Goal: Information Seeking & Learning: Check status

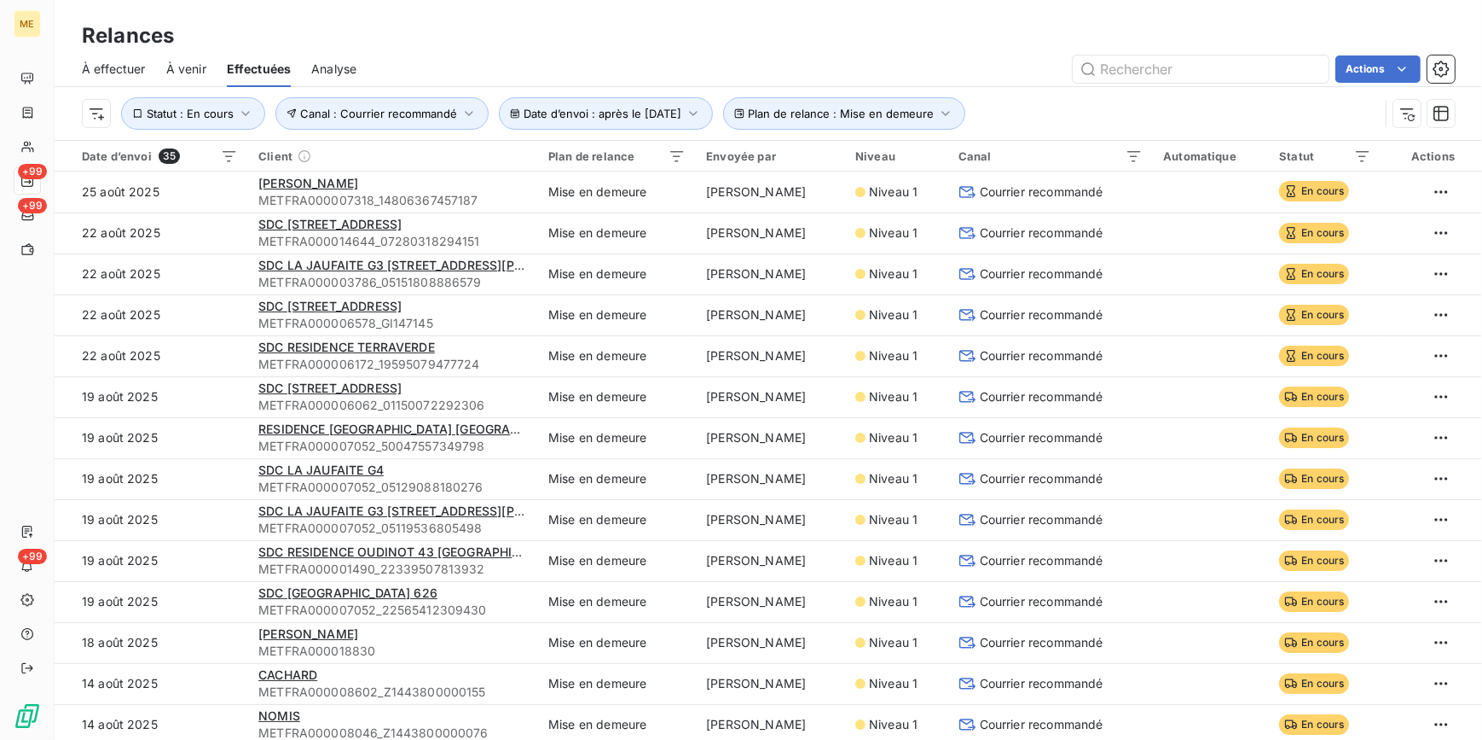
scroll to position [232, 0]
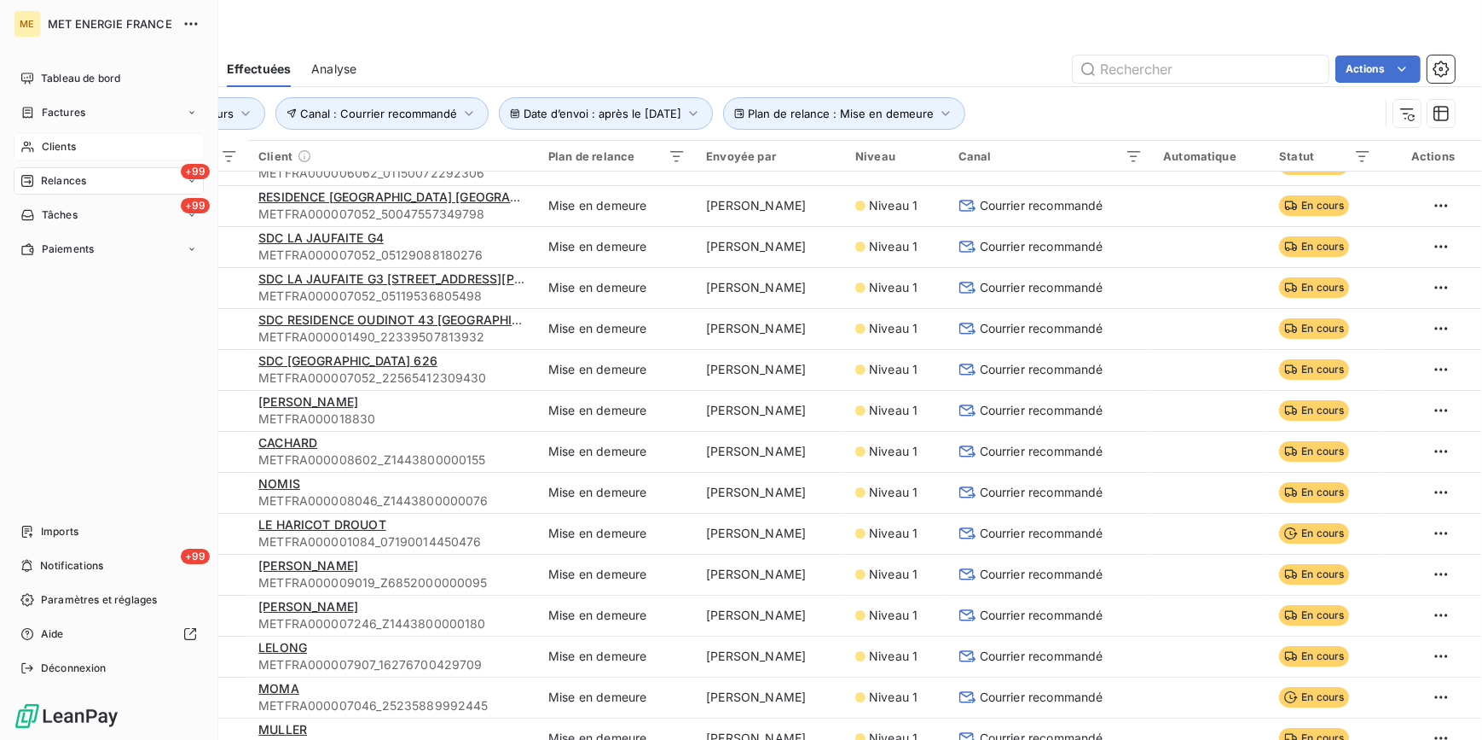
drag, startPoint x: 77, startPoint y: 155, endPoint x: 113, endPoint y: 151, distance: 36.1
click at [77, 155] on div "Clients" at bounding box center [109, 146] width 190 height 27
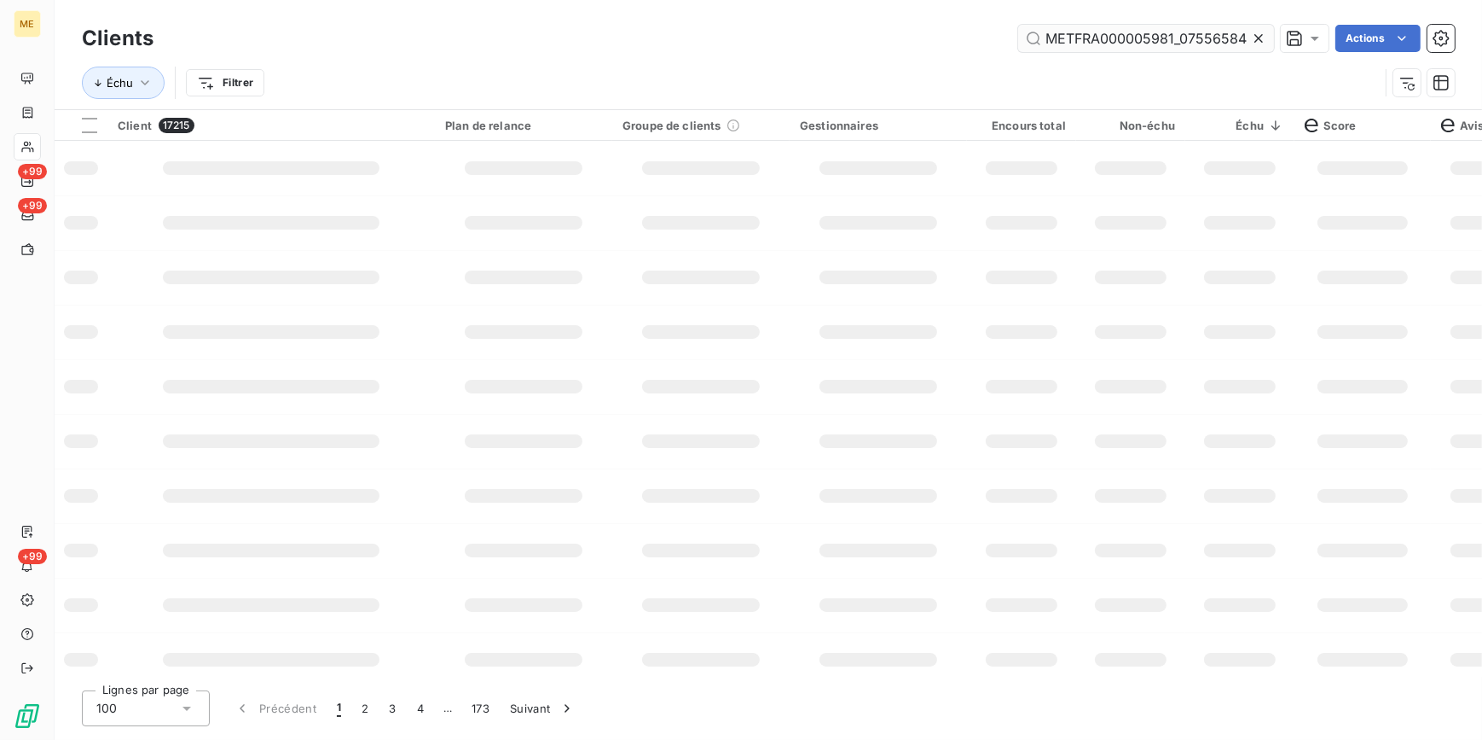
scroll to position [0, 49]
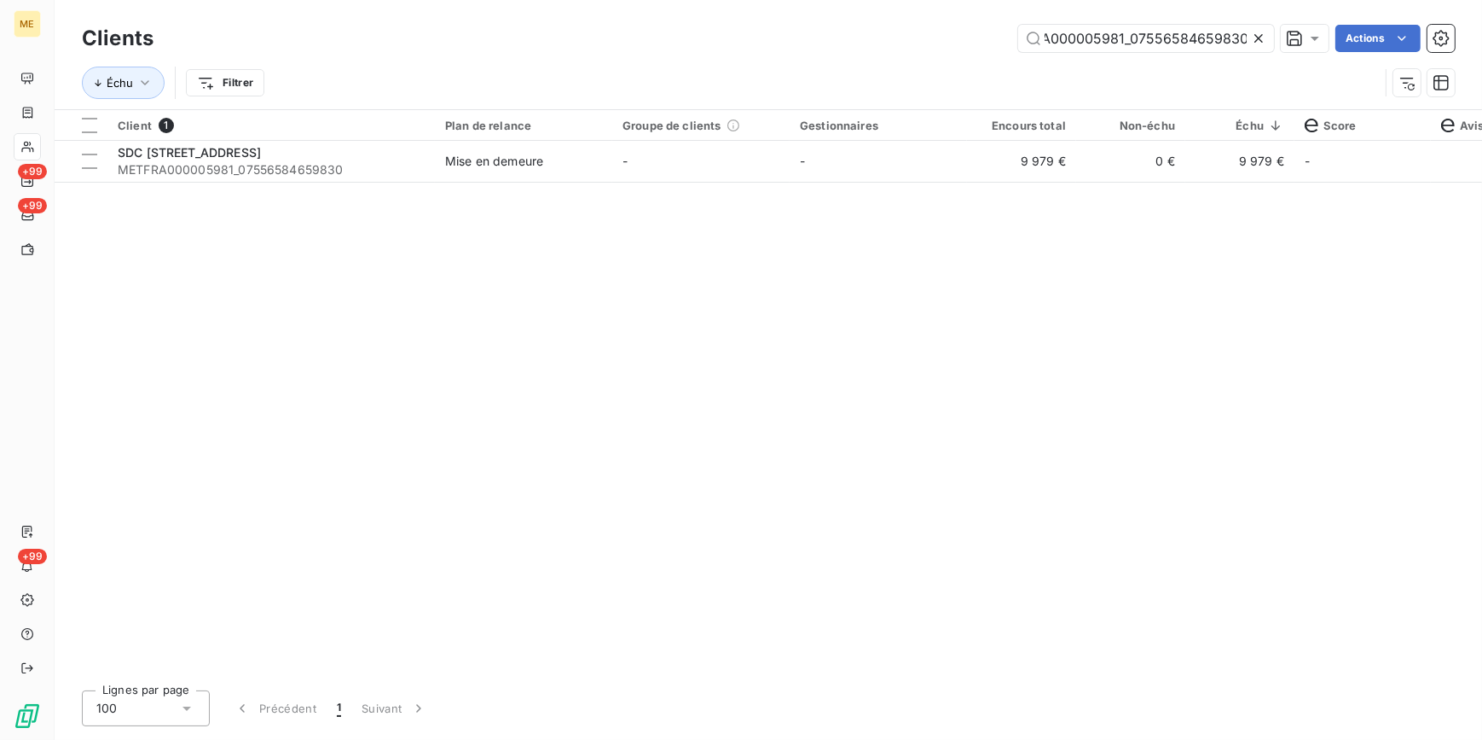
type input "METFRA000005981_07556584659830"
click at [926, 182] on div "Client 1 Plan de relance Groupe de clients Gestionnaires Encours total Non-échu…" at bounding box center [769, 393] width 1428 height 566
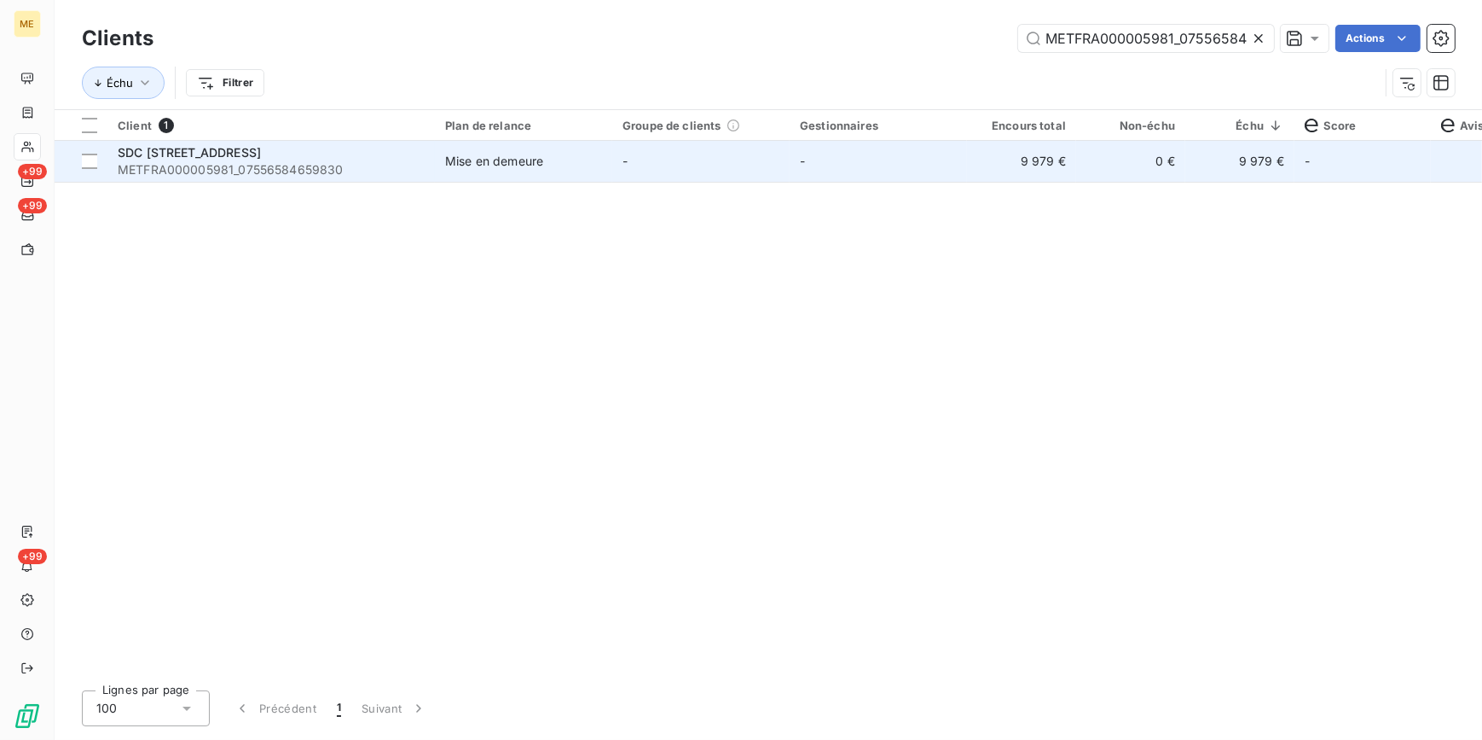
click at [928, 170] on td "-" at bounding box center [878, 161] width 177 height 41
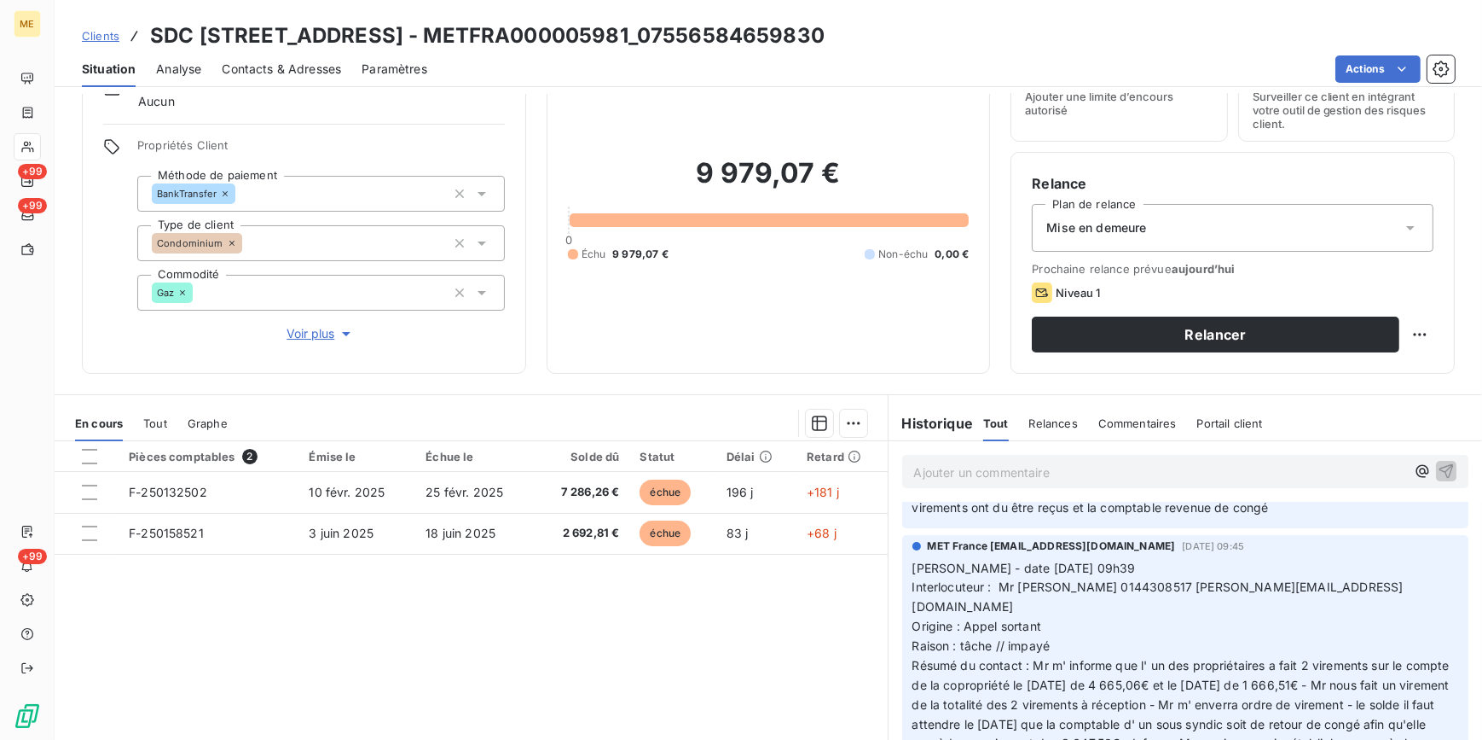
scroll to position [5, 0]
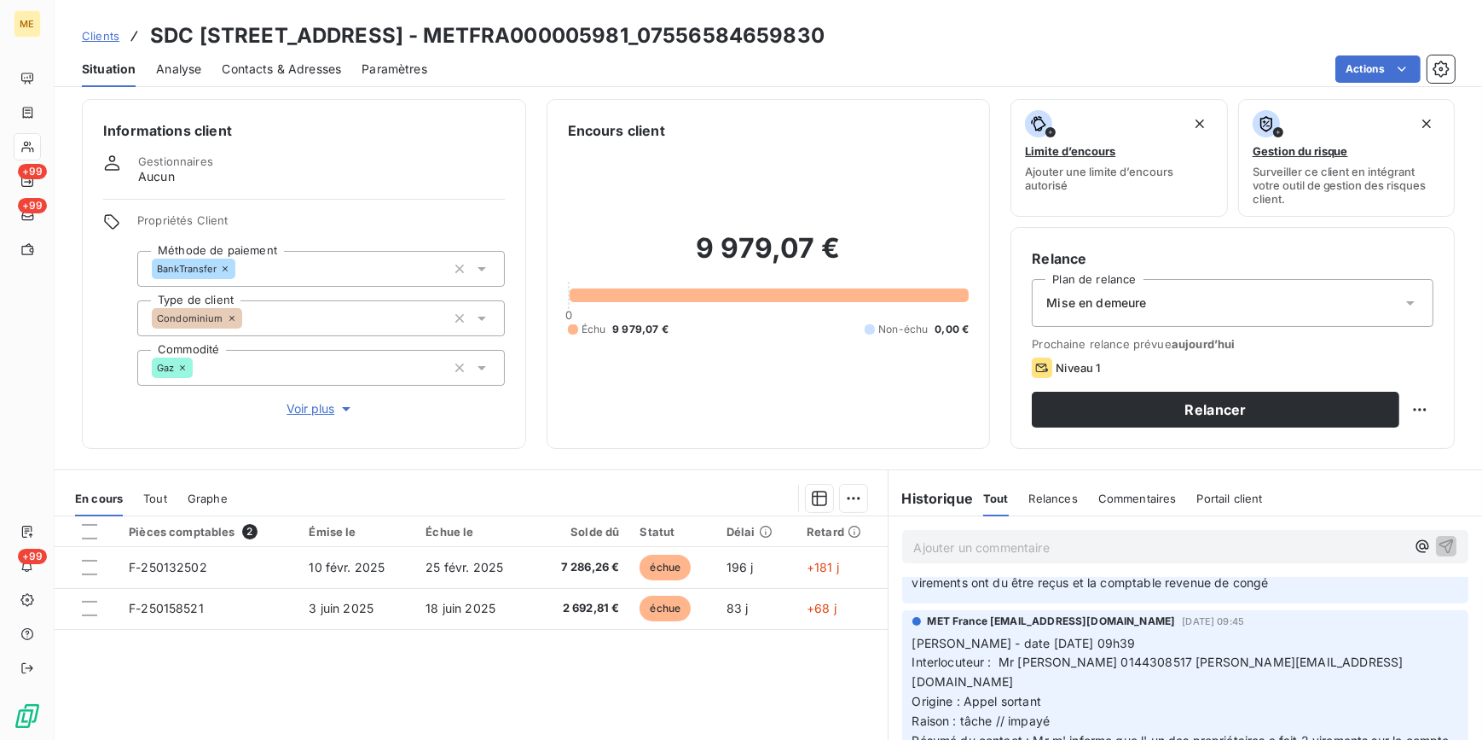
click at [299, 68] on span "Contacts & Adresses" at bounding box center [281, 69] width 119 height 17
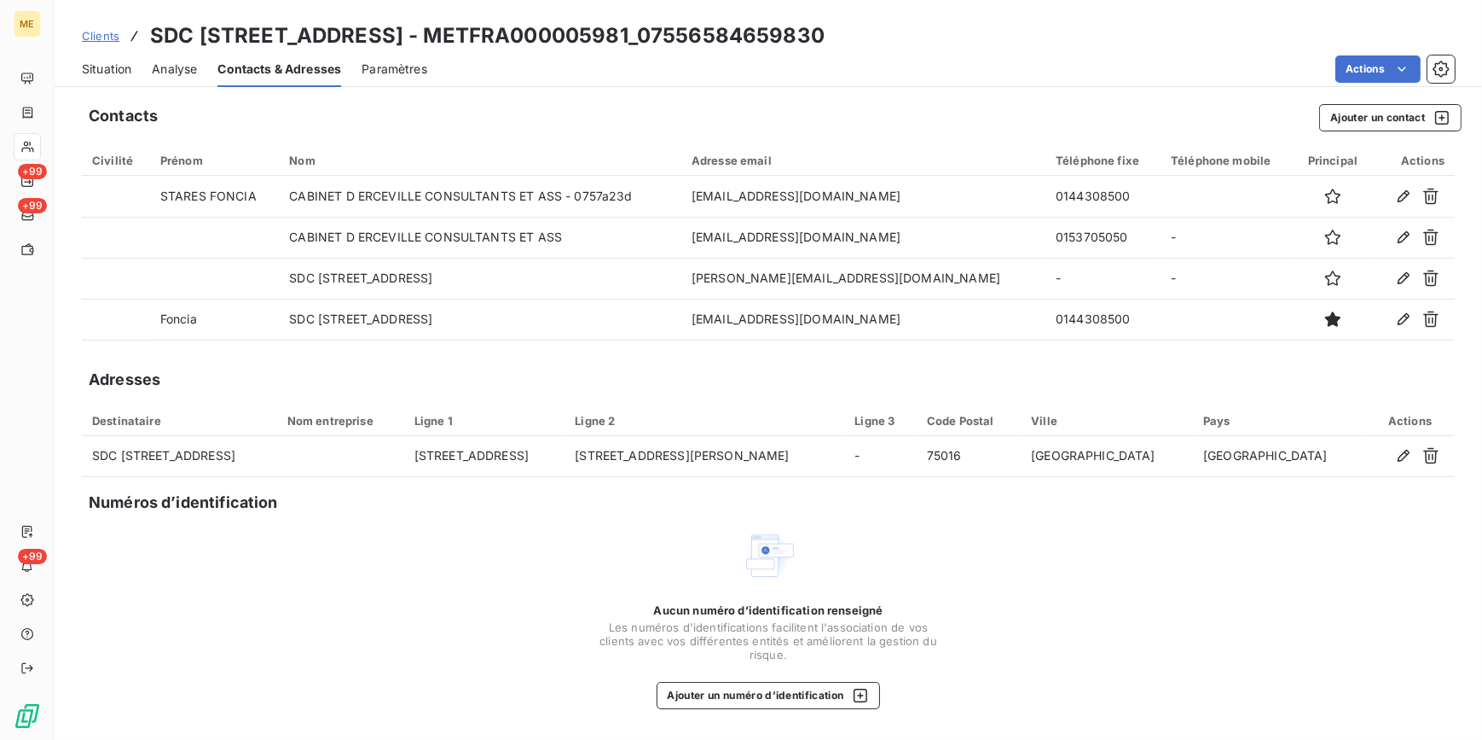
click at [104, 59] on div "Situation" at bounding box center [106, 69] width 49 height 36
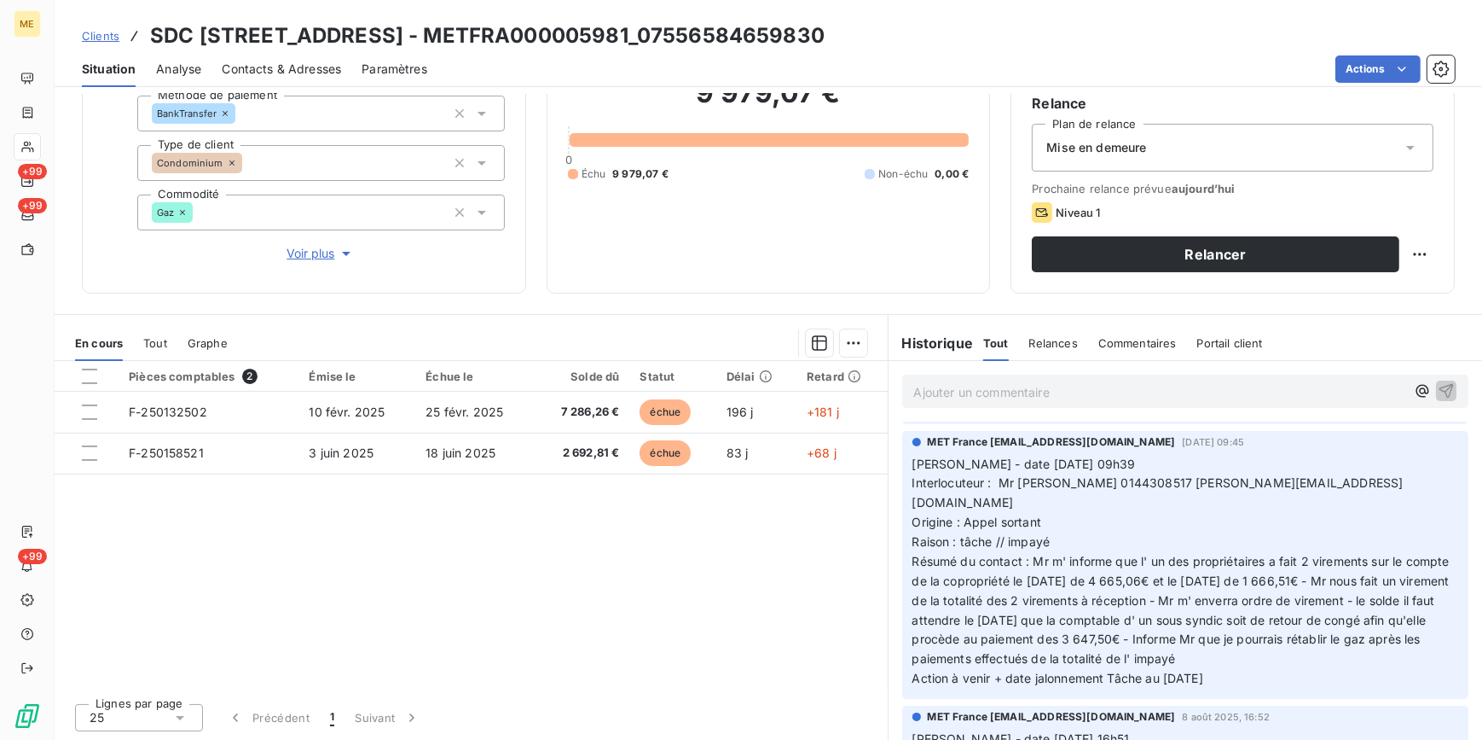
scroll to position [0, 0]
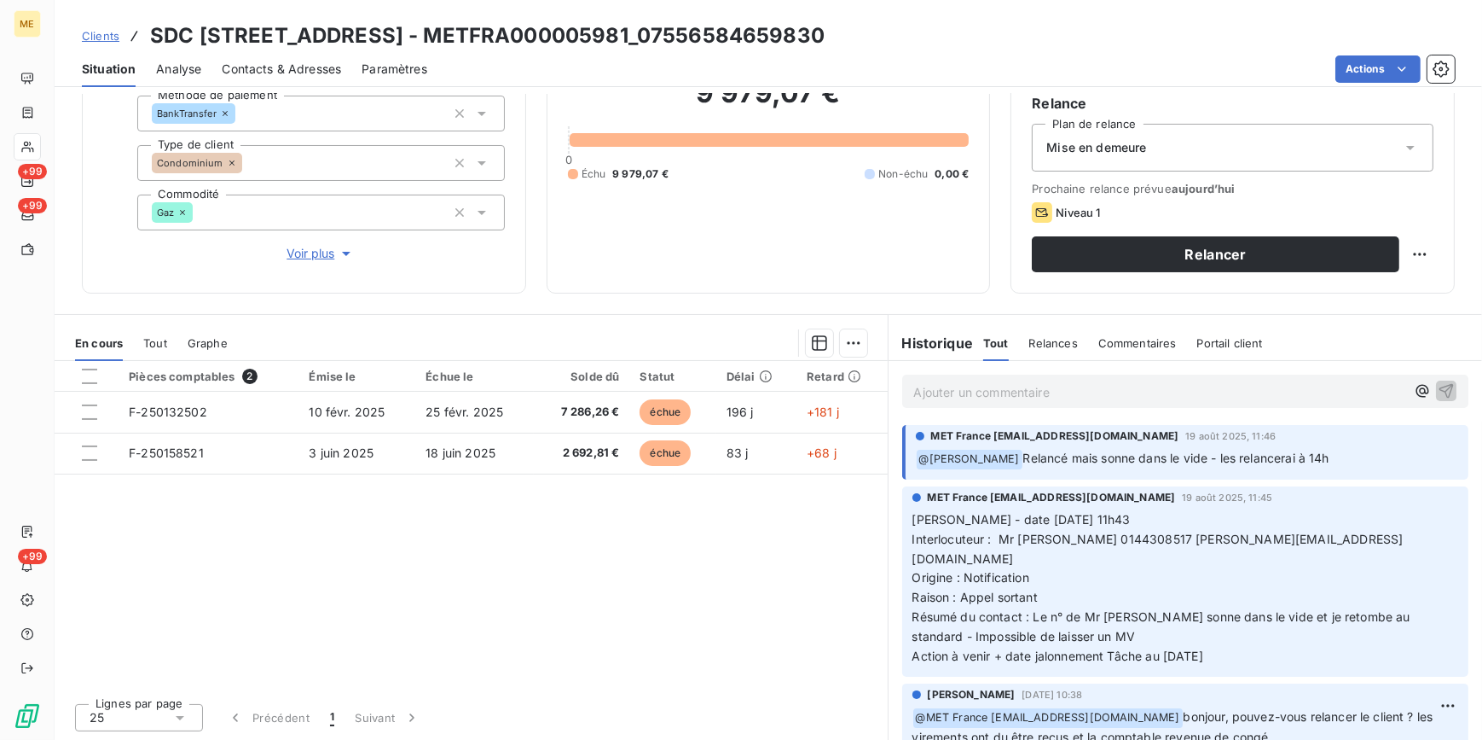
click at [1027, 392] on p "Ajouter un commentaire ﻿" at bounding box center [1160, 391] width 492 height 21
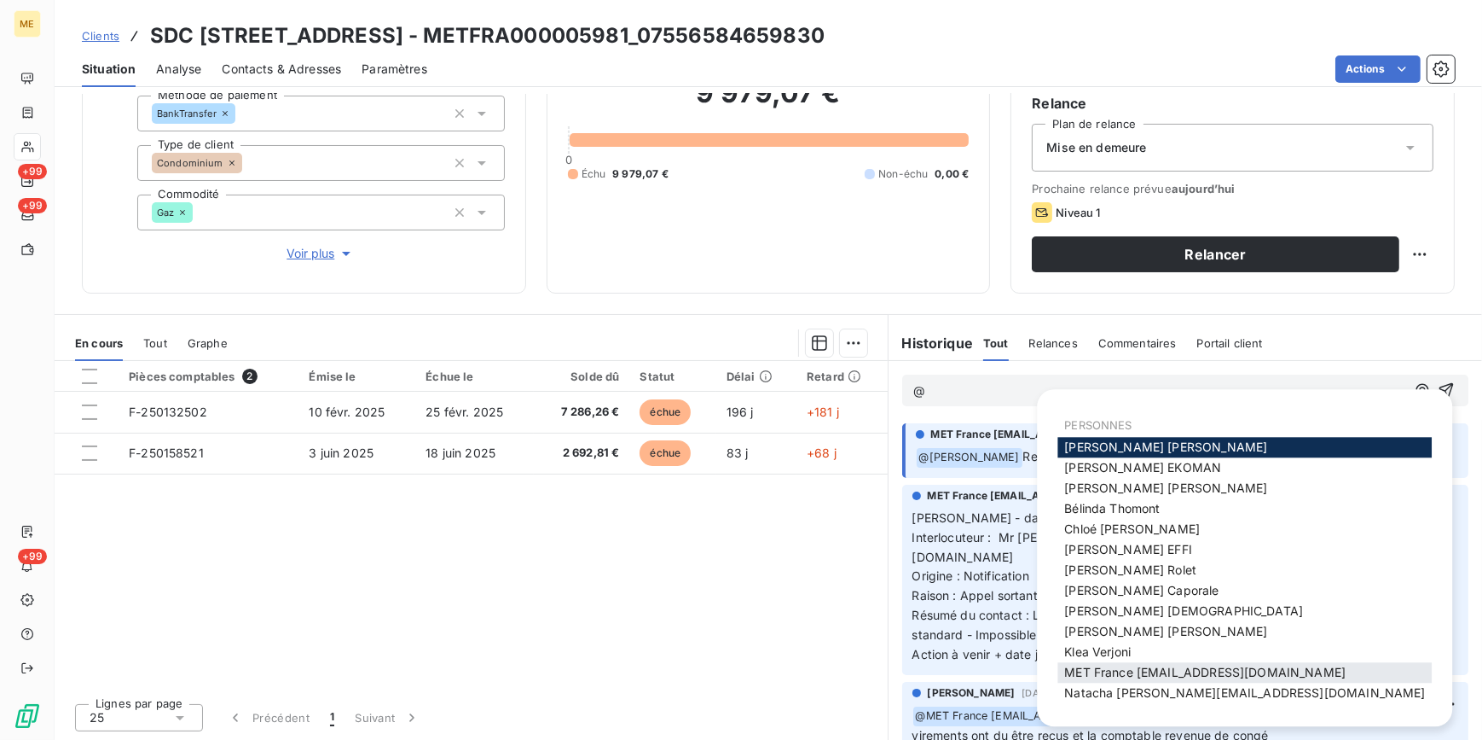
click at [1173, 674] on span "MET France met-france@recouvrement.met.com" at bounding box center [1204, 672] width 281 height 15
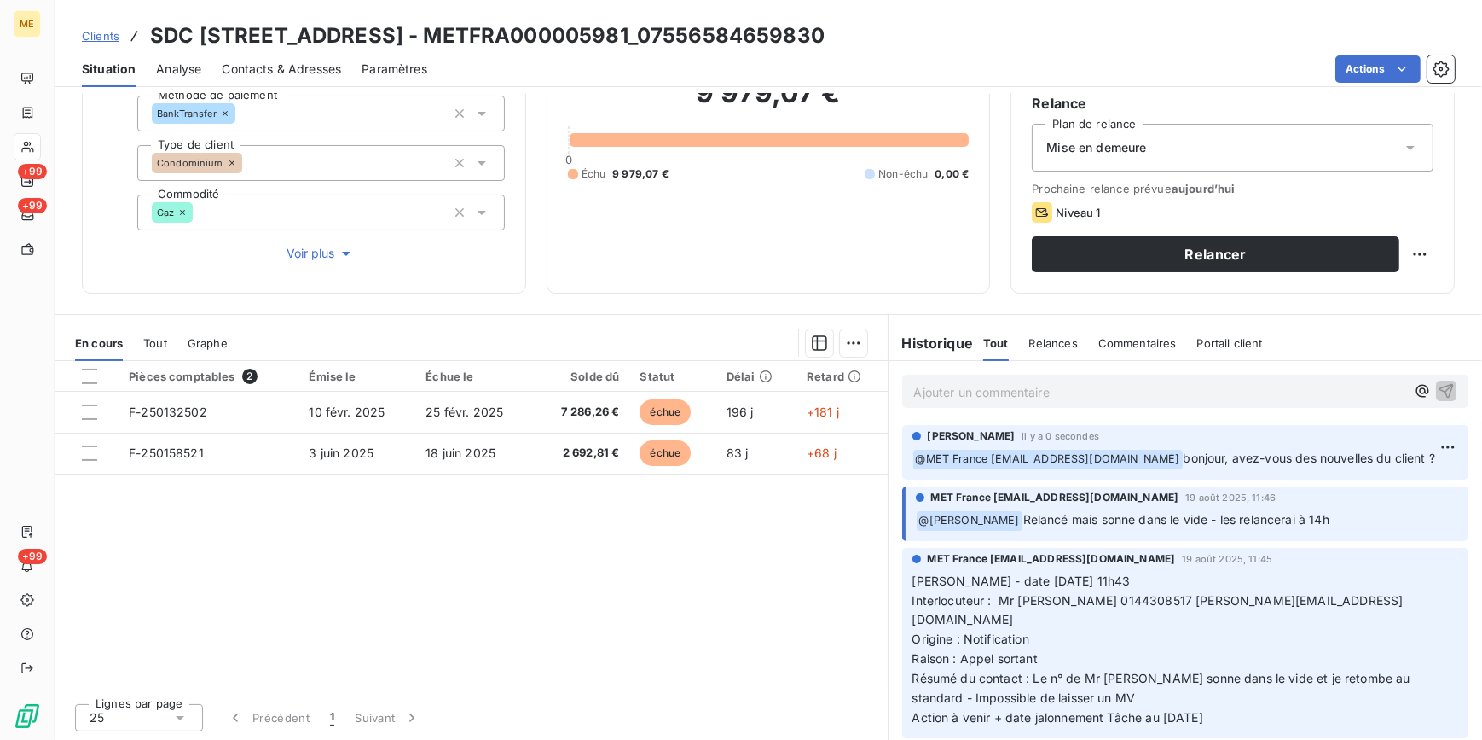
click at [101, 36] on span "Clients" at bounding box center [101, 36] width 38 height 14
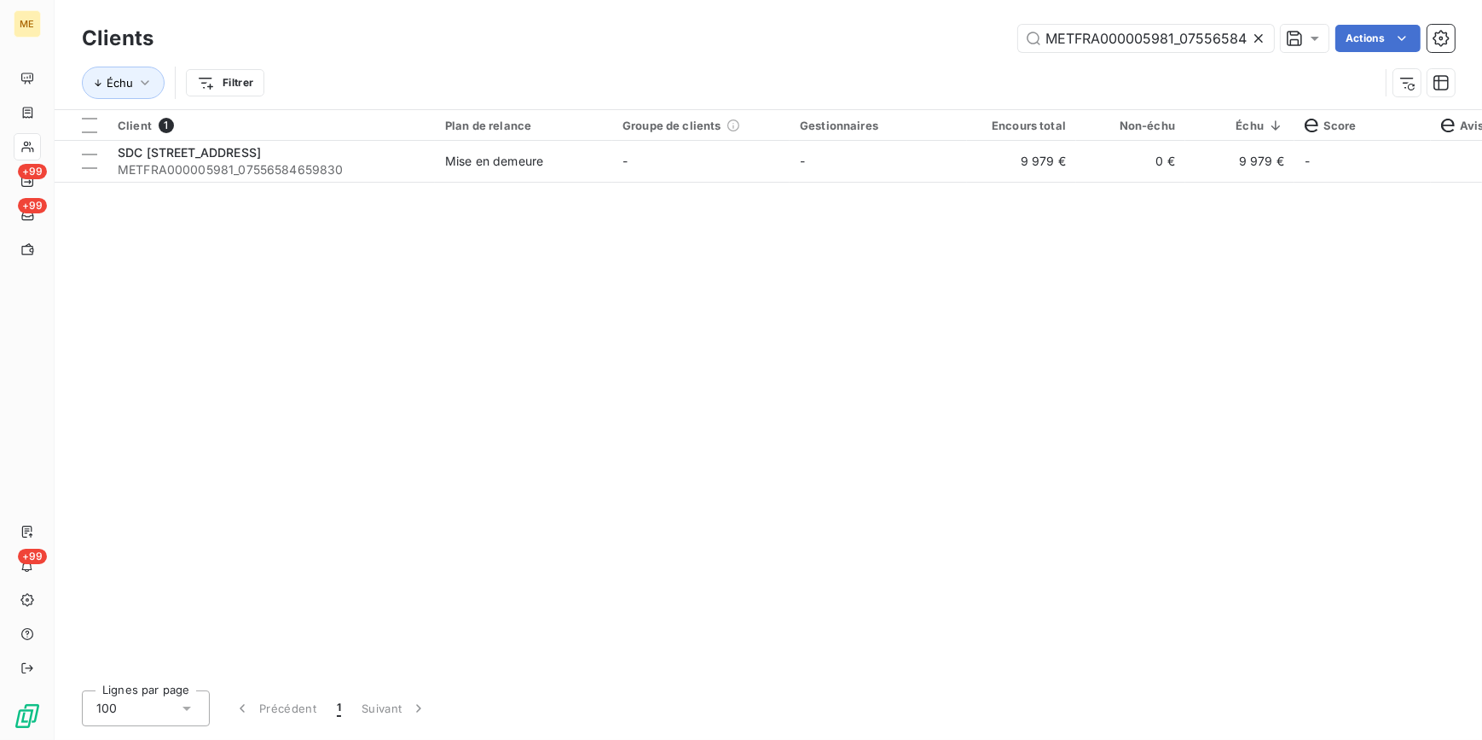
click at [1262, 31] on icon at bounding box center [1258, 38] width 17 height 17
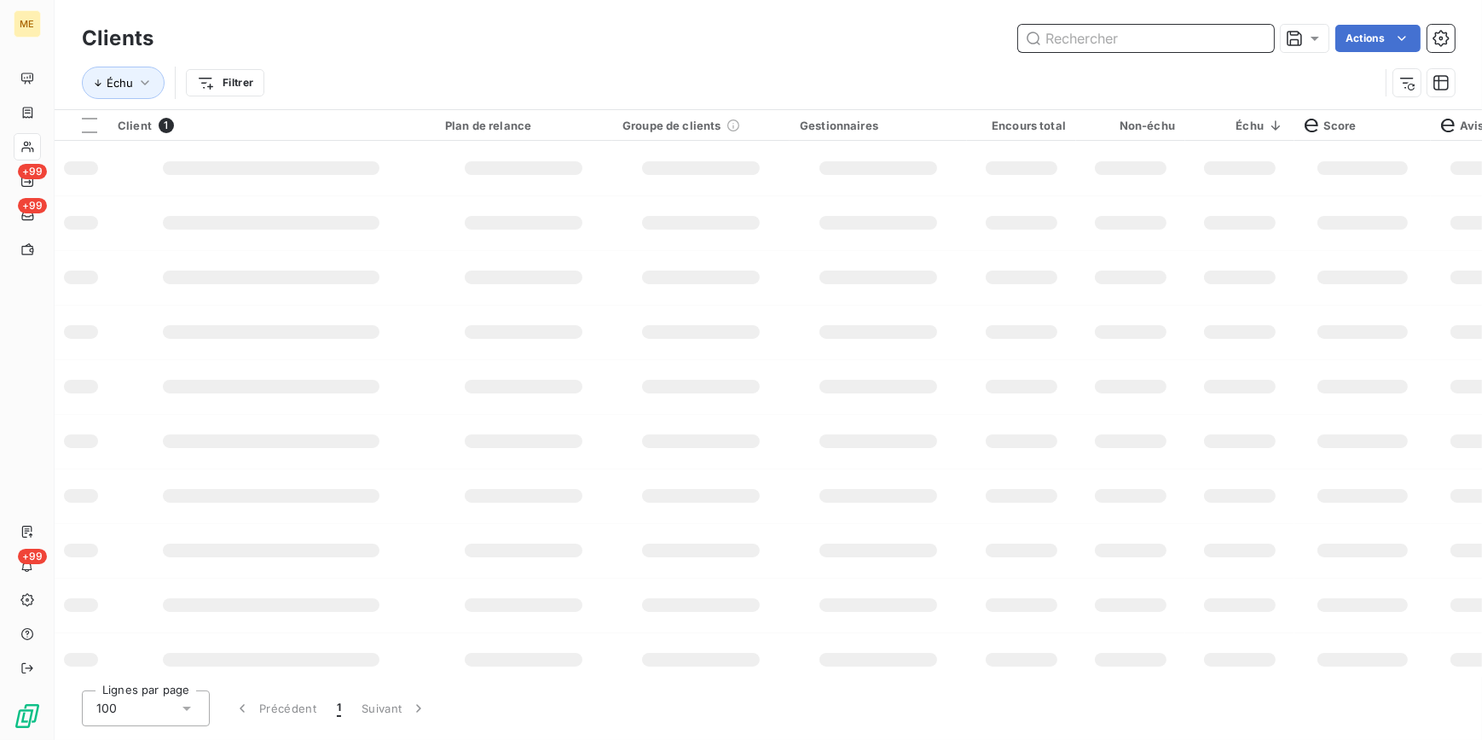
click at [1253, 29] on input "text" at bounding box center [1146, 38] width 256 height 27
paste input "METFRA000002753_21552821900958"
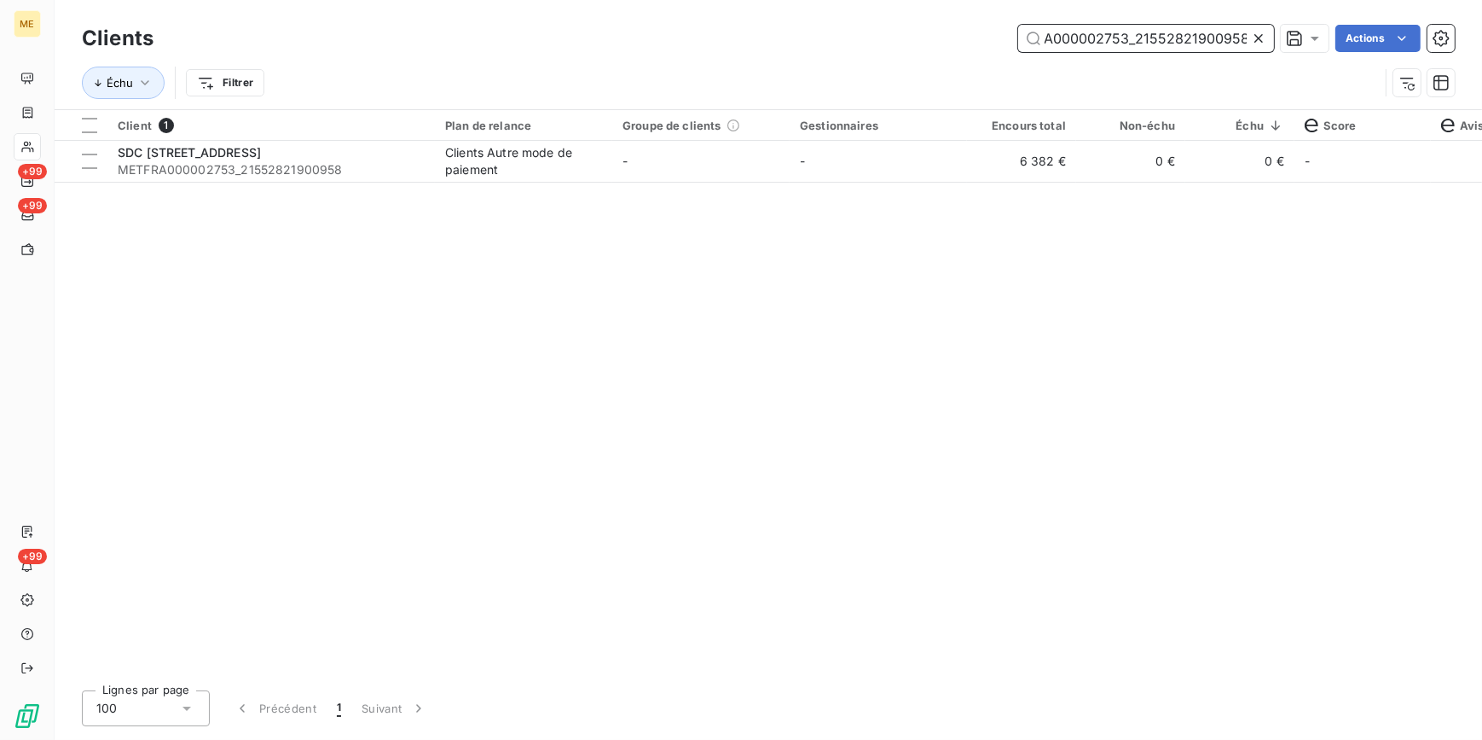
type input "METFRA000002753_21552821900958"
click at [1018, 163] on td "6 382 €" at bounding box center [1021, 161] width 109 height 41
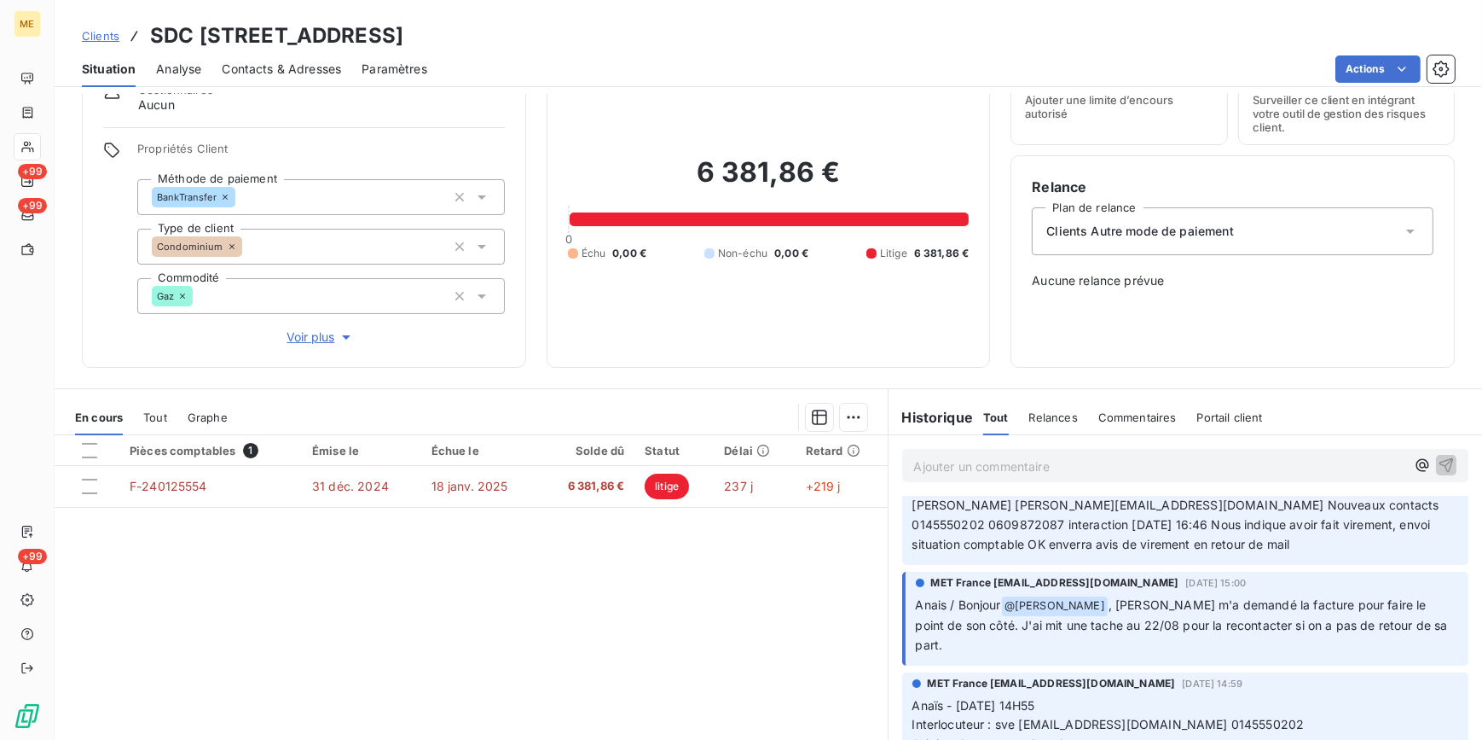
scroll to position [154, 0]
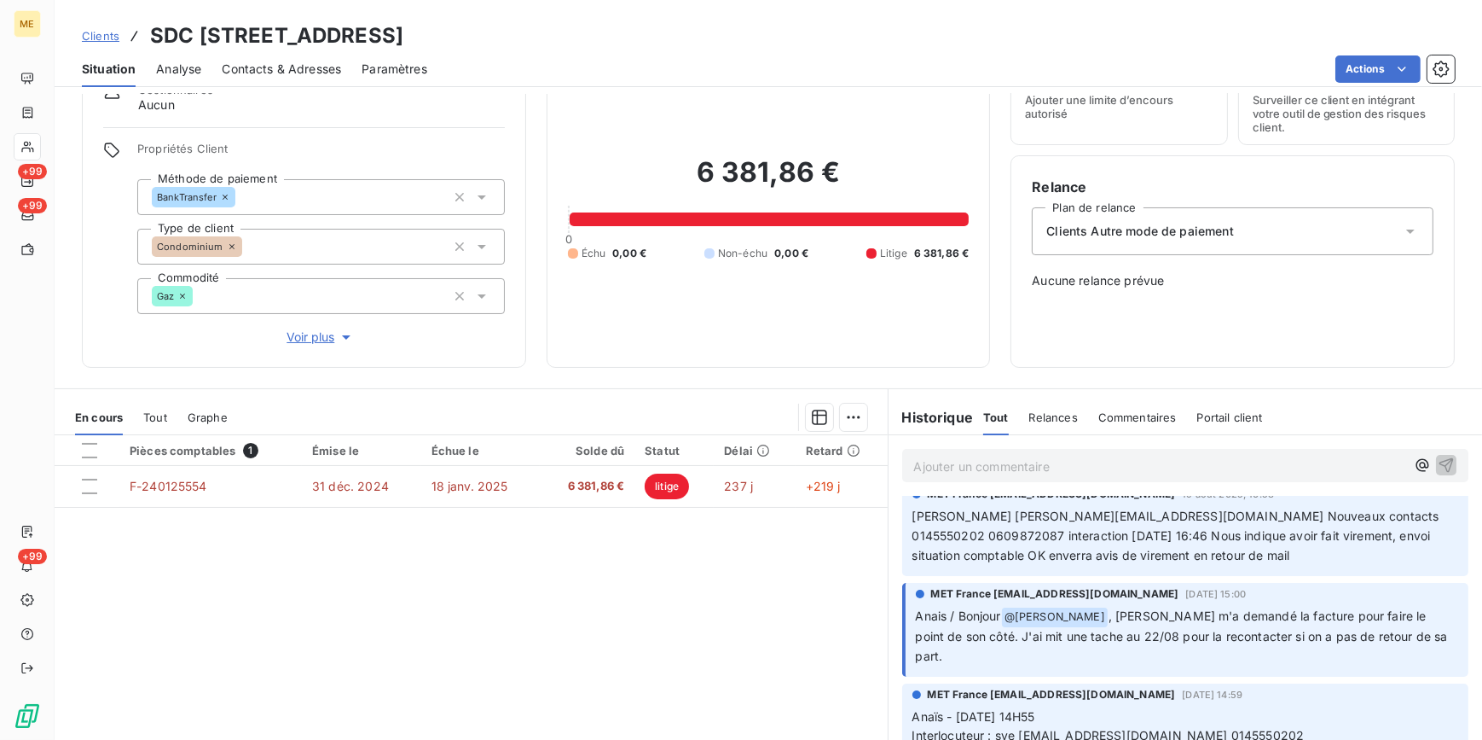
click at [304, 334] on span "Voir plus" at bounding box center [321, 336] width 68 height 17
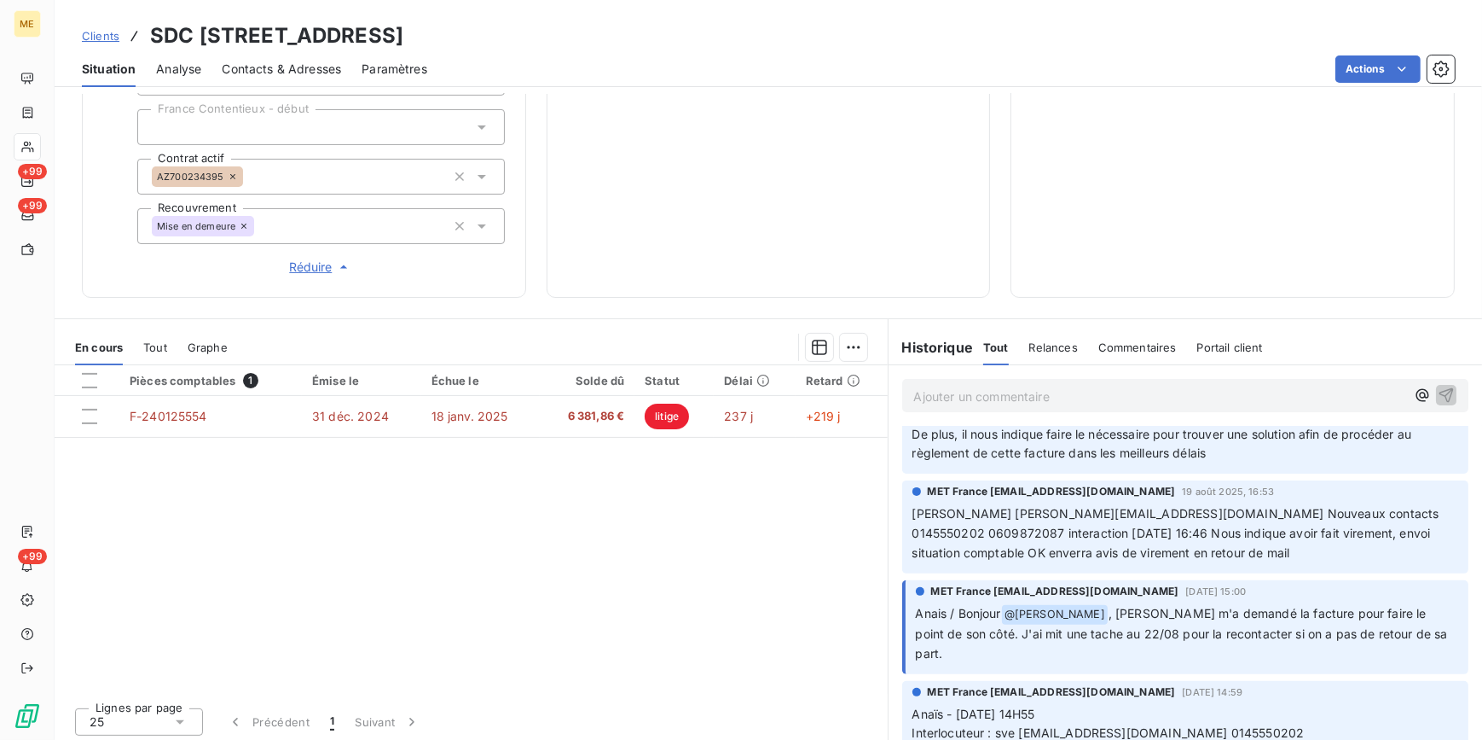
scroll to position [0, 0]
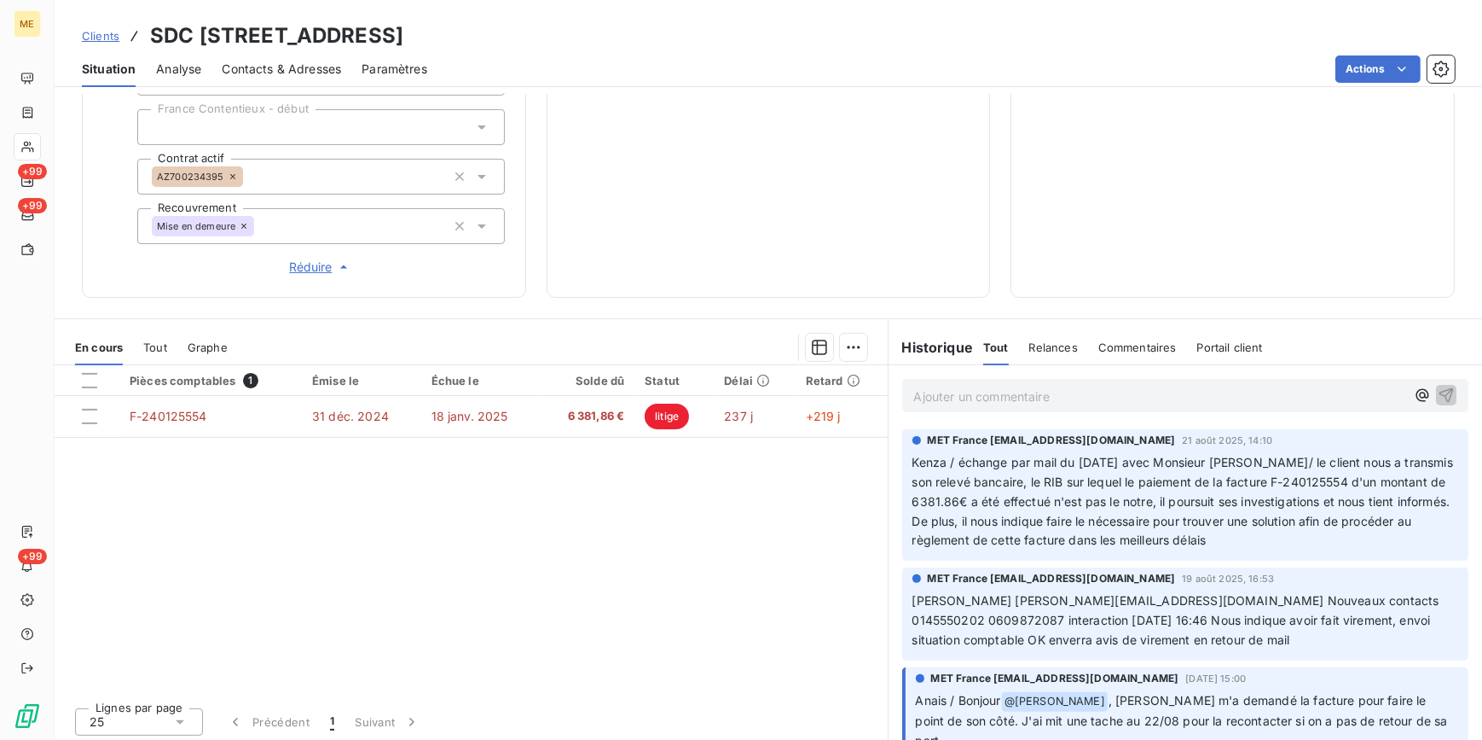
click at [1039, 392] on p "Ajouter un commentaire ﻿" at bounding box center [1160, 396] width 492 height 21
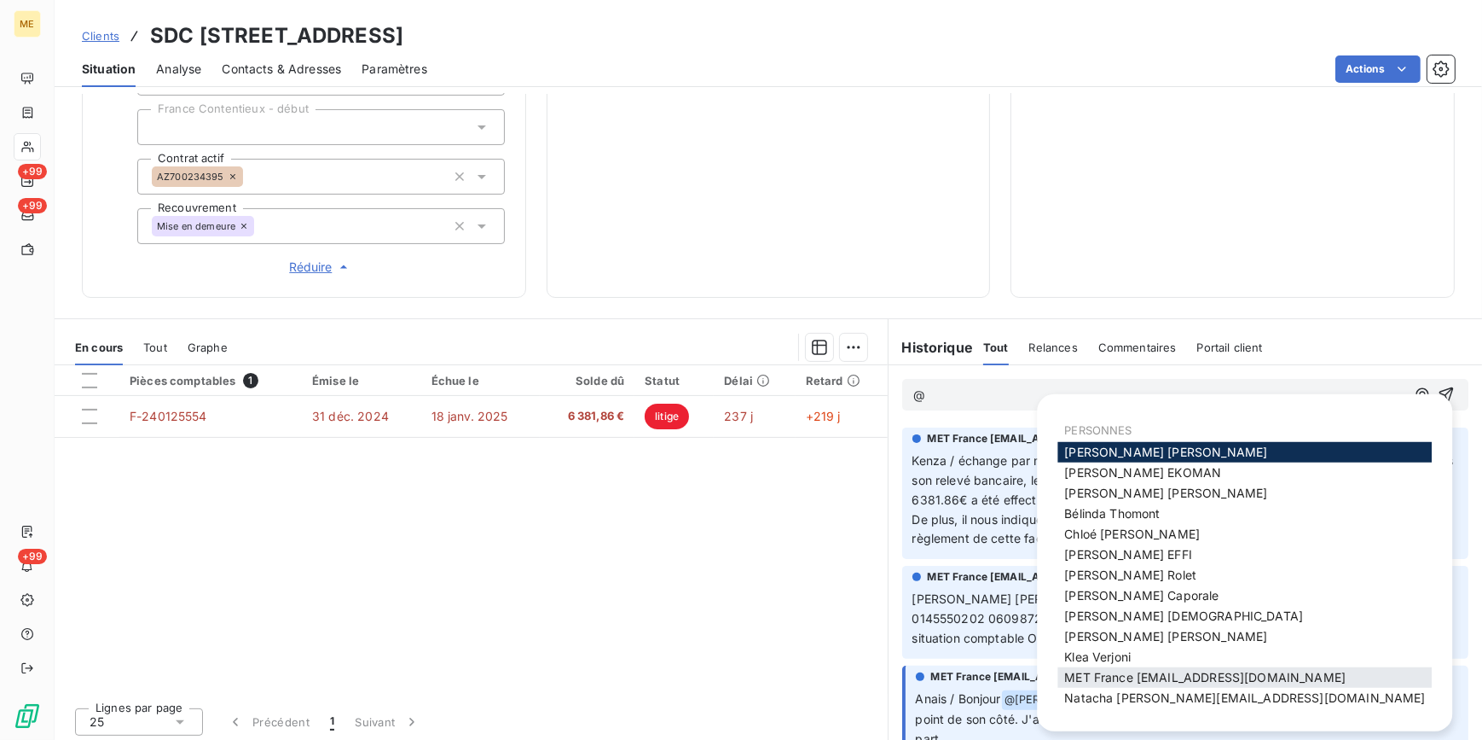
click at [1256, 674] on span "MET France met-france@recouvrement.met.com" at bounding box center [1204, 677] width 281 height 15
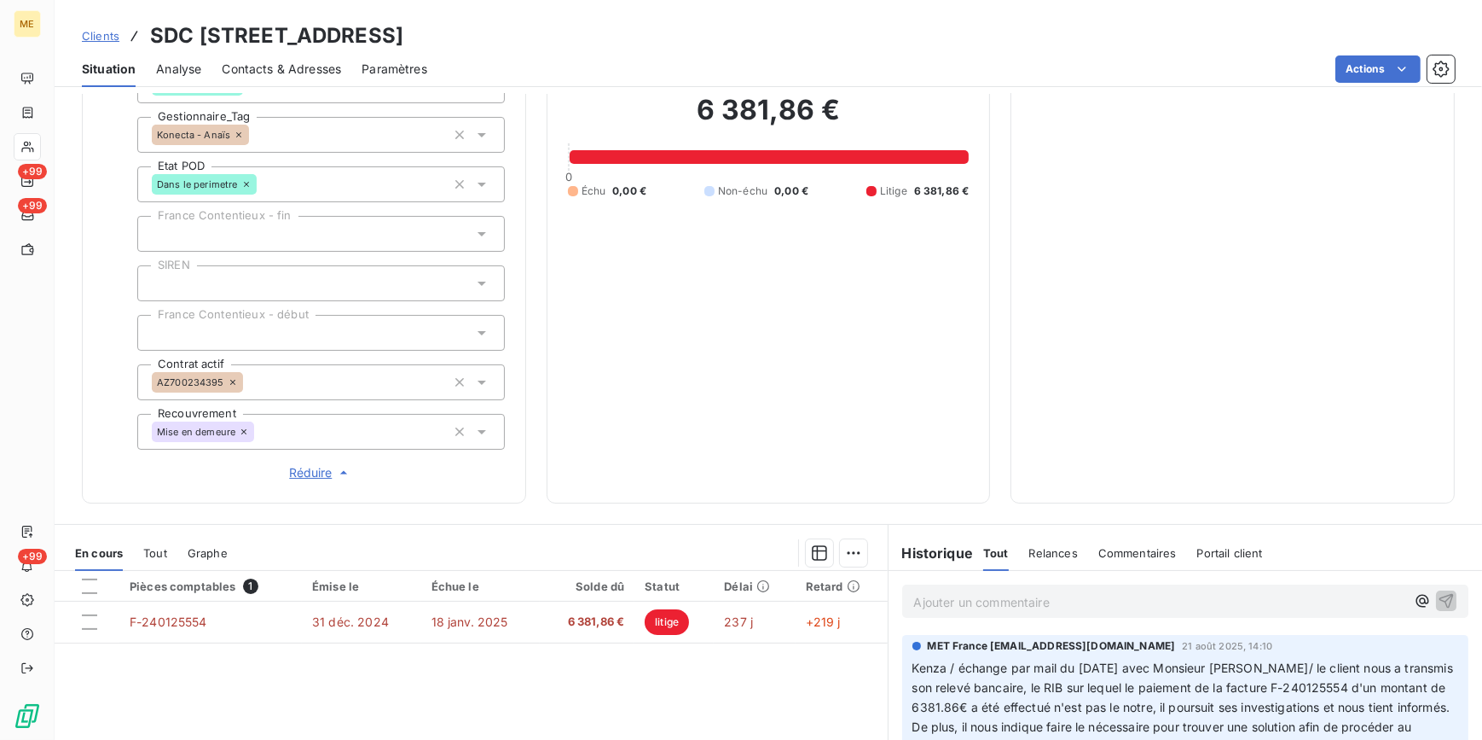
scroll to position [310, 0]
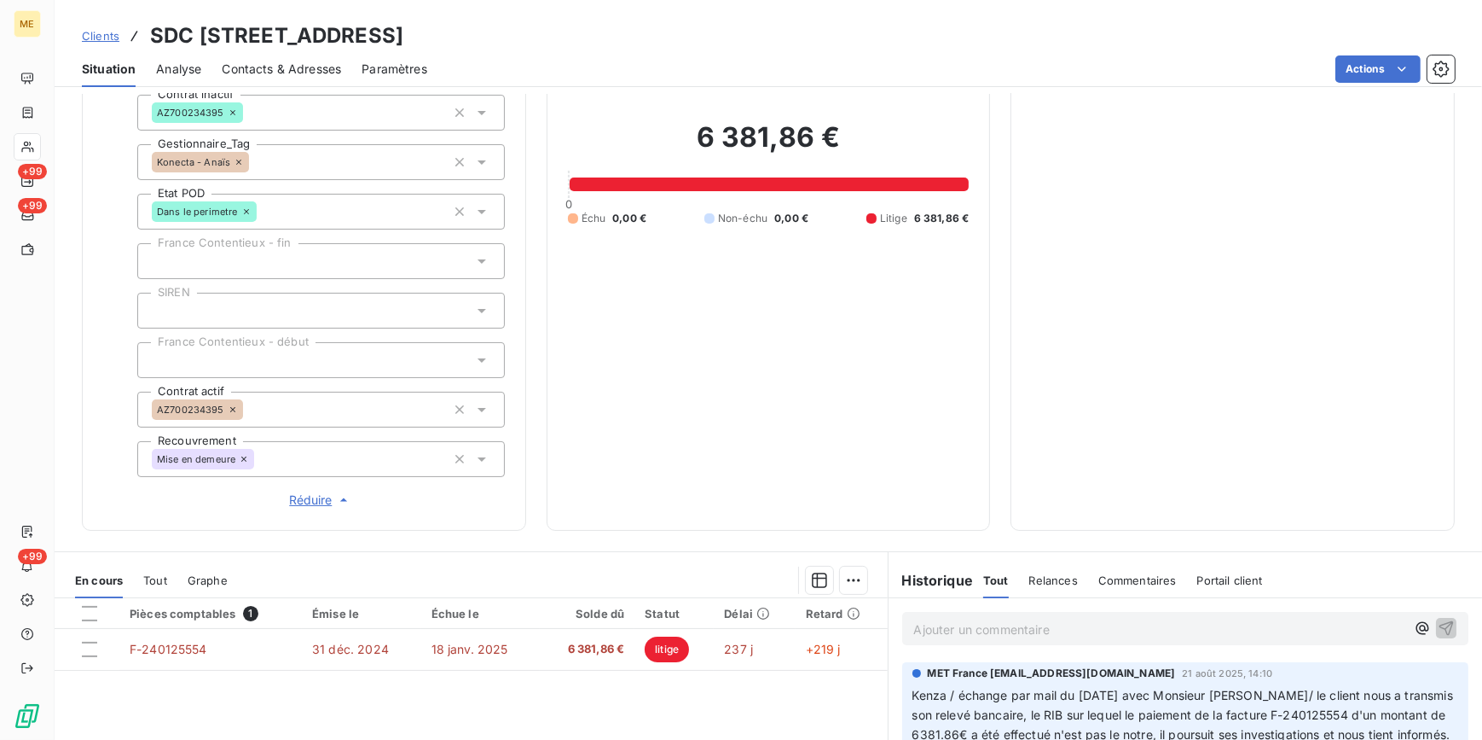
click at [107, 32] on span "Clients" at bounding box center [101, 36] width 38 height 14
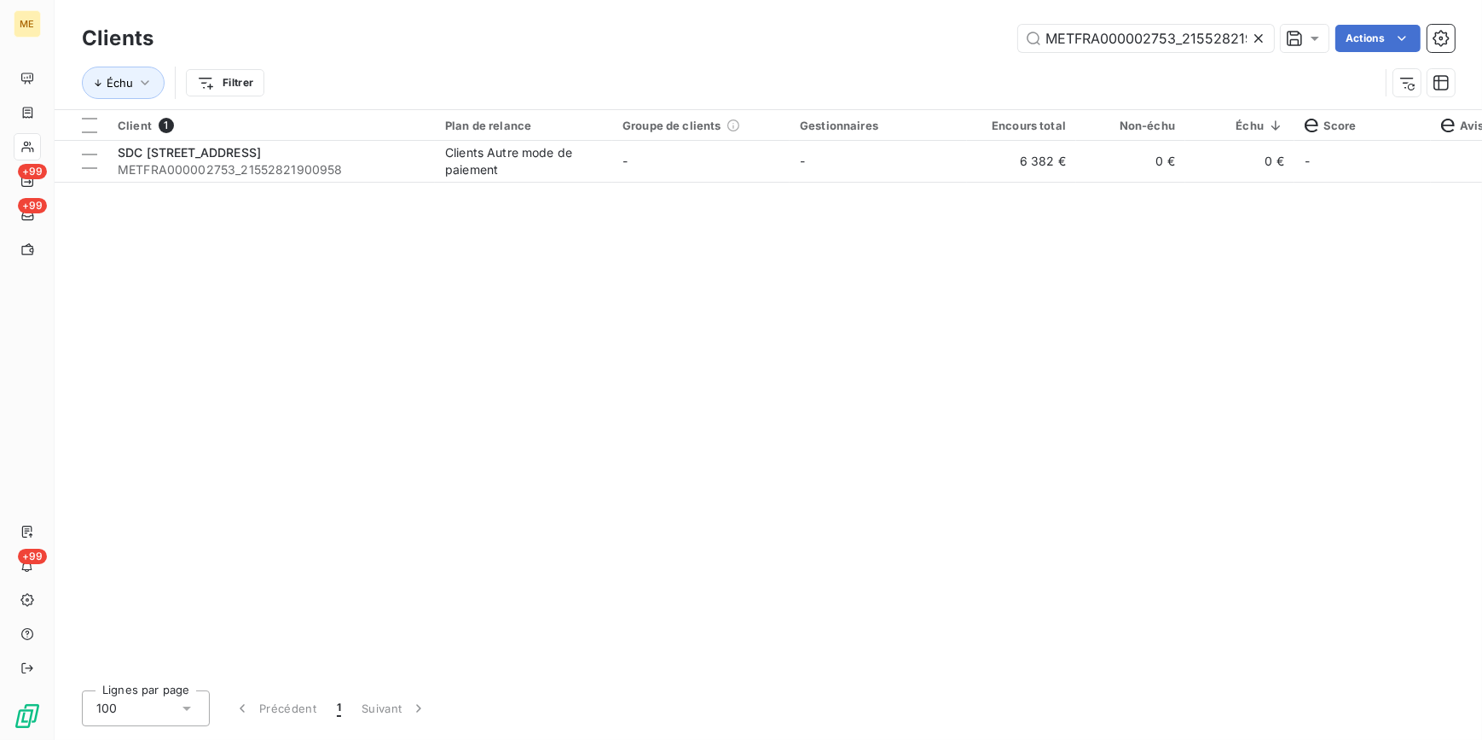
click at [1262, 31] on icon at bounding box center [1258, 38] width 17 height 17
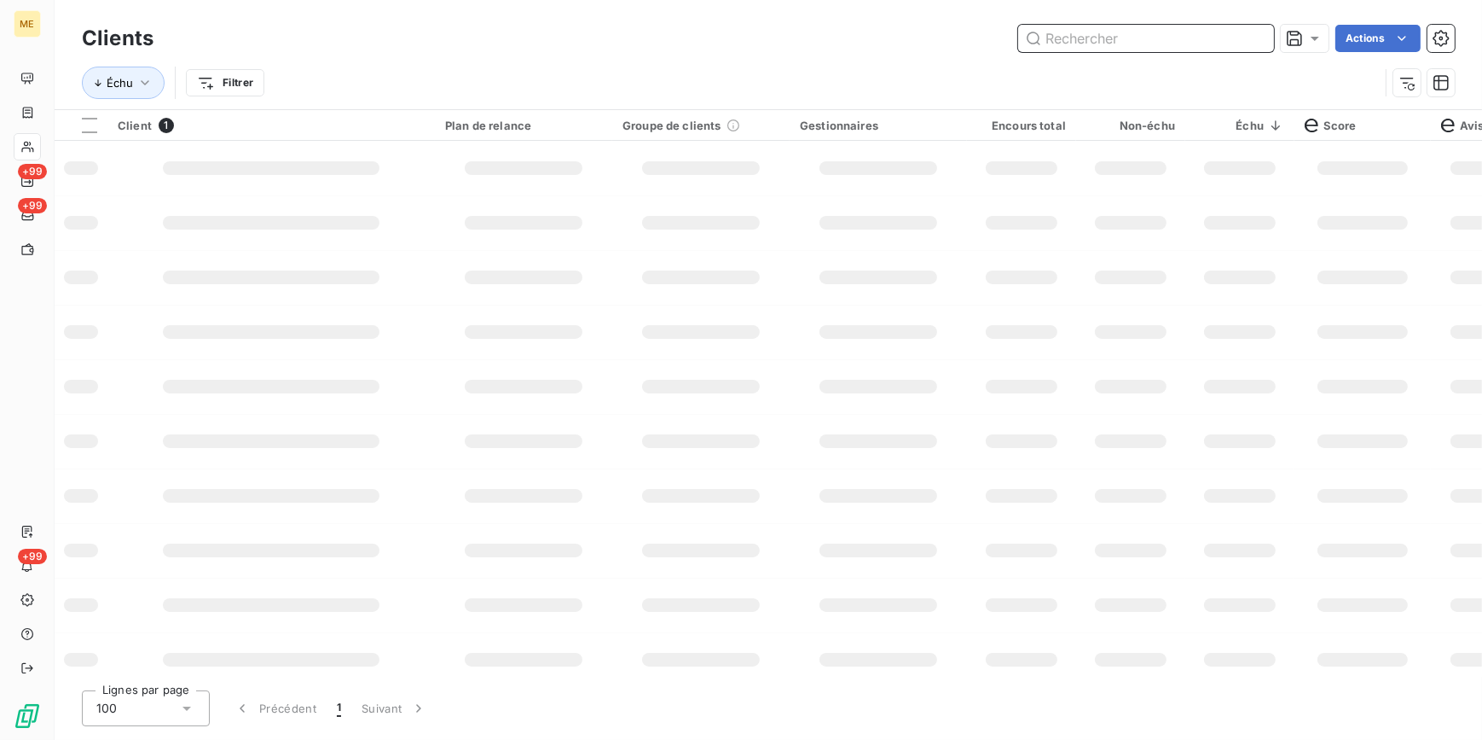
click at [1260, 34] on input "text" at bounding box center [1146, 38] width 256 height 27
paste input "METFRA000001453_GI043517"
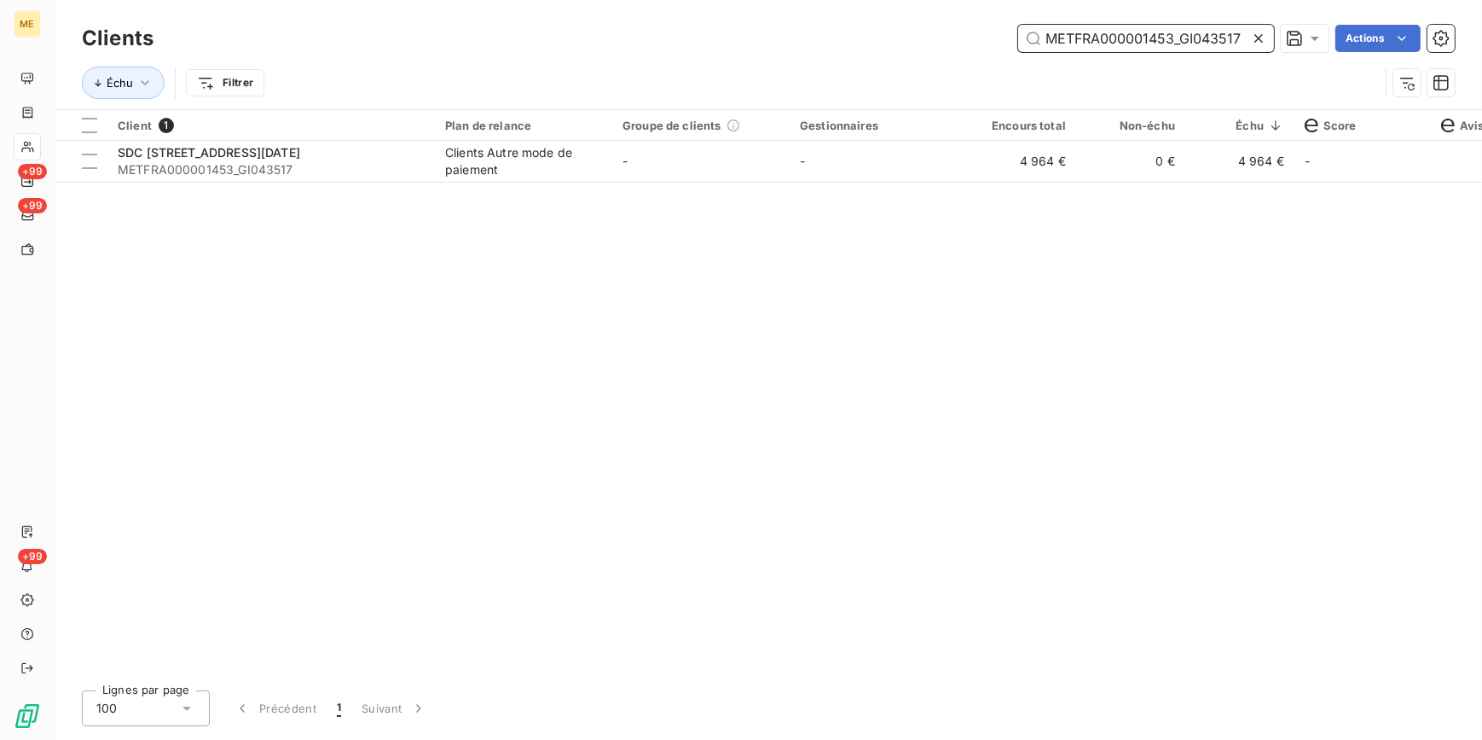
type input "METFRA000001453_GI043517"
click at [1088, 167] on td "0 €" at bounding box center [1130, 161] width 109 height 41
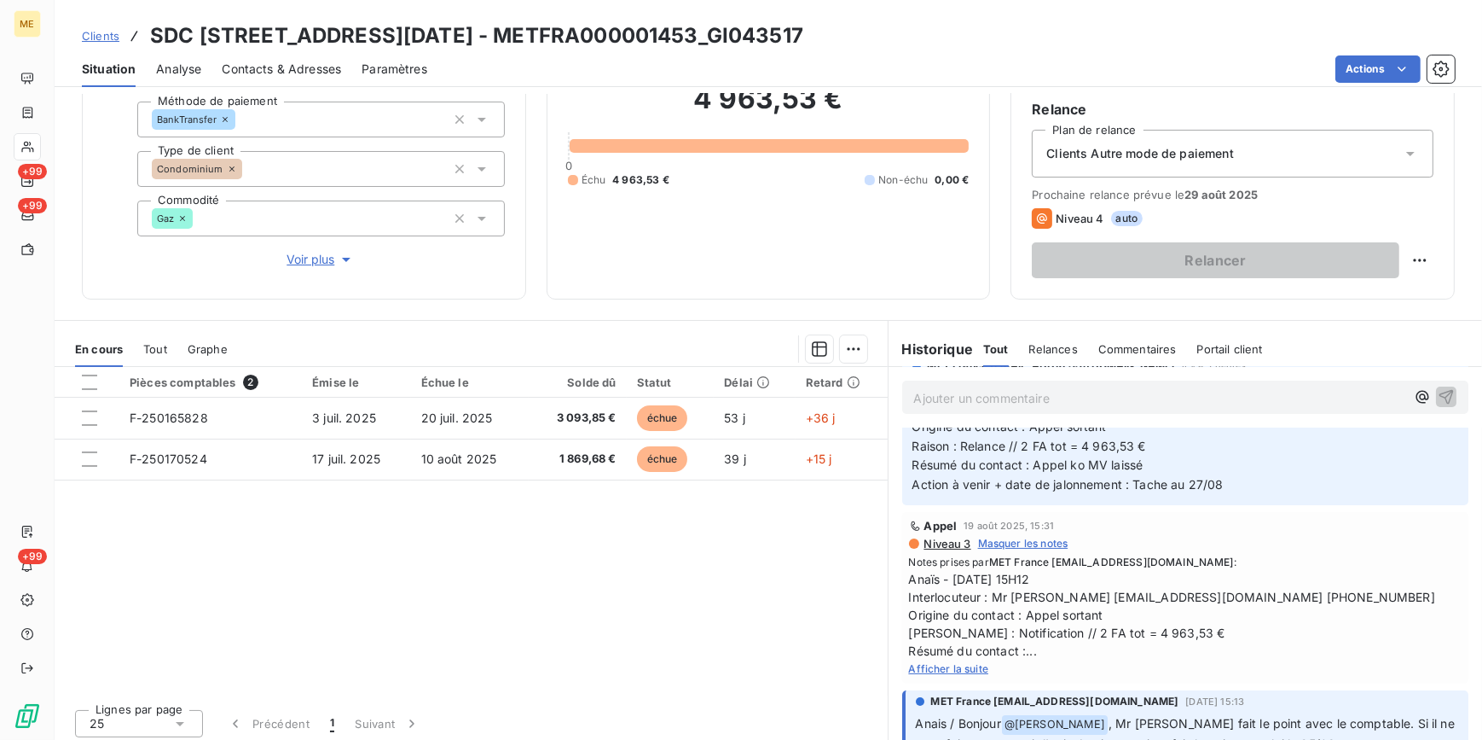
scroll to position [154, 0]
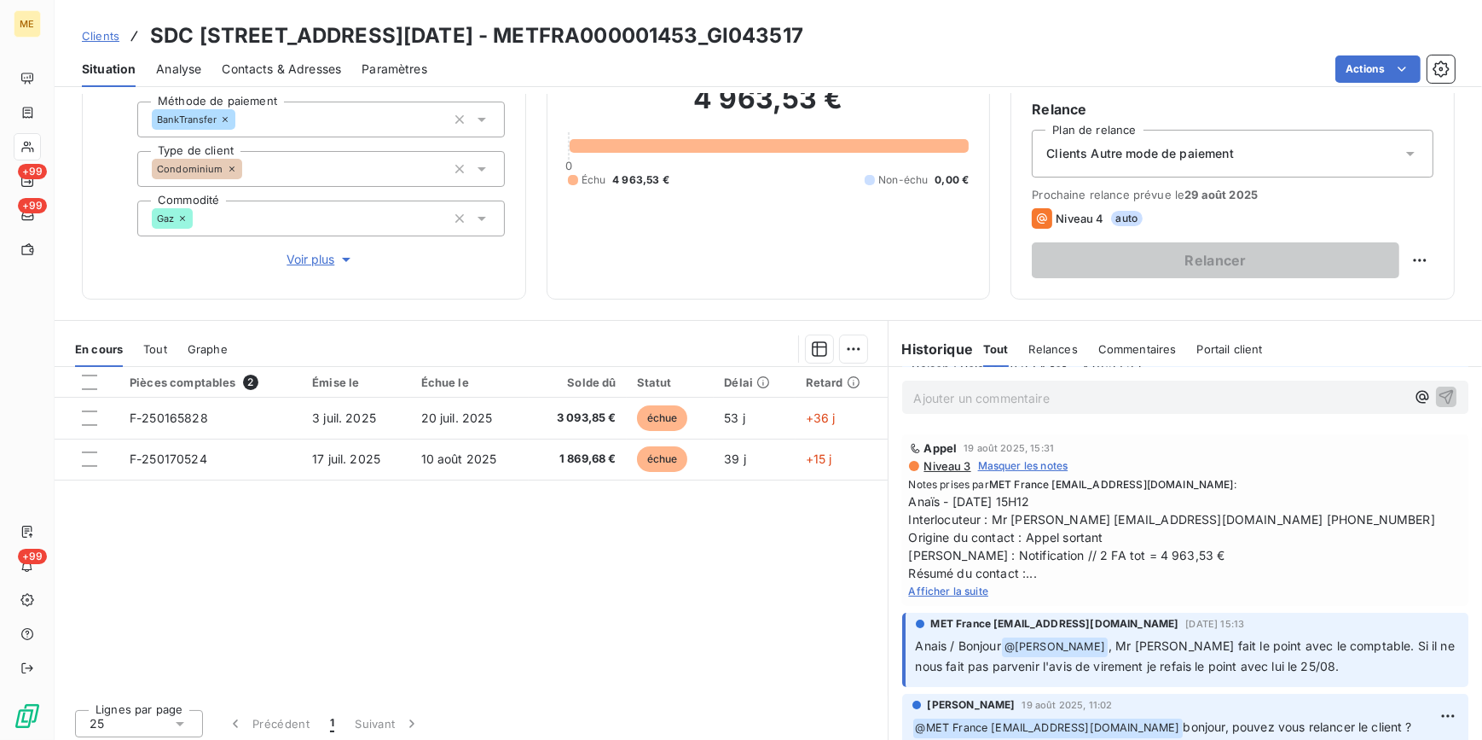
click at [950, 585] on span "Afficher la suite" at bounding box center [949, 590] width 80 height 13
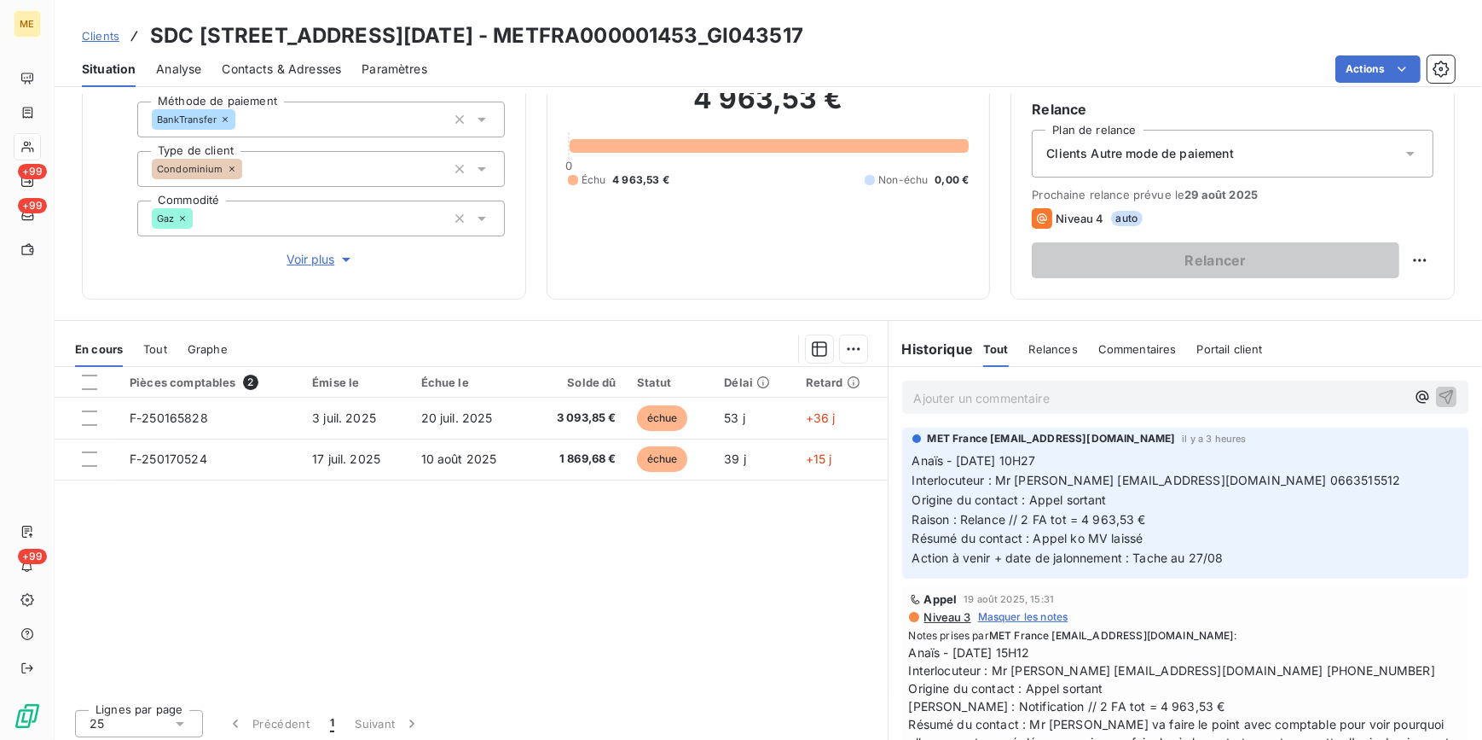
scroll to position [0, 0]
click at [1331, 154] on div "Clients Autre mode de paiement" at bounding box center [1233, 154] width 402 height 48
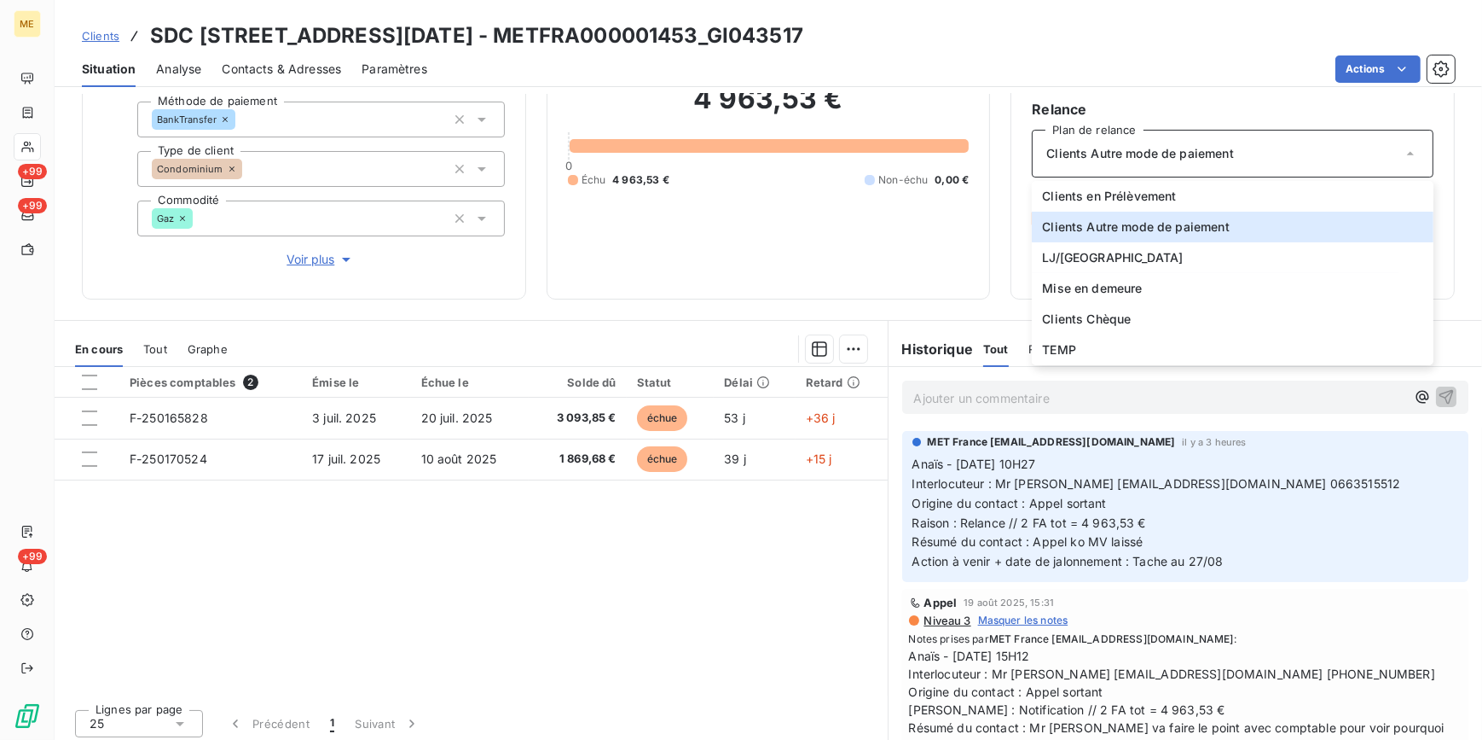
click at [995, 245] on div "Informations client Gestionnaires Aucun Propriétés Client Méthode de paiement B…" at bounding box center [769, 125] width 1428 height 350
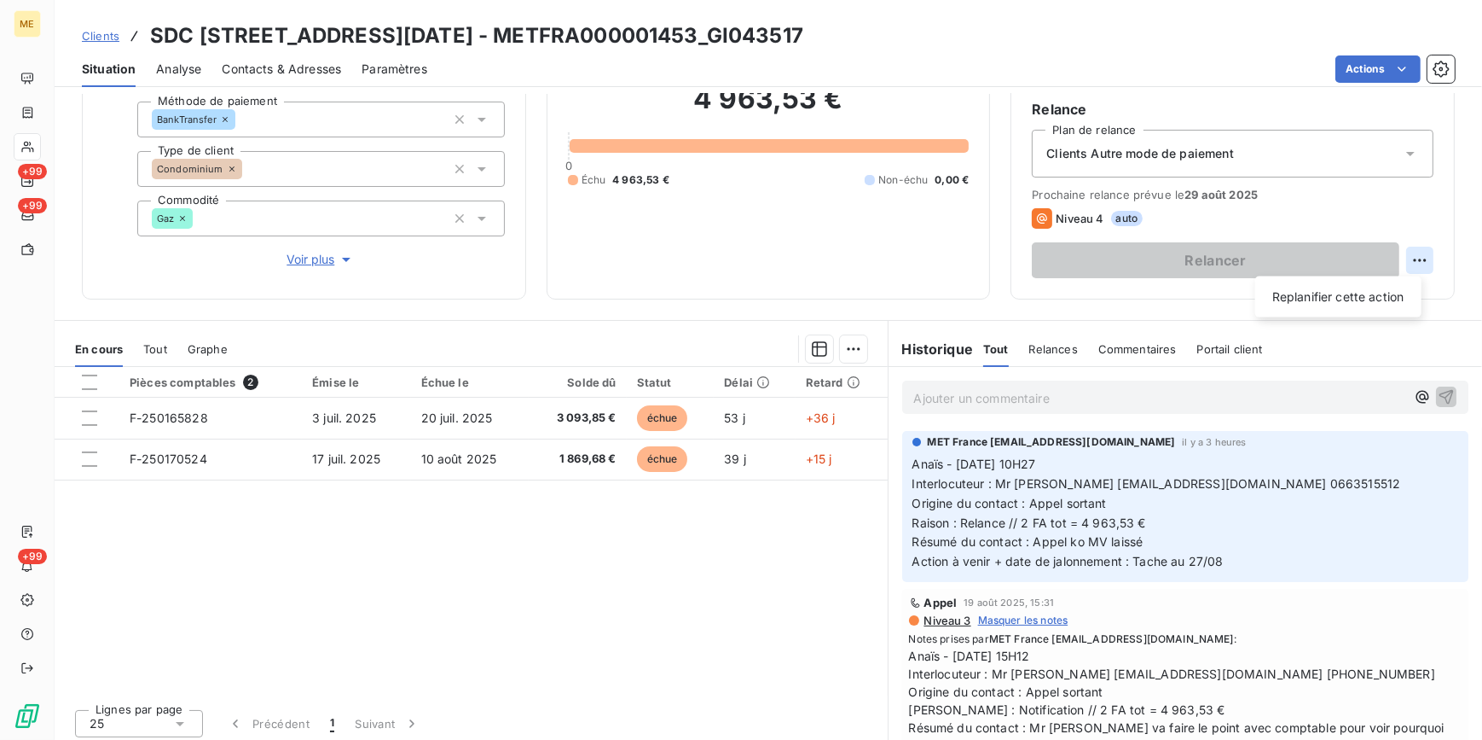
click at [1407, 258] on html "ME +99 +99 +99 Clients SDC 1 3 AVENUE DU 8 MAI 1945 - METFRA000001453_GI043517 …" at bounding box center [741, 370] width 1482 height 740
click at [1392, 288] on div "Replanifier cette action" at bounding box center [1338, 296] width 153 height 27
select select "7"
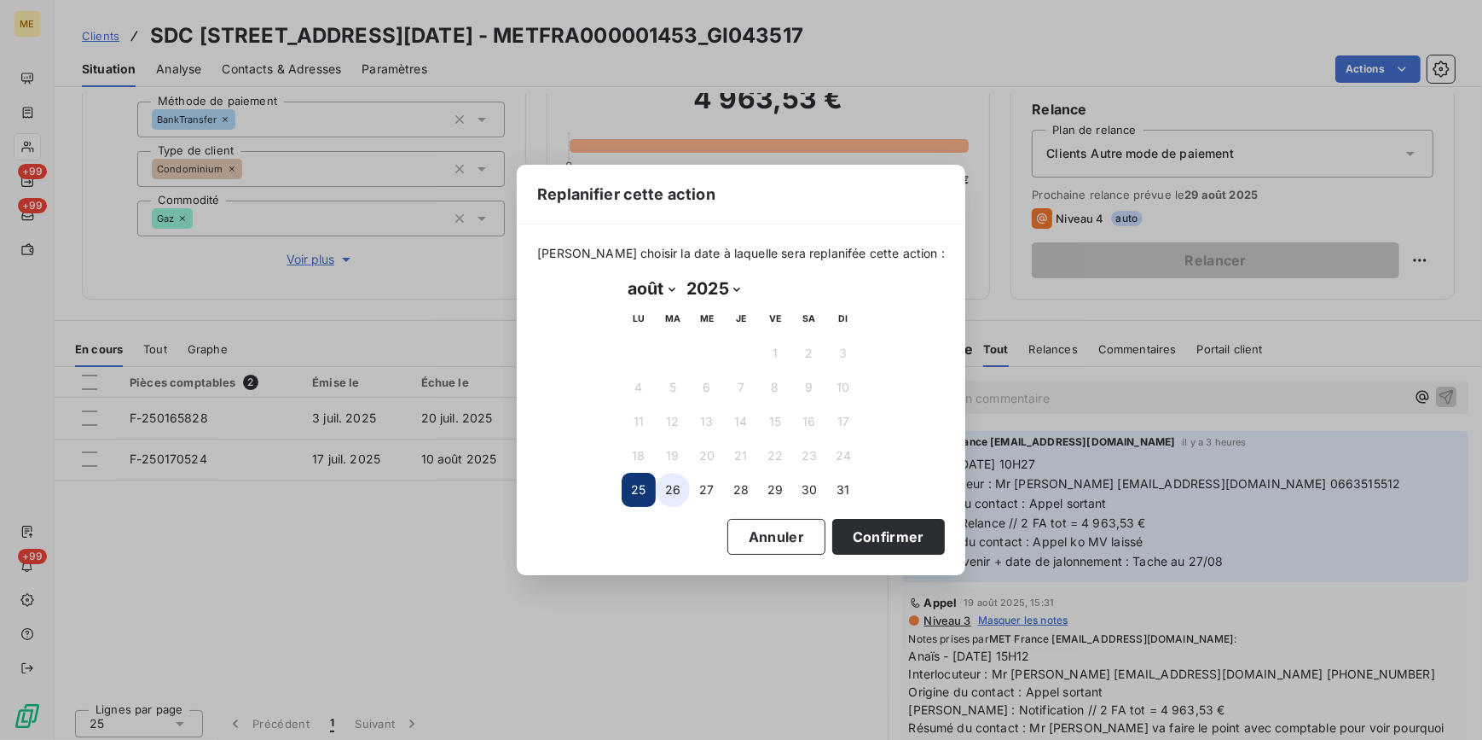
click at [665, 496] on button "26" at bounding box center [673, 490] width 34 height 34
click at [863, 533] on button "Confirmer" at bounding box center [888, 537] width 113 height 36
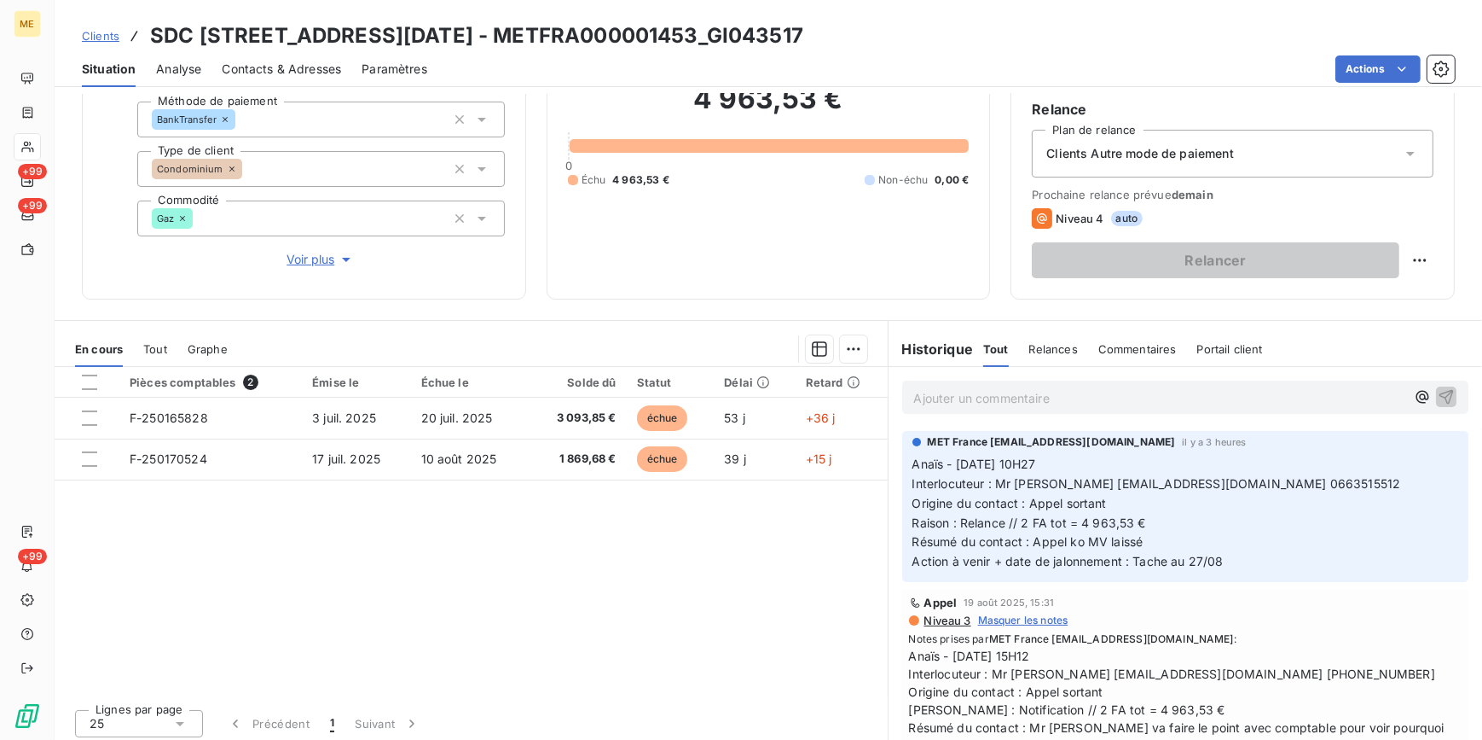
click at [737, 595] on div "Pièces comptables 2 Émise le Échue le Solde dû Statut Délai Retard F-250165828 …" at bounding box center [471, 531] width 833 height 328
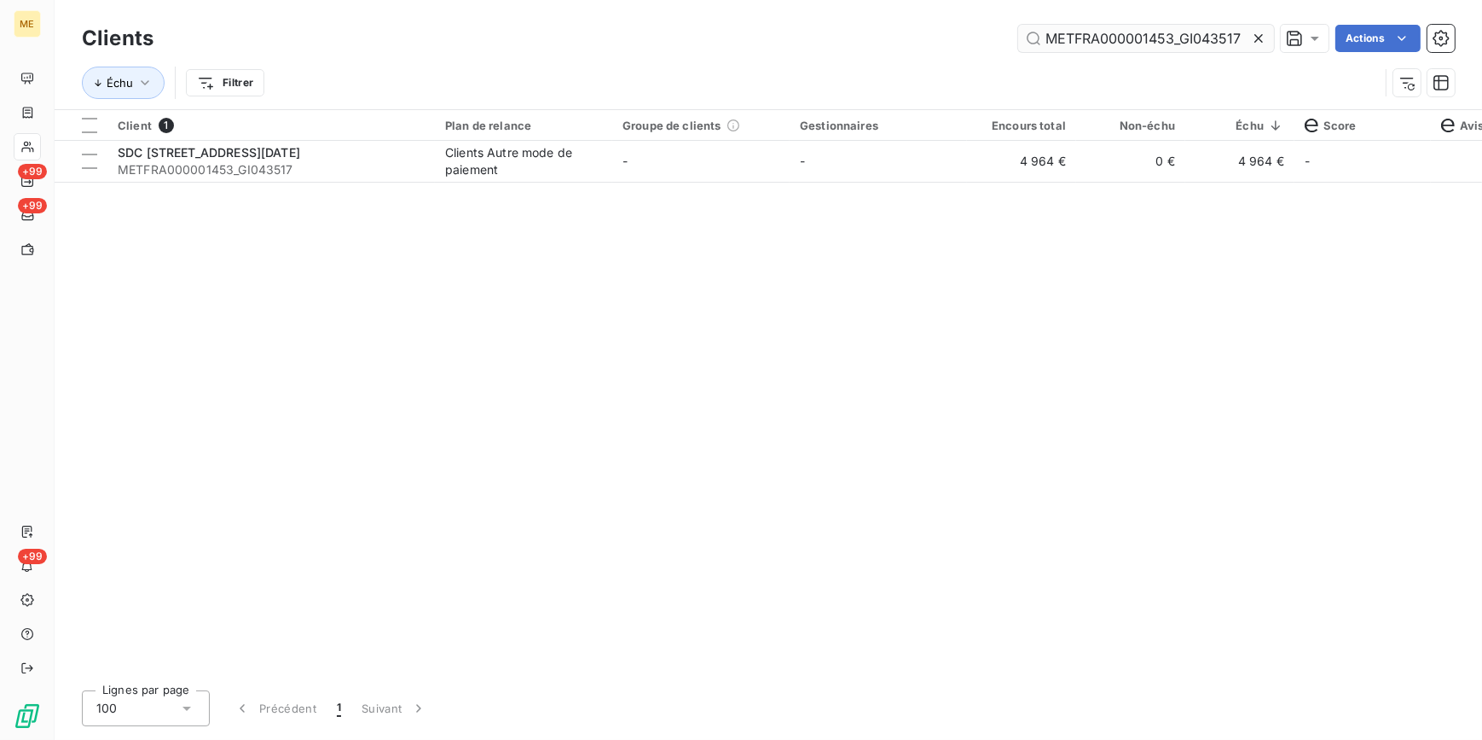
click at [1264, 36] on icon at bounding box center [1258, 38] width 17 height 17
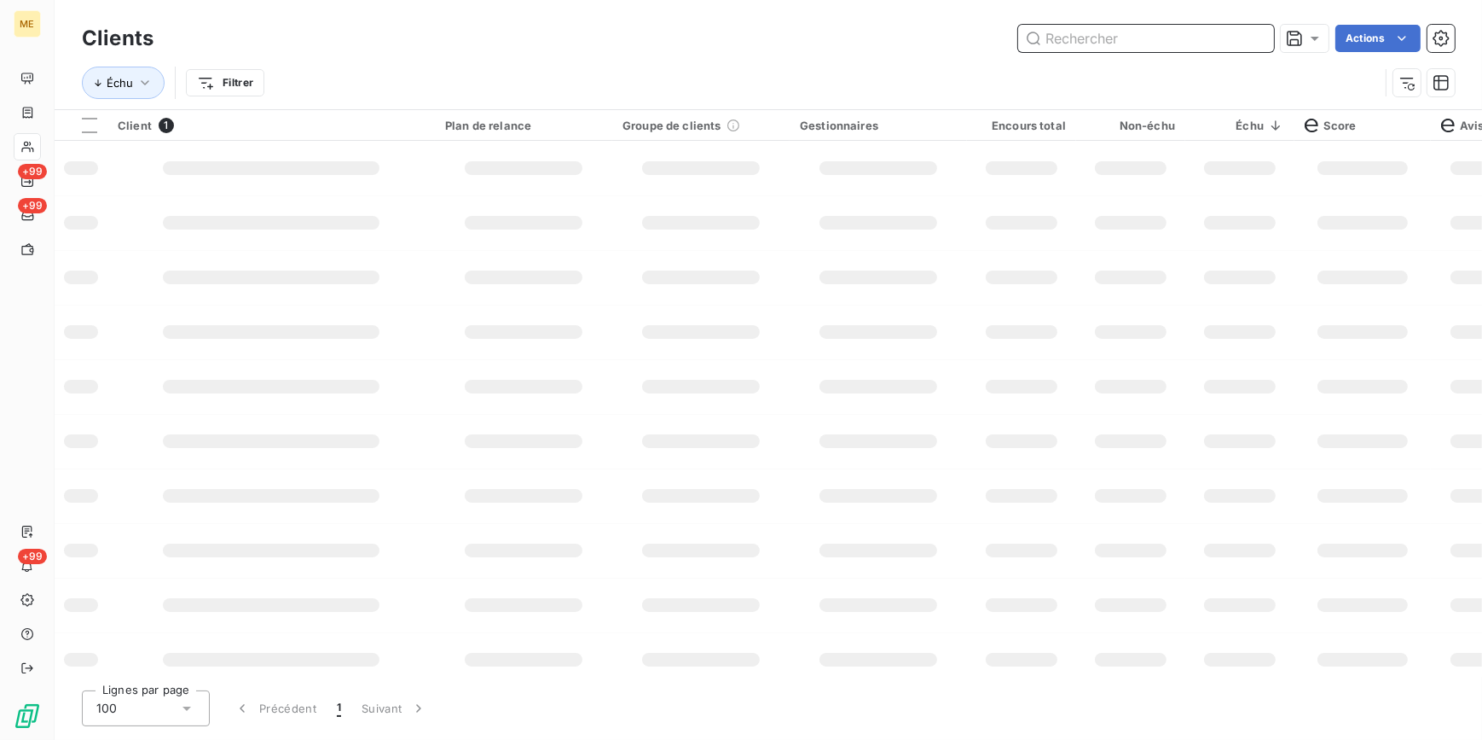
click at [1261, 36] on input "text" at bounding box center [1146, 38] width 256 height 27
paste input "METFRA000003451_GI079932"
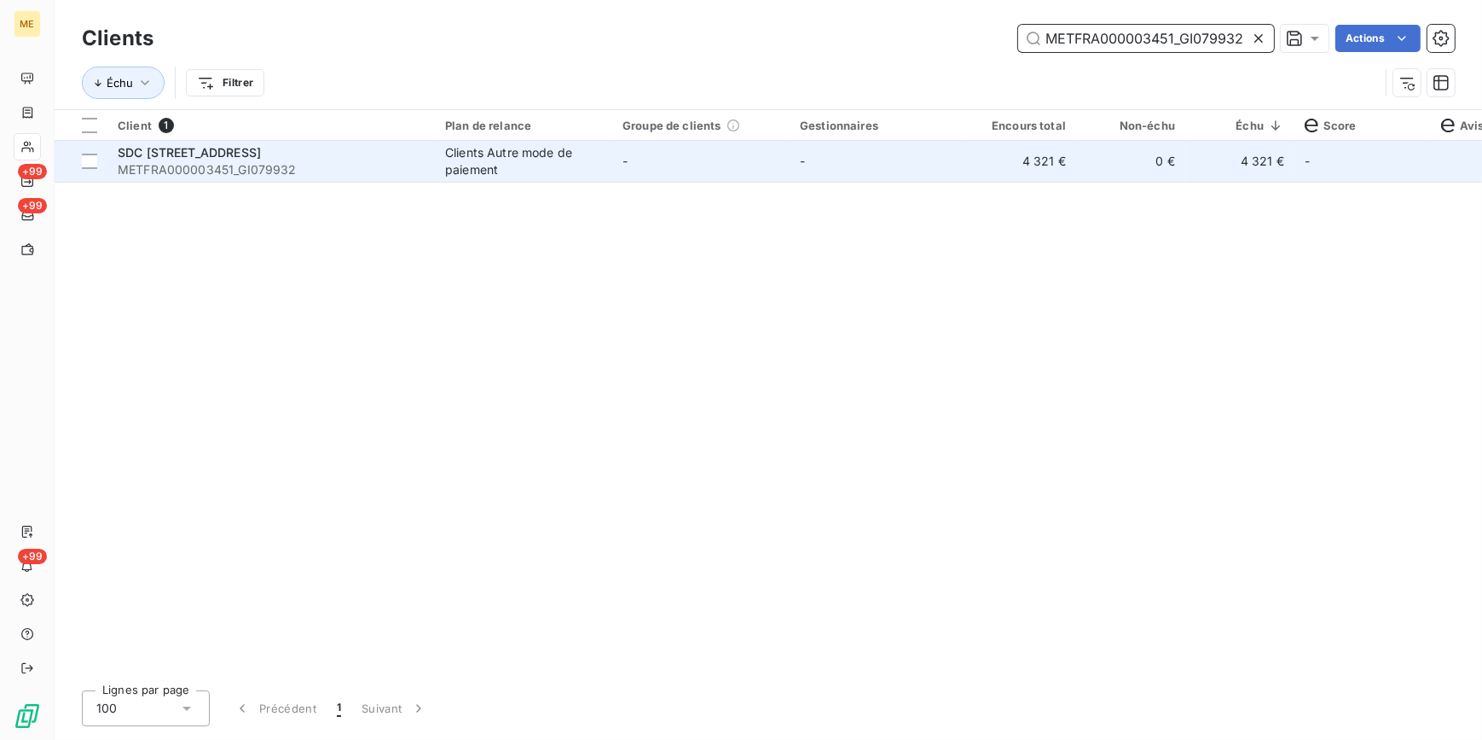
type input "METFRA000003451_GI079932"
click at [838, 171] on td "-" at bounding box center [878, 161] width 177 height 41
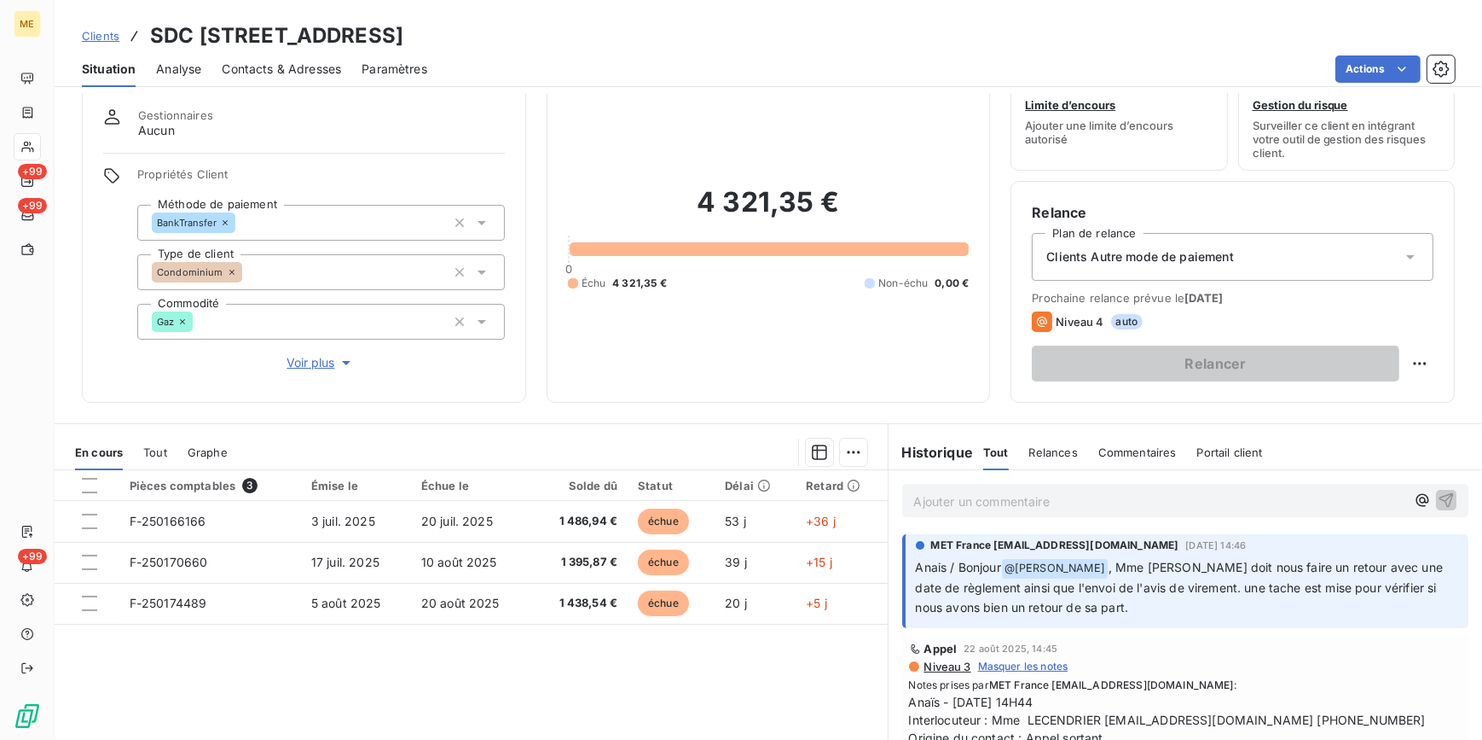
scroll to position [154, 0]
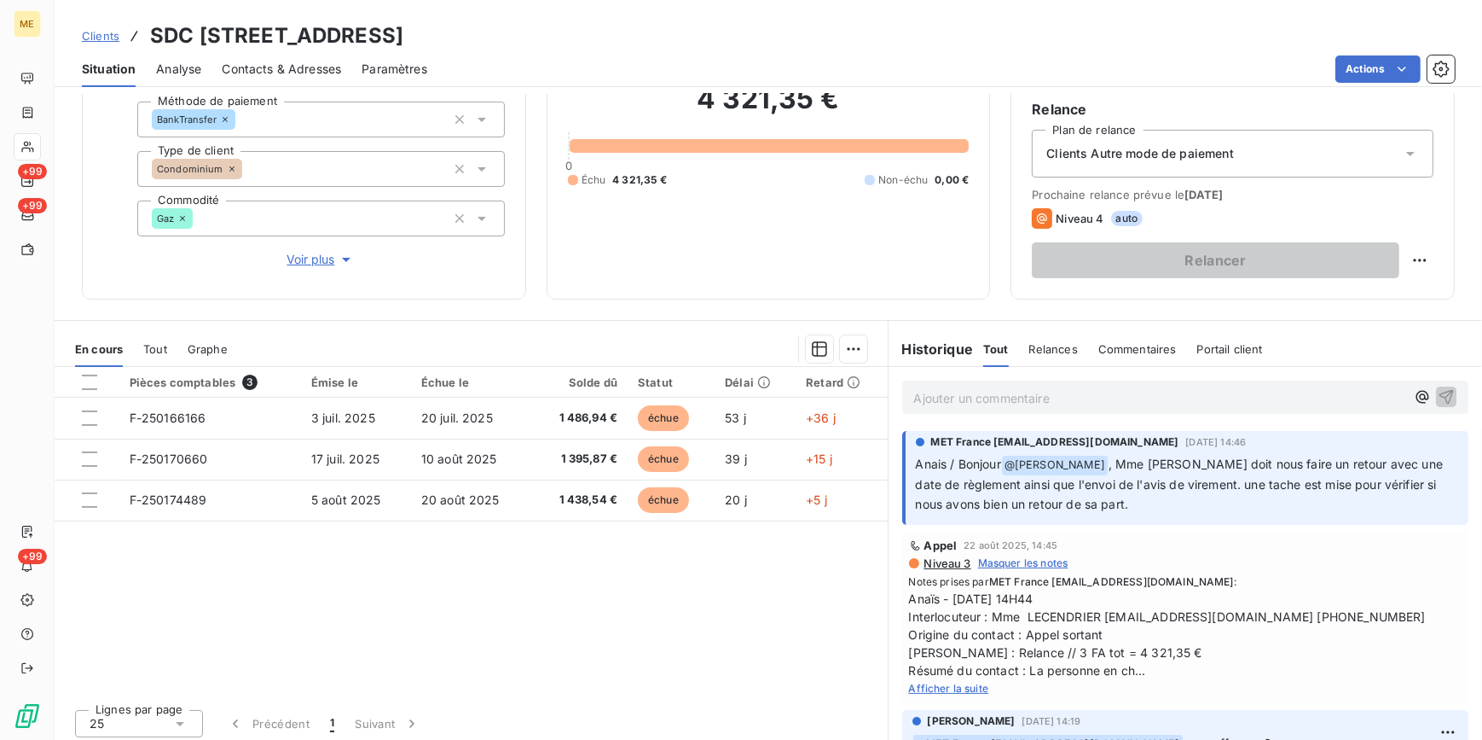
click at [94, 36] on span "Clients" at bounding box center [101, 36] width 38 height 14
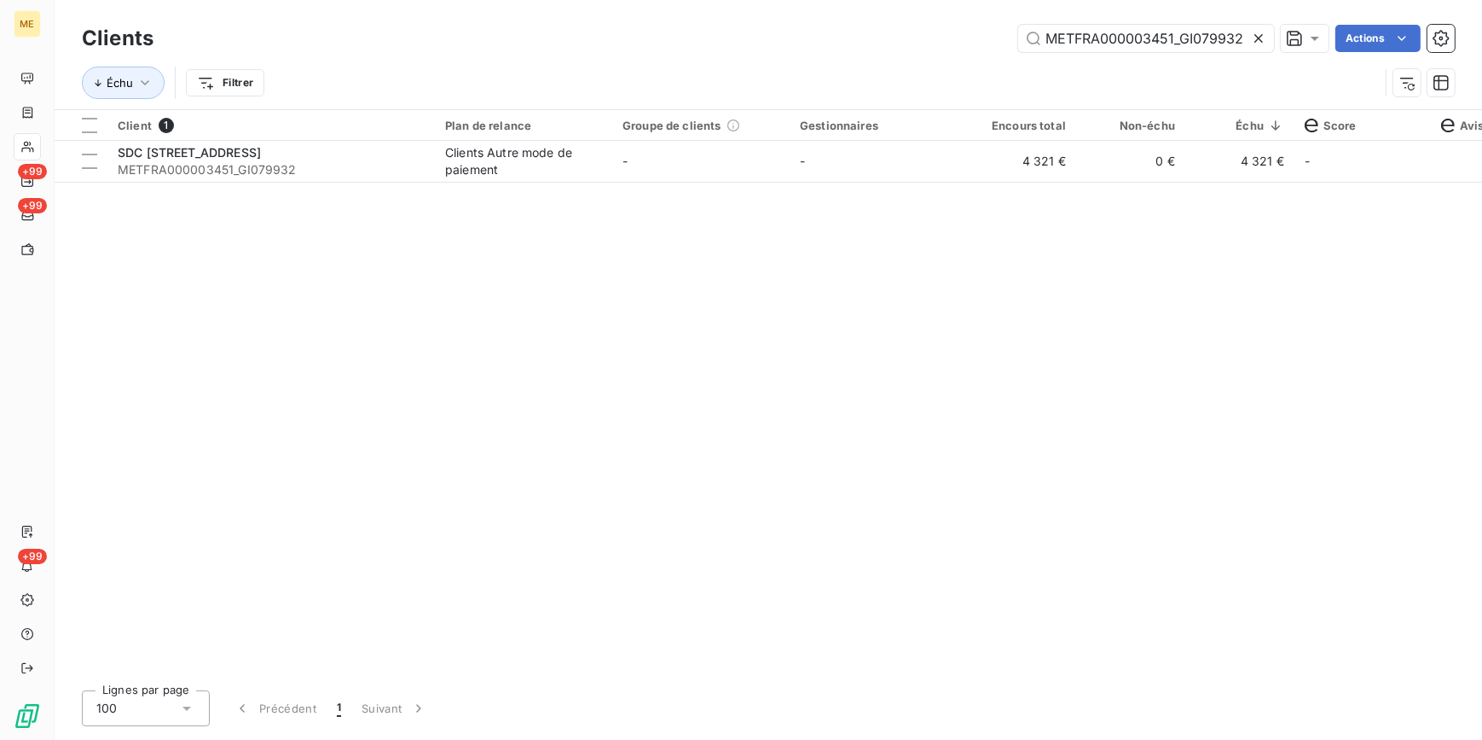
click at [1263, 41] on icon at bounding box center [1258, 38] width 17 height 17
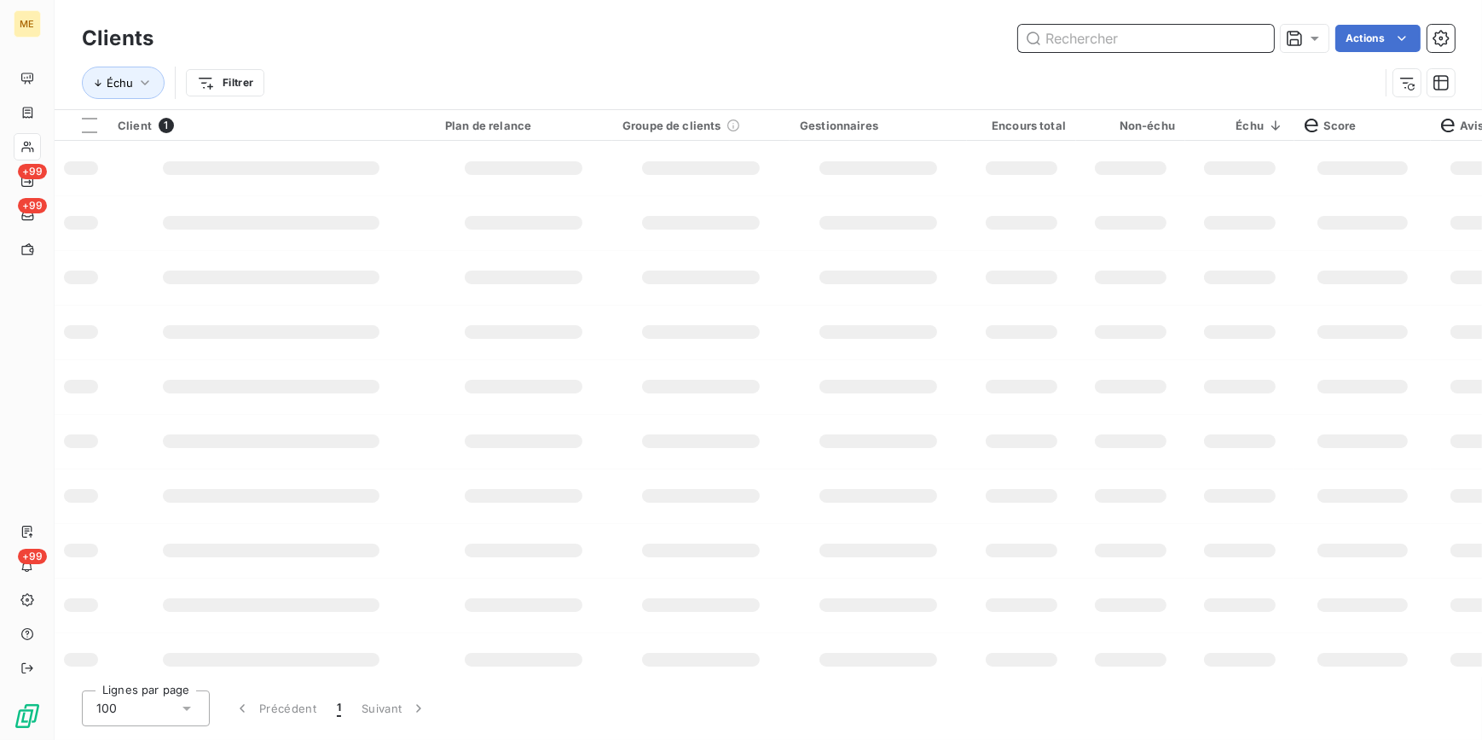
click at [1249, 41] on input "text" at bounding box center [1146, 38] width 256 height 27
paste input "METFRA000006621_07514037536103"
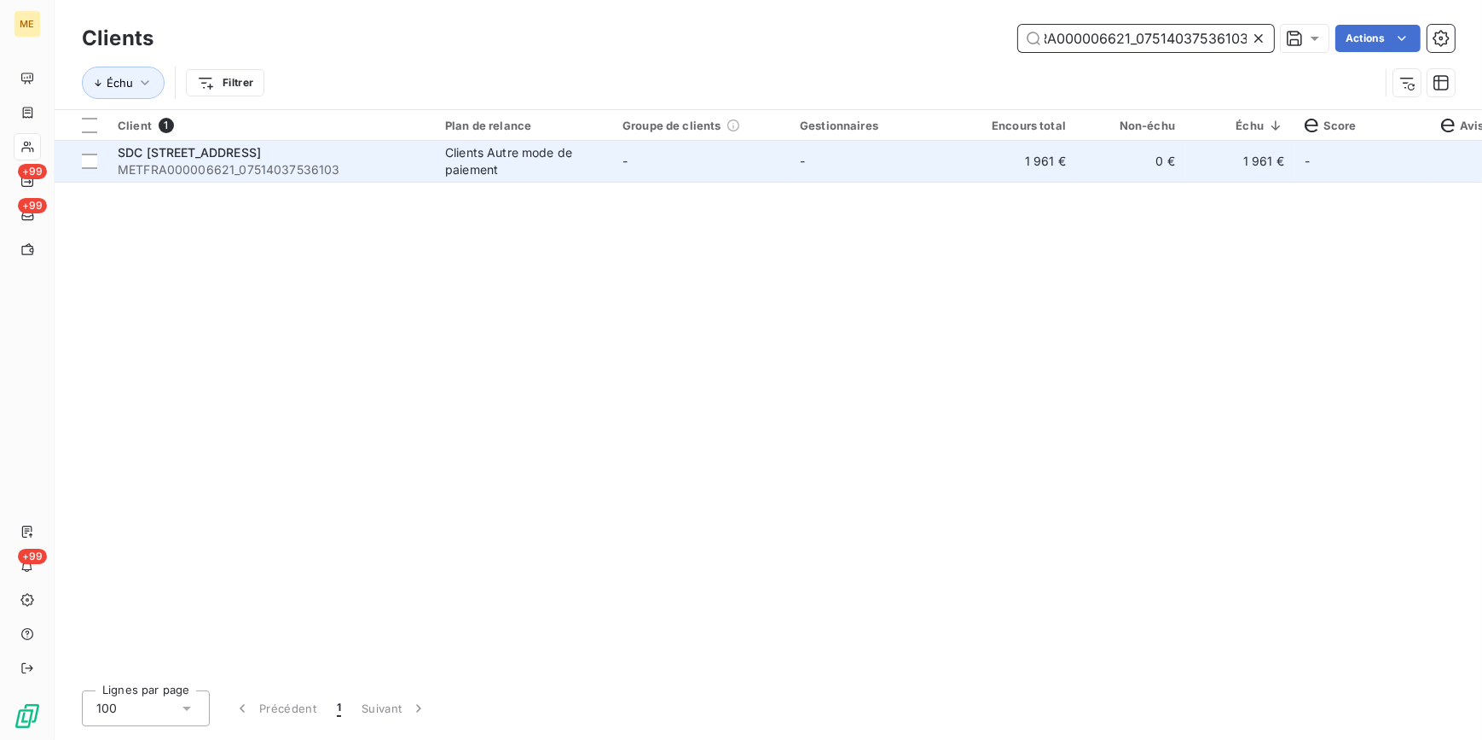
type input "METFRA000006621_07514037536103"
click at [1111, 171] on td "0 €" at bounding box center [1130, 161] width 109 height 41
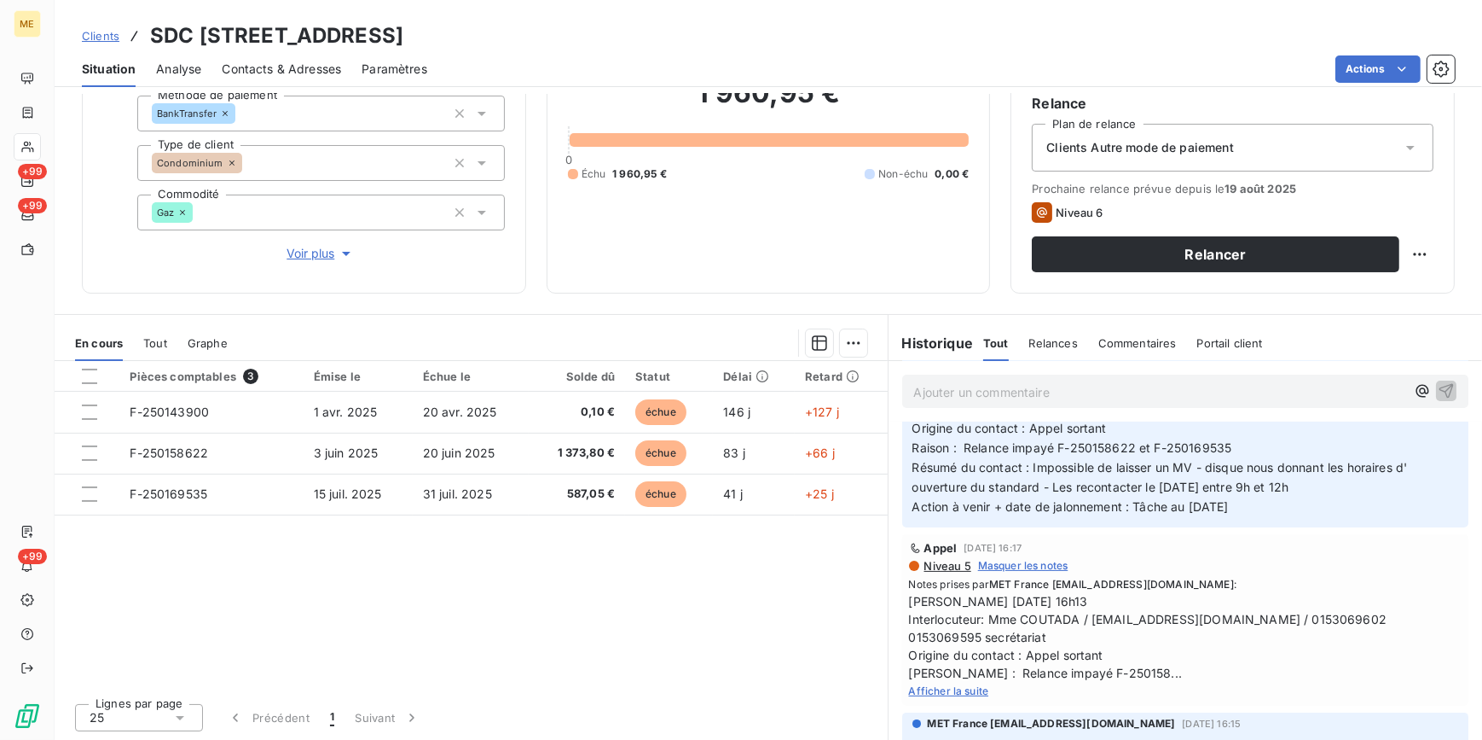
scroll to position [542, 0]
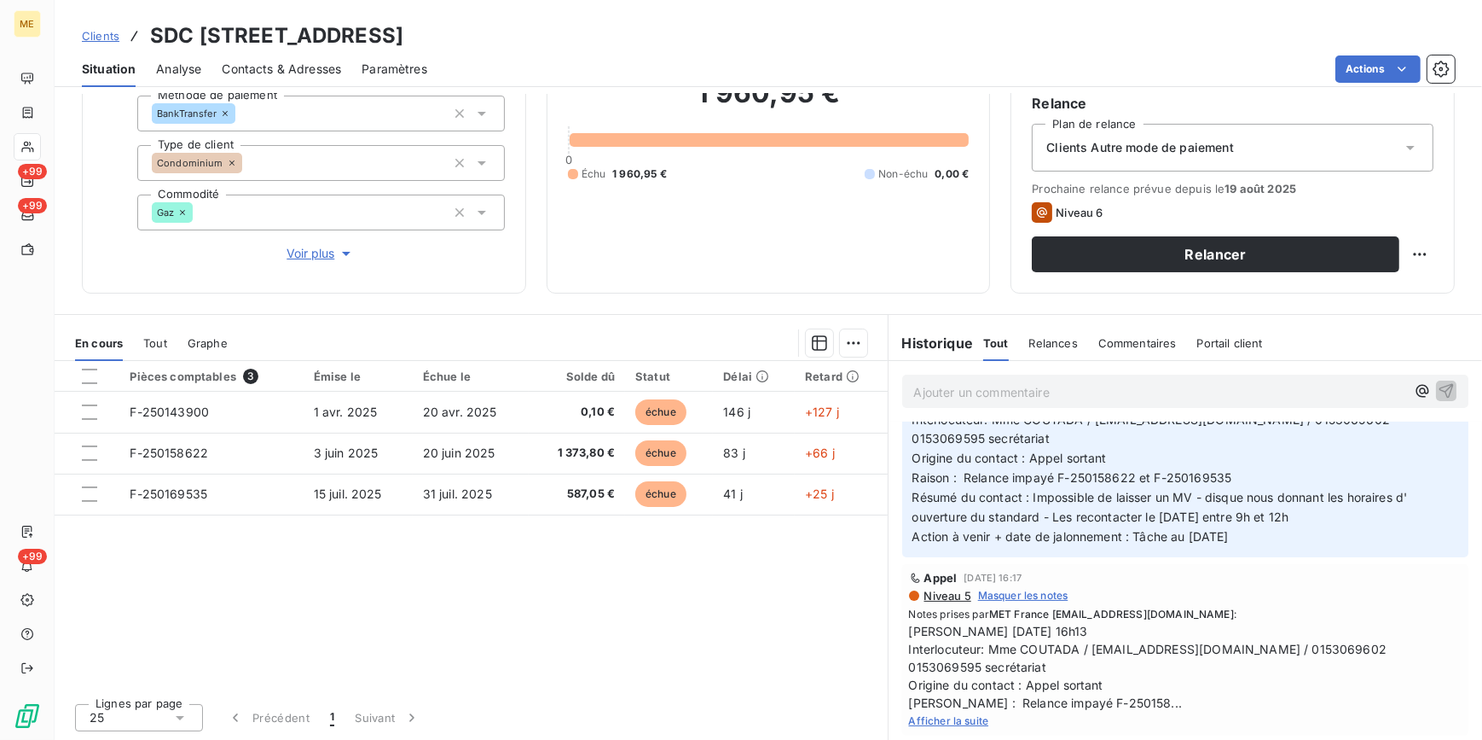
click at [972, 716] on span "Afficher la suite" at bounding box center [949, 720] width 80 height 13
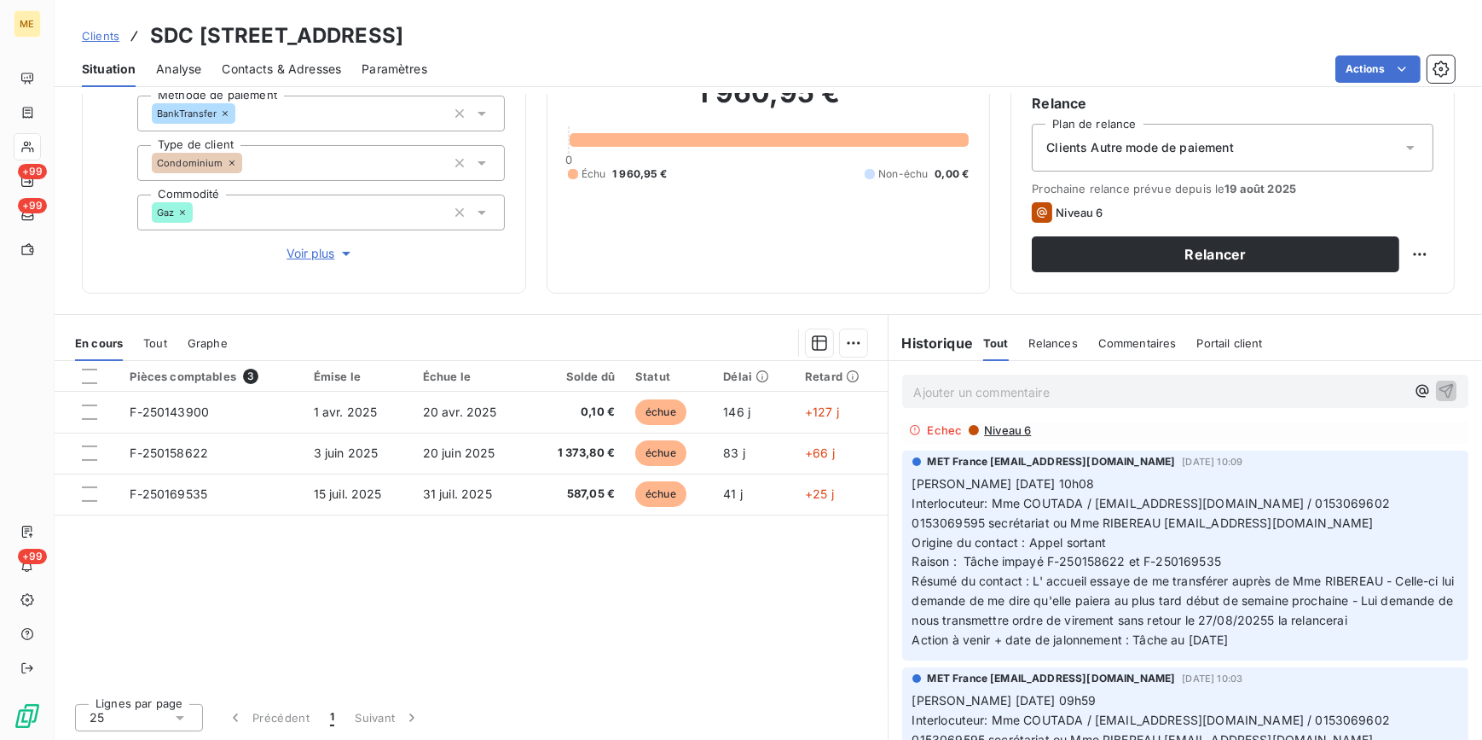
scroll to position [0, 0]
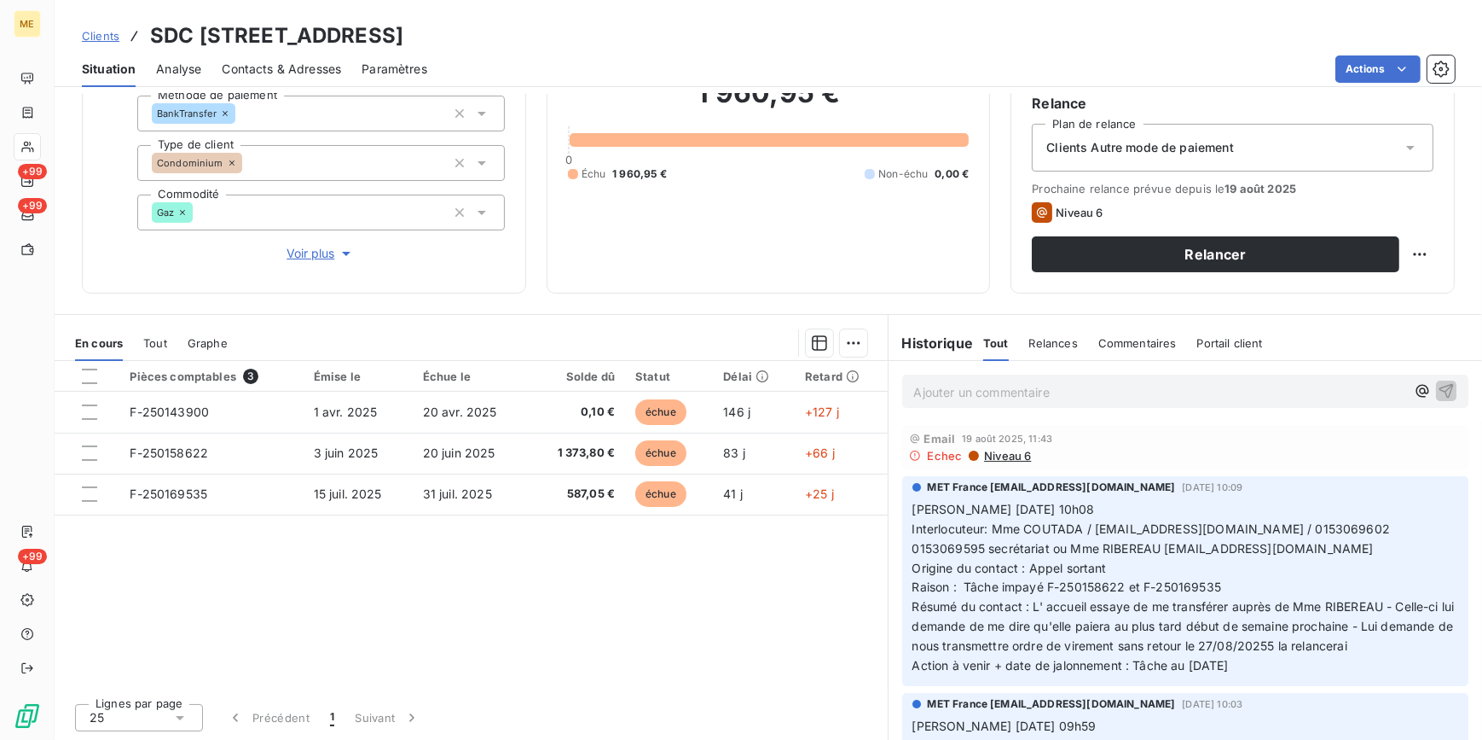
click at [92, 29] on span "Clients" at bounding box center [101, 36] width 38 height 14
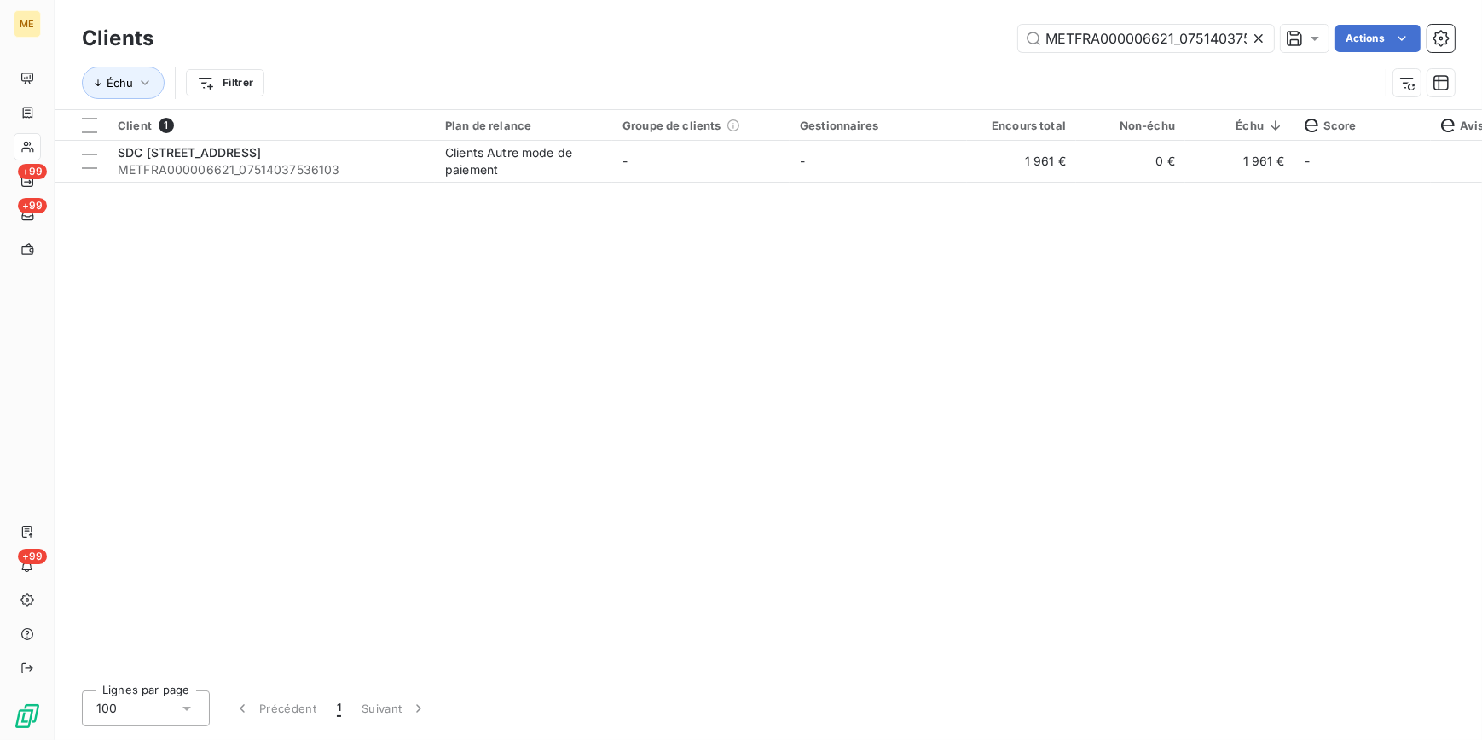
click at [1261, 32] on icon at bounding box center [1258, 38] width 17 height 17
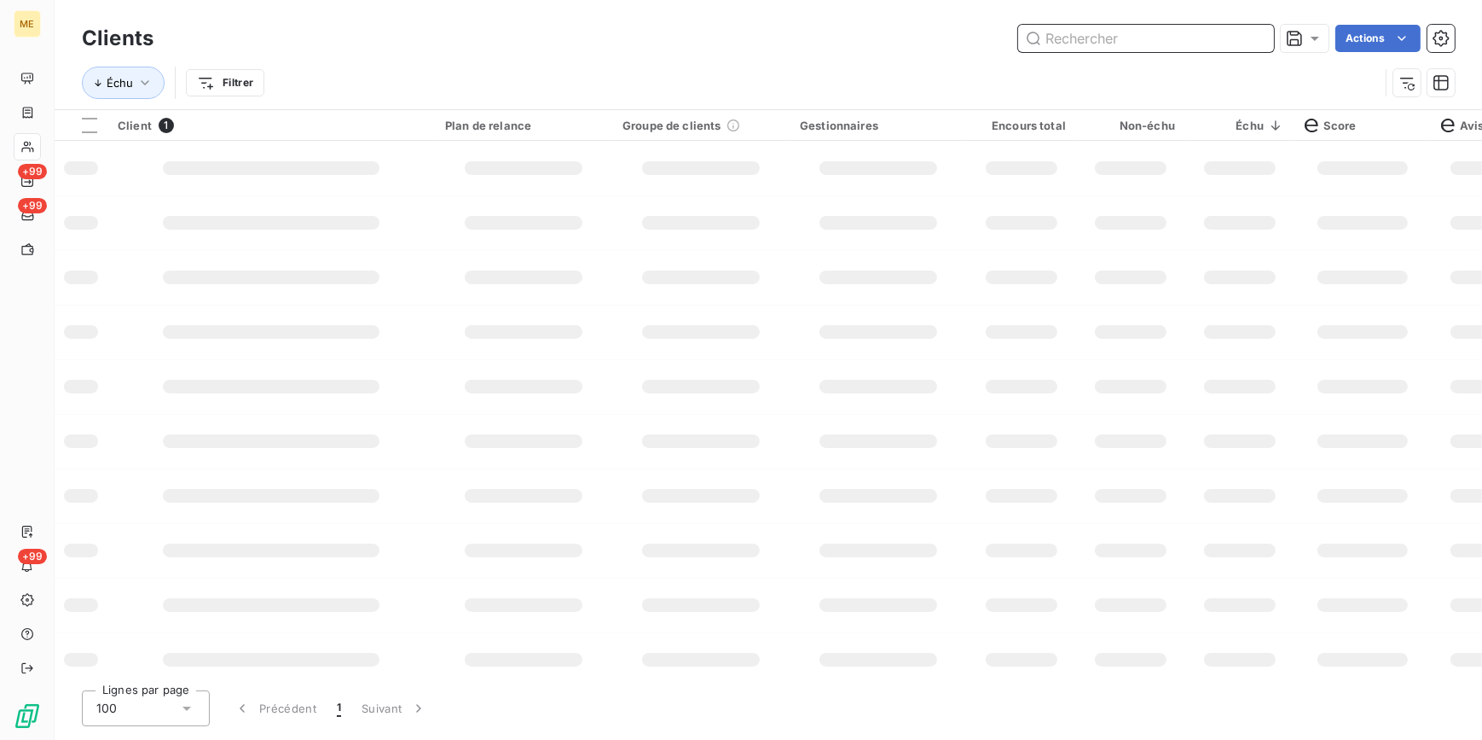
click at [1225, 49] on input "text" at bounding box center [1146, 38] width 256 height 27
paste input "METFRA000012632_GI145788"
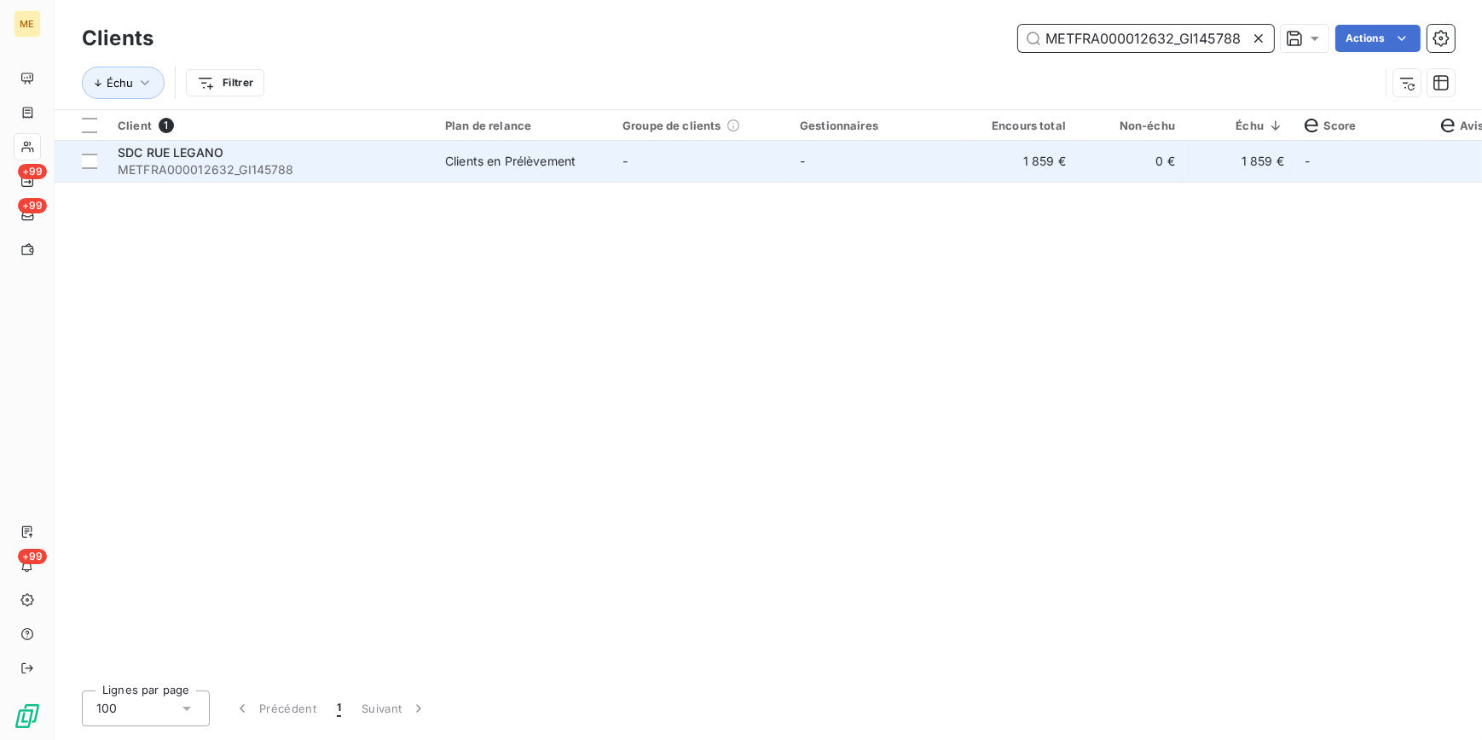
type input "METFRA000012632_GI145788"
click at [909, 145] on td "-" at bounding box center [878, 161] width 177 height 41
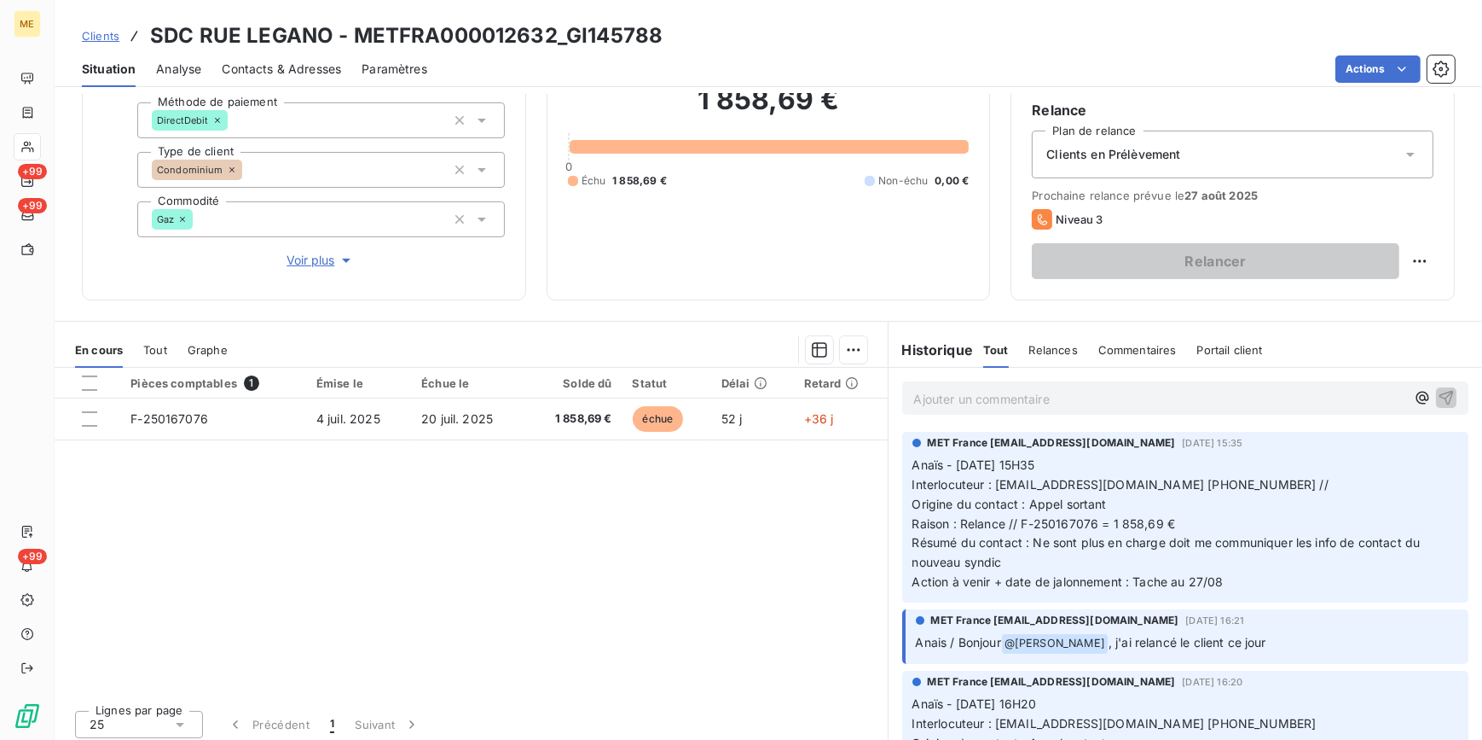
scroll to position [160, 0]
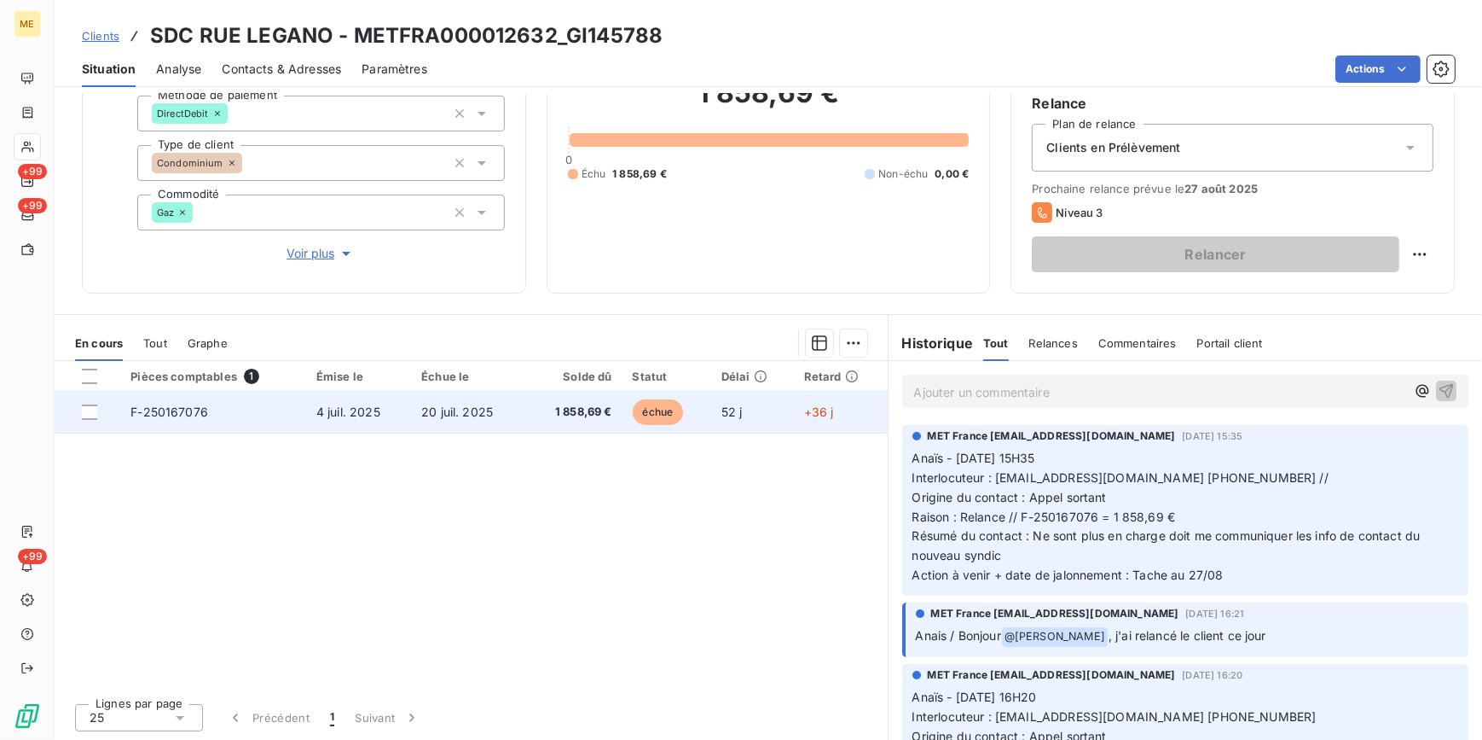
click at [608, 417] on span "1 858,69 €" at bounding box center [575, 411] width 76 height 17
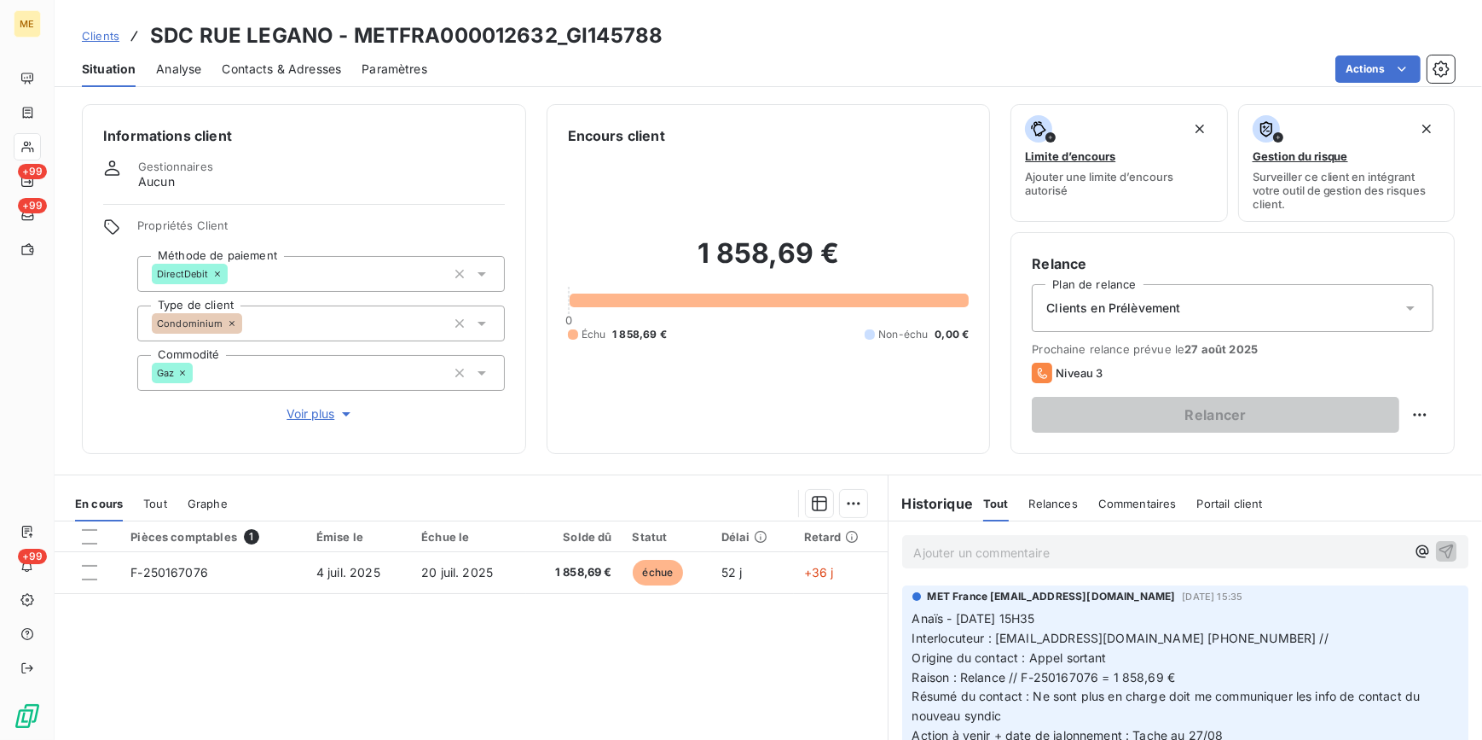
click at [281, 70] on span "Contacts & Adresses" at bounding box center [281, 69] width 119 height 17
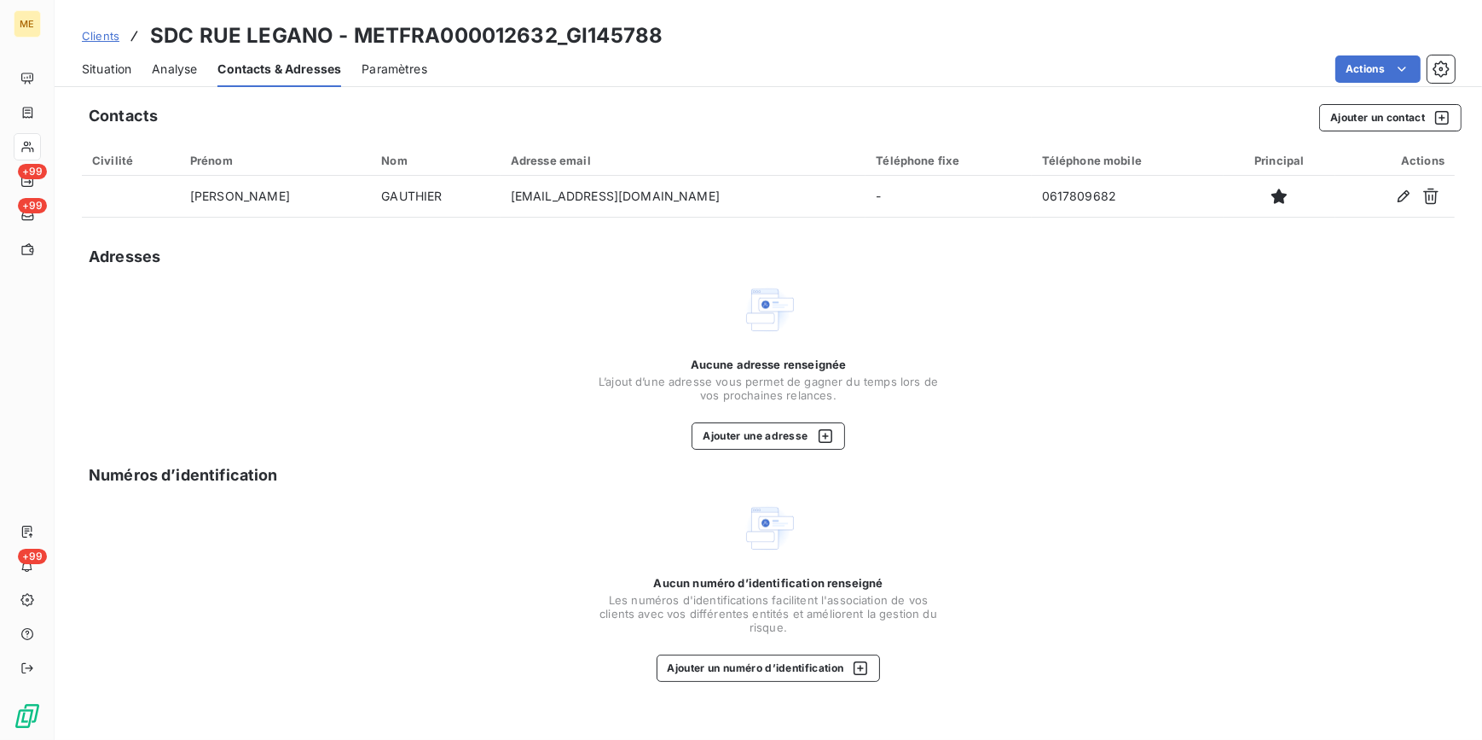
click at [99, 69] on span "Situation" at bounding box center [106, 69] width 49 height 17
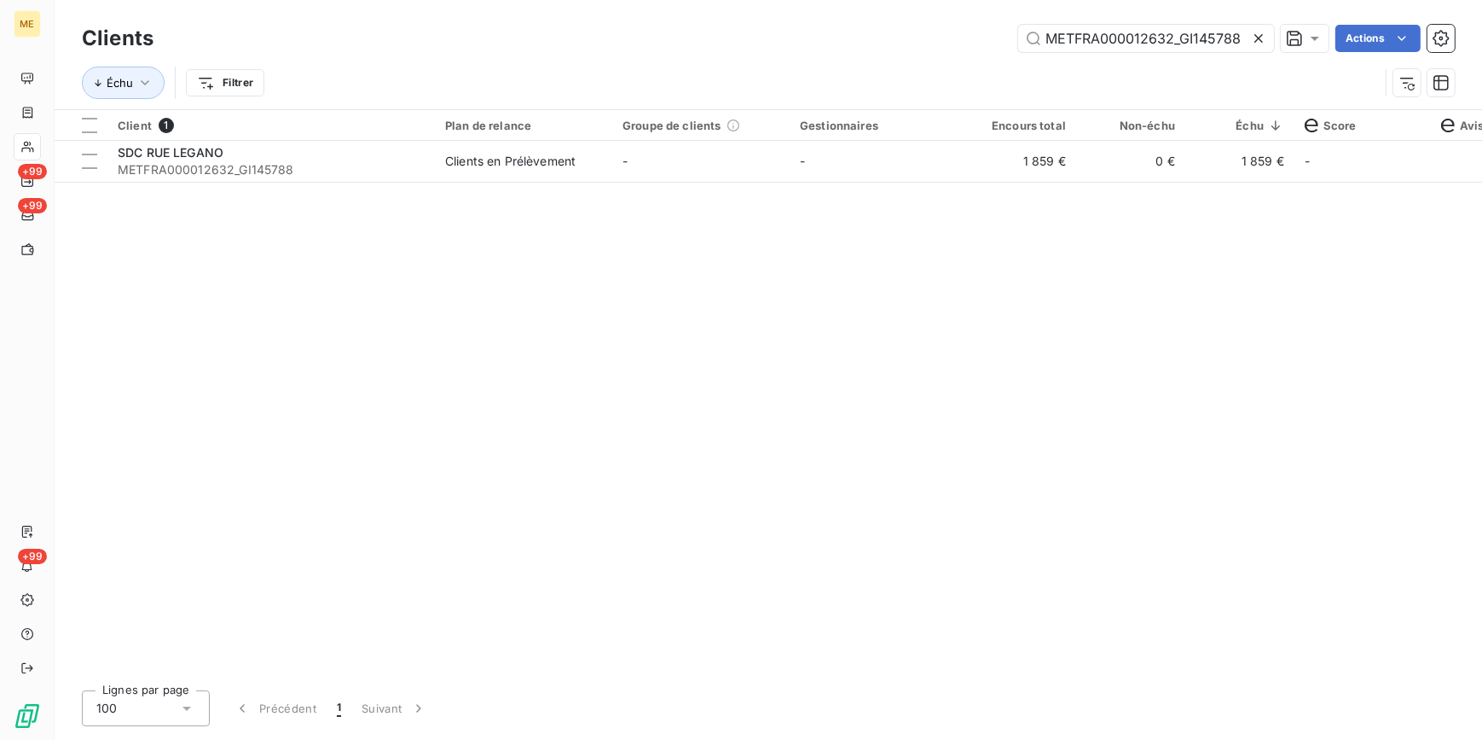
click at [1254, 43] on icon at bounding box center [1258, 38] width 17 height 17
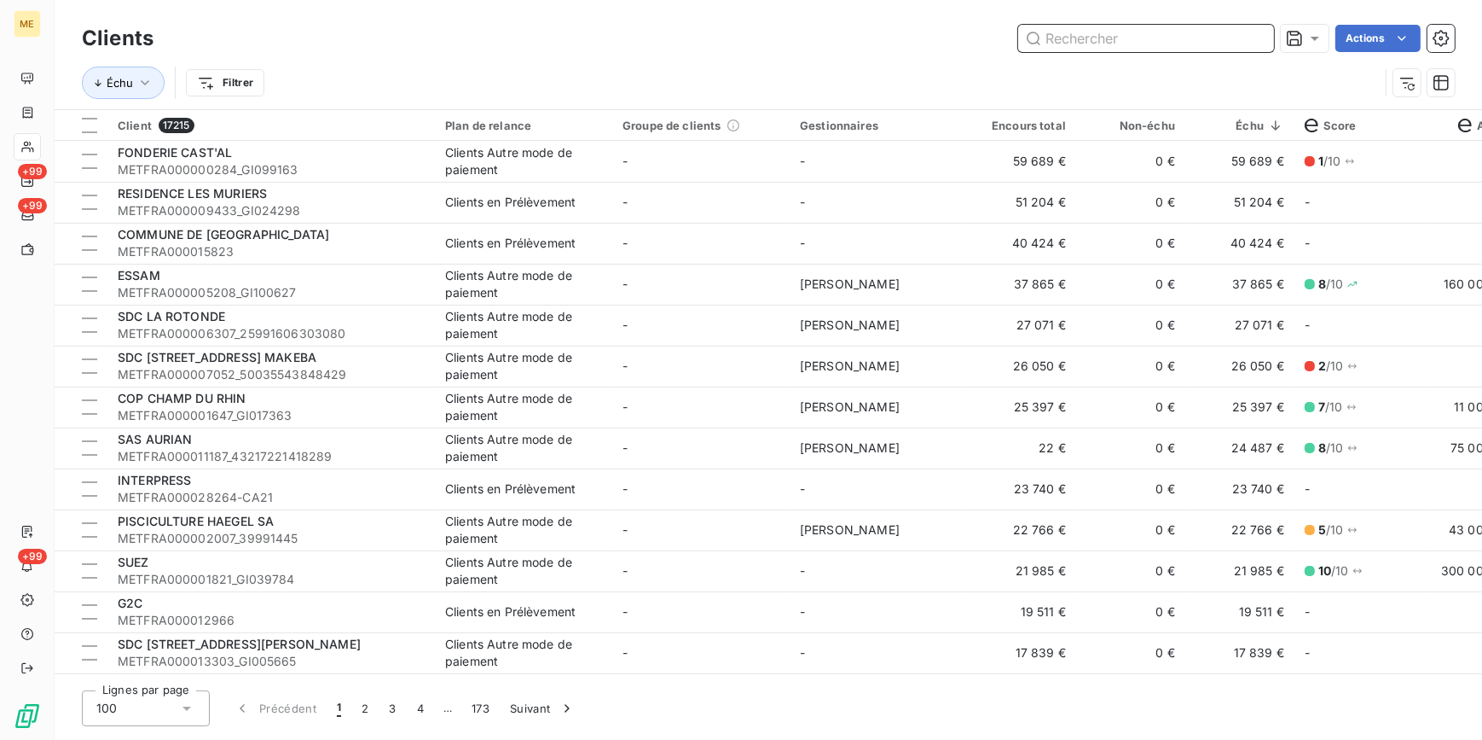
click at [1091, 35] on input "text" at bounding box center [1146, 38] width 256 height 27
paste input "METFRA000012632_GI145788"
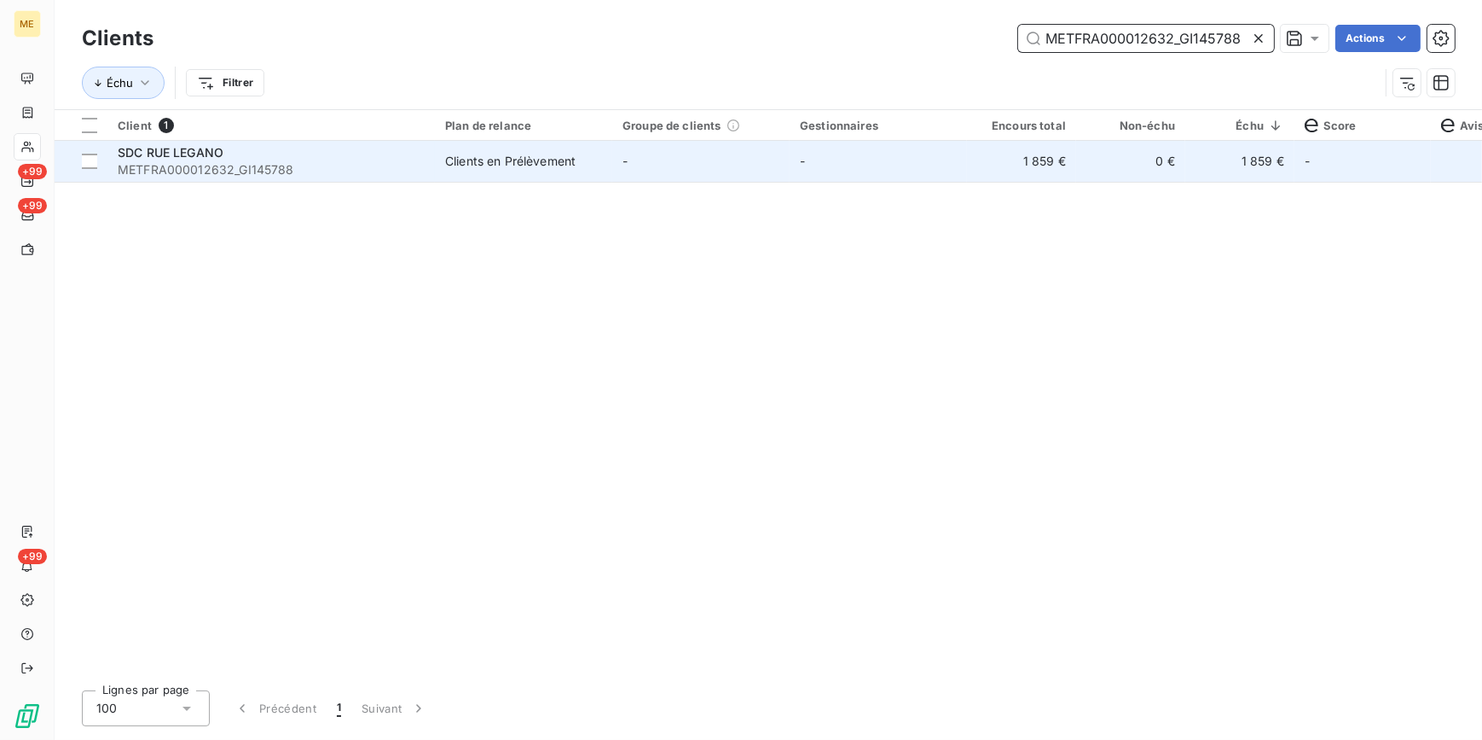
type input "METFRA000012632_GI145788"
click at [879, 174] on td "-" at bounding box center [878, 161] width 177 height 41
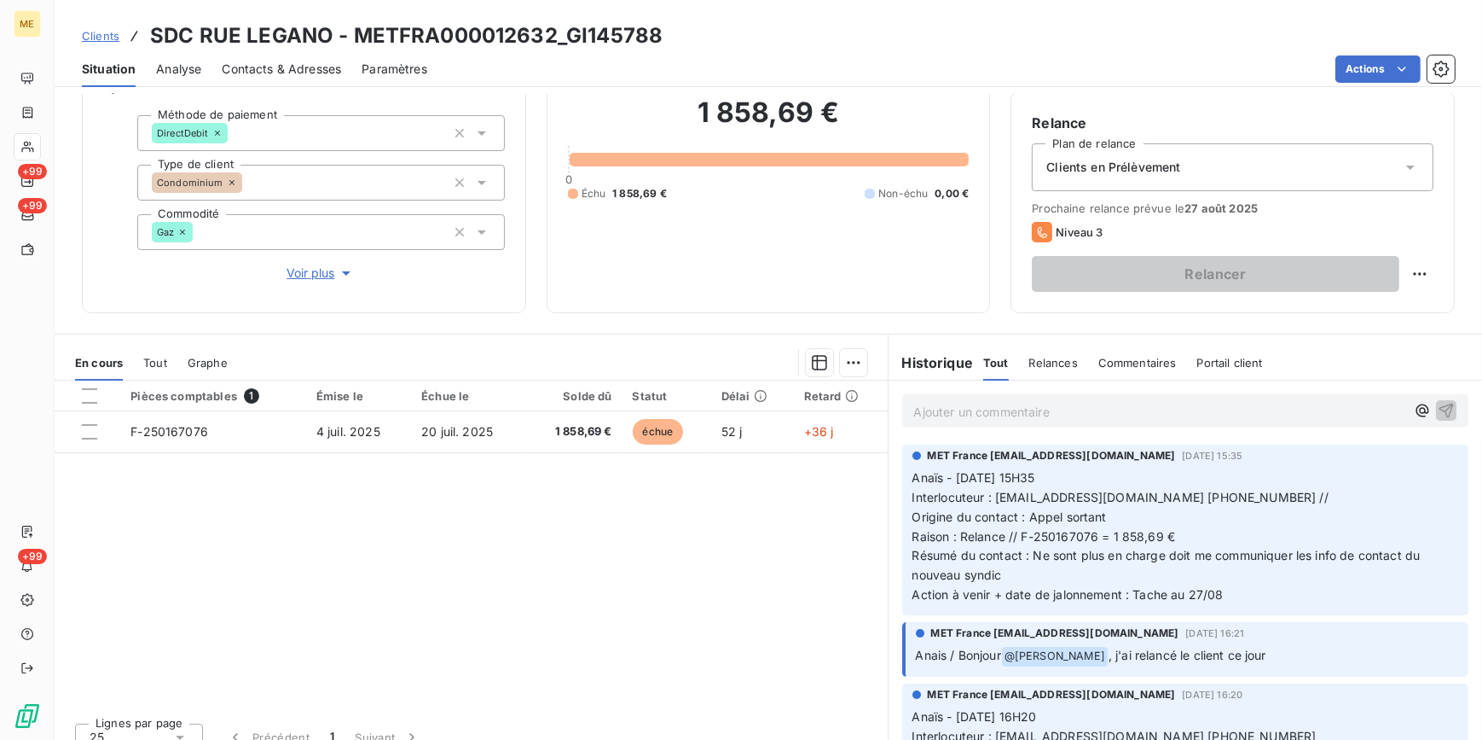
scroll to position [160, 0]
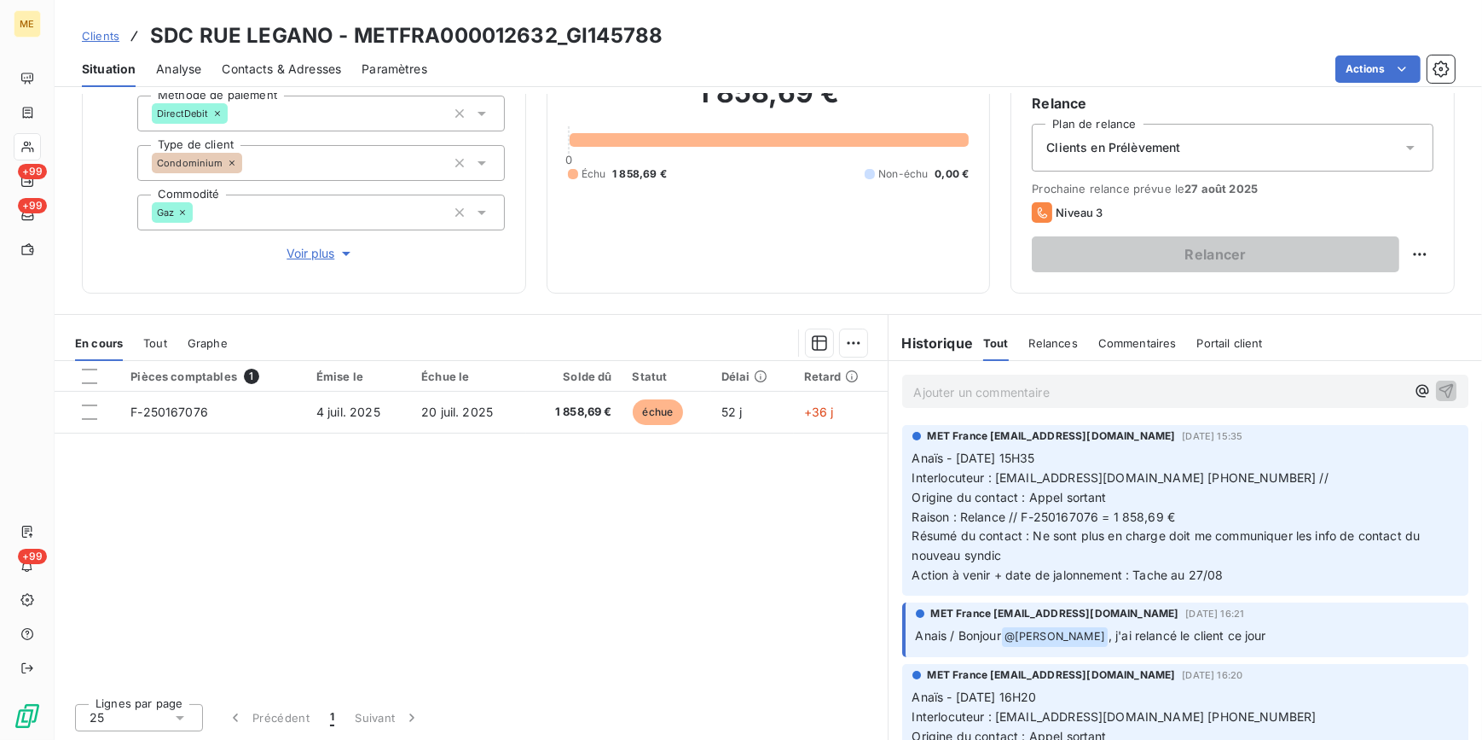
click at [1159, 383] on p "Ajouter un commentaire ﻿" at bounding box center [1160, 391] width 492 height 21
click at [107, 29] on span "Clients" at bounding box center [101, 36] width 38 height 14
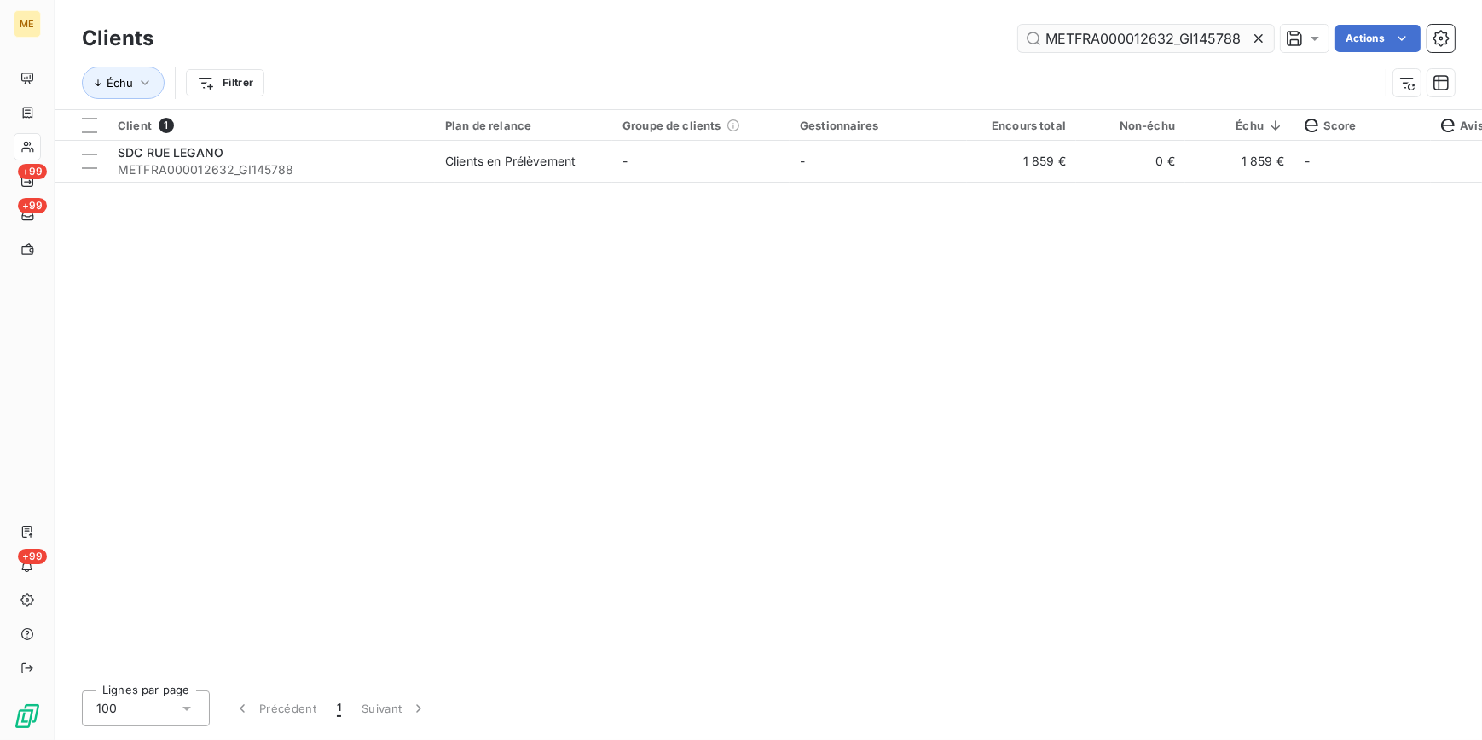
click at [1262, 38] on icon at bounding box center [1258, 38] width 17 height 17
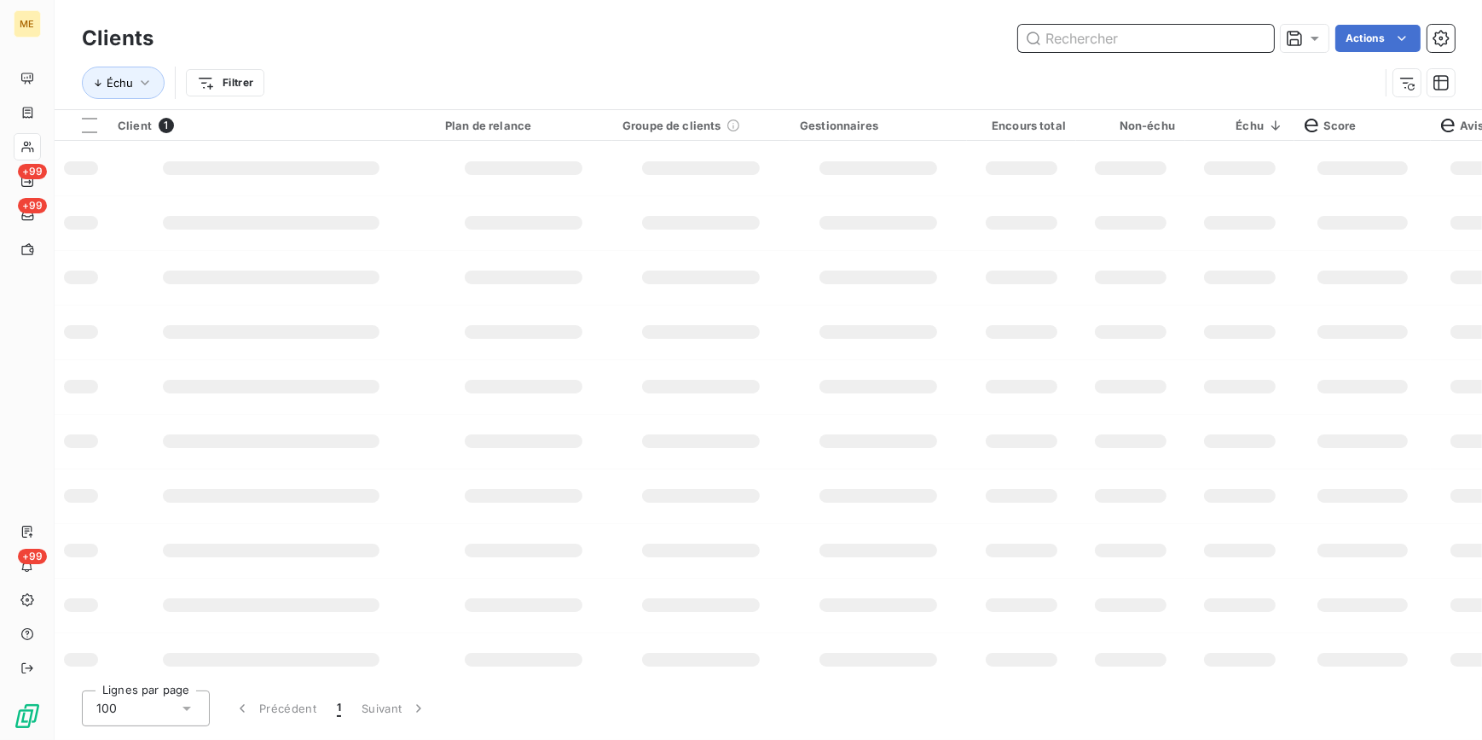
click at [1245, 39] on input "text" at bounding box center [1146, 38] width 256 height 27
paste input "METFRA000002714_GI054636"
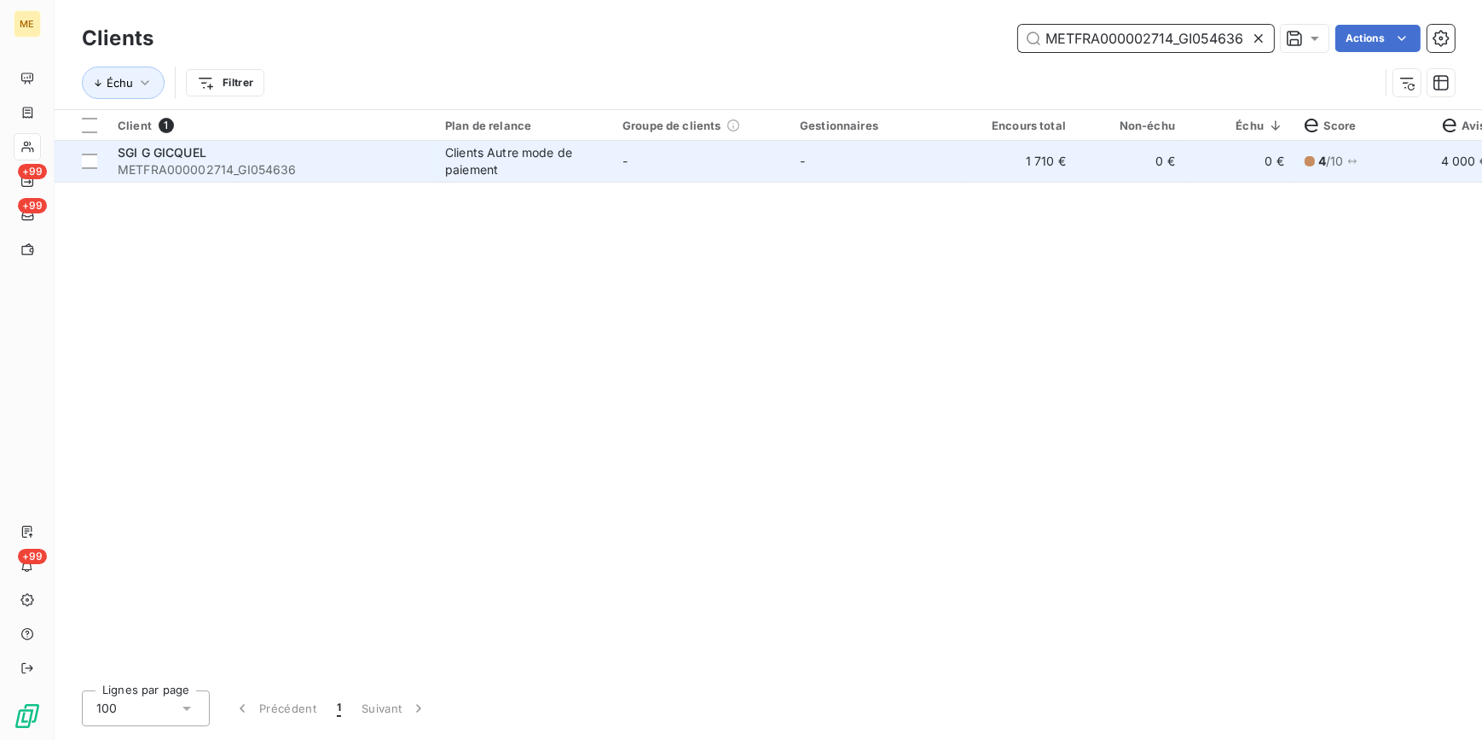
type input "METFRA000002714_GI054636"
click at [1092, 164] on td "0 €" at bounding box center [1130, 161] width 109 height 41
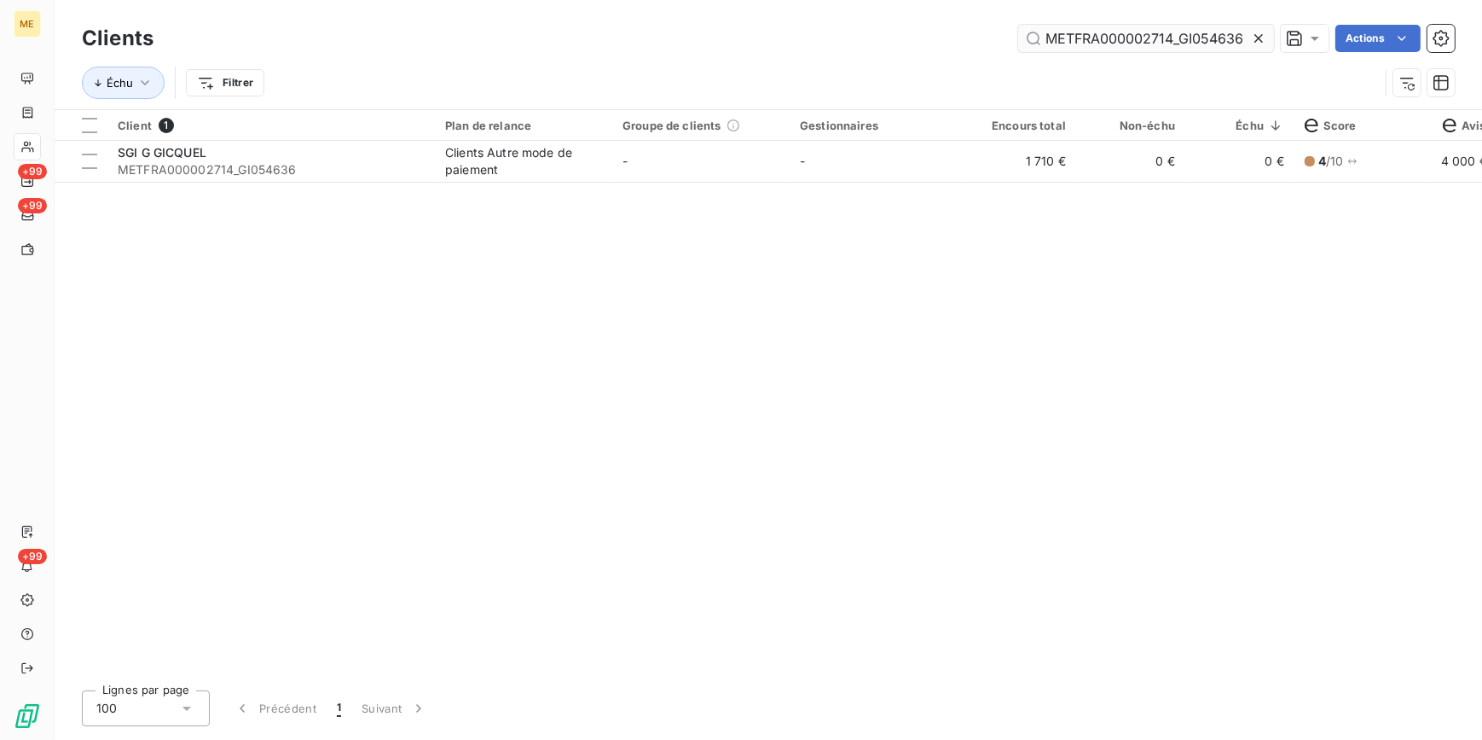
click at [1268, 40] on div at bounding box center [1262, 38] width 24 height 27
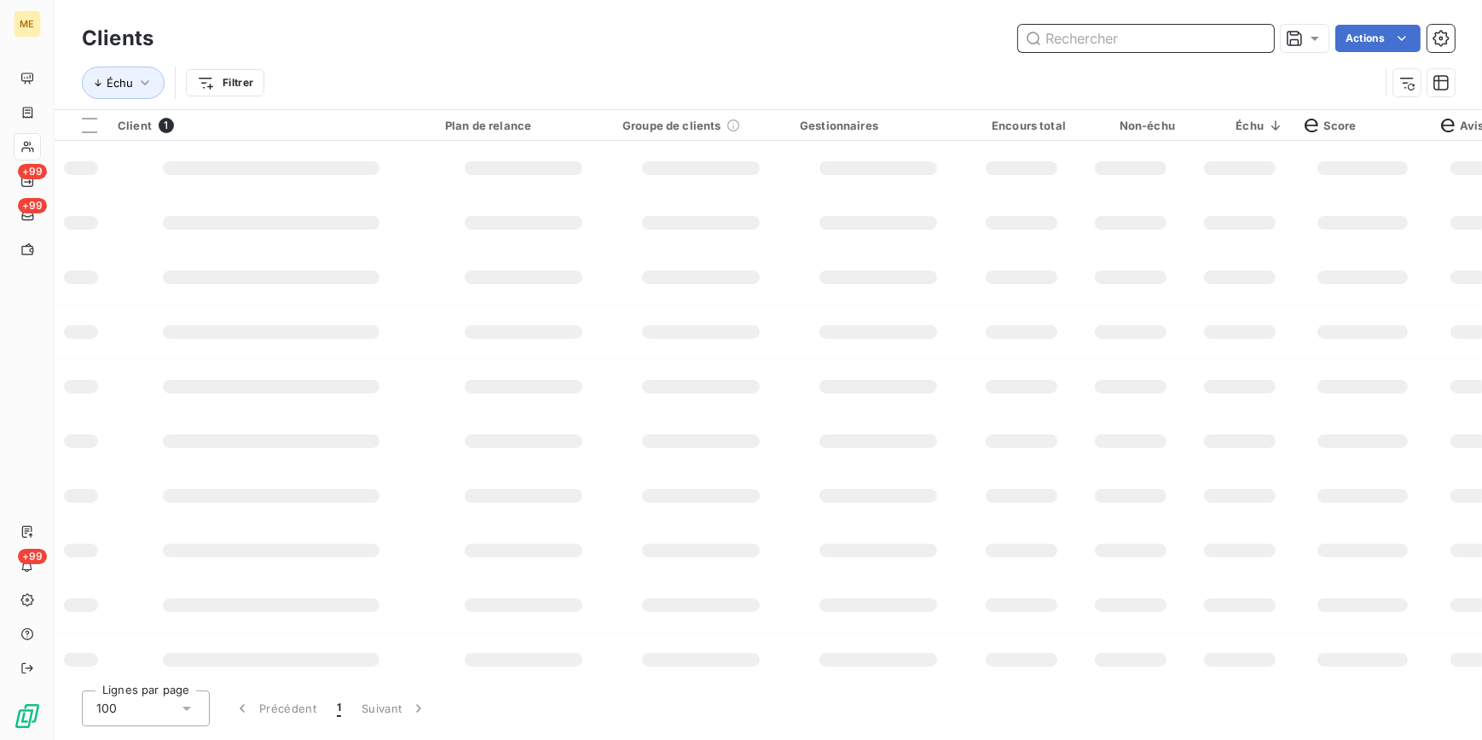
click at [1266, 39] on input "text" at bounding box center [1146, 38] width 256 height 27
paste input "METFRA000019063_22483646752434"
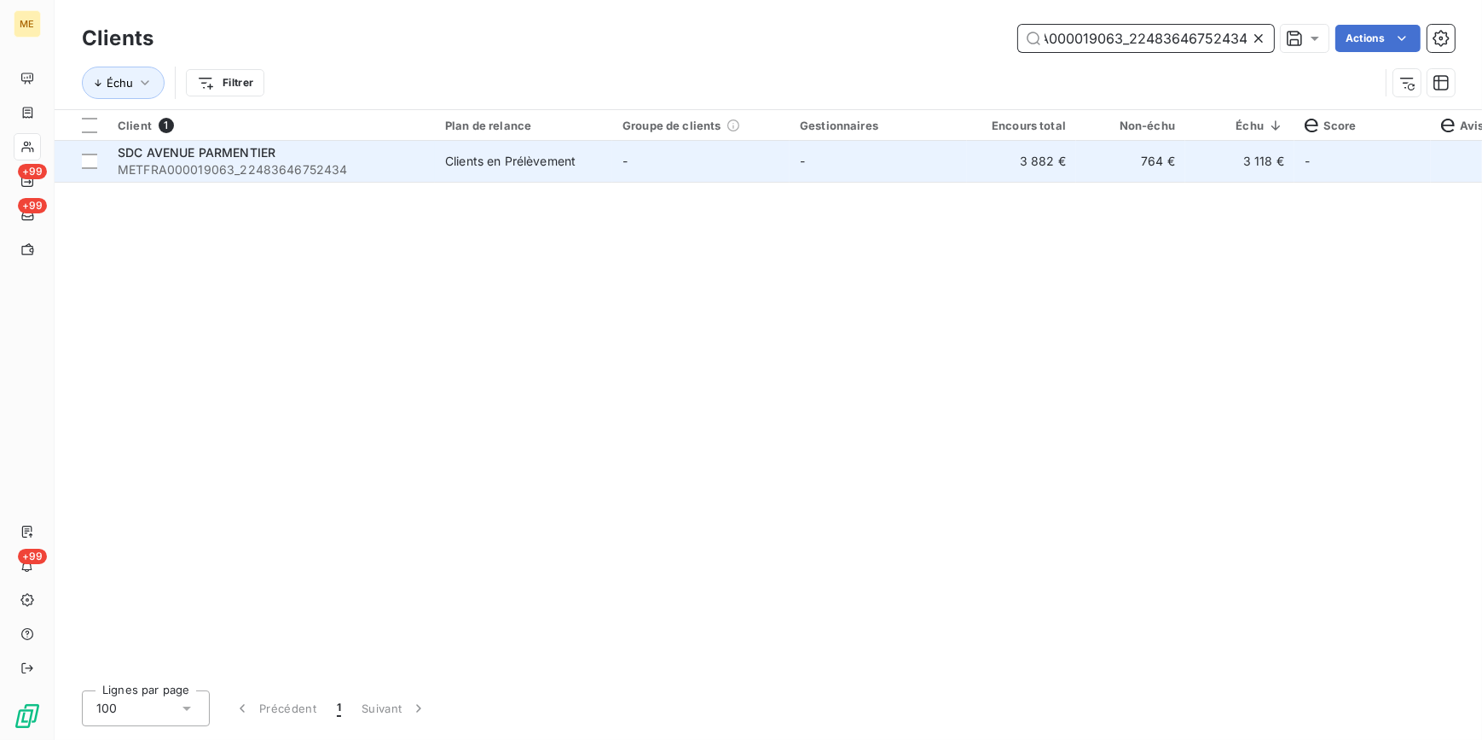
type input "METFRA000019063_22483646752434"
click at [1135, 155] on td "764 €" at bounding box center [1130, 161] width 109 height 41
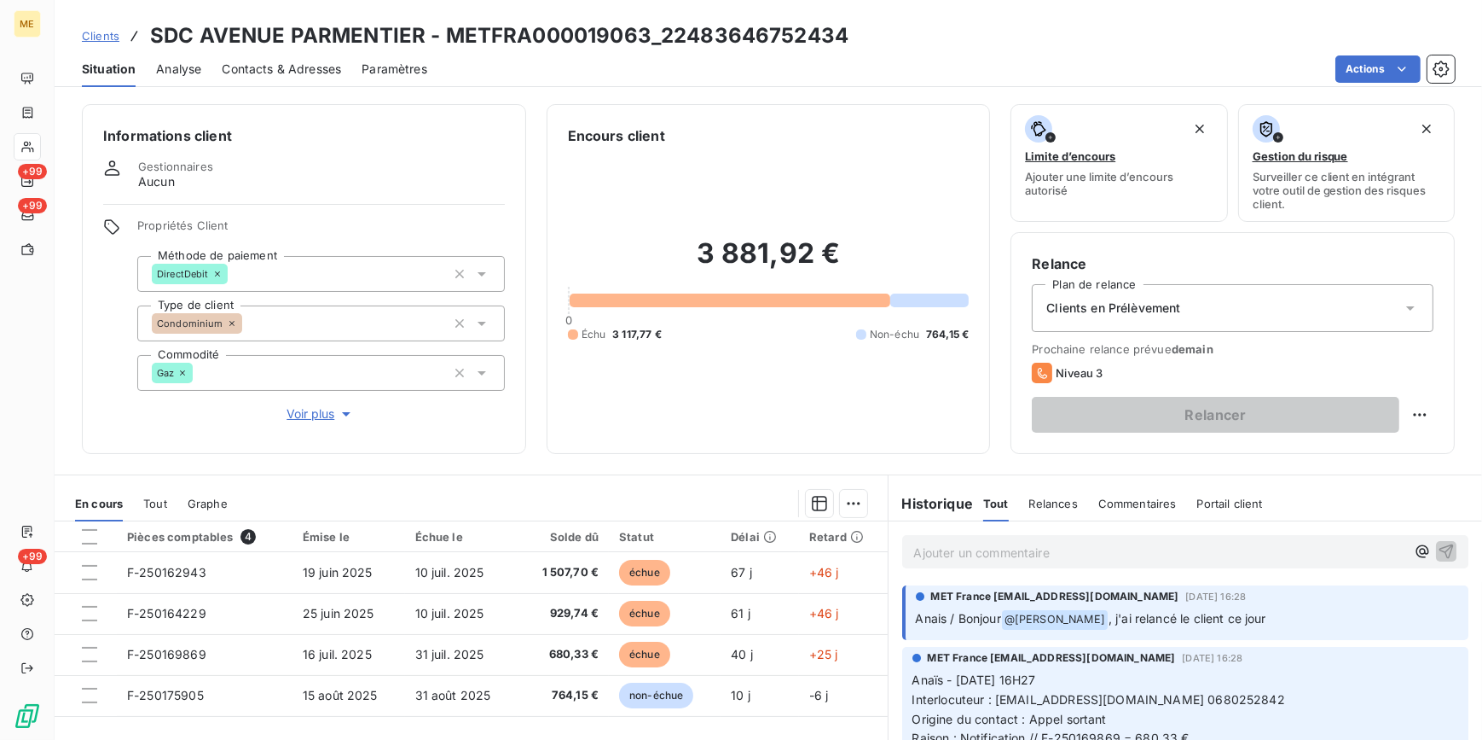
click at [290, 409] on span "Voir plus" at bounding box center [321, 413] width 68 height 17
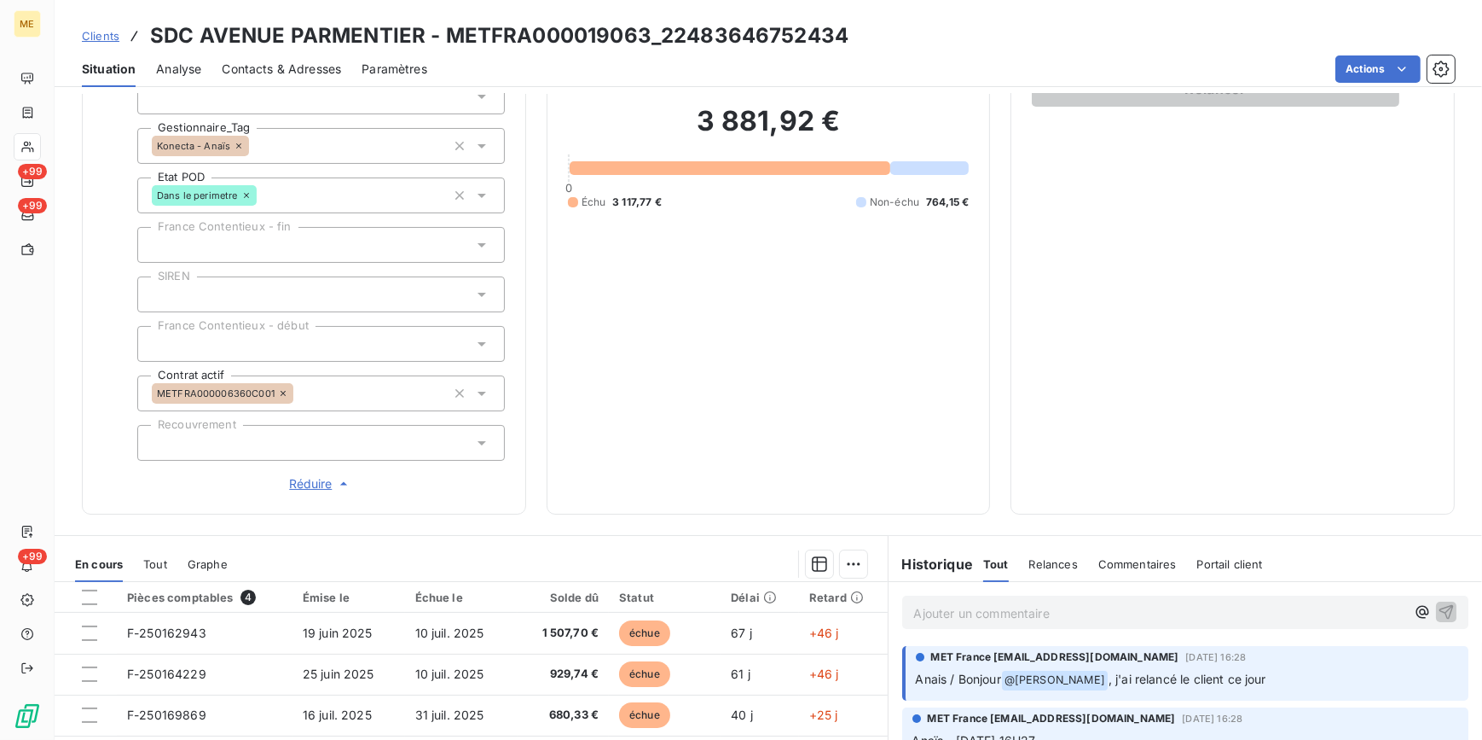
scroll to position [387, 0]
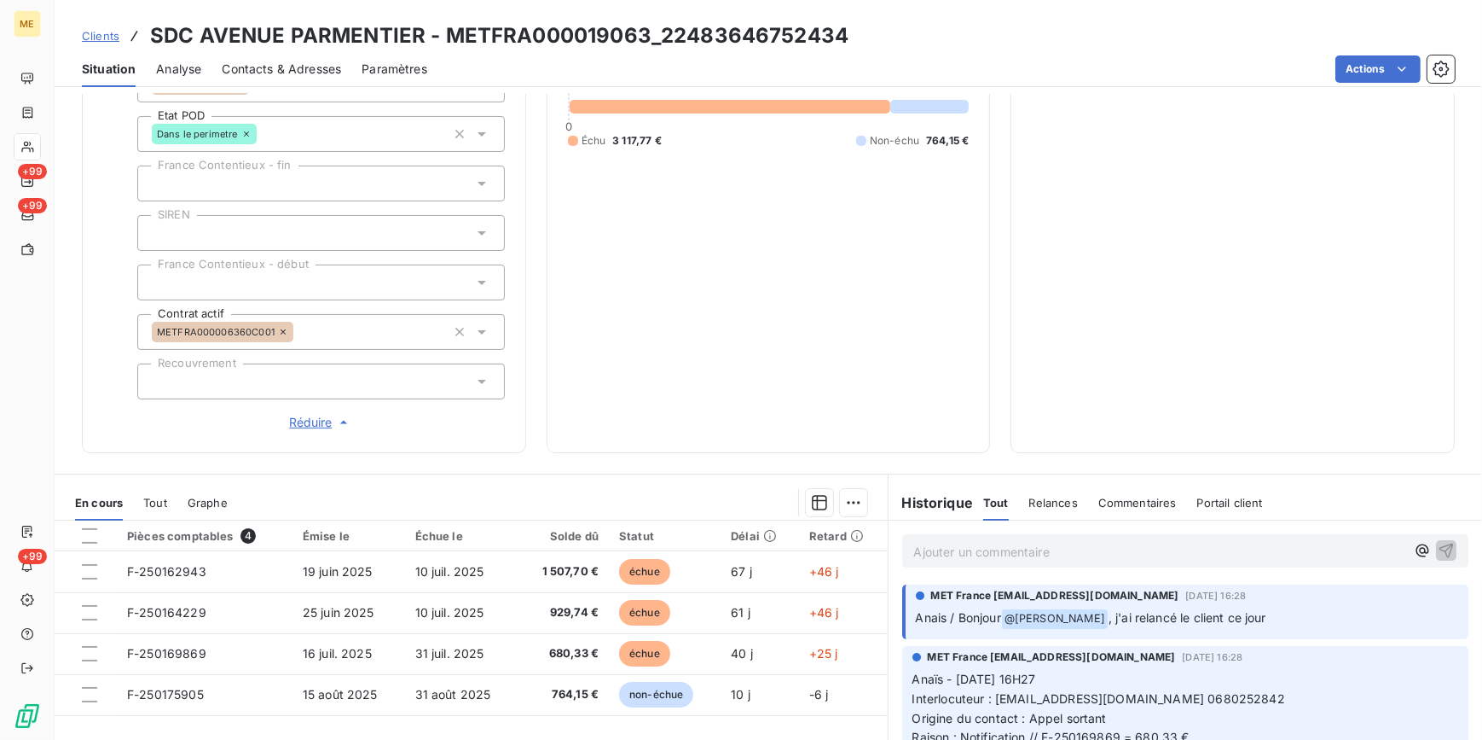
click at [294, 410] on div "Propriétés Client Méthode de paiement DirectDebit Type de client Condominium Co…" at bounding box center [321, 131] width 368 height 600
click at [297, 423] on span "Réduire" at bounding box center [320, 422] width 63 height 17
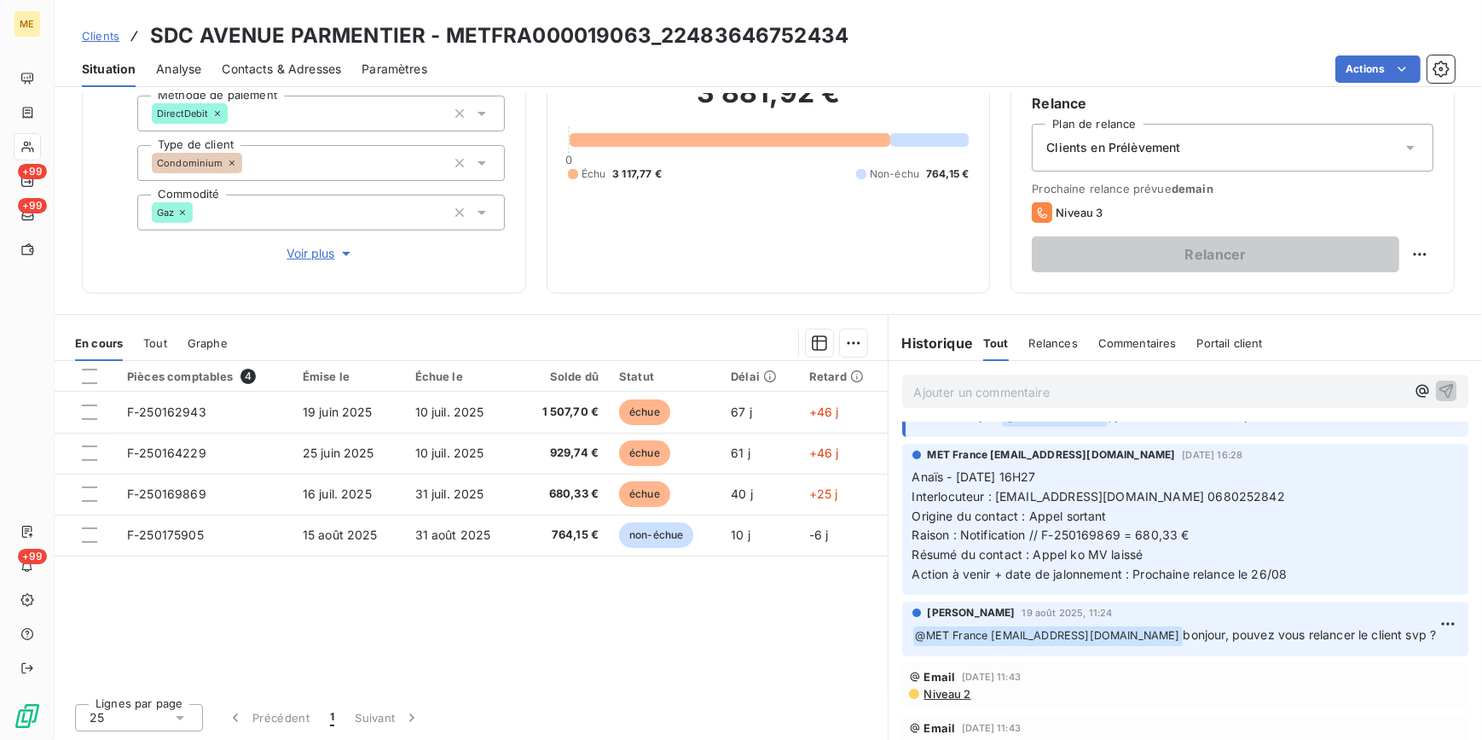
scroll to position [83, 0]
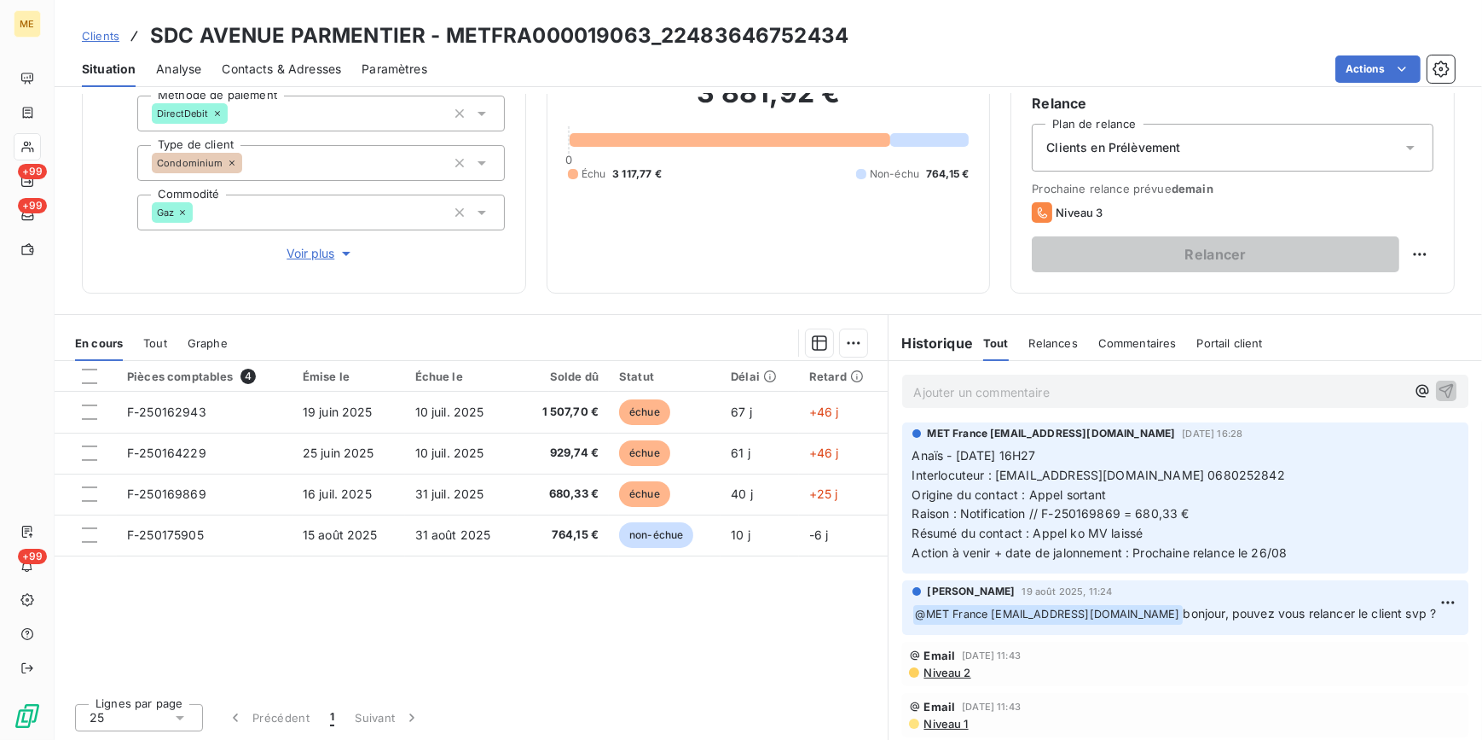
click at [1144, 352] on div "Commentaires" at bounding box center [1138, 343] width 78 height 36
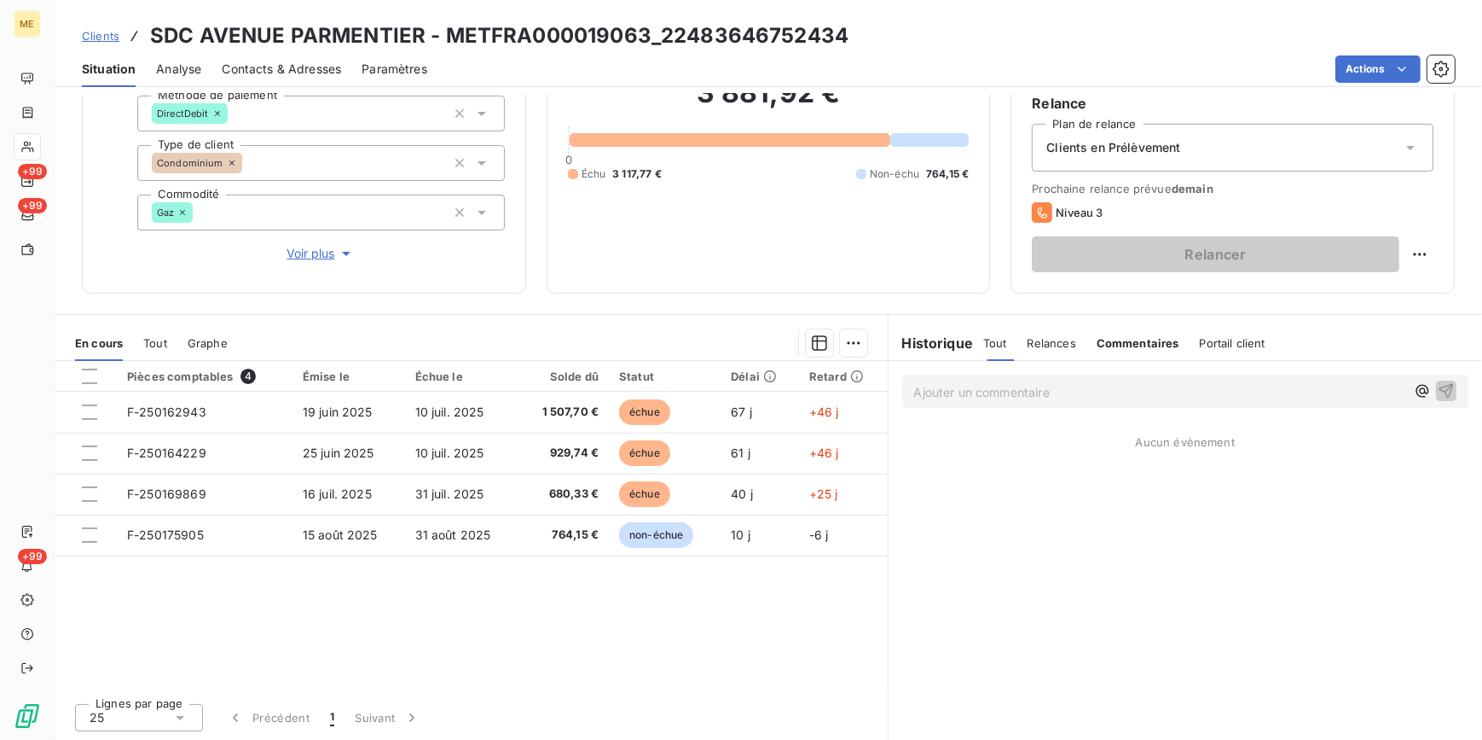
scroll to position [0, 0]
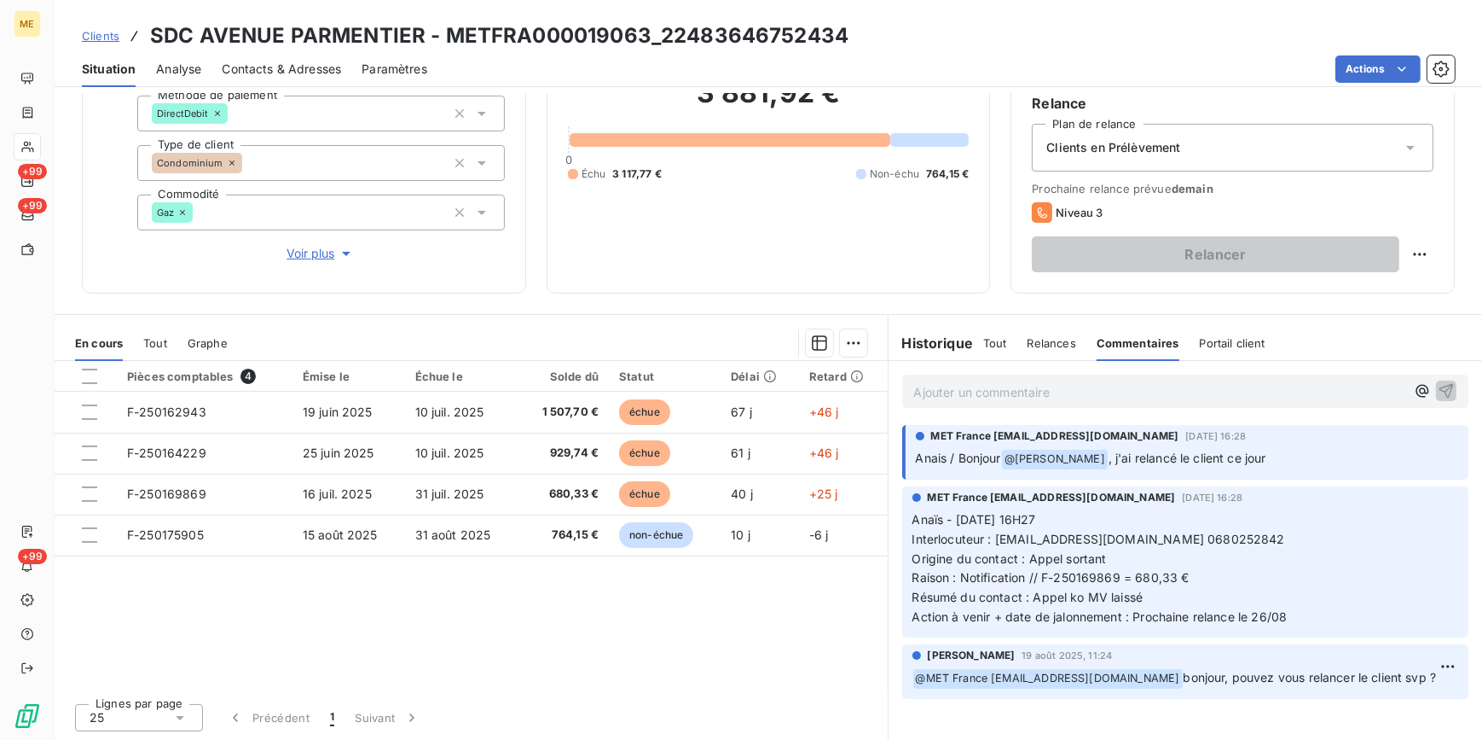
click at [1063, 331] on div "Relances" at bounding box center [1052, 343] width 49 height 36
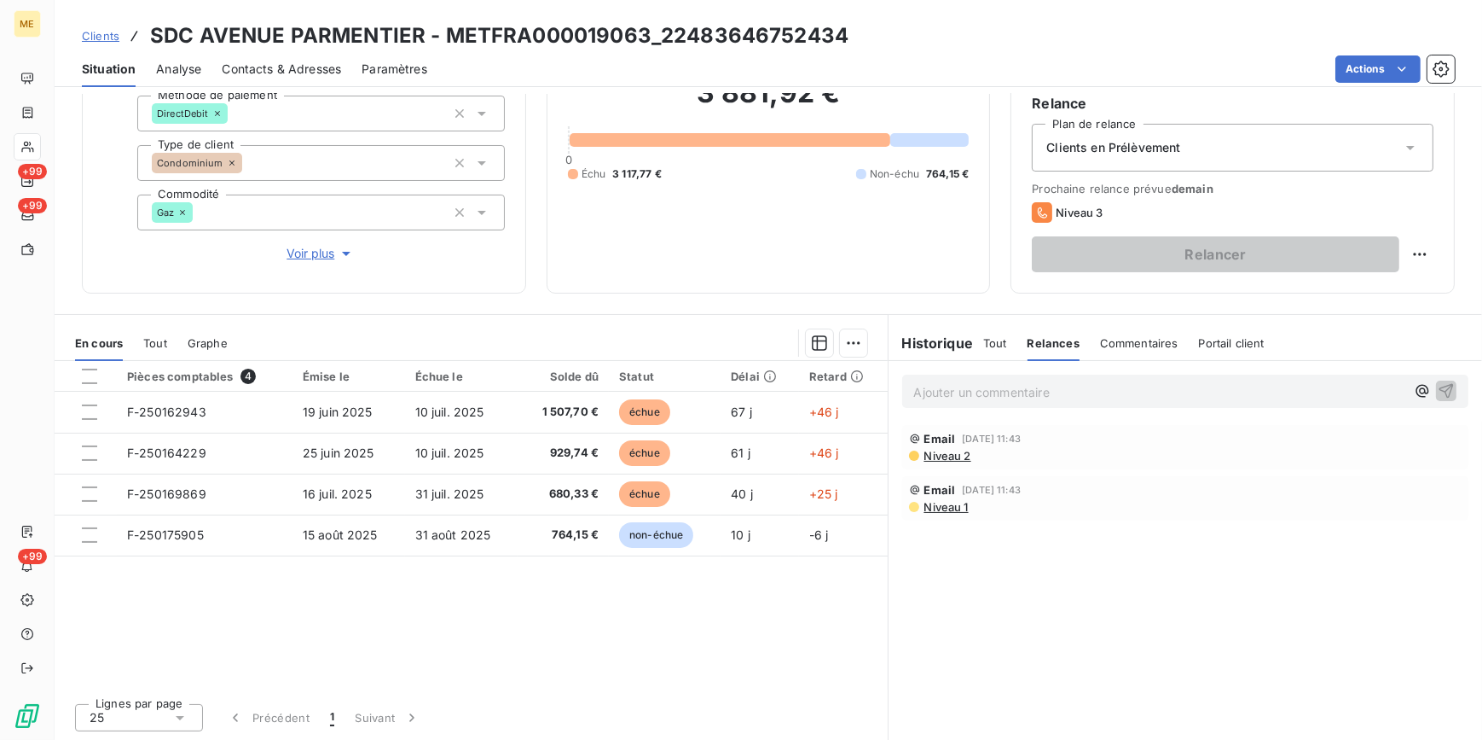
click at [996, 341] on span "Tout" at bounding box center [995, 343] width 24 height 14
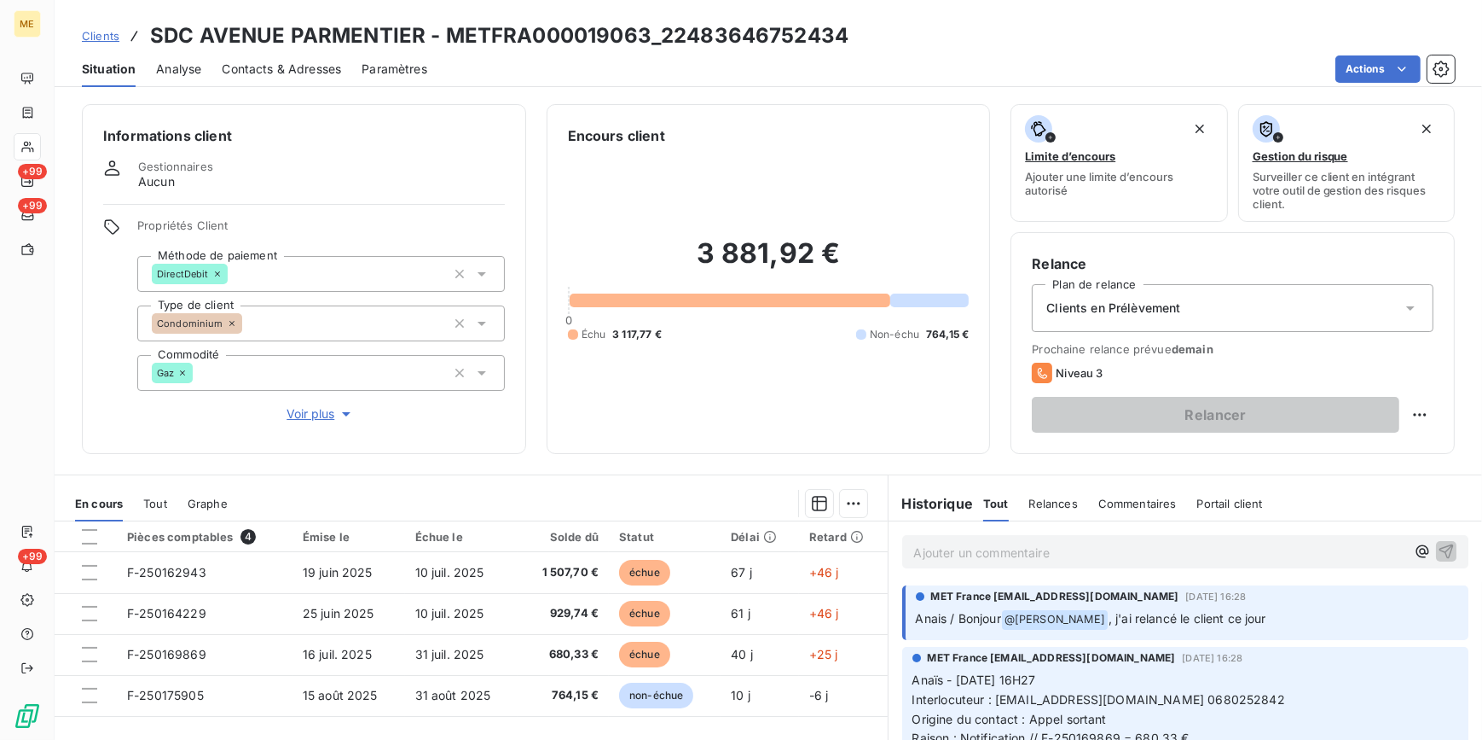
click at [305, 417] on span "Voir plus" at bounding box center [321, 413] width 68 height 17
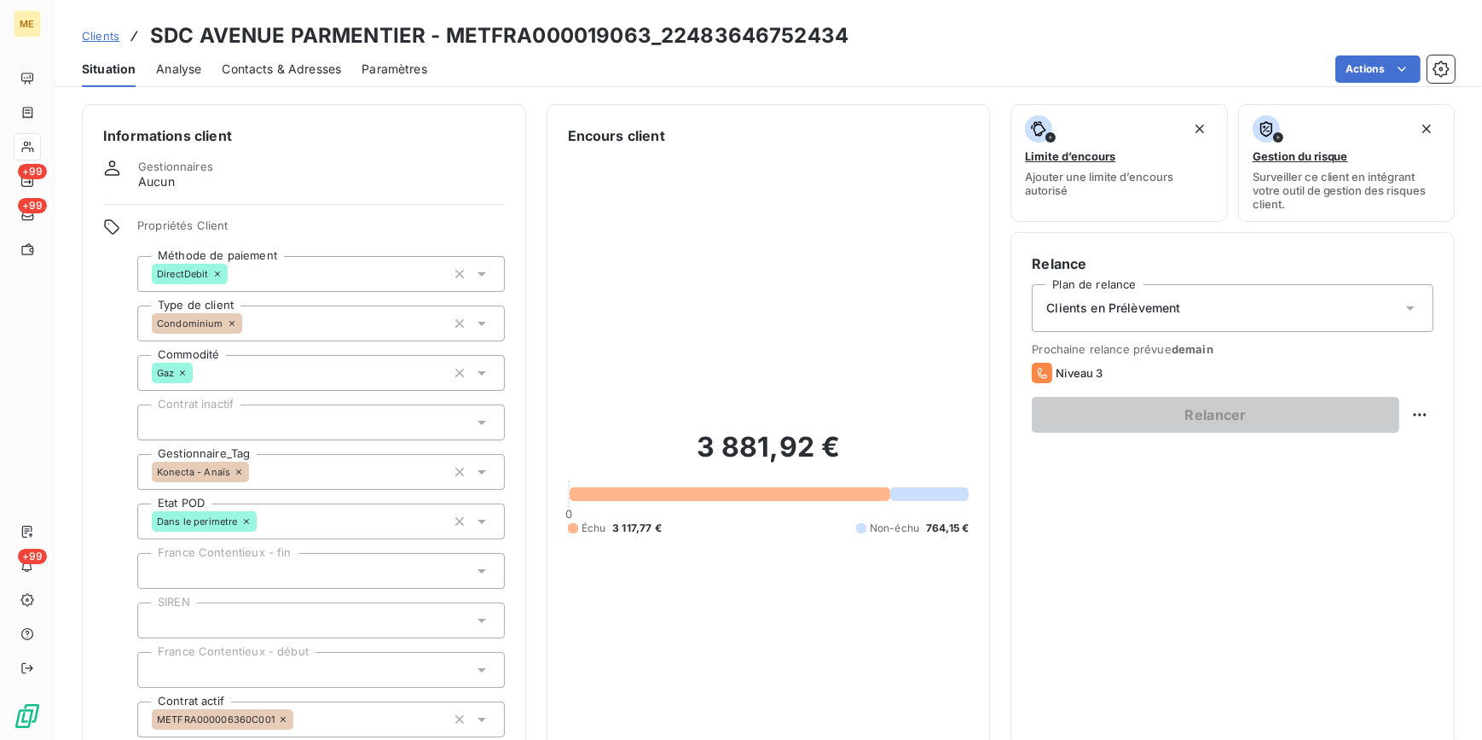
click at [247, 66] on span "Contacts & Adresses" at bounding box center [281, 69] width 119 height 17
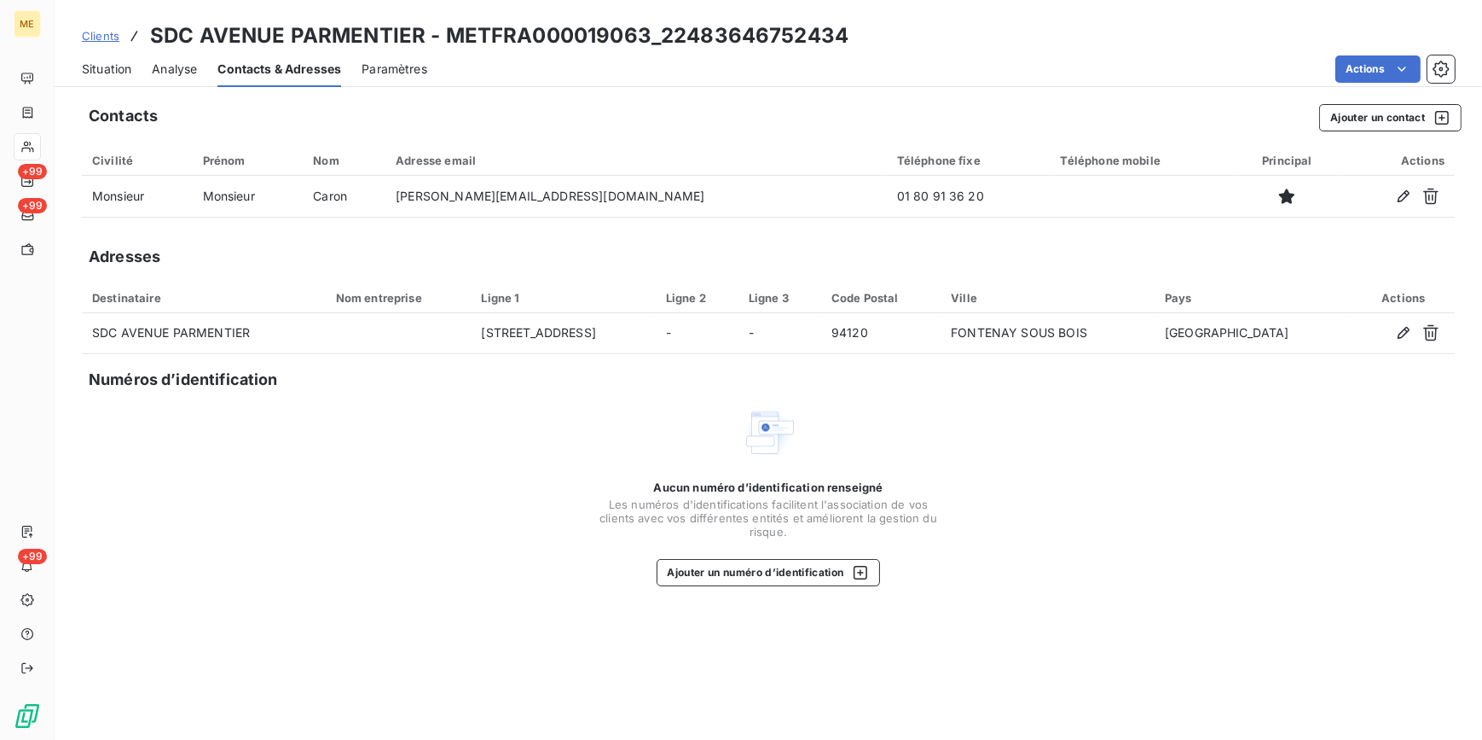
click at [98, 66] on span "Situation" at bounding box center [106, 69] width 49 height 17
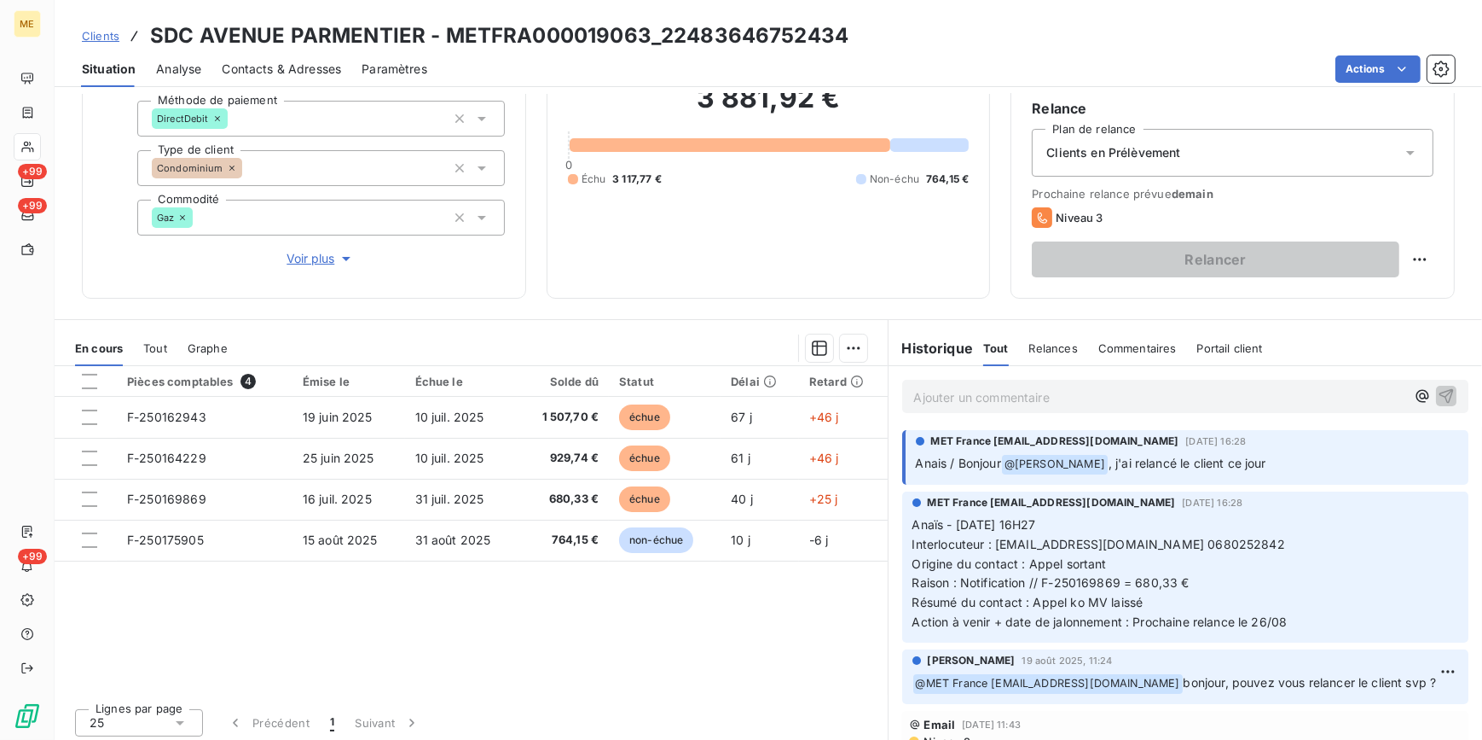
scroll to position [160, 0]
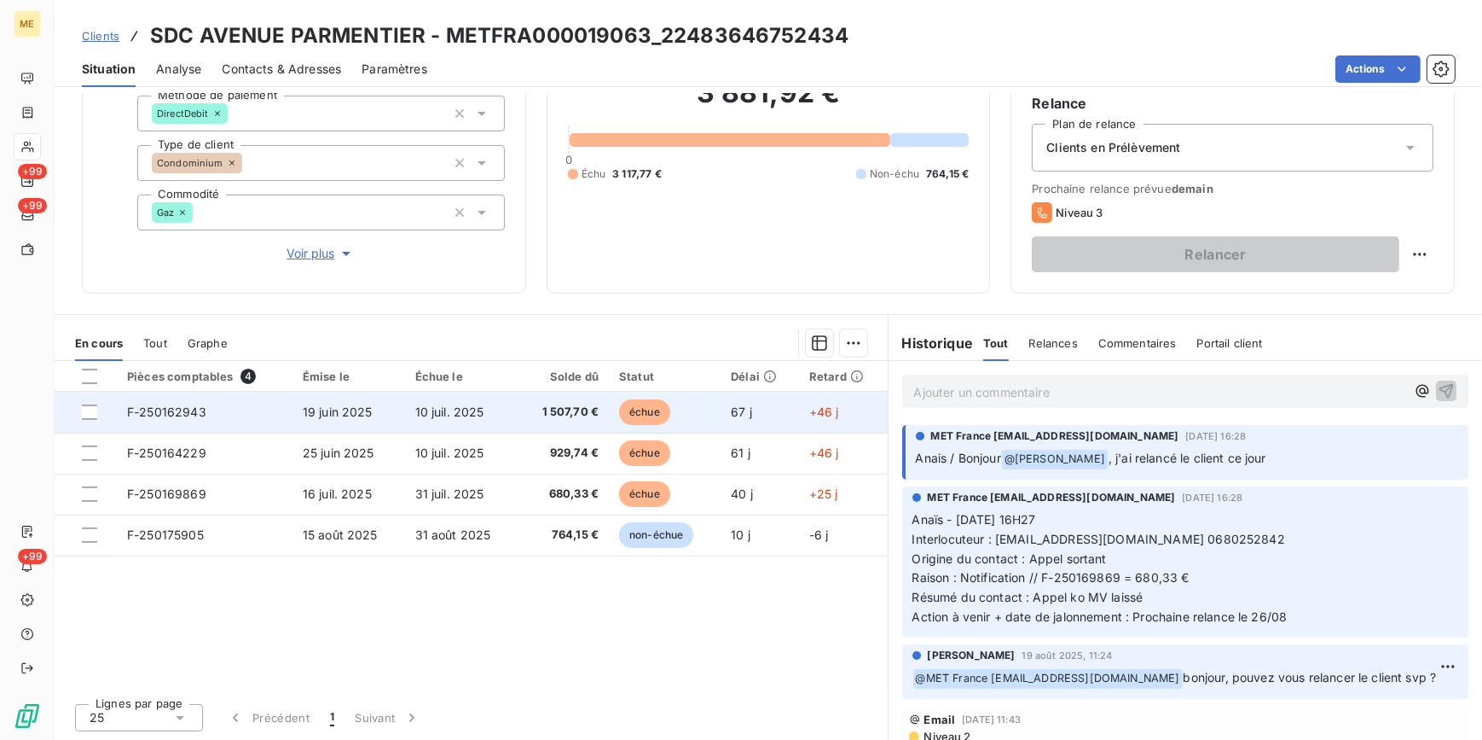
click at [433, 426] on td "10 juil. 2025" at bounding box center [461, 412] width 113 height 41
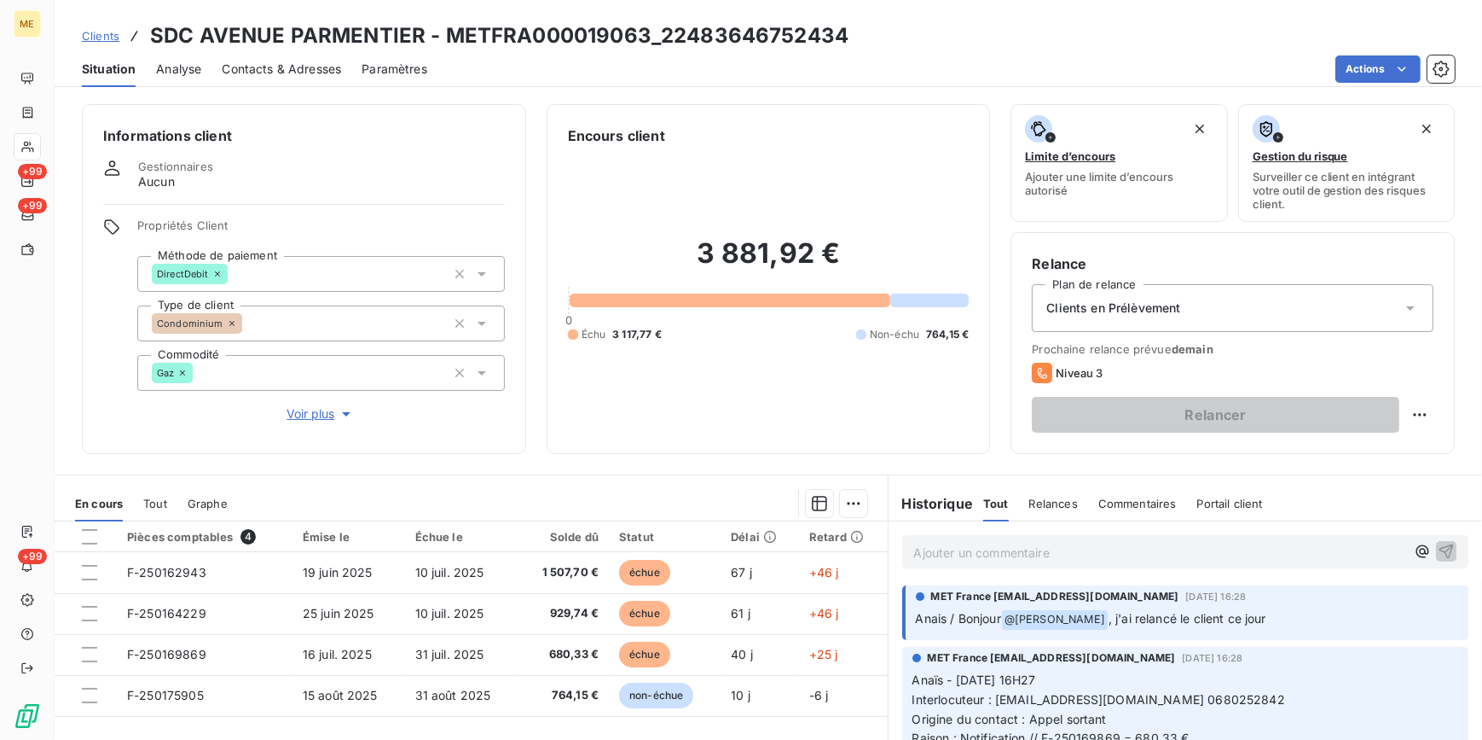
click at [273, 71] on span "Contacts & Adresses" at bounding box center [281, 69] width 119 height 17
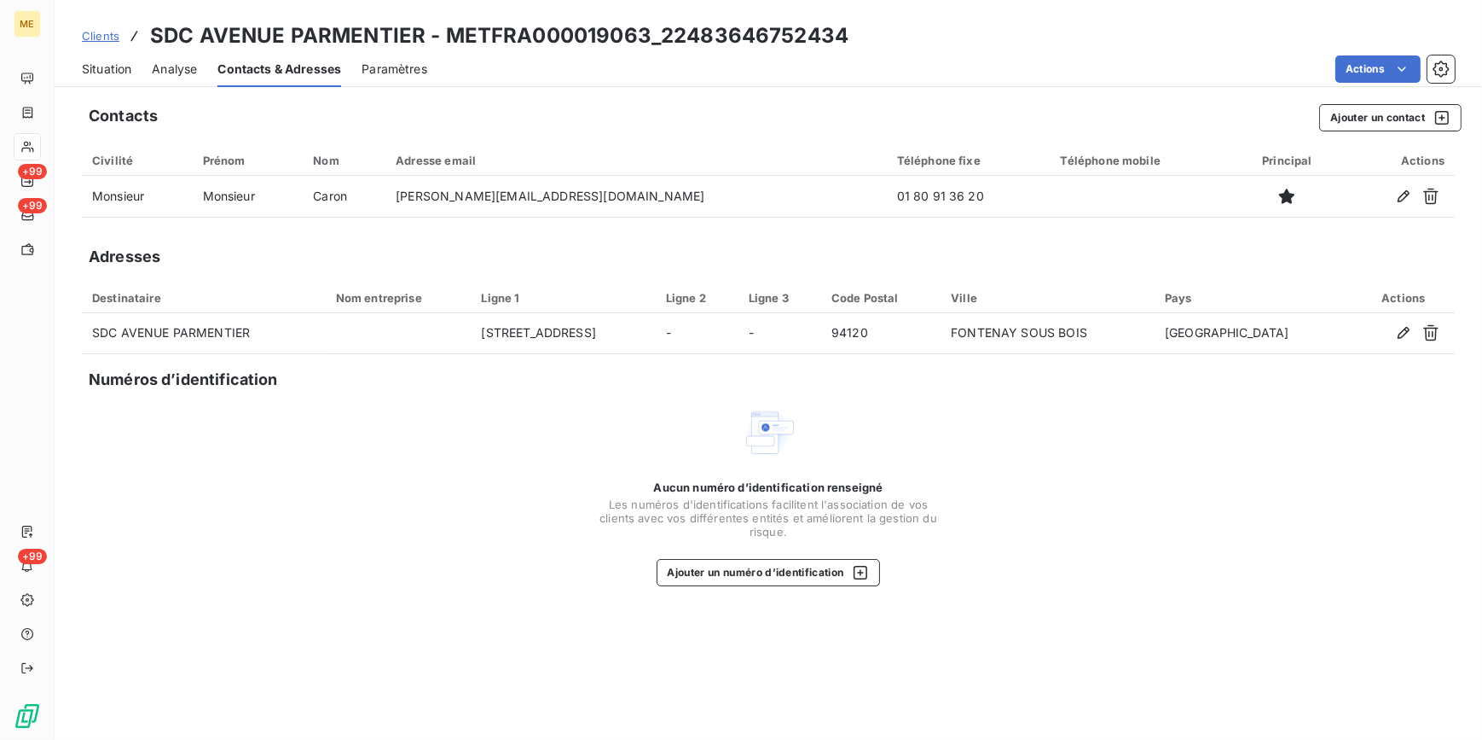
click at [111, 73] on span "Situation" at bounding box center [106, 69] width 49 height 17
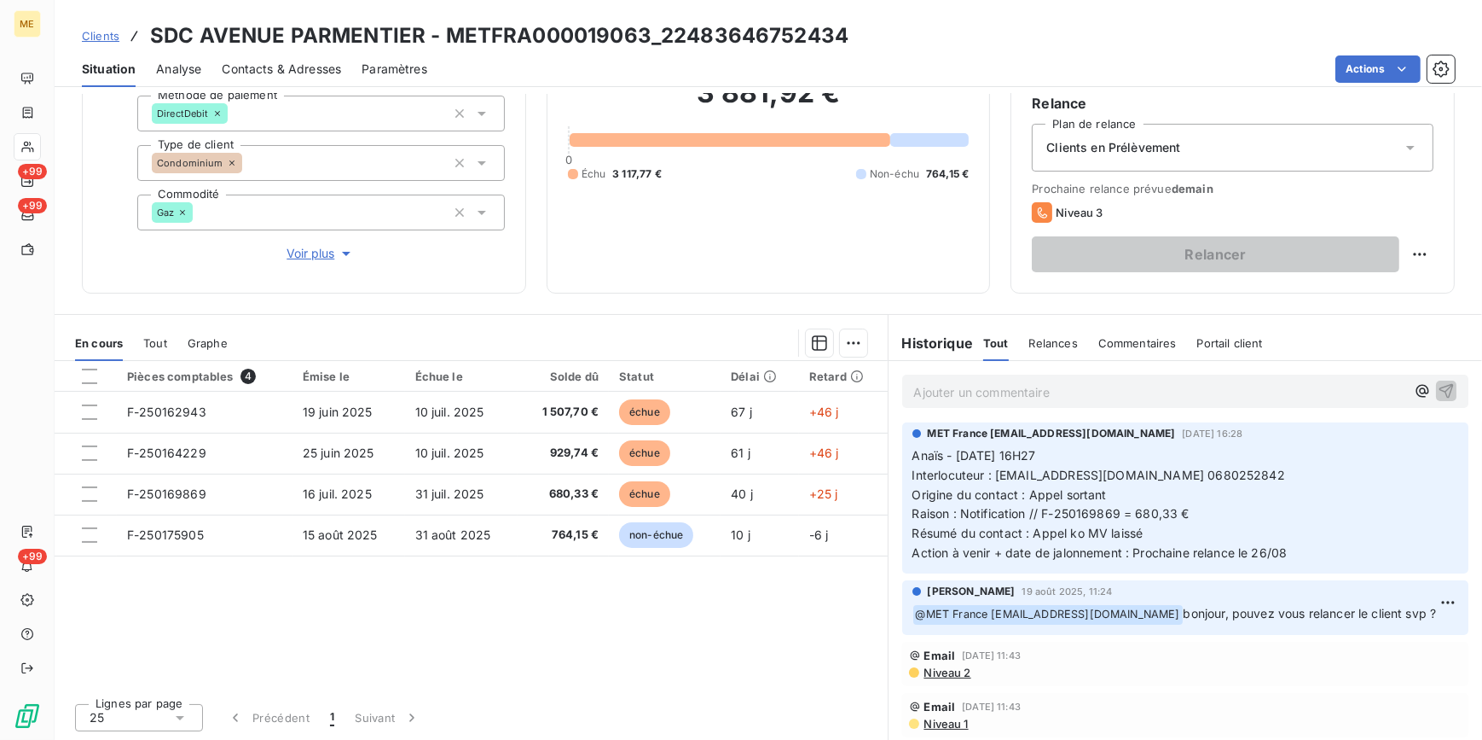
scroll to position [83, 0]
click at [164, 339] on span "Tout" at bounding box center [155, 343] width 24 height 14
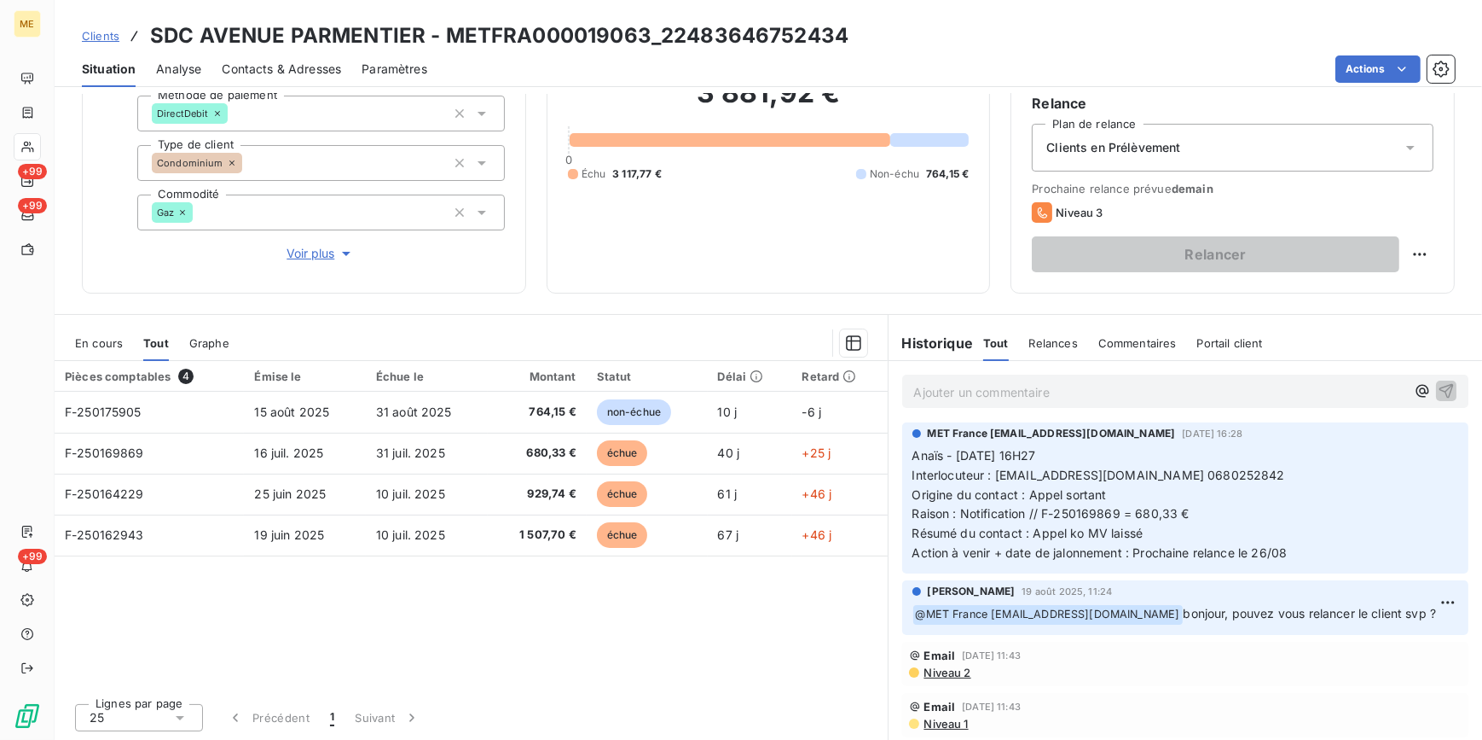
click at [117, 339] on span "En cours" at bounding box center [99, 343] width 48 height 14
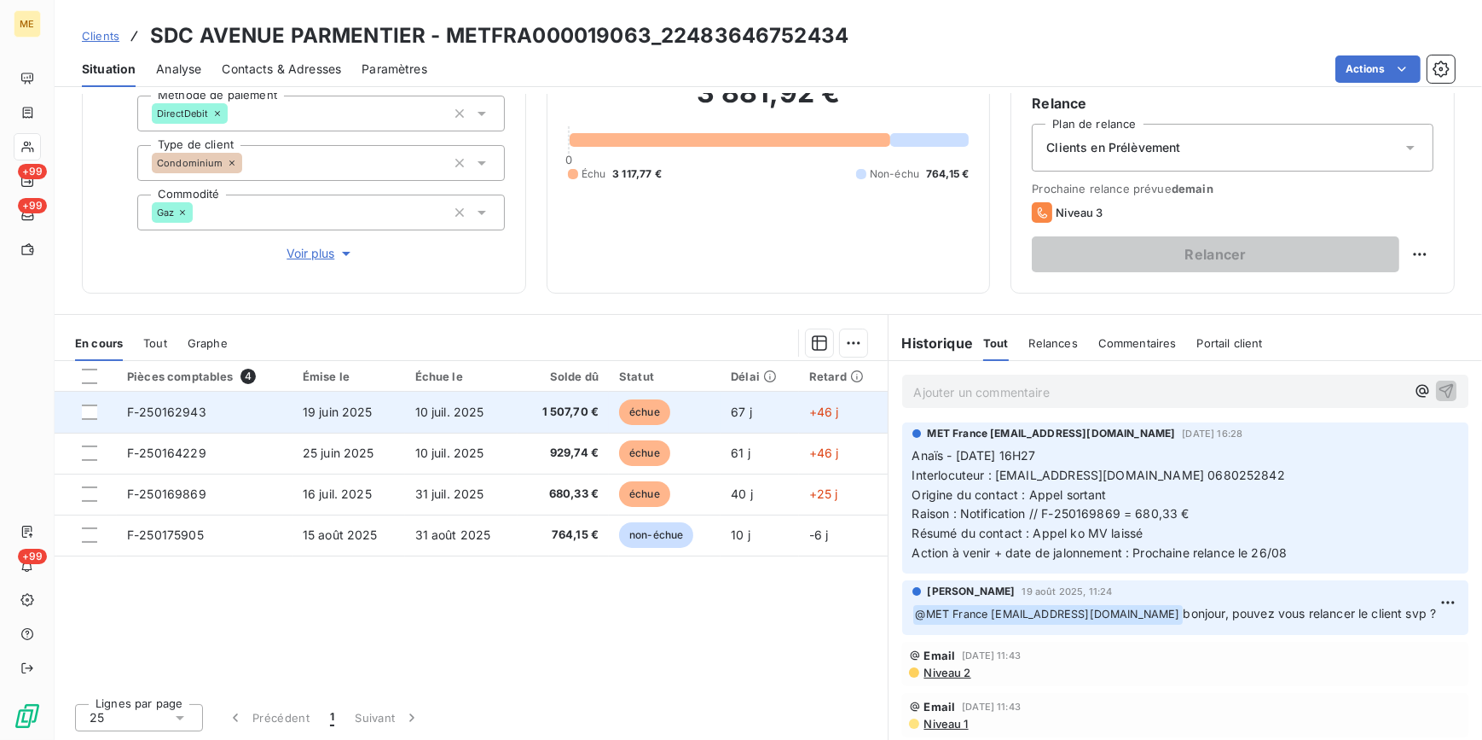
click at [554, 425] on td "1 507,70 €" at bounding box center [563, 412] width 91 height 41
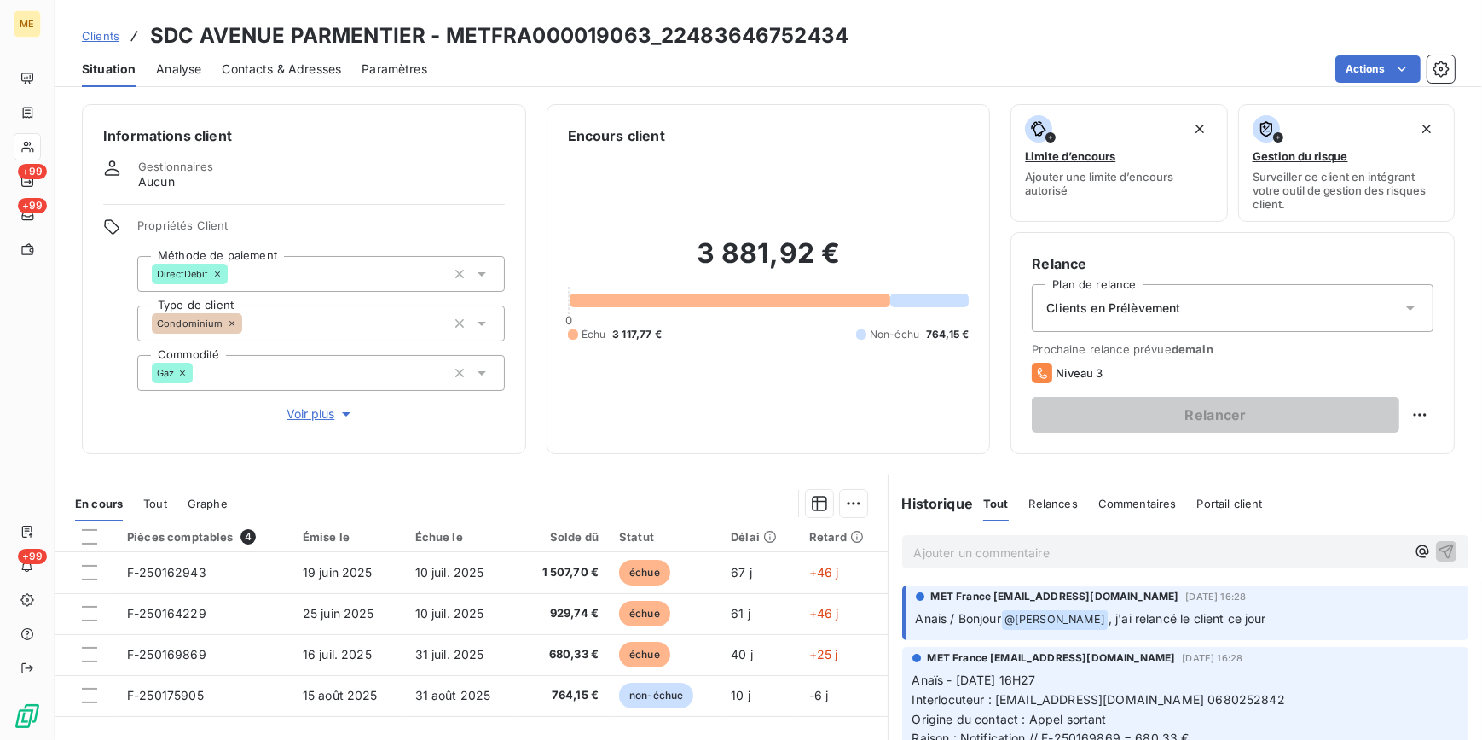
click at [227, 69] on span "Contacts & Adresses" at bounding box center [281, 69] width 119 height 17
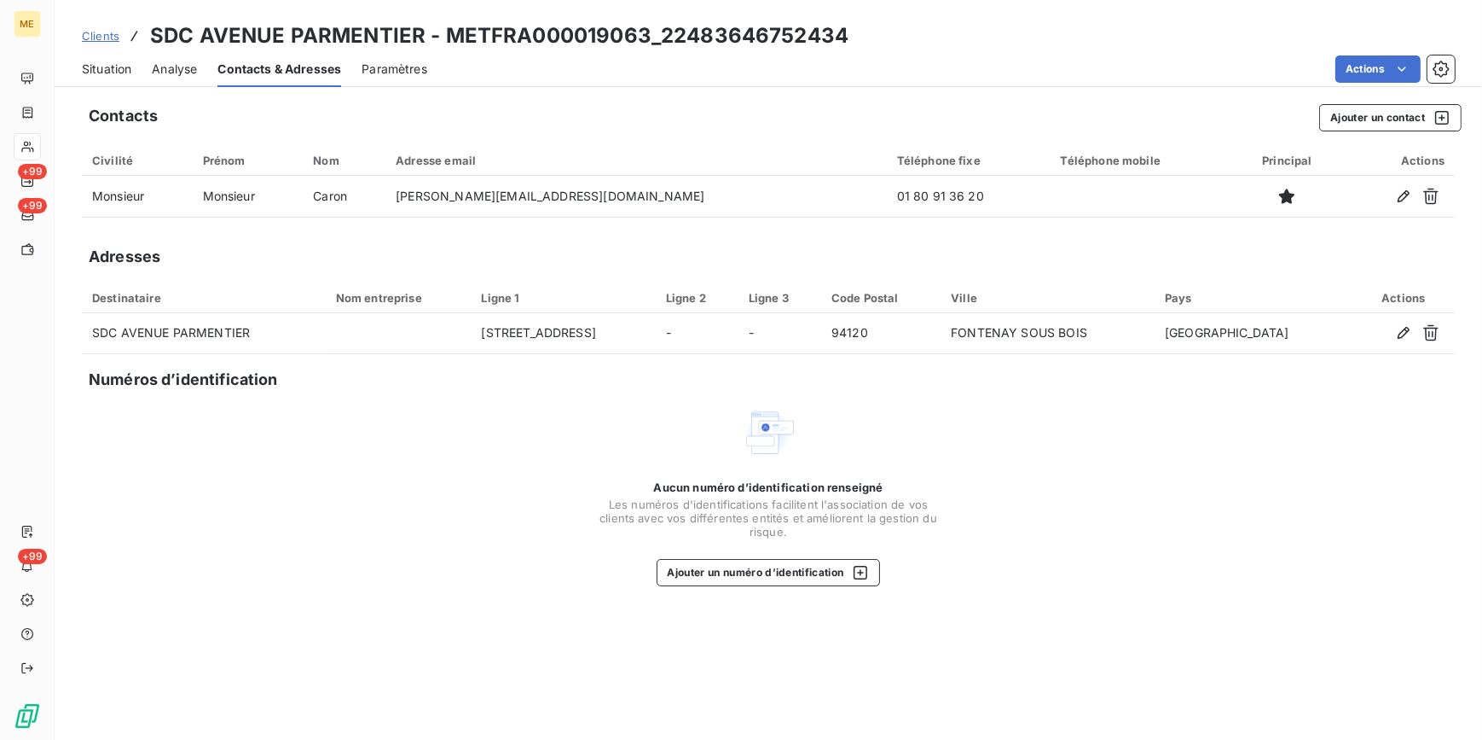
click at [102, 68] on span "Situation" at bounding box center [106, 69] width 49 height 17
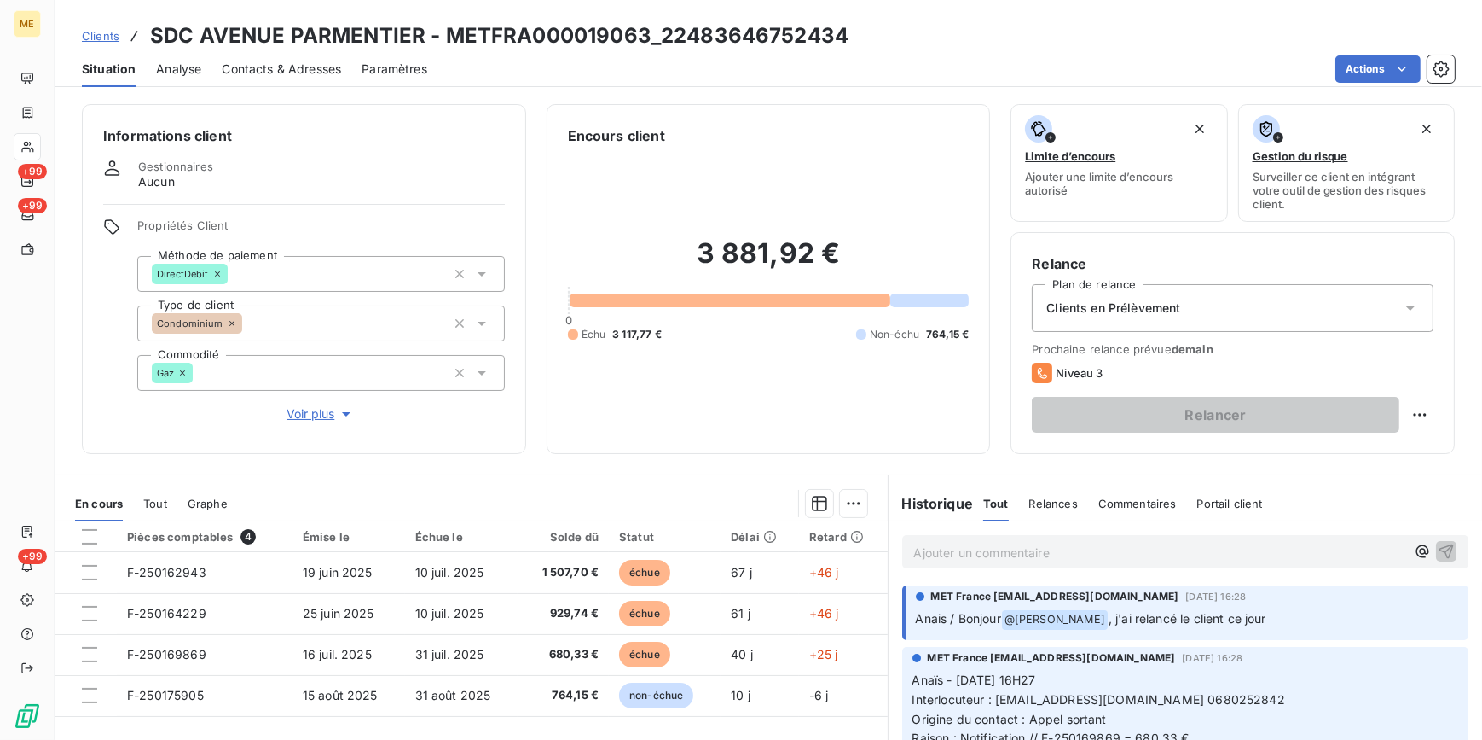
click at [1131, 316] on span "Clients en Prélèvement" at bounding box center [1114, 307] width 134 height 17
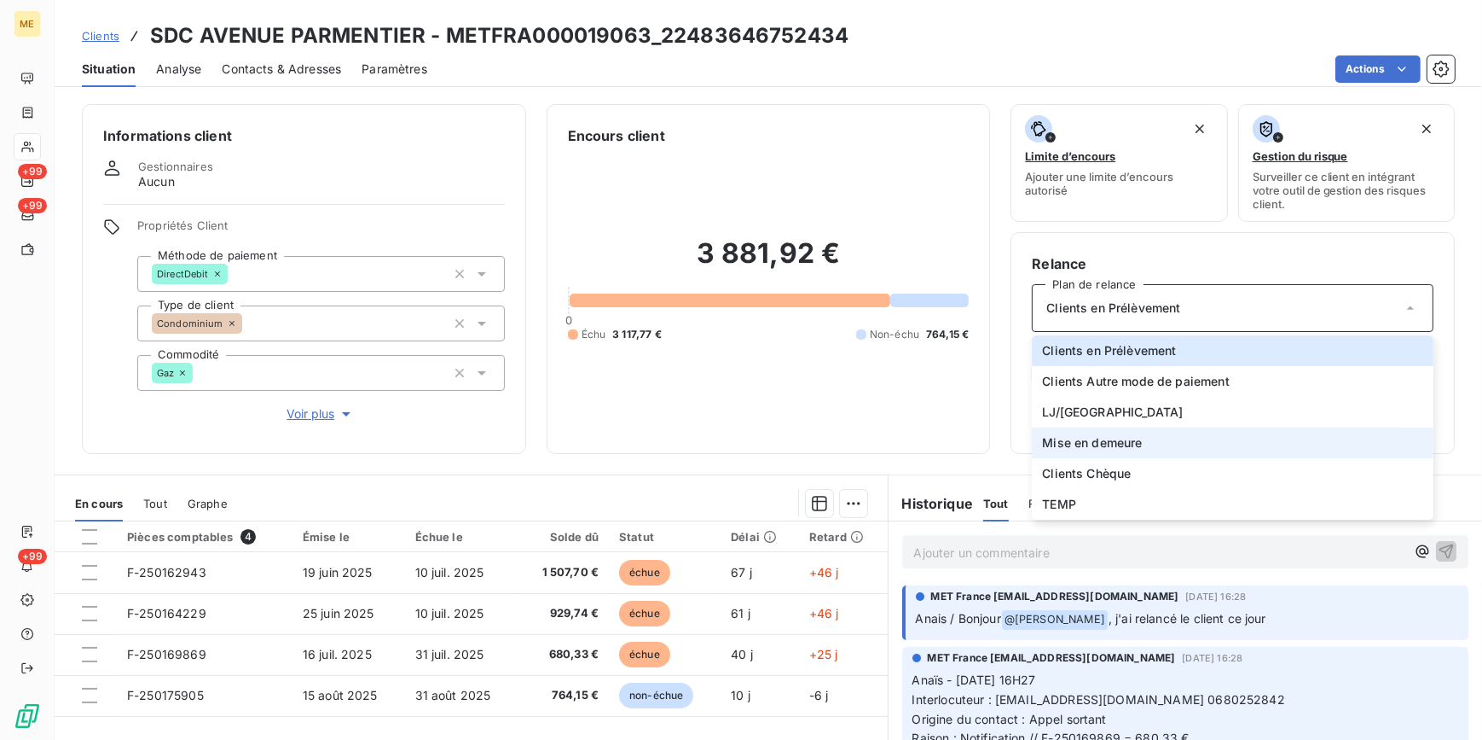
click at [1117, 444] on span "Mise en demeure" at bounding box center [1092, 442] width 100 height 17
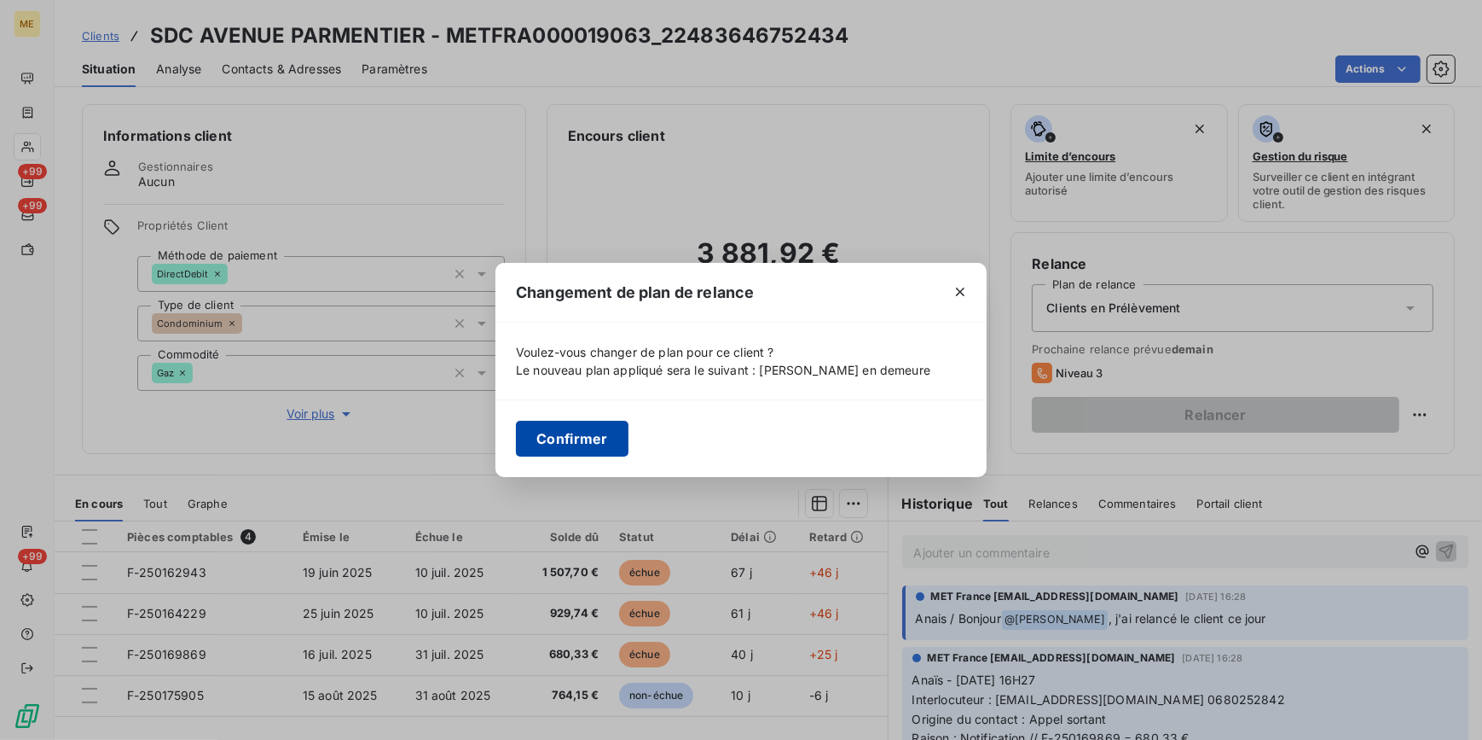
click at [591, 441] on button "Confirmer" at bounding box center [572, 439] width 113 height 36
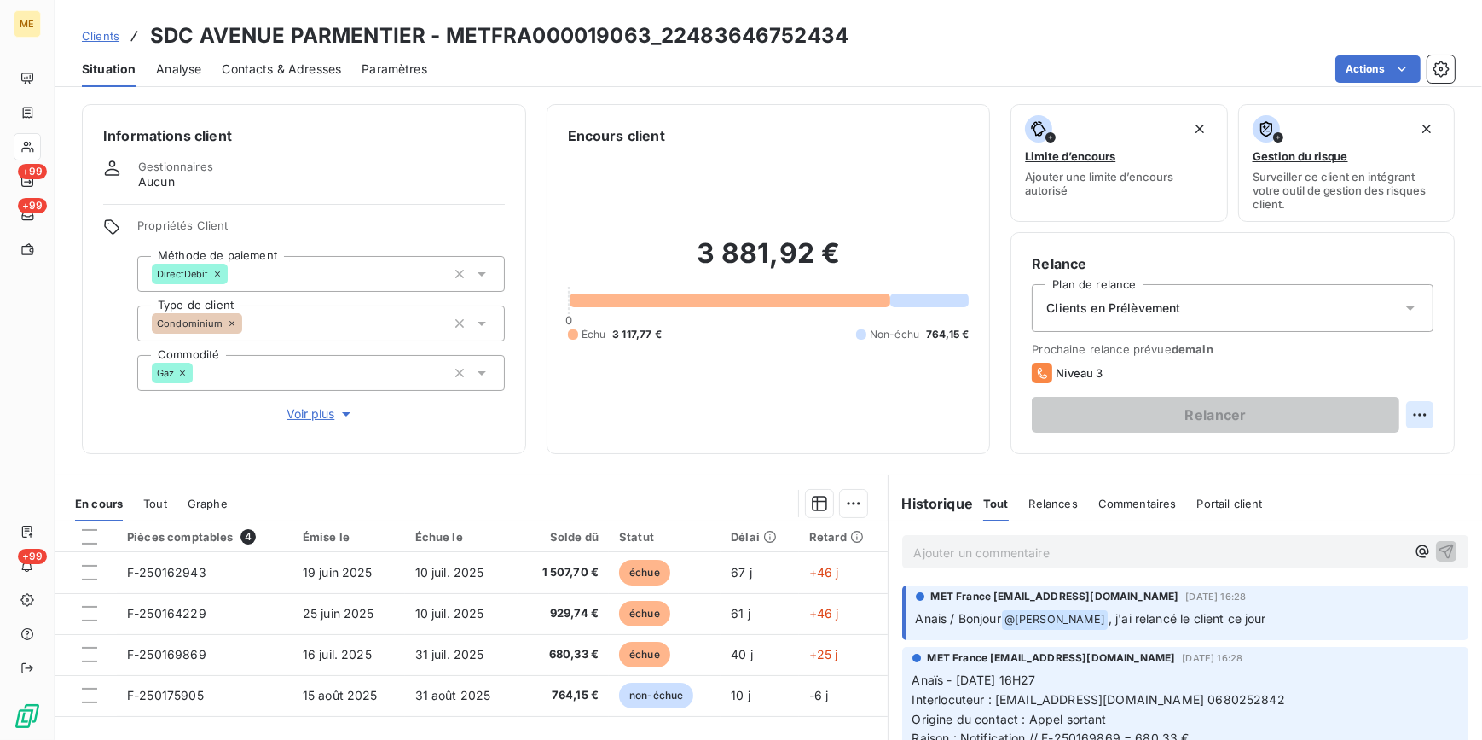
click at [1399, 423] on html "ME +99 +99 +99 Clients SDC AVENUE PARMENTIER - METFRA000019063_22483646752434 S…" at bounding box center [741, 370] width 1482 height 740
click at [1407, 417] on html "ME +99 +99 +99 Clients SDC AVENUE PARMENTIER - METFRA000019063_22483646752434 S…" at bounding box center [741, 370] width 1482 height 740
click at [1406, 422] on html "ME +99 +99 +99 Clients SDC AVENUE PARMENTIER - METFRA000019063_22483646752434 S…" at bounding box center [741, 370] width 1482 height 740
click at [1378, 447] on div "Replanifier cette action" at bounding box center [1338, 451] width 153 height 27
select select "7"
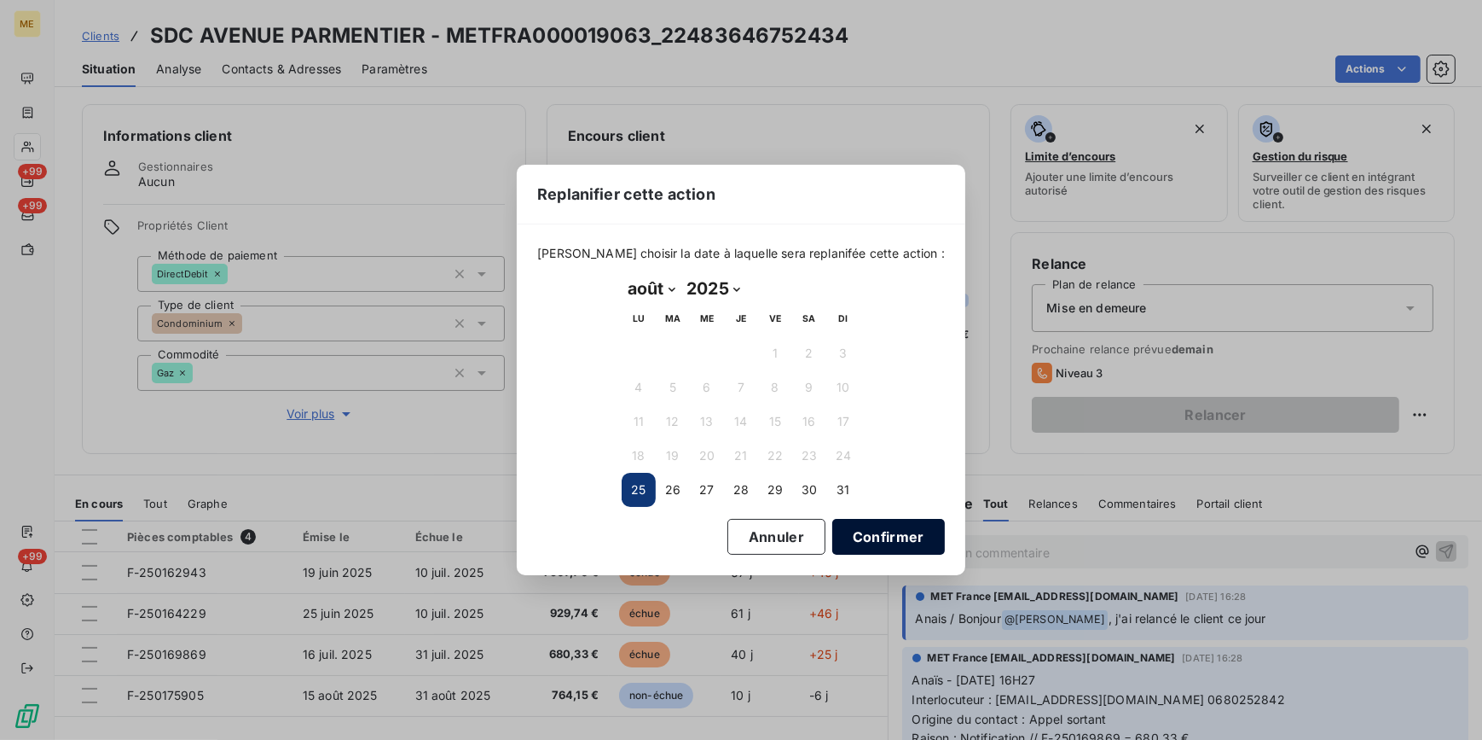
click at [896, 534] on button "Confirmer" at bounding box center [888, 537] width 113 height 36
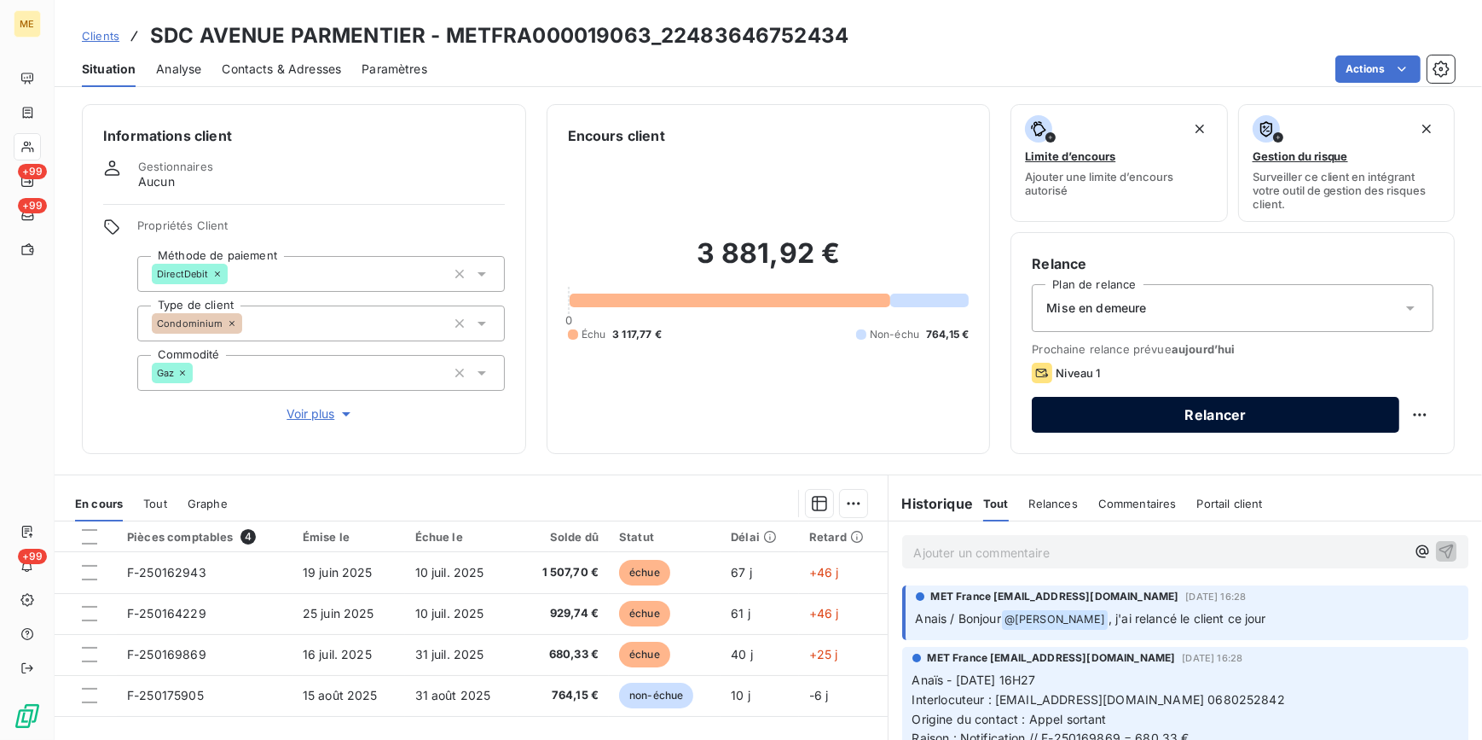
click at [1209, 410] on button "Relancer" at bounding box center [1216, 415] width 368 height 36
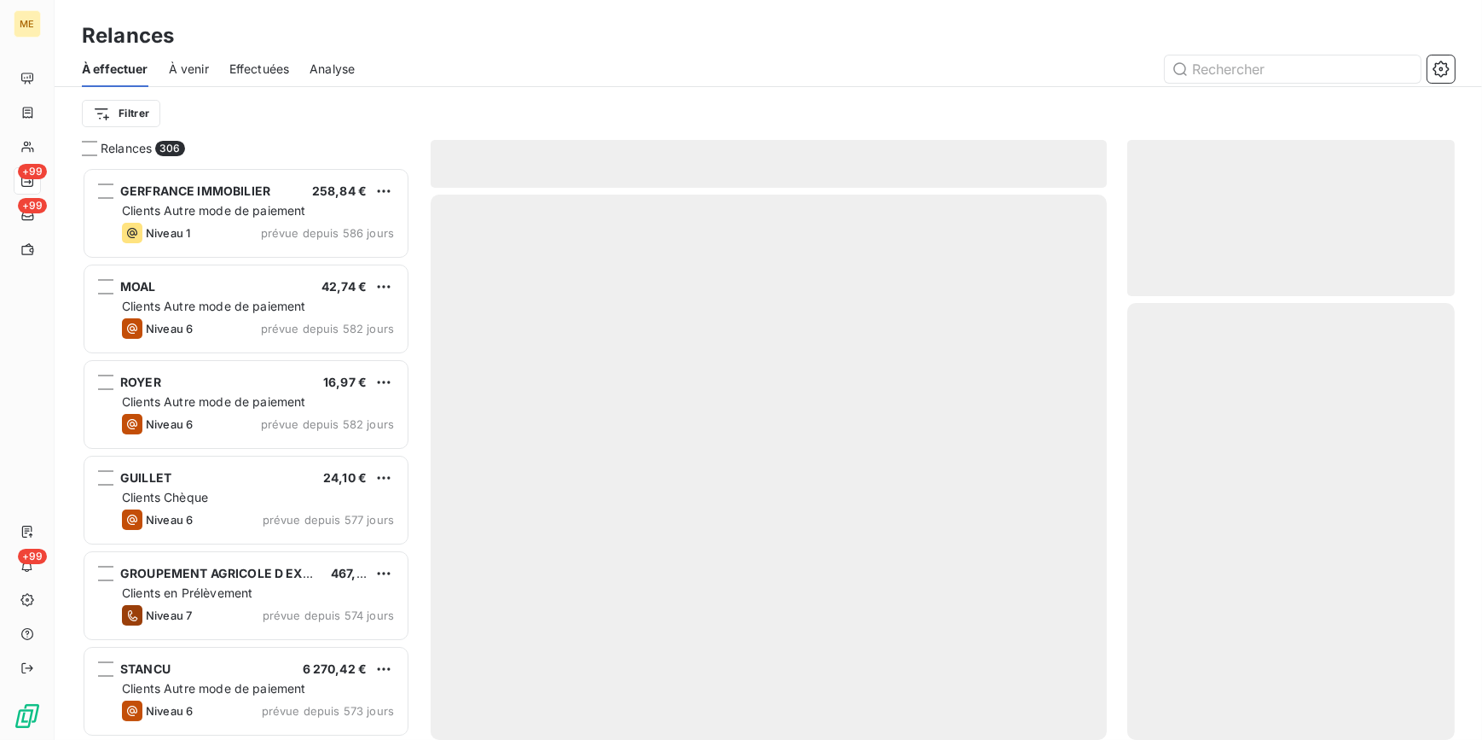
scroll to position [561, 316]
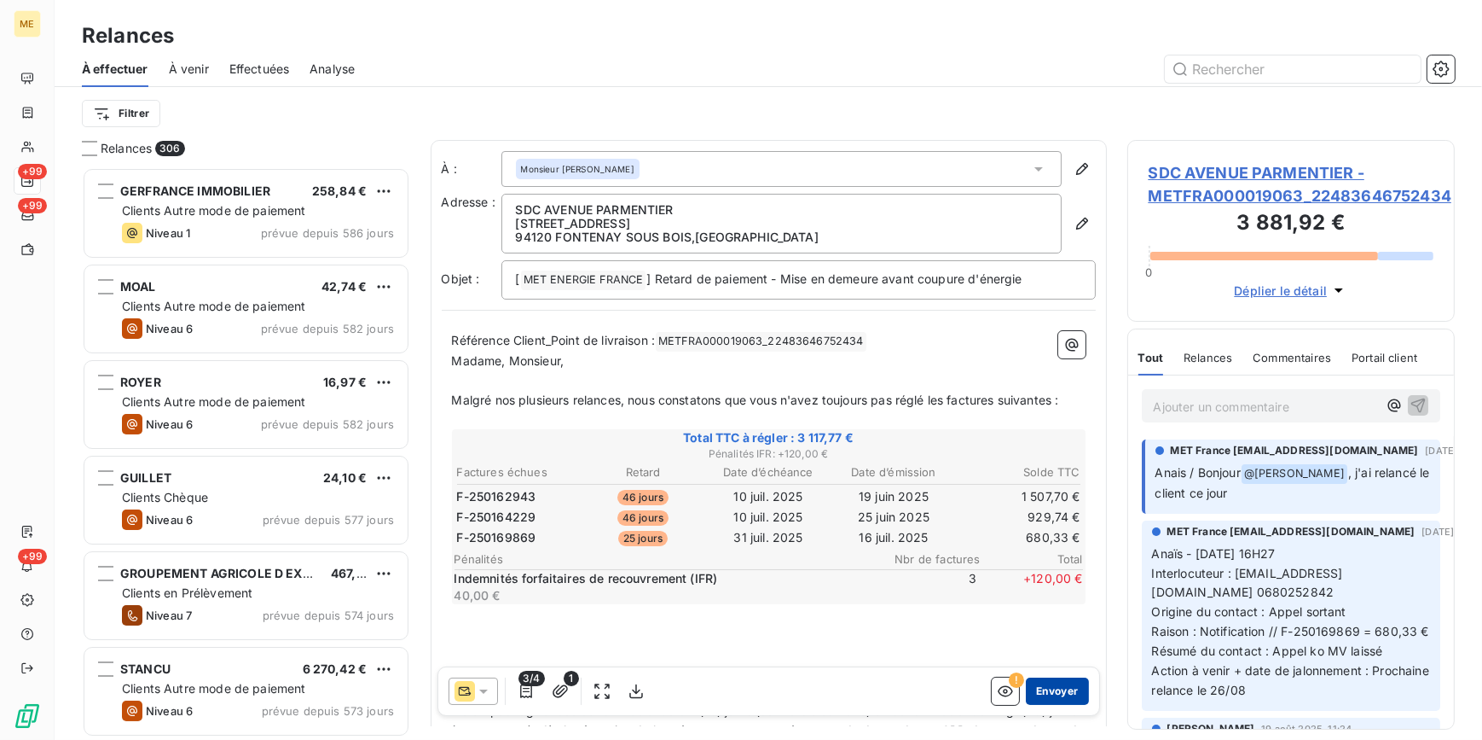
click at [1047, 691] on button "Envoyer" at bounding box center [1057, 690] width 62 height 27
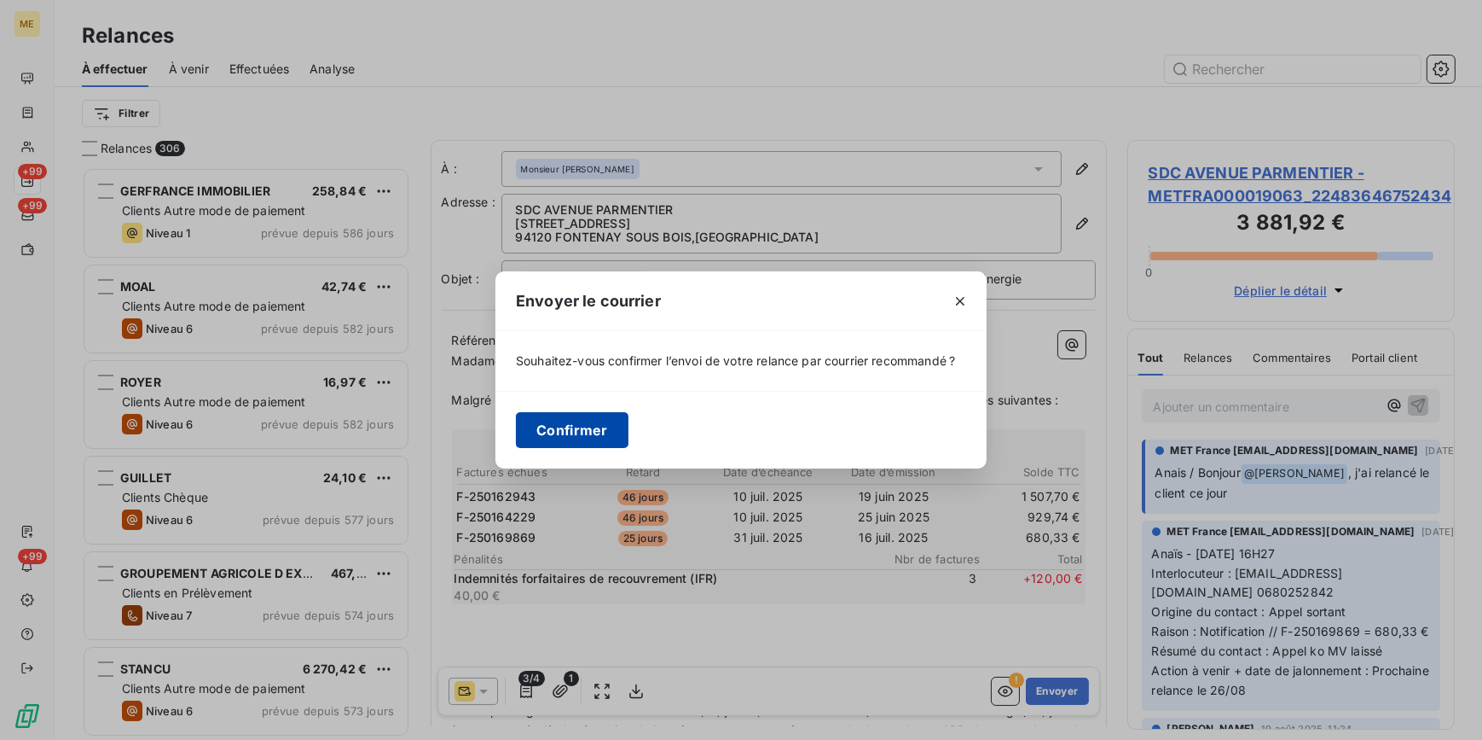
click at [597, 425] on button "Confirmer" at bounding box center [572, 430] width 113 height 36
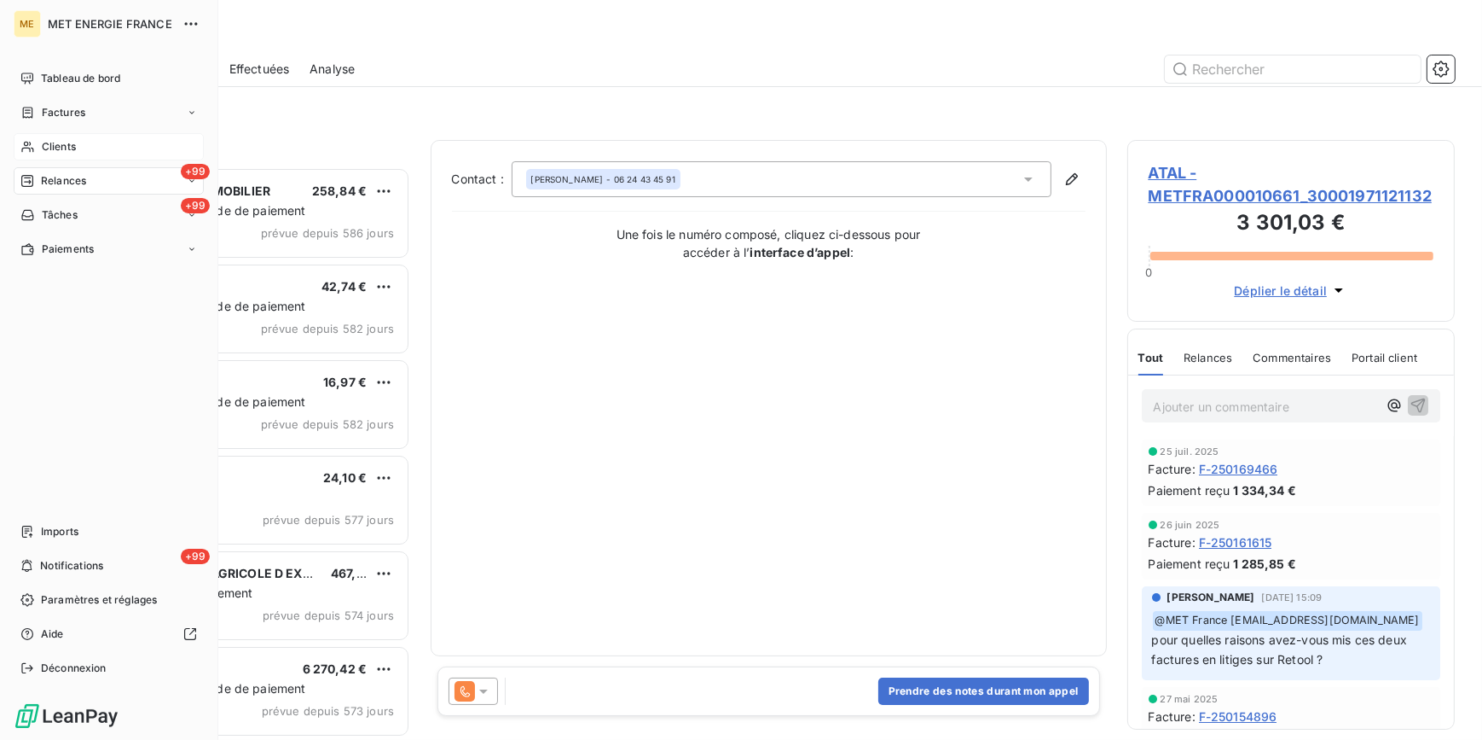
click at [42, 148] on span "Clients" at bounding box center [59, 146] width 34 height 15
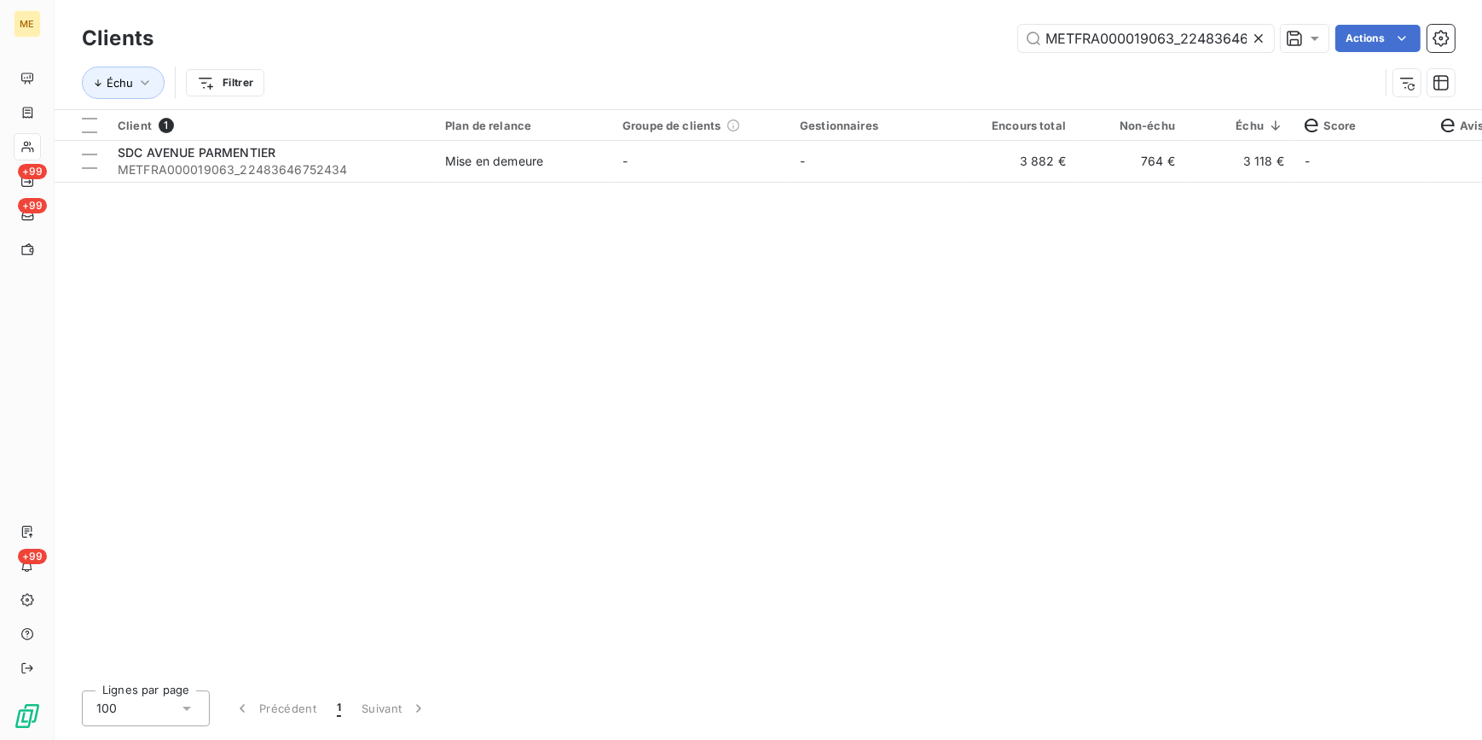
click at [1260, 43] on icon at bounding box center [1258, 38] width 17 height 17
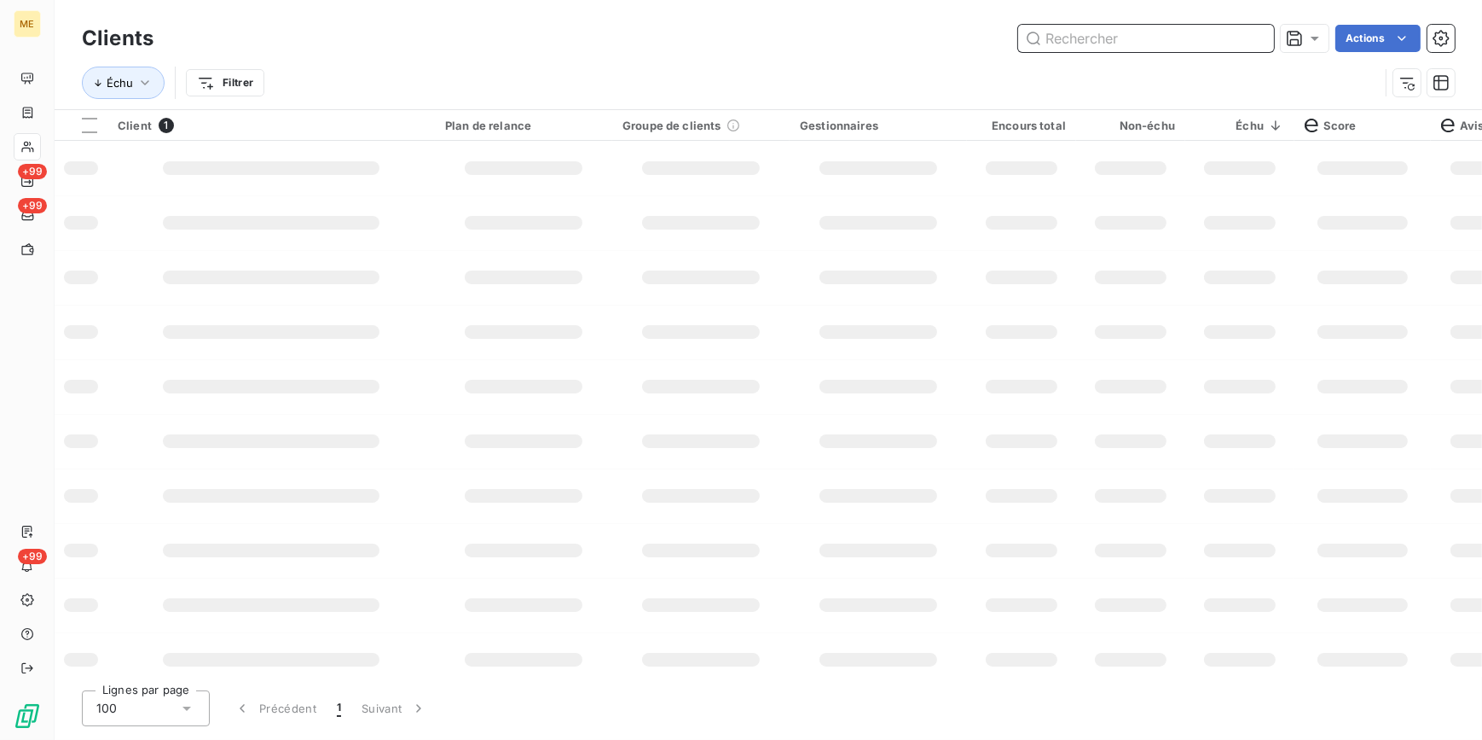
click at [1256, 36] on input "text" at bounding box center [1146, 38] width 256 height 27
paste input "METFRA000027335_22338928942798"
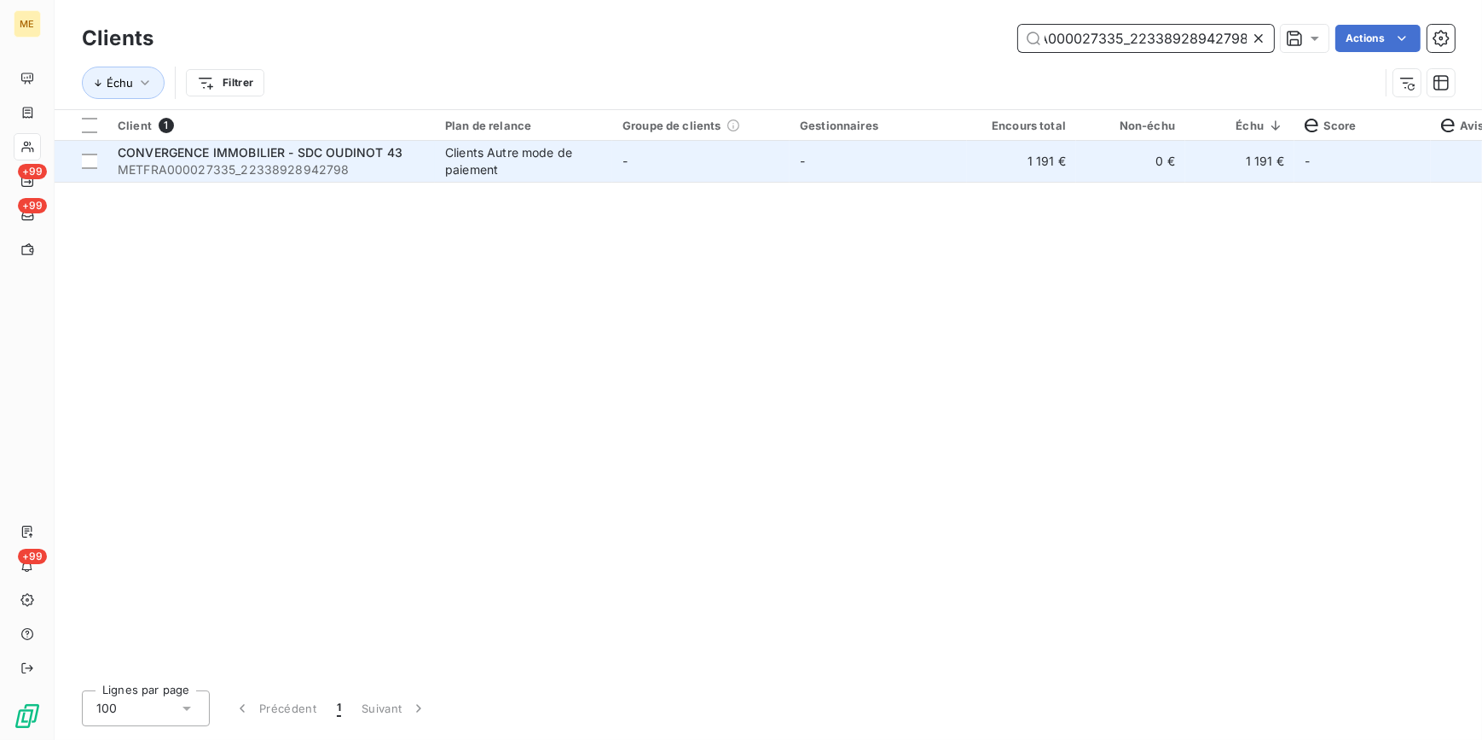
type input "METFRA000027335_22338928942798"
click at [911, 147] on td "-" at bounding box center [878, 161] width 177 height 41
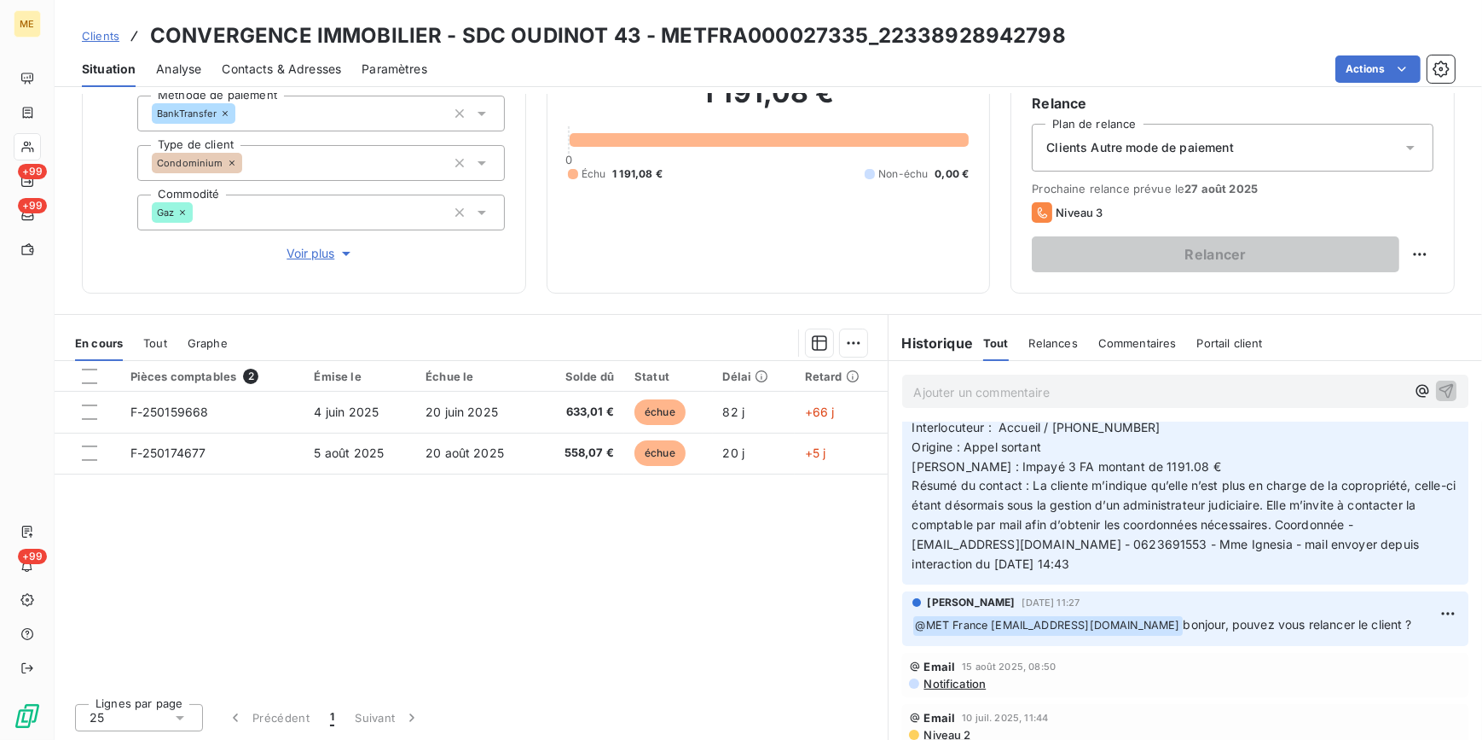
scroll to position [77, 0]
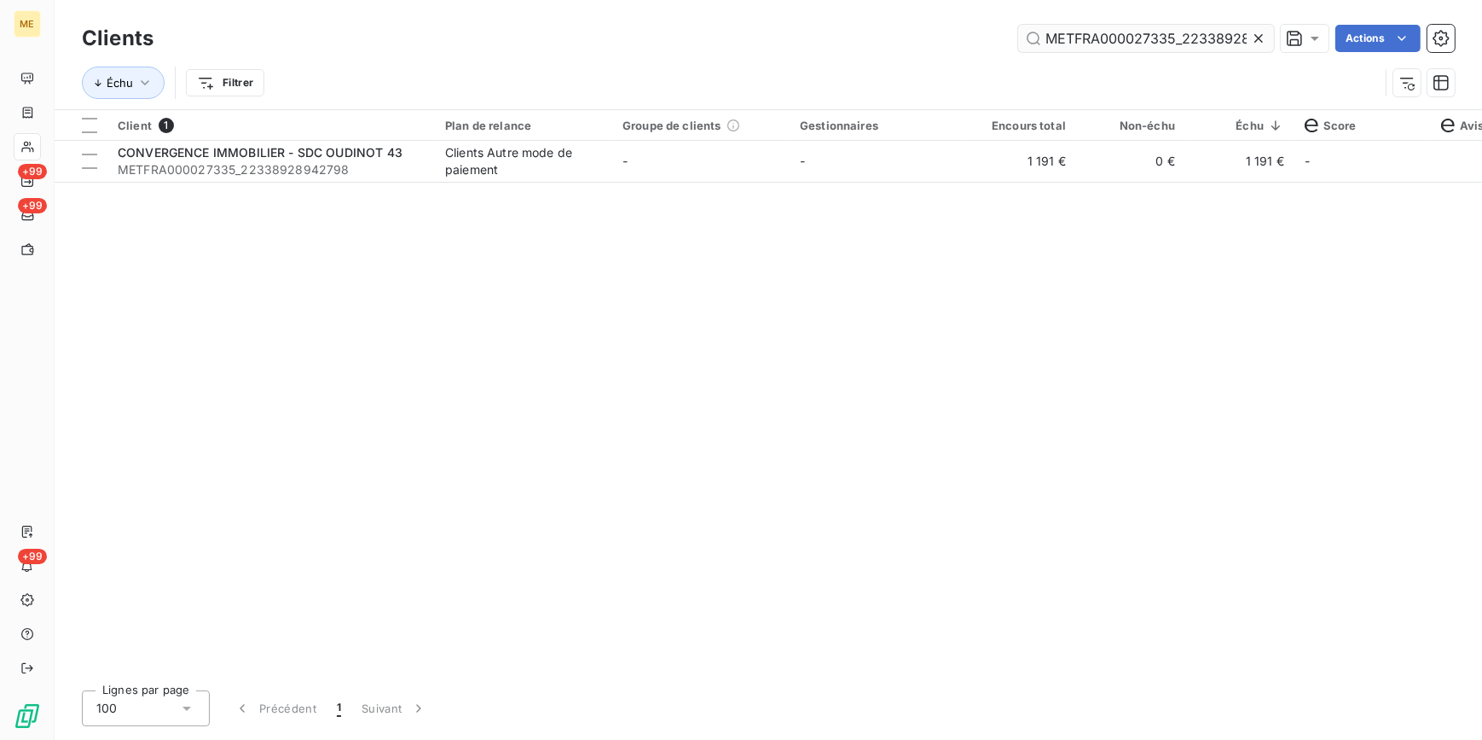
drag, startPoint x: 1259, startPoint y: 34, endPoint x: 1249, endPoint y: 38, distance: 11.1
click at [1250, 37] on icon at bounding box center [1258, 38] width 17 height 17
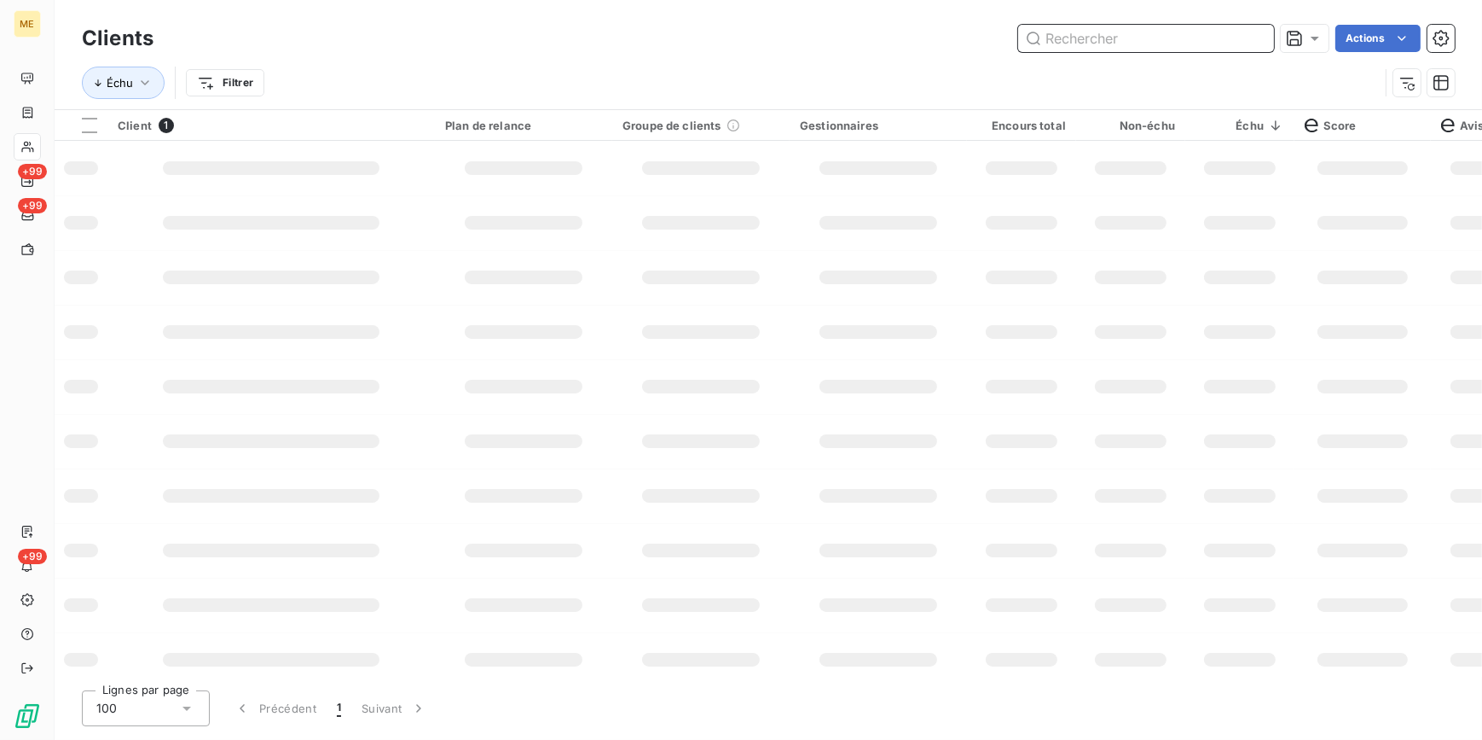
click at [1249, 38] on input "text" at bounding box center [1146, 38] width 256 height 27
paste input "METFRA000005019_09334876884064"
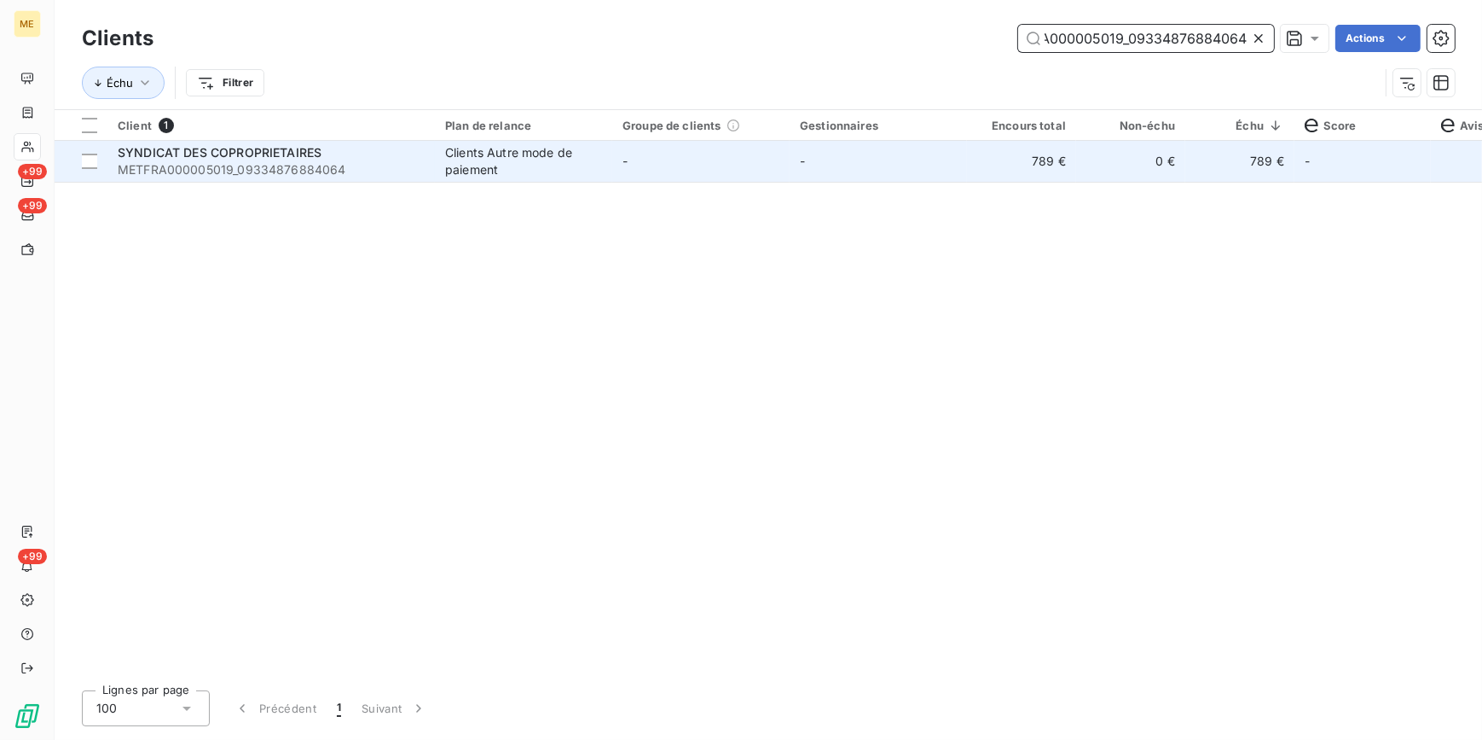
type input "METFRA000005019_09334876884064"
click at [874, 177] on td "-" at bounding box center [878, 161] width 177 height 41
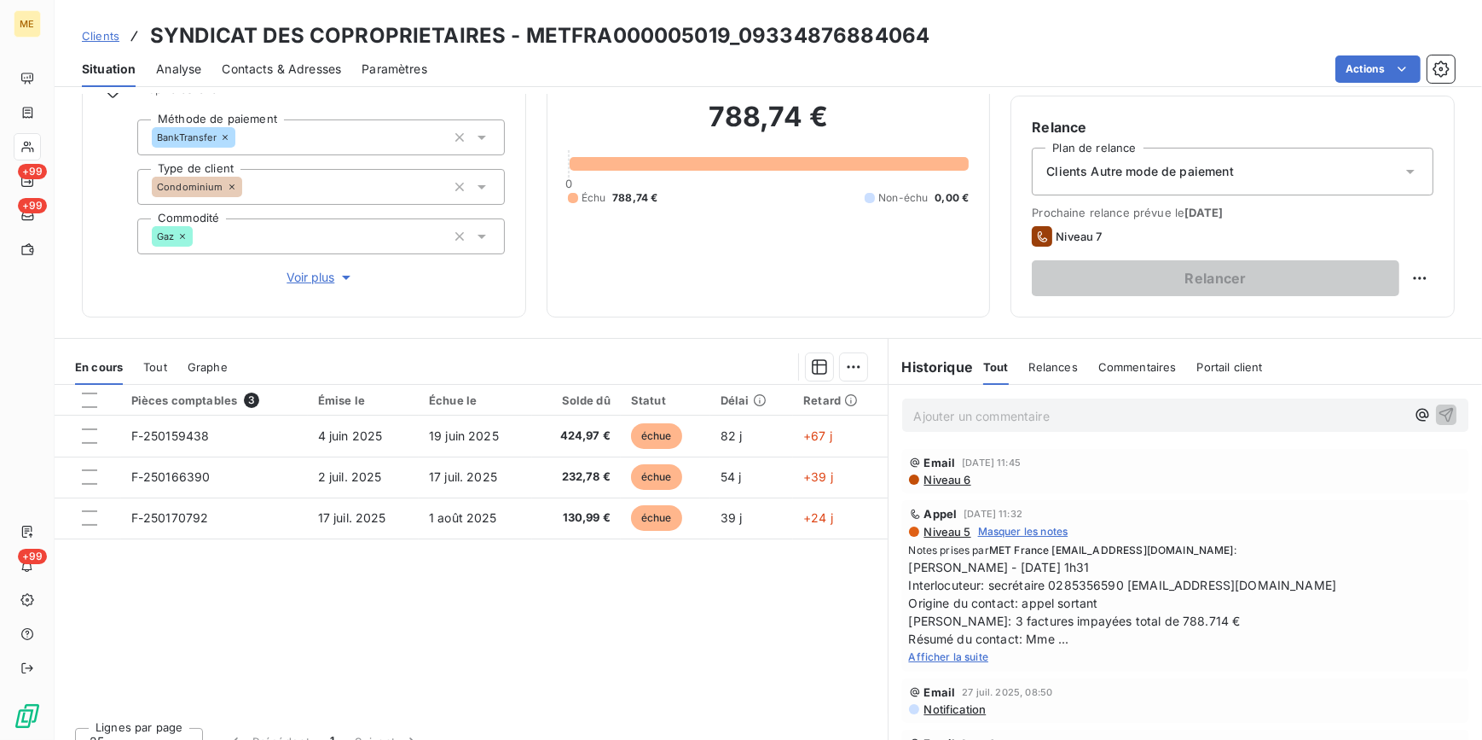
scroll to position [160, 0]
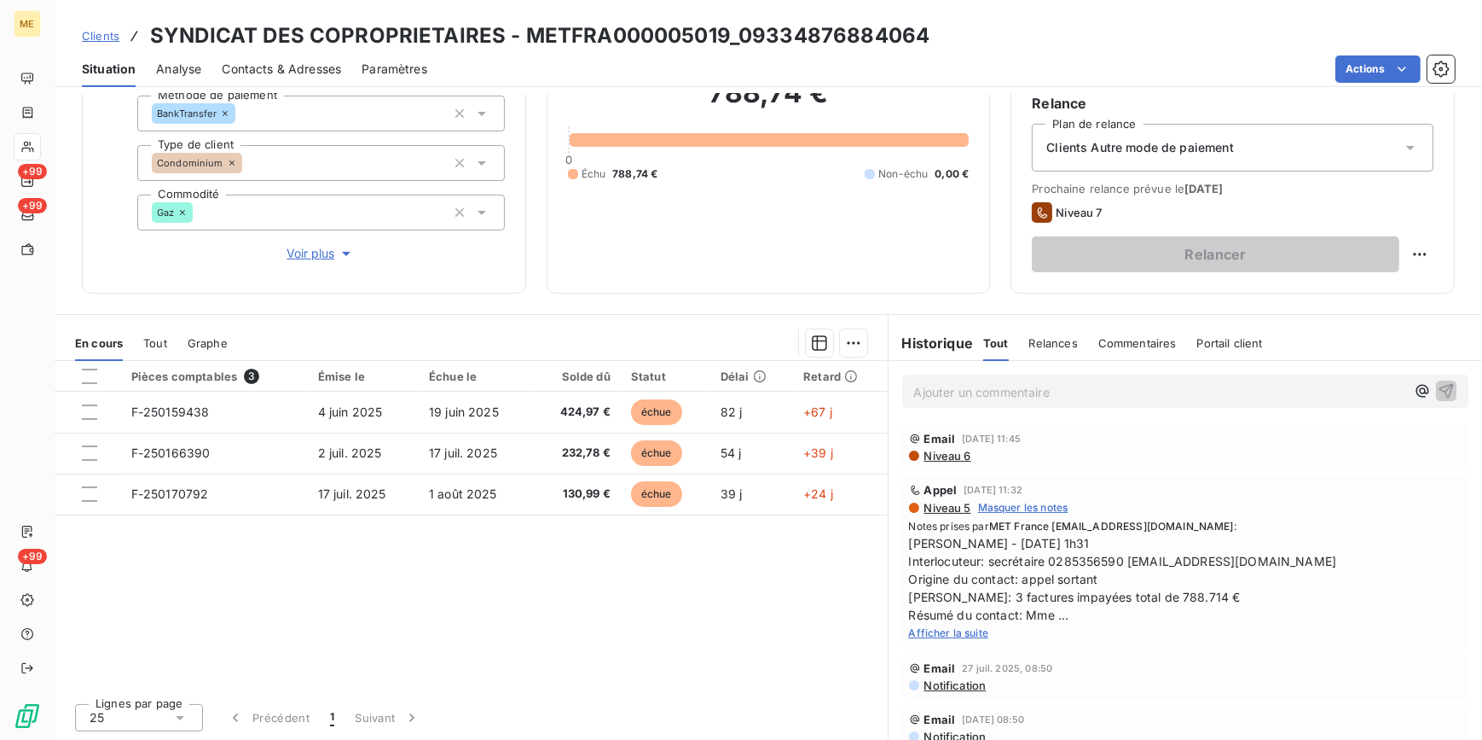
click at [950, 626] on span "Afficher la suite" at bounding box center [949, 632] width 80 height 13
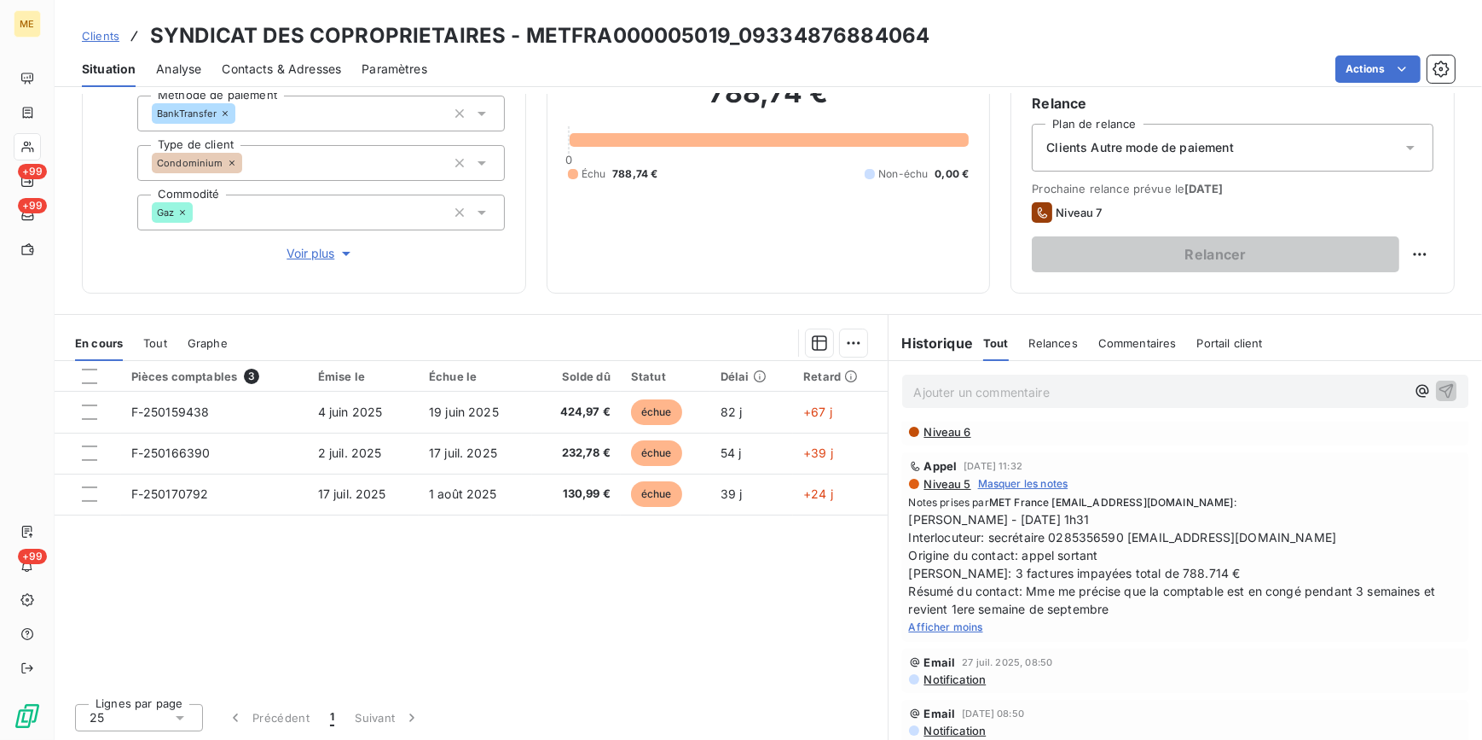
scroll to position [0, 0]
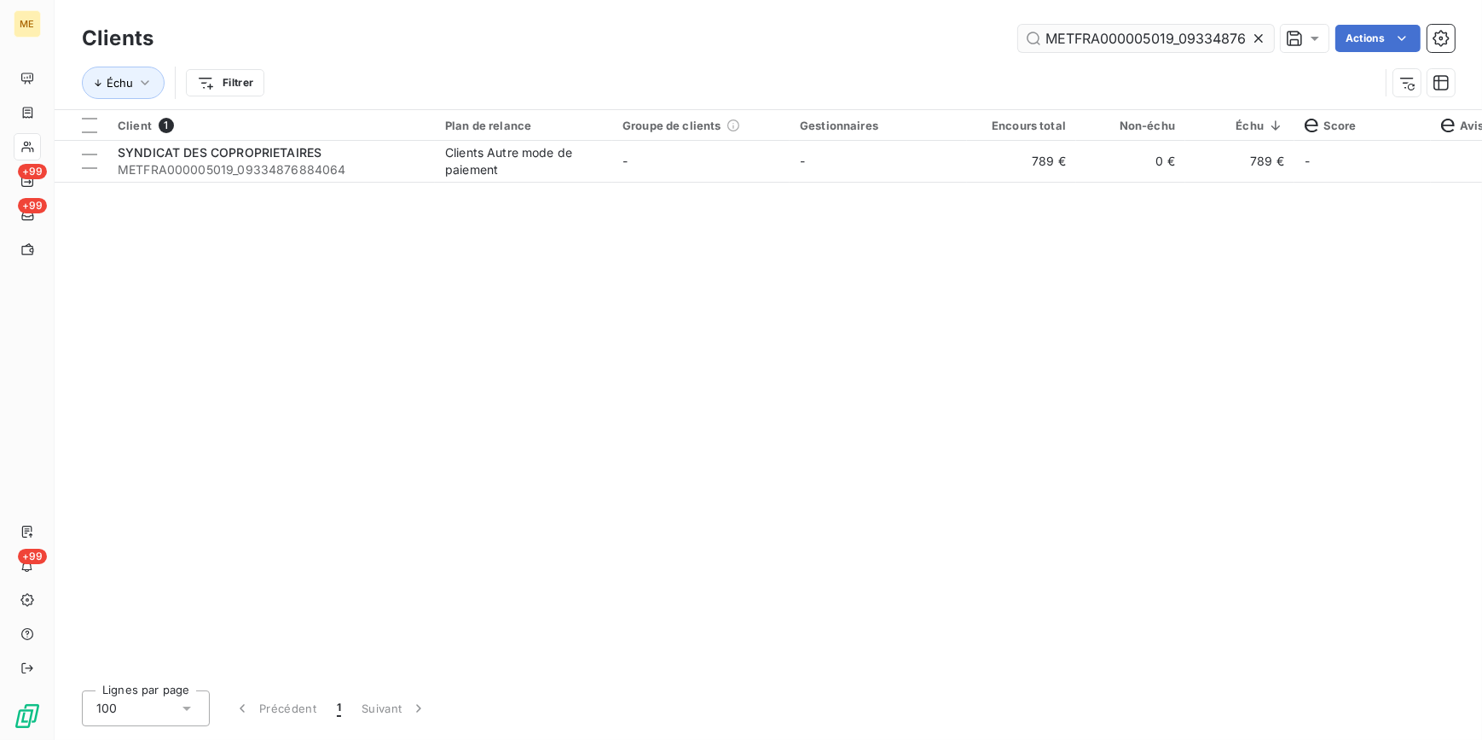
click at [1254, 39] on icon at bounding box center [1258, 38] width 17 height 17
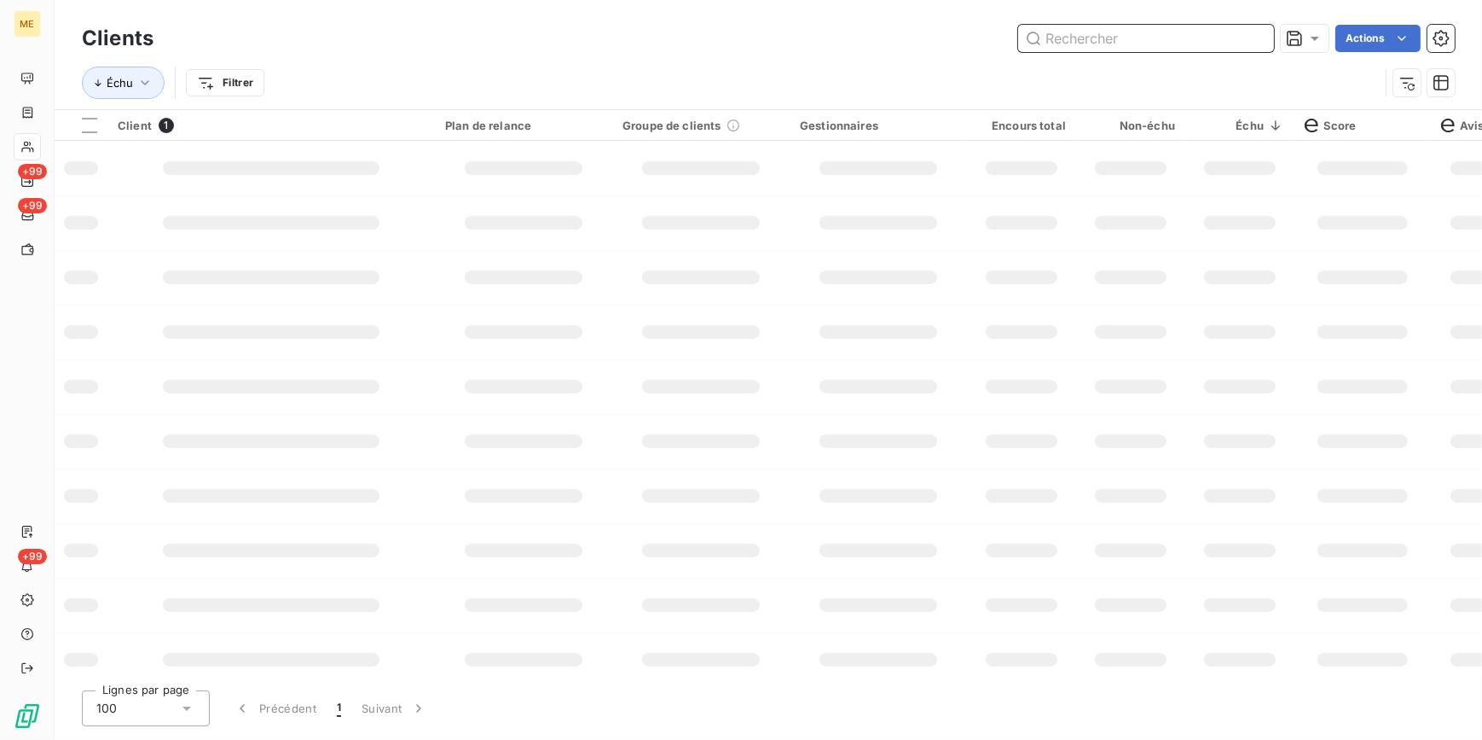
click at [1253, 38] on input "text" at bounding box center [1146, 38] width 256 height 27
paste input "METFRA000012205_GI154125"
type input "METFRA000012205_GI154125"
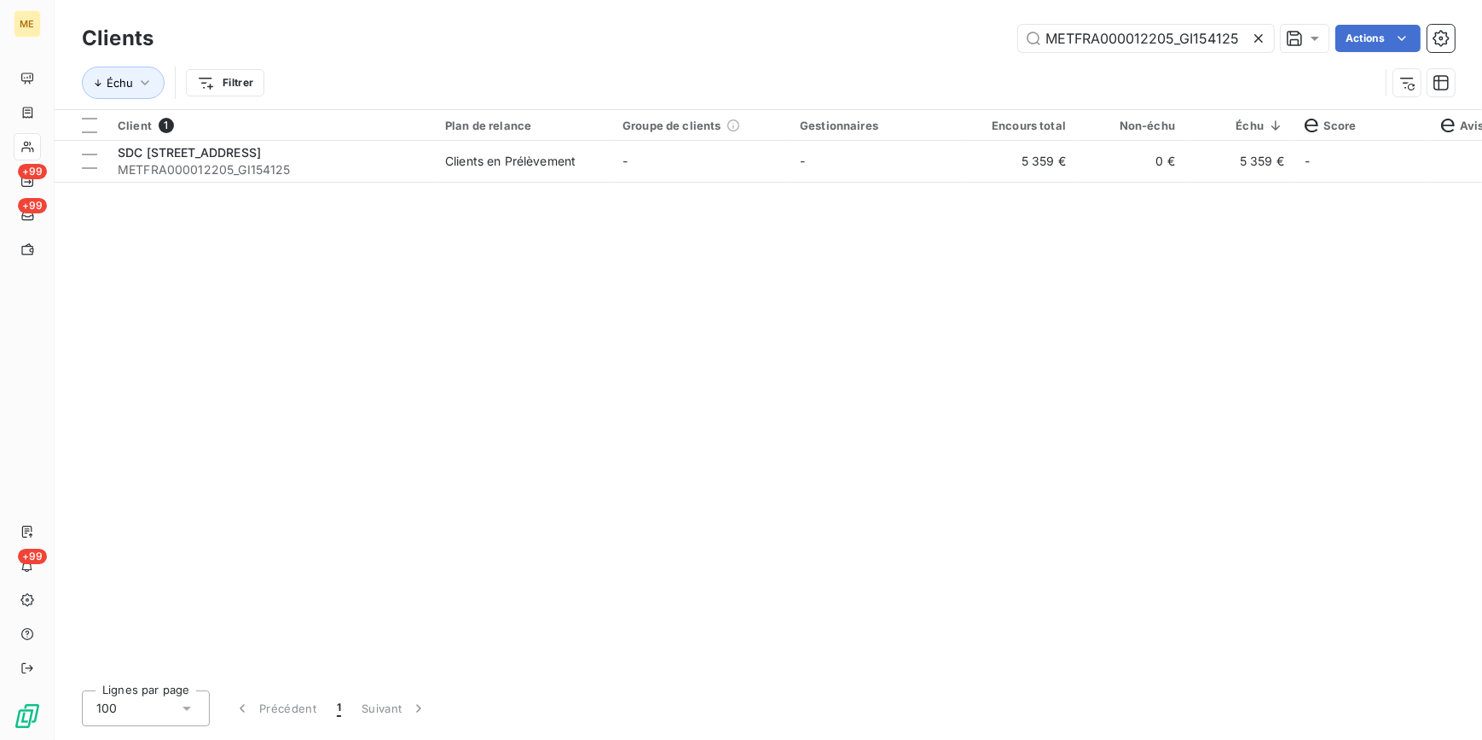
click at [1018, 171] on td "5 359 €" at bounding box center [1021, 161] width 109 height 41
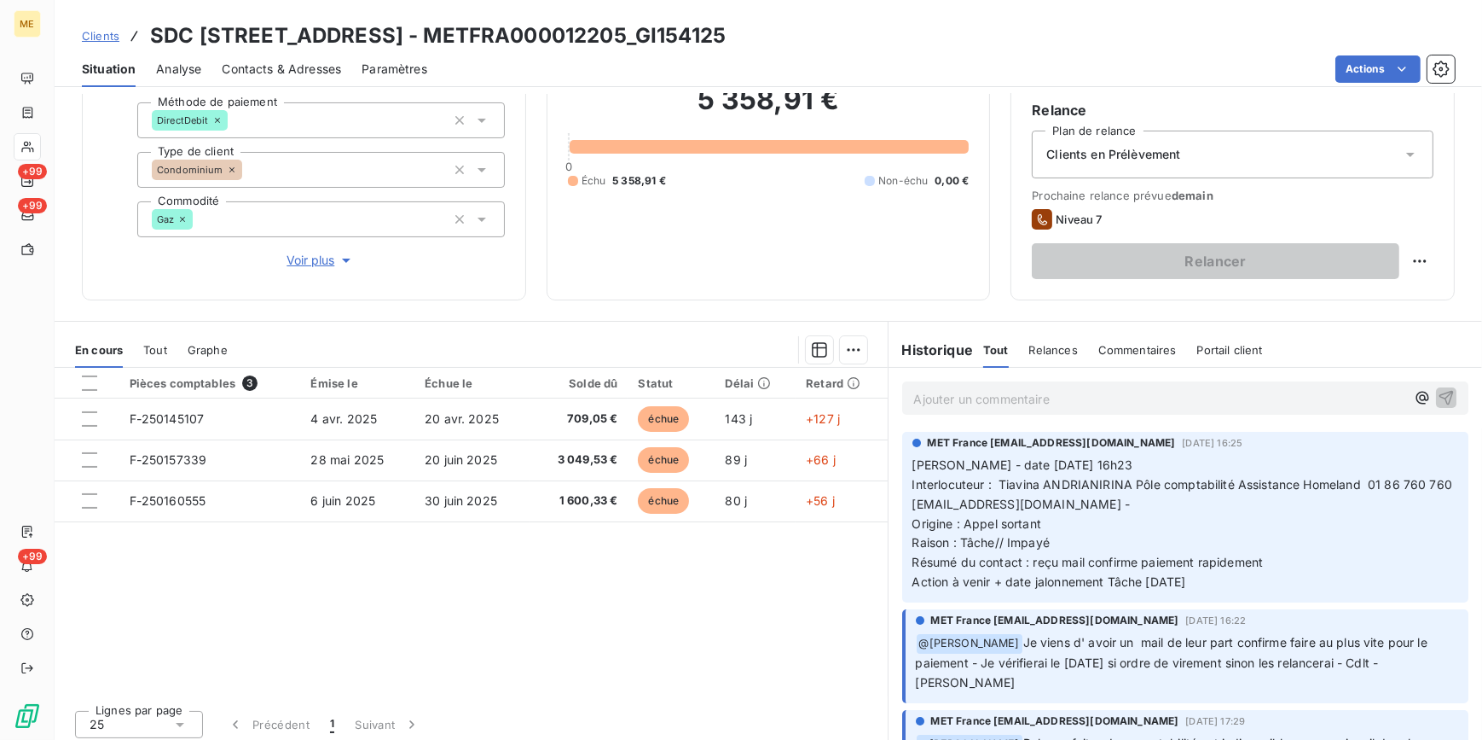
scroll to position [160, 0]
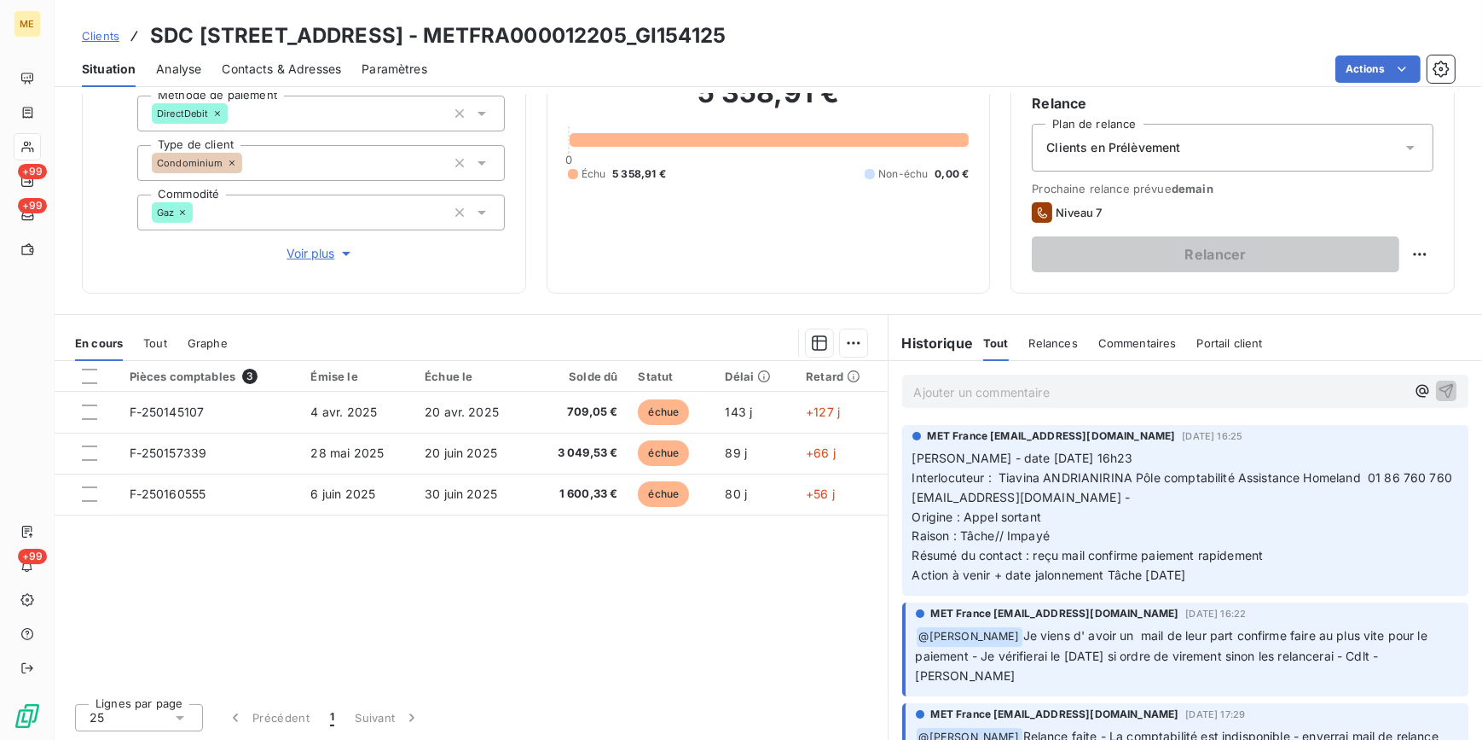
click at [83, 33] on span "Clients" at bounding box center [101, 36] width 38 height 14
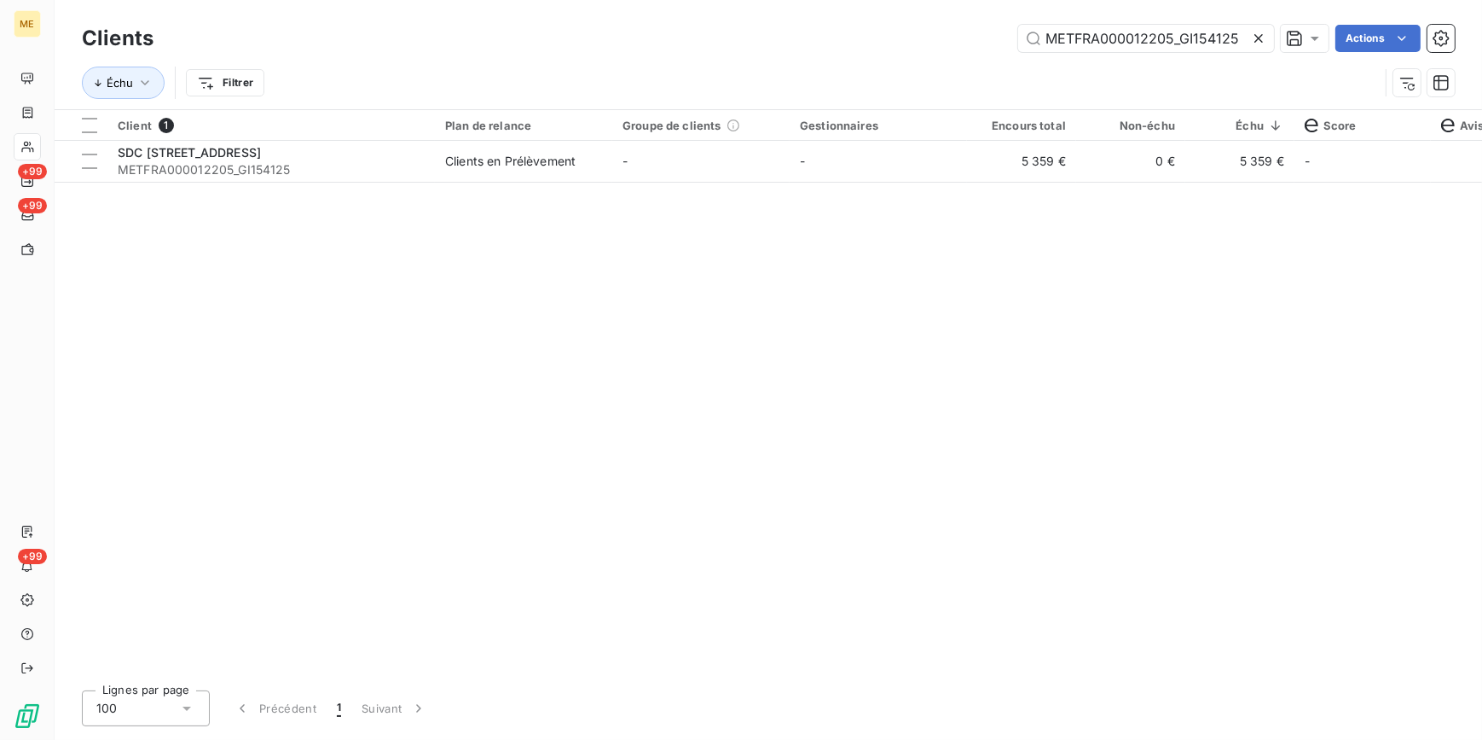
click at [1251, 36] on icon at bounding box center [1258, 38] width 17 height 17
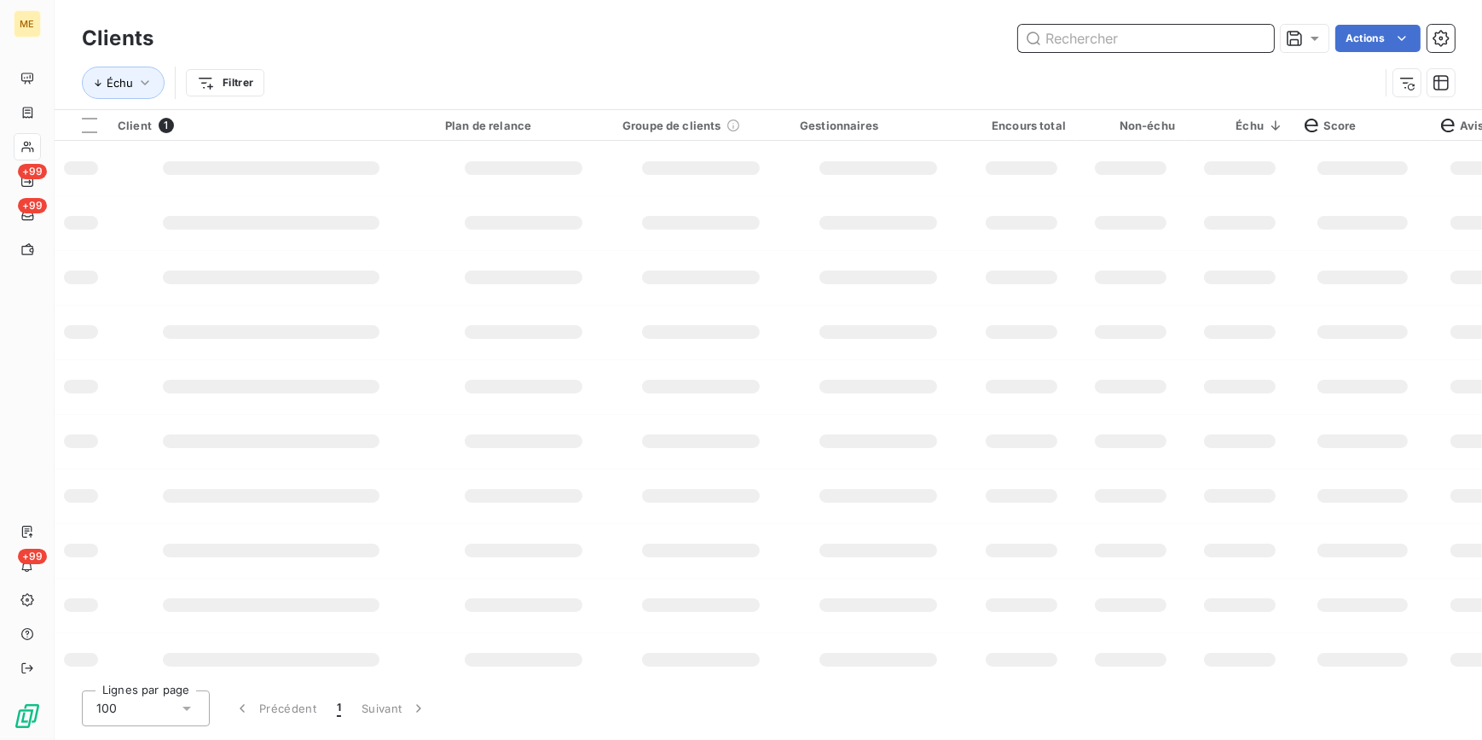
click at [1250, 32] on input "text" at bounding box center [1146, 38] width 256 height 27
paste input "METFRA000001451_07343994205713"
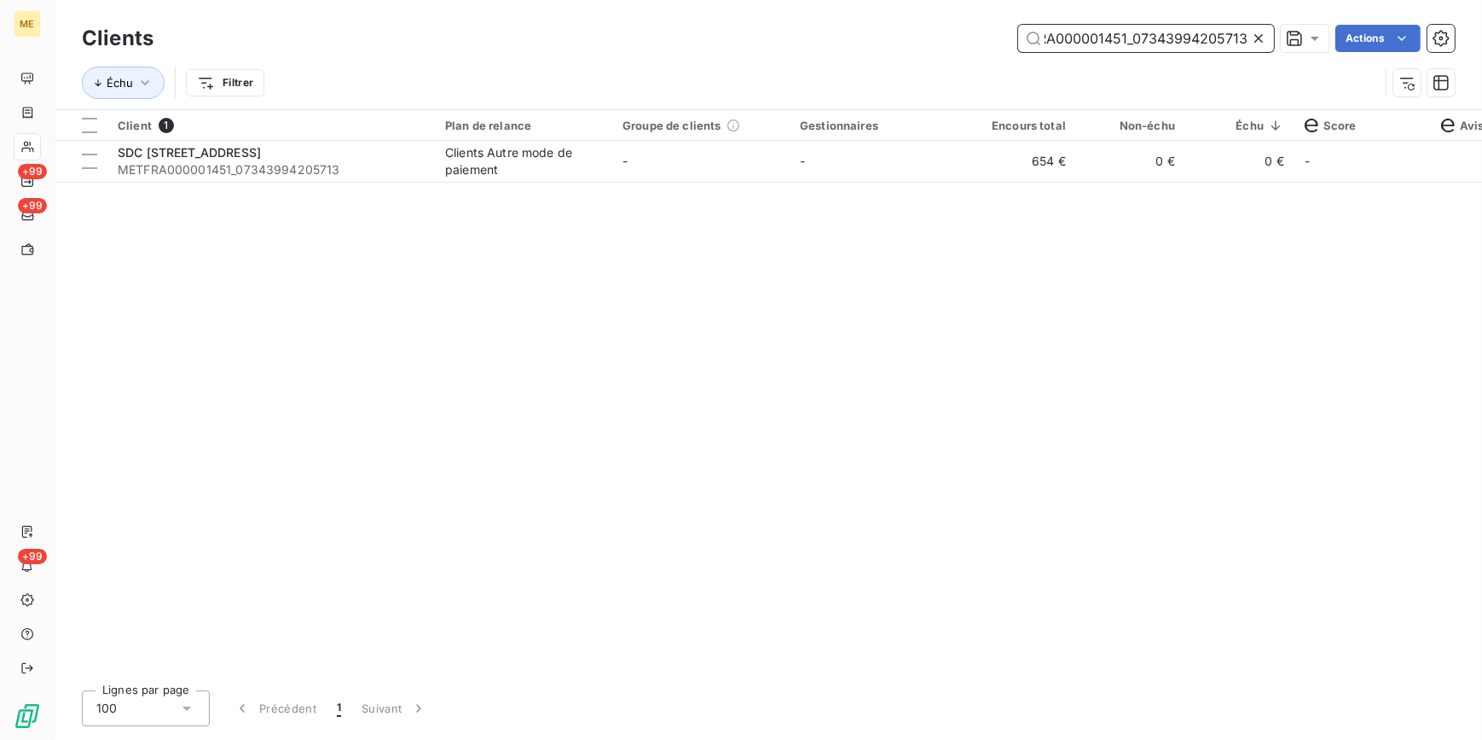
type input "METFRA000001451_07343994205713"
click at [760, 170] on td "-" at bounding box center [700, 161] width 177 height 41
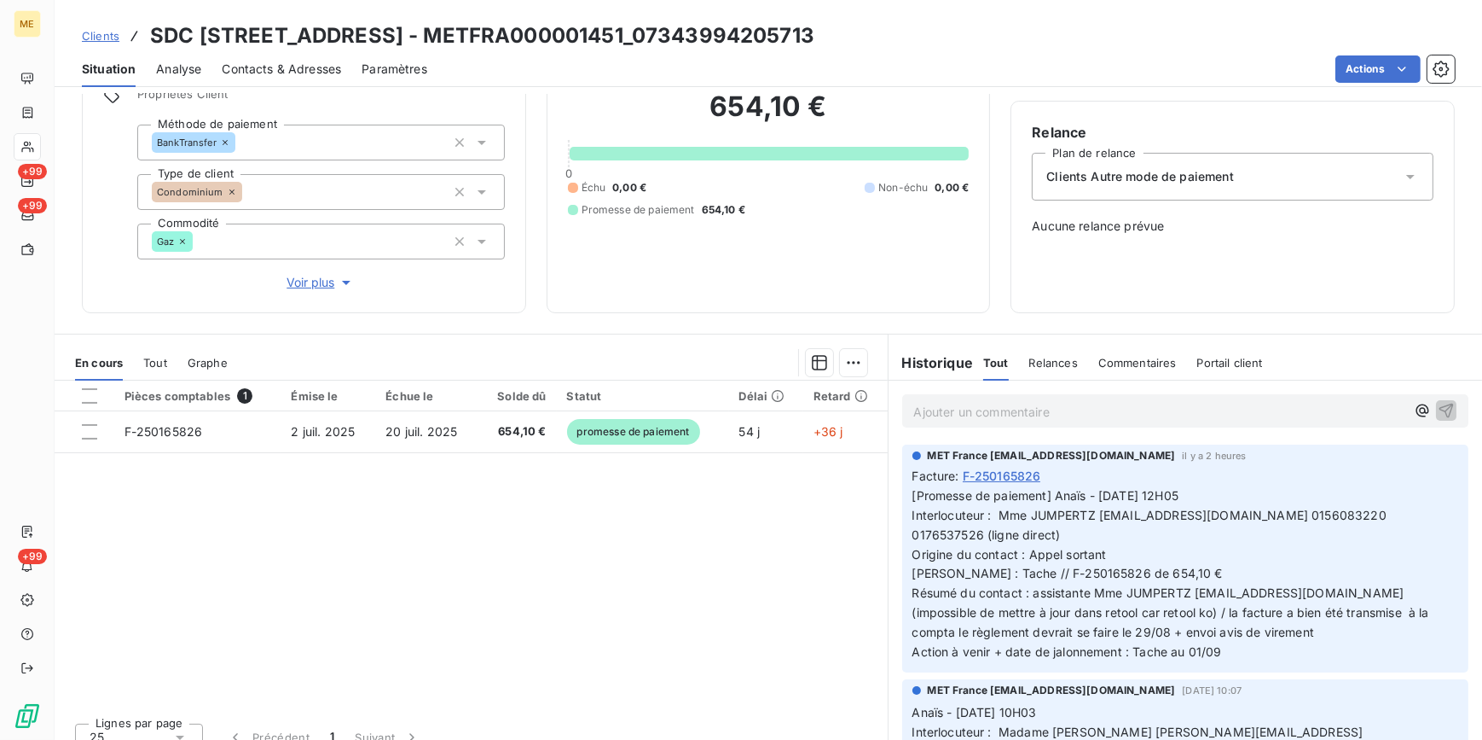
scroll to position [151, 0]
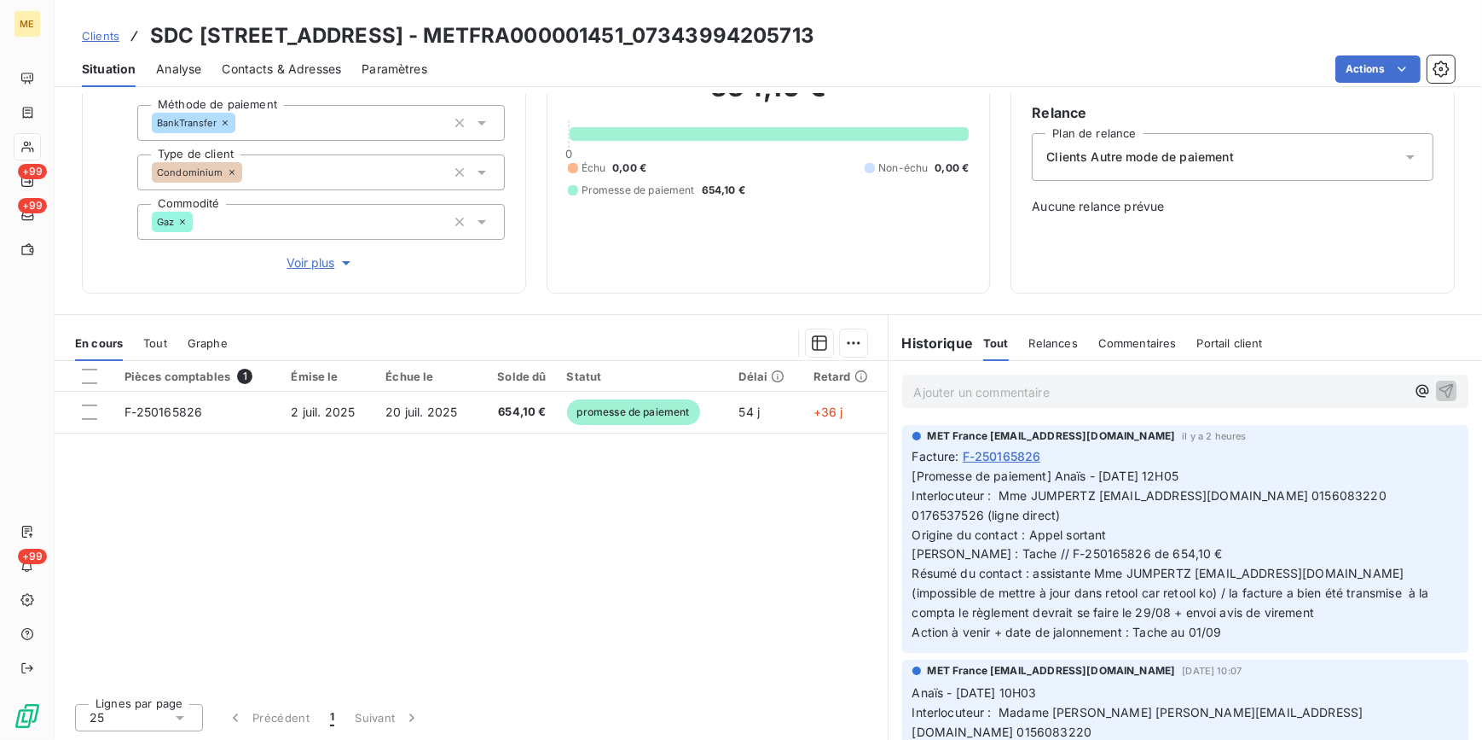
click at [101, 38] on span "Clients" at bounding box center [101, 36] width 38 height 14
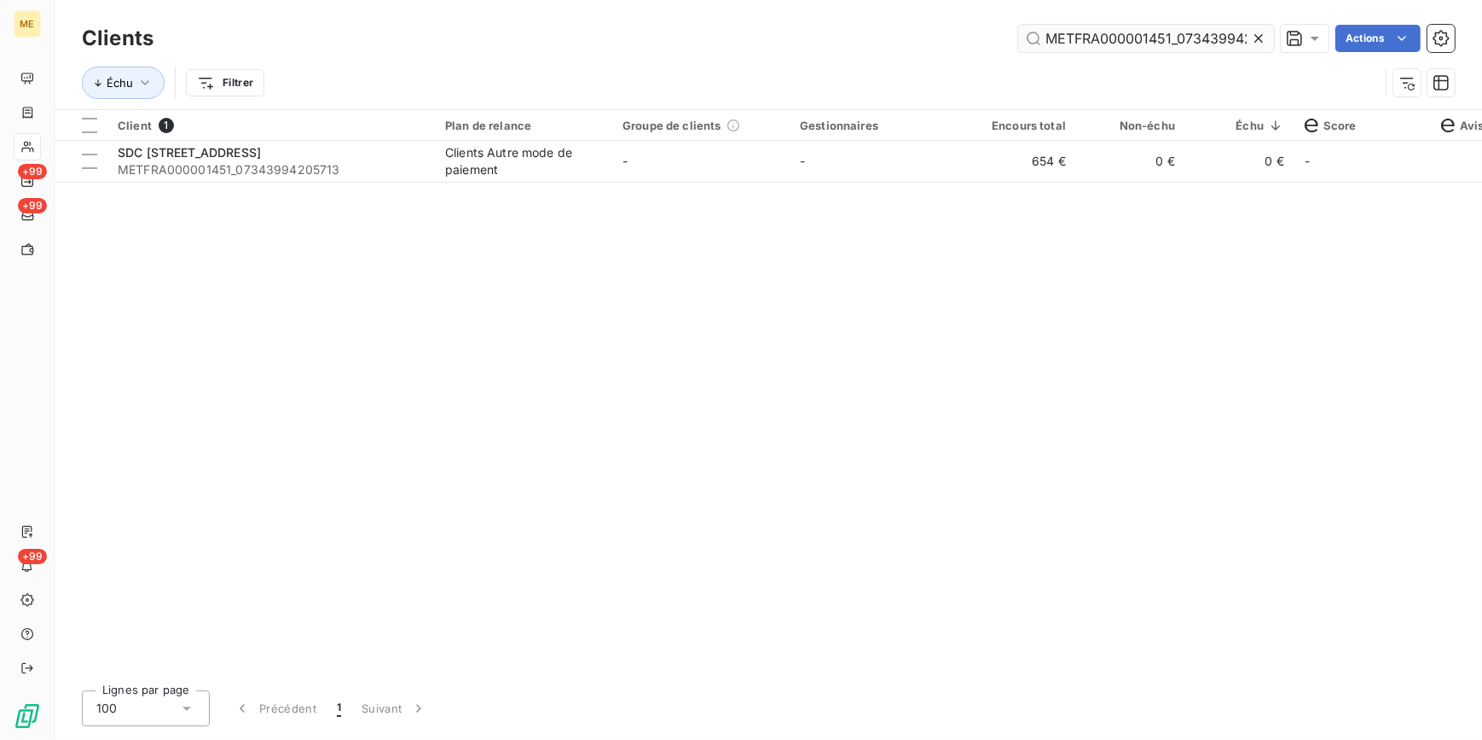
click at [1259, 35] on icon at bounding box center [1258, 38] width 17 height 17
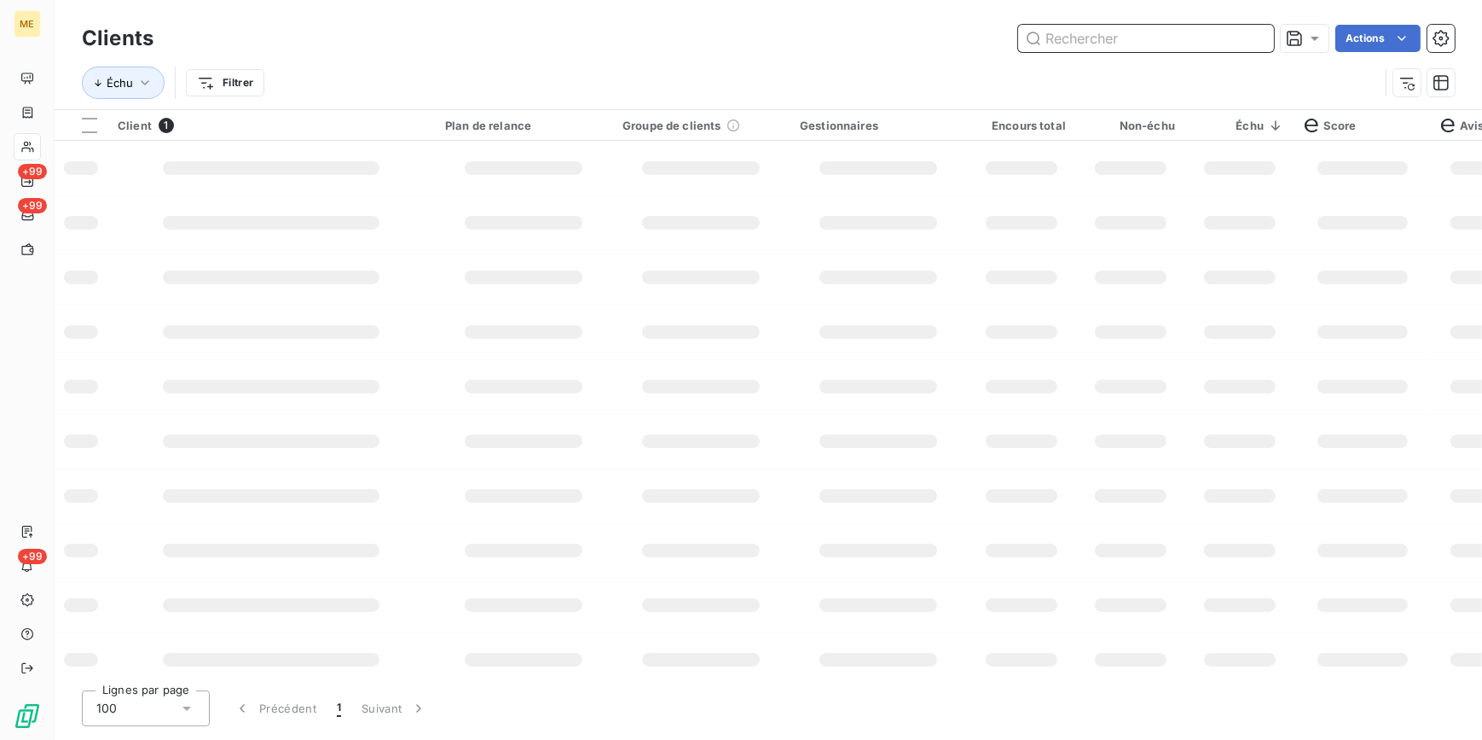
click at [1238, 37] on input "text" at bounding box center [1146, 38] width 256 height 27
paste input "METFRA000006170_19536468769629"
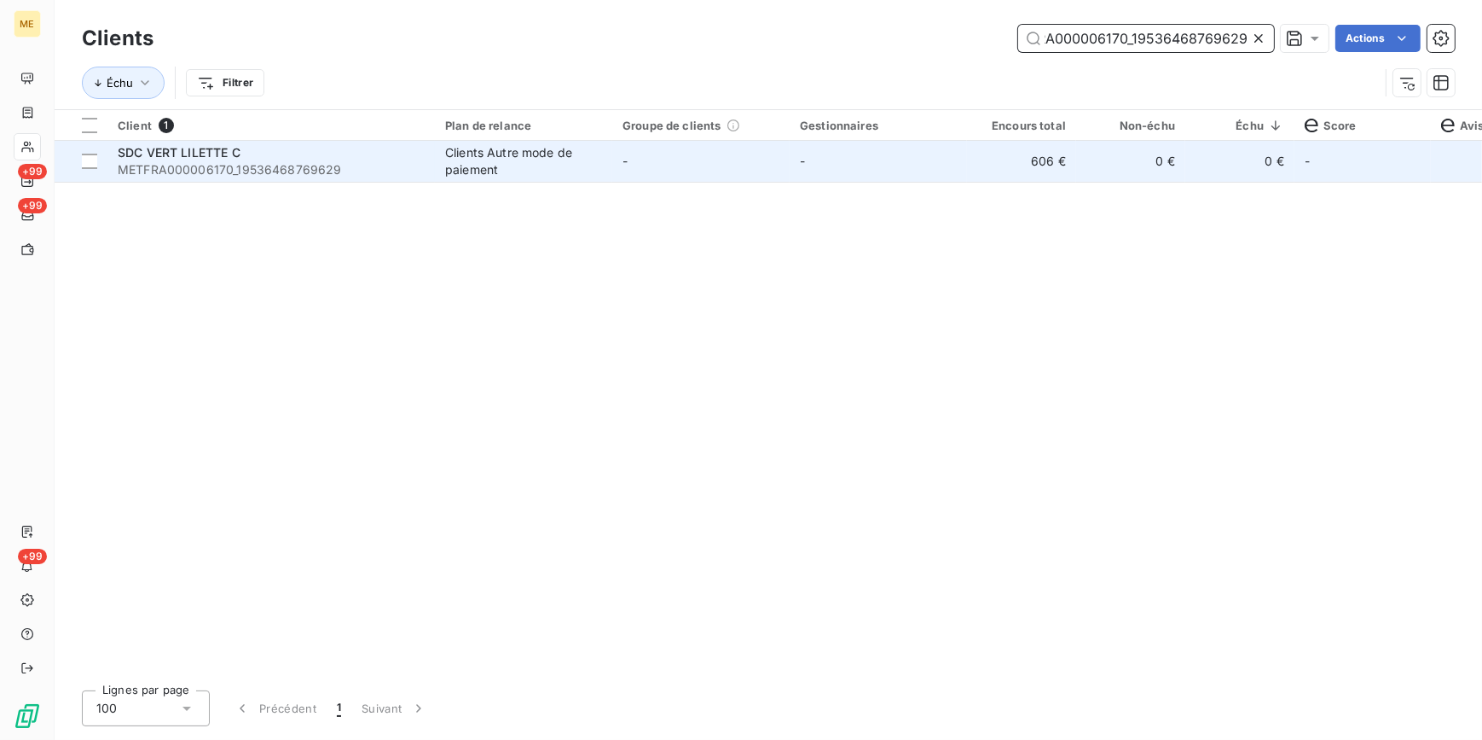
type input "METFRA000006170_19536468769629"
click at [985, 145] on td "606 €" at bounding box center [1021, 161] width 109 height 41
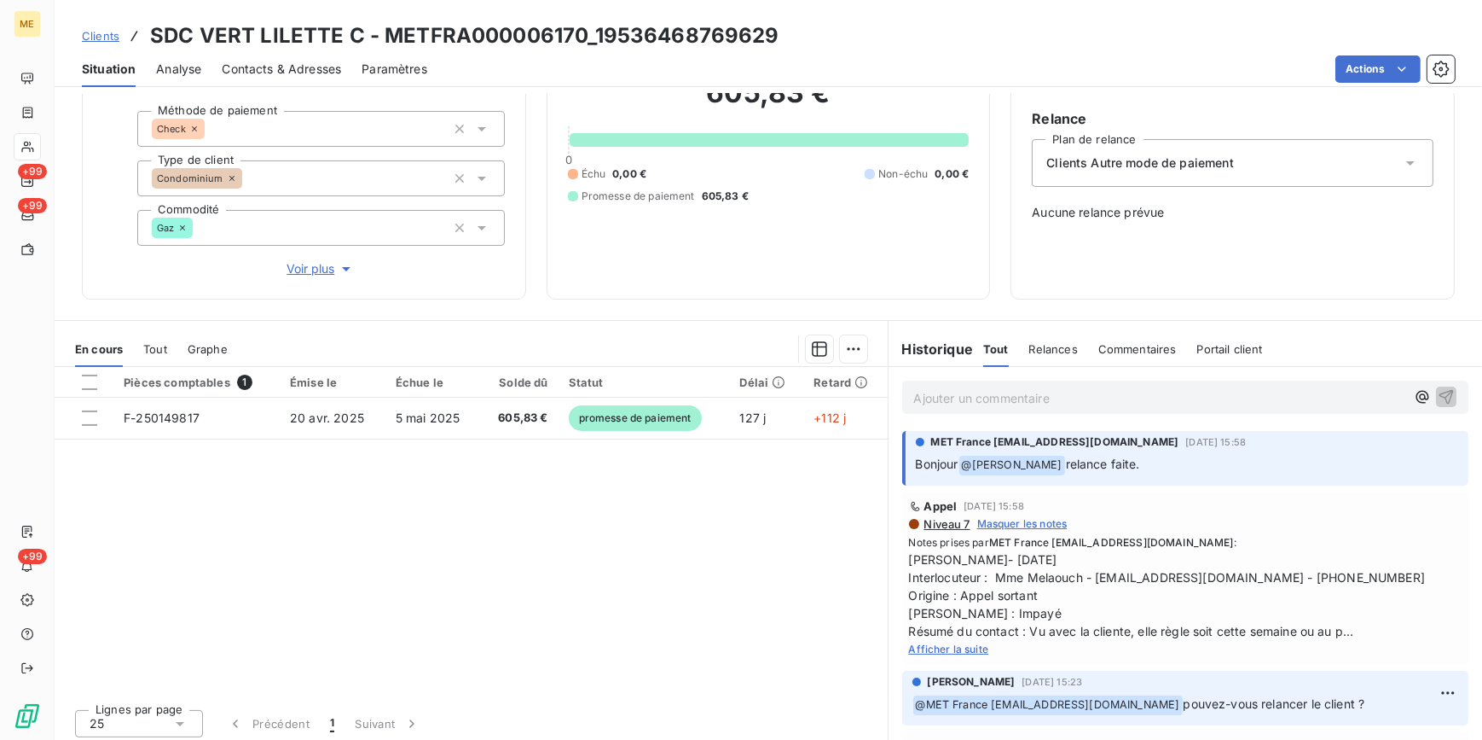
scroll to position [151, 0]
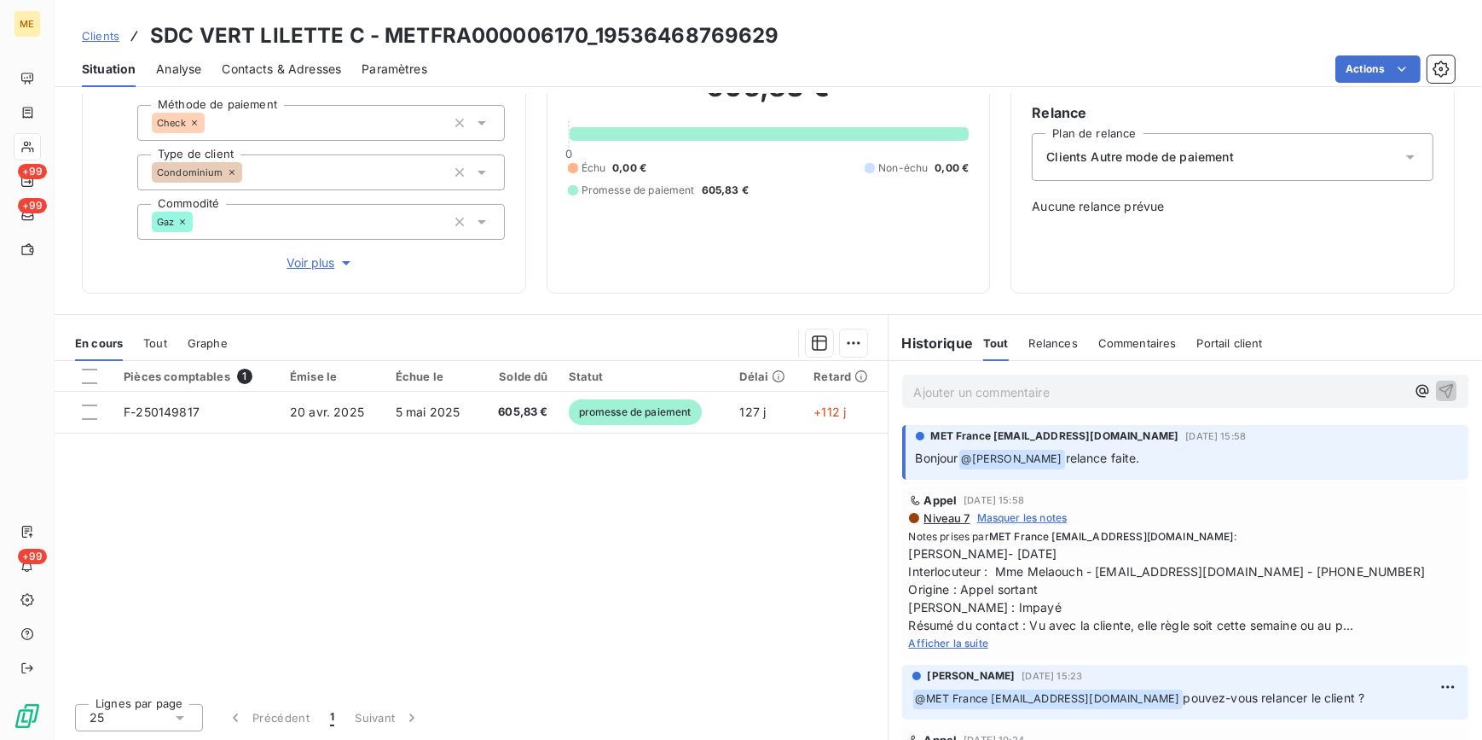
click at [970, 647] on span "Afficher la suite" at bounding box center [949, 642] width 80 height 13
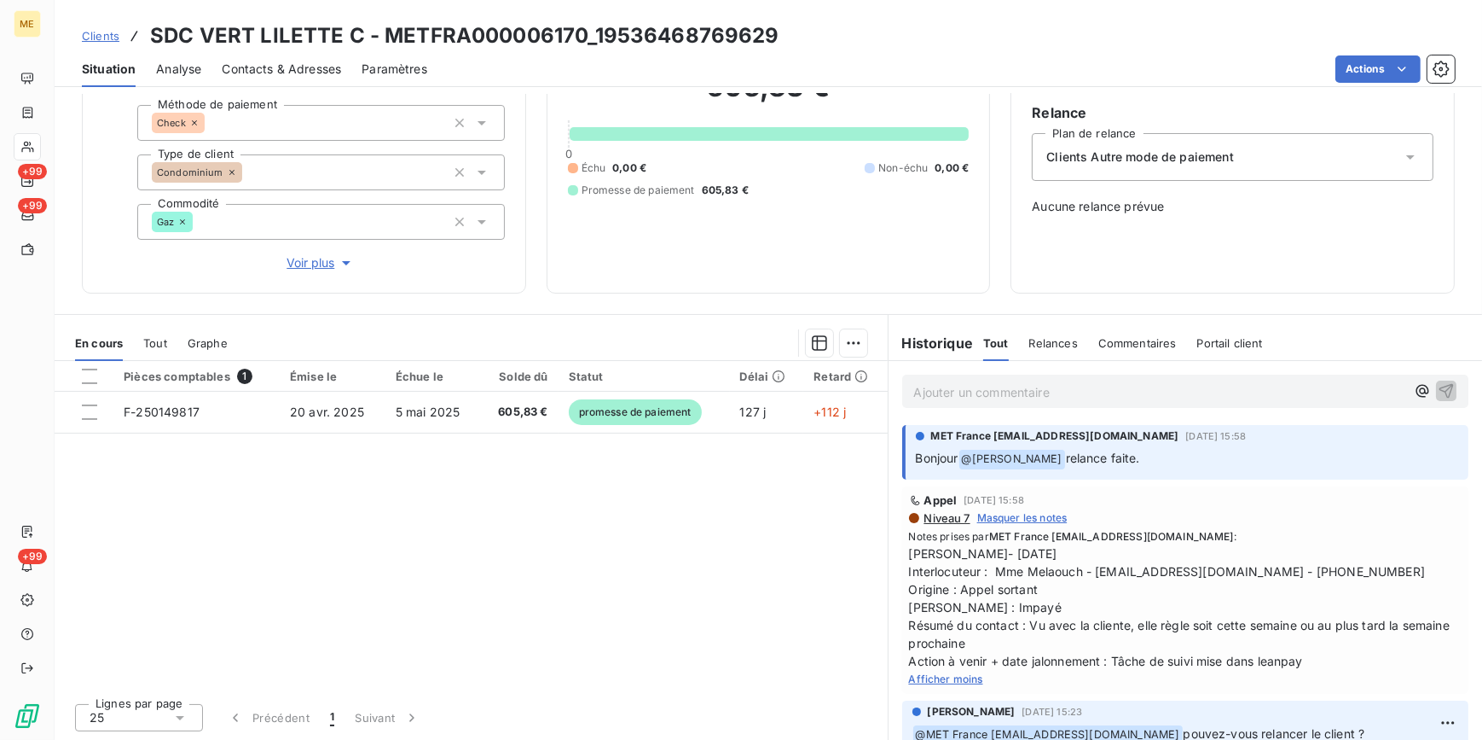
click at [96, 35] on span "Clients" at bounding box center [101, 36] width 38 height 14
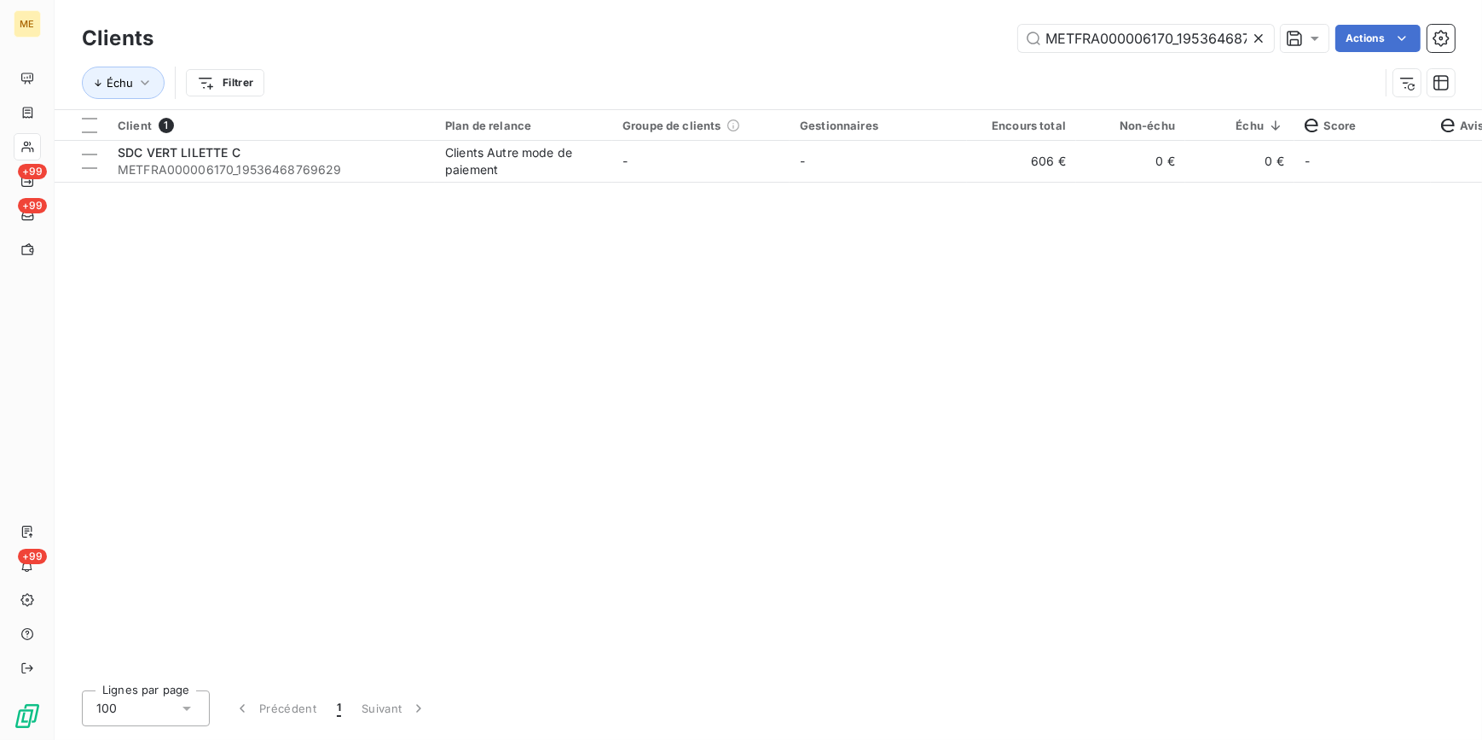
click at [1263, 32] on icon at bounding box center [1258, 38] width 17 height 17
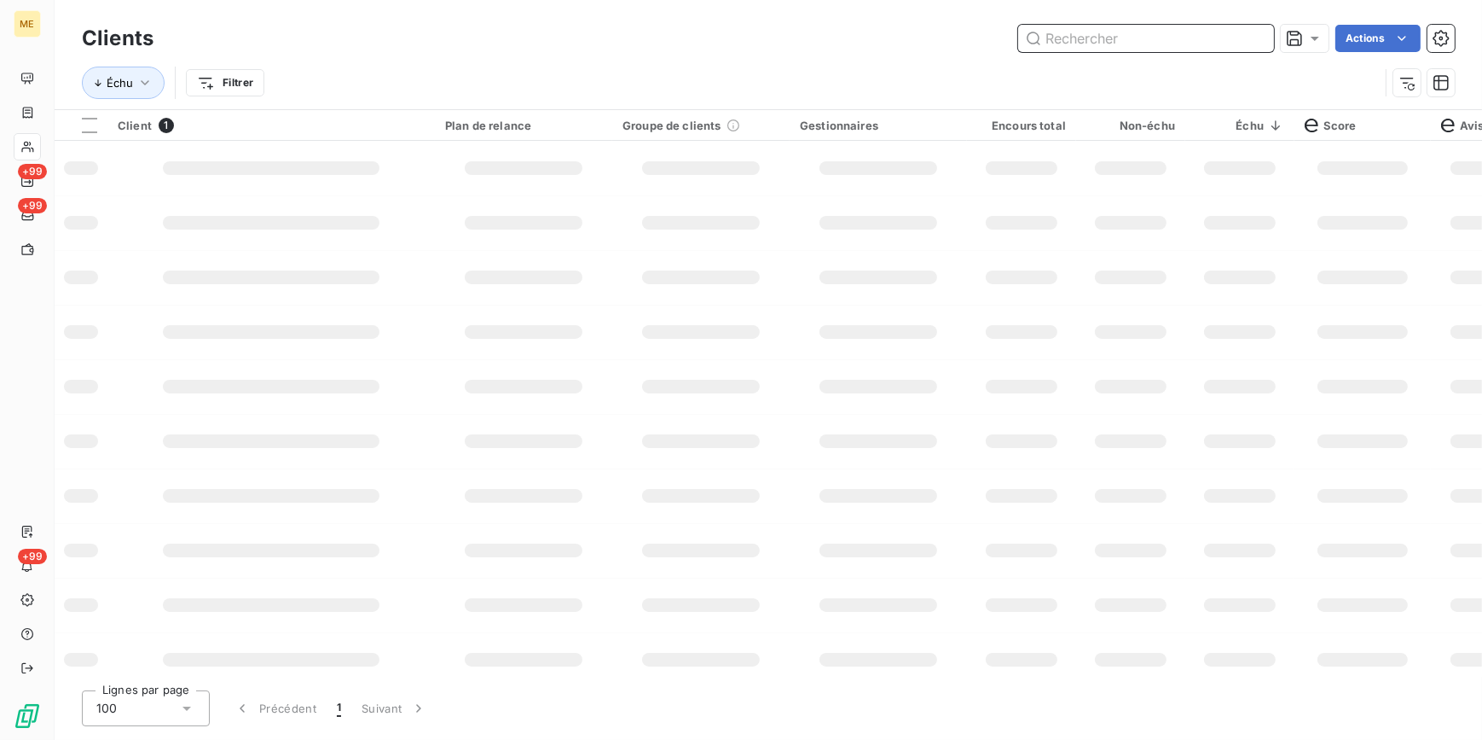
click at [1246, 33] on input "text" at bounding box center [1146, 38] width 256 height 27
paste input "METFRA000006735_07469609159478"
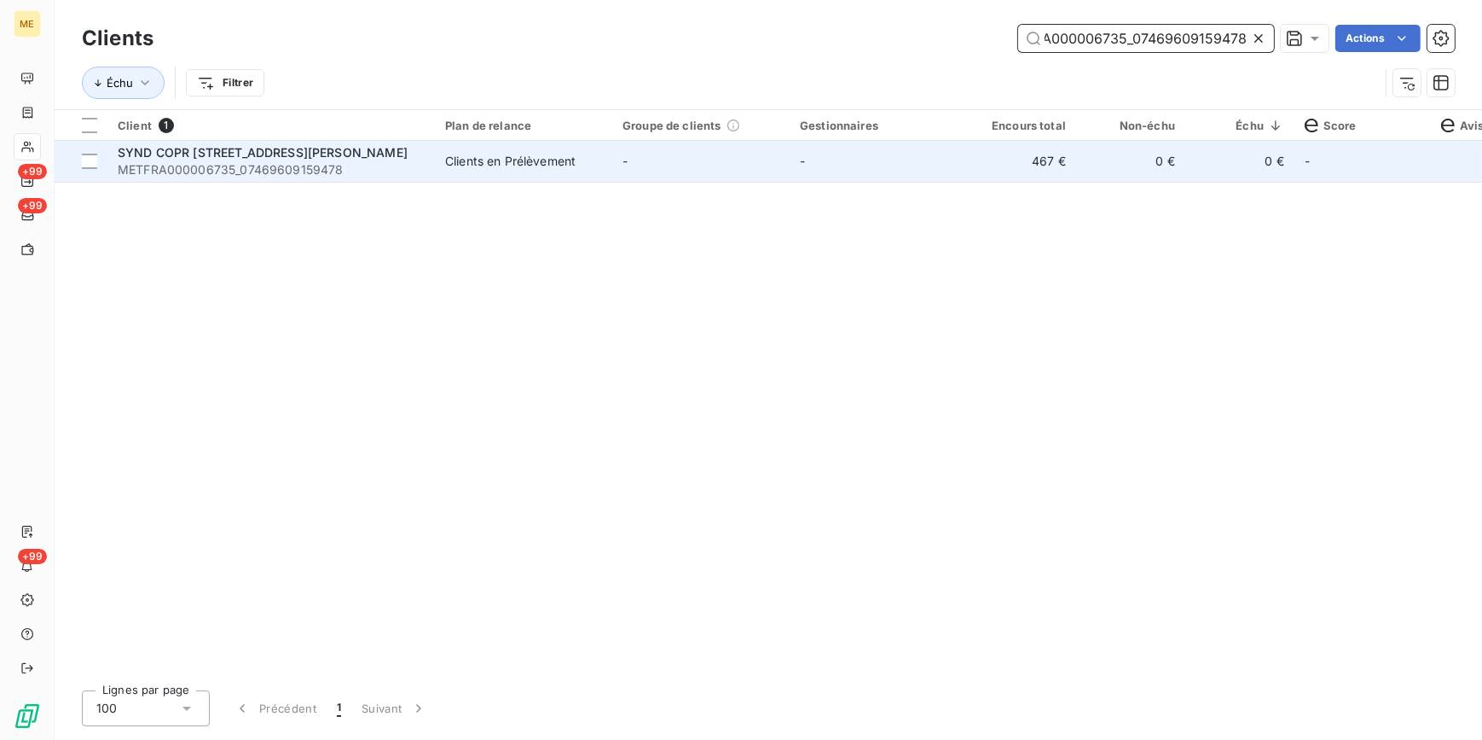
type input "METFRA000006735_07469609159478"
click at [1006, 171] on td "467 €" at bounding box center [1021, 161] width 109 height 41
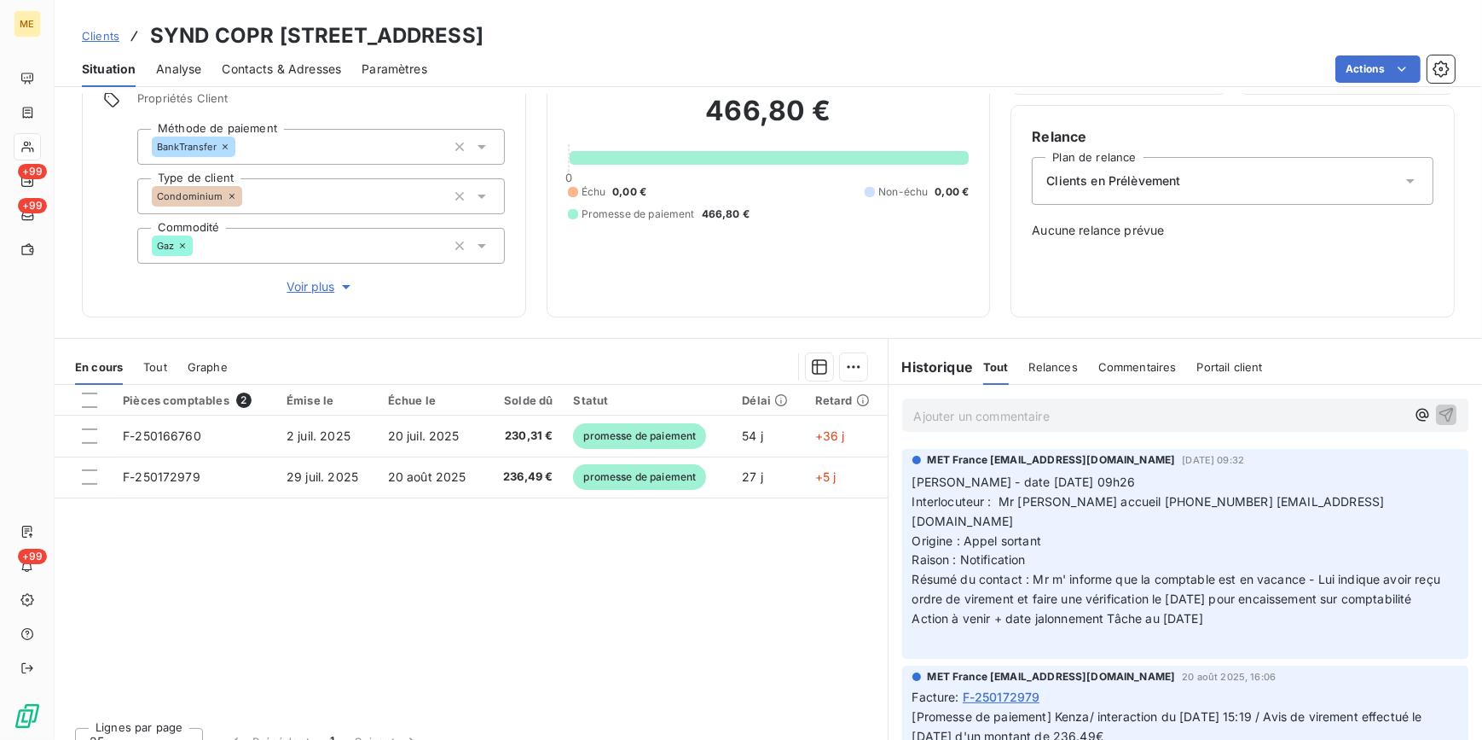
scroll to position [151, 0]
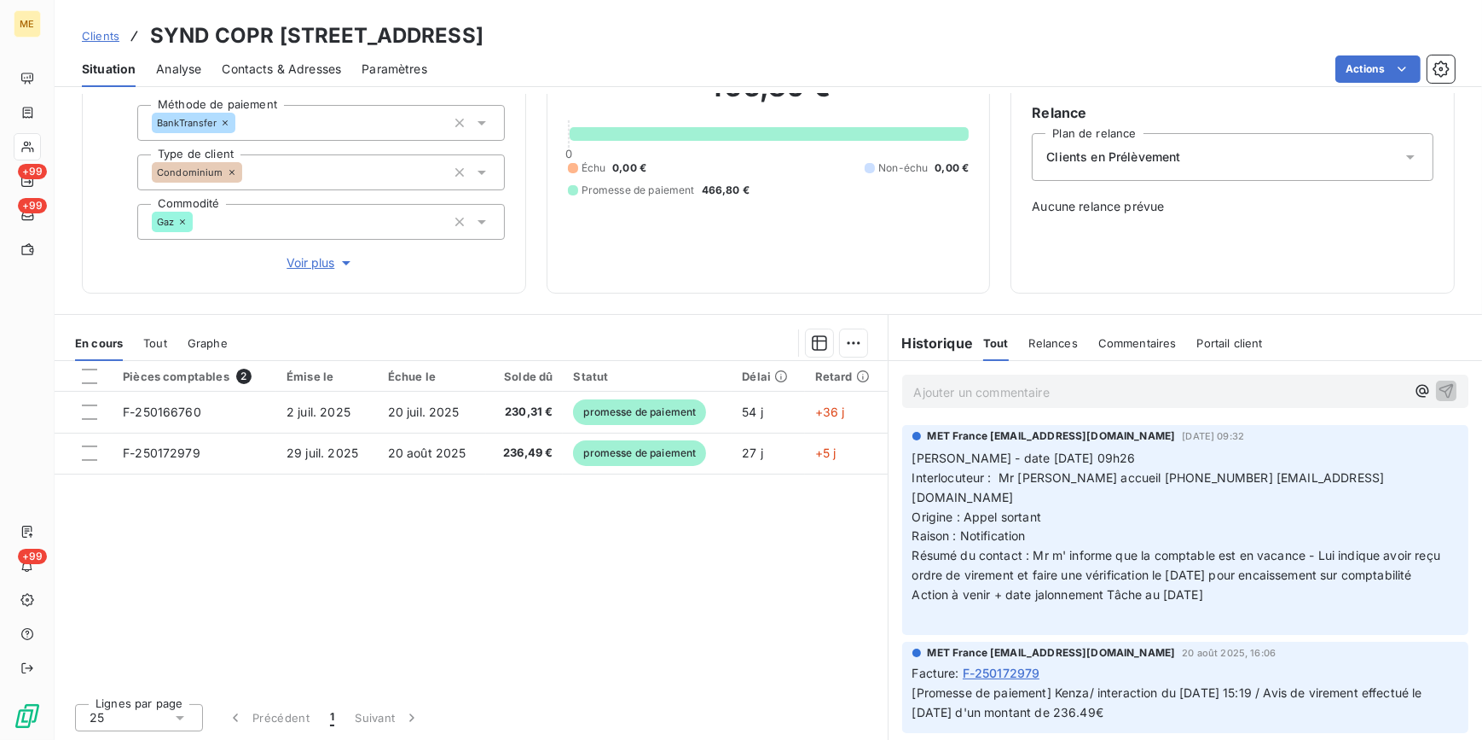
click at [97, 35] on span "Clients" at bounding box center [101, 36] width 38 height 14
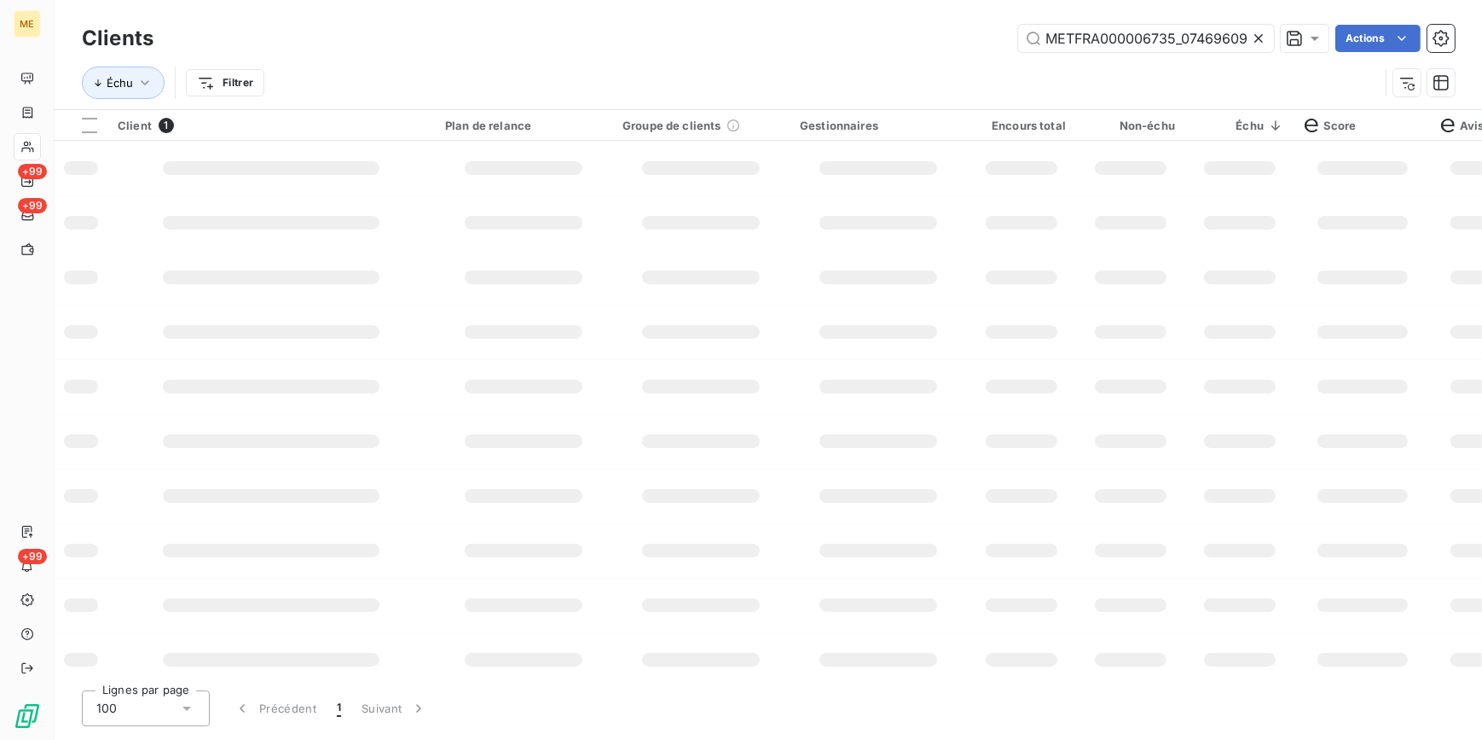
scroll to position [0, 49]
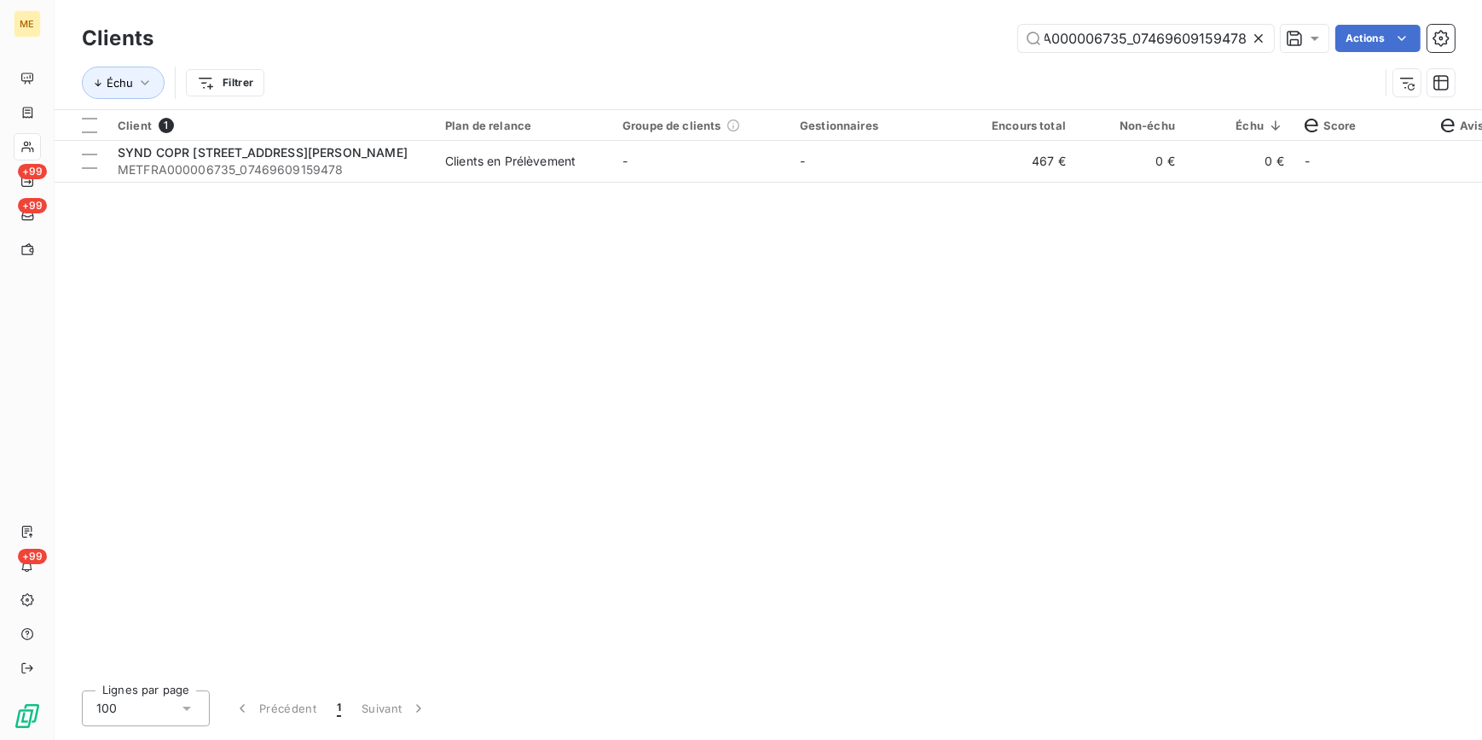
click at [1260, 37] on icon at bounding box center [1259, 38] width 9 height 9
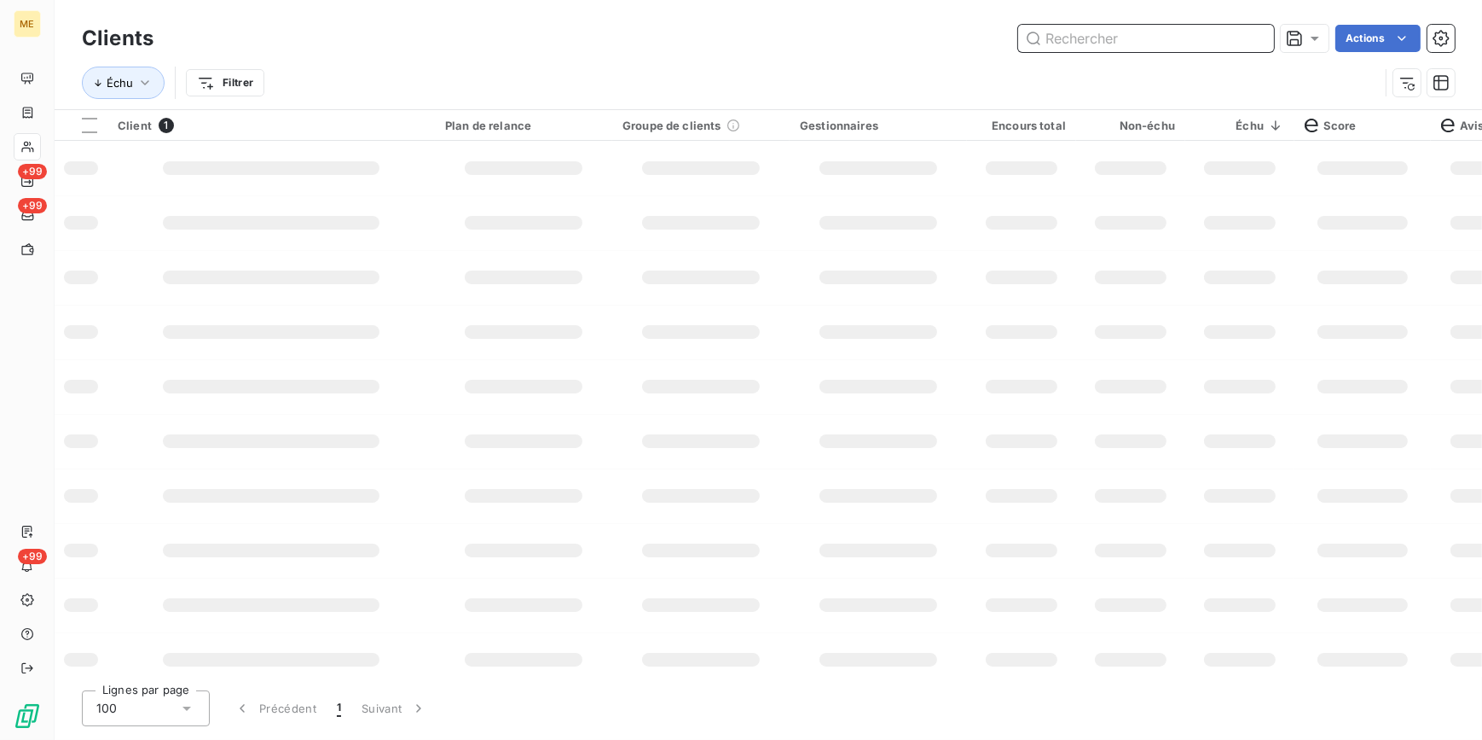
click at [1257, 38] on input "text" at bounding box center [1146, 38] width 256 height 27
paste input "METFRA000003082_07348625085845"
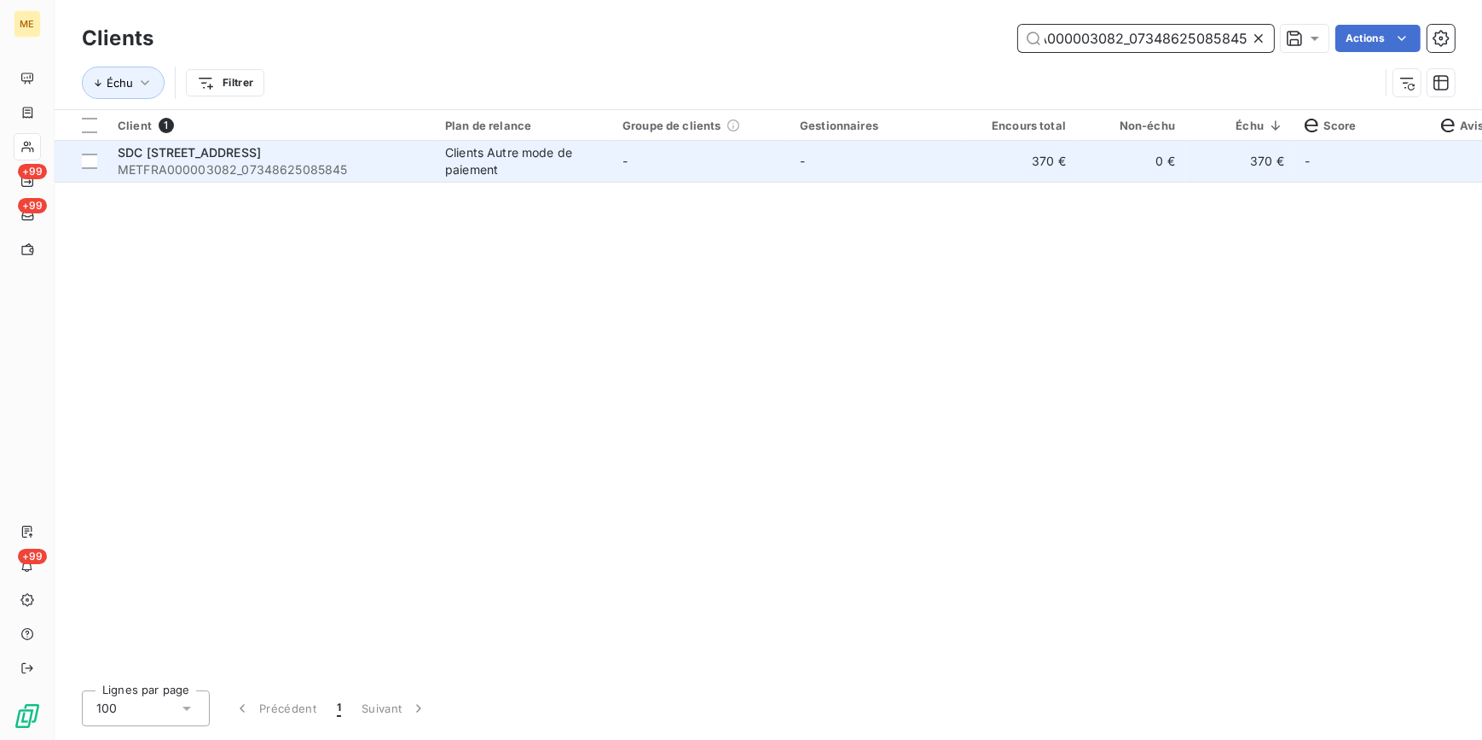
type input "METFRA000003082_07348625085845"
click at [853, 165] on td "-" at bounding box center [878, 161] width 177 height 41
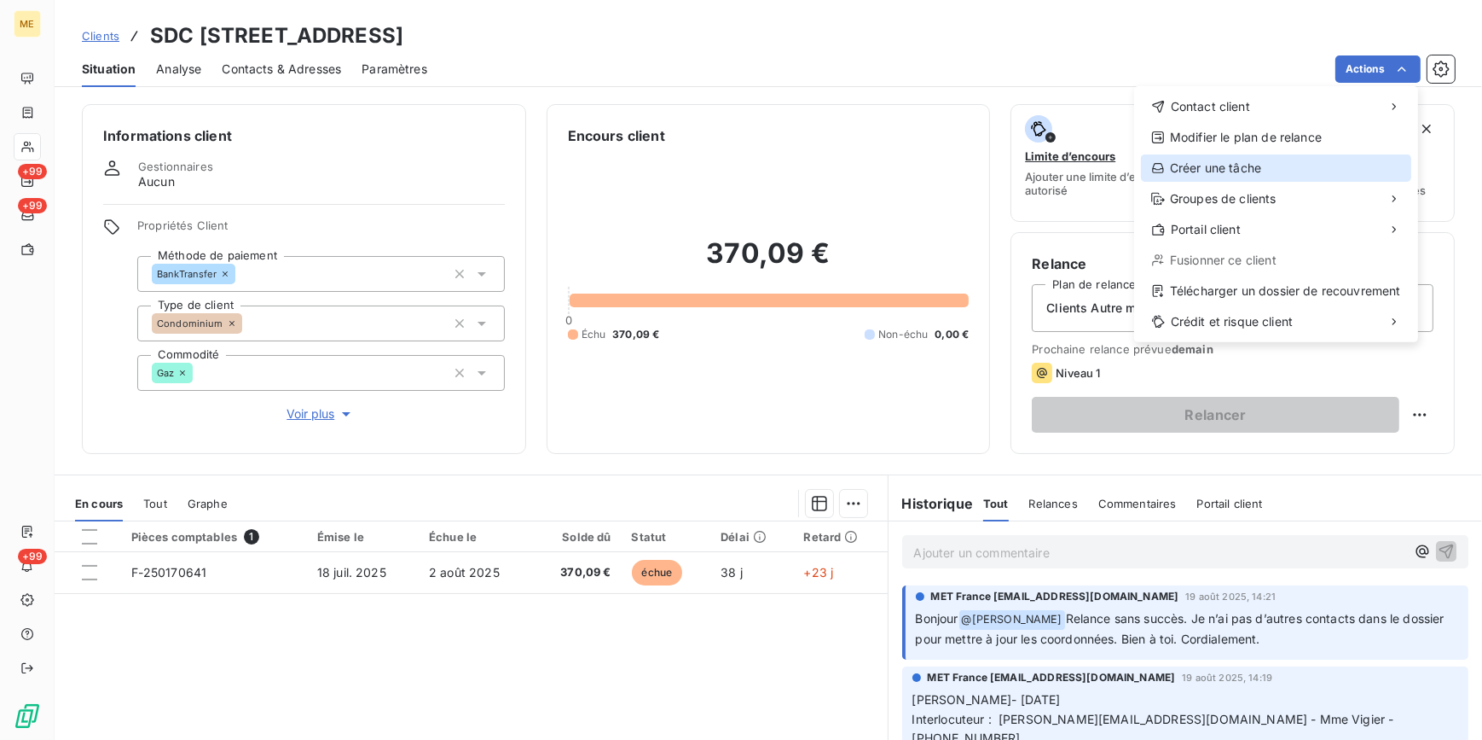
click at [1256, 171] on div "Créer une tâche" at bounding box center [1276, 167] width 270 height 27
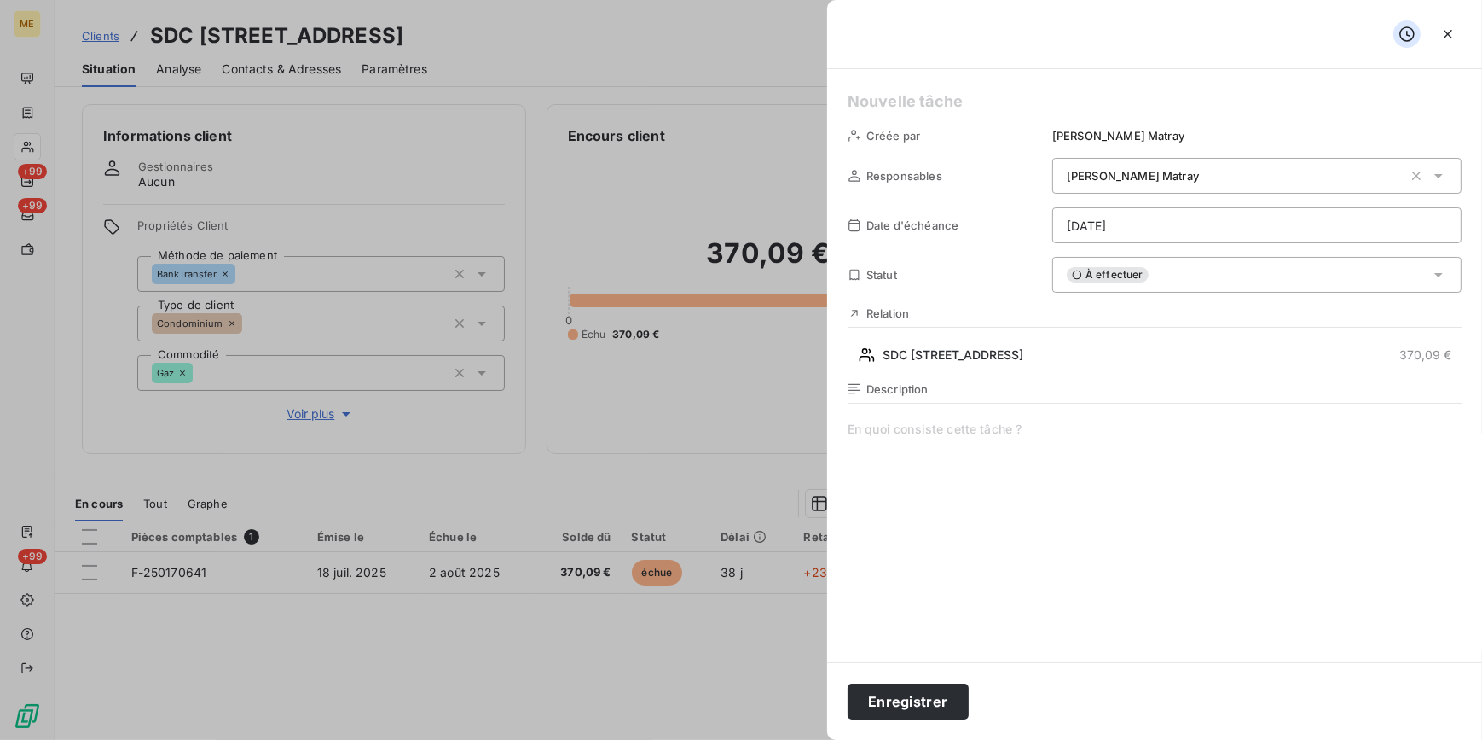
click at [1114, 452] on span at bounding box center [1155, 585] width 614 height 328
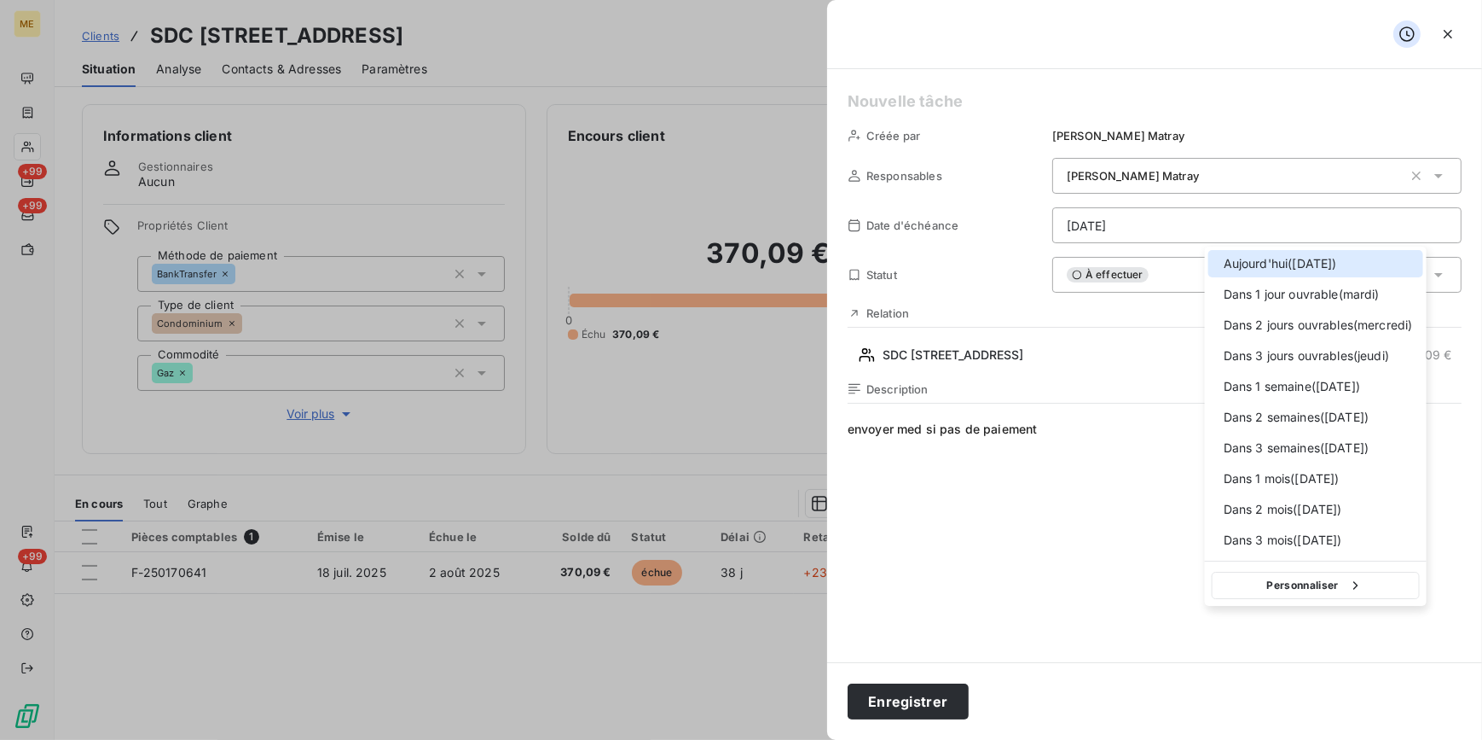
click at [1237, 215] on html "ME +99 +99 +99 Clients SDC 33 RUE MADAME - METFRA000003082_07348625085845 Situa…" at bounding box center [741, 370] width 1482 height 740
click at [1279, 389] on span "Dans 1 semaine ( 1 sept. )" at bounding box center [1292, 386] width 136 height 17
type input "01/09/2025"
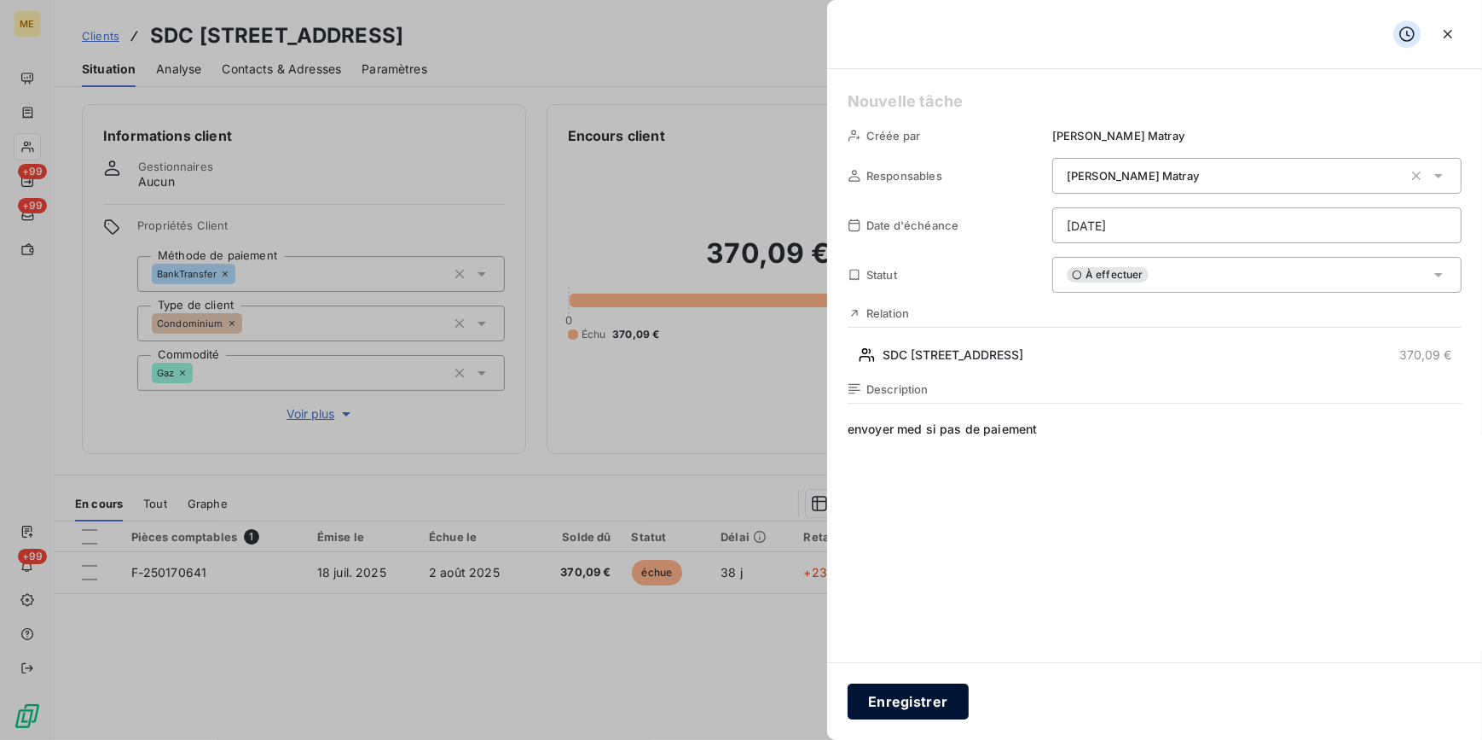
click at [938, 702] on button "Enregistrer" at bounding box center [908, 701] width 121 height 36
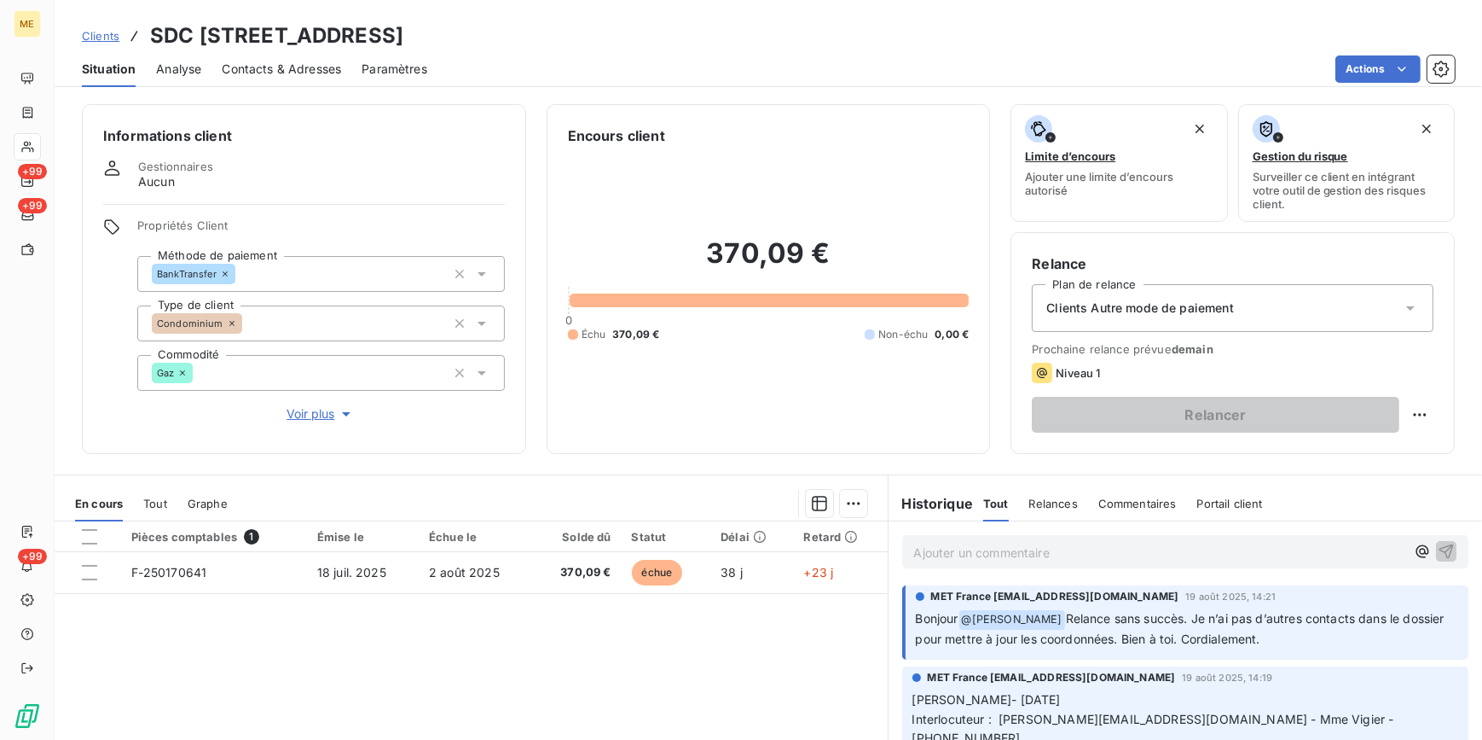
click at [115, 32] on span "Clients" at bounding box center [101, 36] width 38 height 14
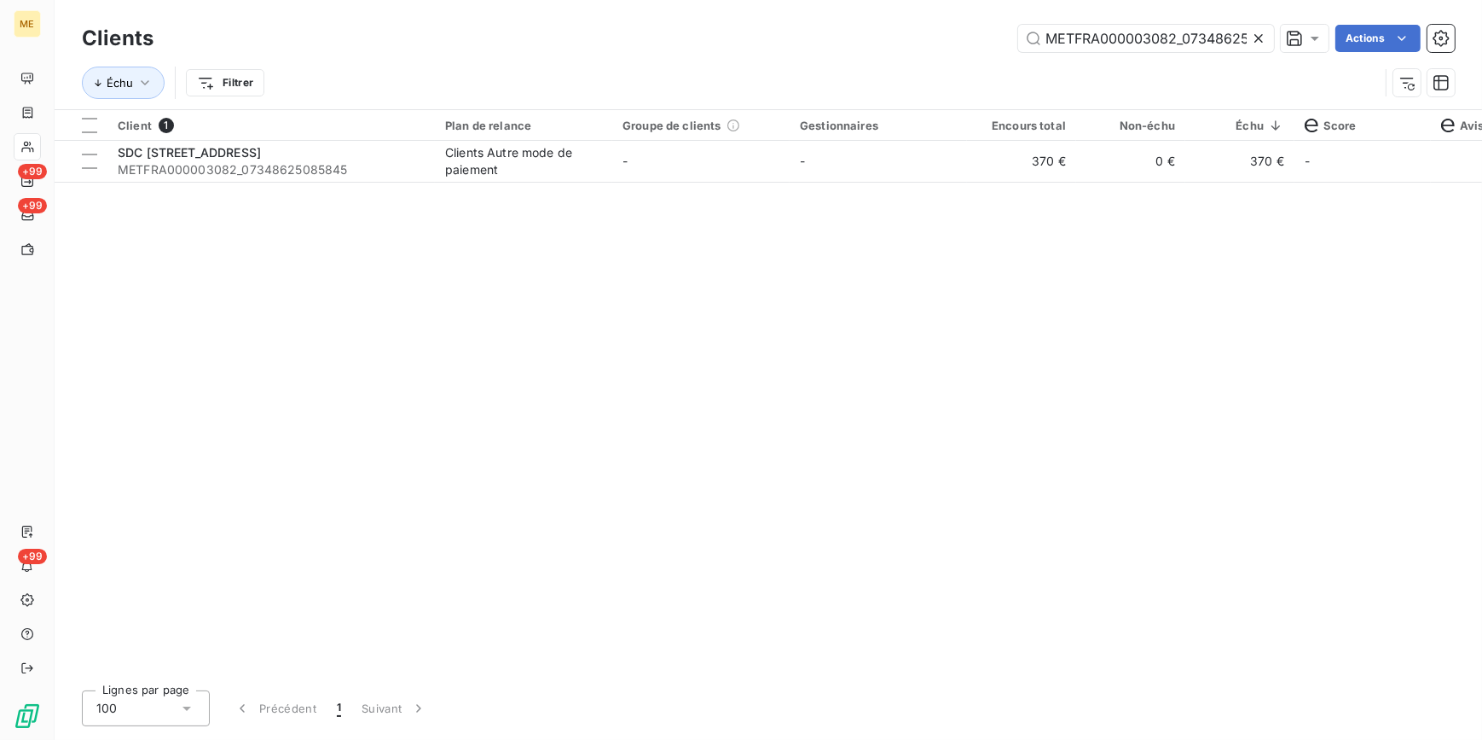
click at [1256, 44] on icon at bounding box center [1258, 38] width 17 height 17
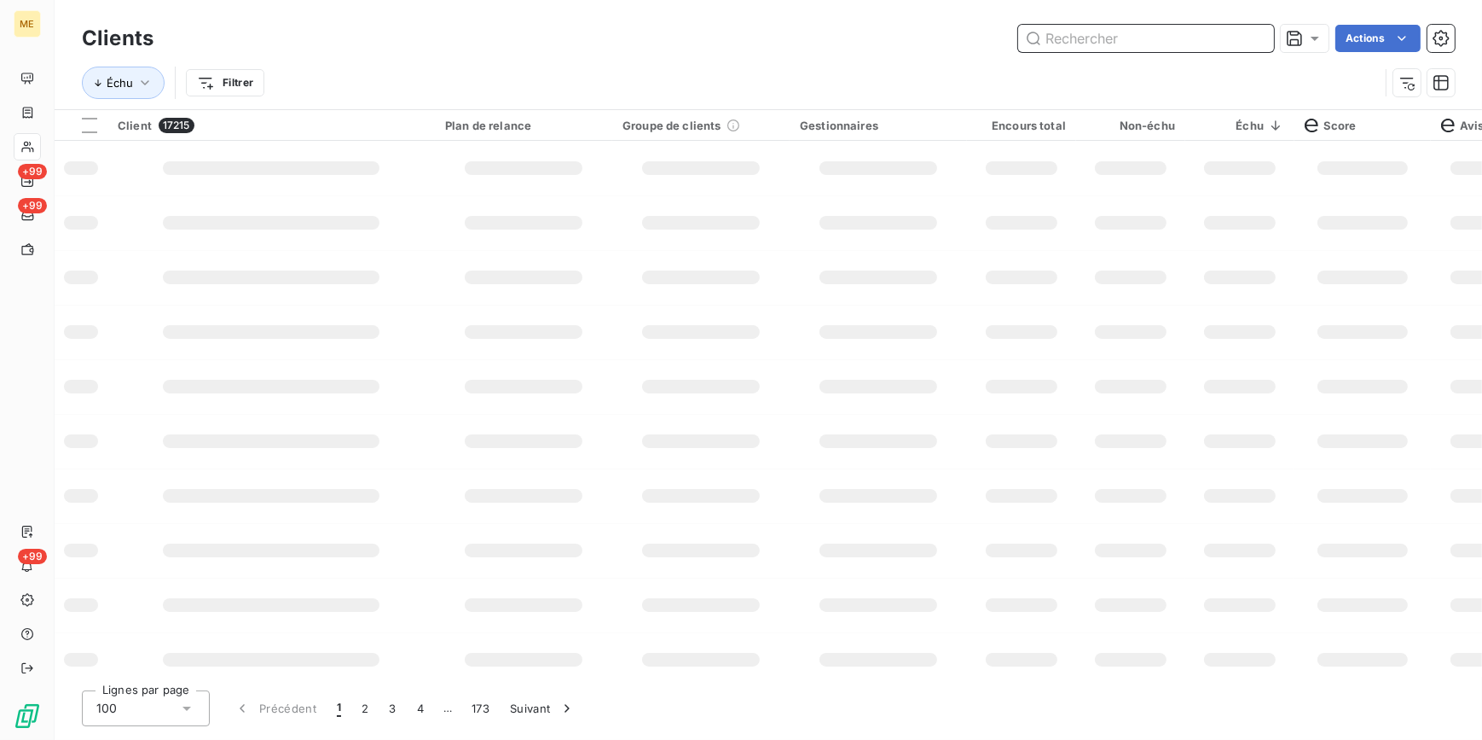
click at [1214, 43] on input "text" at bounding box center [1146, 38] width 256 height 27
paste input "METFRA000005866_21345441337339"
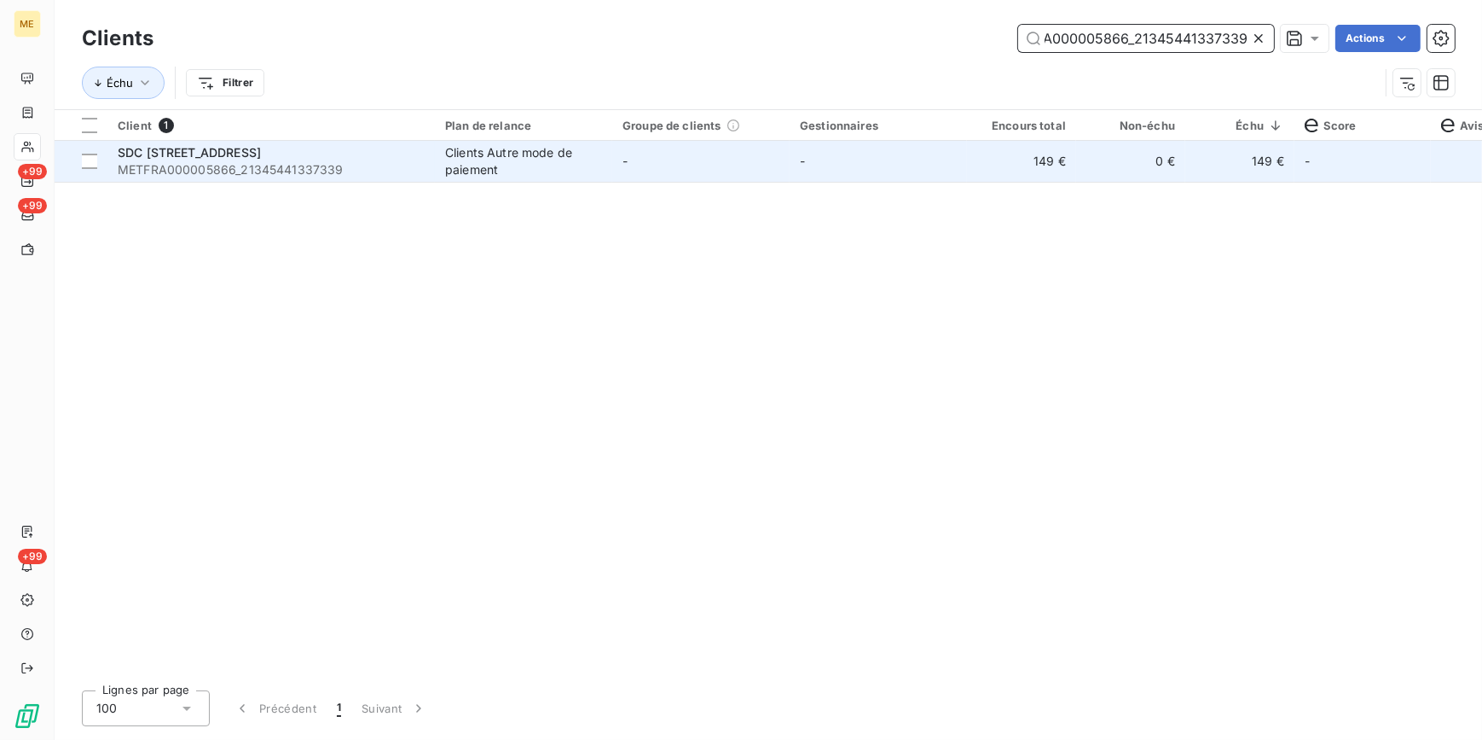
type input "METFRA000005866_21345441337339"
click at [879, 160] on td "-" at bounding box center [878, 161] width 177 height 41
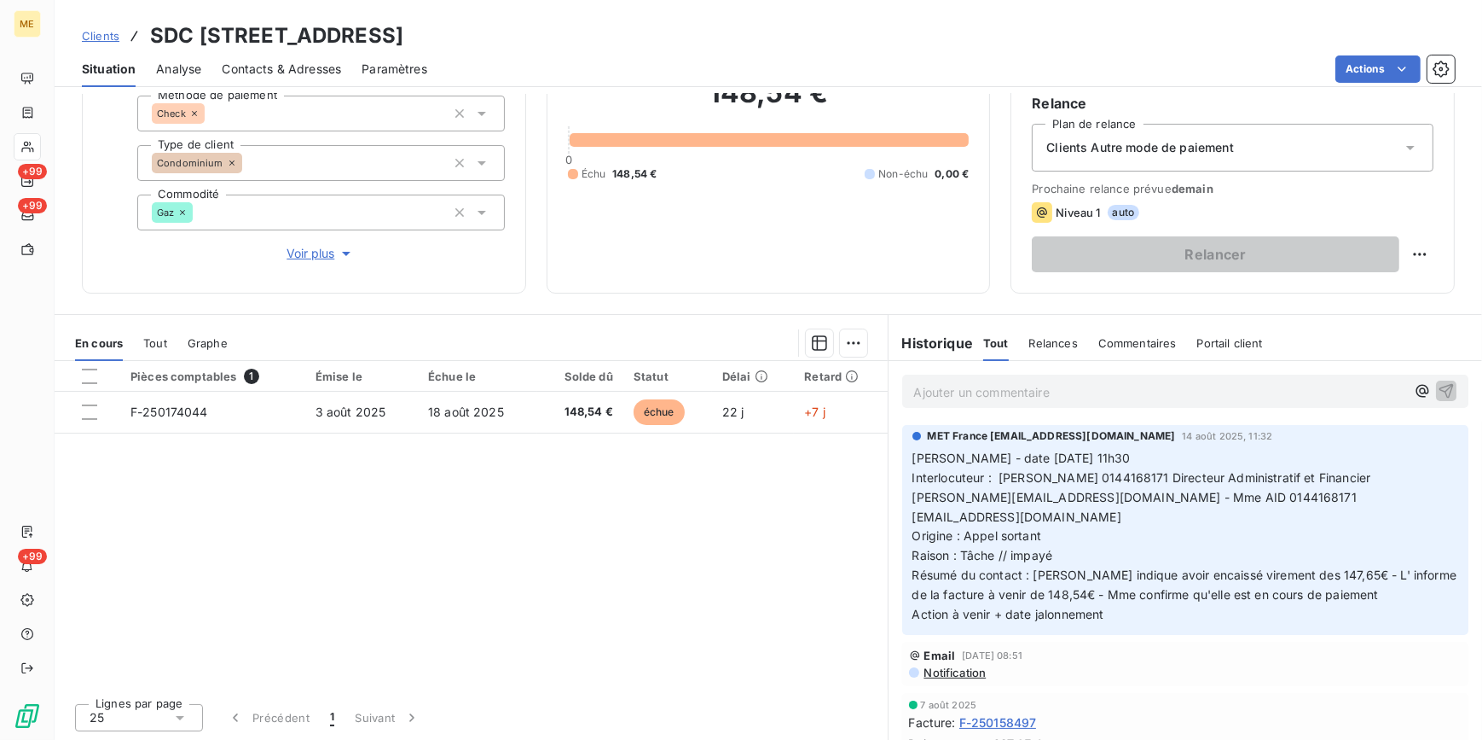
click at [97, 37] on span "Clients" at bounding box center [101, 36] width 38 height 14
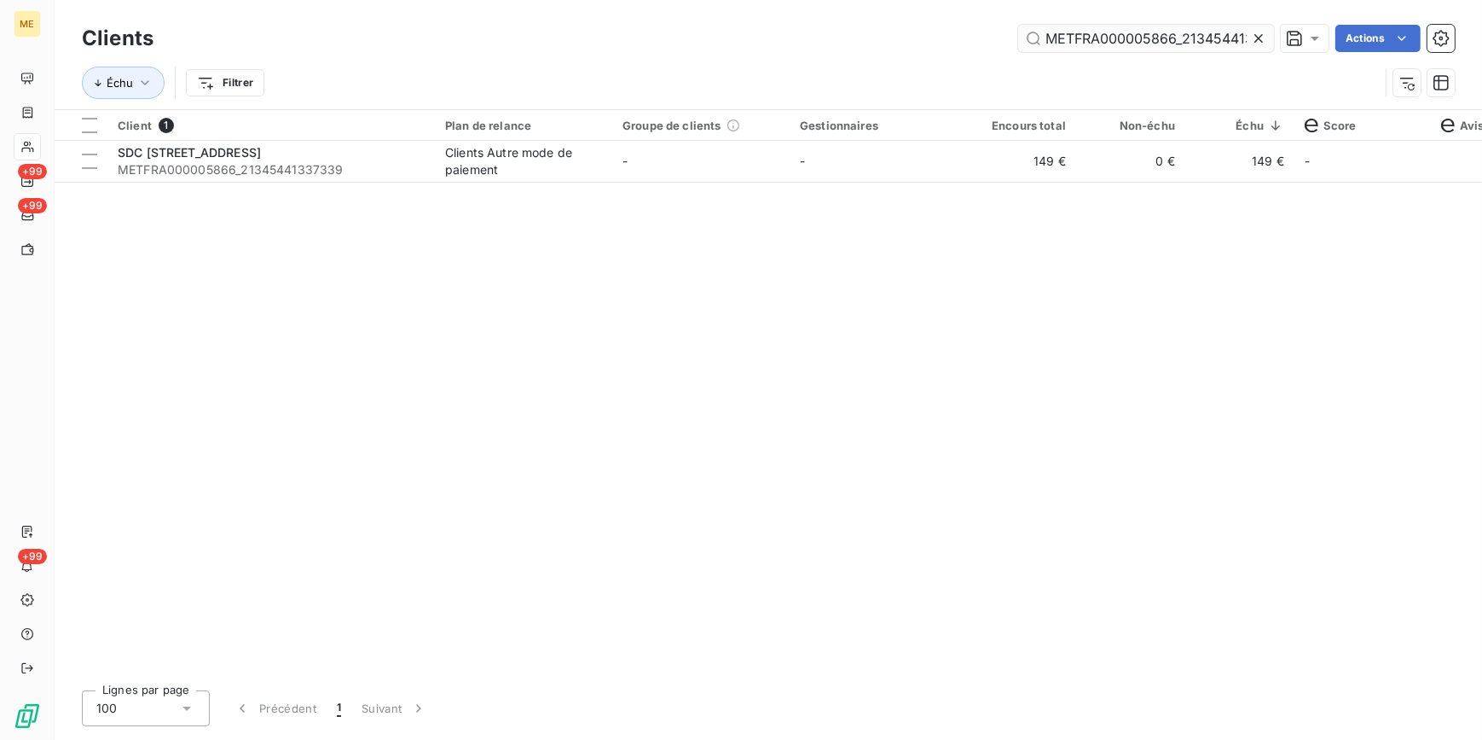
click at [1253, 44] on icon at bounding box center [1258, 38] width 17 height 17
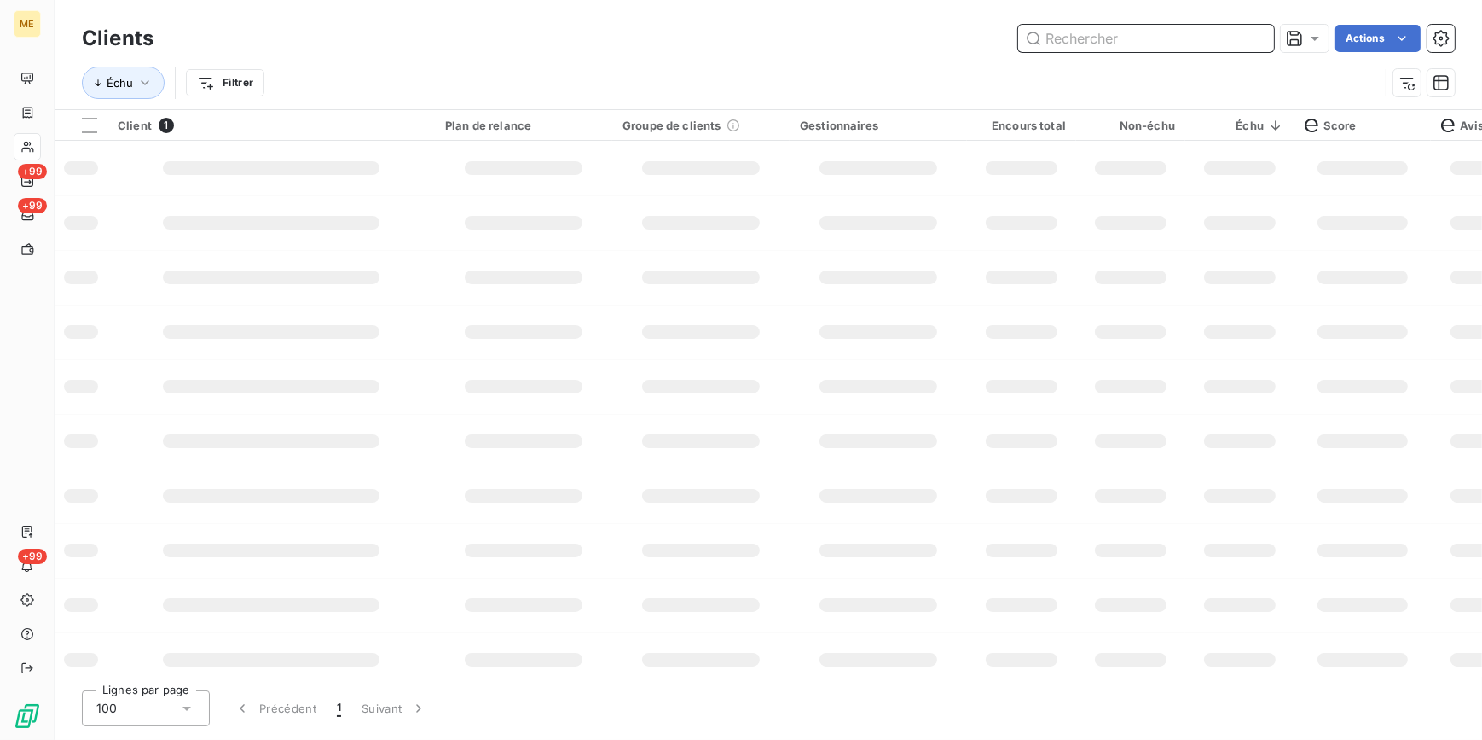
click at [1249, 32] on input "text" at bounding box center [1146, 38] width 256 height 27
paste input "METFRA000015193_30002590447228"
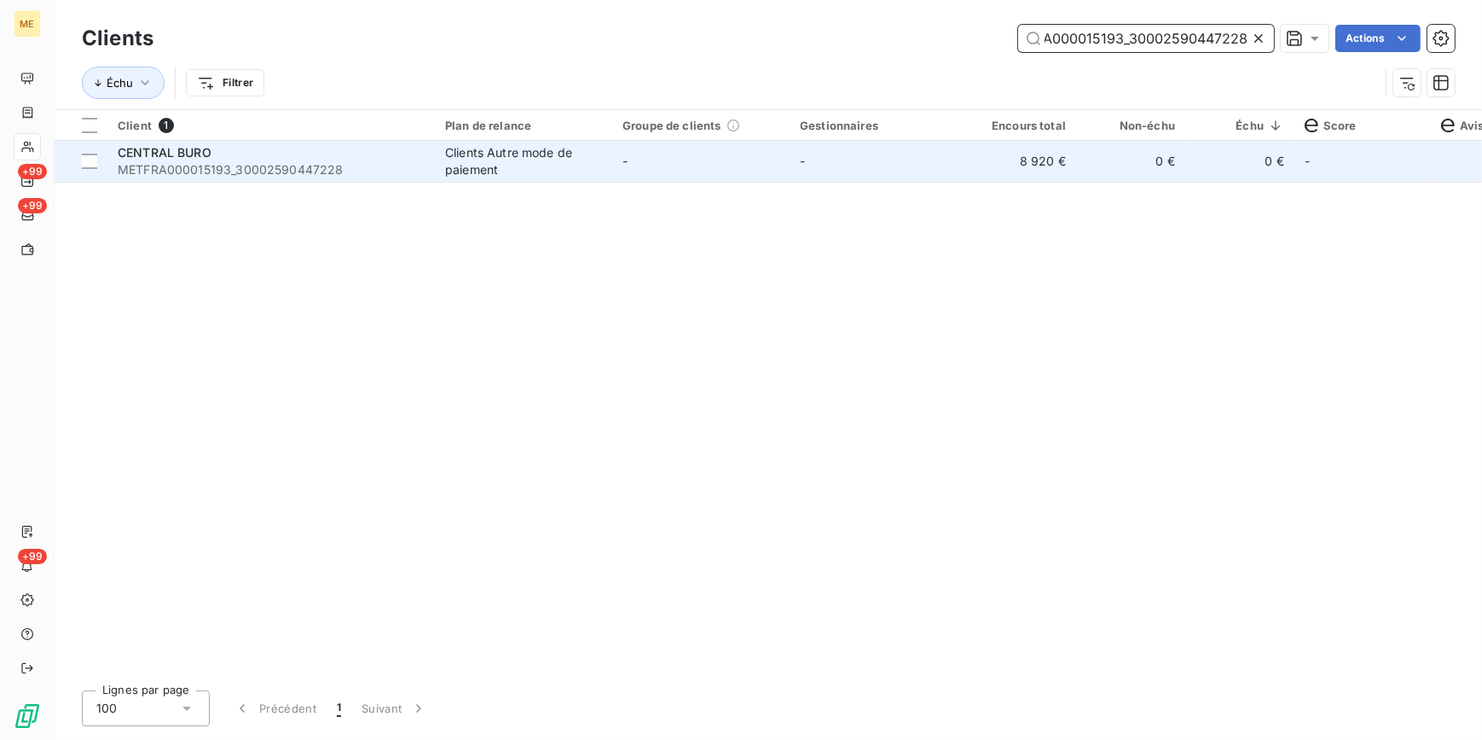
type input "METFRA000015193_30002590447228"
click at [1113, 164] on td "0 €" at bounding box center [1130, 161] width 109 height 41
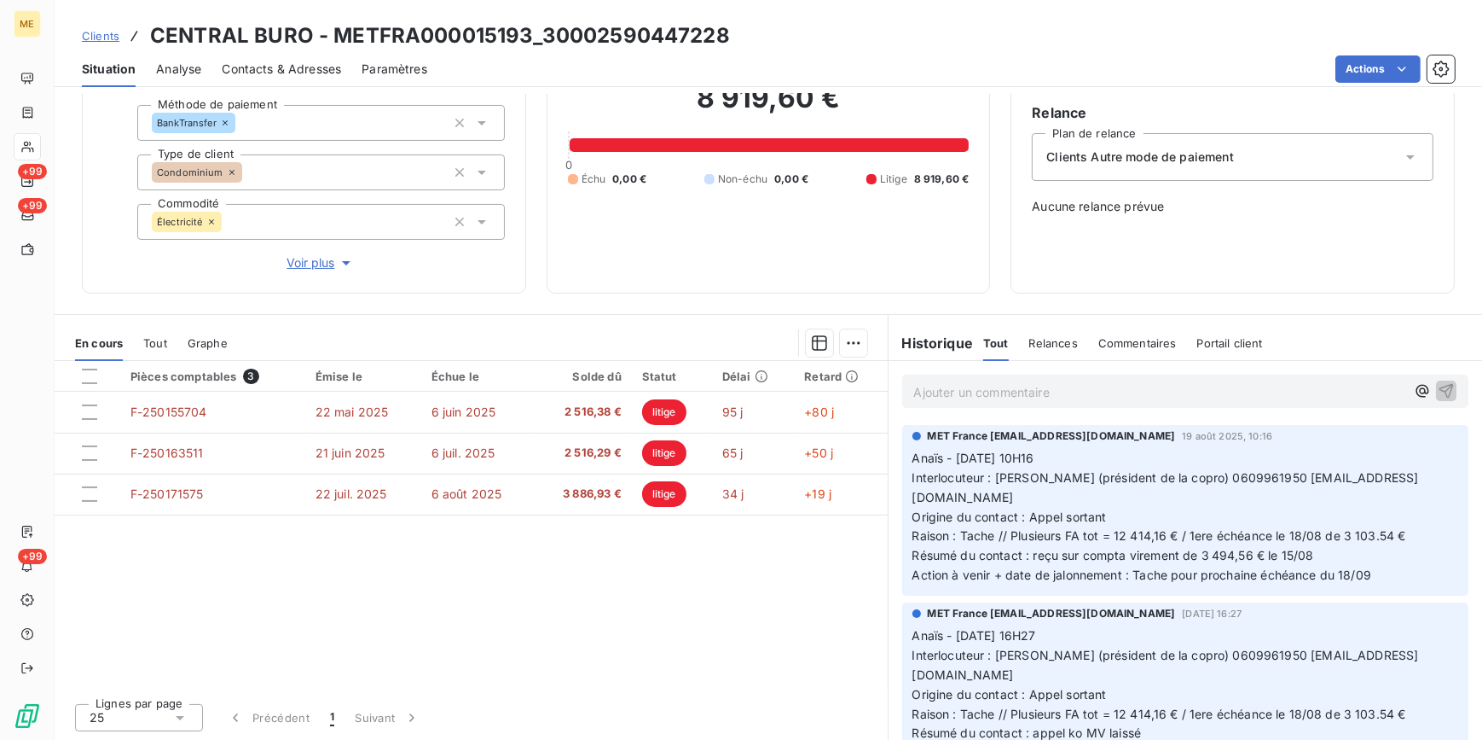
click at [96, 42] on span "Clients" at bounding box center [101, 36] width 38 height 14
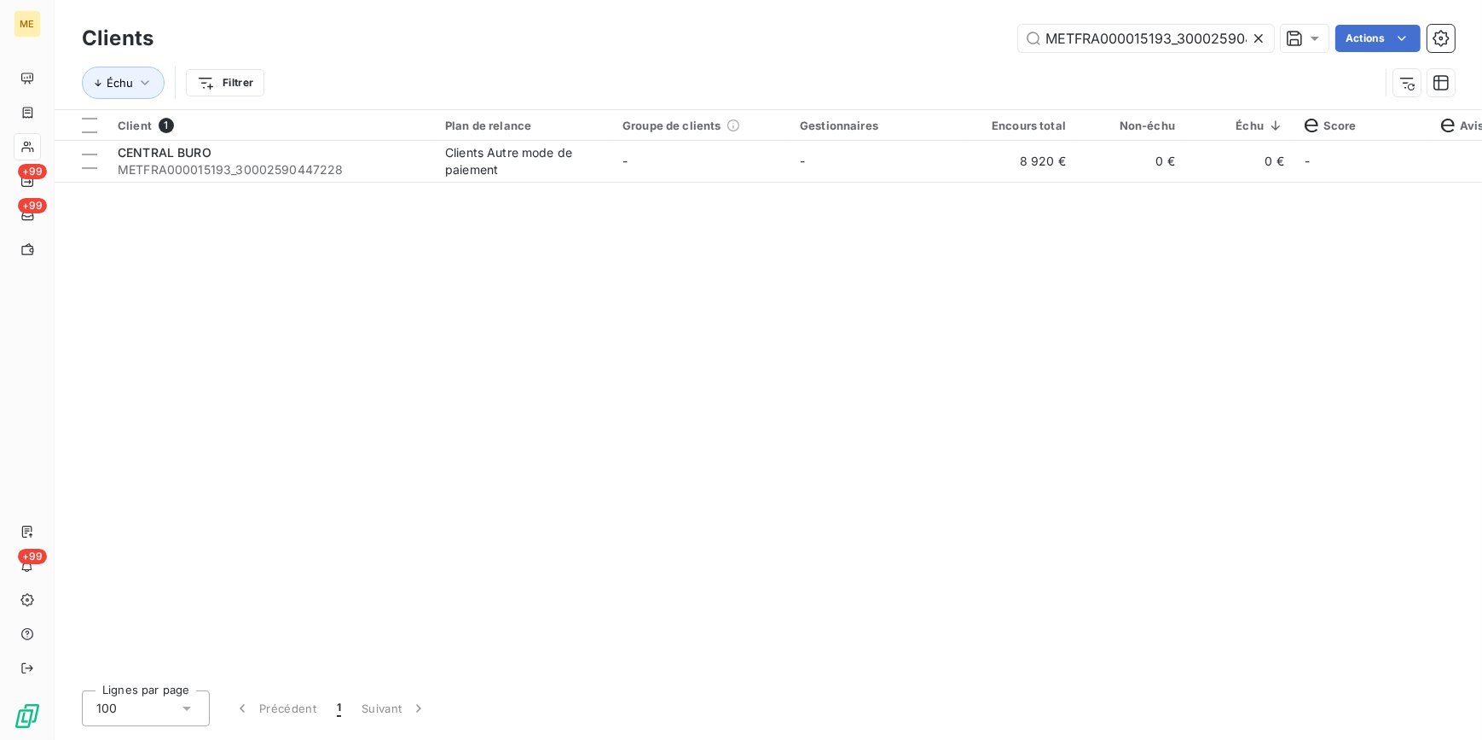
scroll to position [0, 48]
drag, startPoint x: 1262, startPoint y: 34, endPoint x: 1239, endPoint y: 43, distance: 23.8
click at [1261, 34] on icon at bounding box center [1258, 38] width 17 height 17
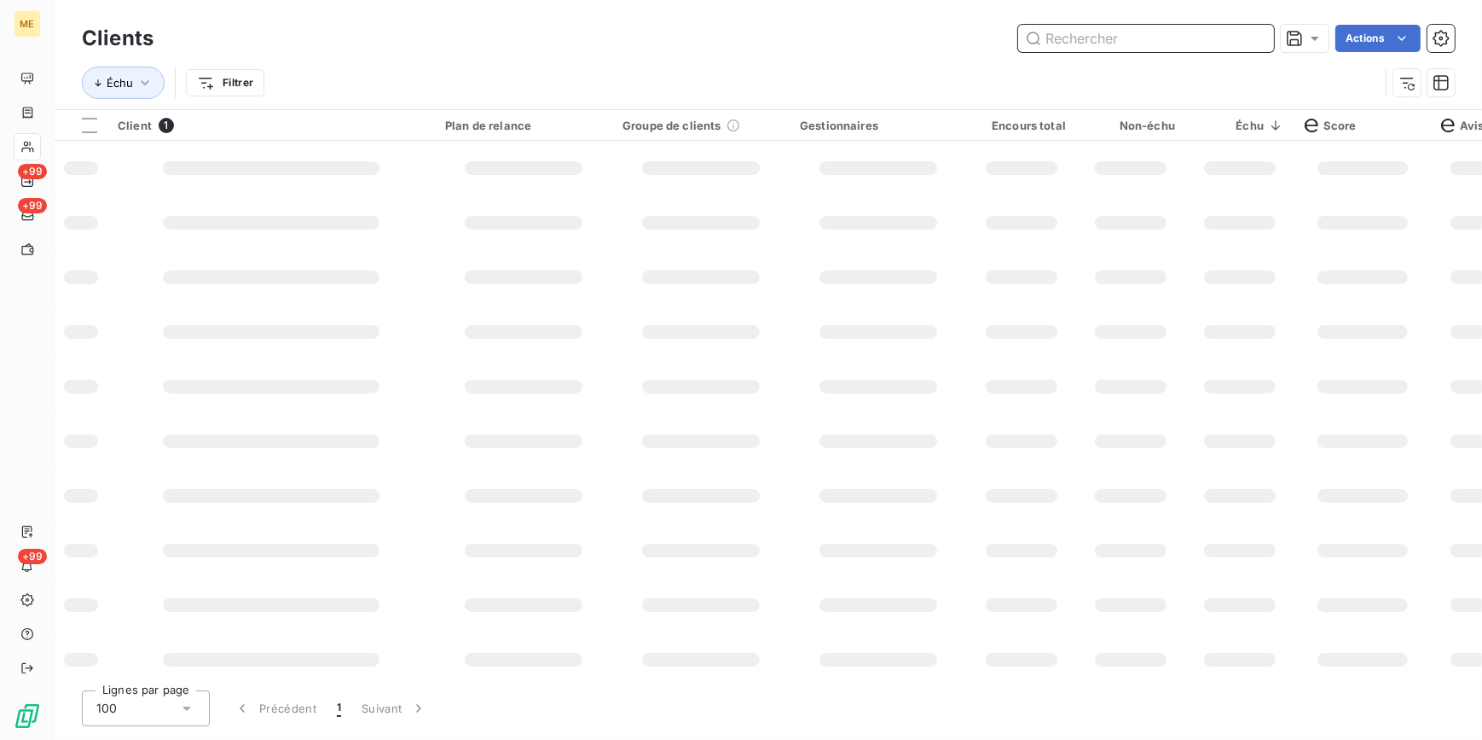
click at [1239, 43] on input "text" at bounding box center [1146, 38] width 256 height 27
paste input "METFRA000007052_06372503596067"
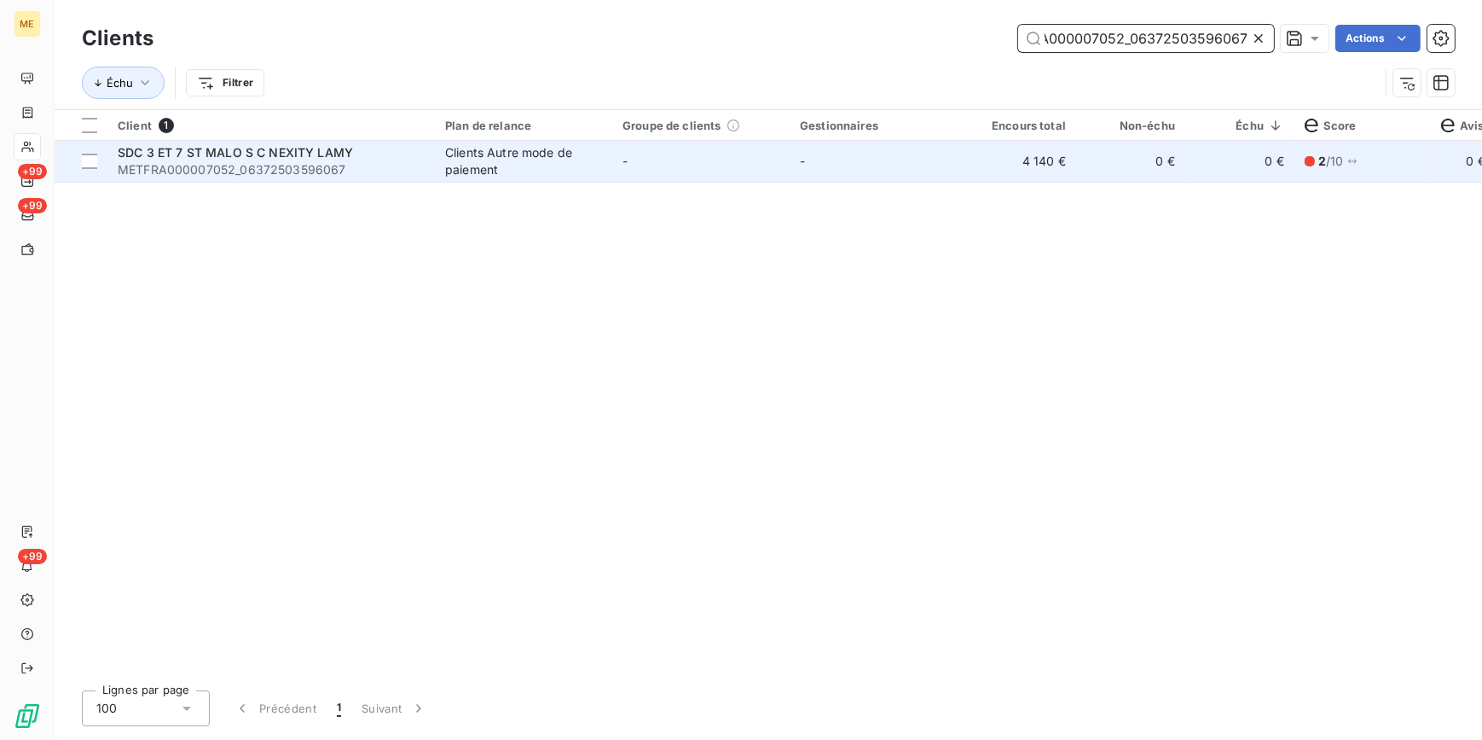
type input "METFRA000007052_06372503596067"
click at [1221, 163] on td "0 €" at bounding box center [1240, 161] width 109 height 41
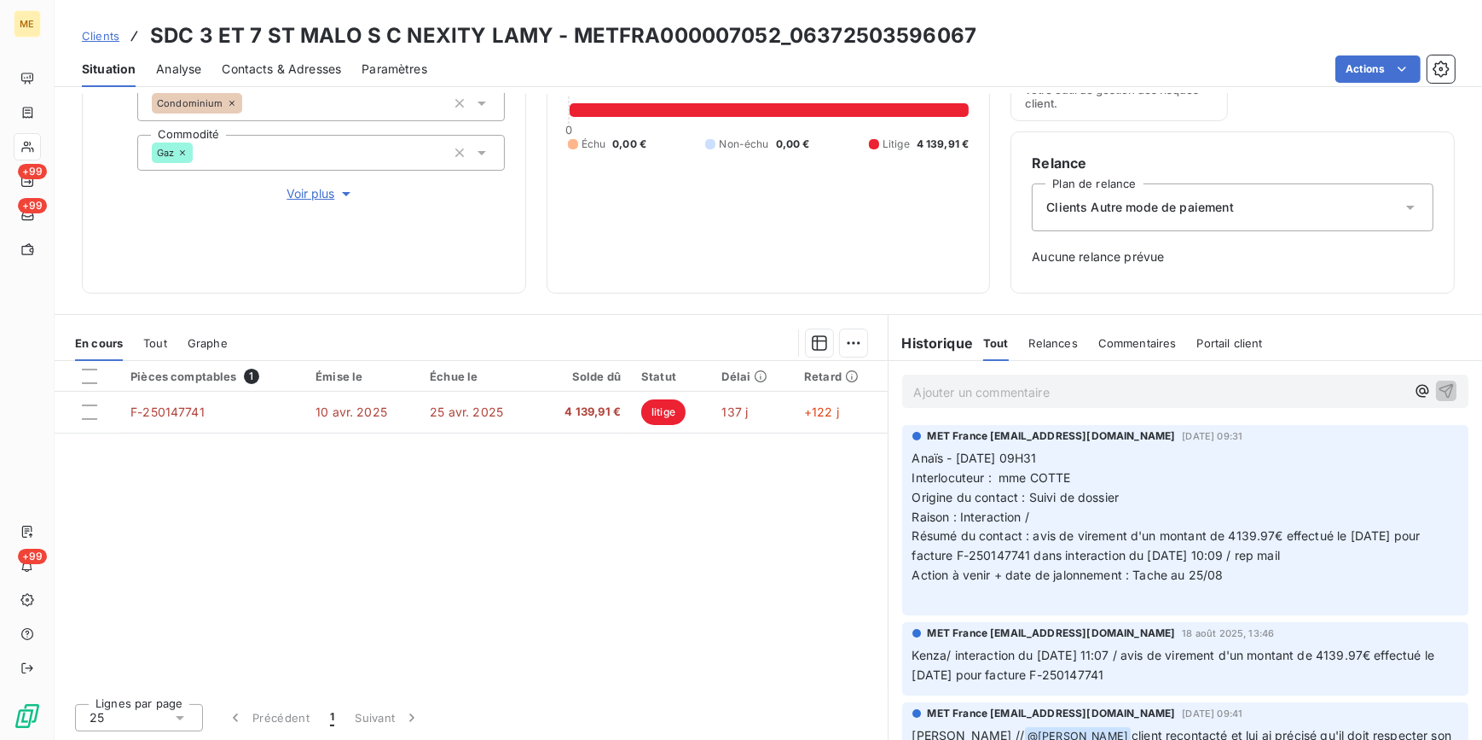
click at [116, 32] on span "Clients" at bounding box center [101, 36] width 38 height 14
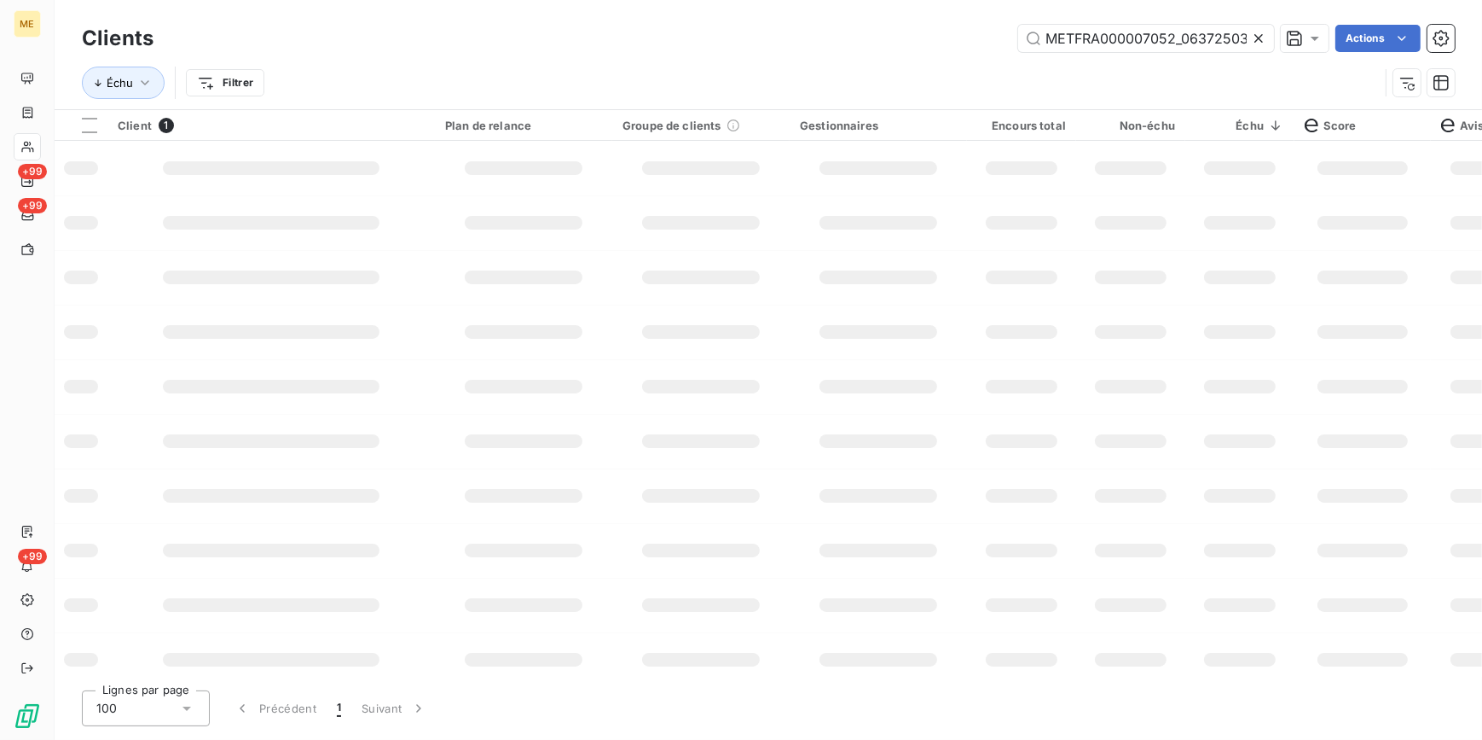
scroll to position [0, 51]
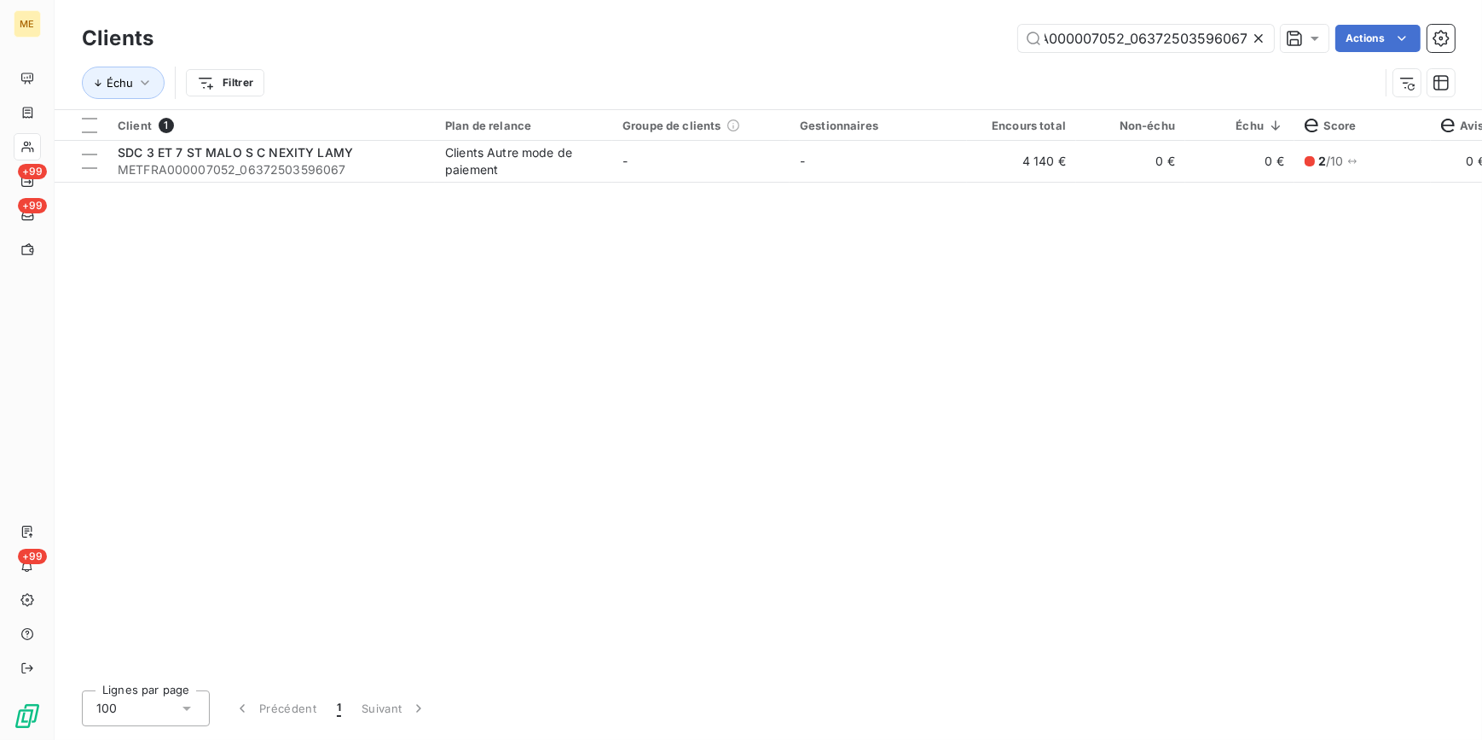
click at [1256, 38] on icon at bounding box center [1259, 38] width 9 height 9
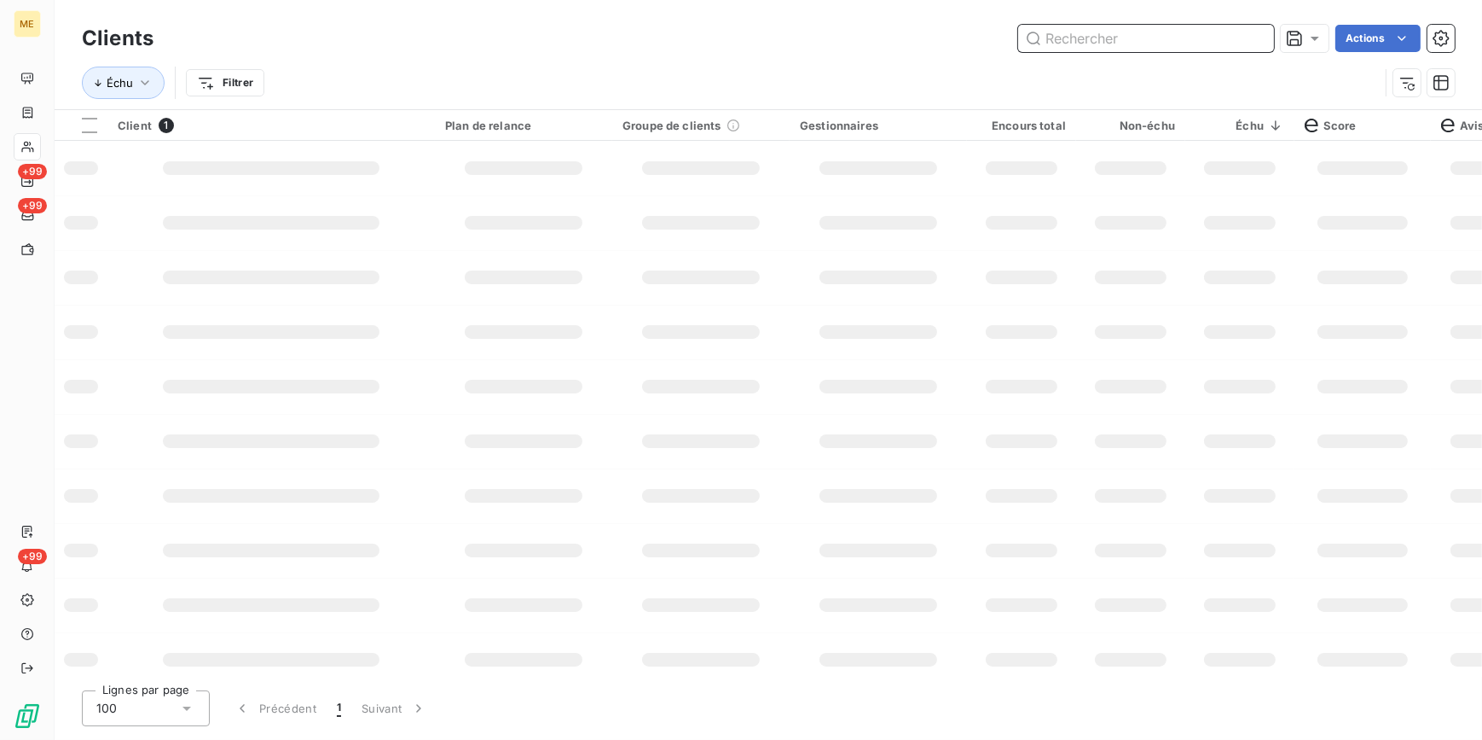
click at [1252, 36] on input "text" at bounding box center [1146, 38] width 256 height 27
paste input "METFRA000002383_GI065210"
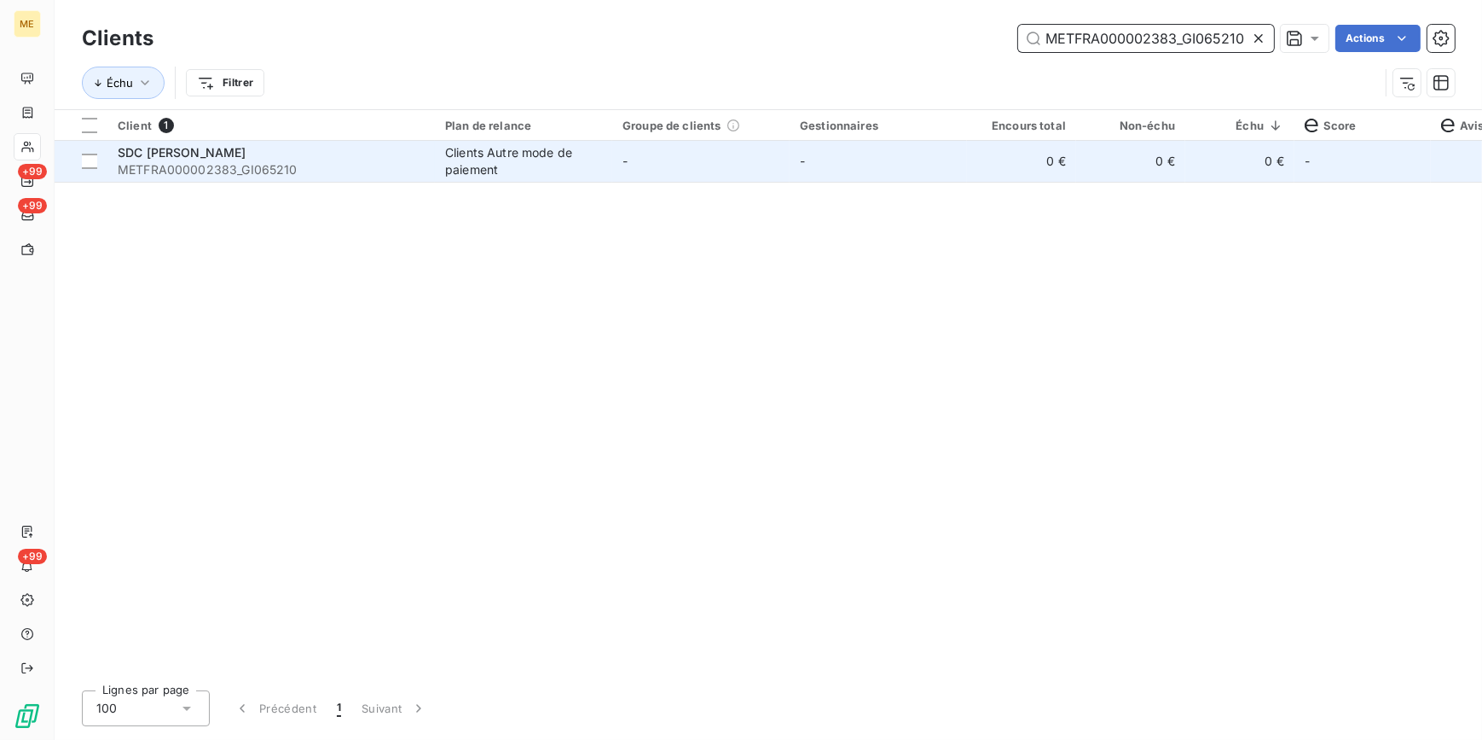
type input "METFRA000002383_GI065210"
click at [951, 162] on td "-" at bounding box center [878, 161] width 177 height 41
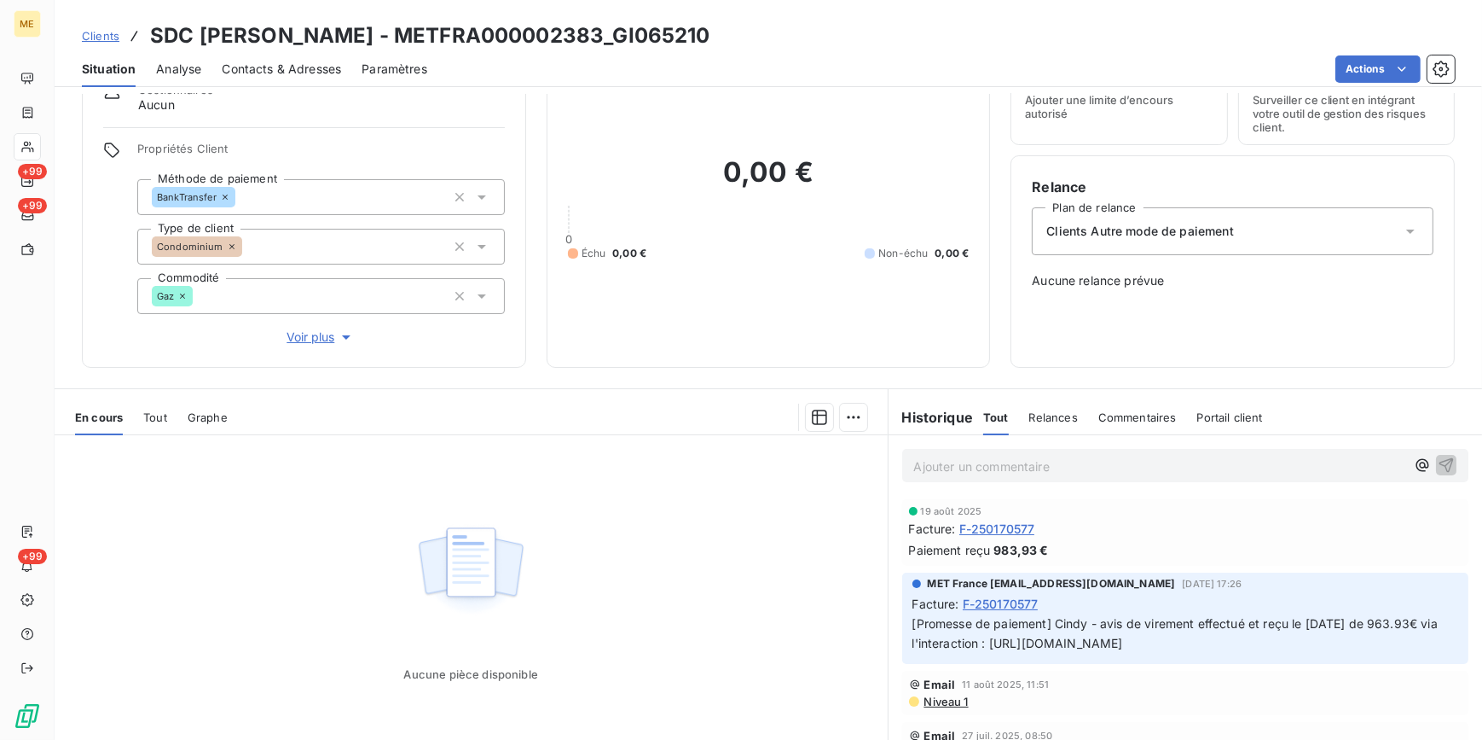
scroll to position [151, 0]
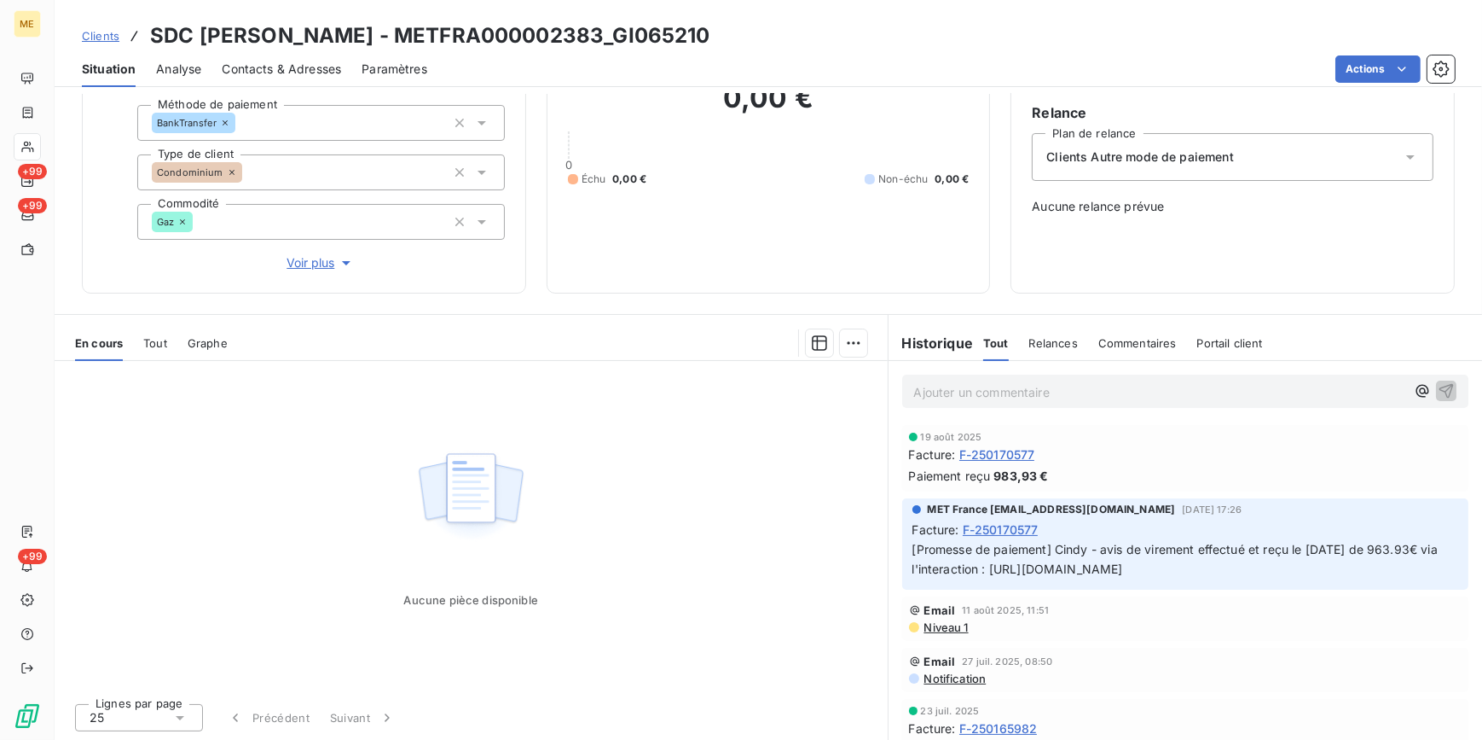
click at [102, 32] on span "Clients" at bounding box center [101, 36] width 38 height 14
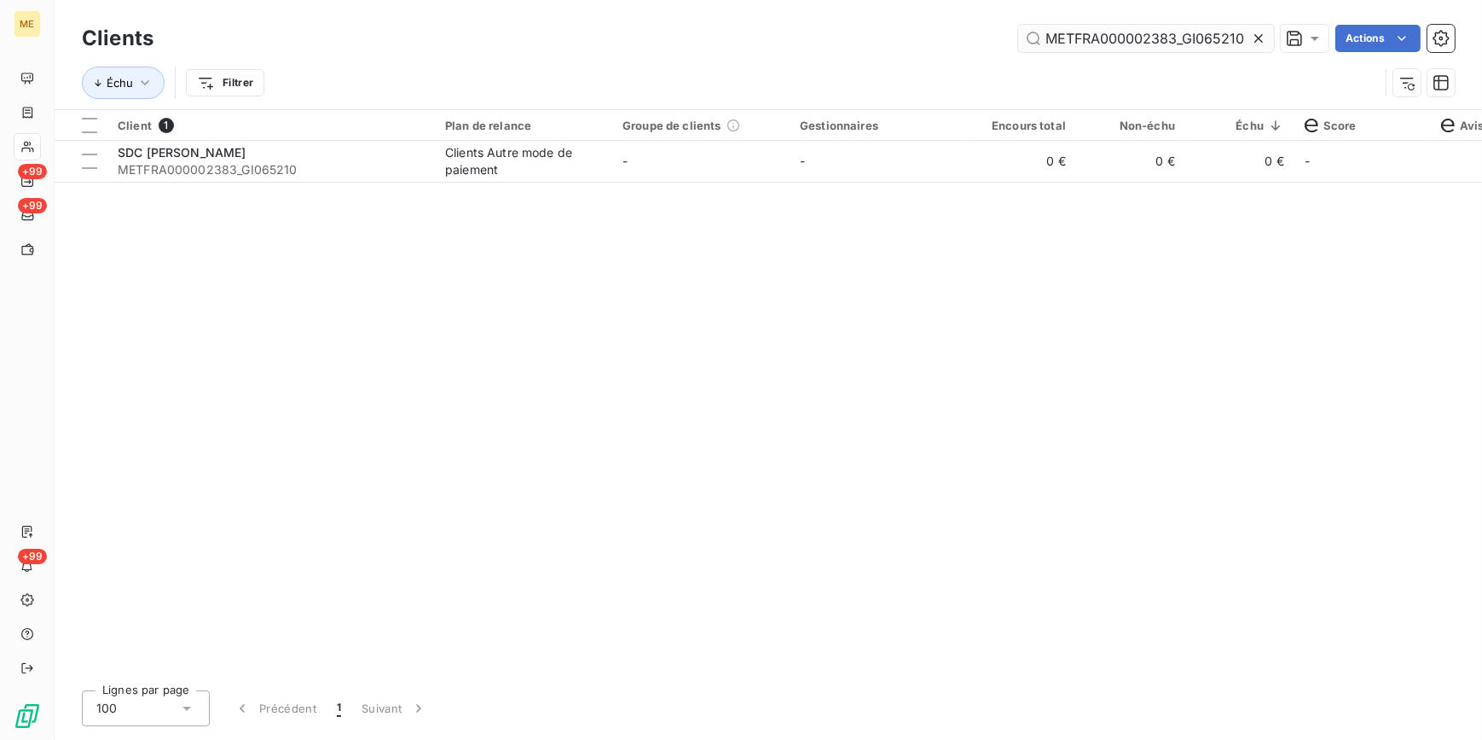
click at [1257, 32] on icon at bounding box center [1258, 38] width 17 height 17
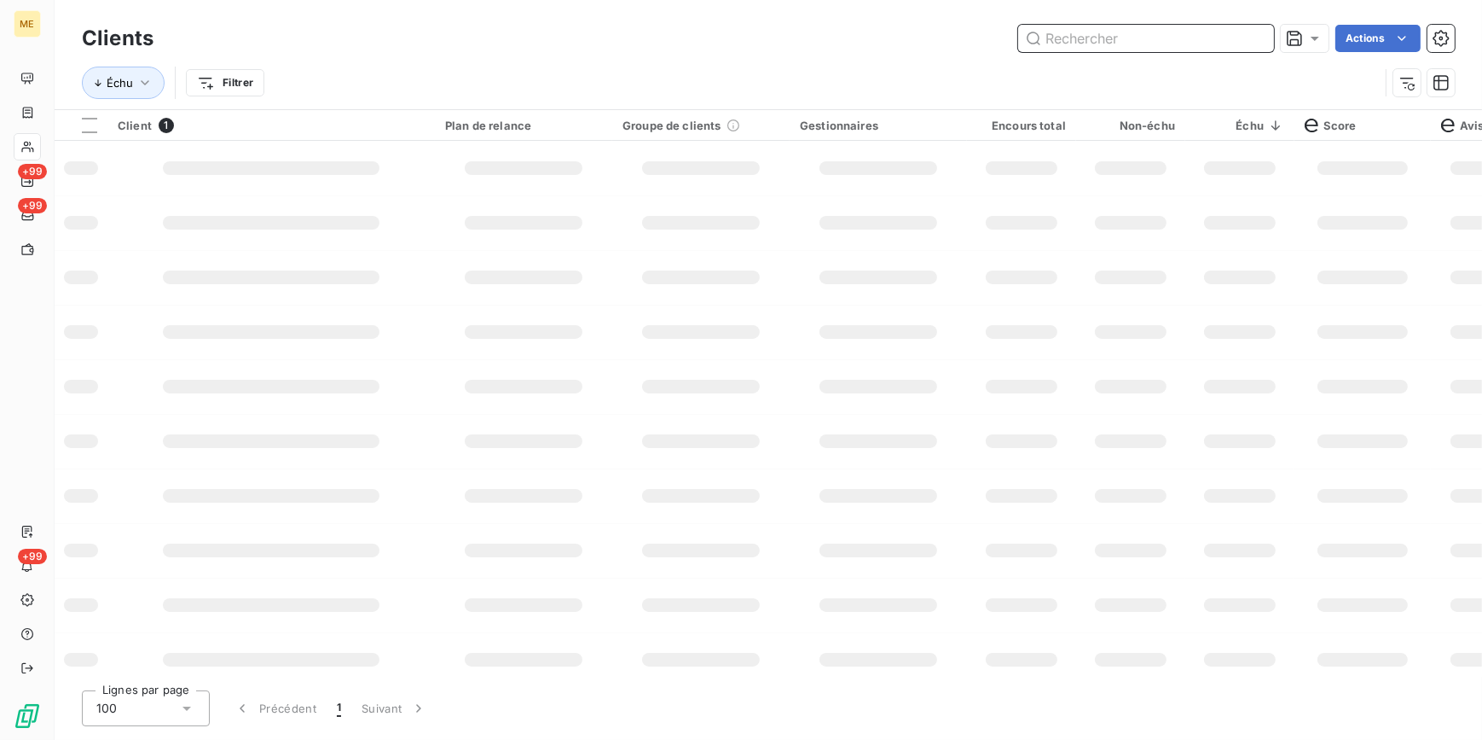
click at [1256, 30] on input "text" at bounding box center [1146, 38] width 256 height 27
paste input "METFRA000004279_21243704745148"
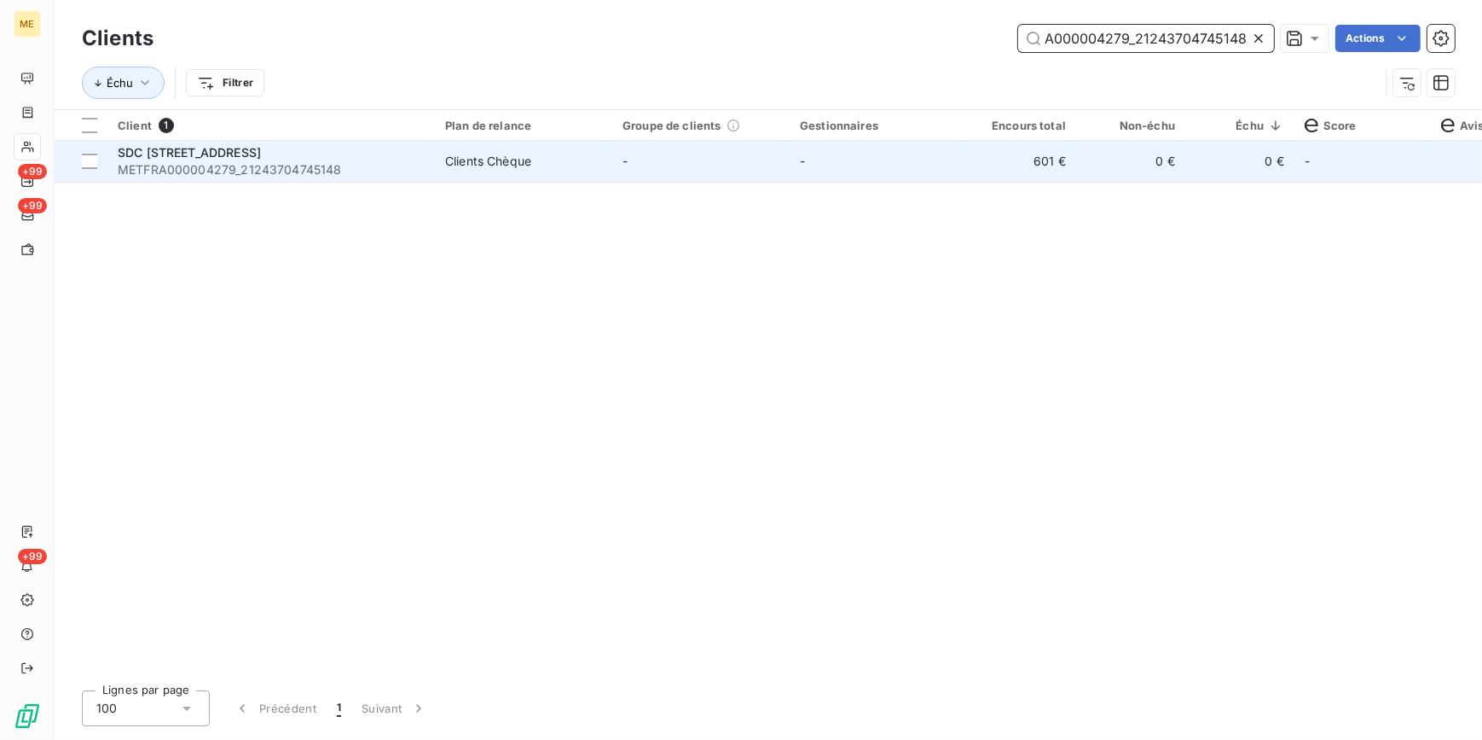
type input "METFRA000004279_21243704745148"
click at [831, 167] on td "-" at bounding box center [878, 161] width 177 height 41
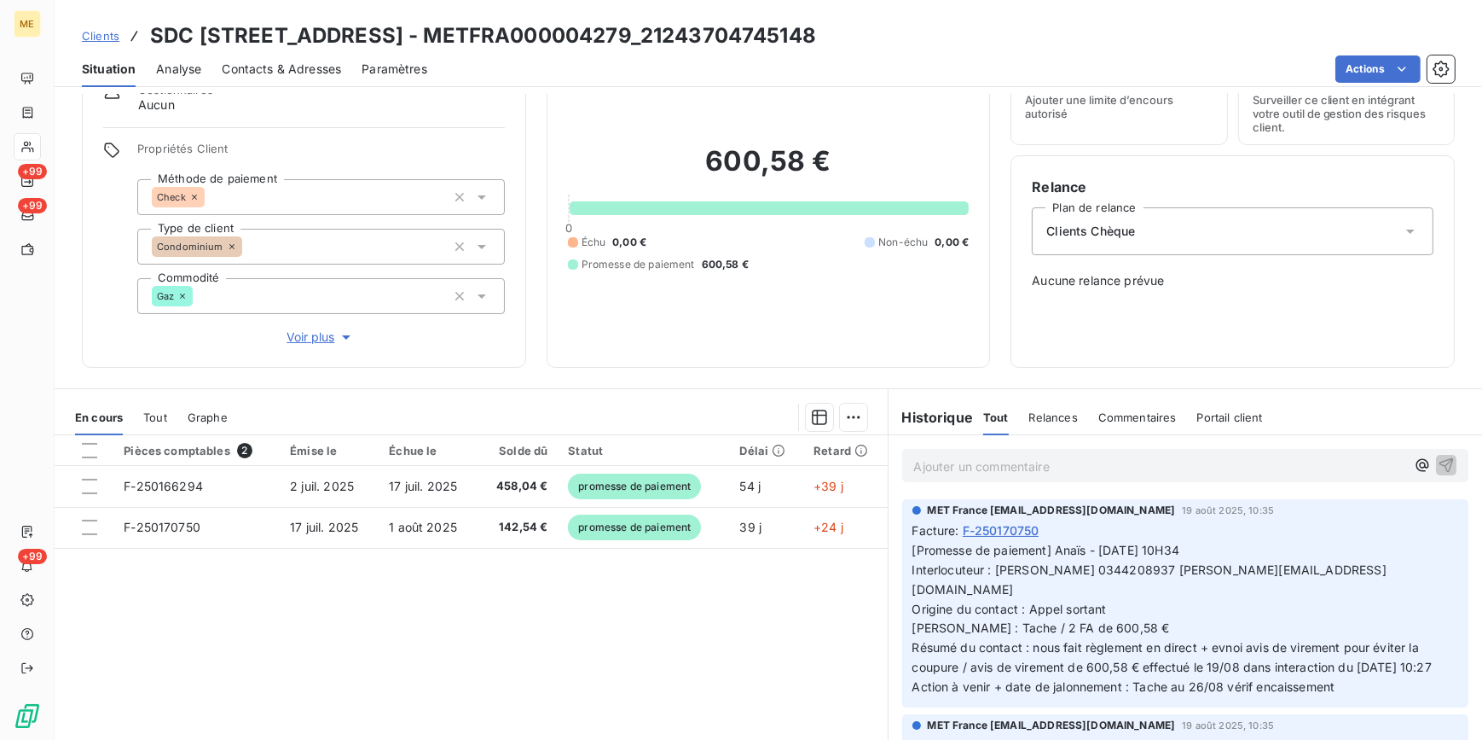
click at [97, 39] on span "Clients" at bounding box center [101, 36] width 38 height 14
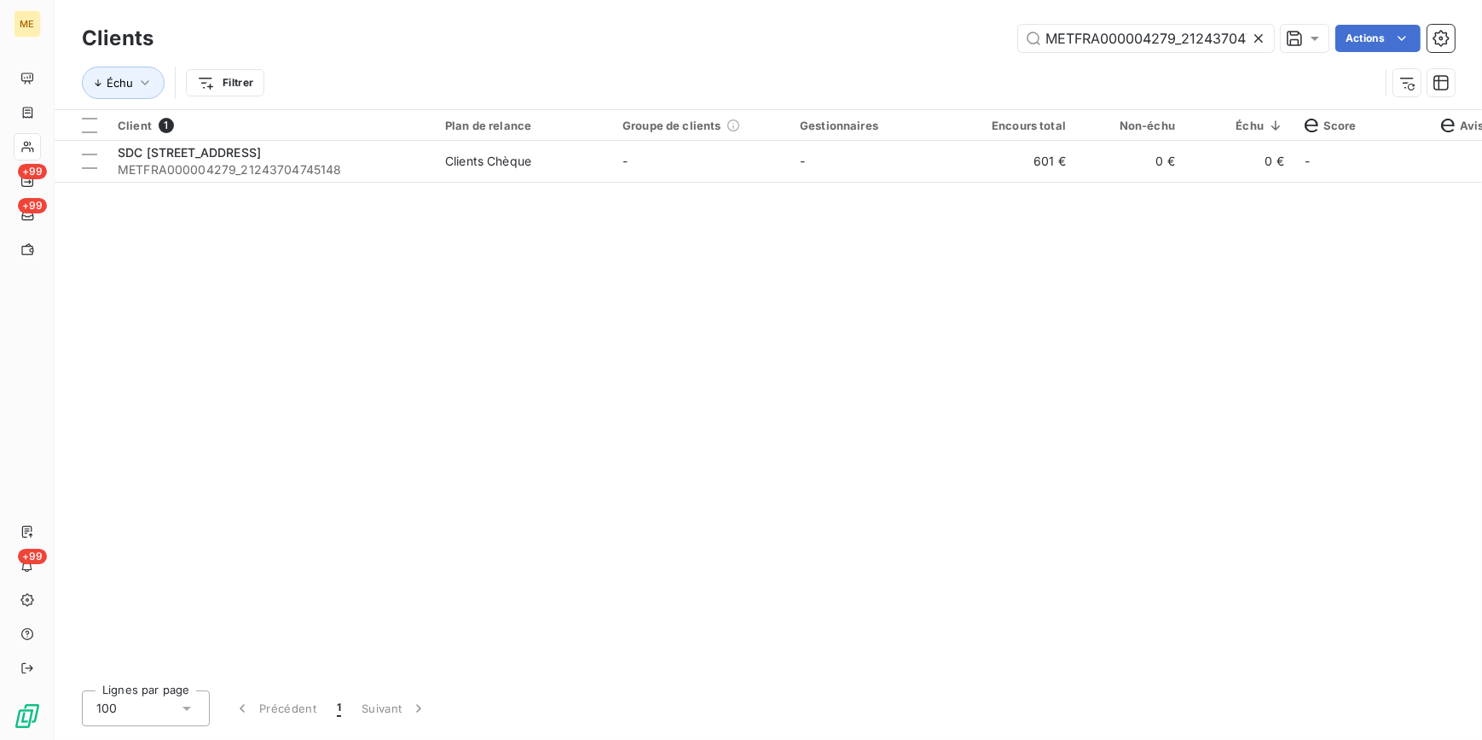
click at [1255, 36] on icon at bounding box center [1259, 38] width 9 height 9
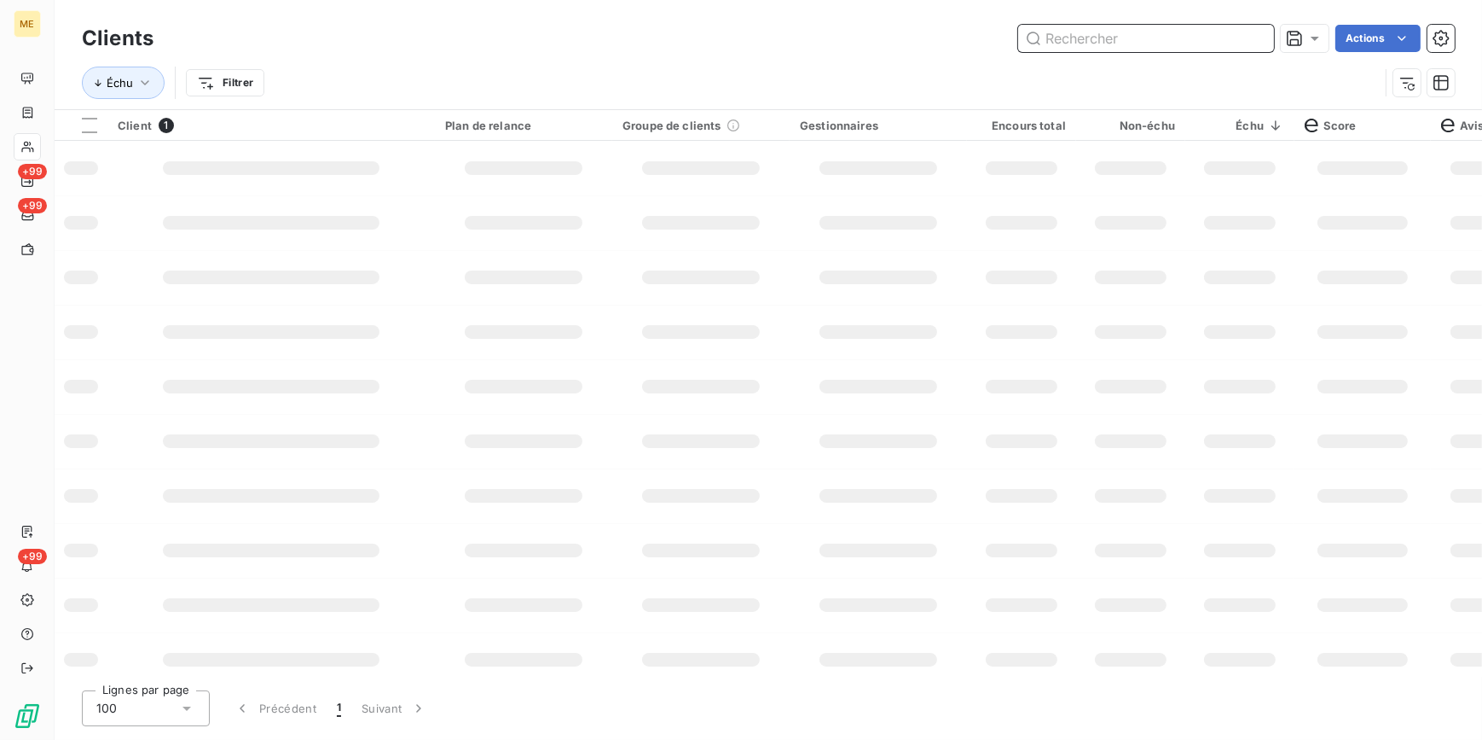
click at [1237, 35] on input "text" at bounding box center [1146, 38] width 256 height 27
paste input "METFRA000006360_22483646752434"
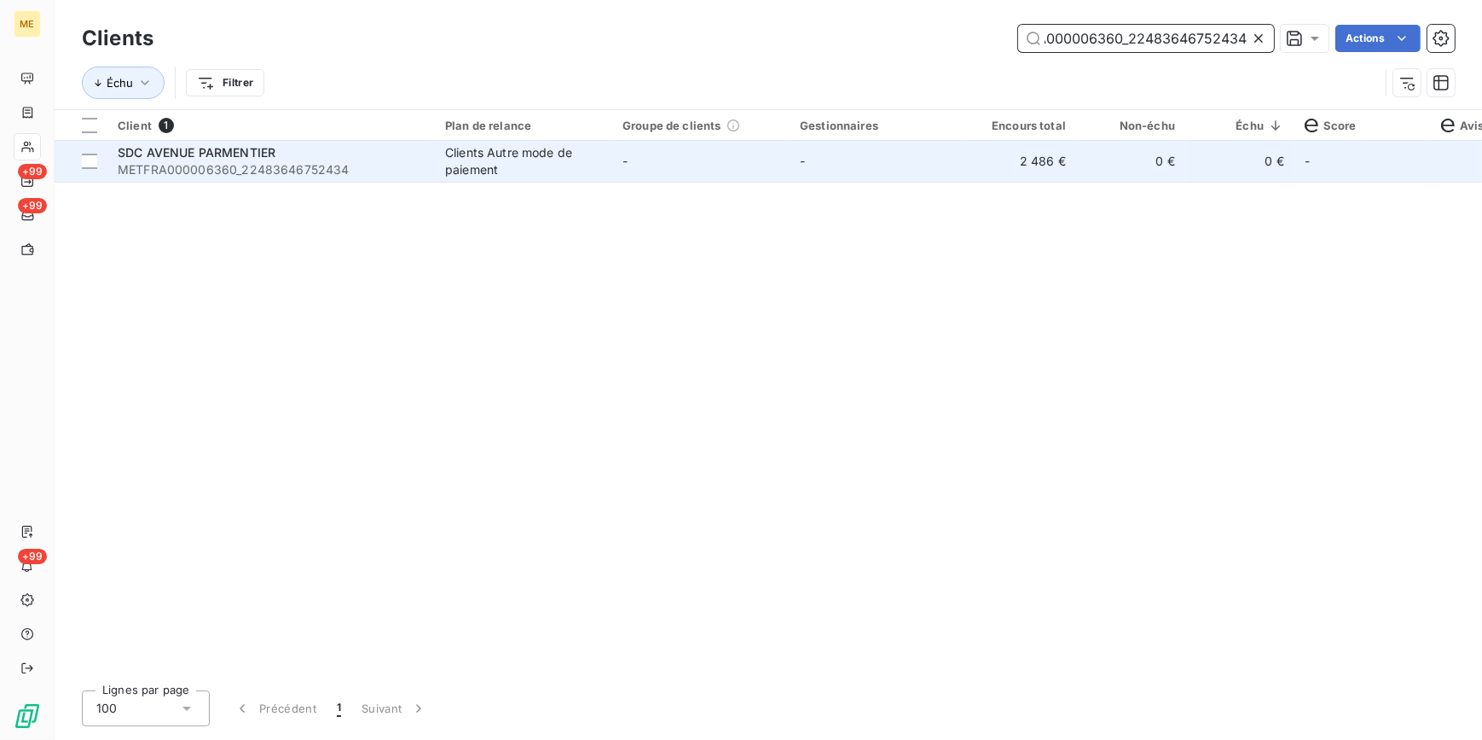
type input "METFRA000006360_22483646752434"
click at [1024, 172] on td "2 486 €" at bounding box center [1021, 161] width 109 height 41
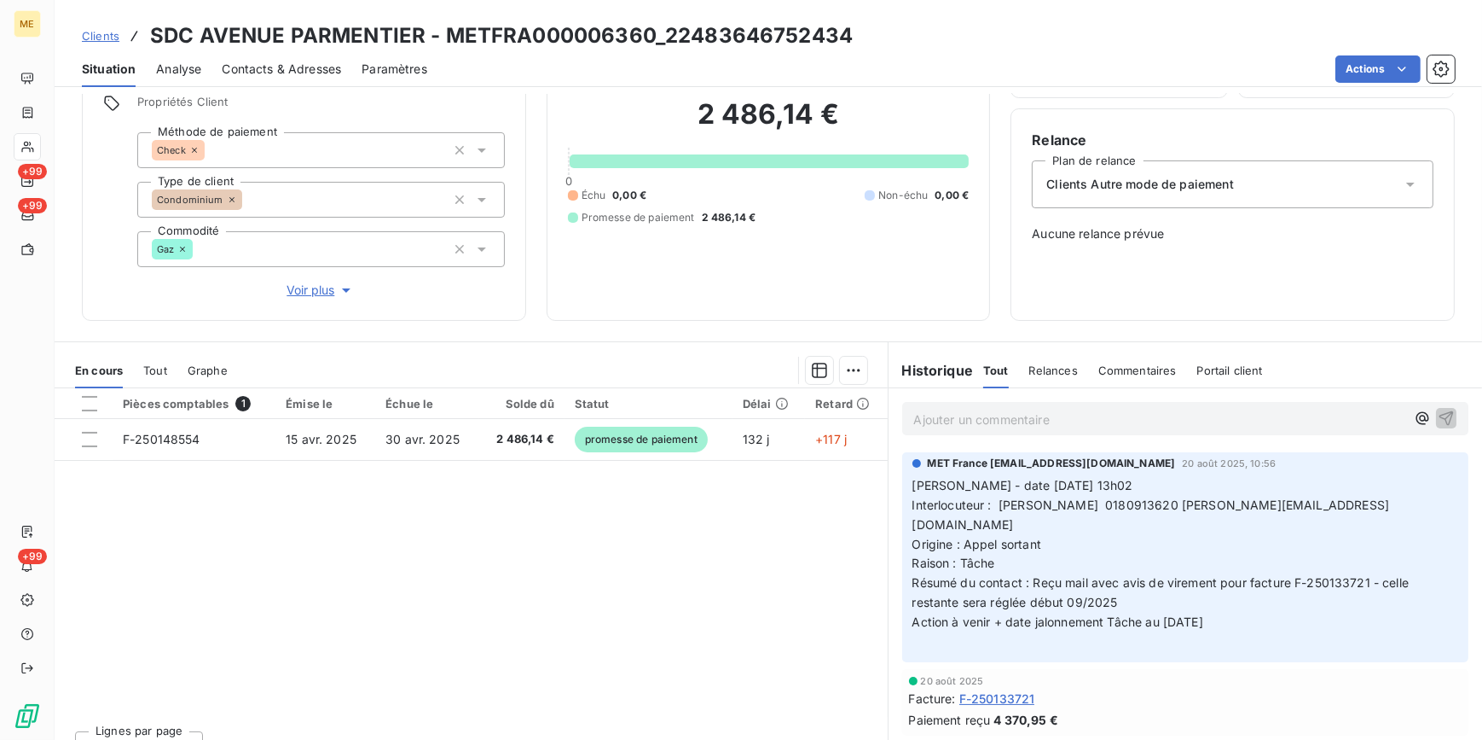
scroll to position [151, 0]
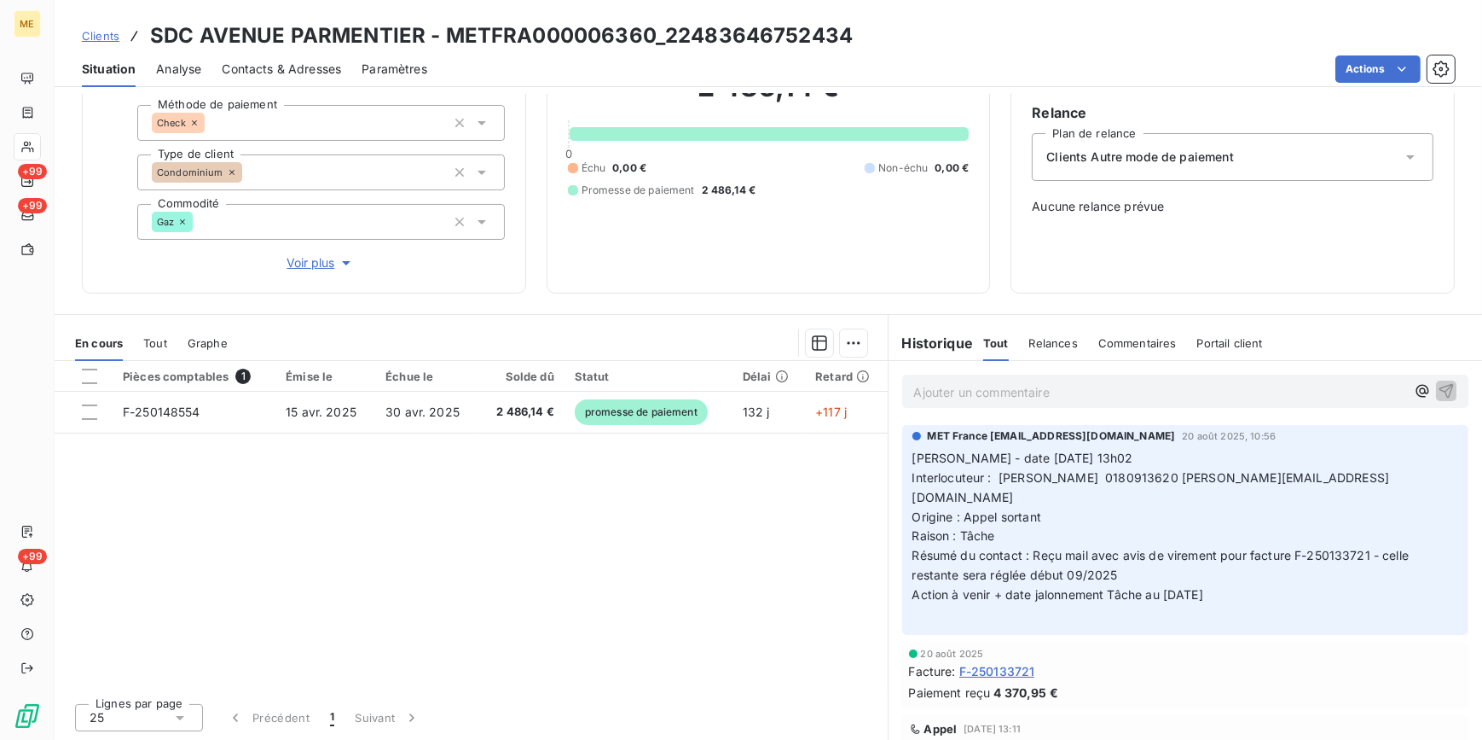
click at [92, 34] on span "Clients" at bounding box center [101, 36] width 38 height 14
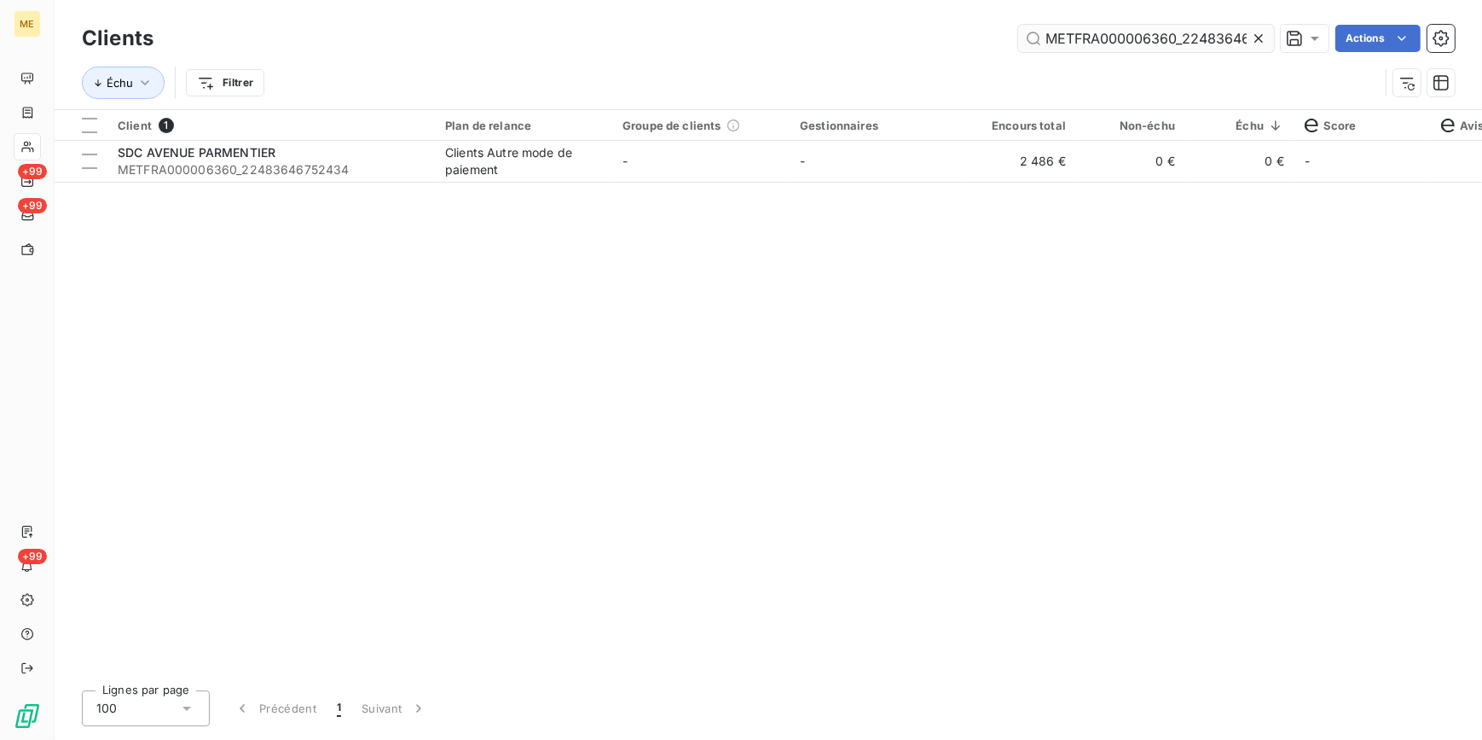
click at [1255, 39] on icon at bounding box center [1258, 38] width 17 height 17
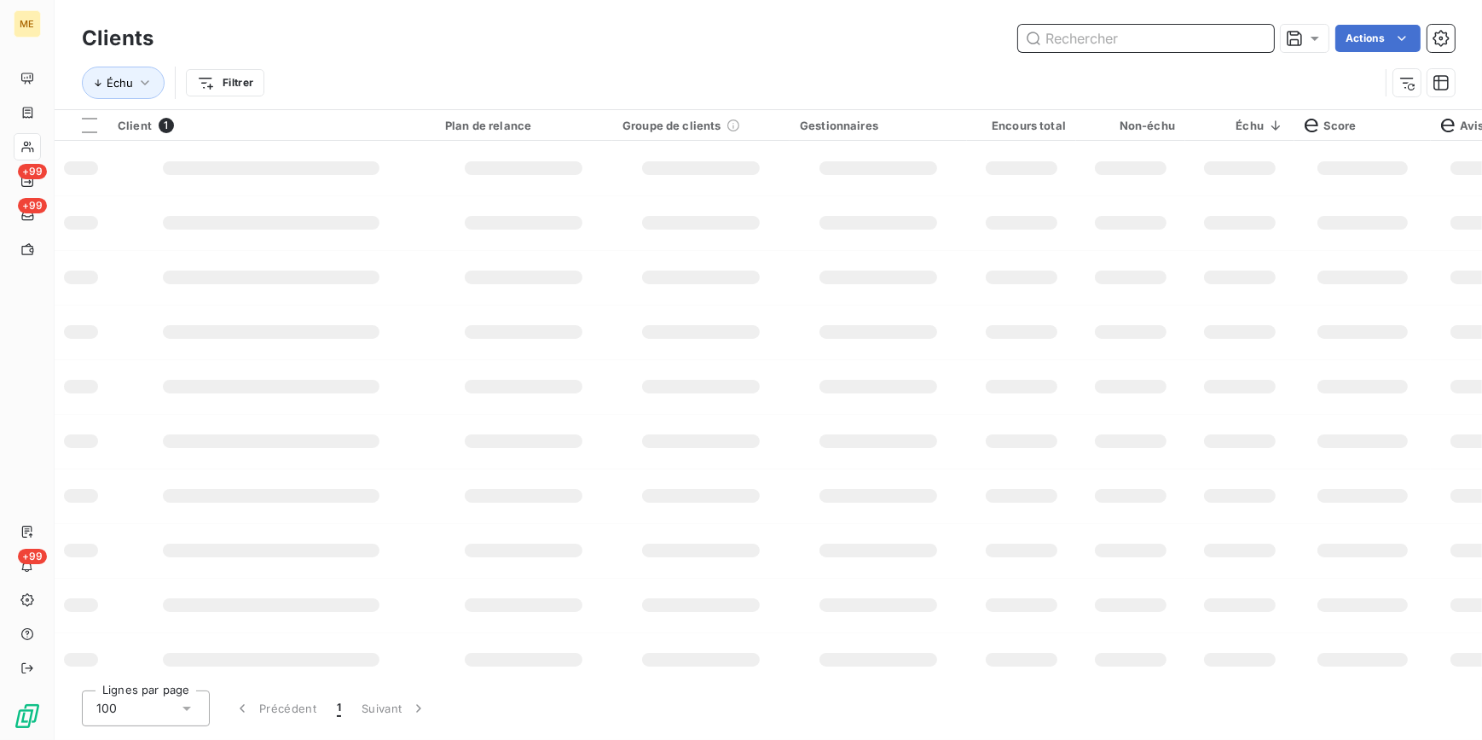
click at [1253, 37] on input "text" at bounding box center [1146, 38] width 256 height 27
paste input "METFRA000001645_GI074201"
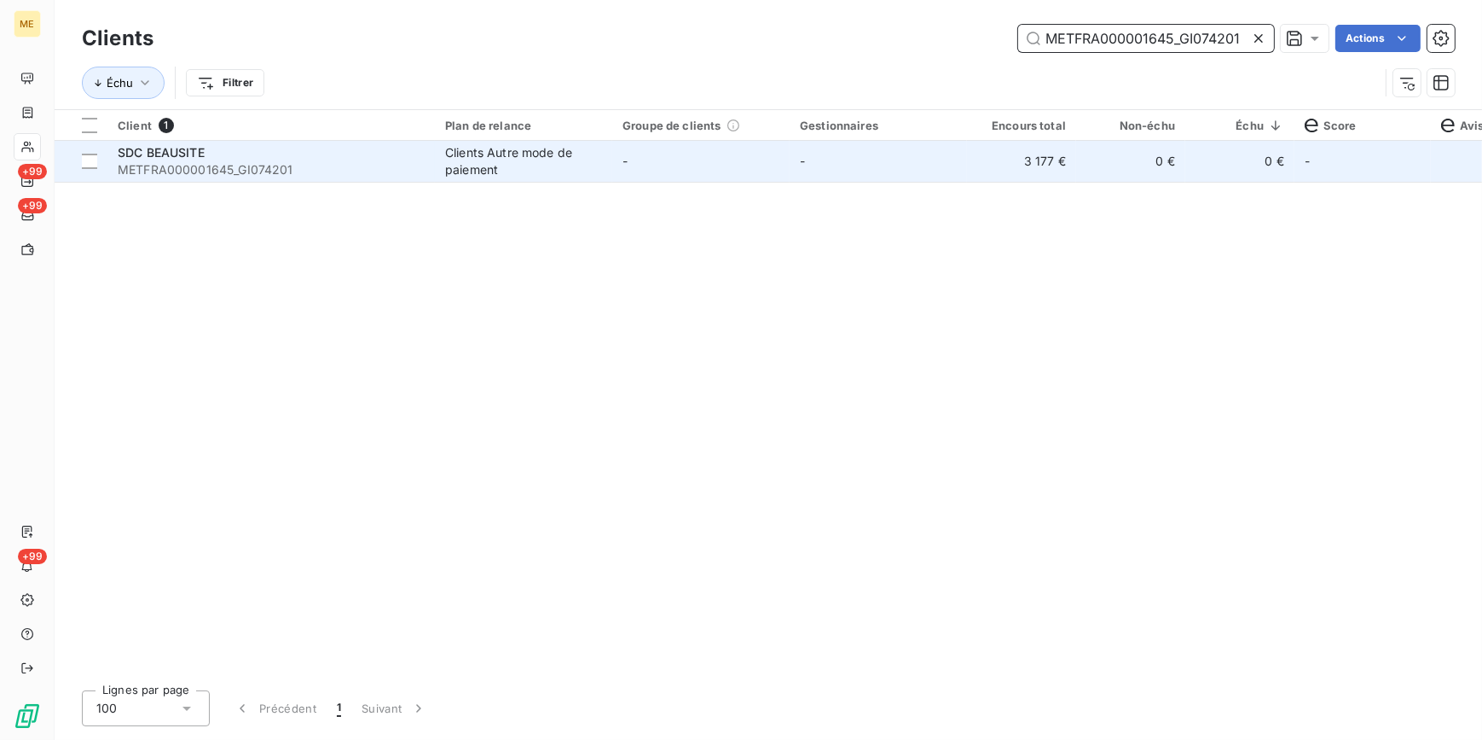
type input "METFRA000001645_GI074201"
click at [946, 178] on td "-" at bounding box center [878, 161] width 177 height 41
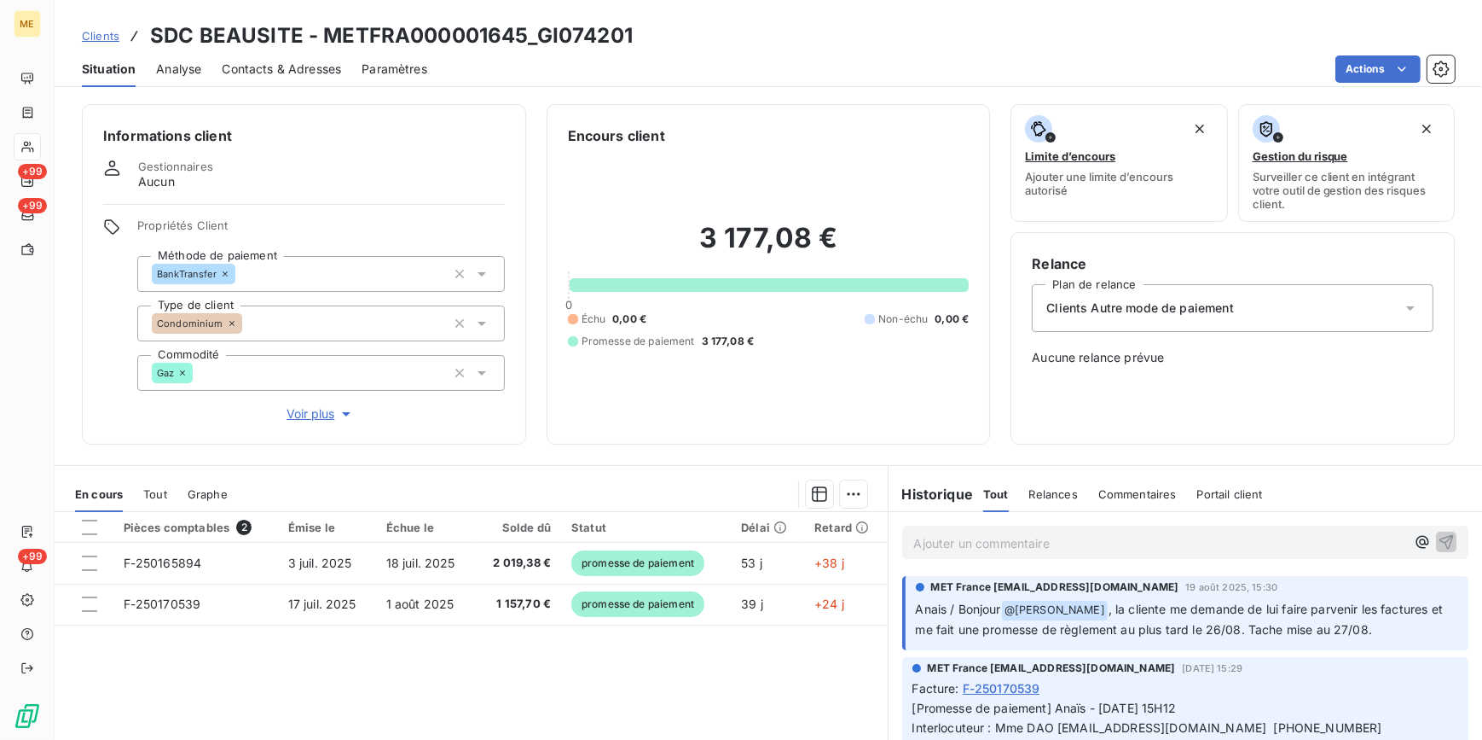
click at [104, 35] on span "Clients" at bounding box center [101, 36] width 38 height 14
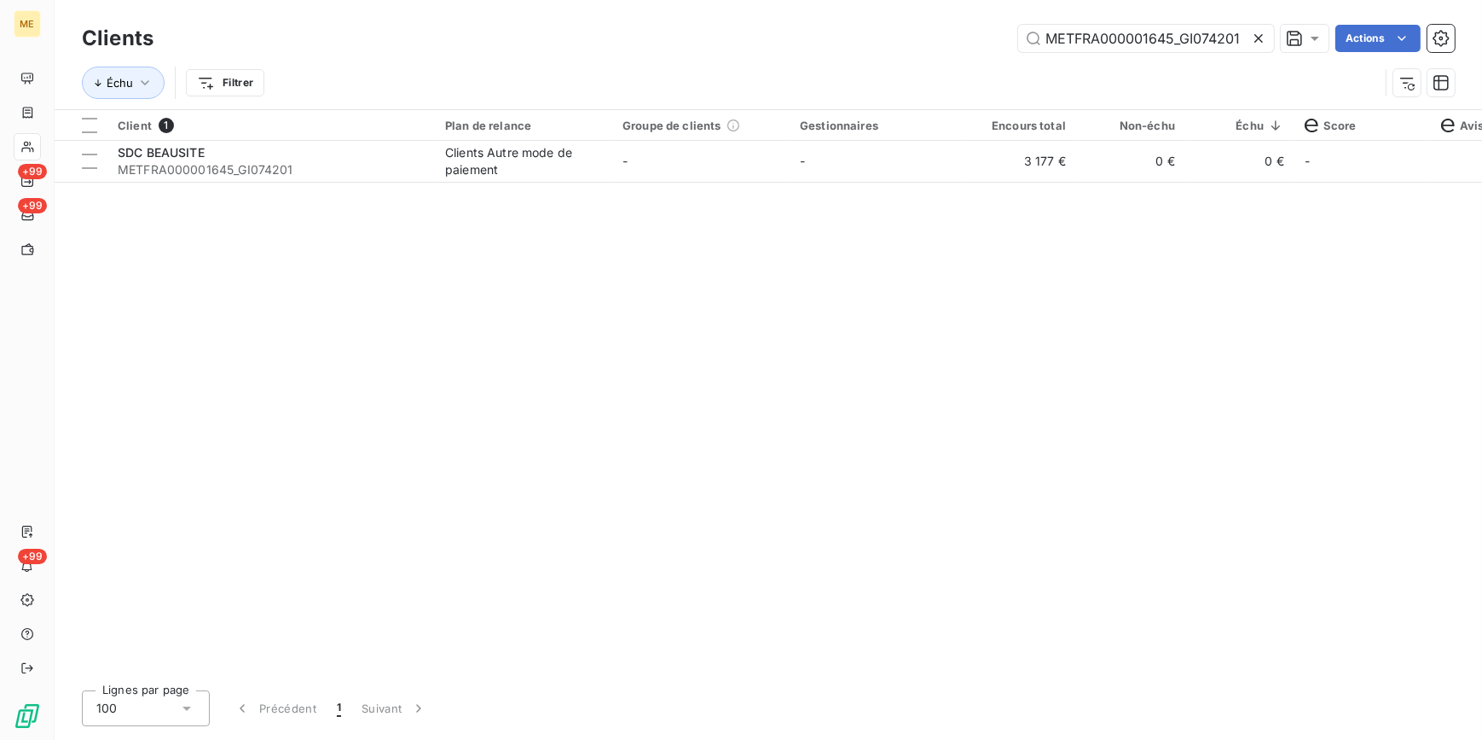
click at [1254, 38] on icon at bounding box center [1258, 38] width 17 height 17
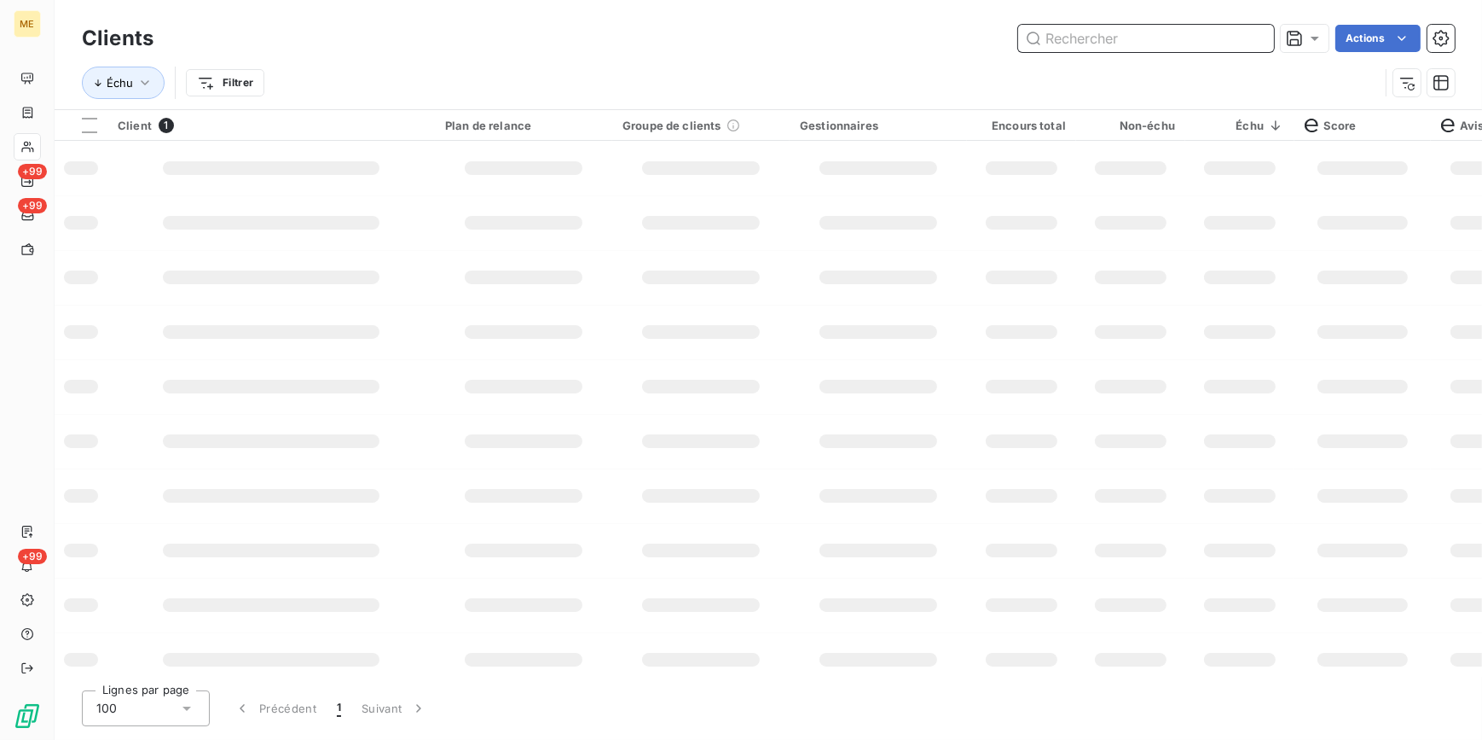
click at [1244, 39] on input "text" at bounding box center [1146, 38] width 256 height 27
paste input "METFRA000014268_25998842253549"
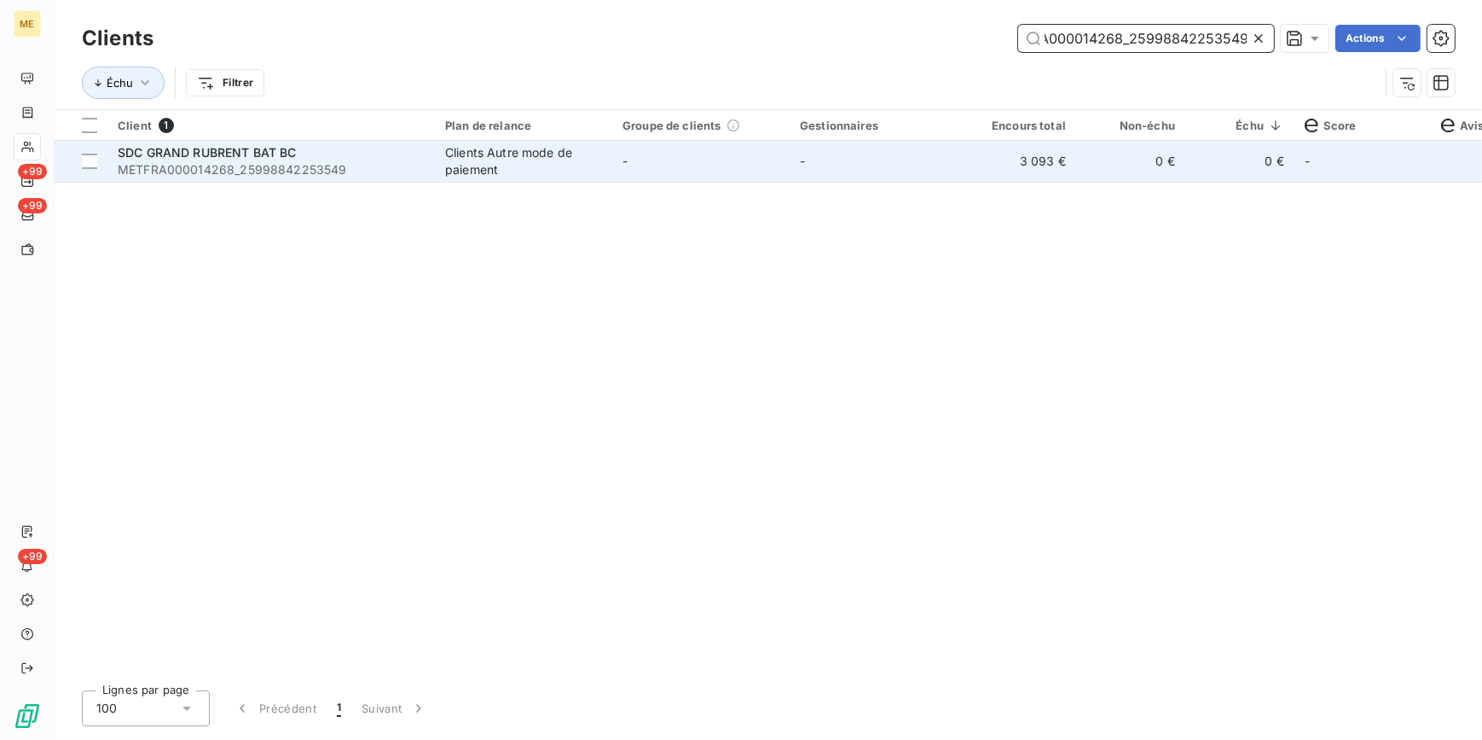
type input "METFRA000014268_25998842253549"
click at [769, 178] on td "-" at bounding box center [700, 161] width 177 height 41
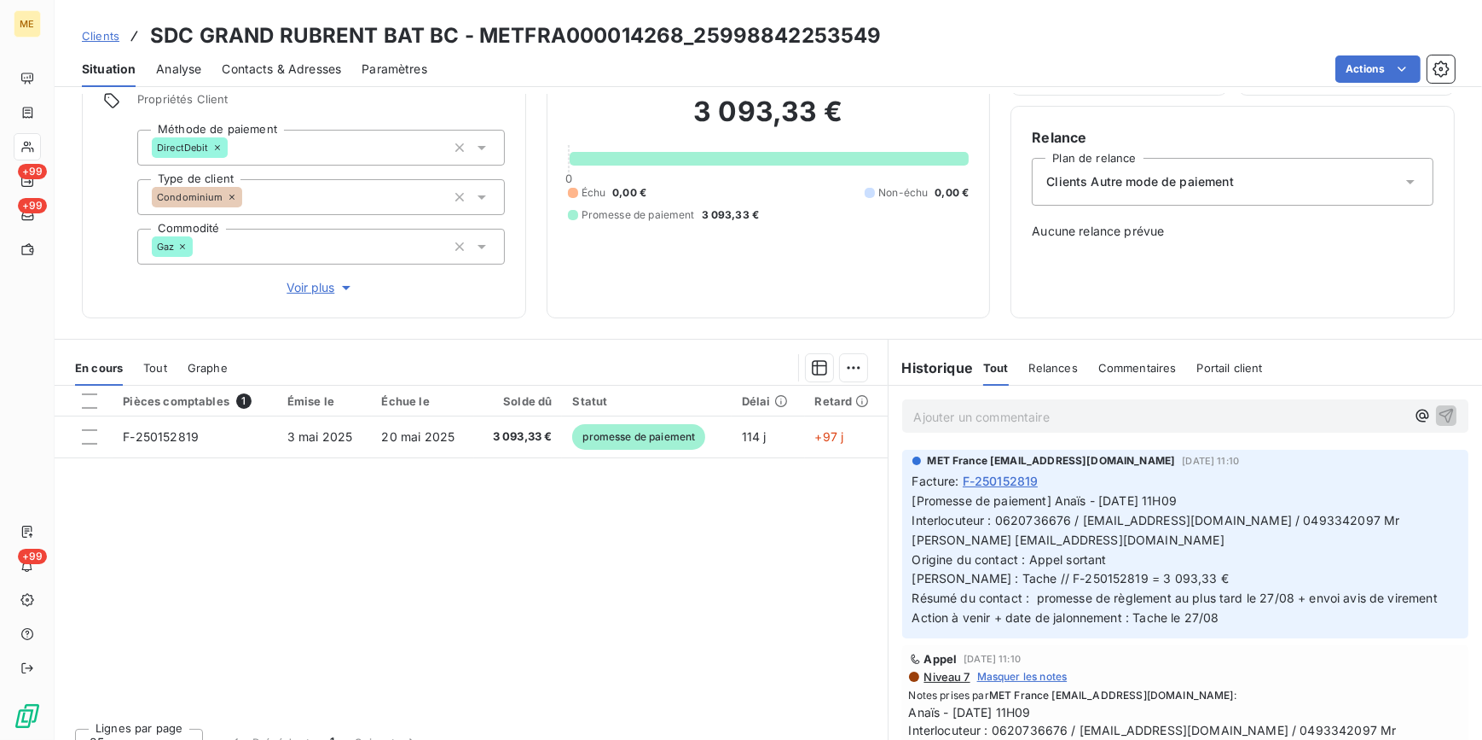
scroll to position [151, 0]
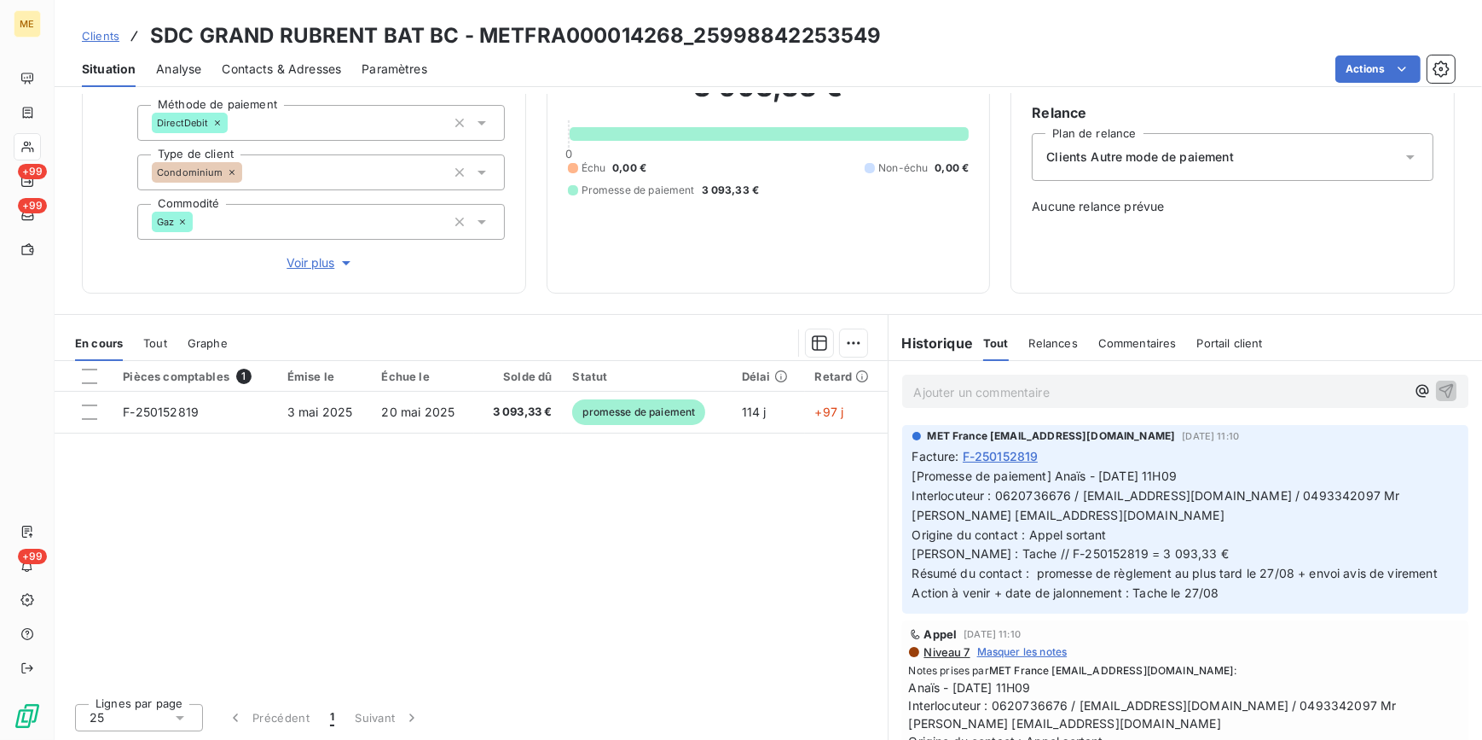
click at [99, 36] on span "Clients" at bounding box center [101, 36] width 38 height 14
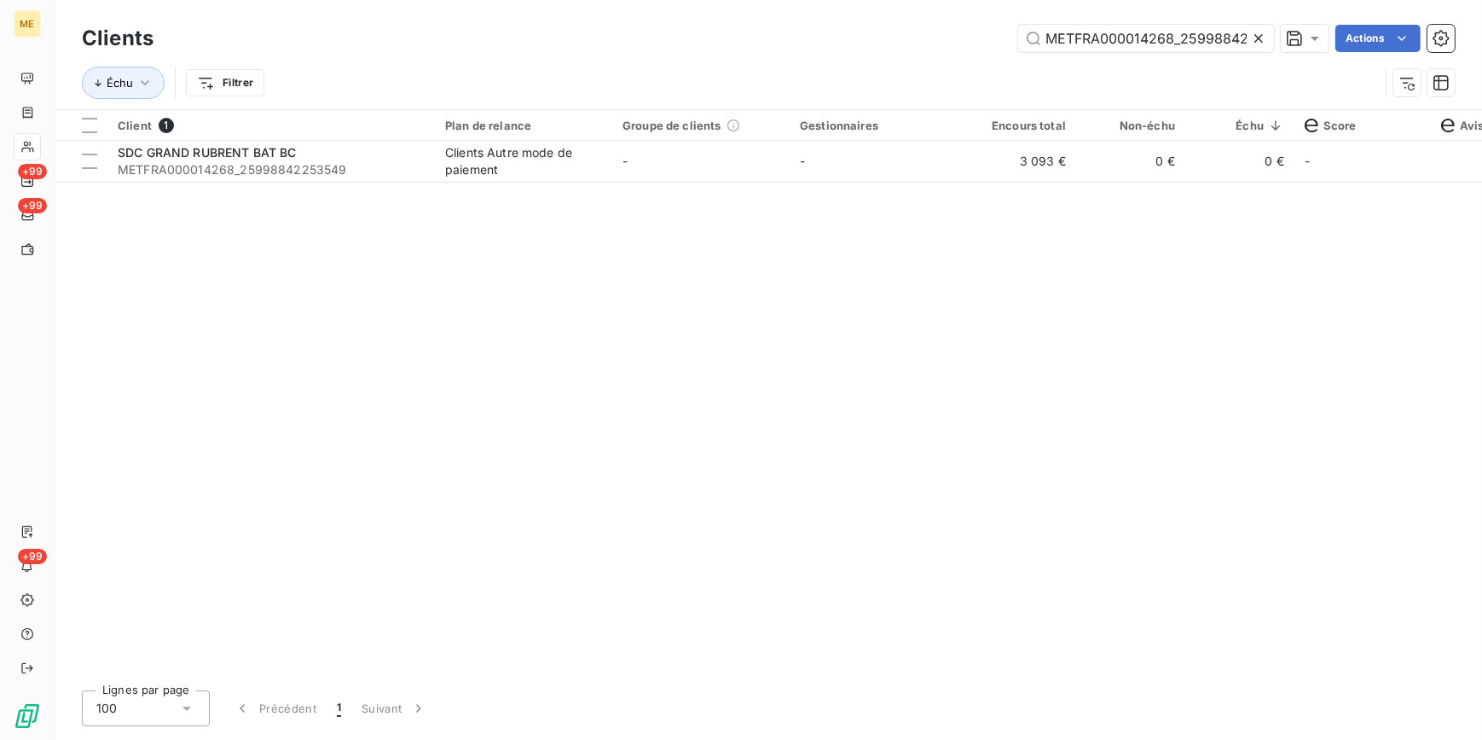
click at [1257, 37] on icon at bounding box center [1259, 38] width 9 height 9
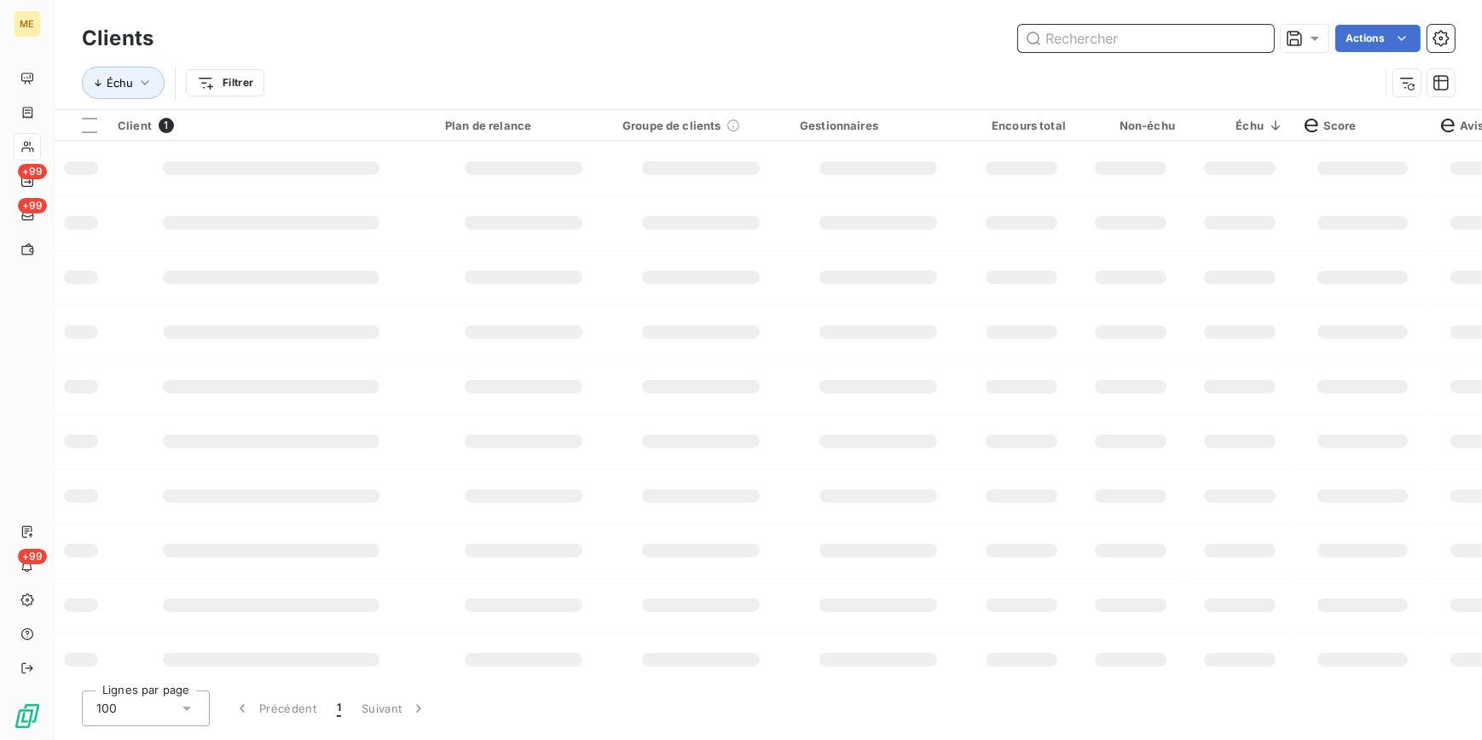
click at [1252, 37] on input "text" at bounding box center [1146, 38] width 256 height 27
paste input "METFRA000004216_GI139740"
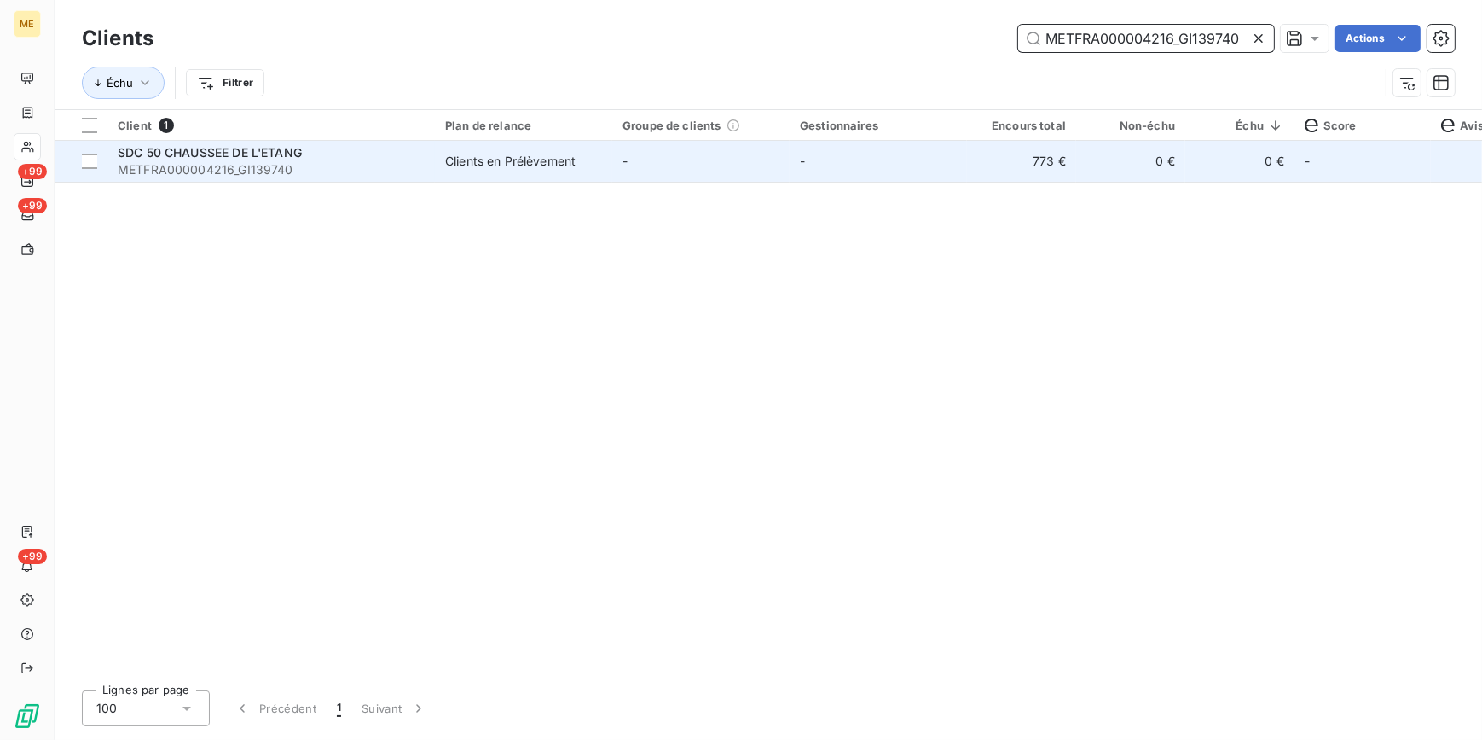
type input "METFRA000004216_GI139740"
click at [1048, 174] on td "773 €" at bounding box center [1021, 161] width 109 height 41
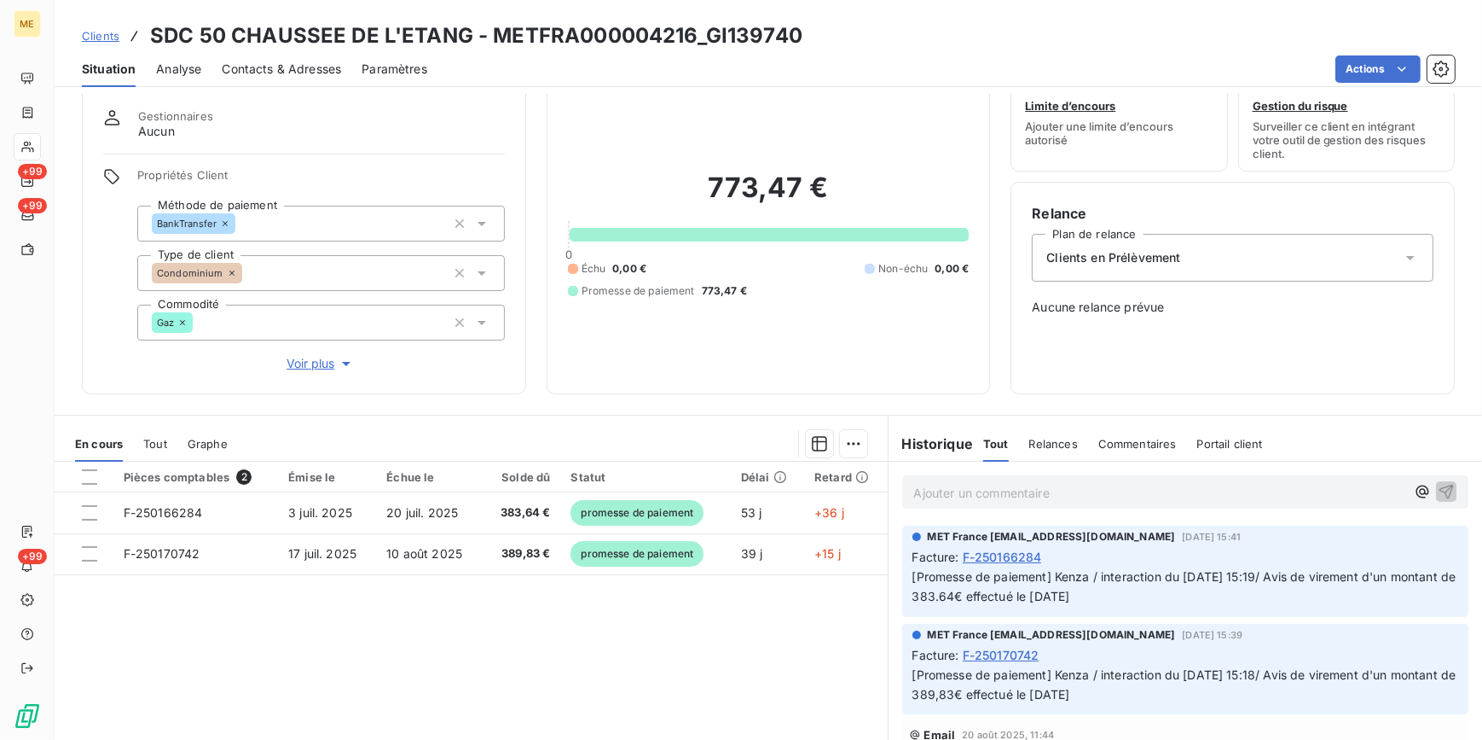
scroll to position [77, 0]
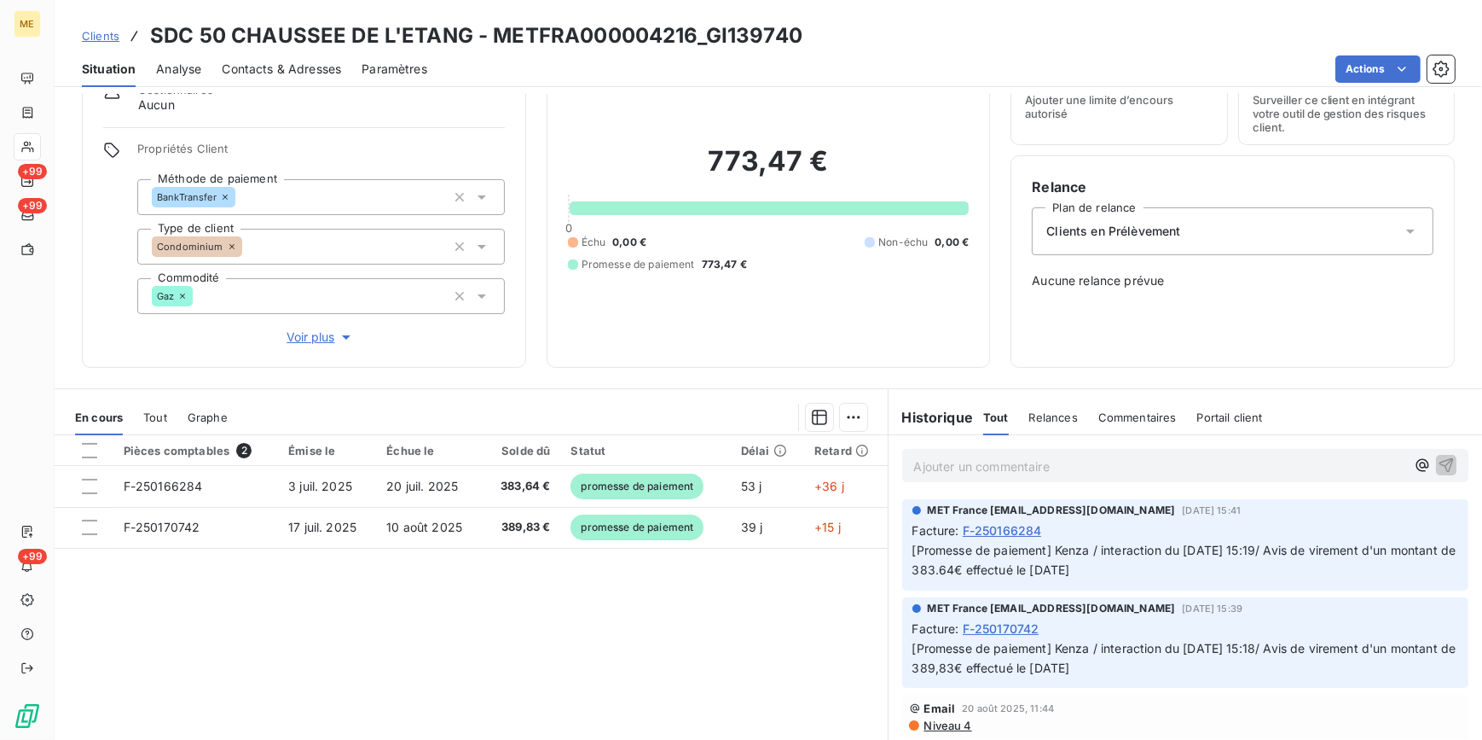
click at [303, 64] on span "Contacts & Adresses" at bounding box center [281, 69] width 119 height 17
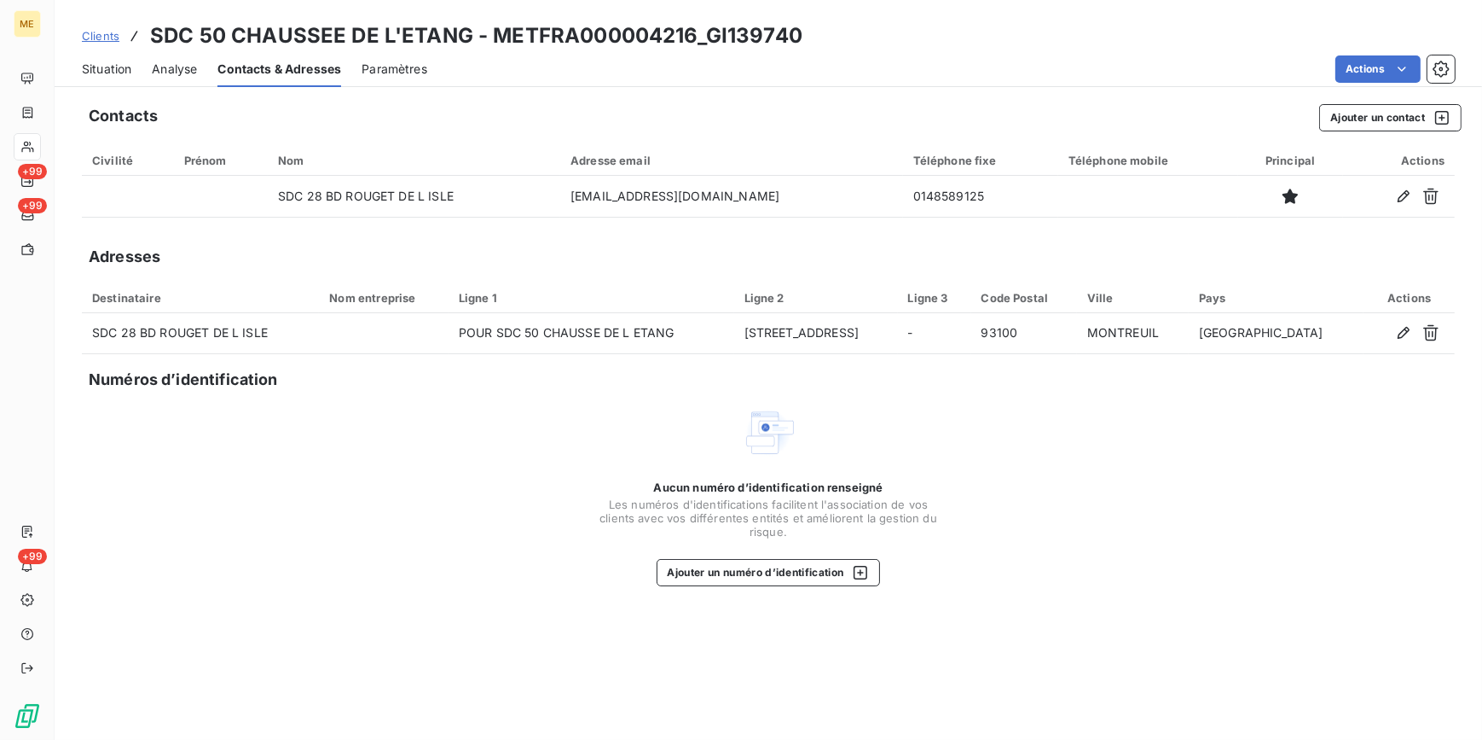
click at [102, 74] on span "Situation" at bounding box center [106, 69] width 49 height 17
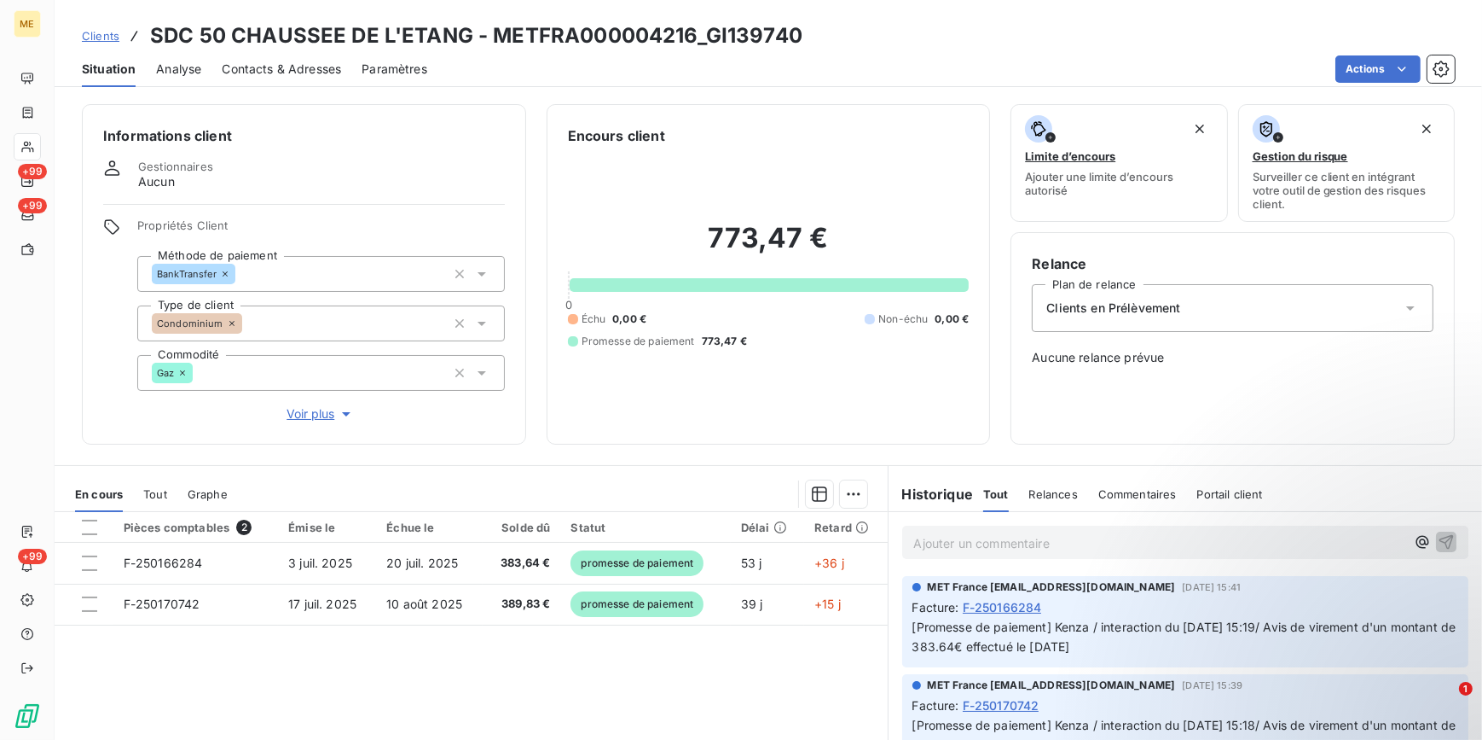
click at [114, 32] on span "Clients" at bounding box center [101, 36] width 38 height 14
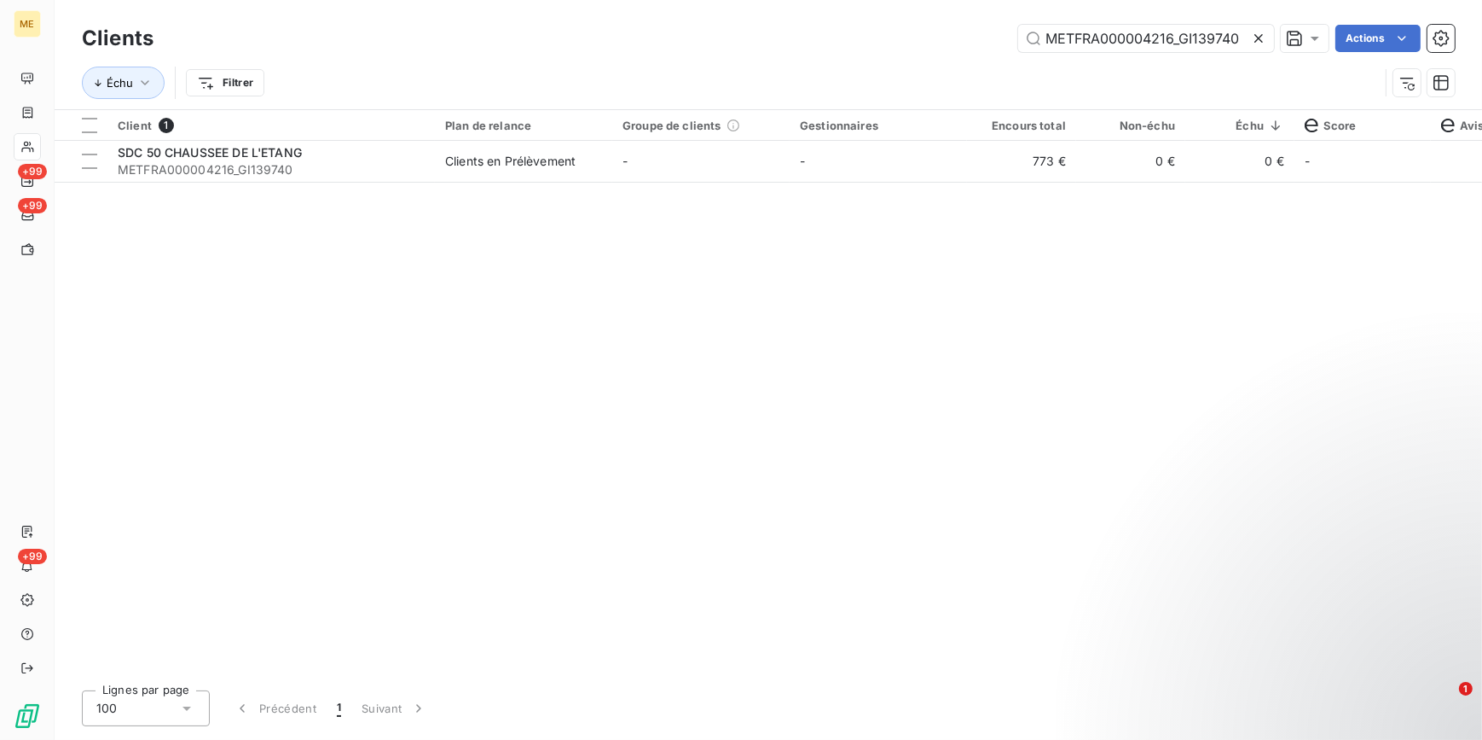
click at [1254, 38] on icon at bounding box center [1258, 38] width 17 height 17
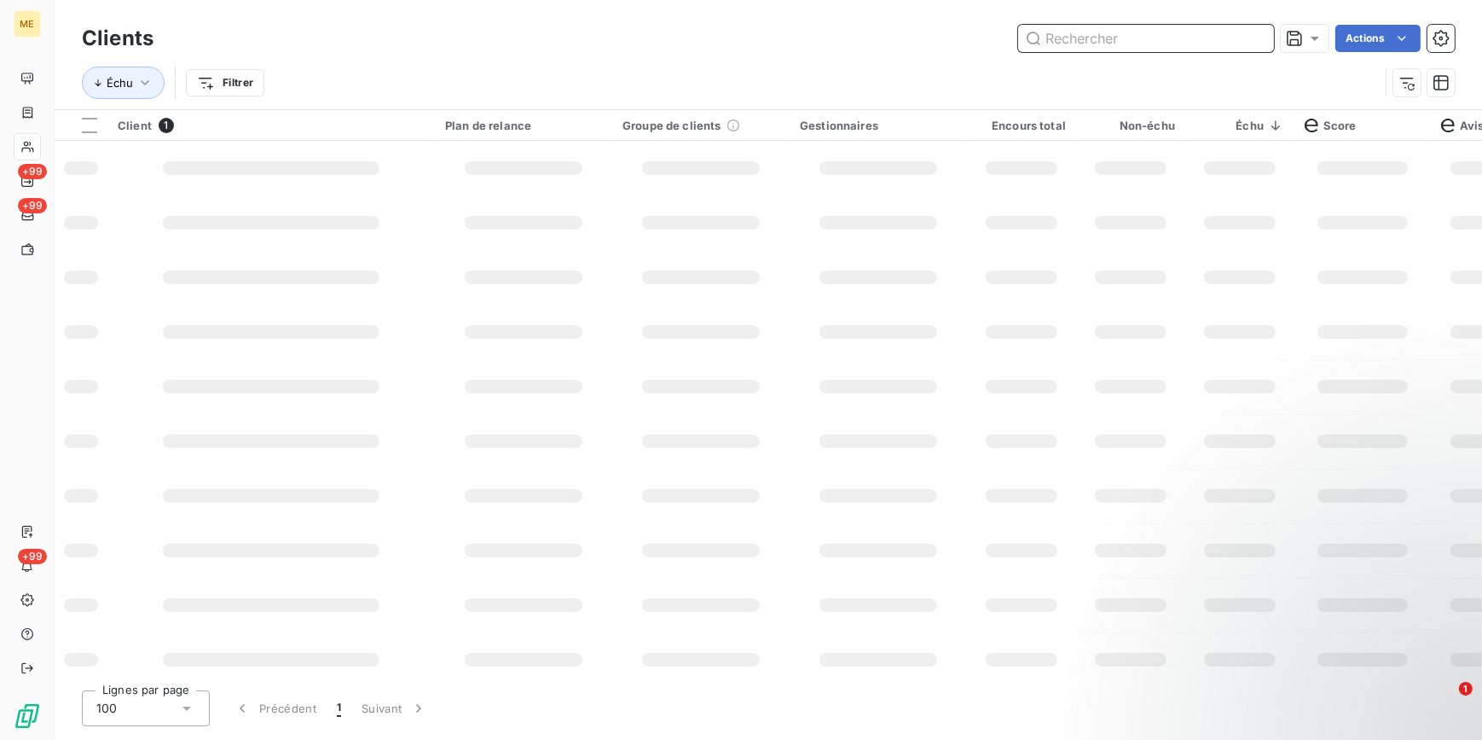
click at [1244, 37] on input "text" at bounding box center [1146, 38] width 256 height 27
paste input "METFRA000000765_GI034569"
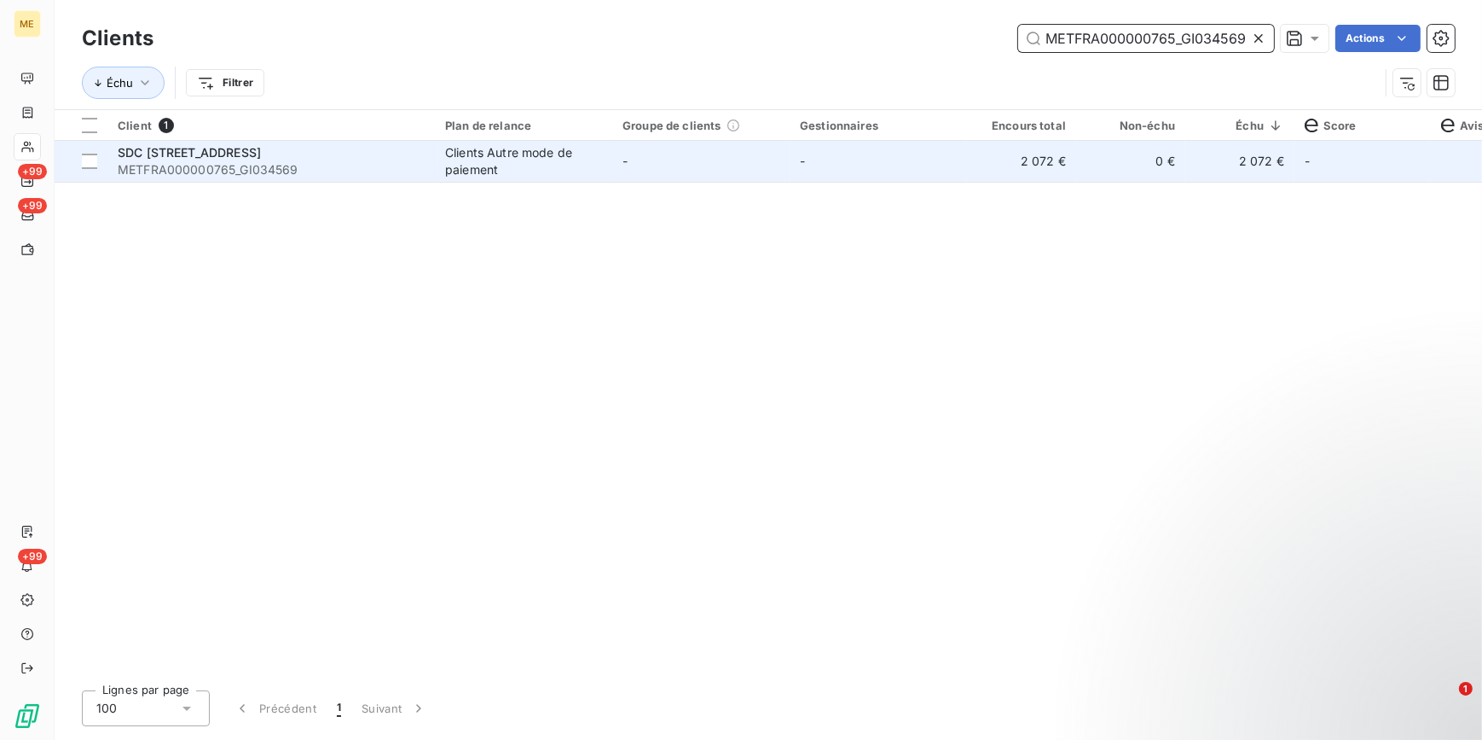
type input "METFRA000000765_GI034569"
click at [1111, 180] on td "0 €" at bounding box center [1130, 161] width 109 height 41
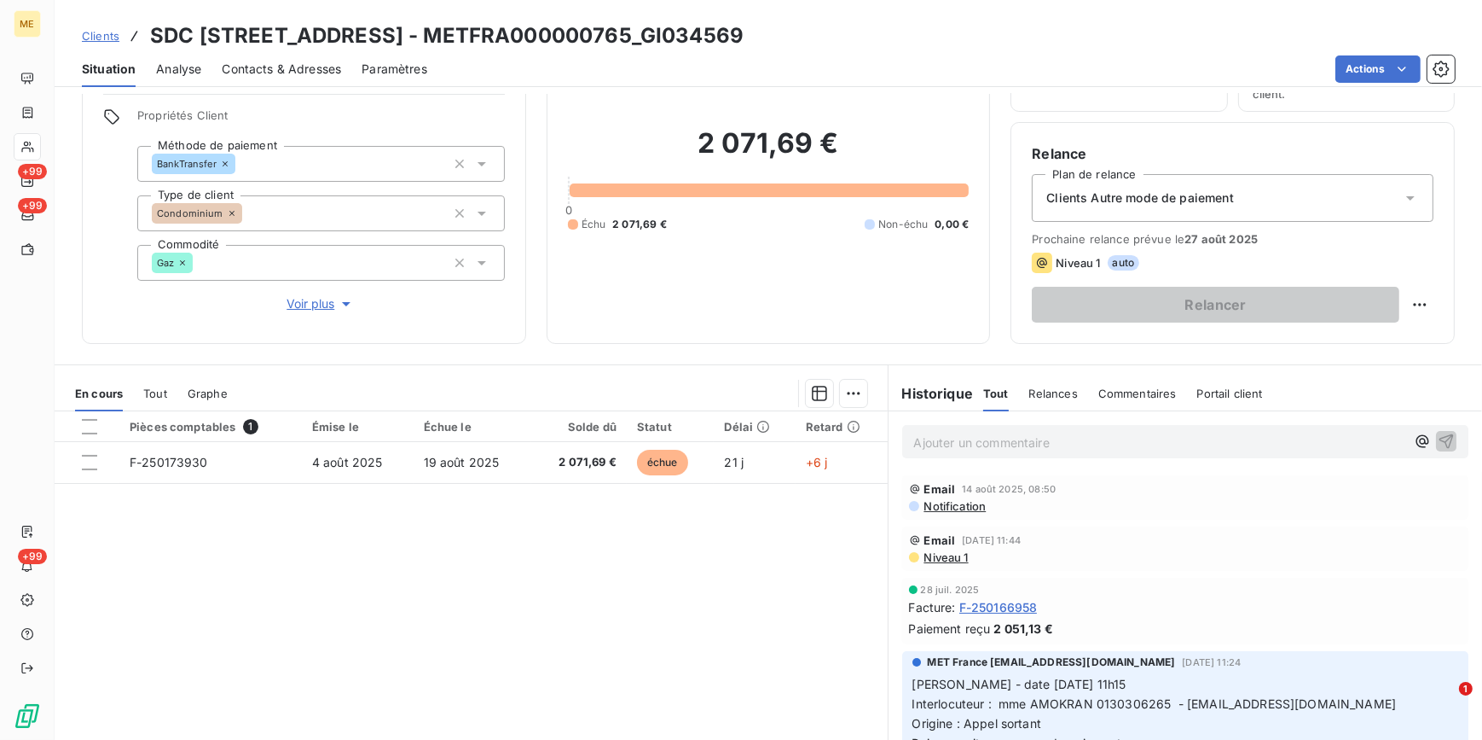
scroll to position [83, 0]
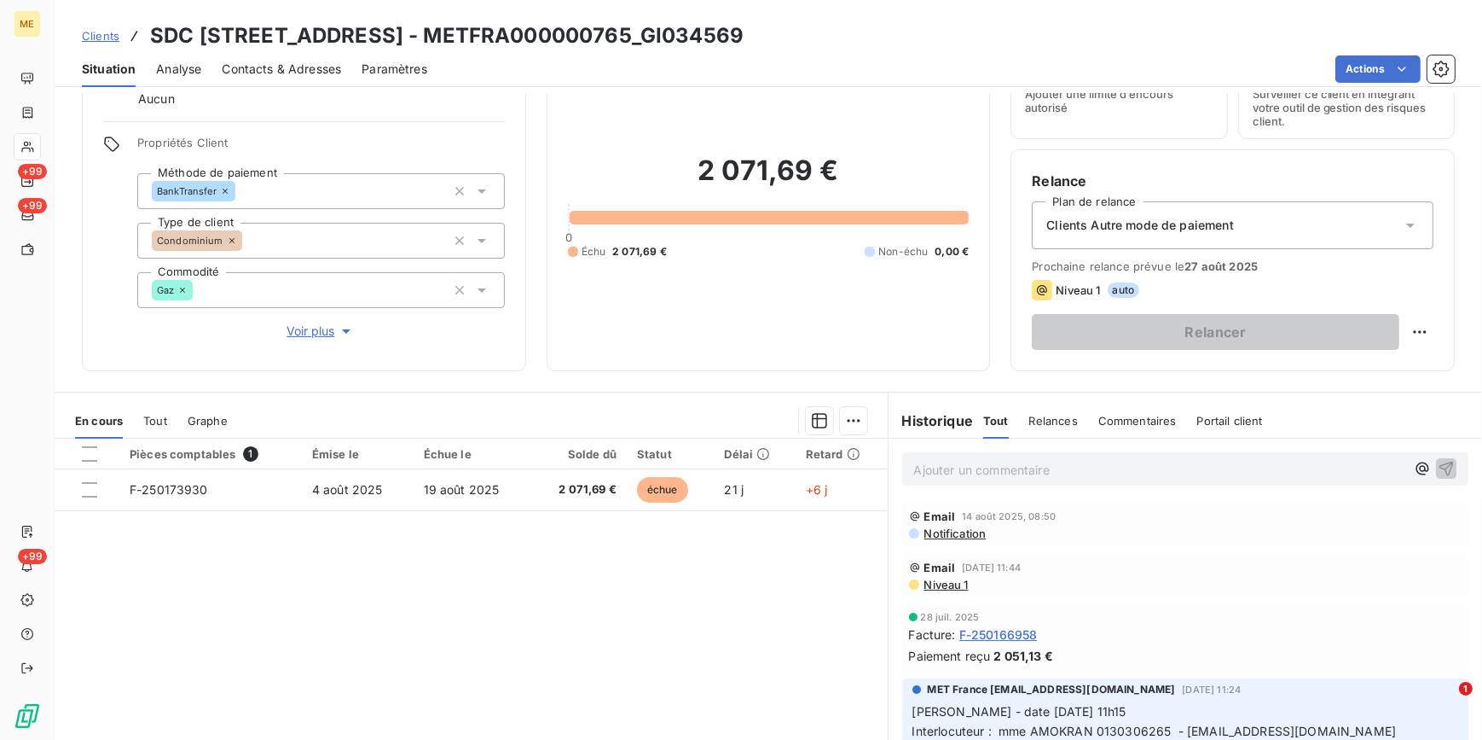
click at [105, 34] on span "Clients" at bounding box center [101, 36] width 38 height 14
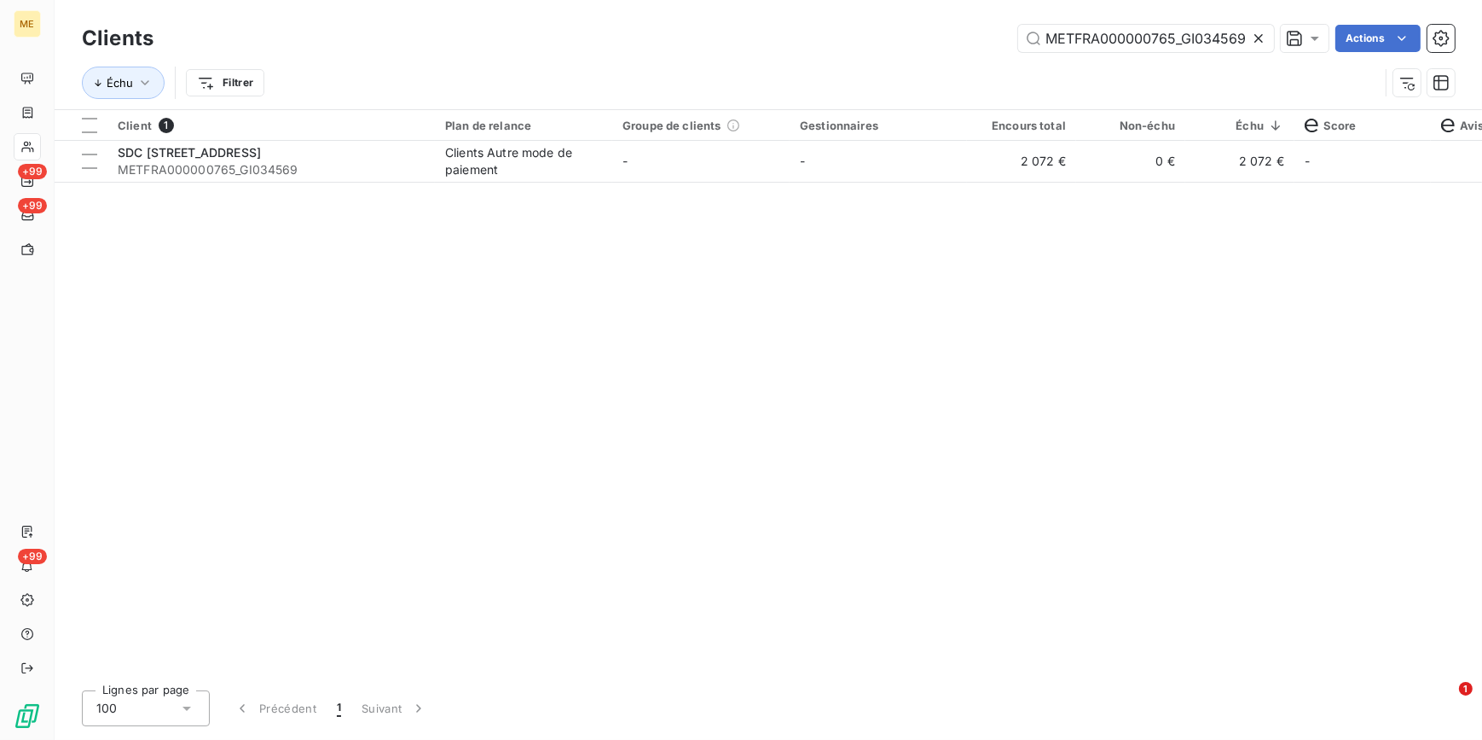
click at [1255, 37] on icon at bounding box center [1258, 38] width 17 height 17
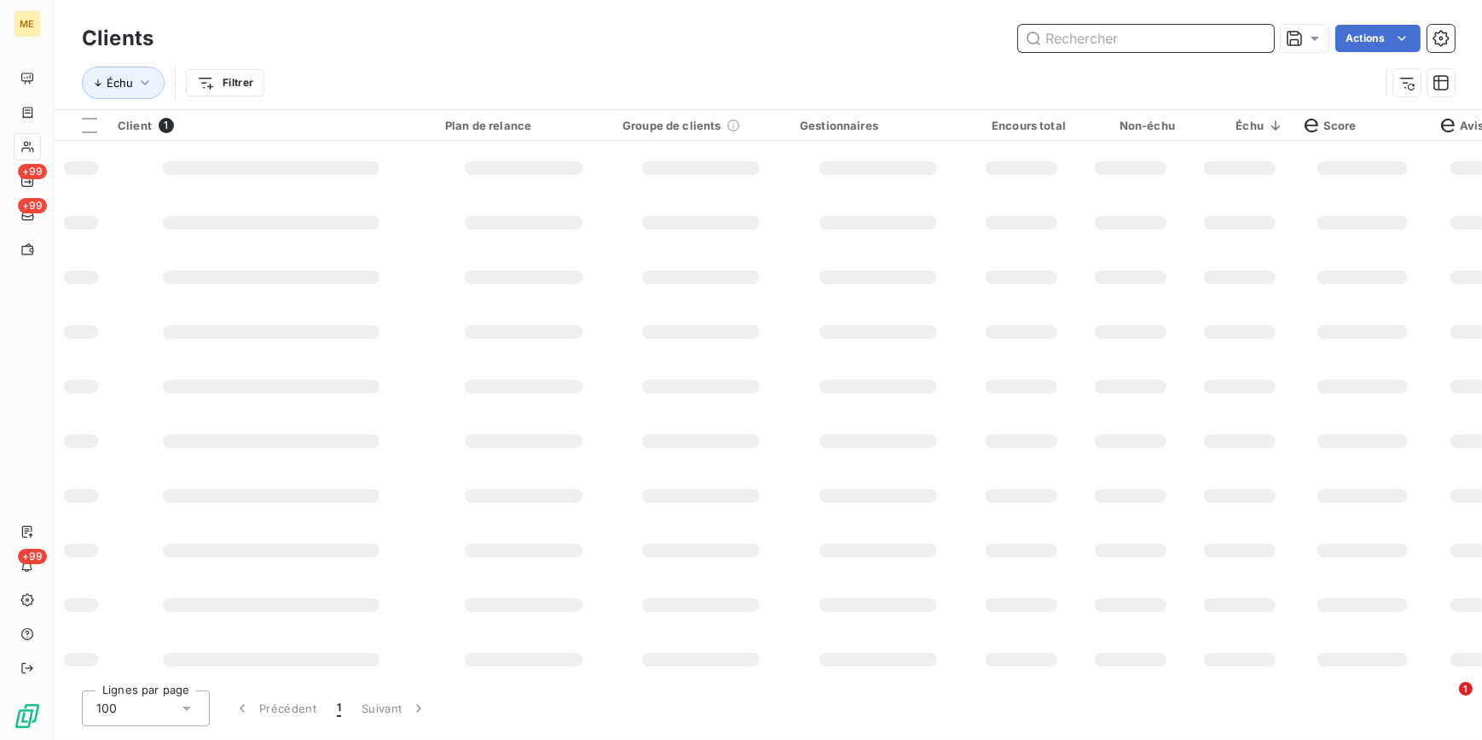
click at [1255, 37] on input "text" at bounding box center [1146, 38] width 256 height 27
paste input "METFRA000003078_19518523761905"
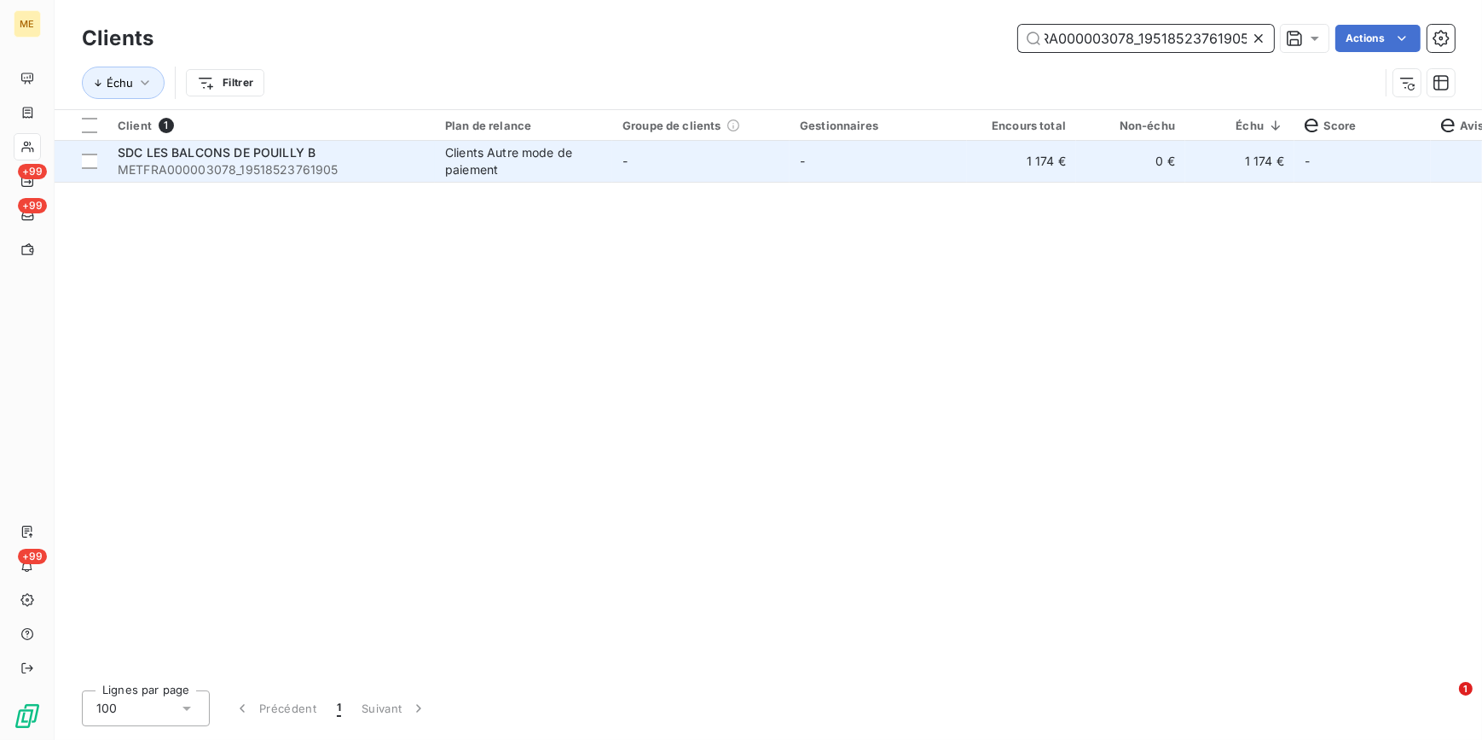
type input "METFRA000003078_19518523761905"
click at [1000, 165] on td "1 174 €" at bounding box center [1021, 161] width 109 height 41
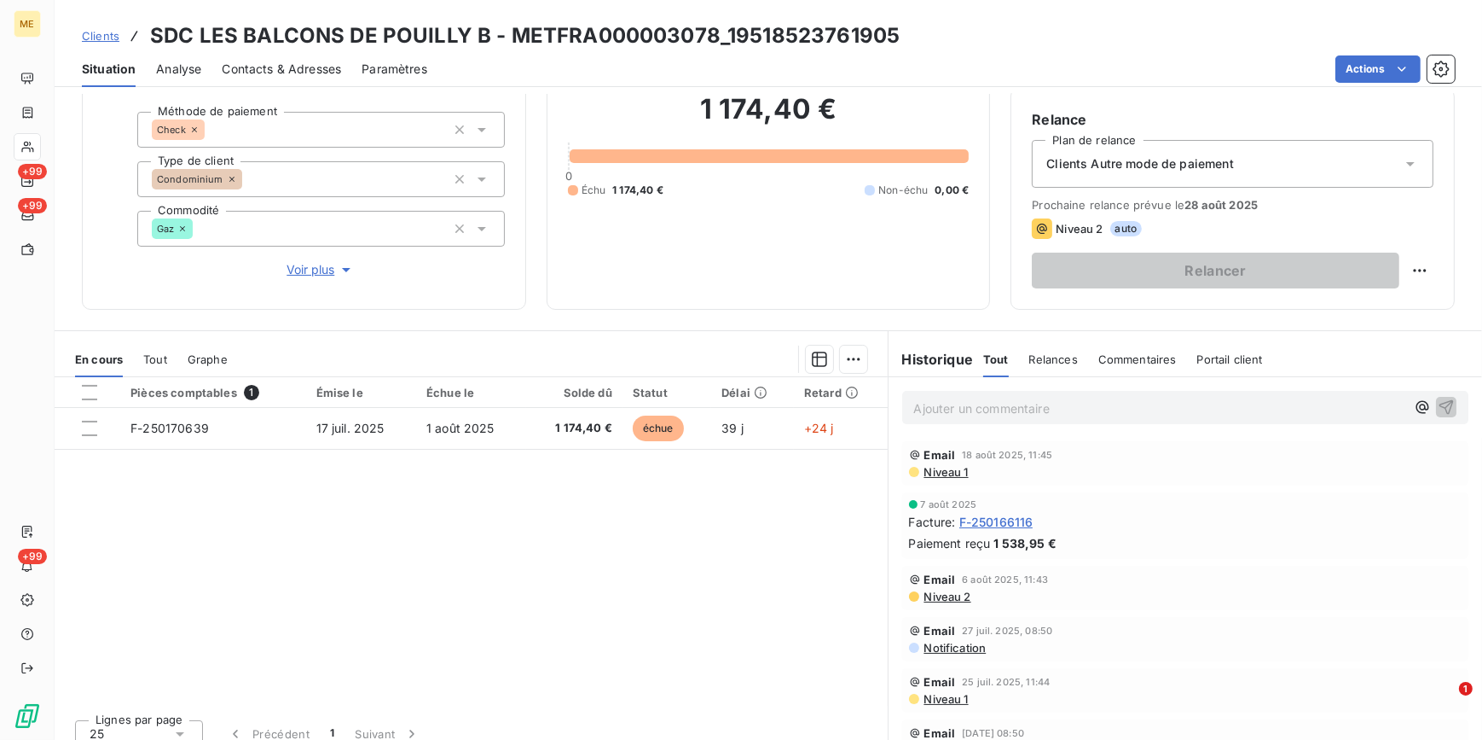
scroll to position [154, 0]
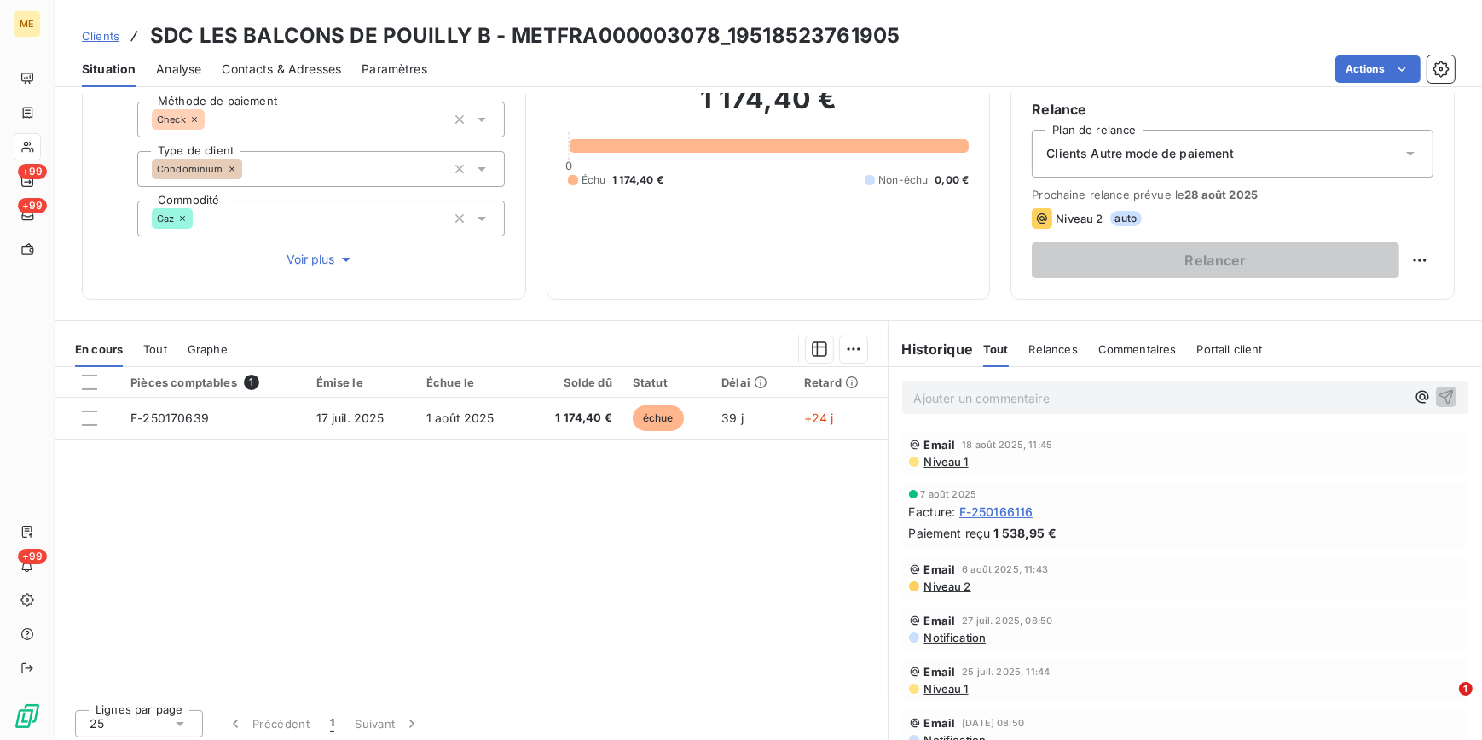
click at [92, 32] on span "Clients" at bounding box center [101, 36] width 38 height 14
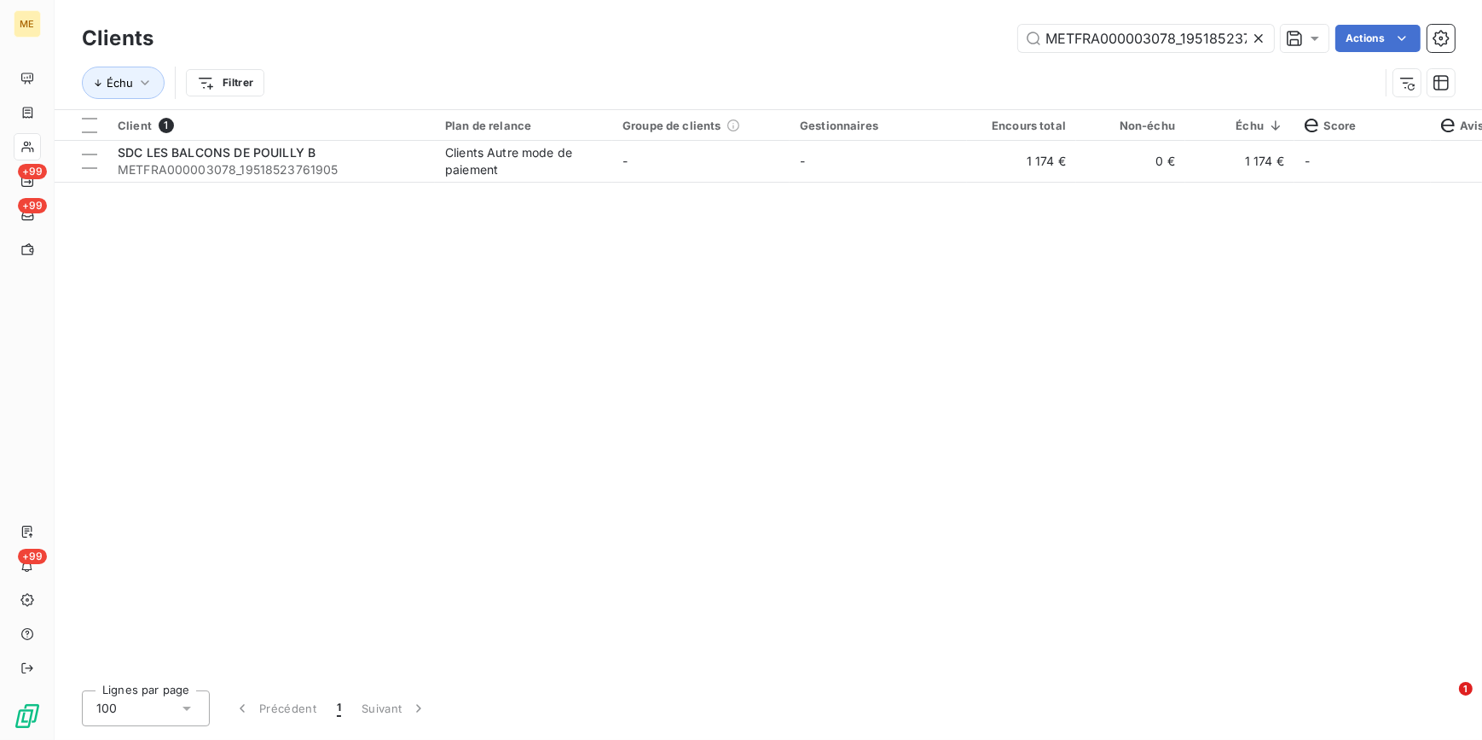
click at [1256, 41] on icon at bounding box center [1258, 38] width 17 height 17
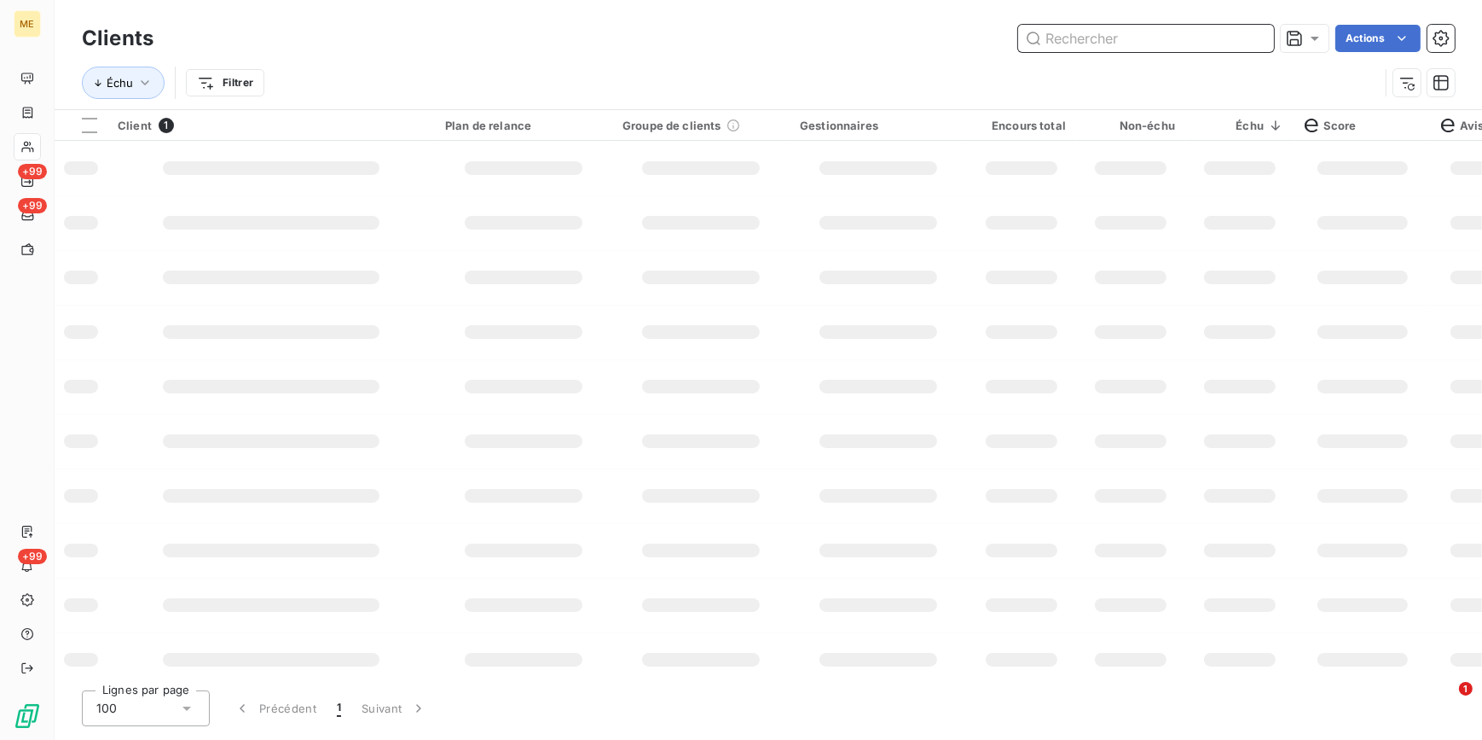
click at [1255, 40] on input "text" at bounding box center [1146, 38] width 256 height 27
paste input "METFRA000000210_47457742401766"
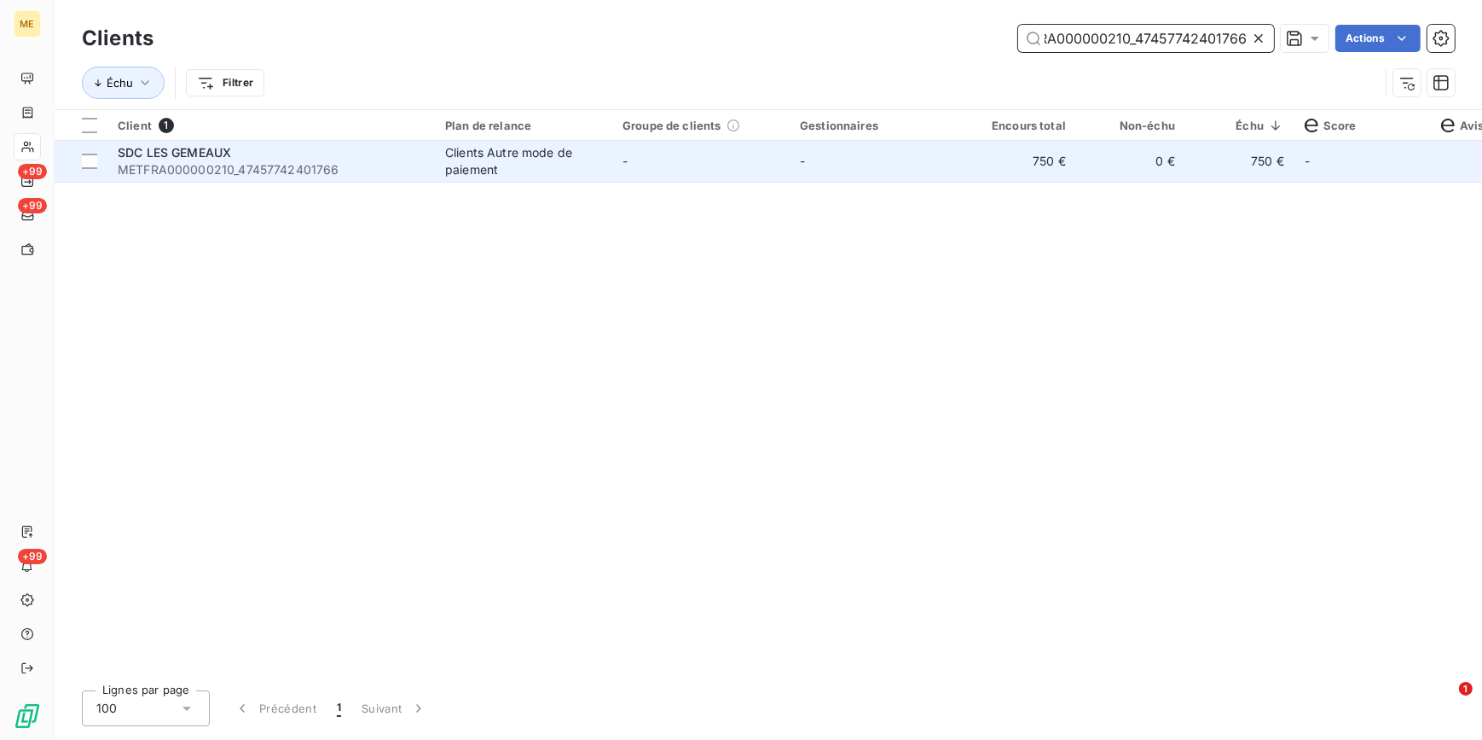
type input "METFRA000000210_47457742401766"
click at [1024, 175] on td "750 €" at bounding box center [1021, 161] width 109 height 41
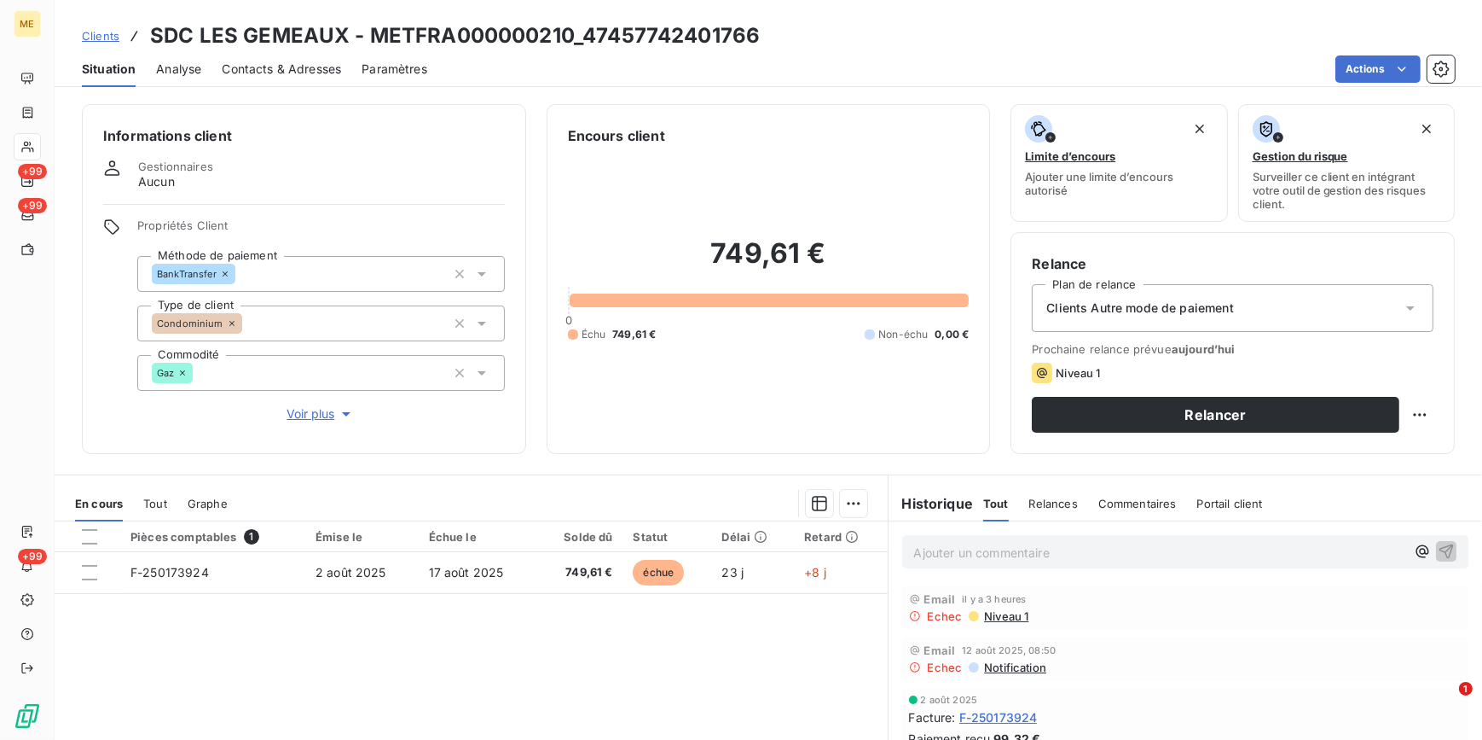
click at [1024, 552] on p "Ajouter un commentaire ﻿" at bounding box center [1160, 552] width 492 height 21
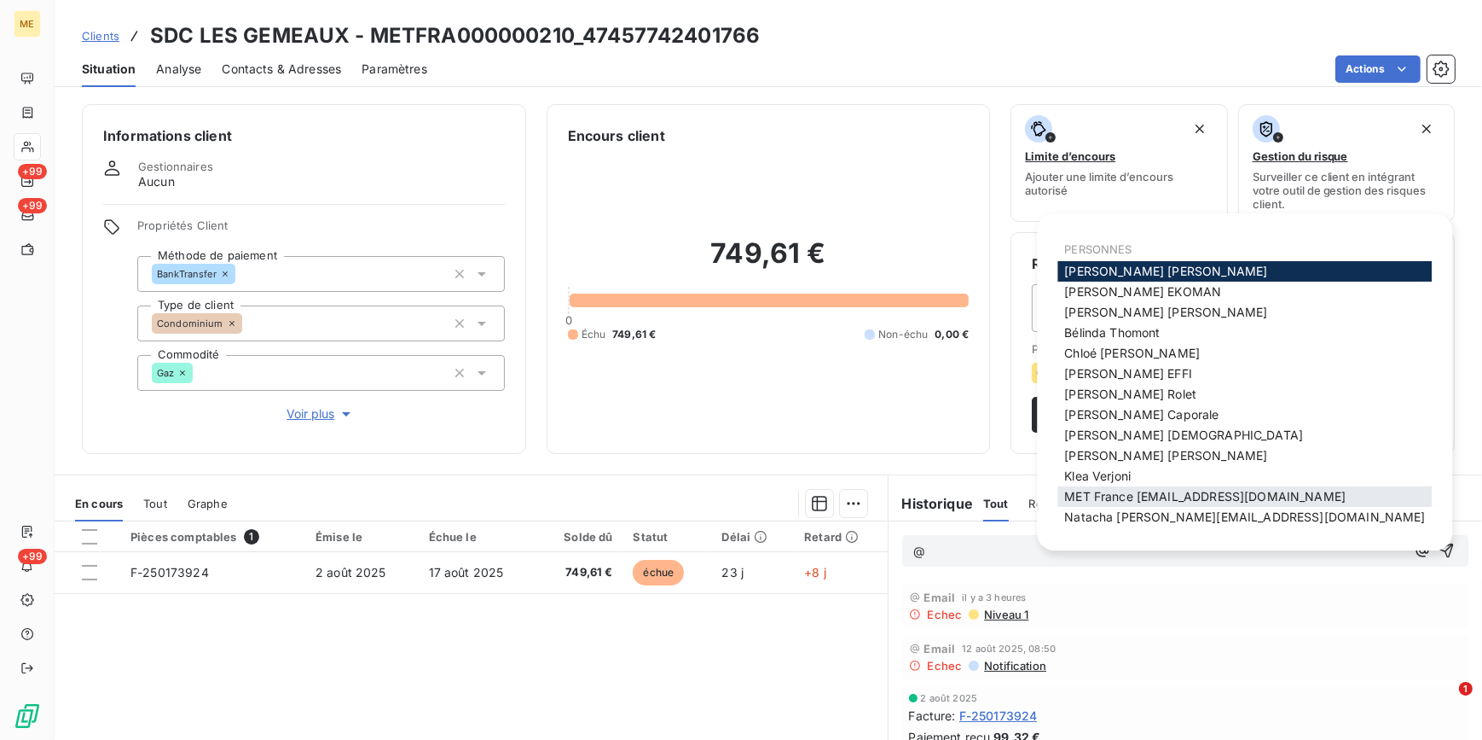
click at [1096, 496] on span "MET France met-france@recouvrement.met.com" at bounding box center [1204, 496] width 281 height 15
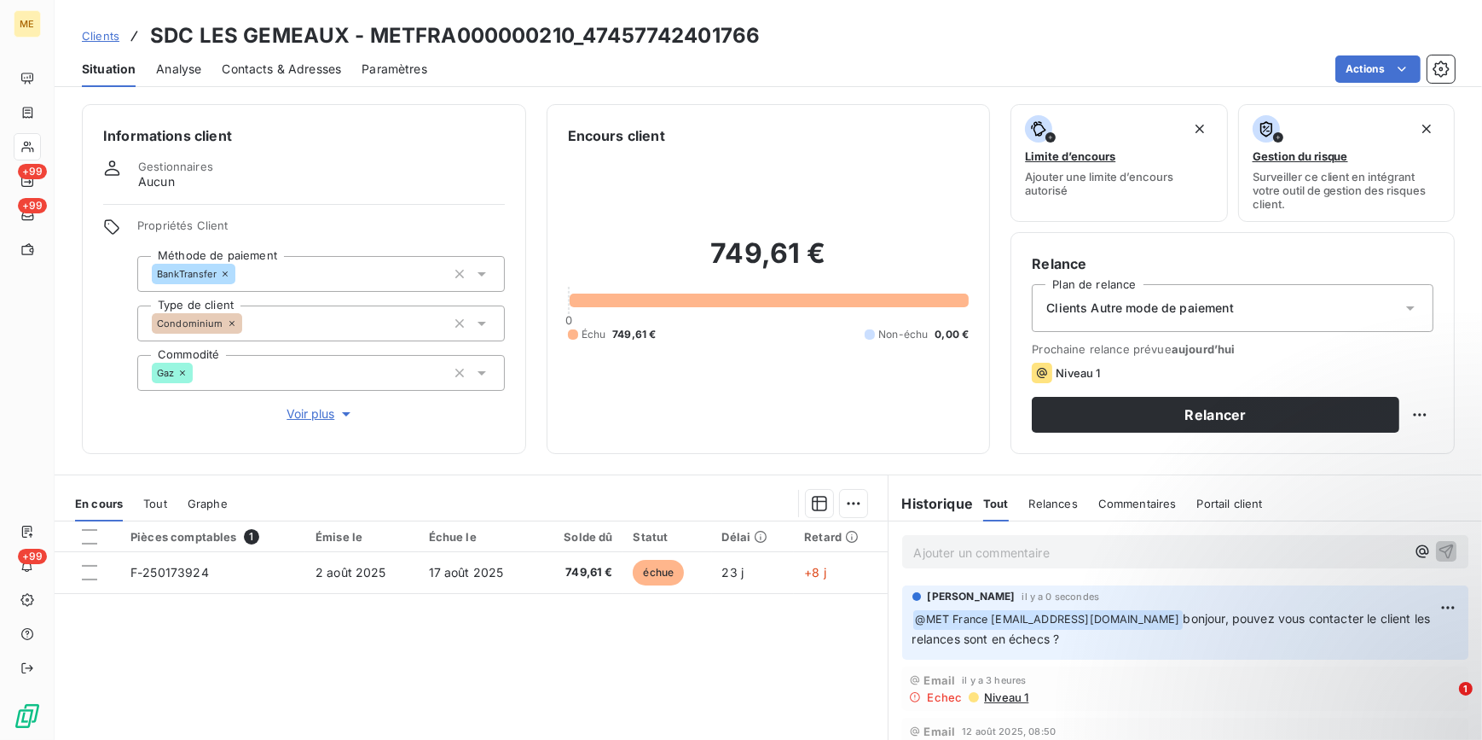
click at [112, 32] on span "Clients" at bounding box center [101, 36] width 38 height 14
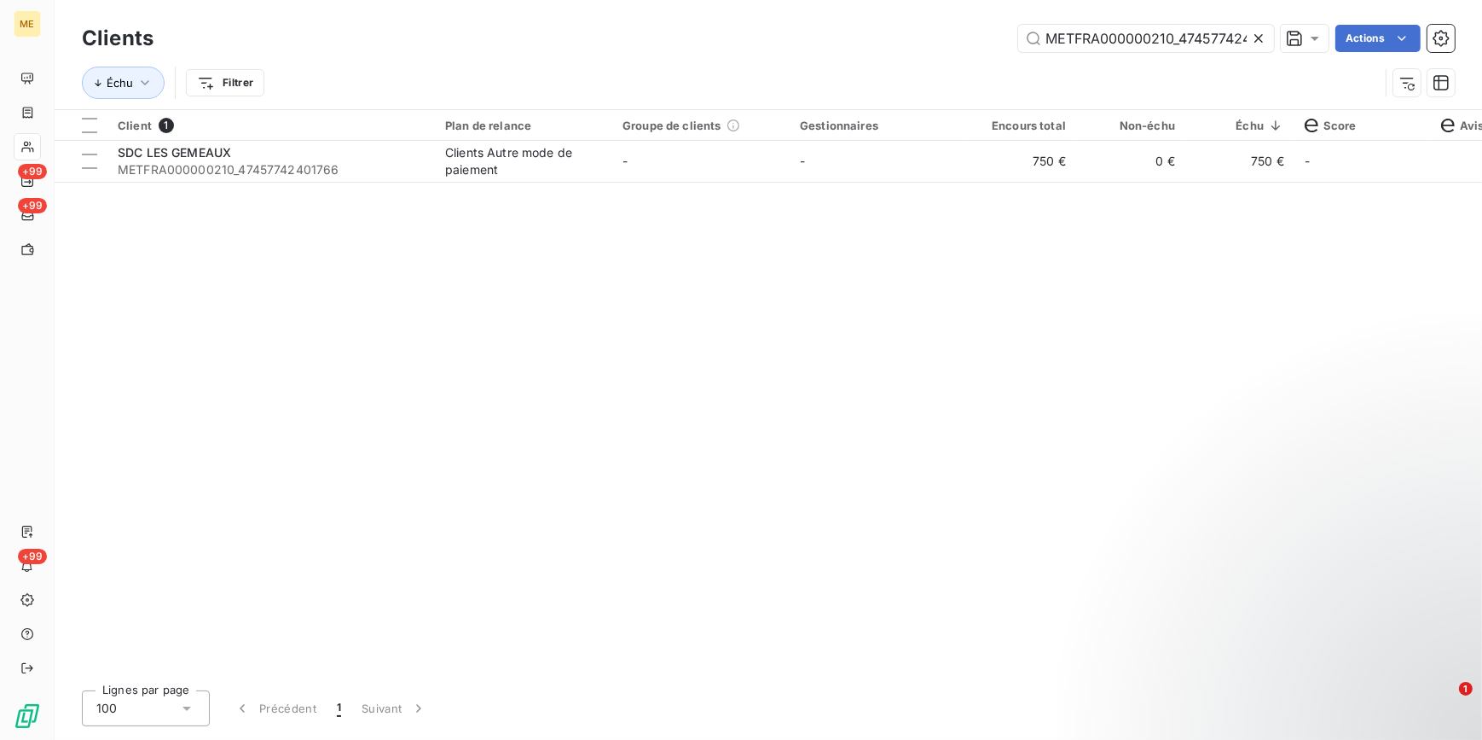
scroll to position [0, 44]
click at [1264, 41] on icon at bounding box center [1258, 38] width 17 height 17
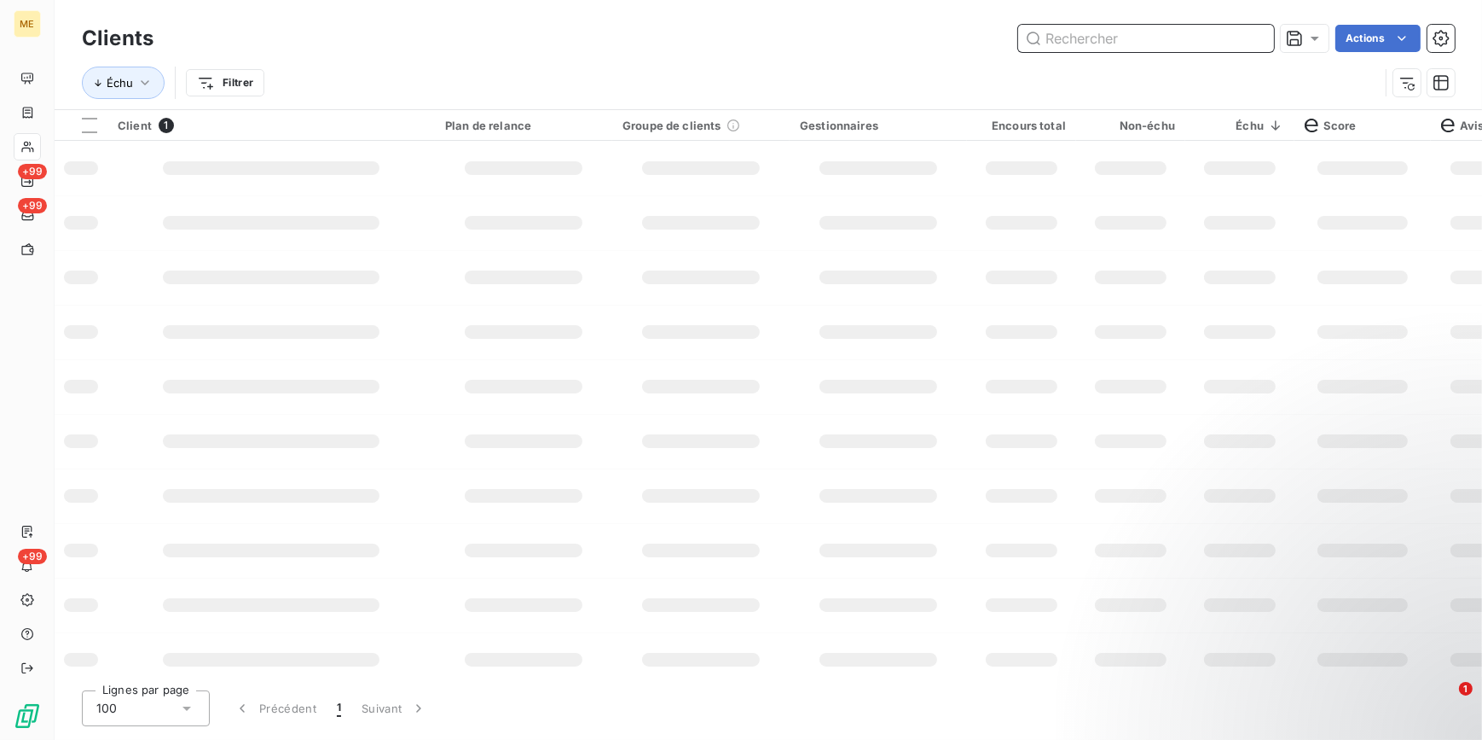
click at [1252, 38] on input "text" at bounding box center [1146, 38] width 256 height 27
paste input "METFRA000001963_21245007110423"
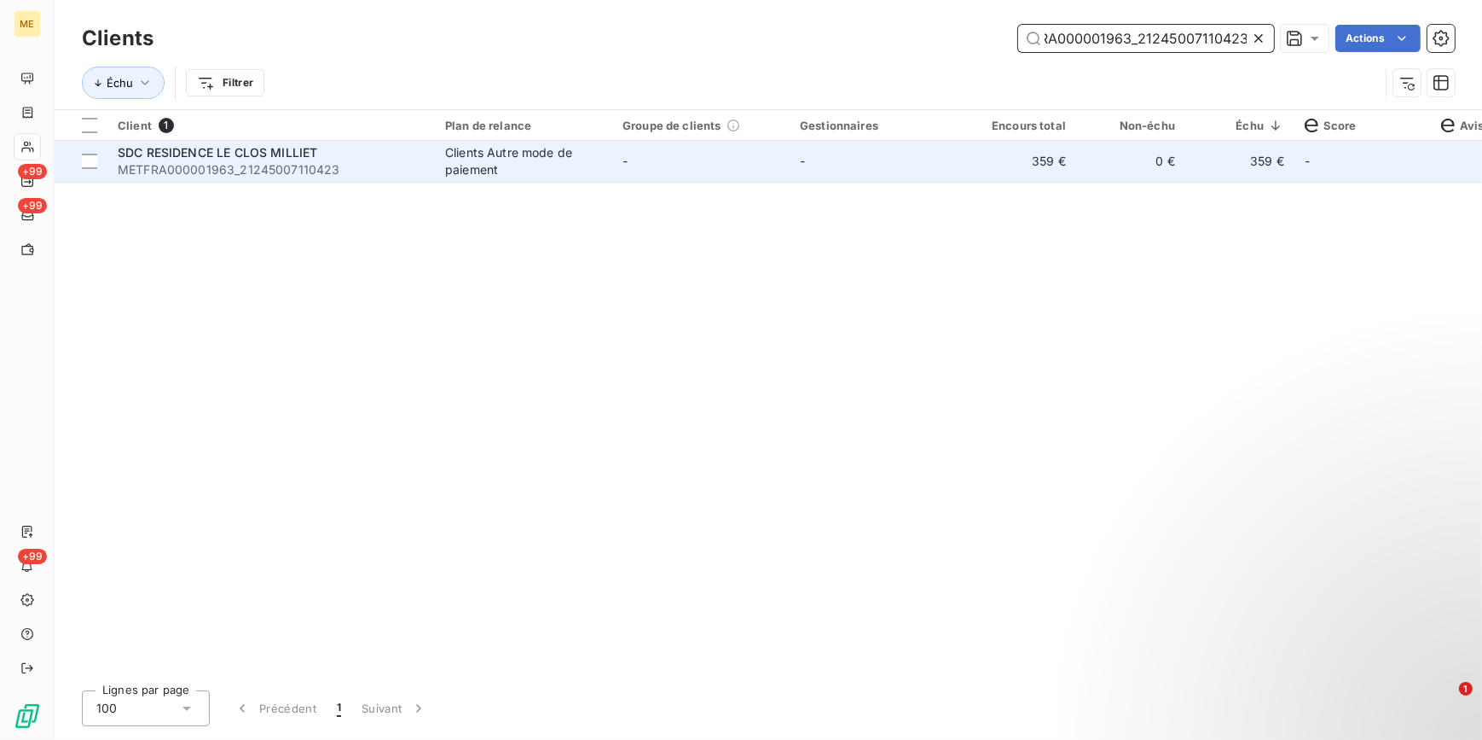
type input "METFRA000001963_21245007110423"
click at [444, 167] on td "Clients Autre mode de paiement" at bounding box center [523, 161] width 177 height 41
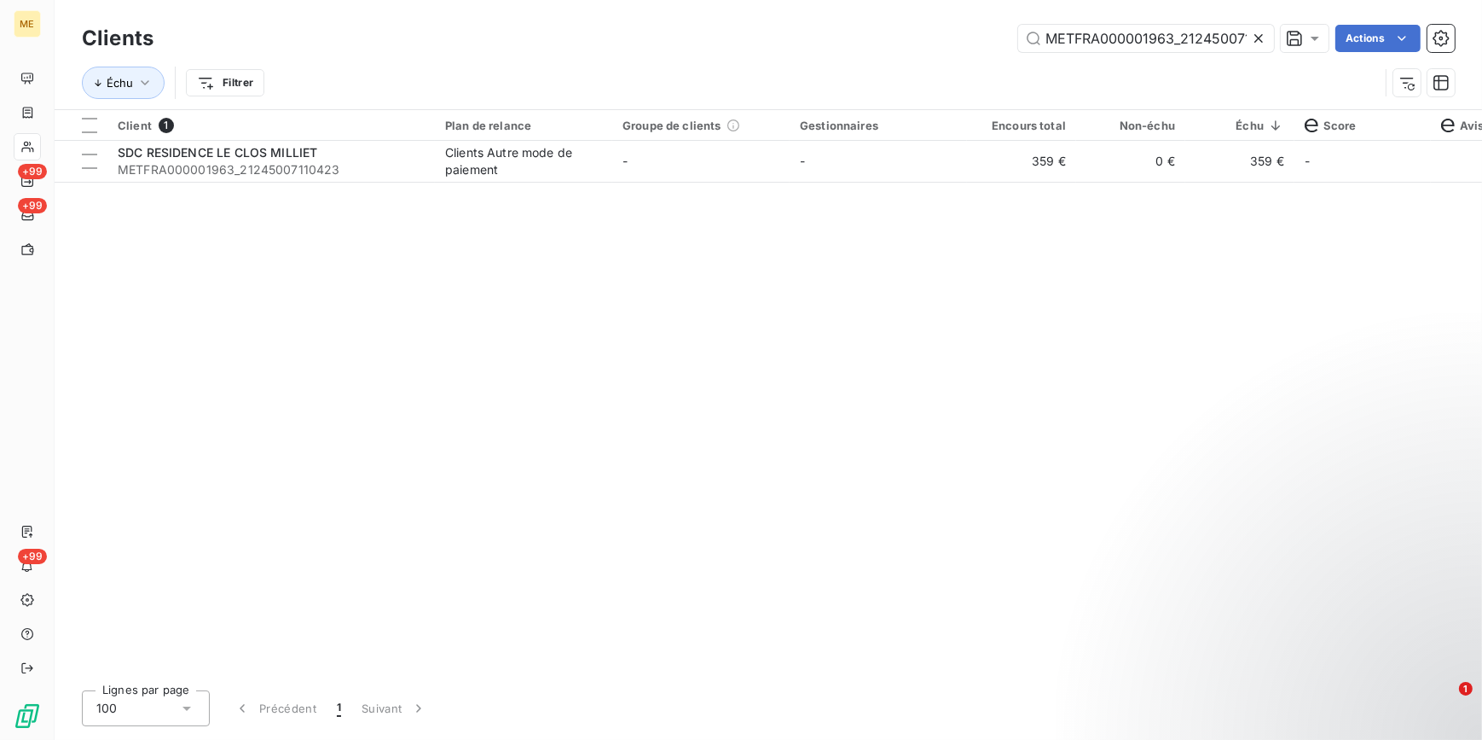
click at [1250, 40] on icon at bounding box center [1258, 38] width 17 height 17
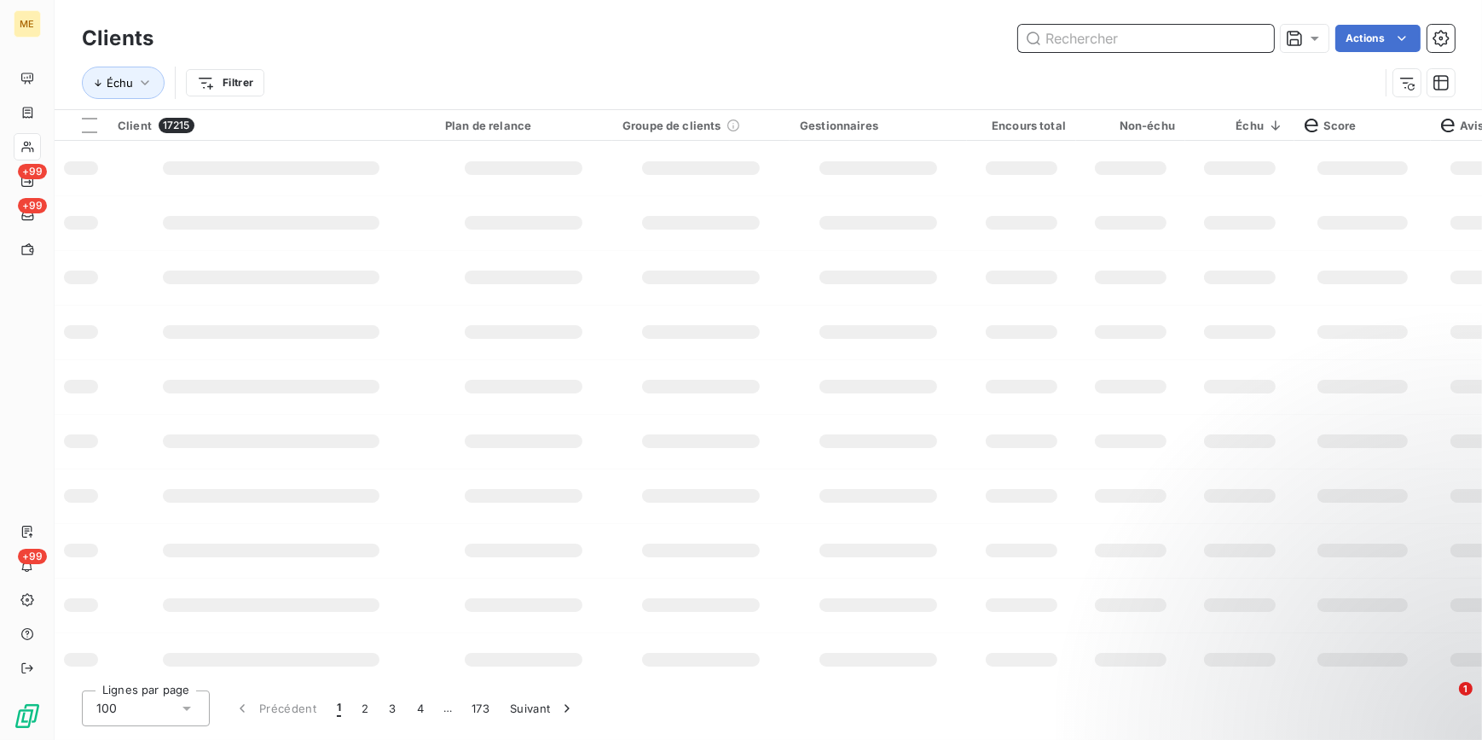
click at [1250, 40] on input "text" at bounding box center [1146, 38] width 256 height 27
paste input "METFRA000004467_16471924741043"
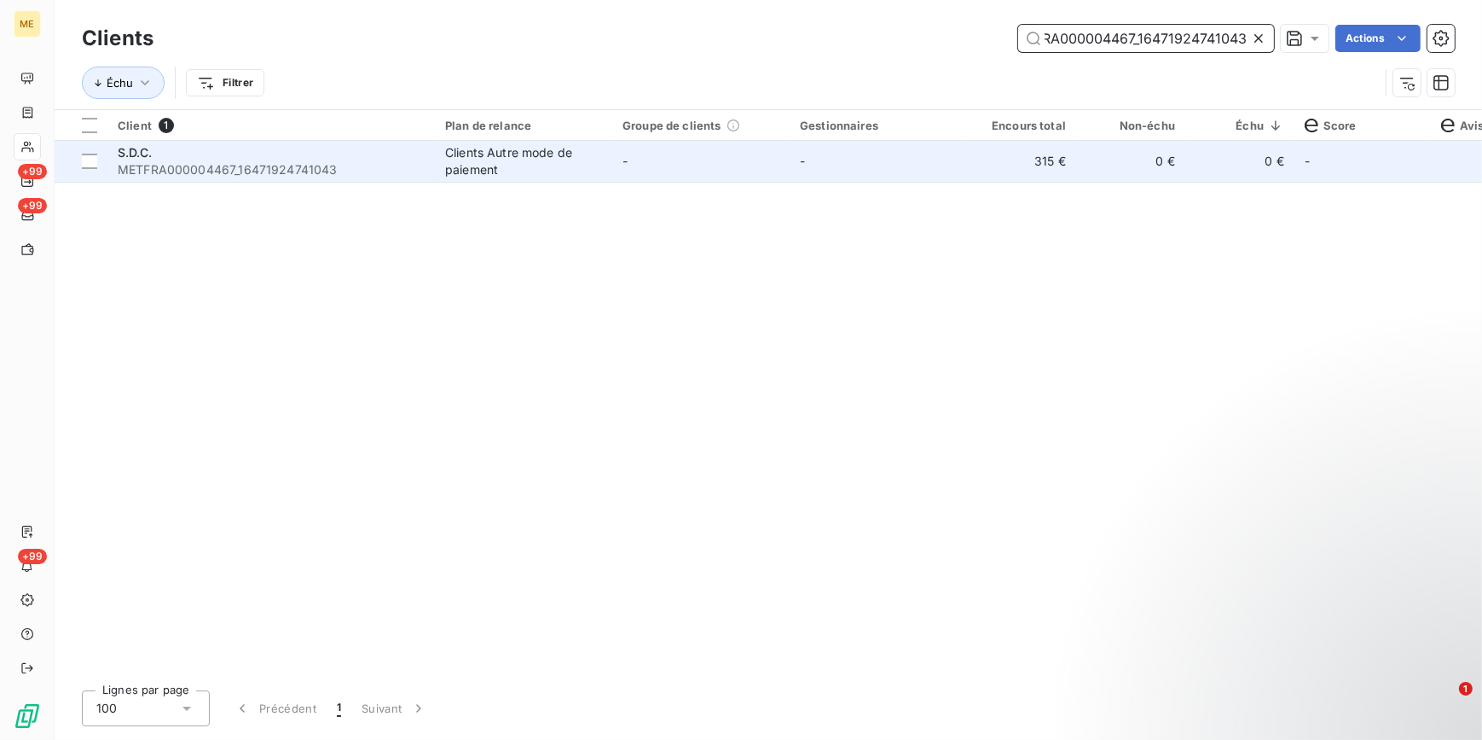
type input "METFRA000004467_16471924741043"
click at [1213, 166] on td "0 €" at bounding box center [1240, 161] width 109 height 41
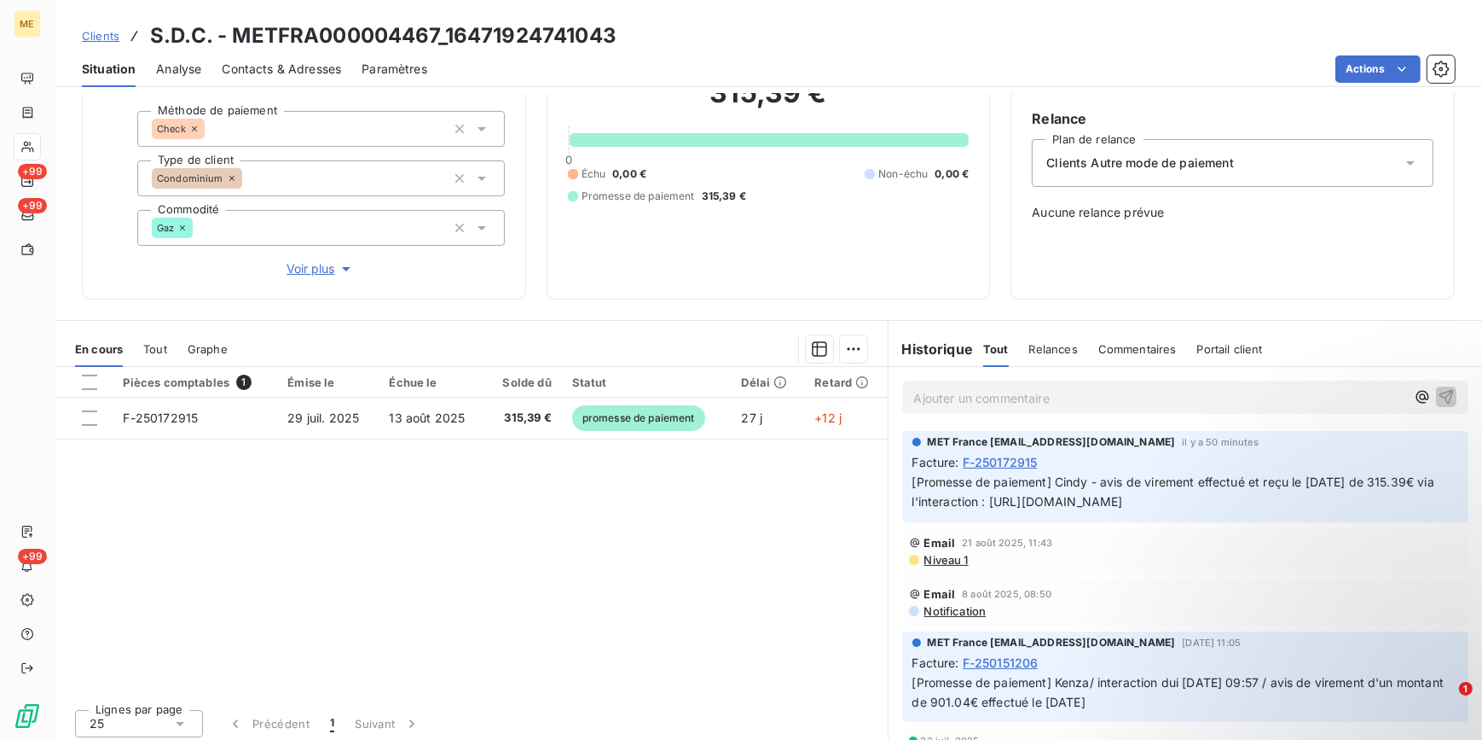
scroll to position [151, 0]
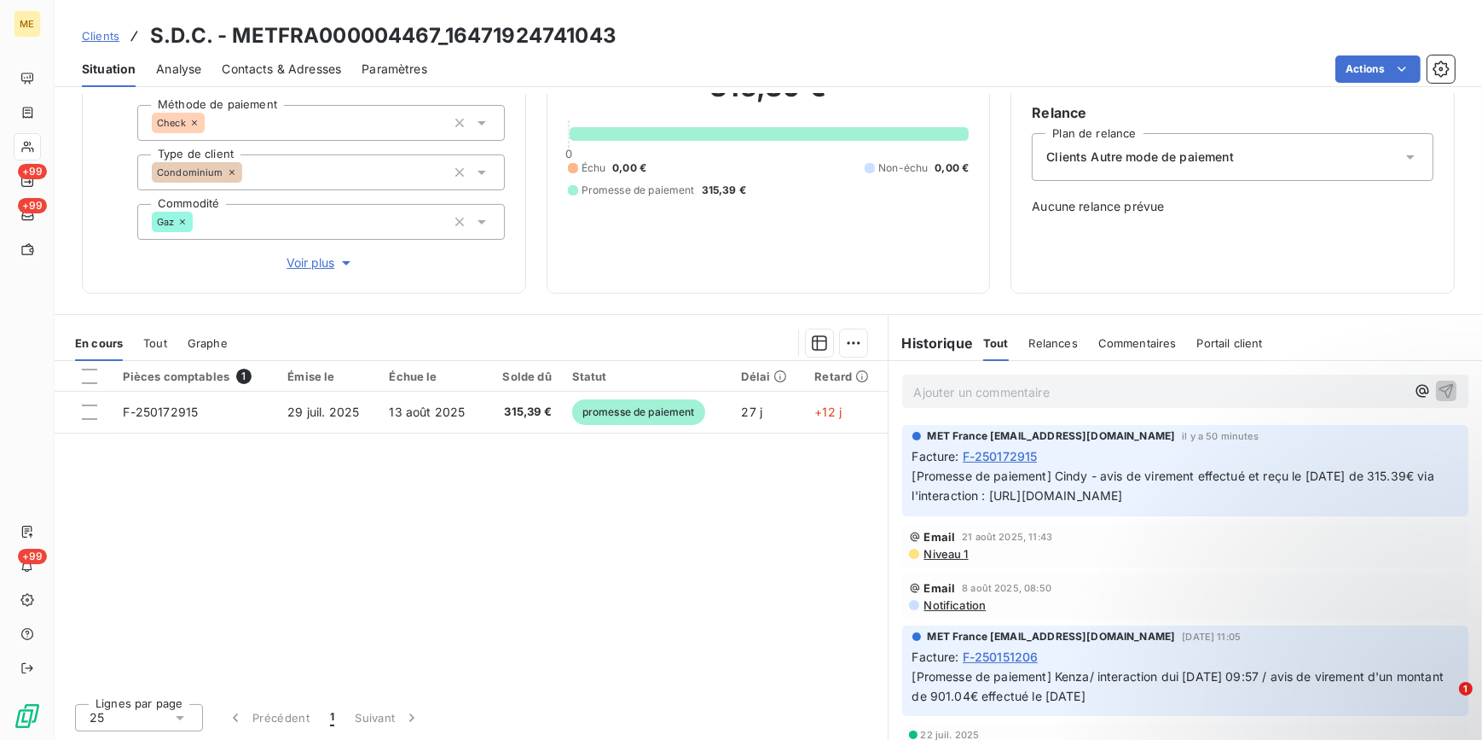
click at [105, 34] on span "Clients" at bounding box center [101, 36] width 38 height 14
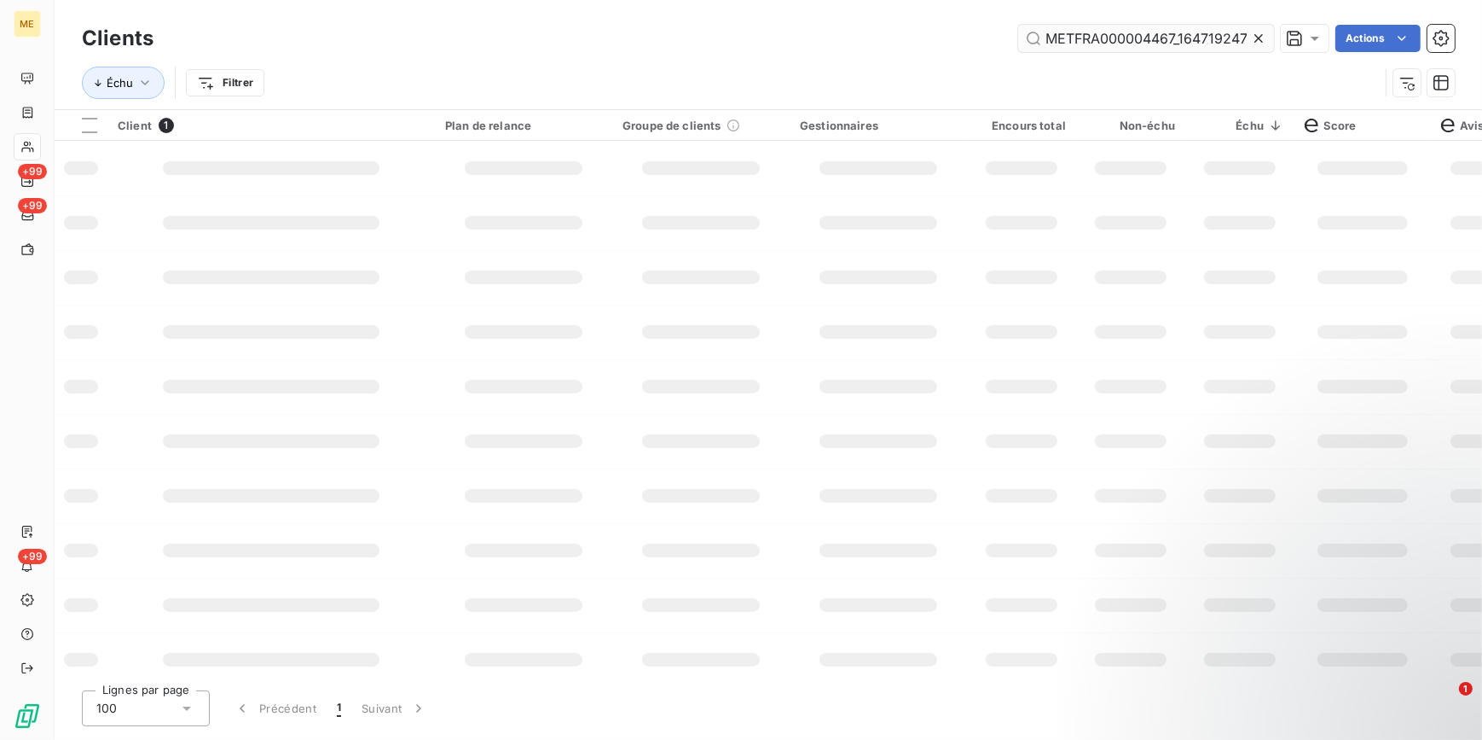
scroll to position [0, 42]
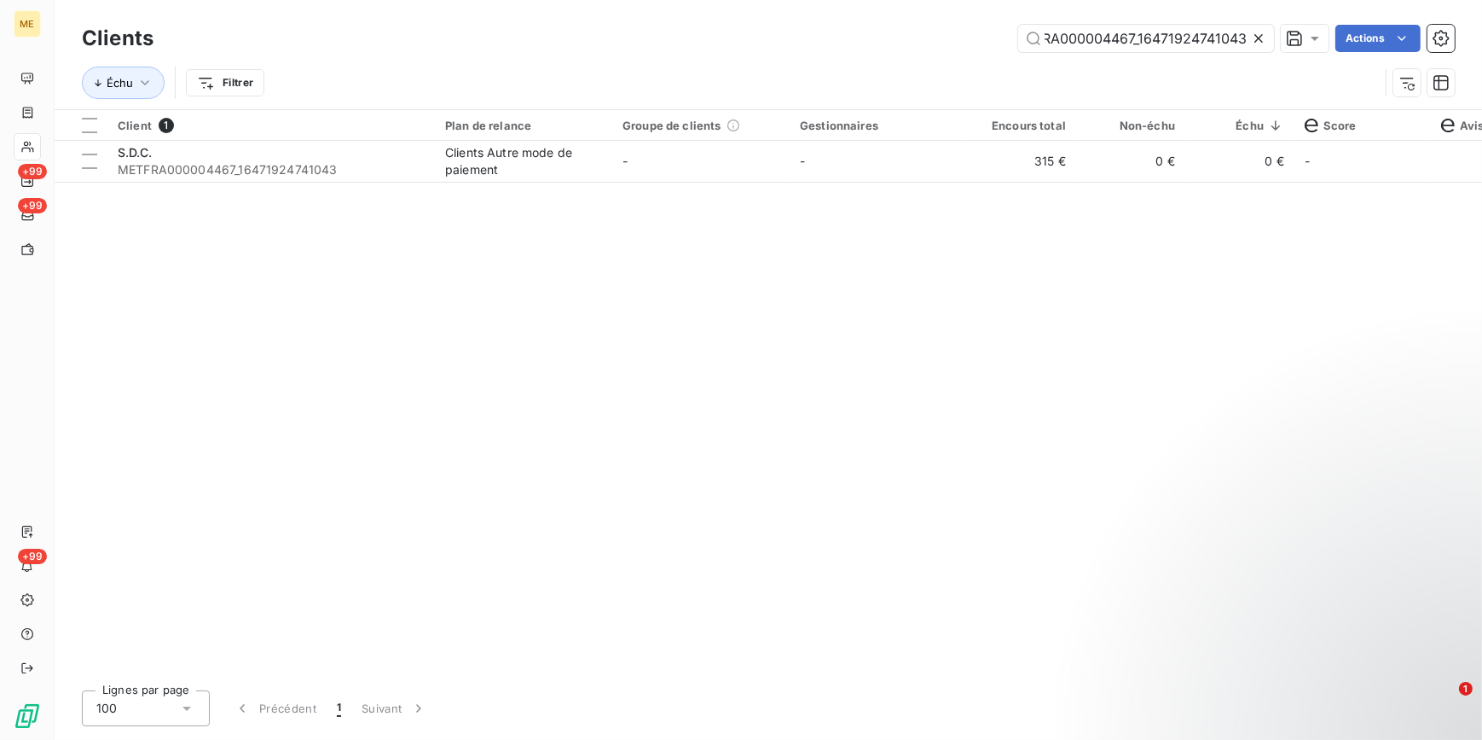
click at [1264, 39] on icon at bounding box center [1258, 38] width 17 height 17
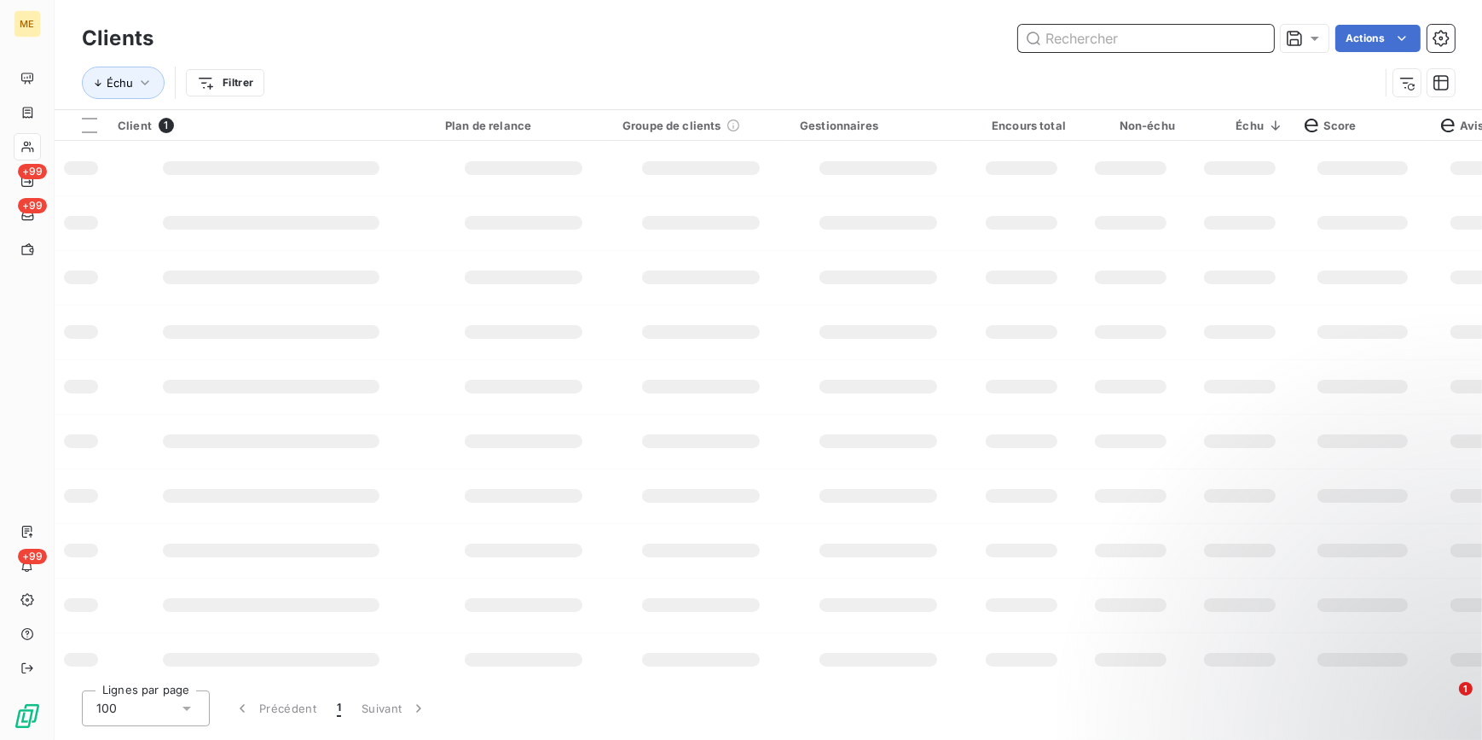
click at [1242, 42] on input "text" at bounding box center [1146, 38] width 256 height 27
paste input "METFRA000004089_25435600477230"
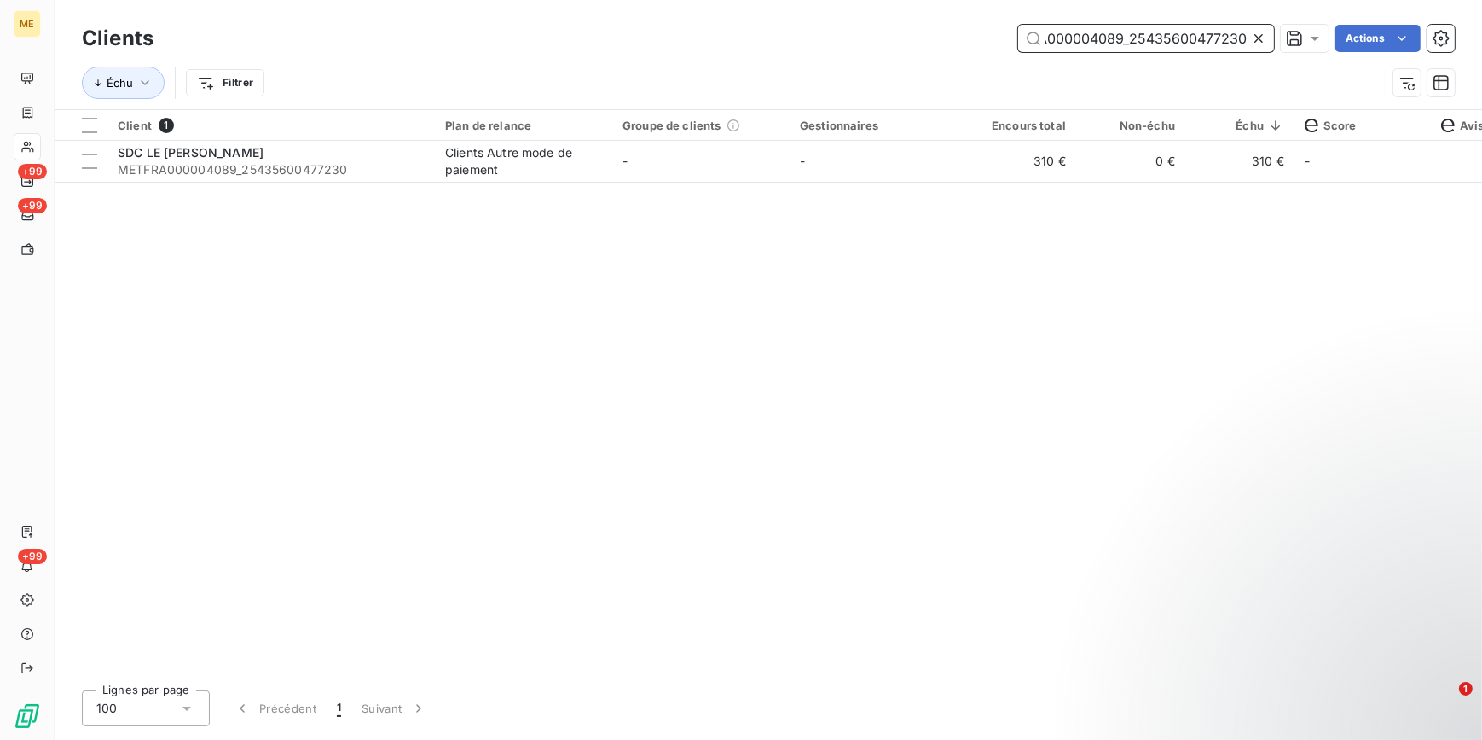
type input "METFRA000004089_25435600477230"
click at [1000, 179] on td "310 €" at bounding box center [1021, 161] width 109 height 41
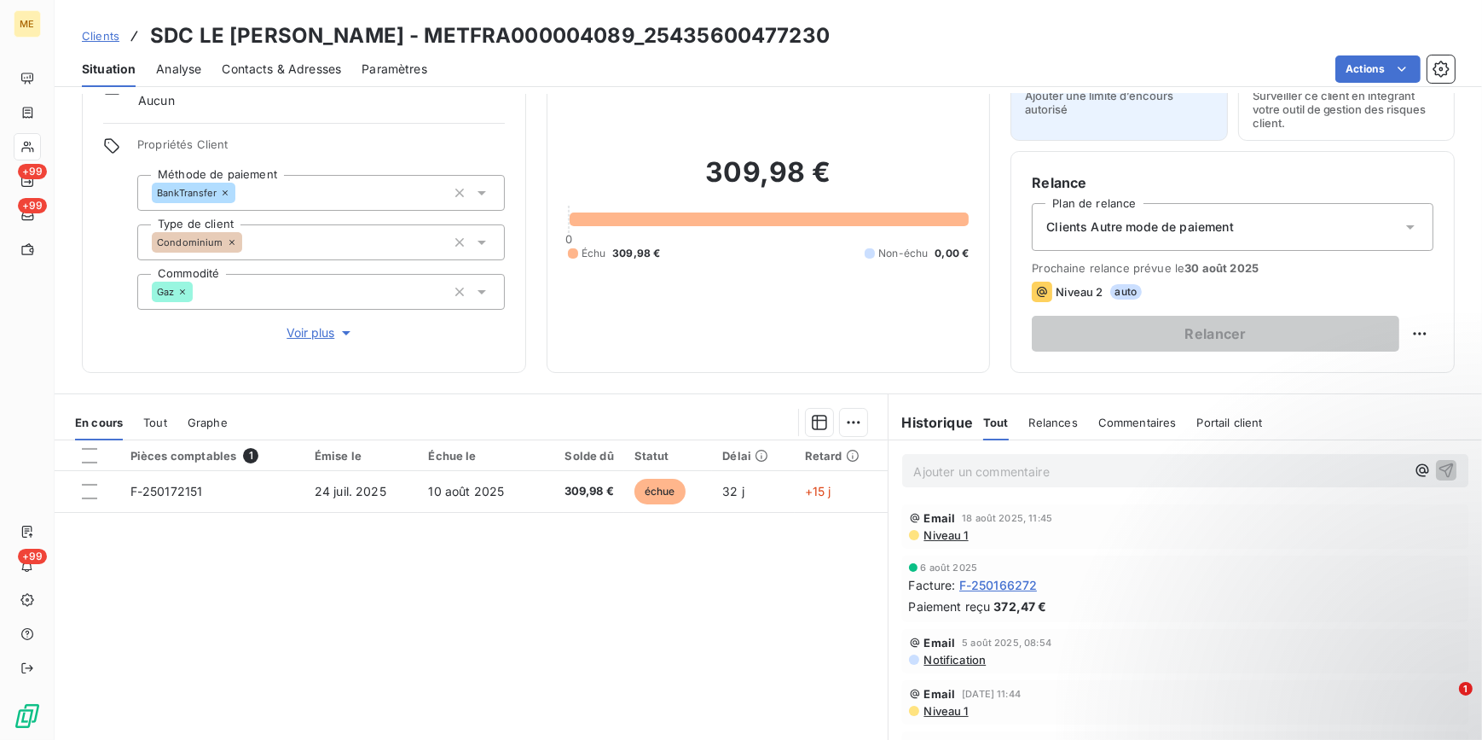
scroll to position [154, 0]
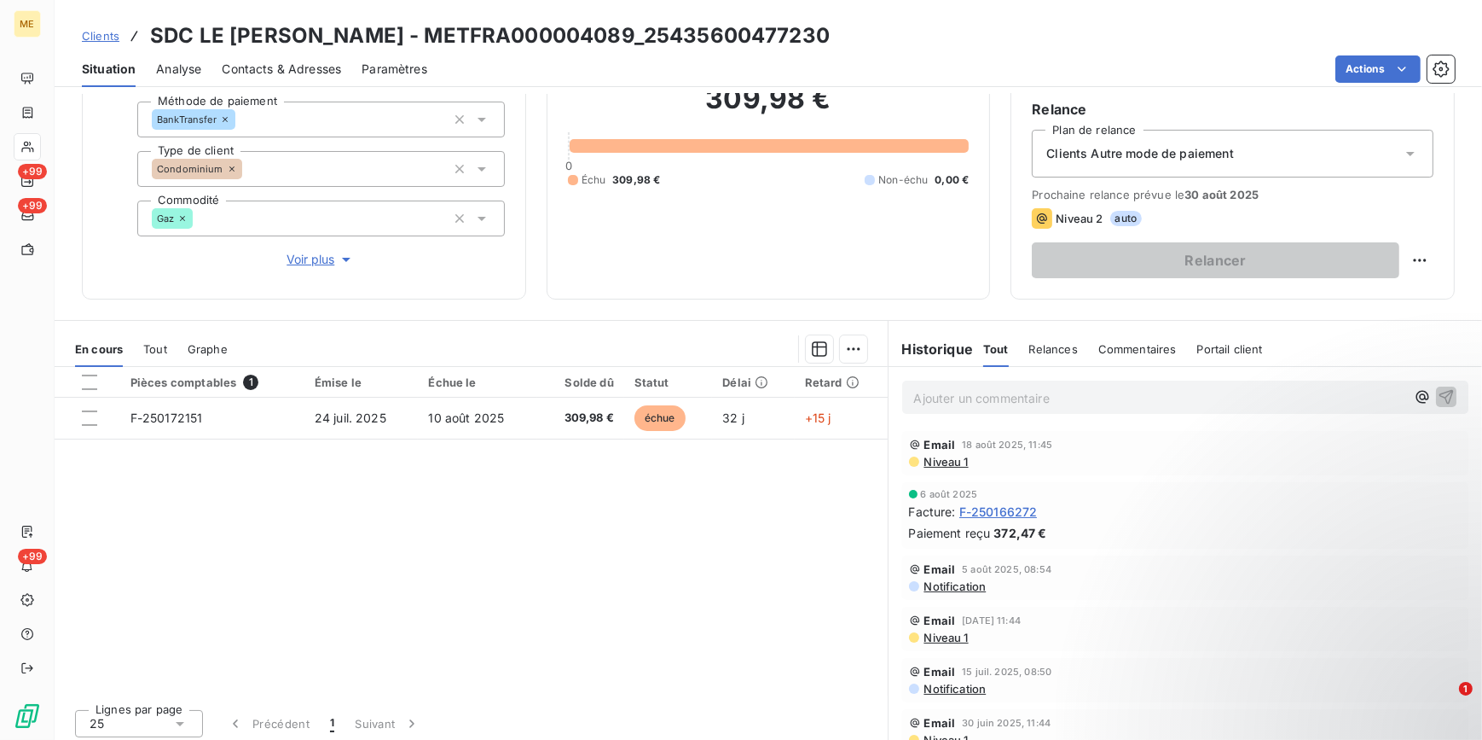
click at [119, 32] on div "Clients SDC LE JEAN BART - METFRA000004089_25435600477230" at bounding box center [456, 35] width 748 height 31
click at [114, 31] on span "Clients" at bounding box center [101, 36] width 38 height 14
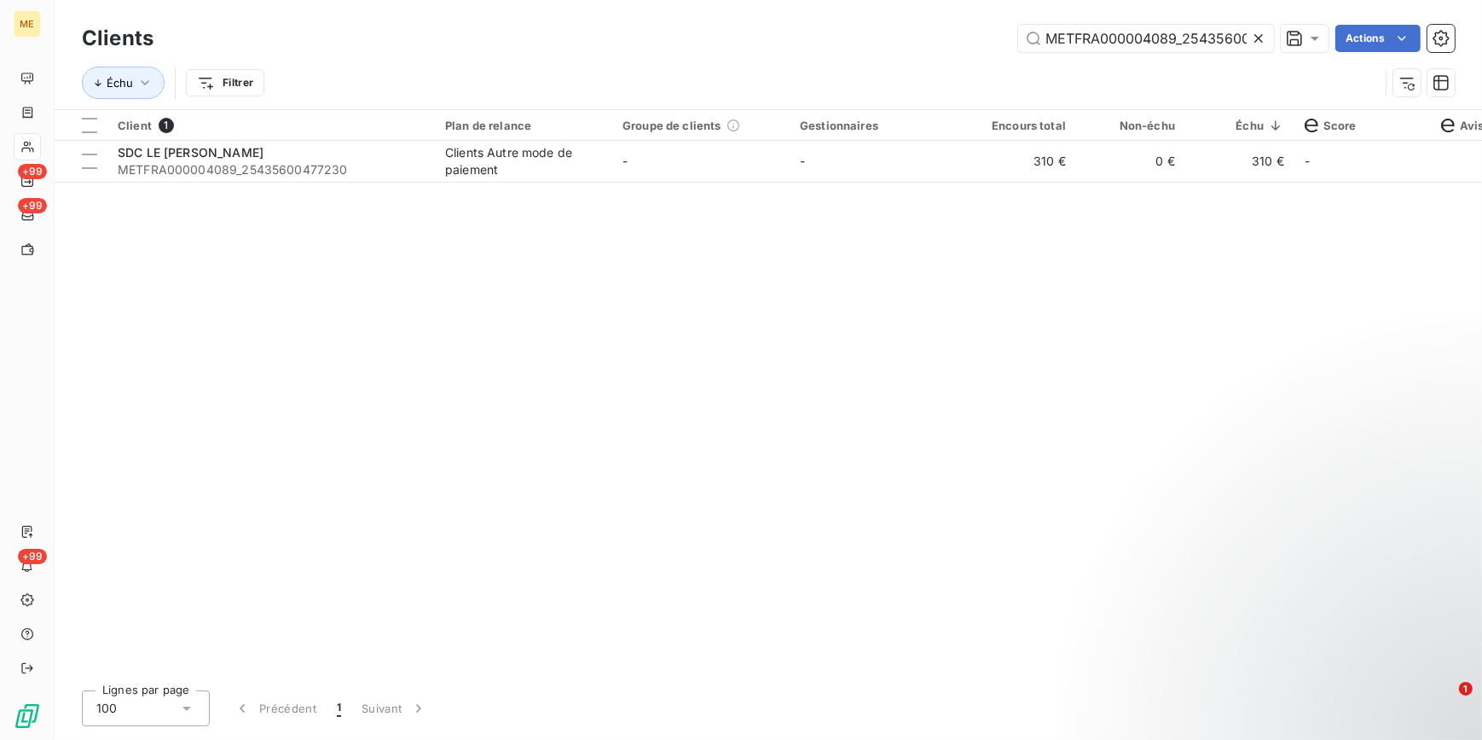
click at [1262, 30] on icon at bounding box center [1258, 38] width 17 height 17
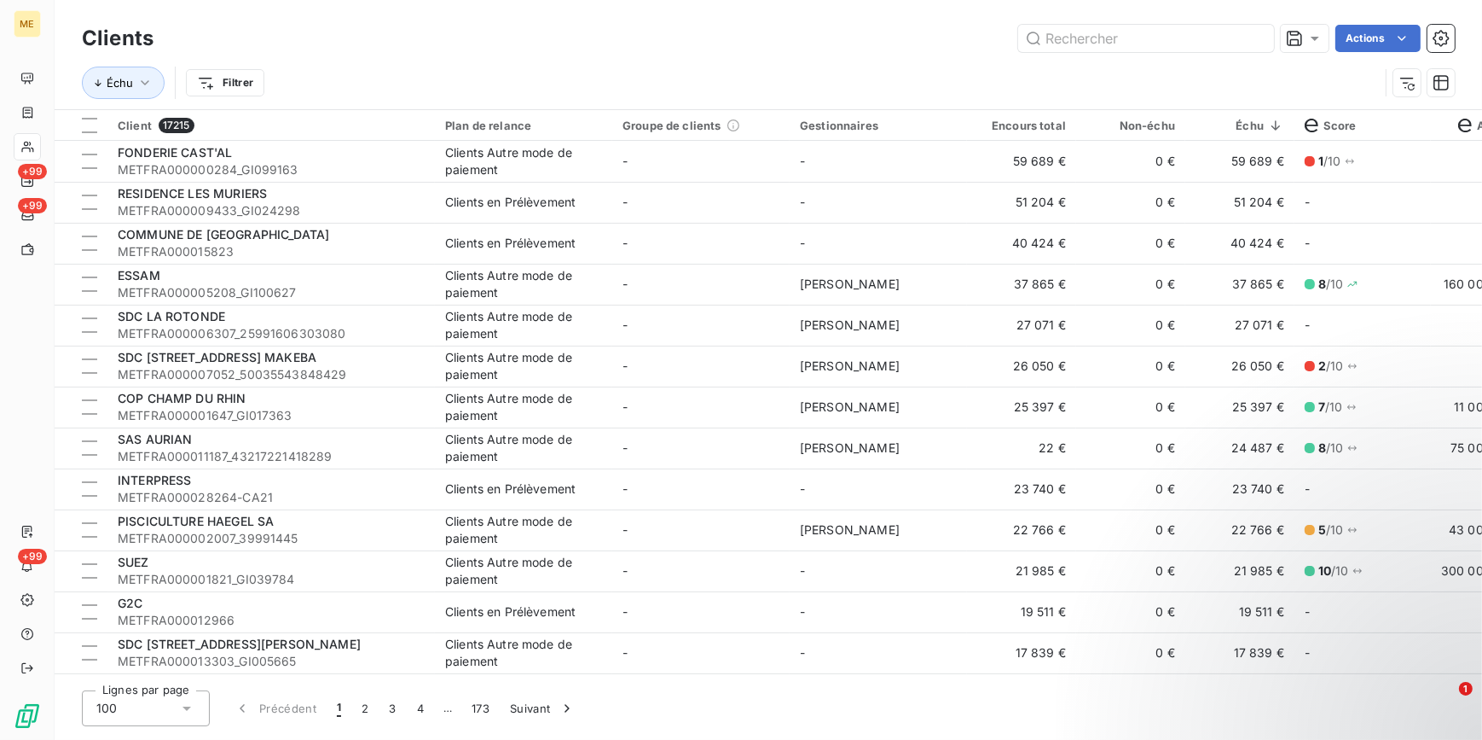
drag, startPoint x: 666, startPoint y: 676, endPoint x: 683, endPoint y: 677, distance: 17.1
click at [683, 677] on div "Clients Actions Échu Filtrer Client 17215 Plan de relance Groupe de clients Ges…" at bounding box center [769, 370] width 1428 height 740
click at [497, 125] on div "Plan de relance" at bounding box center [523, 126] width 157 height 14
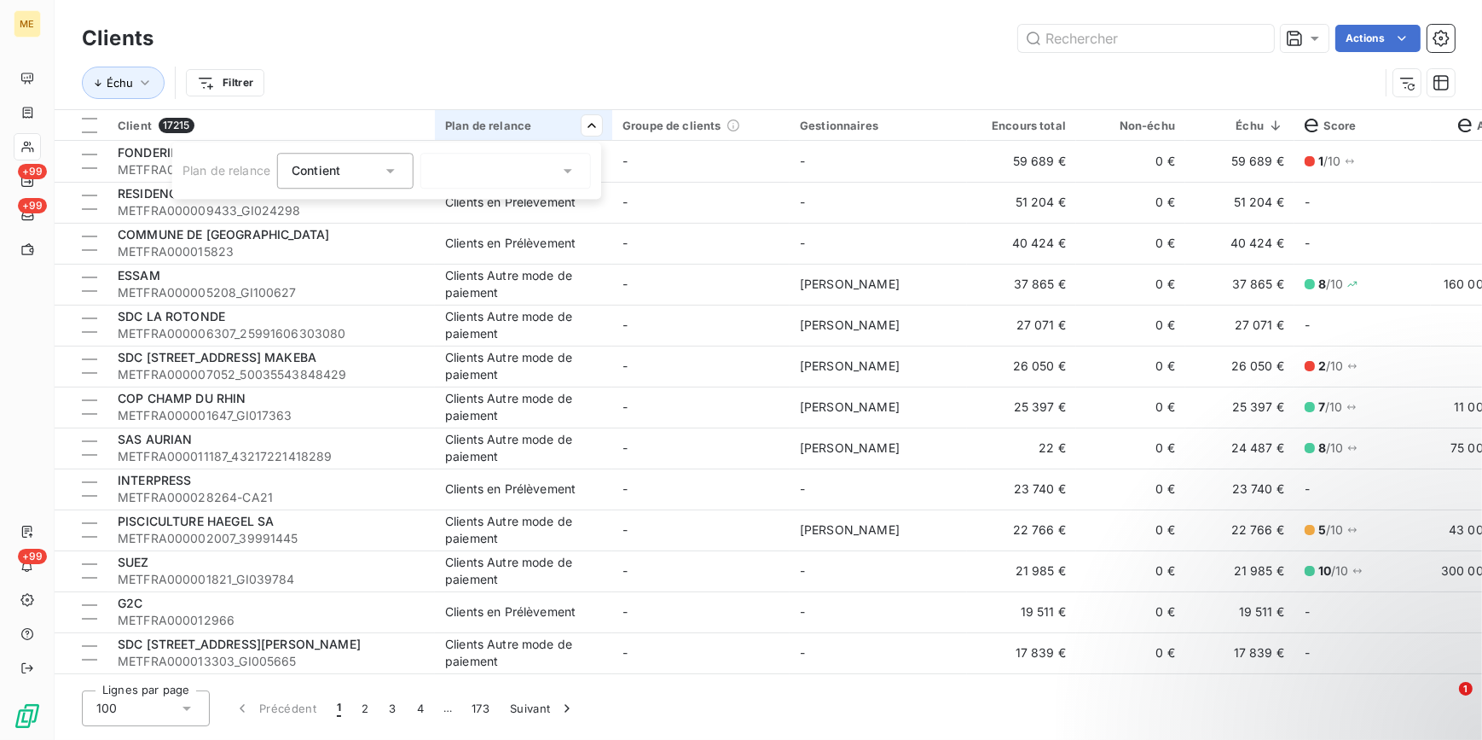
click at [519, 171] on div at bounding box center [506, 171] width 171 height 36
click at [437, 295] on div at bounding box center [438, 299] width 15 height 15
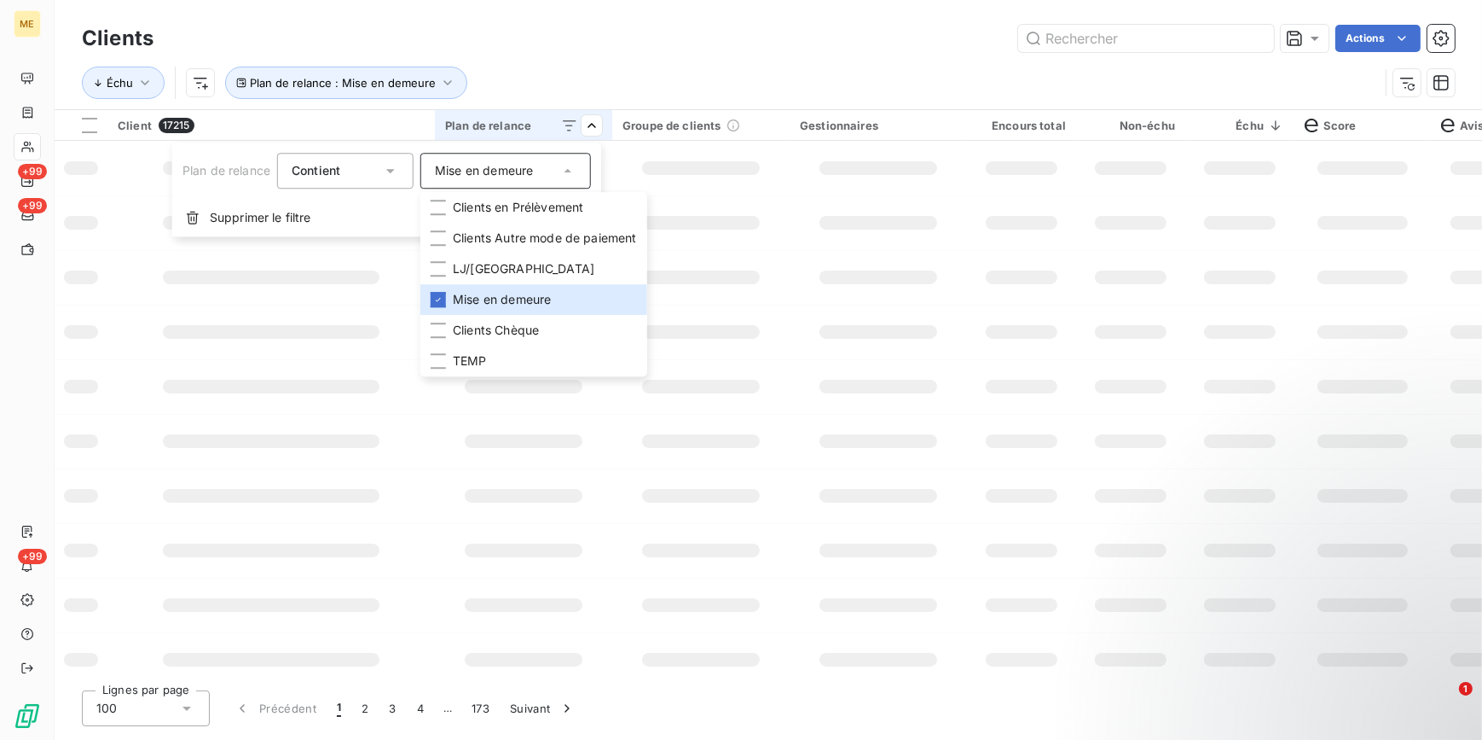
click at [682, 25] on html "ME +99 +99 +99 Clients Actions Échu Plan de relance : Mise en demeure Client 17…" at bounding box center [741, 370] width 1482 height 740
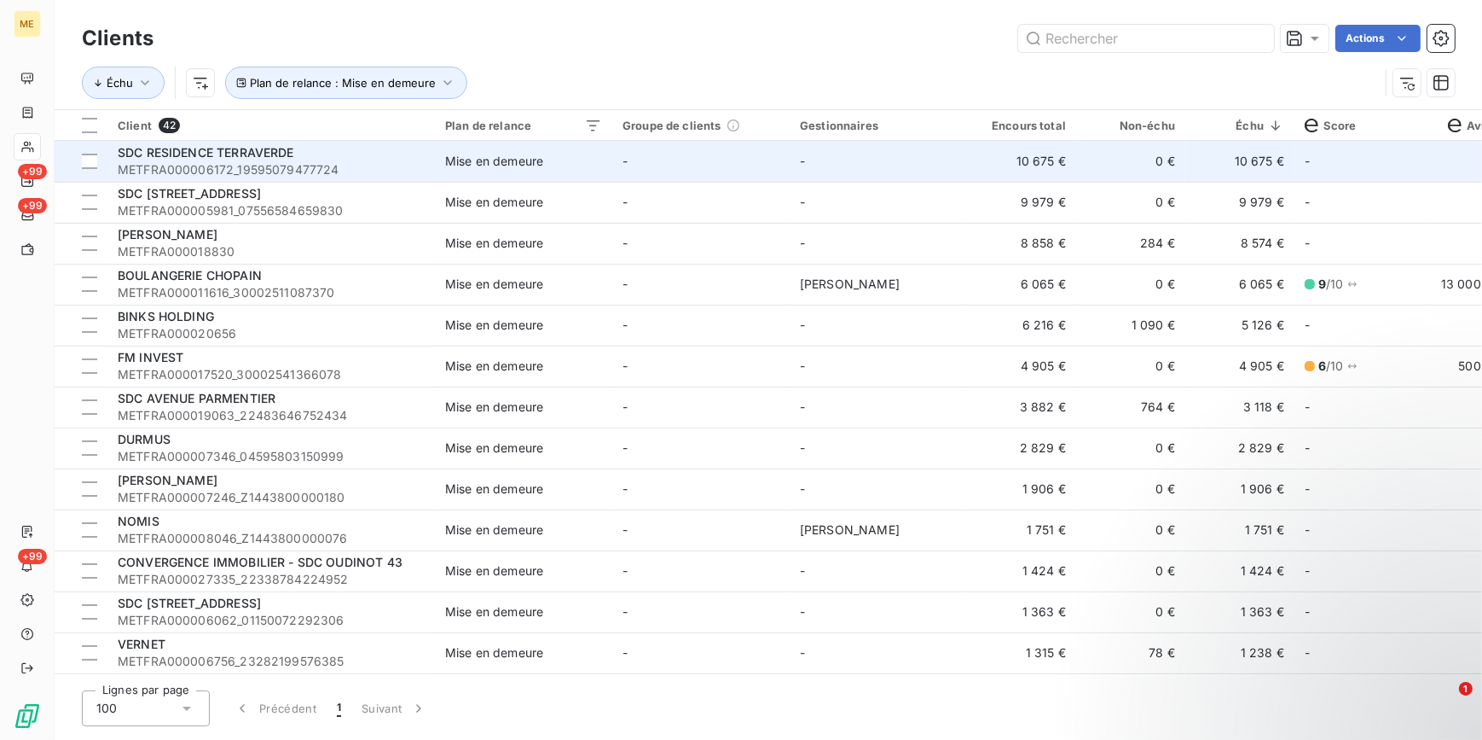
click at [333, 171] on span "METFRA000006172_19595079477724" at bounding box center [271, 169] width 307 height 17
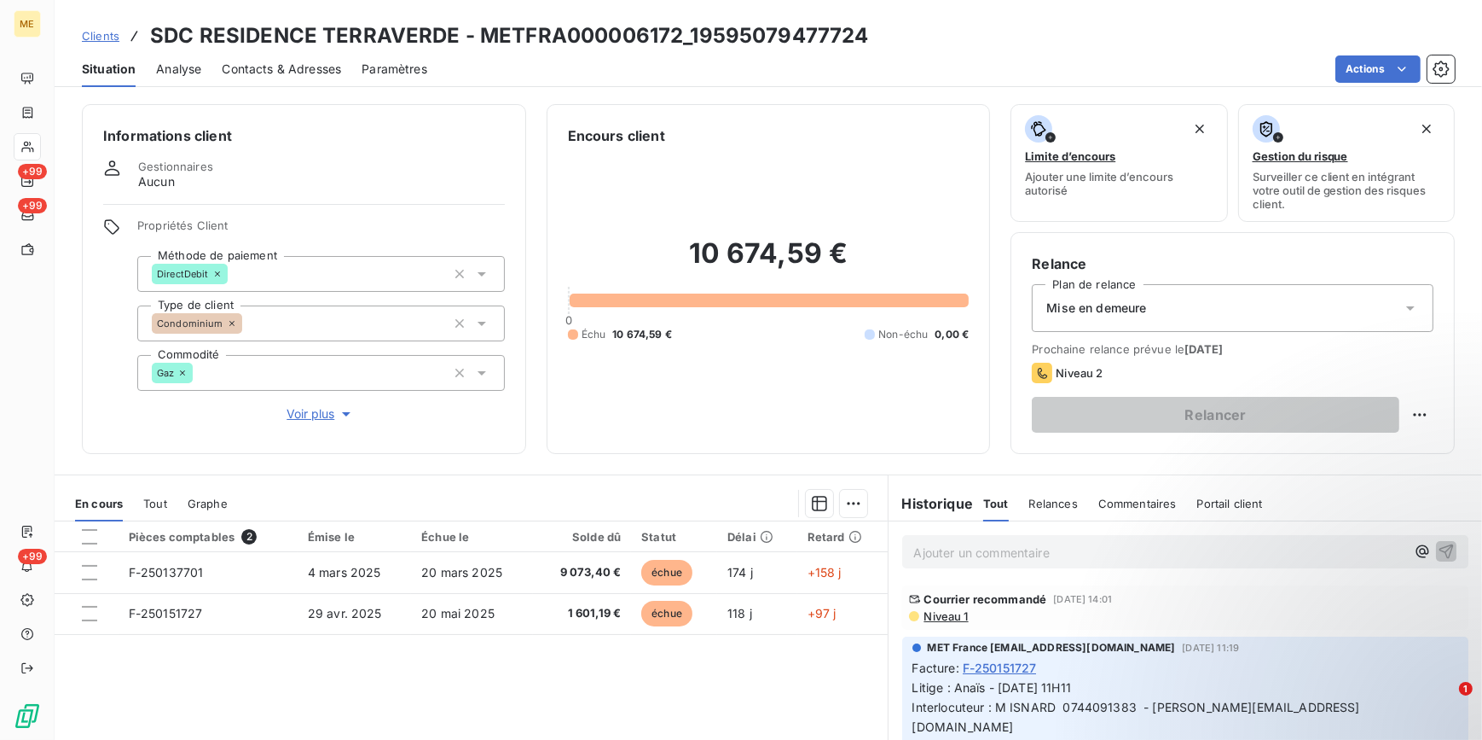
click at [1262, 314] on div "Mise en demeure" at bounding box center [1233, 308] width 402 height 48
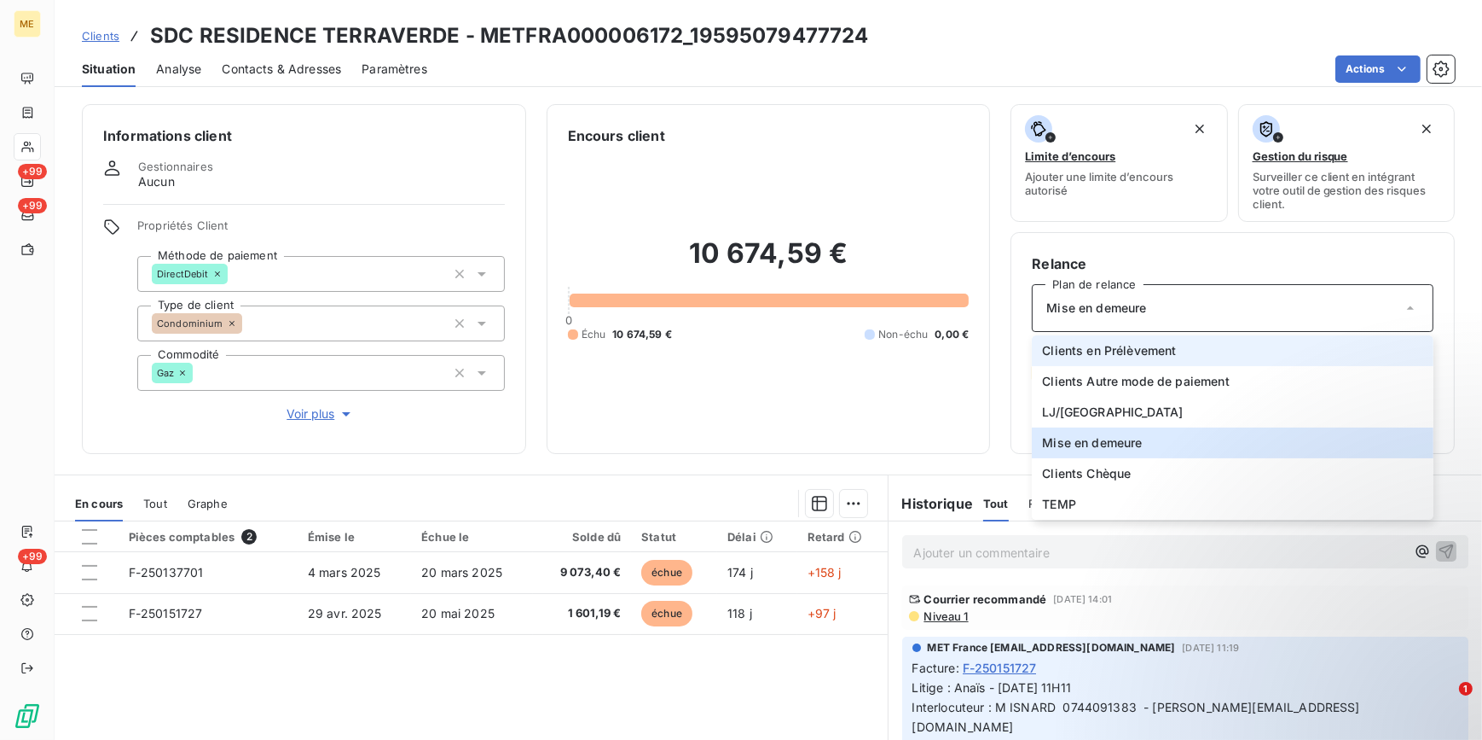
click at [1075, 350] on span "Clients en Prélèvement" at bounding box center [1109, 350] width 134 height 17
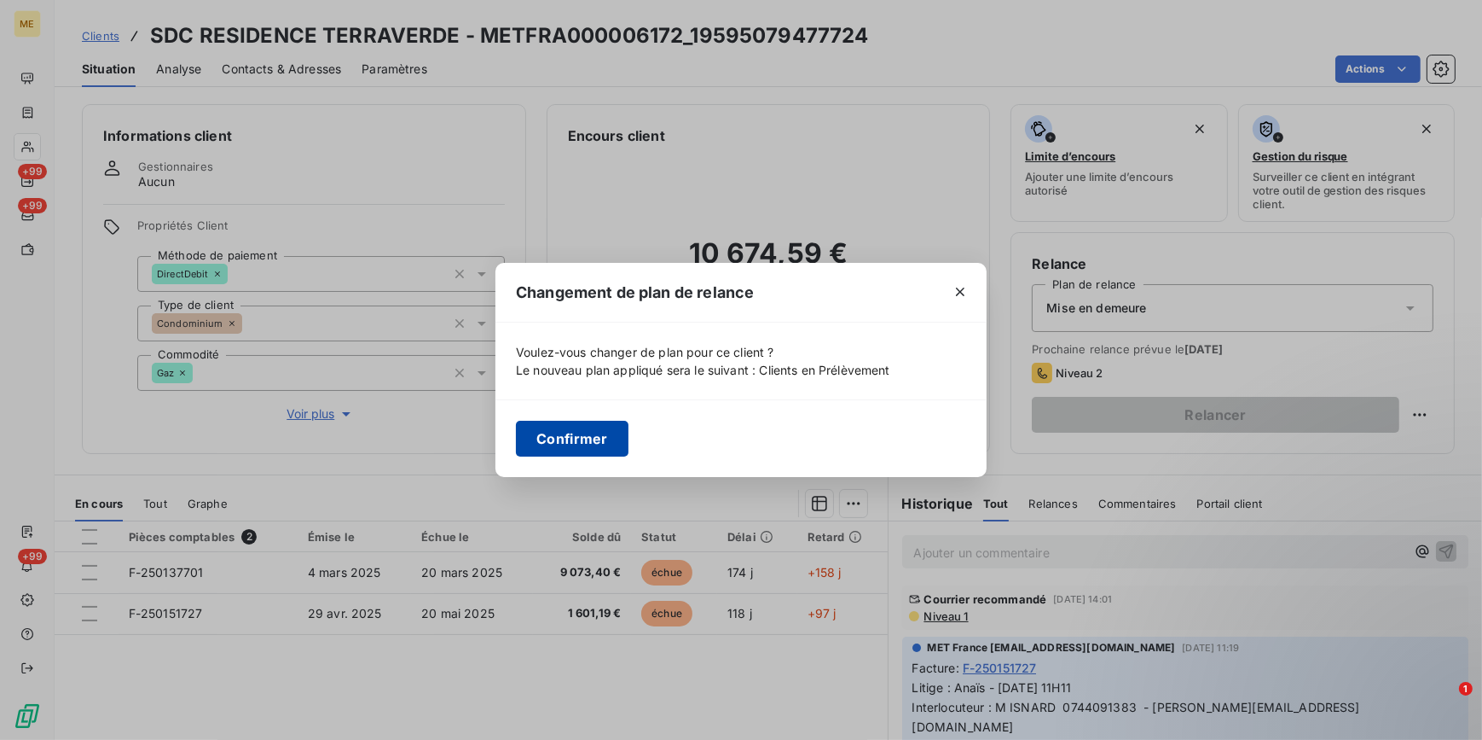
click at [570, 440] on button "Confirmer" at bounding box center [572, 439] width 113 height 36
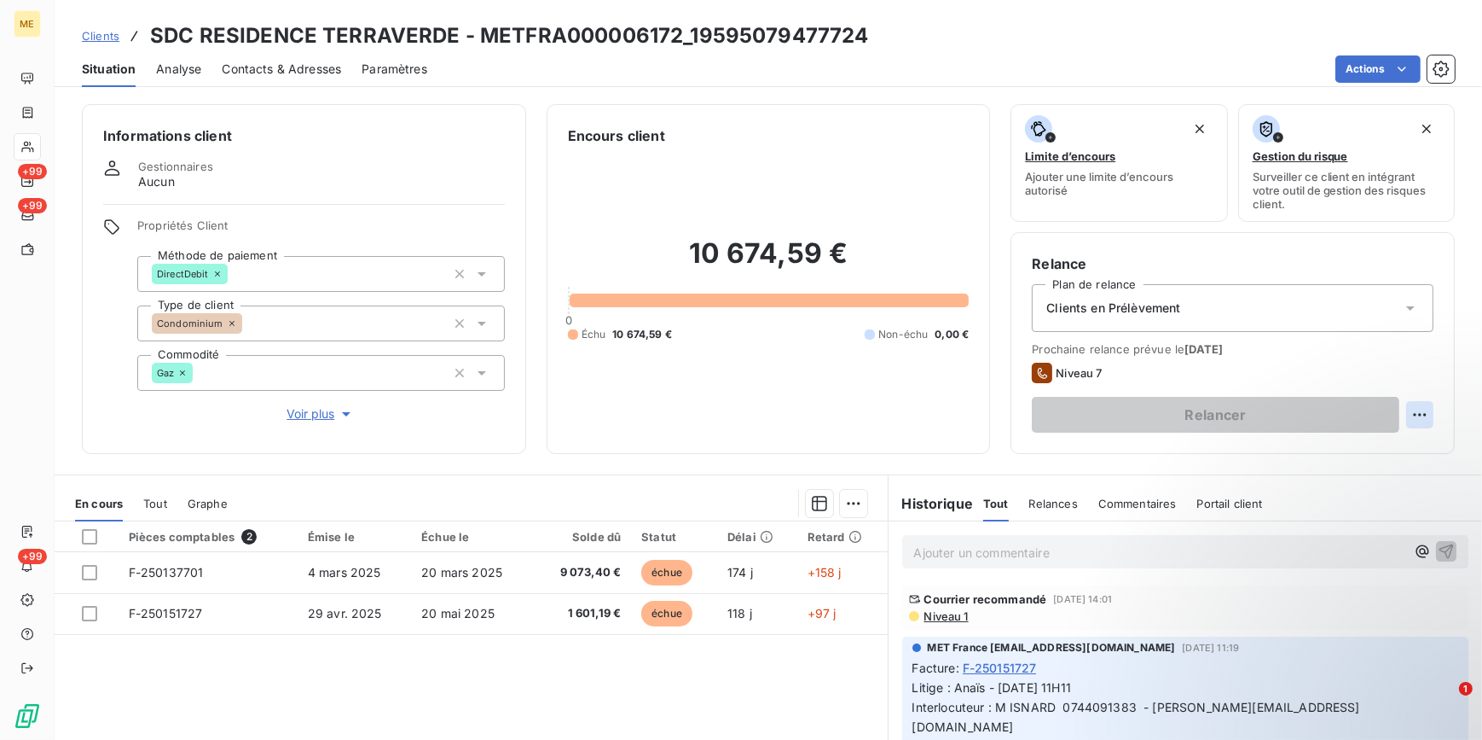
click at [1412, 413] on html "ME +99 +99 +99 Clients SDC RESIDENCE TERRAVERDE - METFRA000006172_1959507947772…" at bounding box center [741, 370] width 1482 height 740
click at [1373, 453] on div "Replanifier cette action" at bounding box center [1338, 451] width 153 height 27
select select "7"
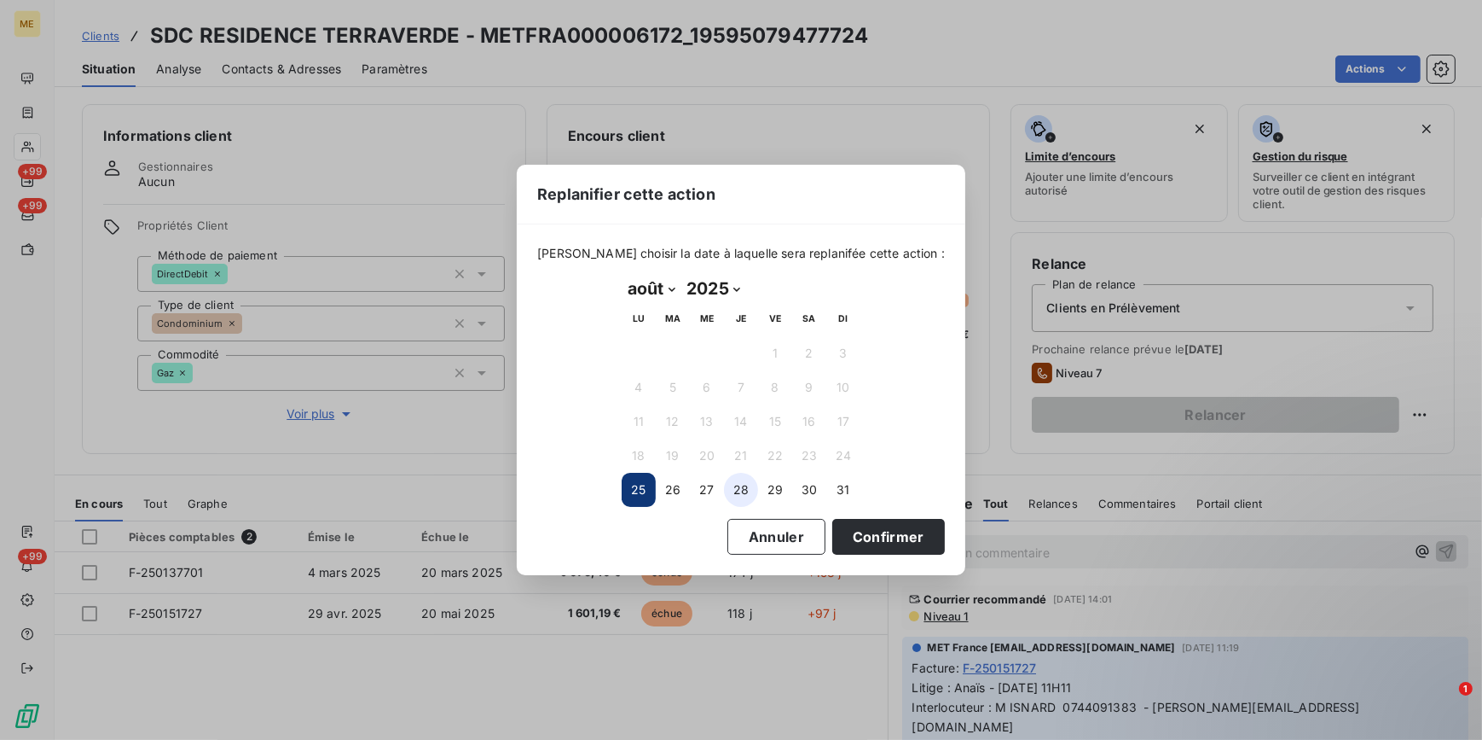
click at [739, 490] on button "28" at bounding box center [741, 490] width 34 height 34
click at [835, 537] on button "Confirmer" at bounding box center [888, 537] width 113 height 36
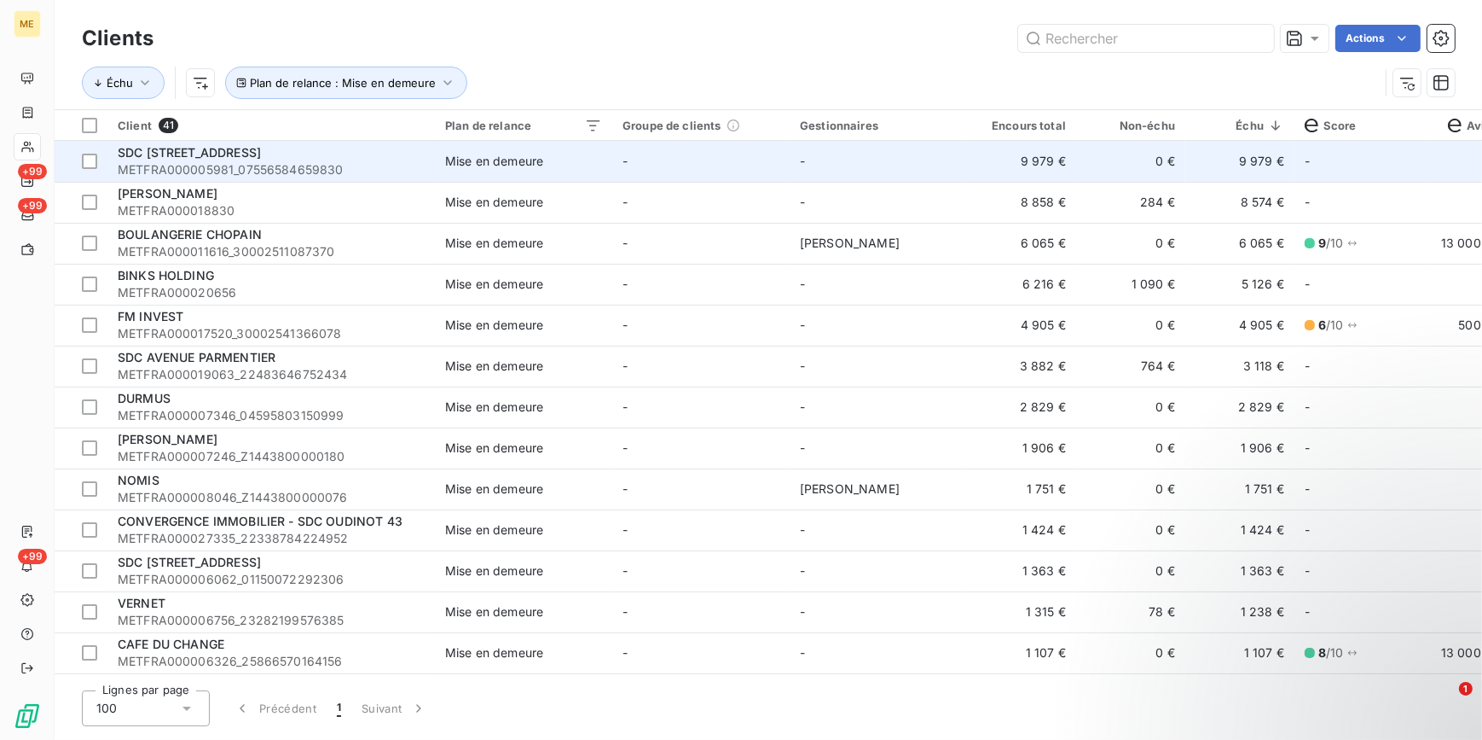
click at [429, 158] on td "SDC [STREET_ADDRESS] METFRA000005981_07556584659830" at bounding box center [271, 161] width 328 height 41
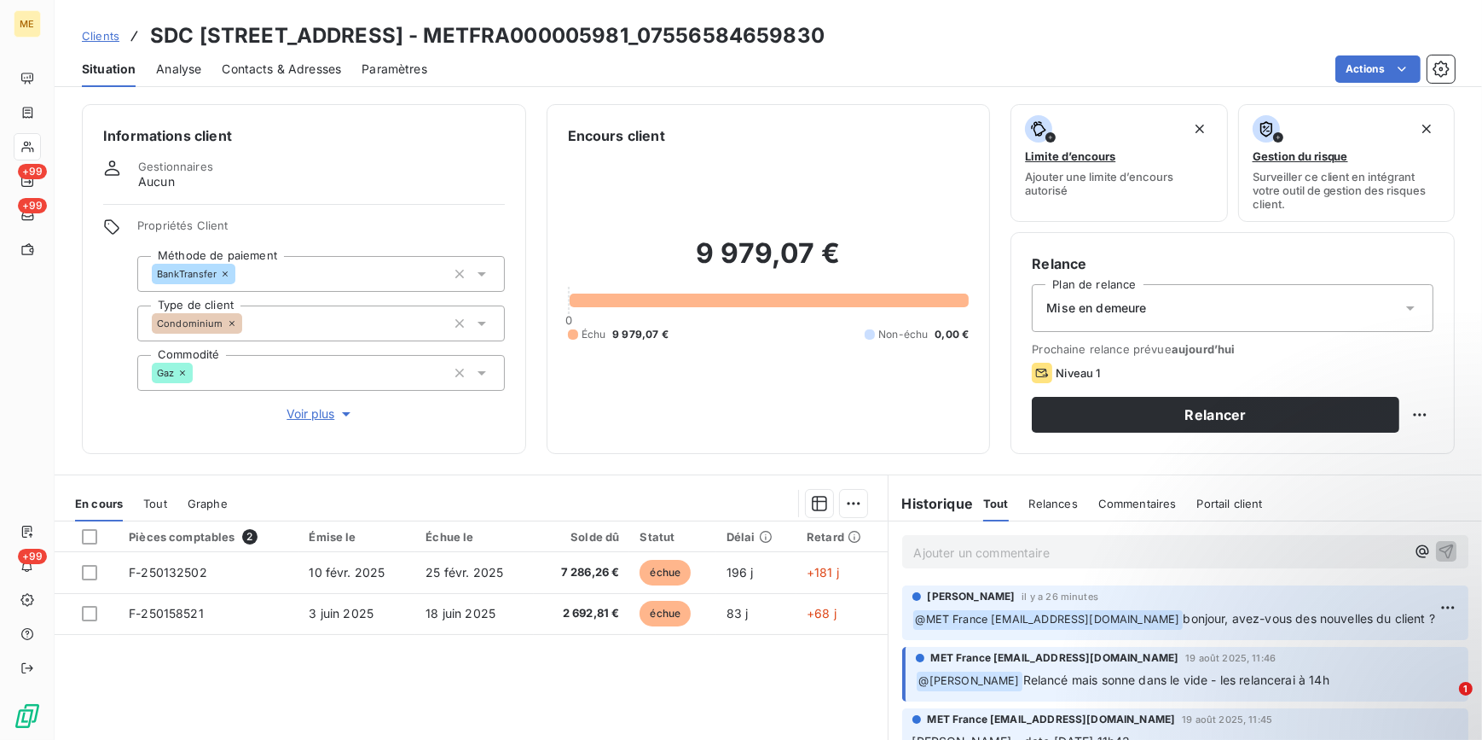
click at [1372, 285] on div "Mise en demeure" at bounding box center [1233, 308] width 402 height 48
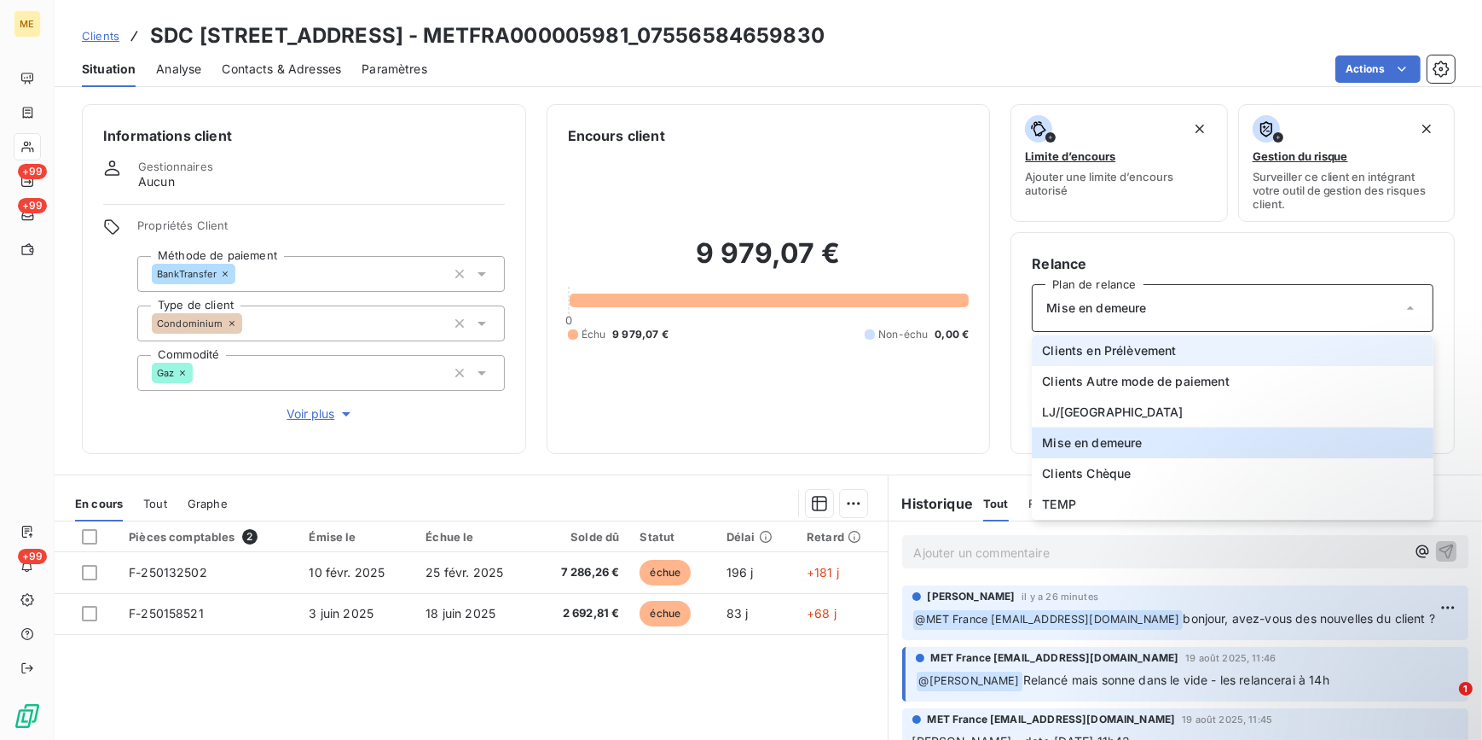
click at [1112, 342] on span "Clients en Prélèvement" at bounding box center [1109, 350] width 134 height 17
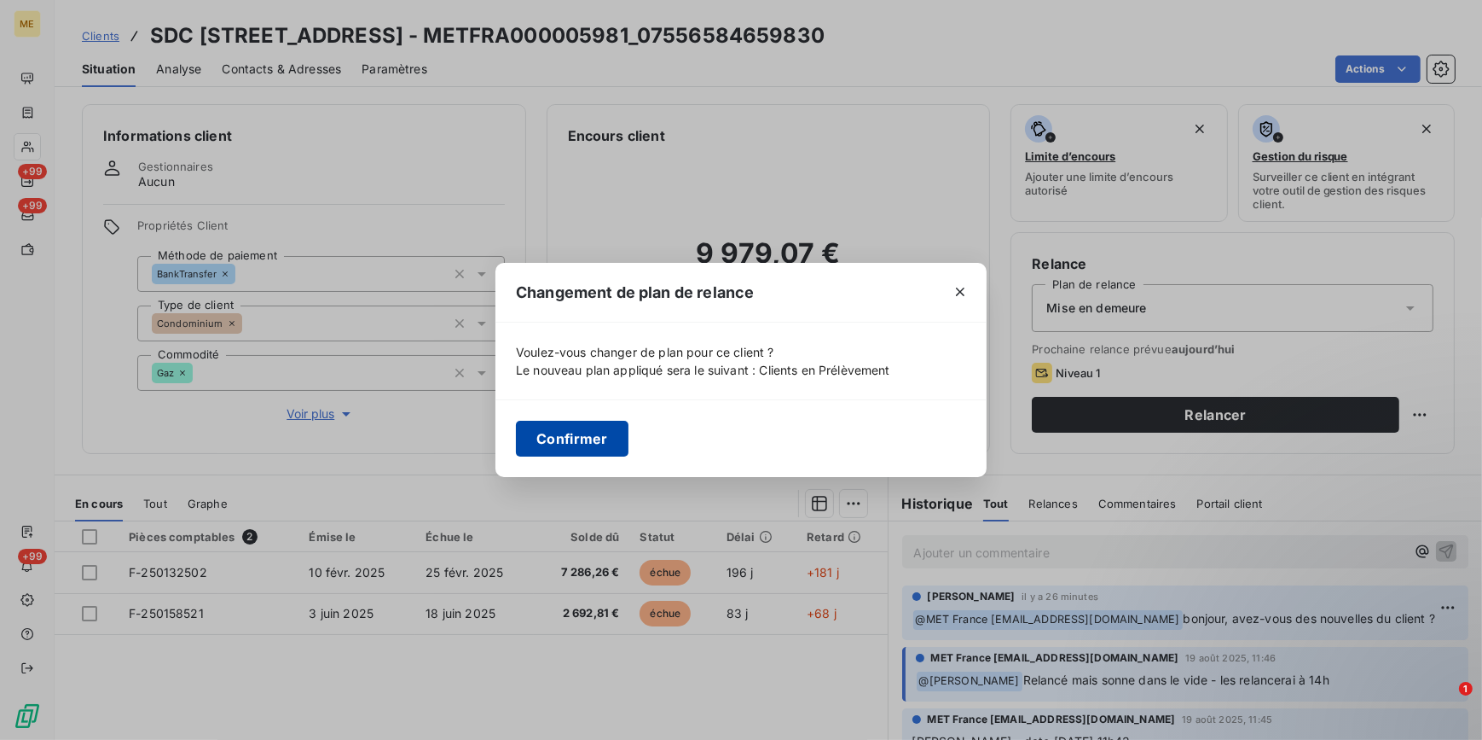
click at [590, 427] on button "Confirmer" at bounding box center [572, 439] width 113 height 36
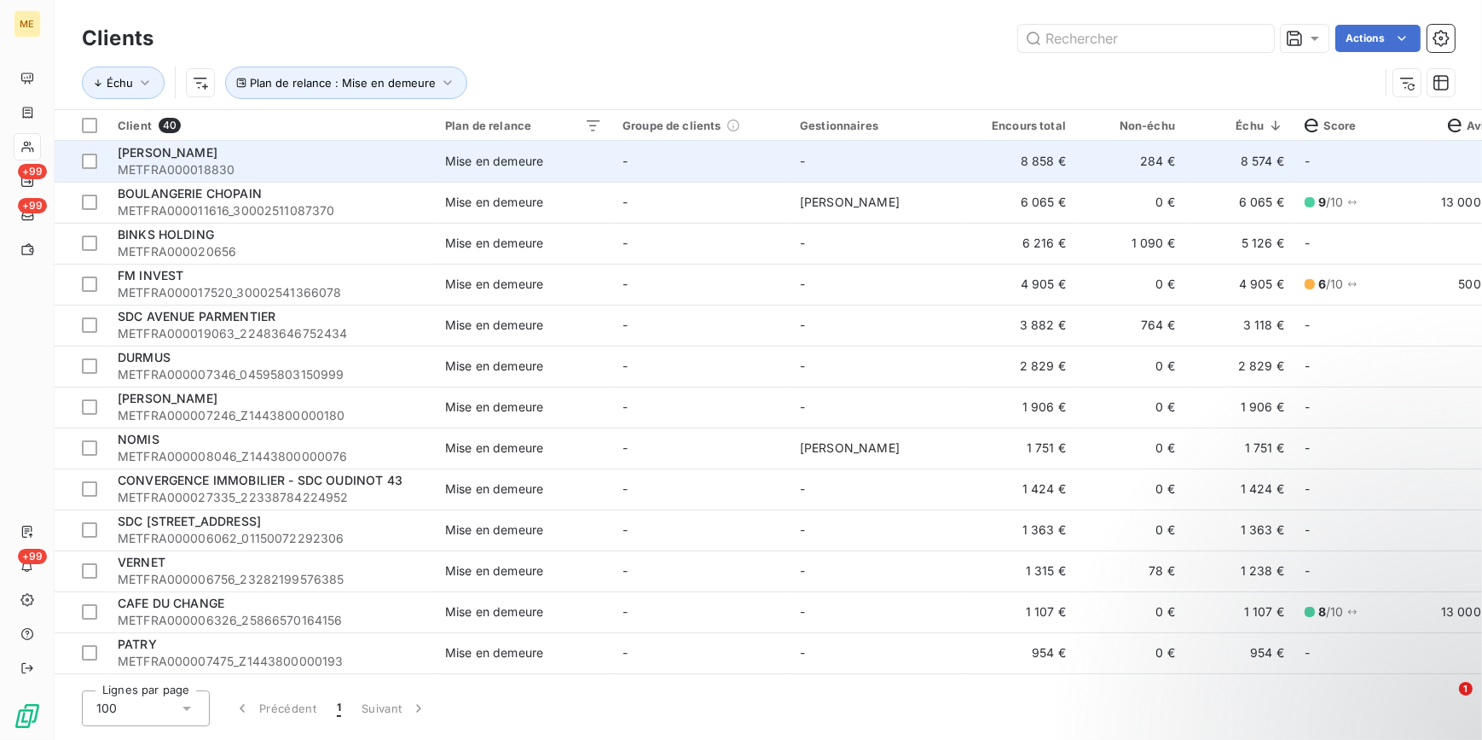
click at [592, 157] on span "Mise en demeure" at bounding box center [523, 161] width 157 height 17
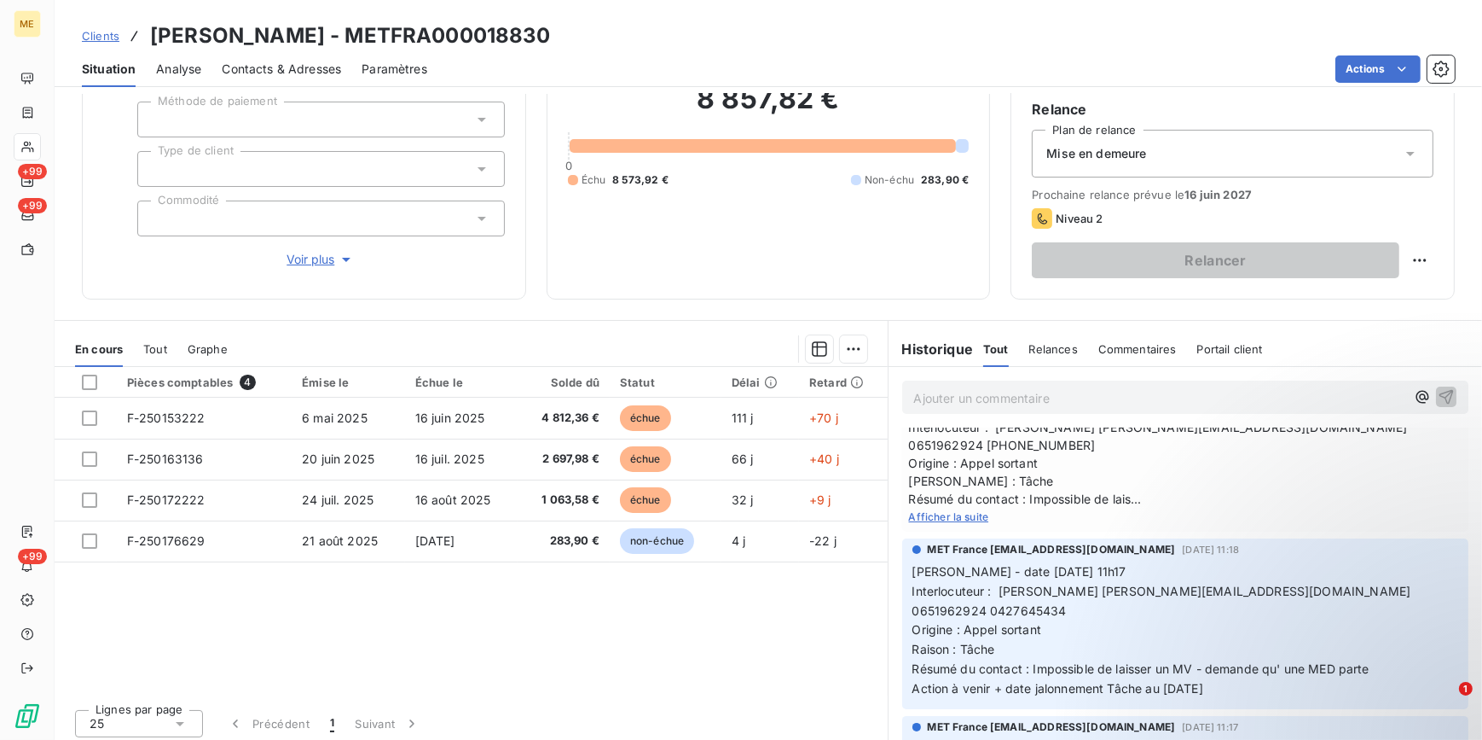
scroll to position [232, 0]
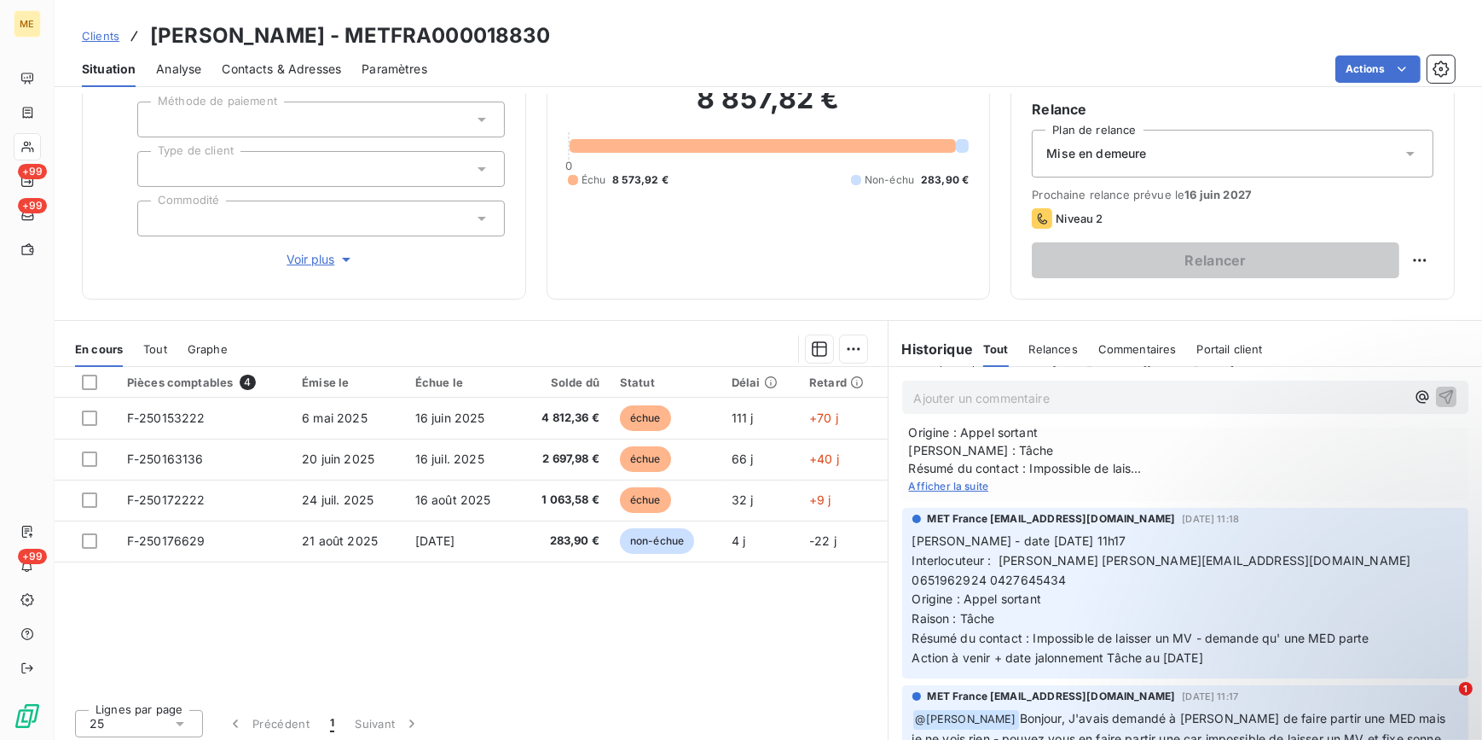
click at [1234, 155] on div "Mise en demeure" at bounding box center [1233, 154] width 402 height 48
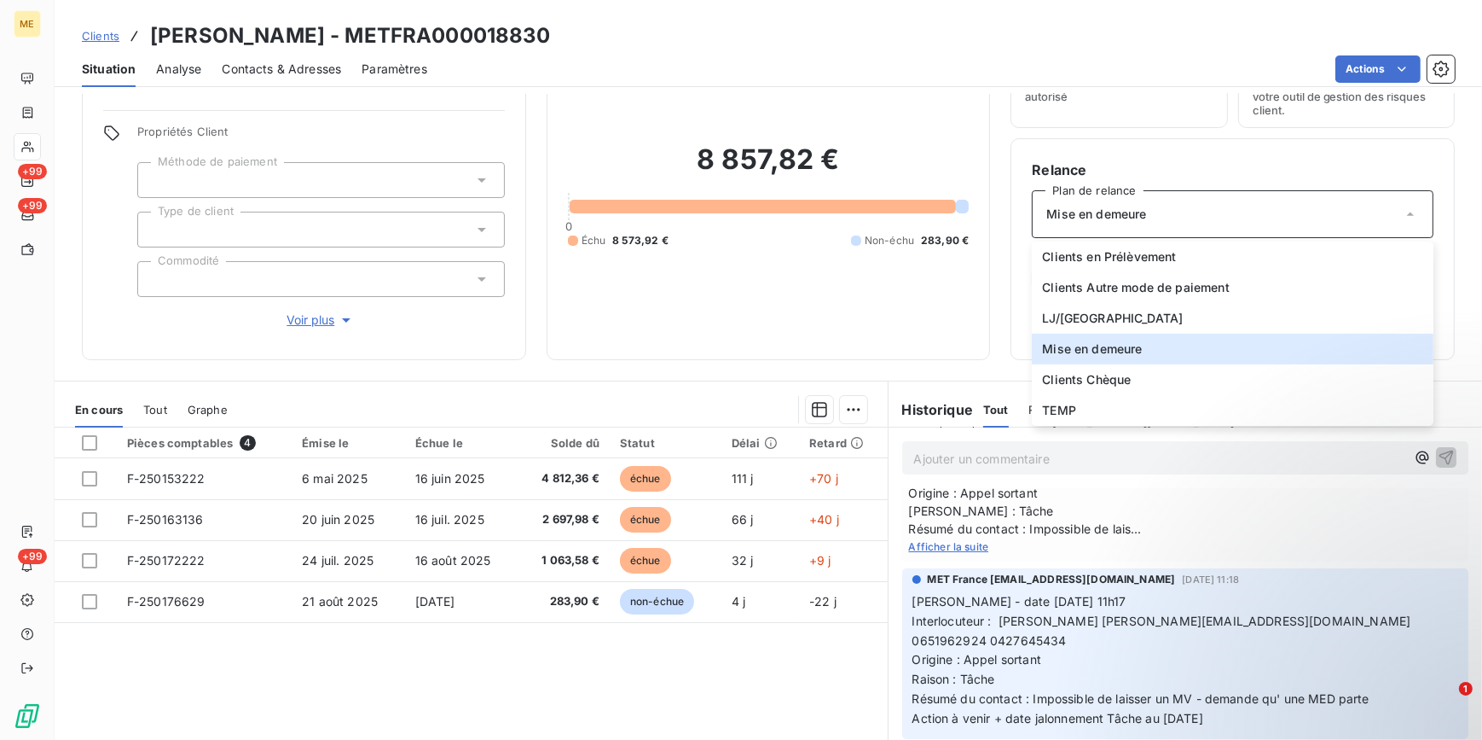
scroll to position [0, 0]
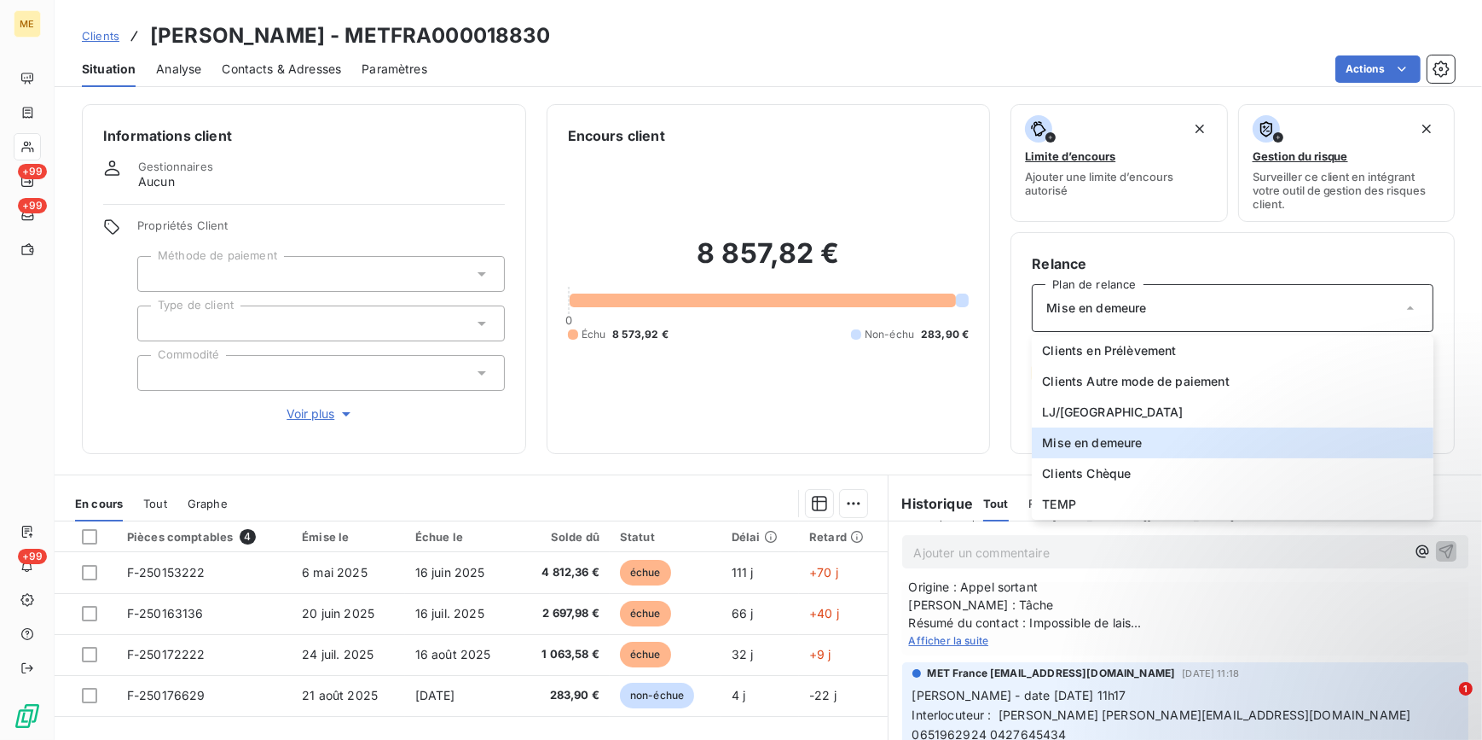
drag, startPoint x: 813, startPoint y: 447, endPoint x: 638, endPoint y: 480, distance: 178.0
click at [755, 466] on div "Informations client Gestionnaires Aucun Propriétés Client Méthode de paiement T…" at bounding box center [769, 417] width 1428 height 646
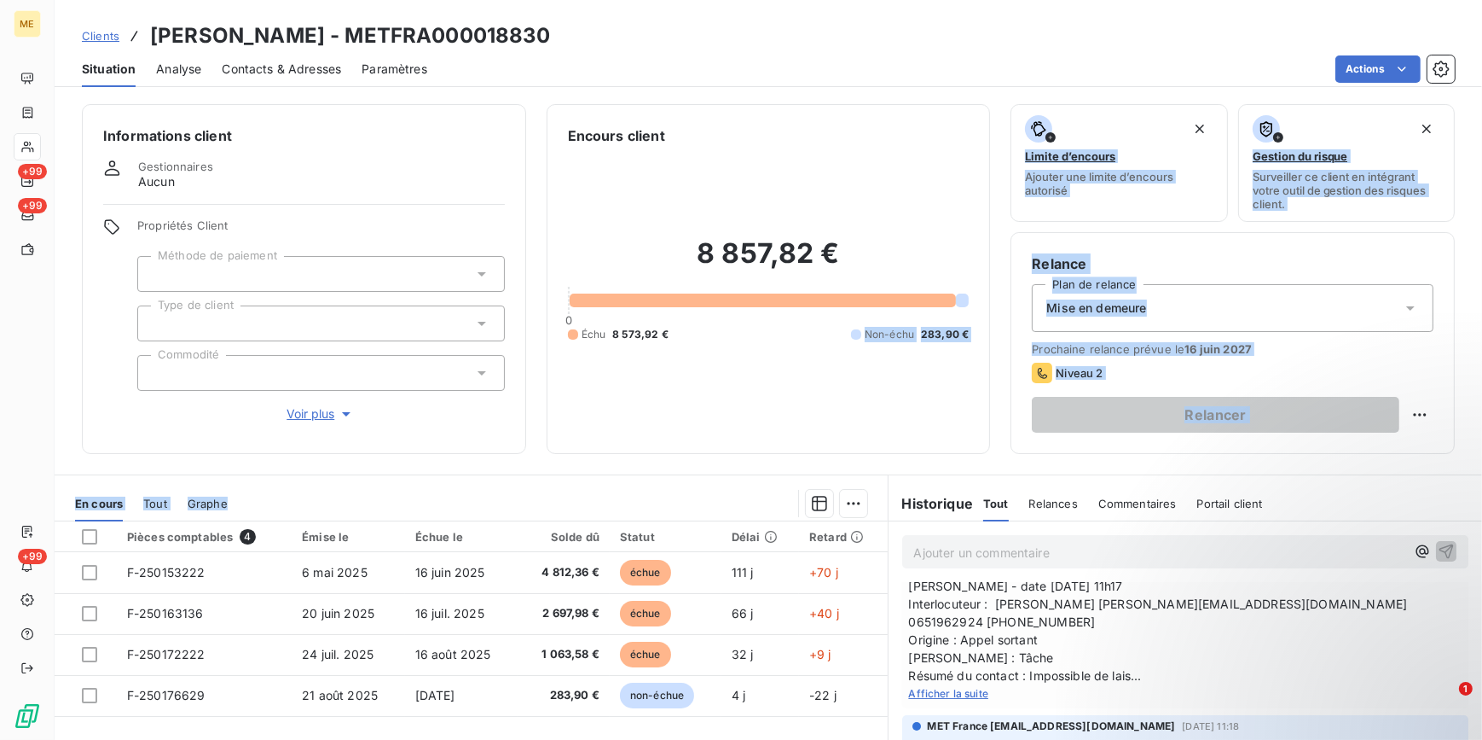
scroll to position [154, 0]
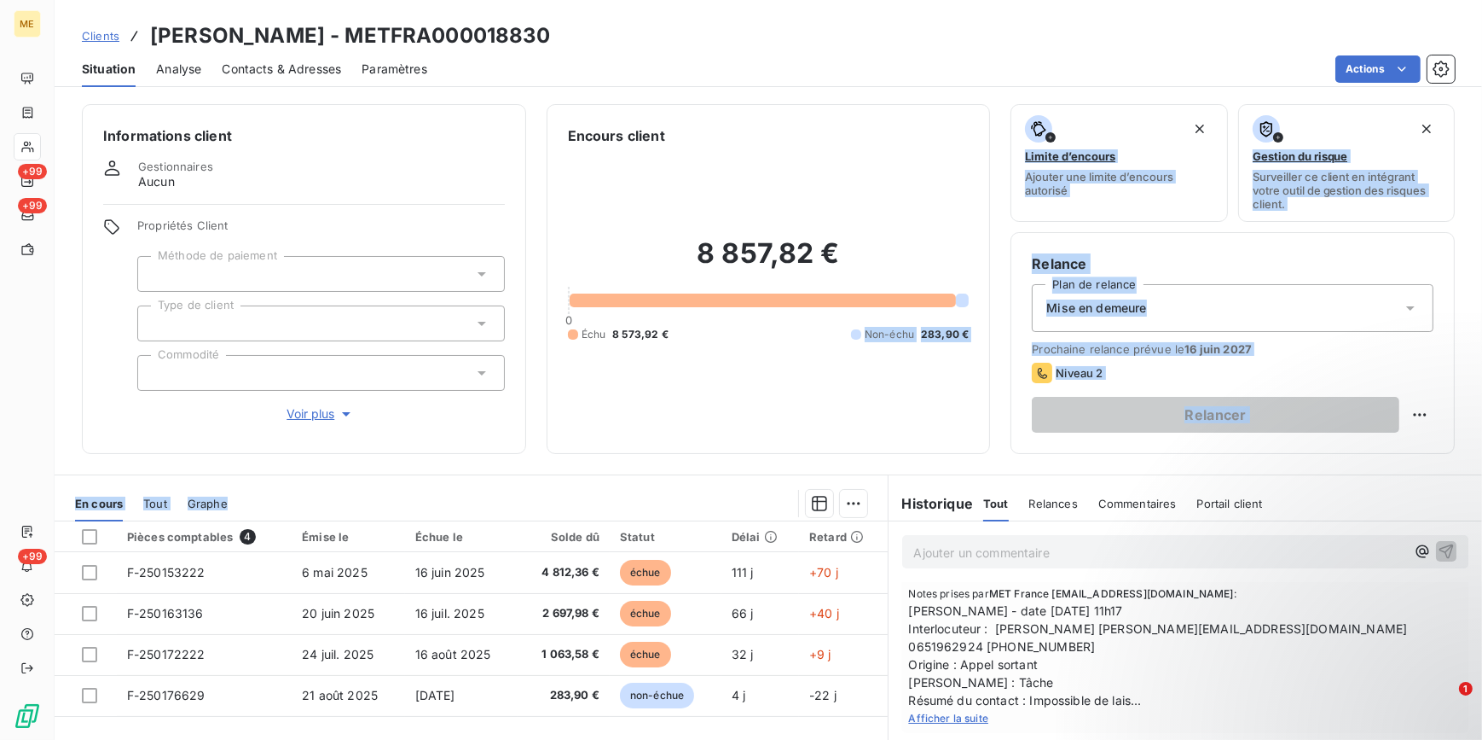
click at [1212, 313] on div "Mise en demeure" at bounding box center [1233, 308] width 402 height 48
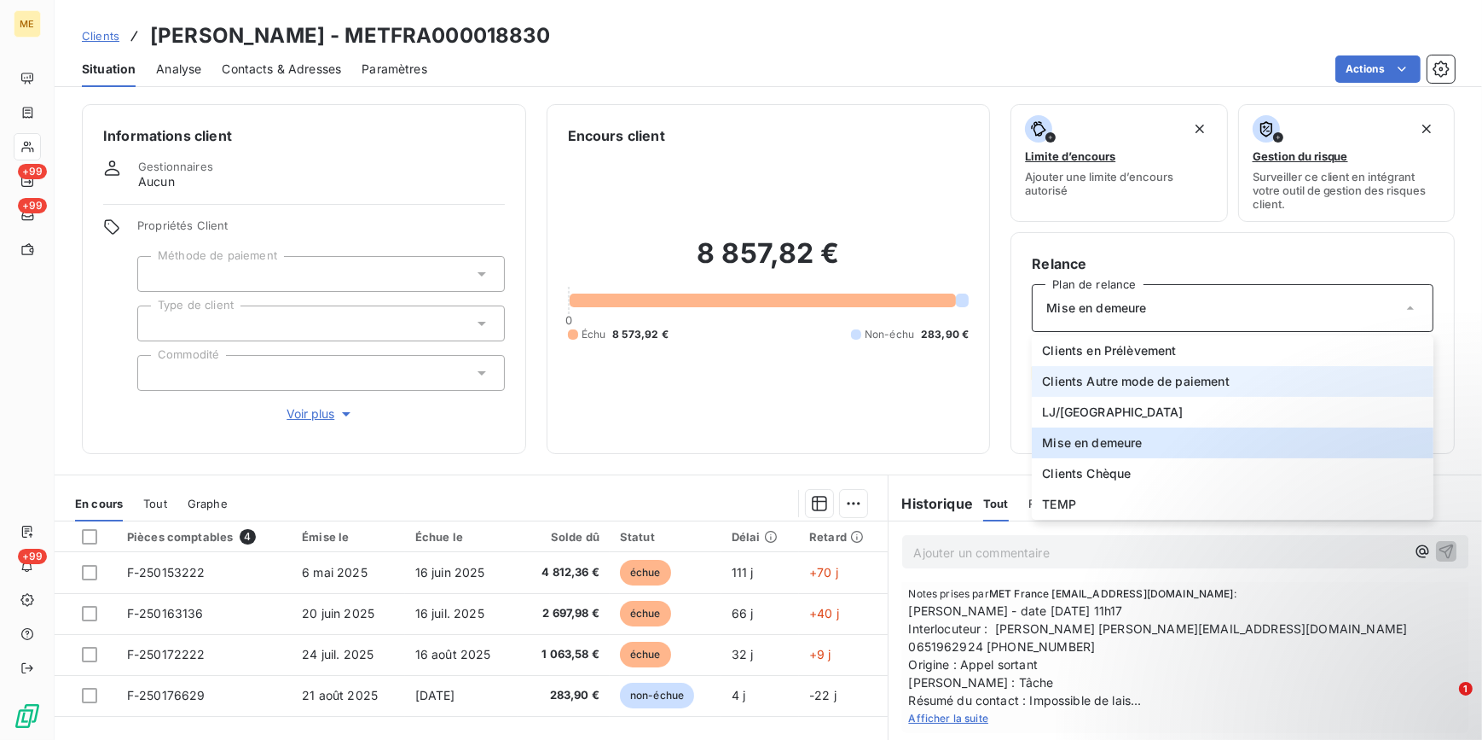
click at [1179, 376] on span "Clients Autre mode de paiement" at bounding box center [1136, 381] width 188 height 17
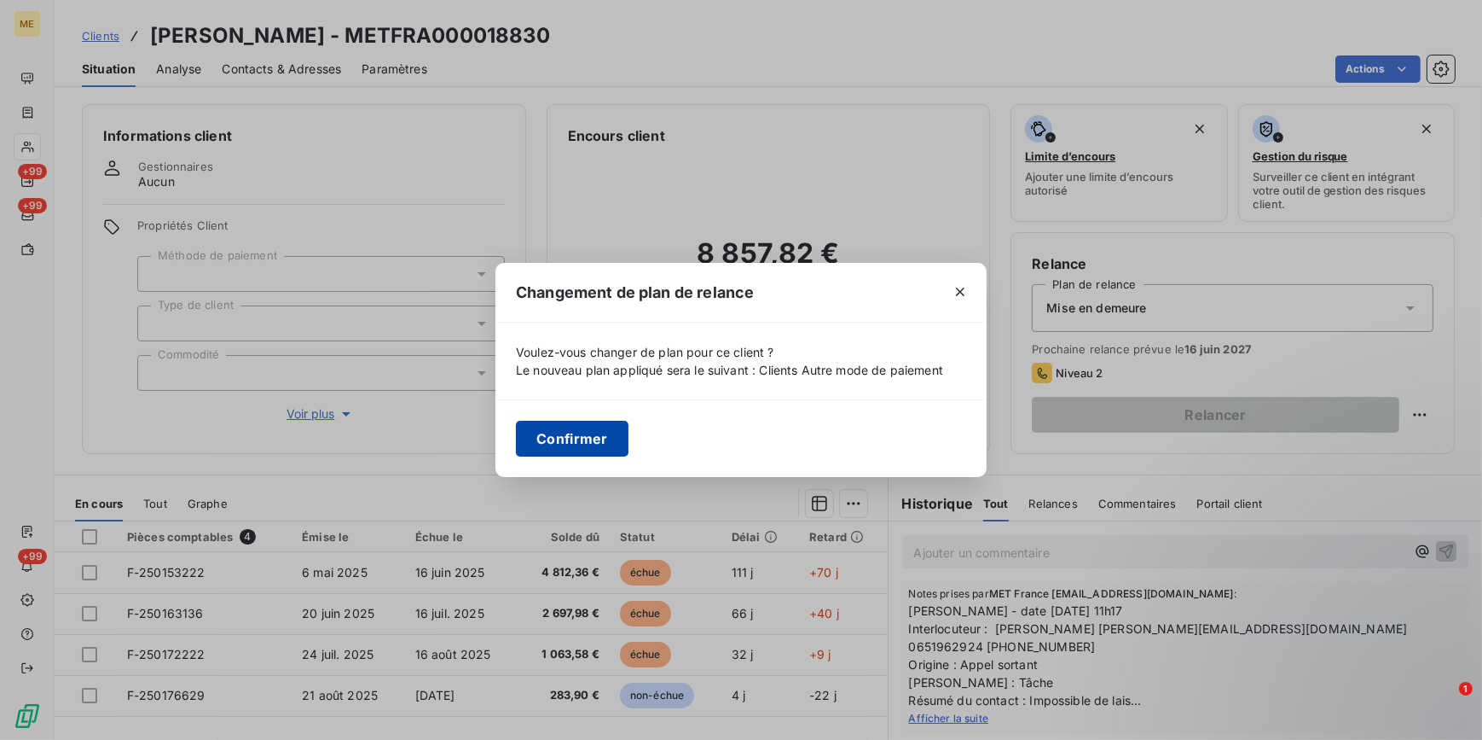
click at [576, 440] on button "Confirmer" at bounding box center [572, 439] width 113 height 36
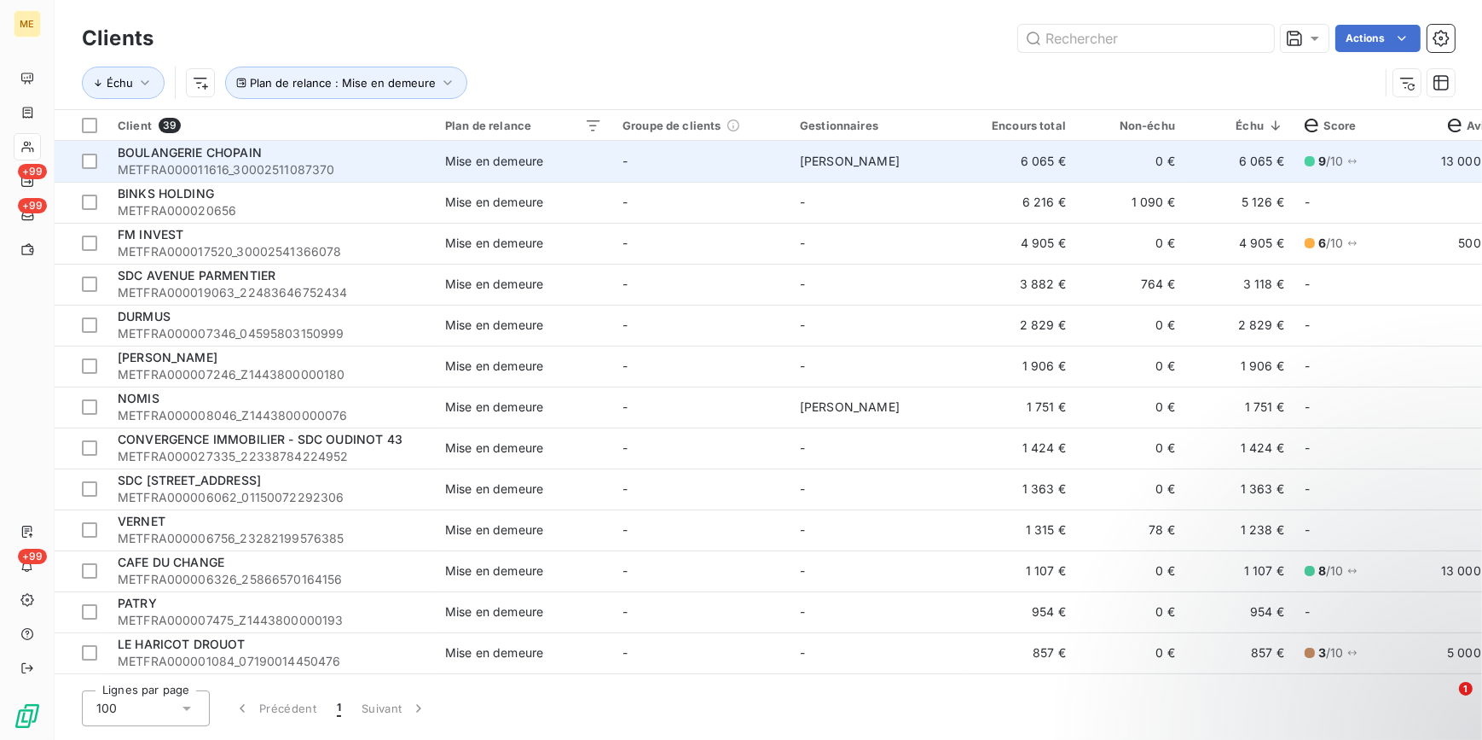
click at [640, 170] on td "-" at bounding box center [700, 161] width 177 height 41
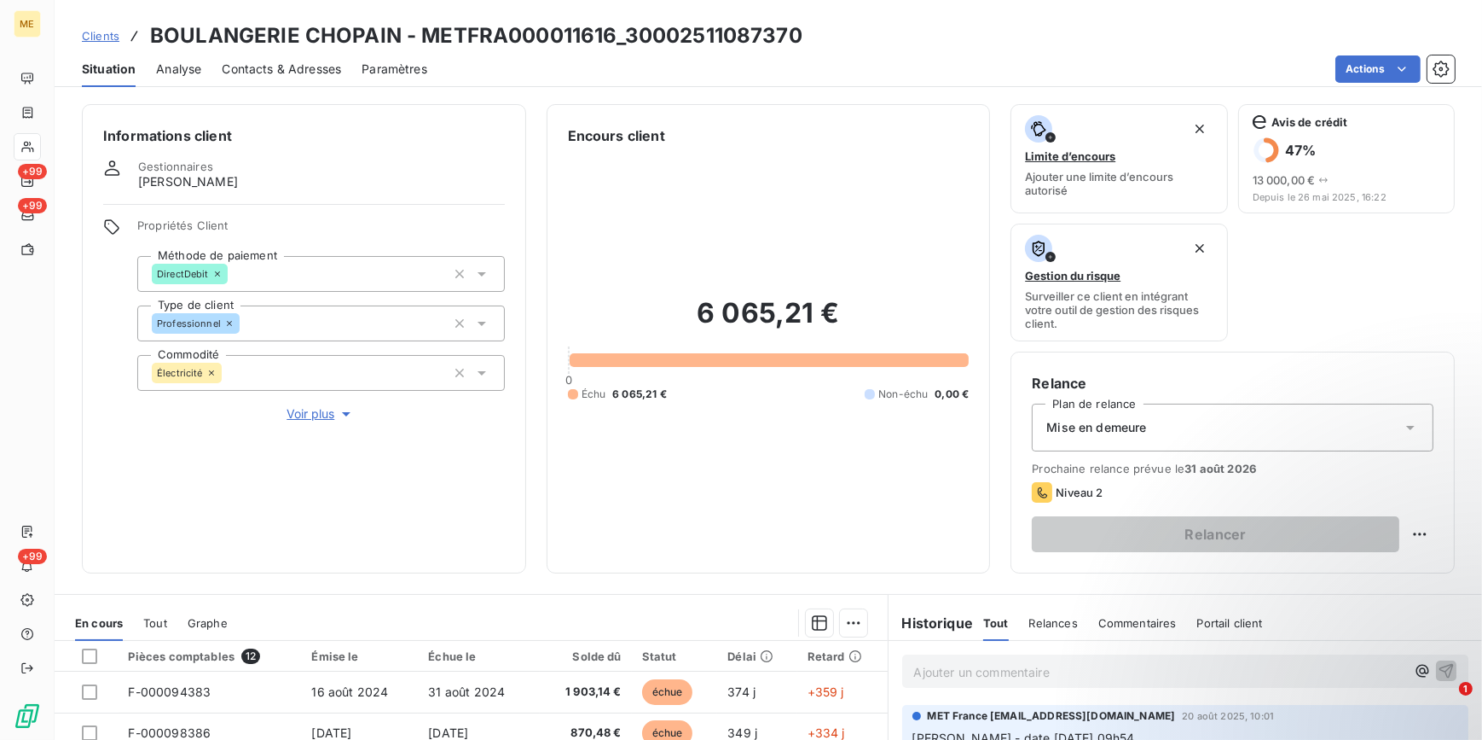
click at [1324, 432] on div "Mise en demeure" at bounding box center [1233, 427] width 402 height 48
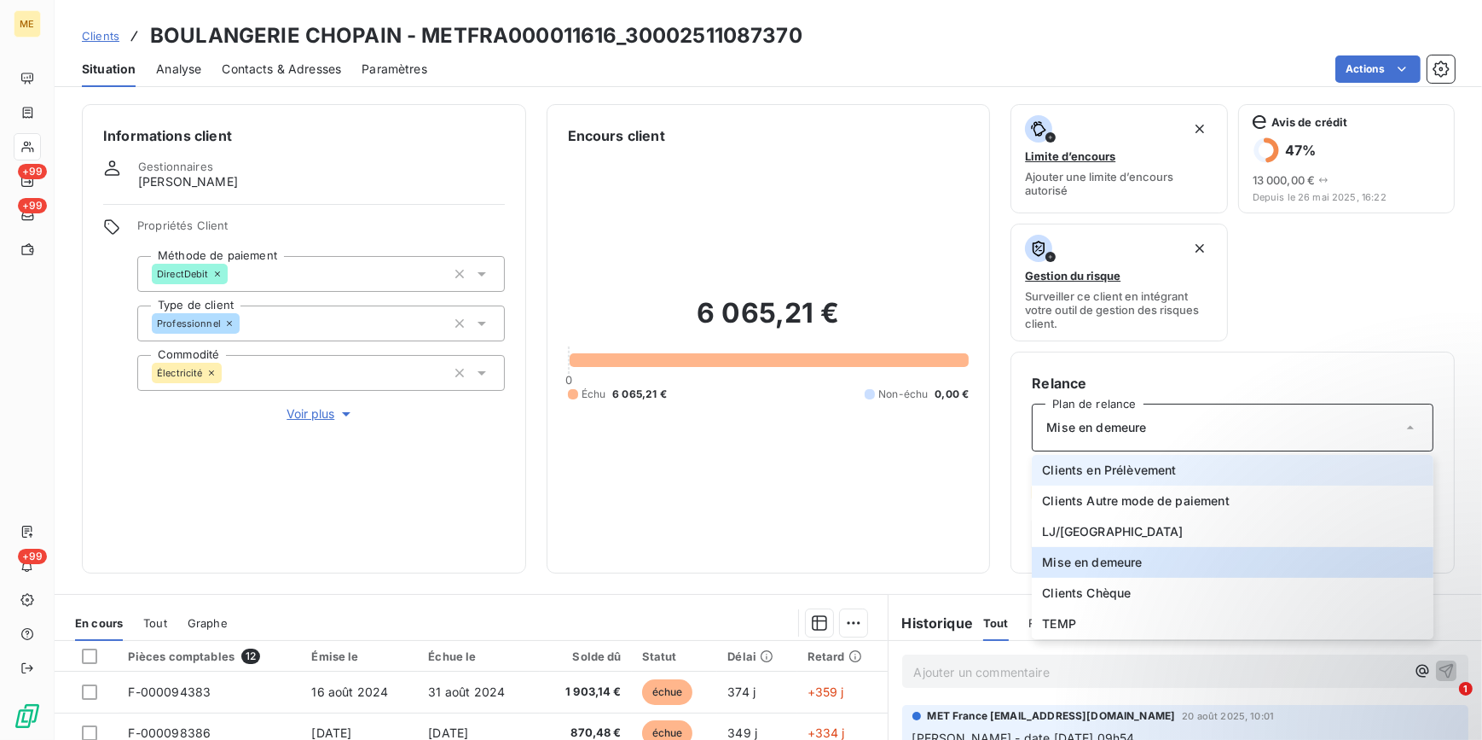
click at [1207, 471] on li "Clients en Prélèvement" at bounding box center [1233, 470] width 402 height 31
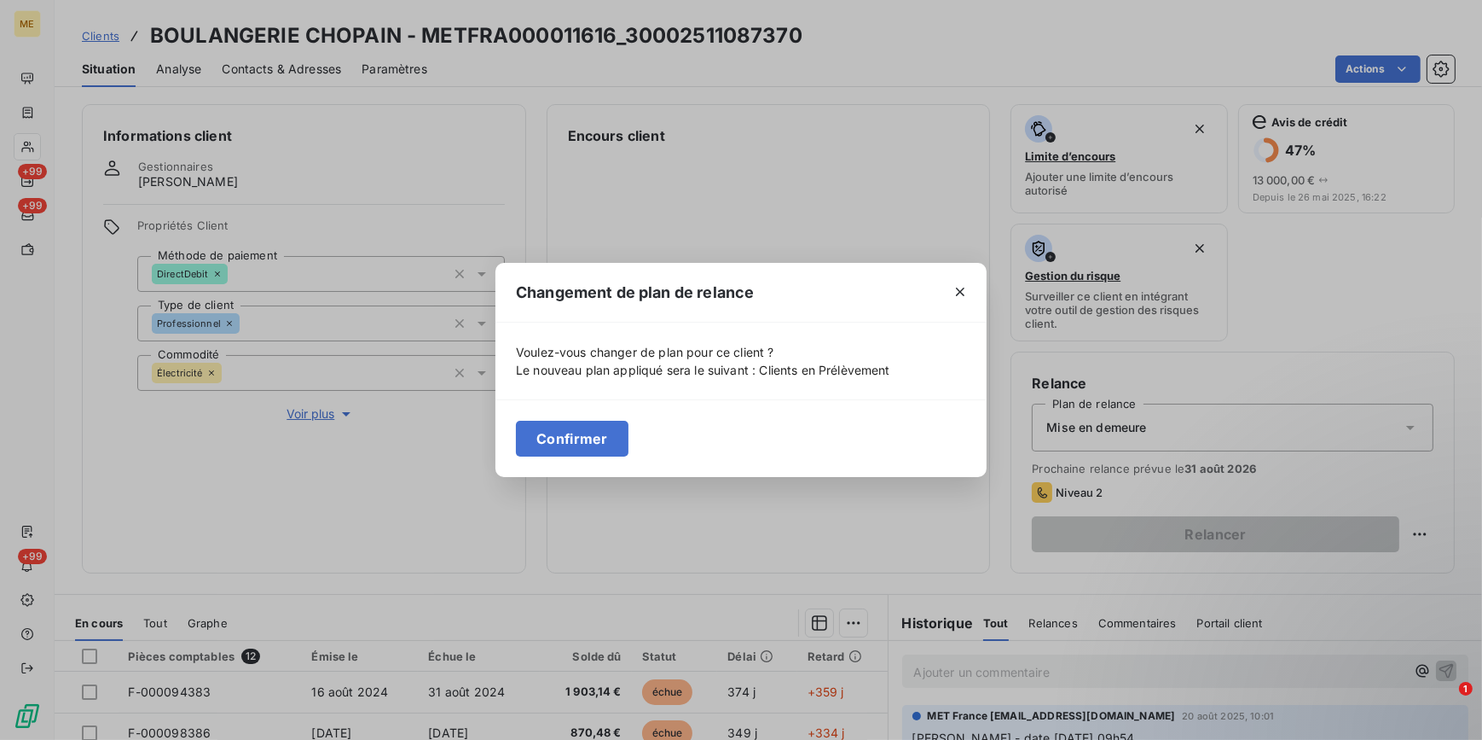
click at [543, 442] on button "Confirmer" at bounding box center [572, 439] width 113 height 36
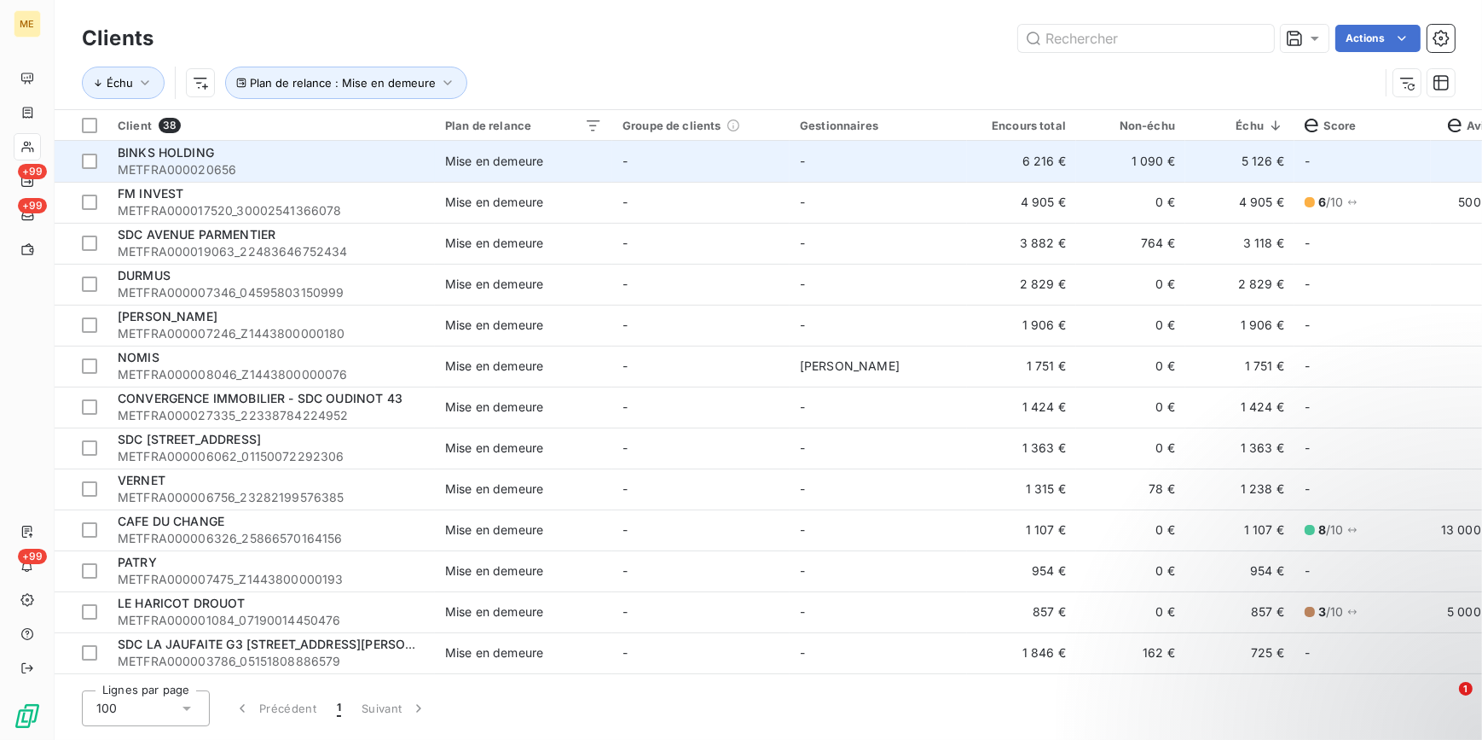
click at [748, 154] on td "-" at bounding box center [700, 161] width 177 height 41
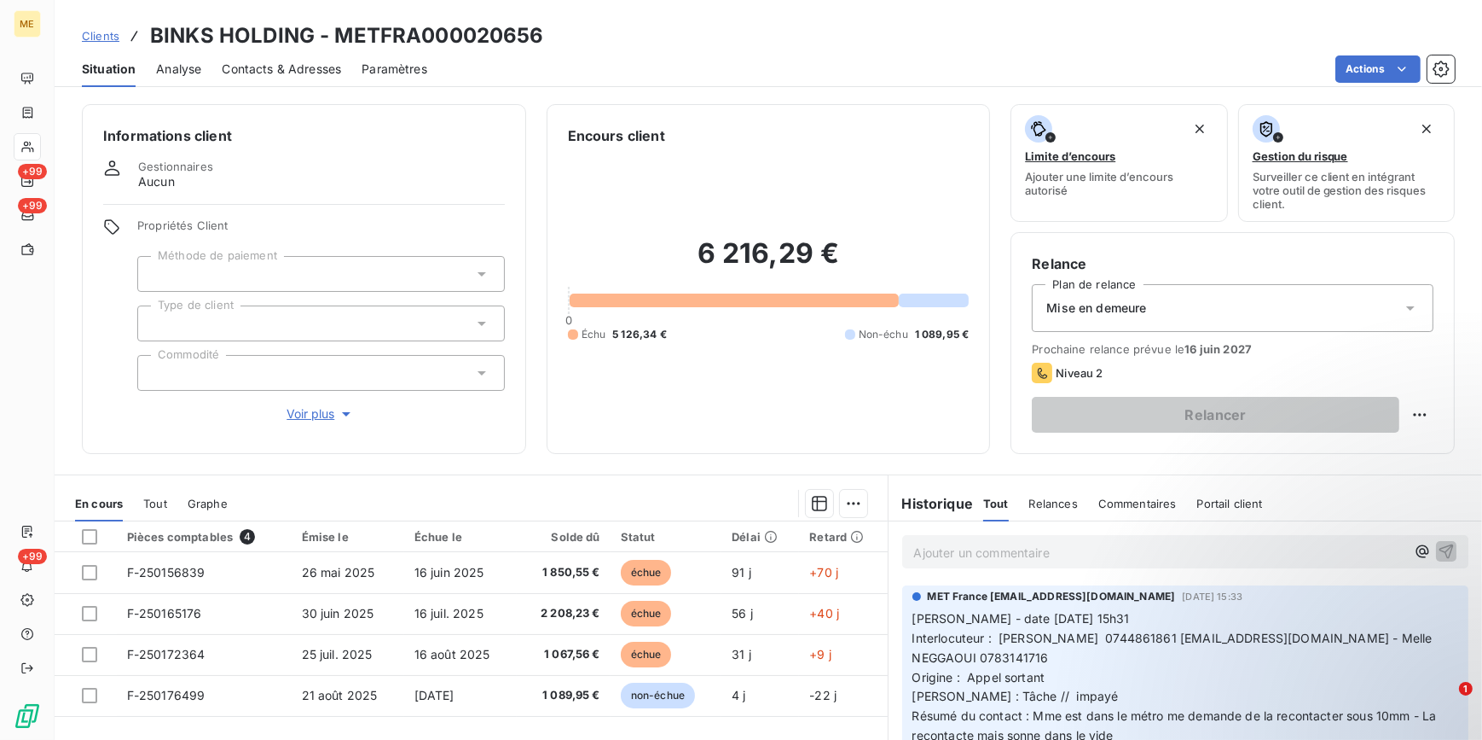
click at [325, 416] on span "Voir plus" at bounding box center [321, 413] width 68 height 17
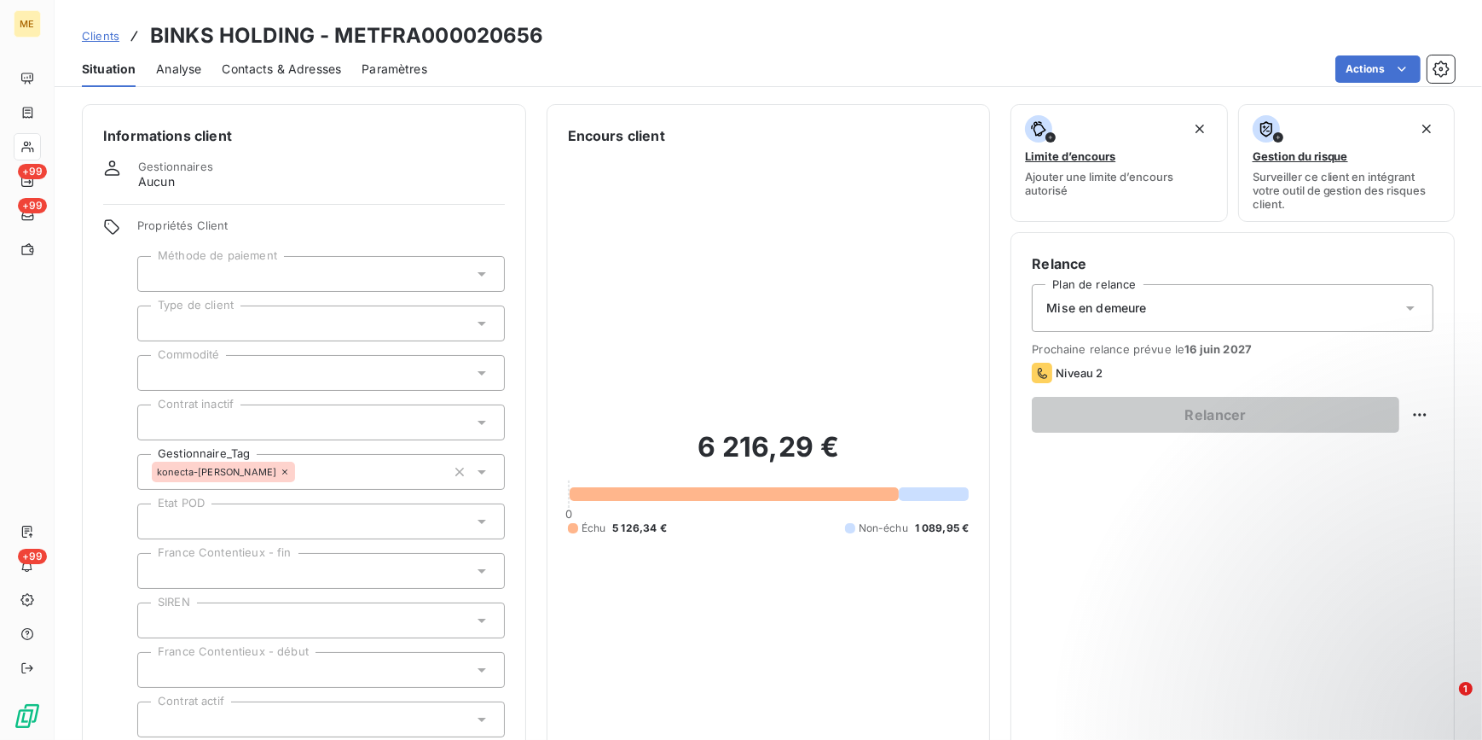
click at [1162, 305] on div "Mise en demeure" at bounding box center [1233, 308] width 402 height 48
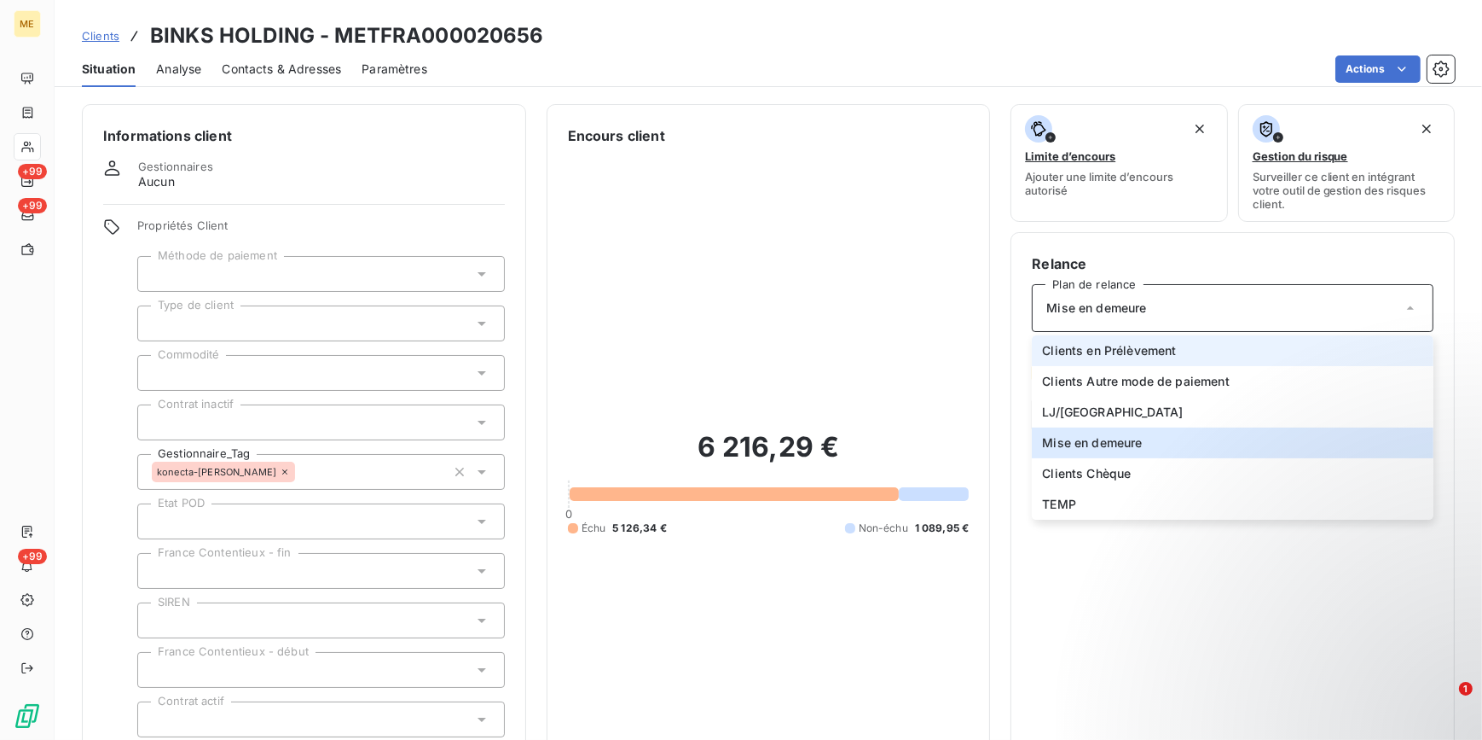
click at [1145, 347] on span "Clients en Prélèvement" at bounding box center [1109, 350] width 134 height 17
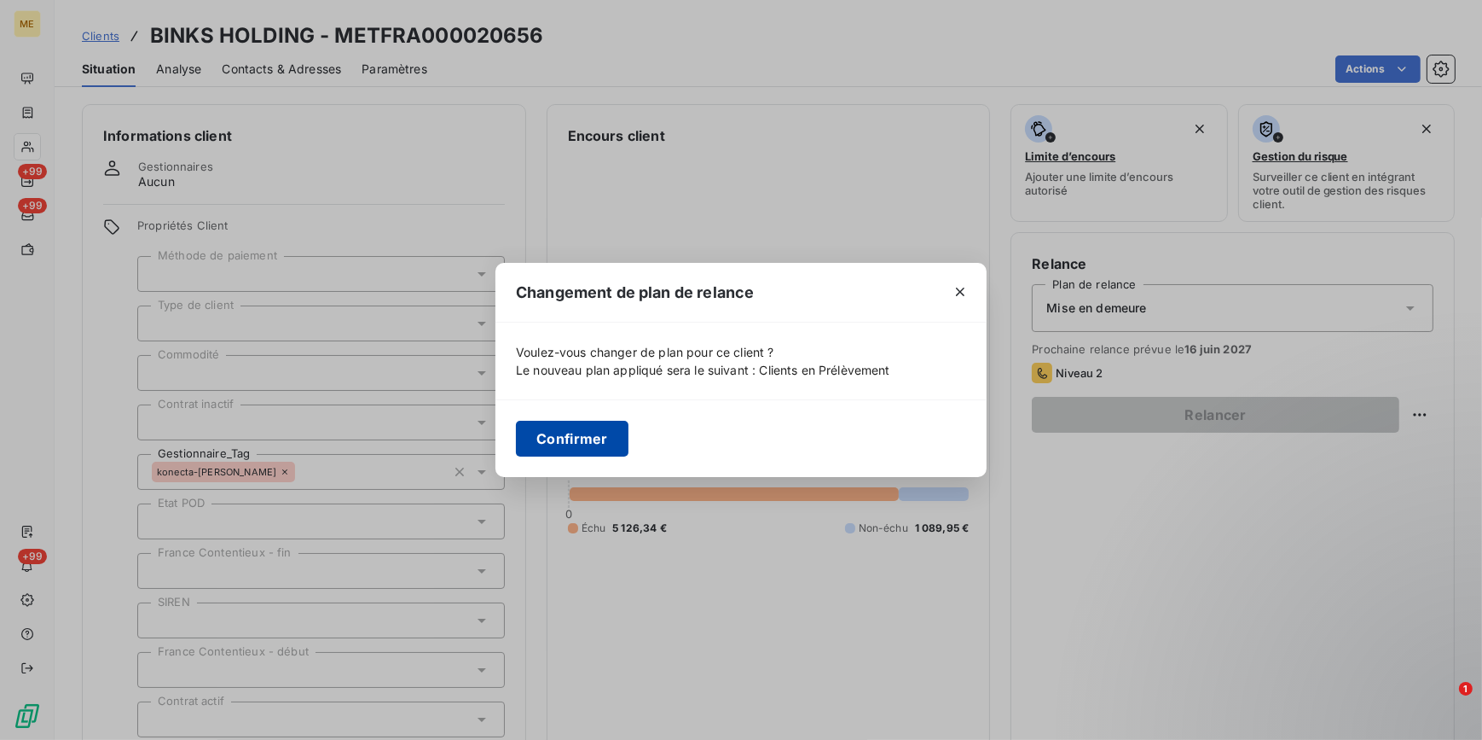
click at [601, 426] on button "Confirmer" at bounding box center [572, 439] width 113 height 36
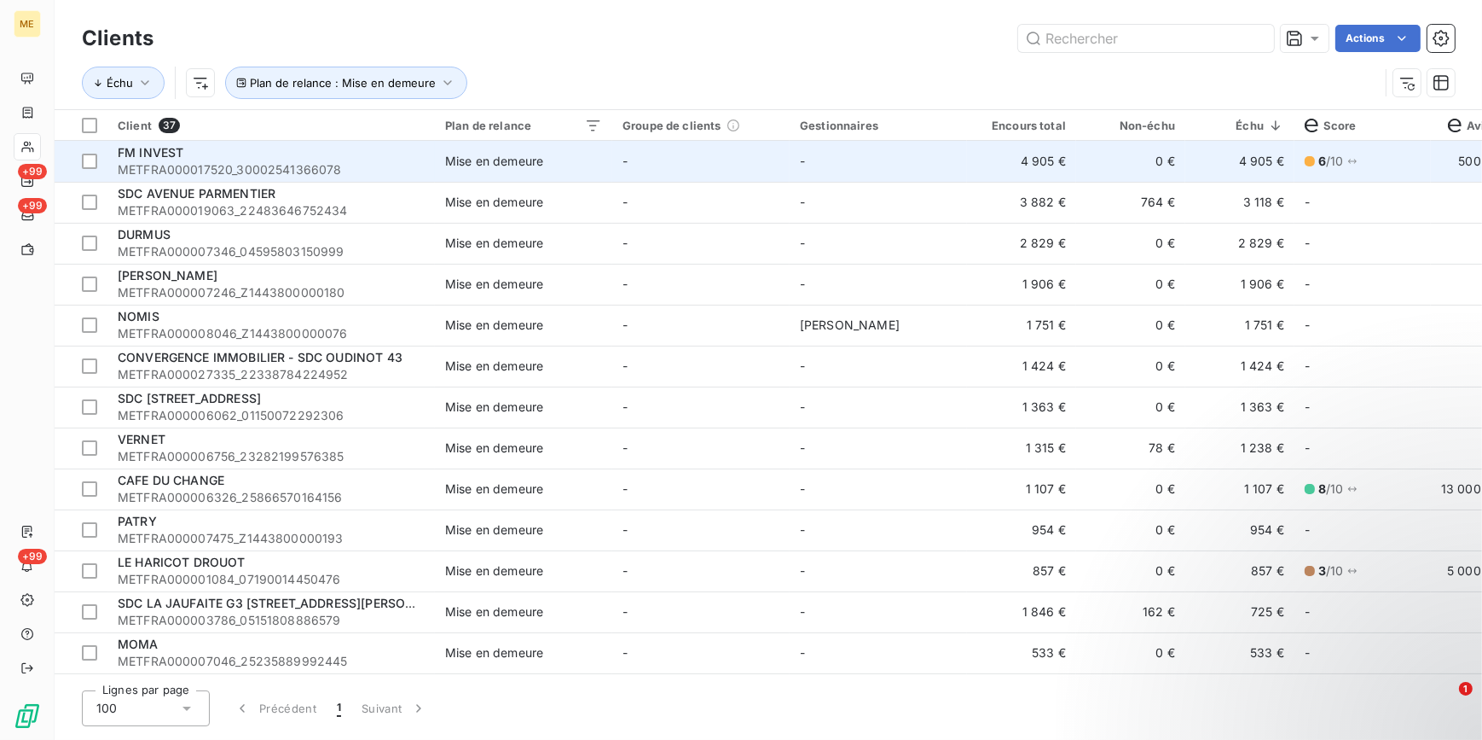
click at [720, 176] on td "-" at bounding box center [700, 161] width 177 height 41
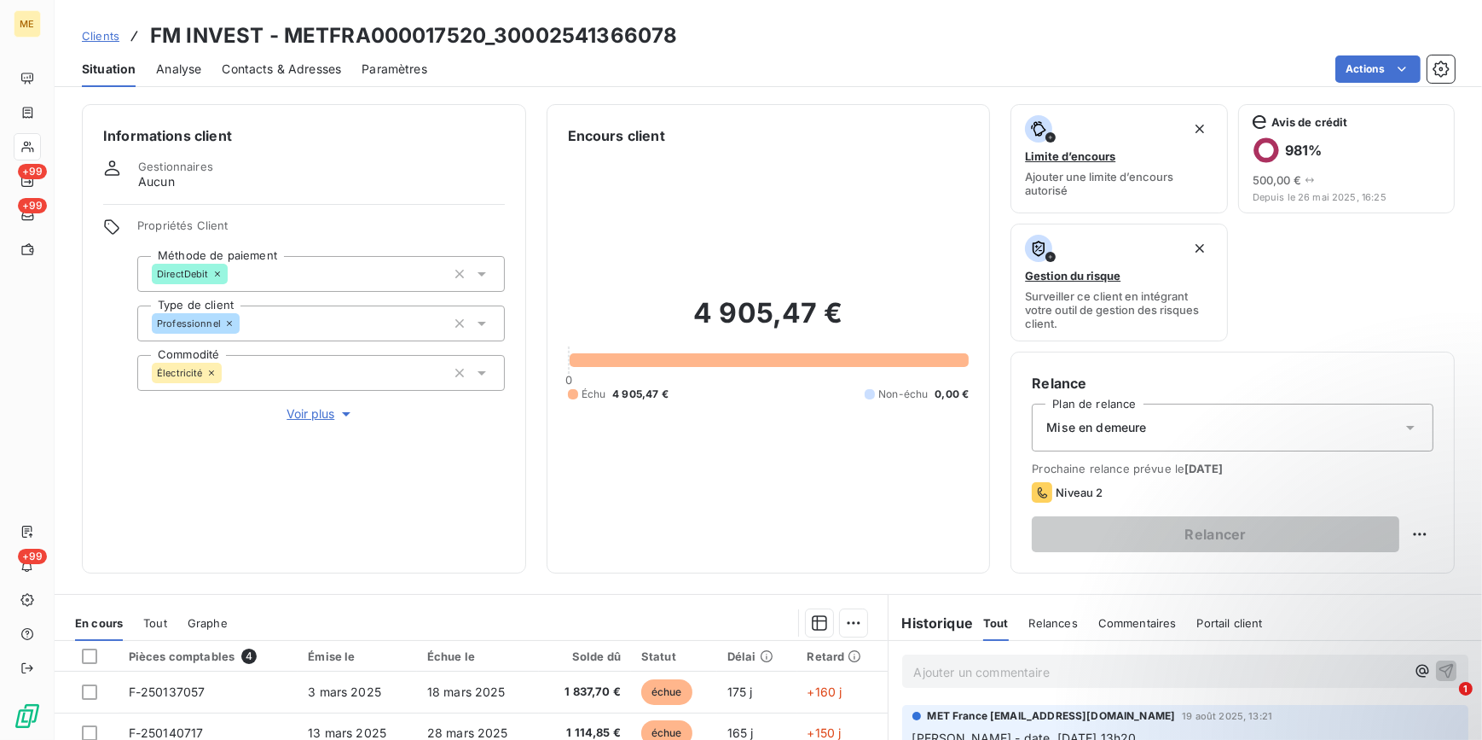
click at [1111, 439] on div "Mise en demeure" at bounding box center [1233, 427] width 402 height 48
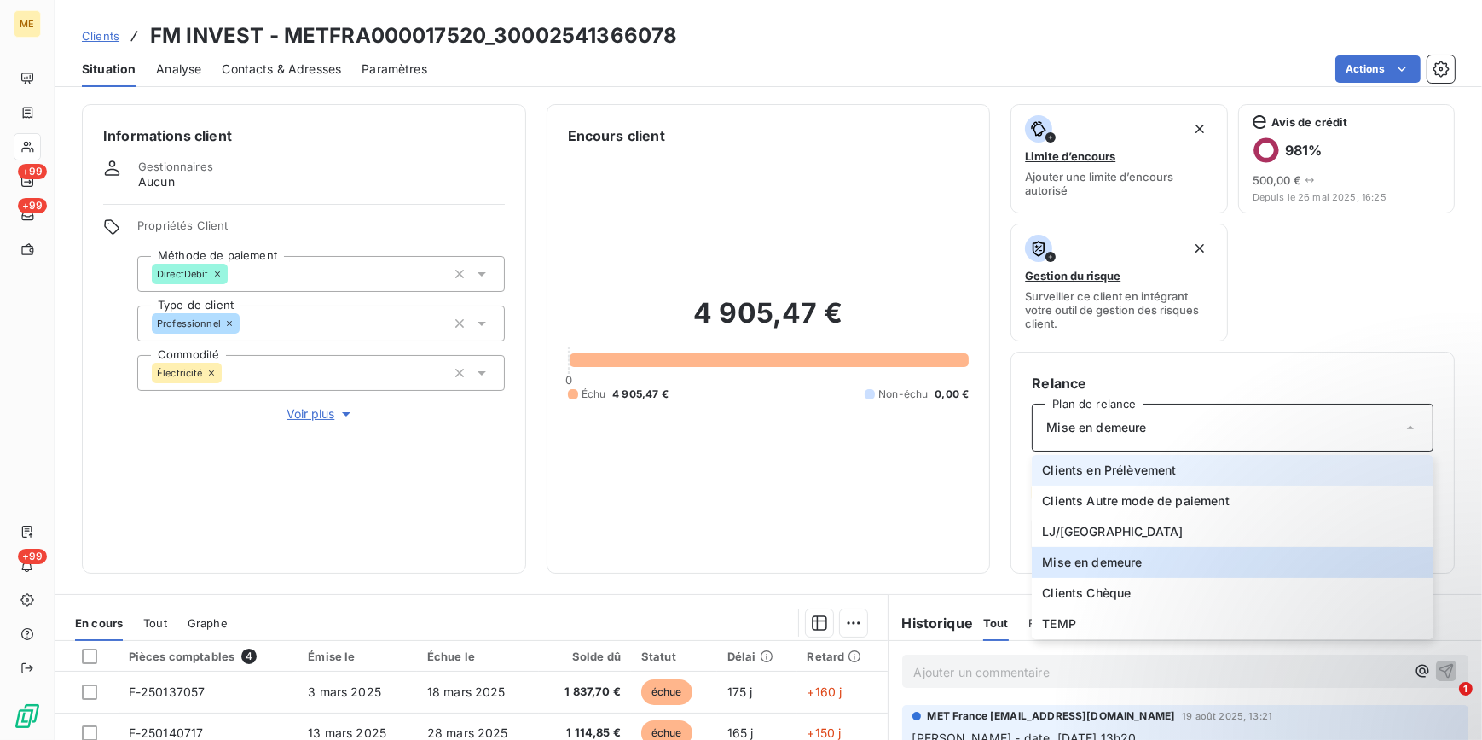
click at [1173, 475] on li "Clients en Prélèvement" at bounding box center [1233, 470] width 402 height 31
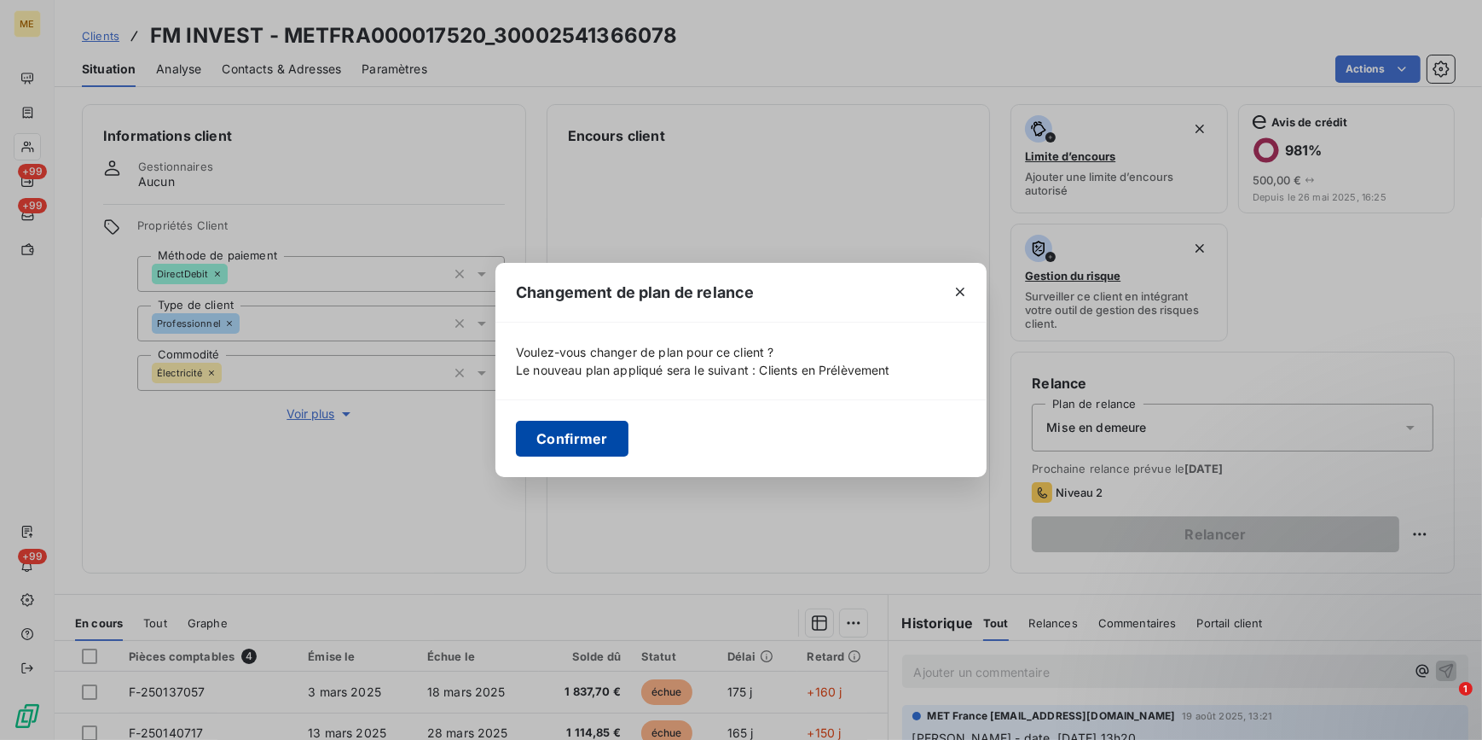
drag, startPoint x: 600, startPoint y: 444, endPoint x: 590, endPoint y: 444, distance: 9.4
click at [590, 444] on button "Confirmer" at bounding box center [572, 439] width 113 height 36
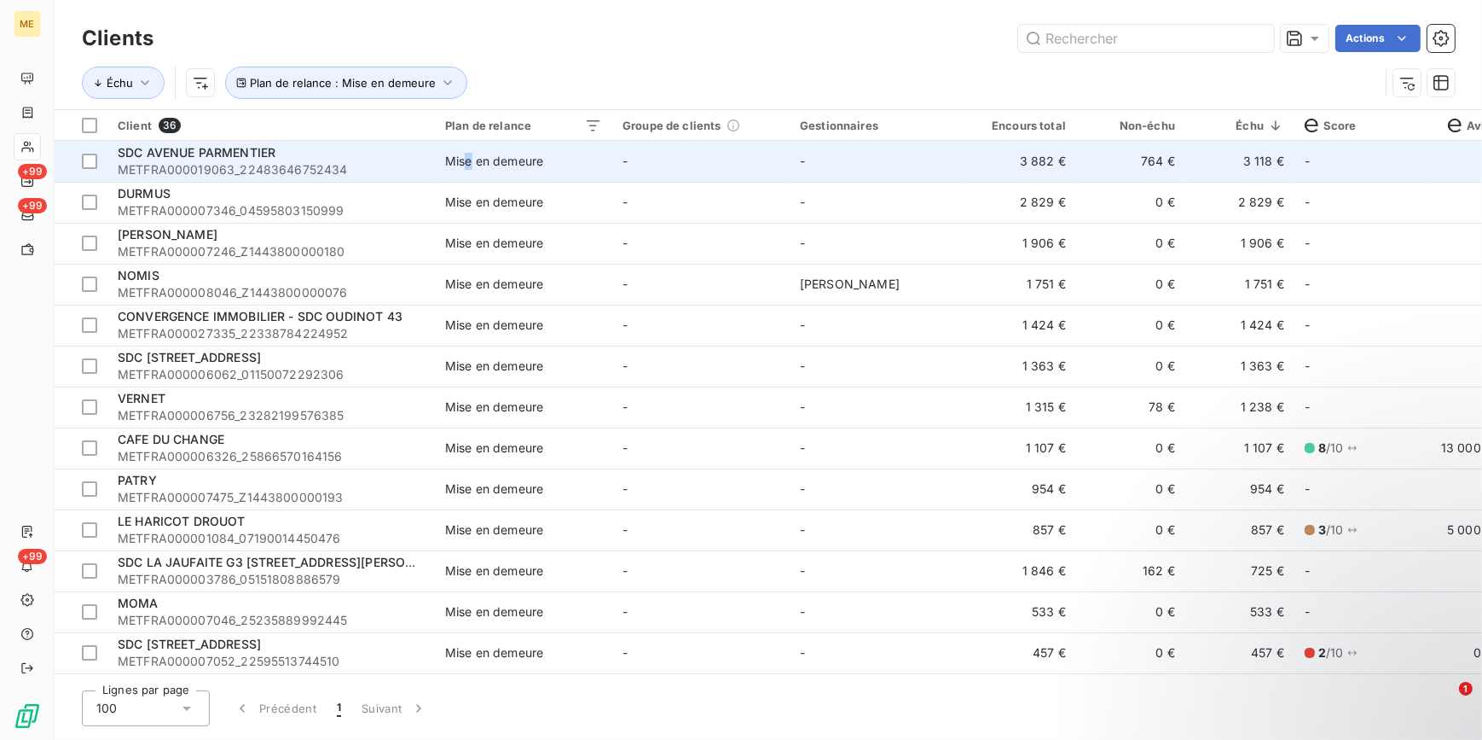
click at [470, 169] on div "Mise en demeure" at bounding box center [494, 161] width 98 height 17
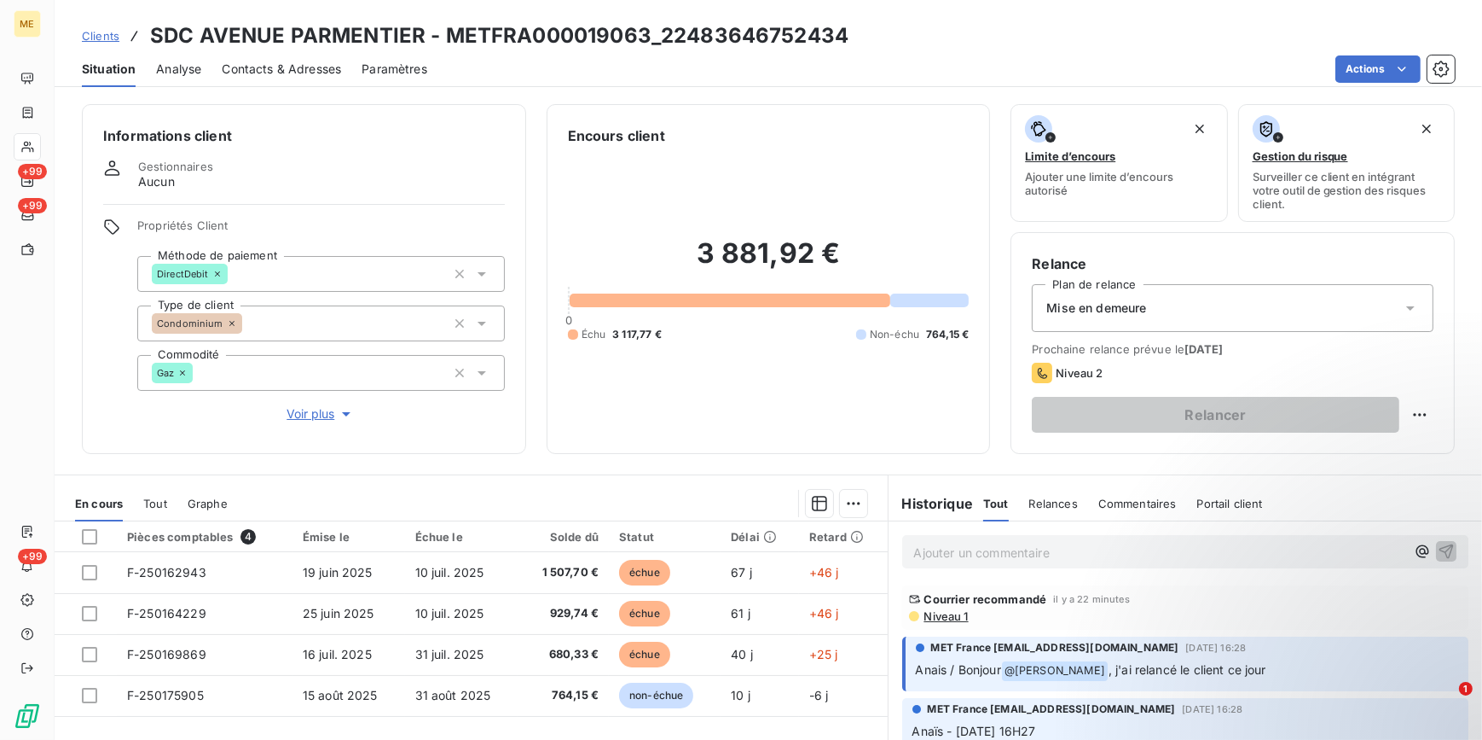
click at [1314, 310] on div "Mise en demeure" at bounding box center [1233, 308] width 402 height 48
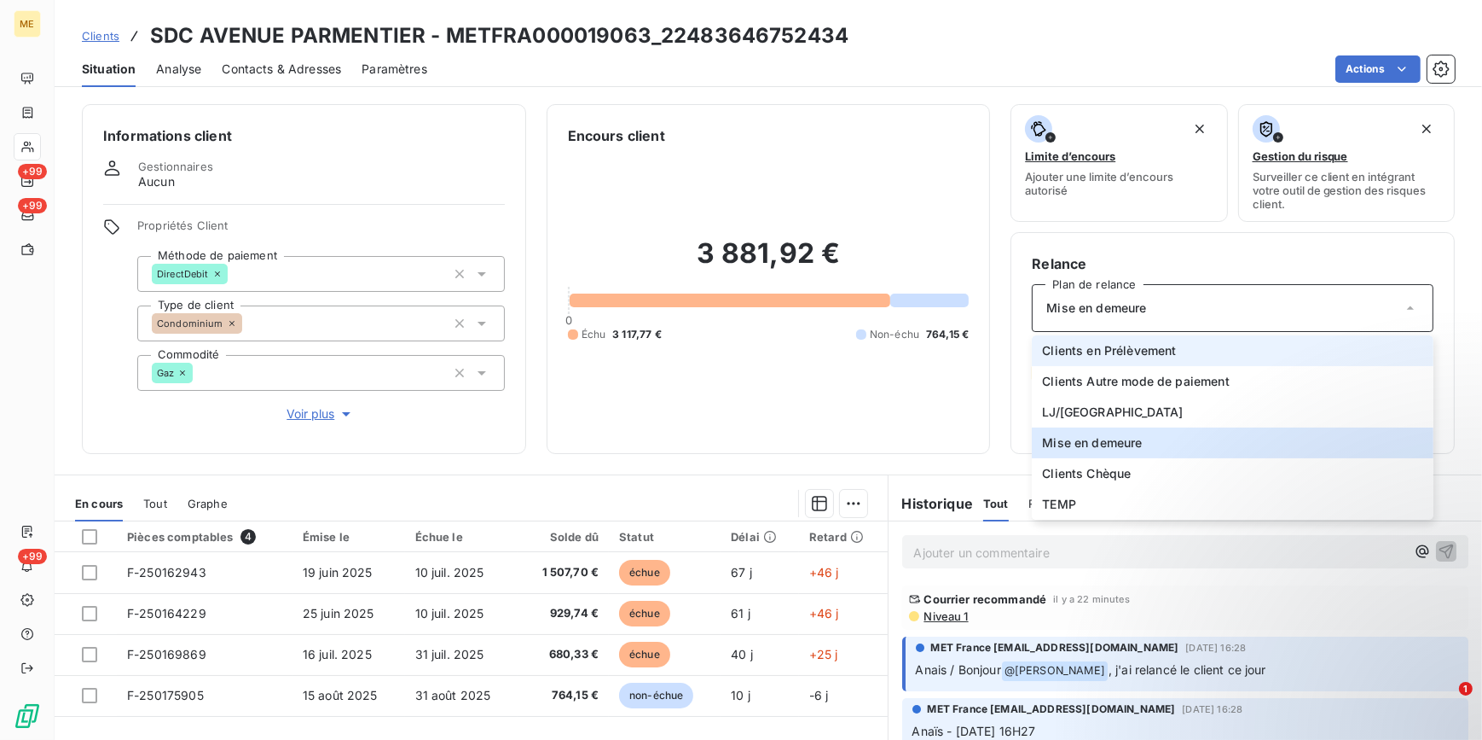
click at [1152, 356] on span "Clients en Prélèvement" at bounding box center [1109, 350] width 134 height 17
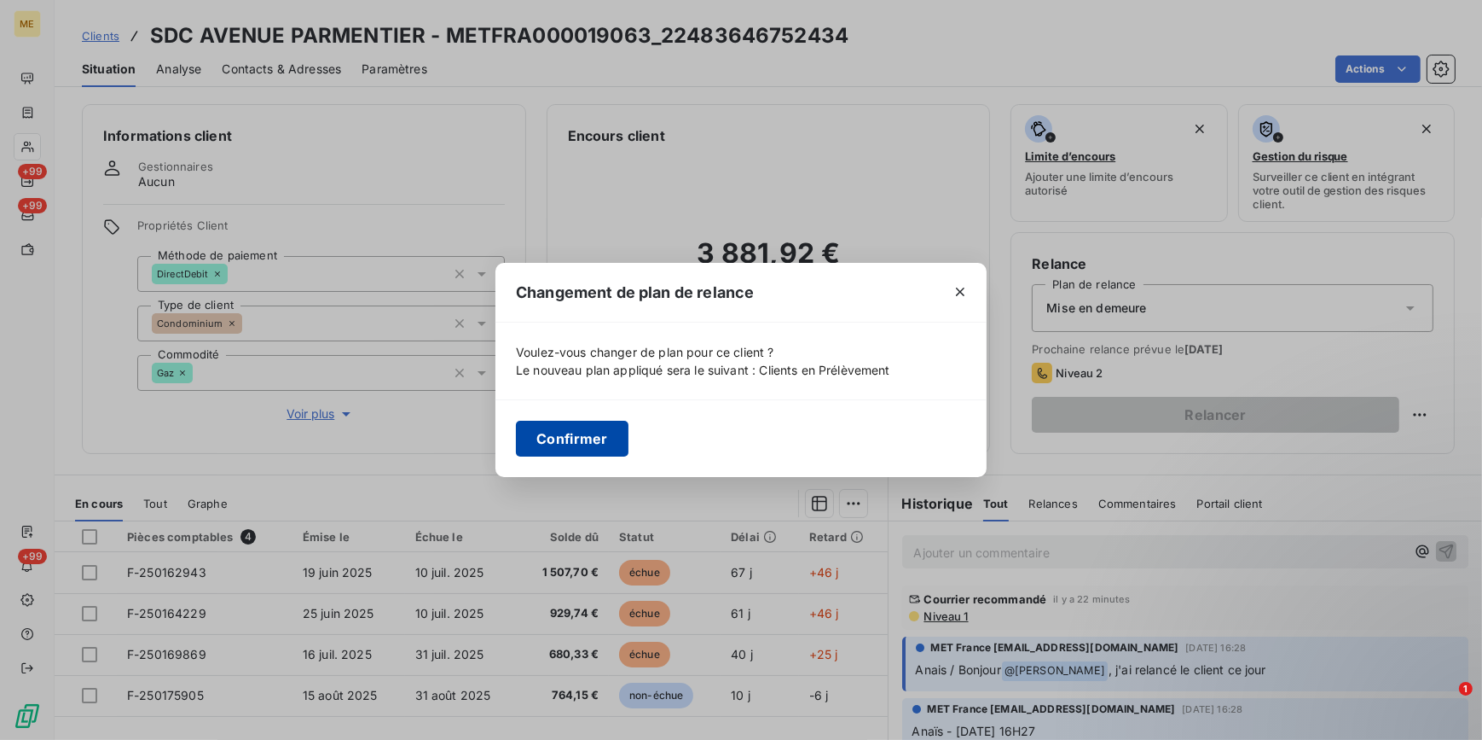
click at [597, 444] on button "Confirmer" at bounding box center [572, 439] width 113 height 36
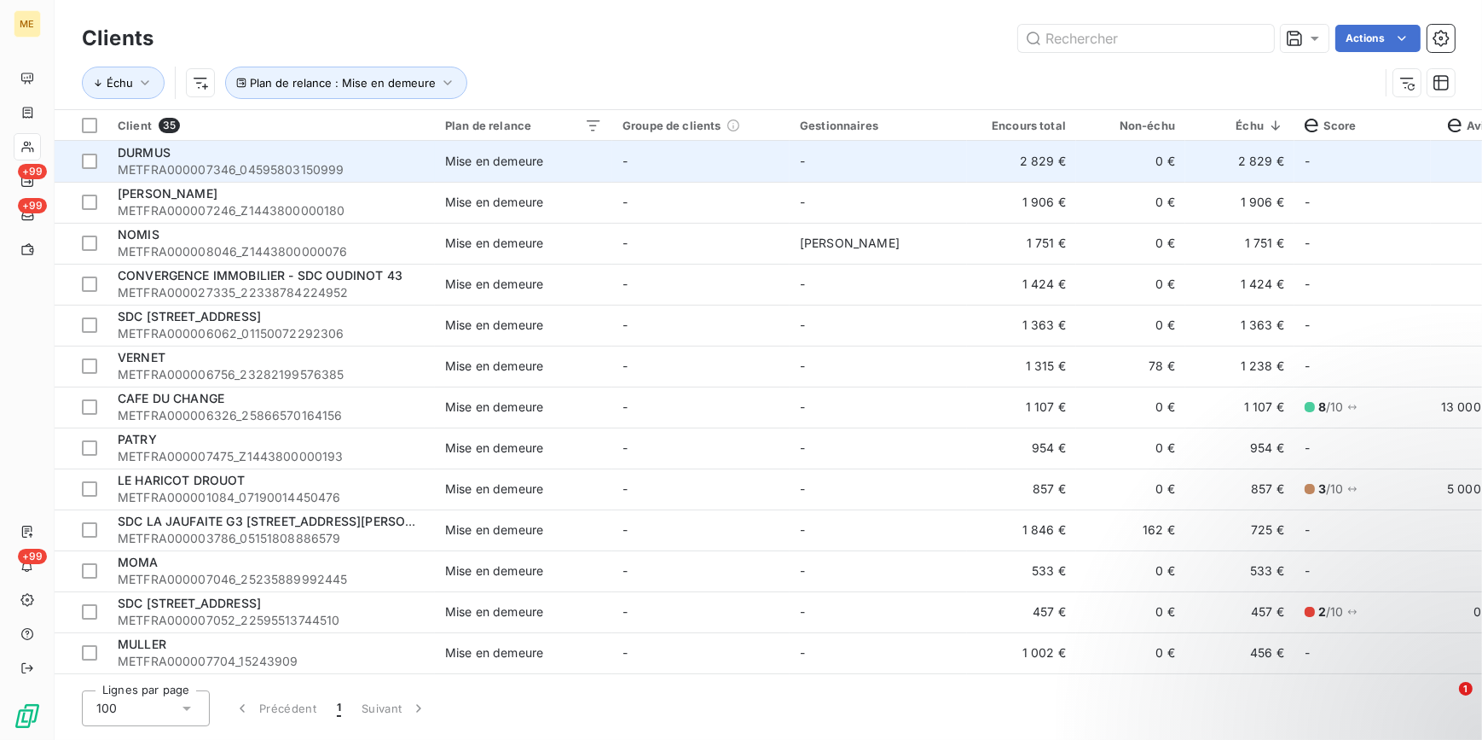
click at [415, 171] on span "METFRA000007346_04595803150999" at bounding box center [271, 169] width 307 height 17
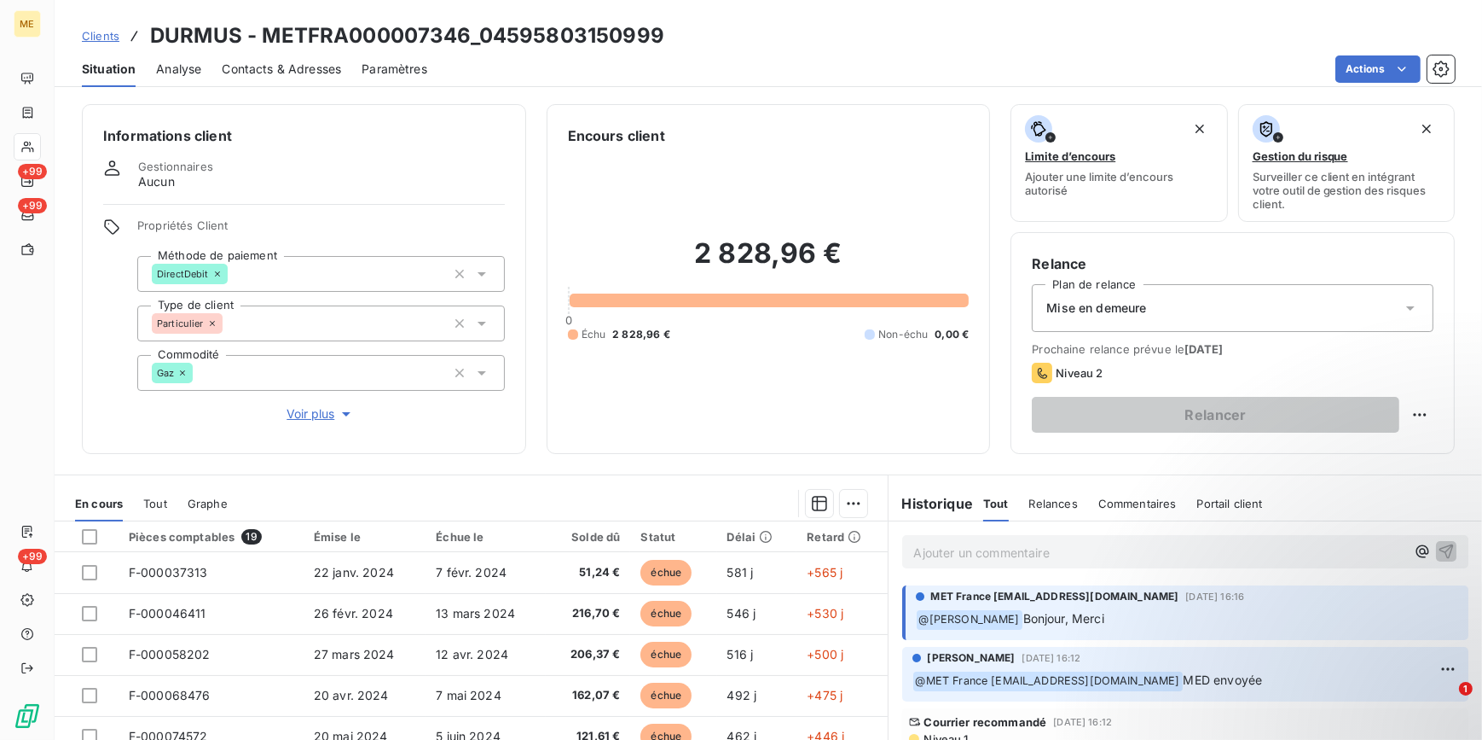
click at [1226, 307] on div "Mise en demeure" at bounding box center [1233, 308] width 402 height 48
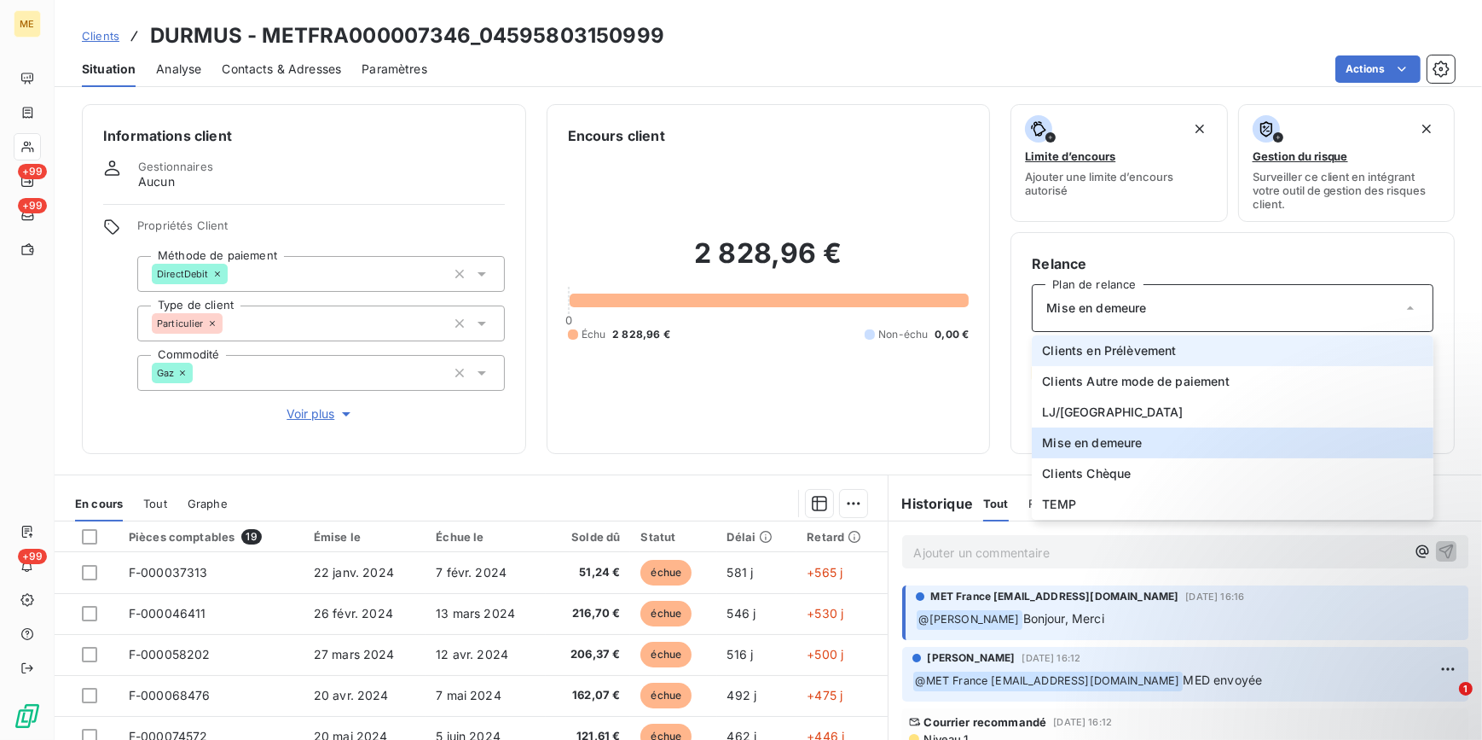
click at [1134, 346] on span "Clients en Prélèvement" at bounding box center [1109, 350] width 134 height 17
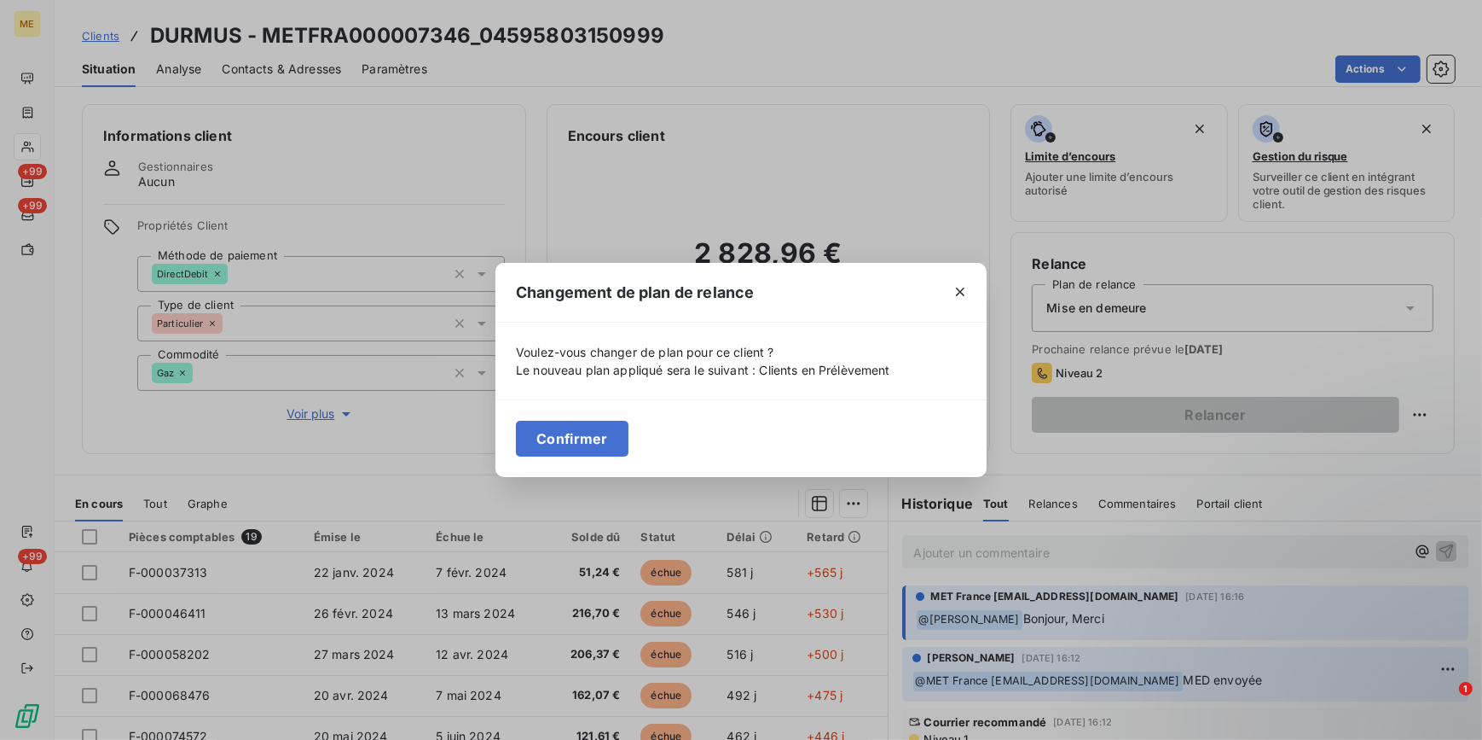
drag, startPoint x: 604, startPoint y: 447, endPoint x: 592, endPoint y: 435, distance: 16.9
click at [603, 445] on button "Confirmer" at bounding box center [572, 439] width 113 height 36
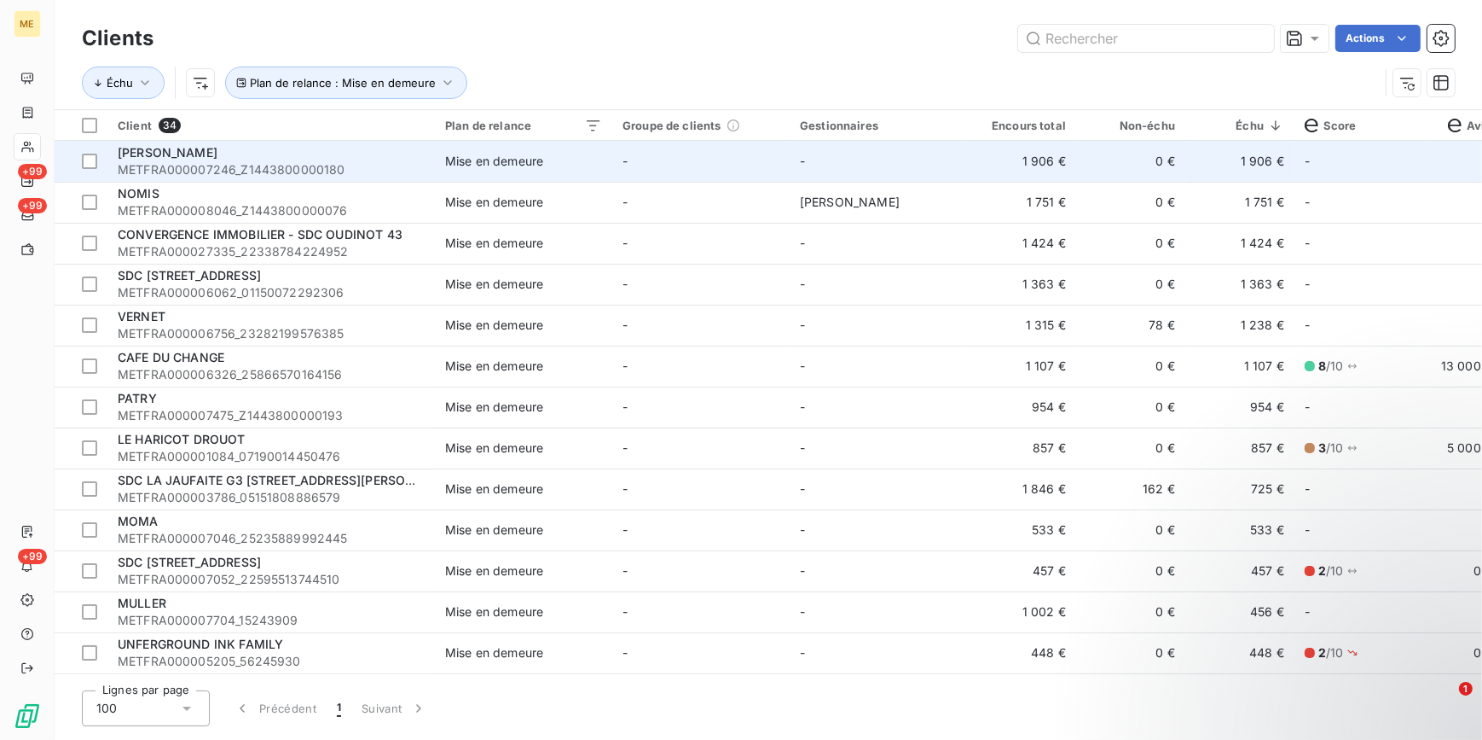
click at [449, 153] on div "Mise en demeure" at bounding box center [494, 161] width 98 height 17
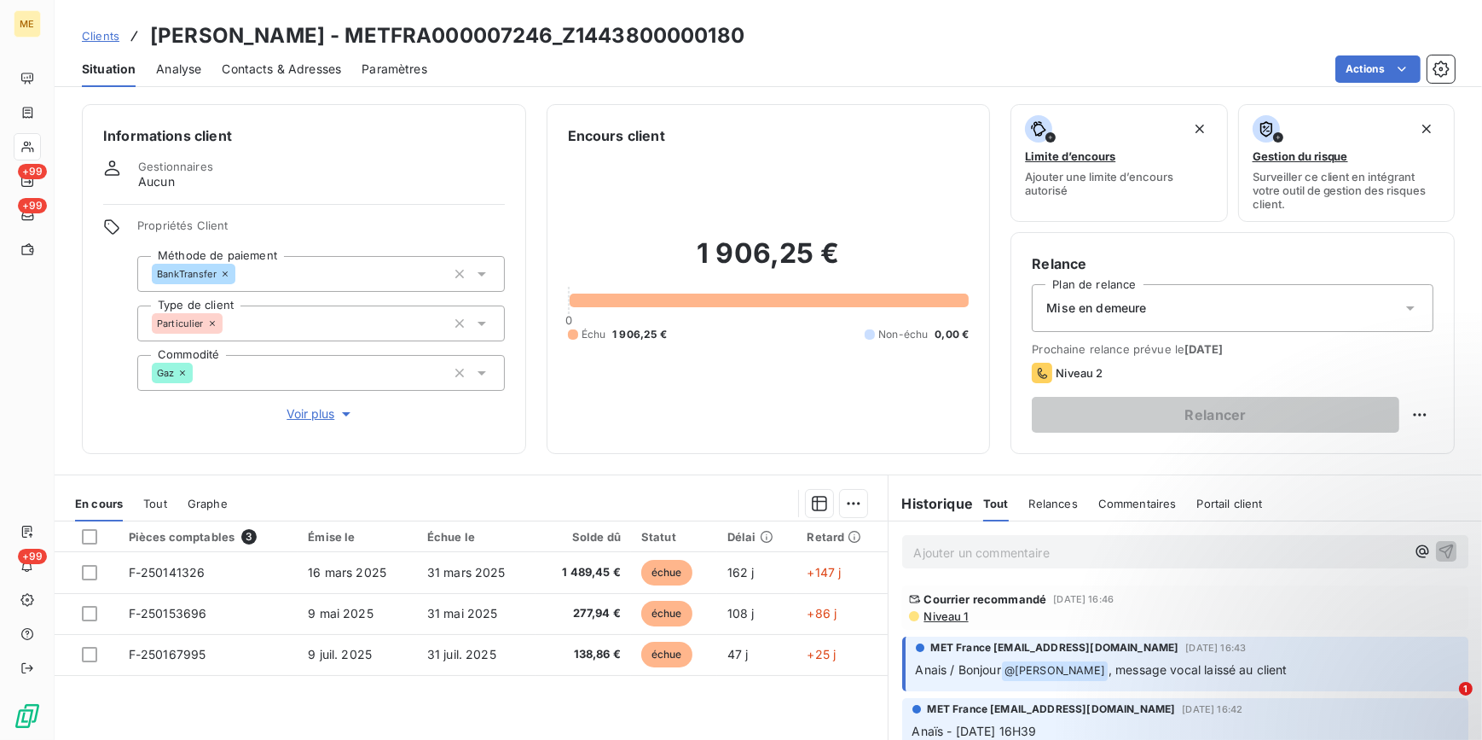
click at [1194, 310] on div "Mise en demeure" at bounding box center [1233, 308] width 402 height 48
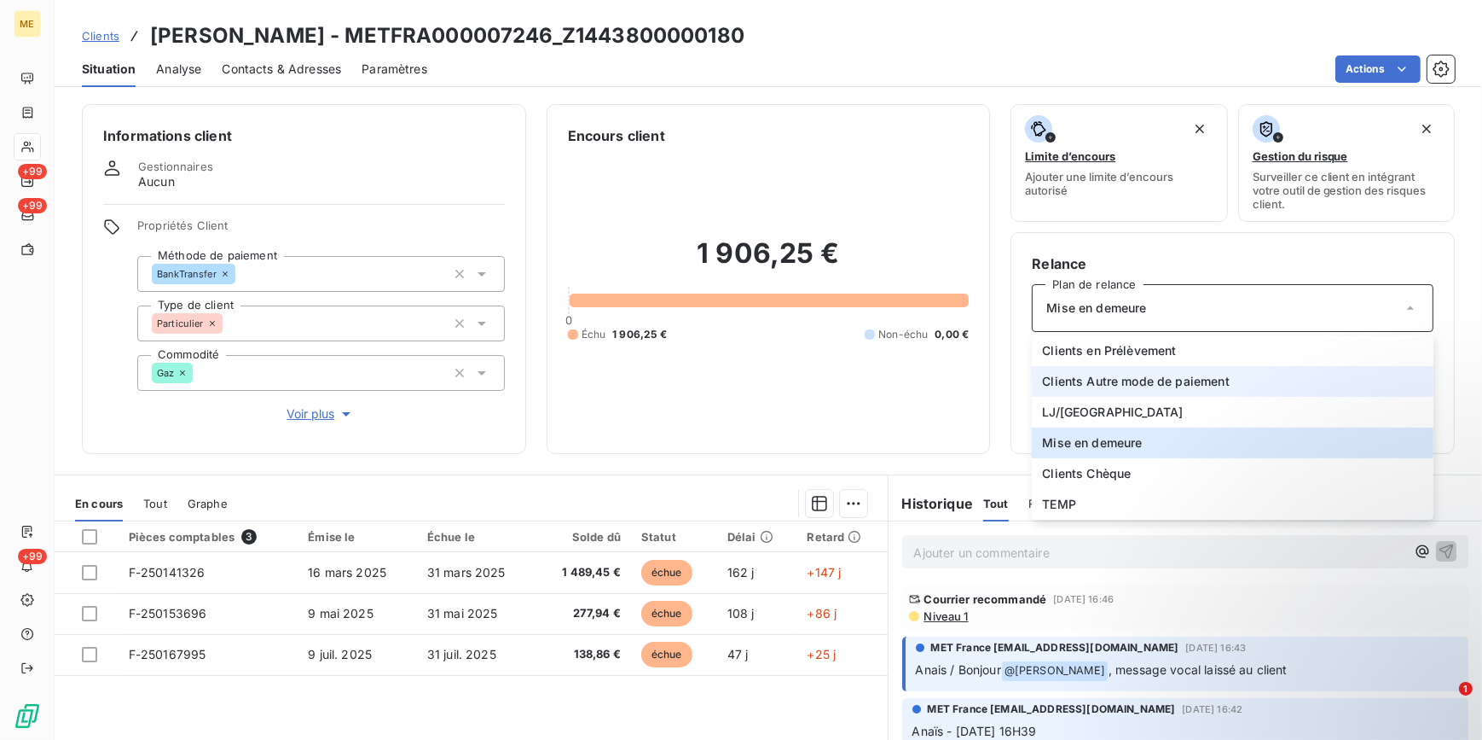
click at [1173, 381] on span "Clients Autre mode de paiement" at bounding box center [1136, 381] width 188 height 17
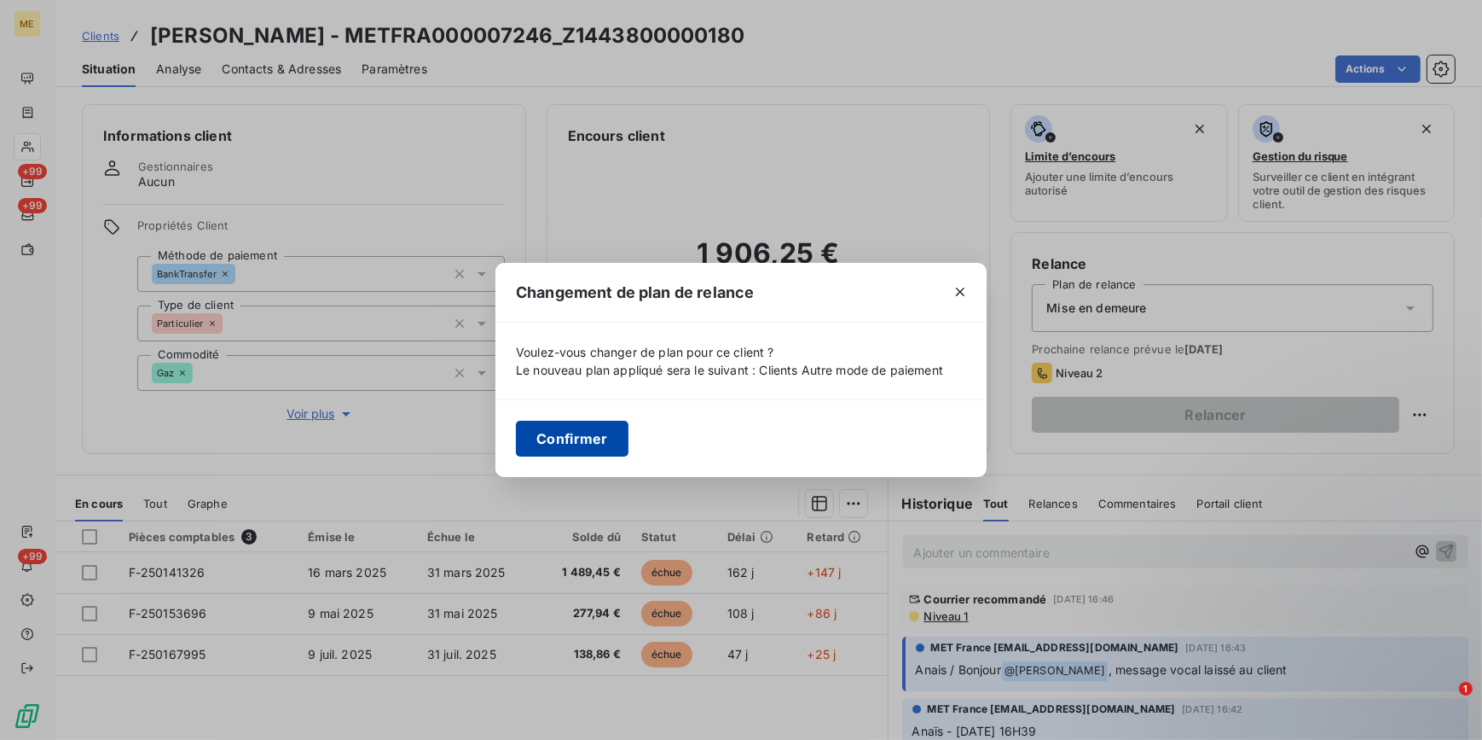
click at [594, 440] on button "Confirmer" at bounding box center [572, 439] width 113 height 36
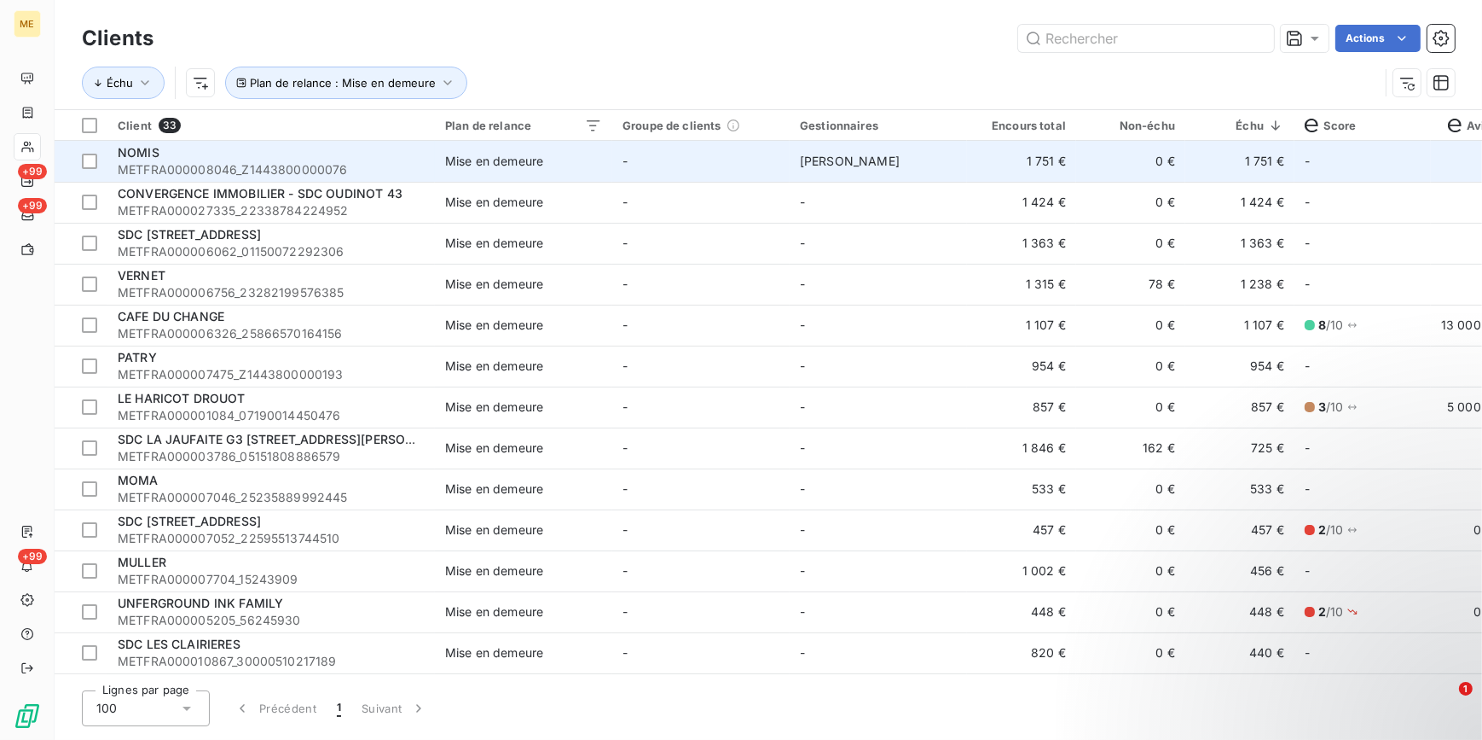
click at [534, 162] on div "Mise en demeure" at bounding box center [494, 161] width 98 height 17
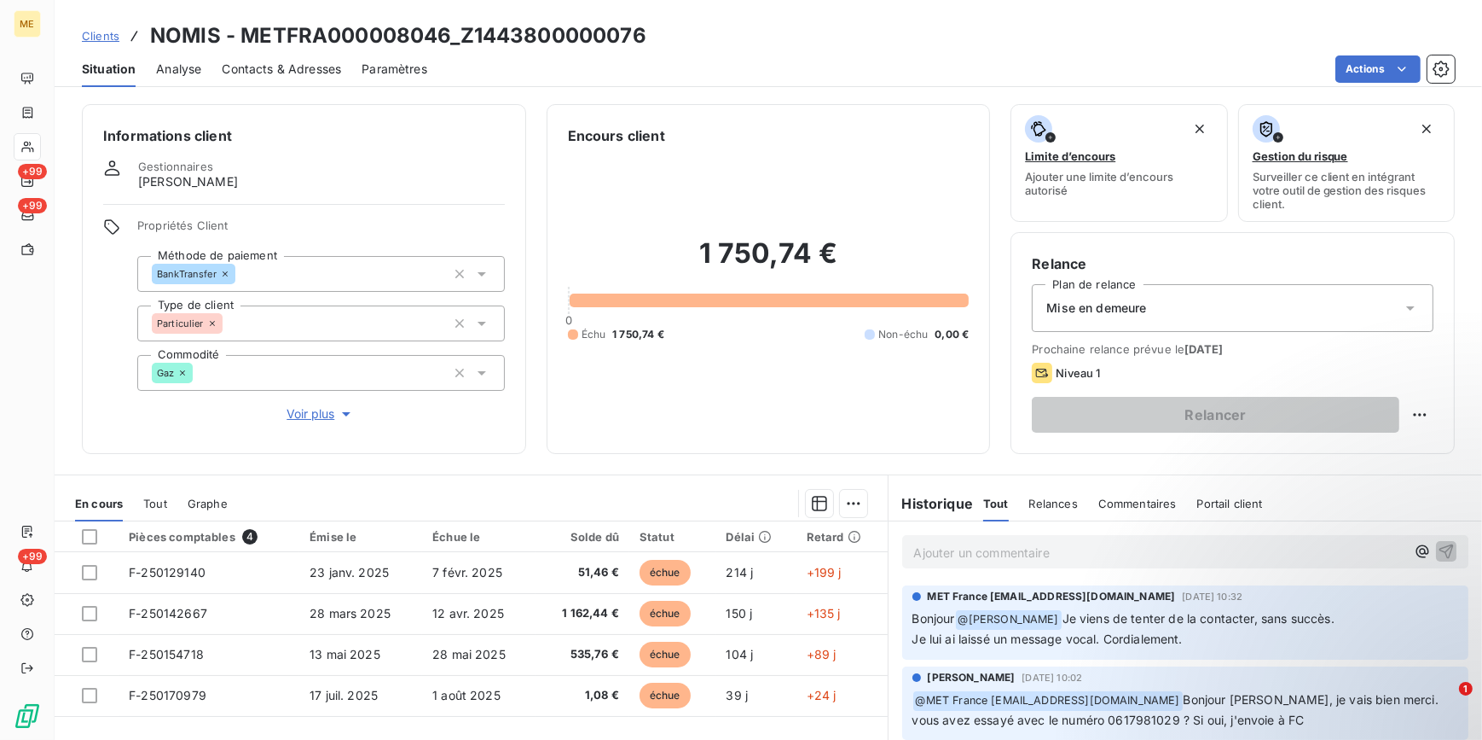
click at [1296, 305] on div "Mise en demeure" at bounding box center [1233, 308] width 402 height 48
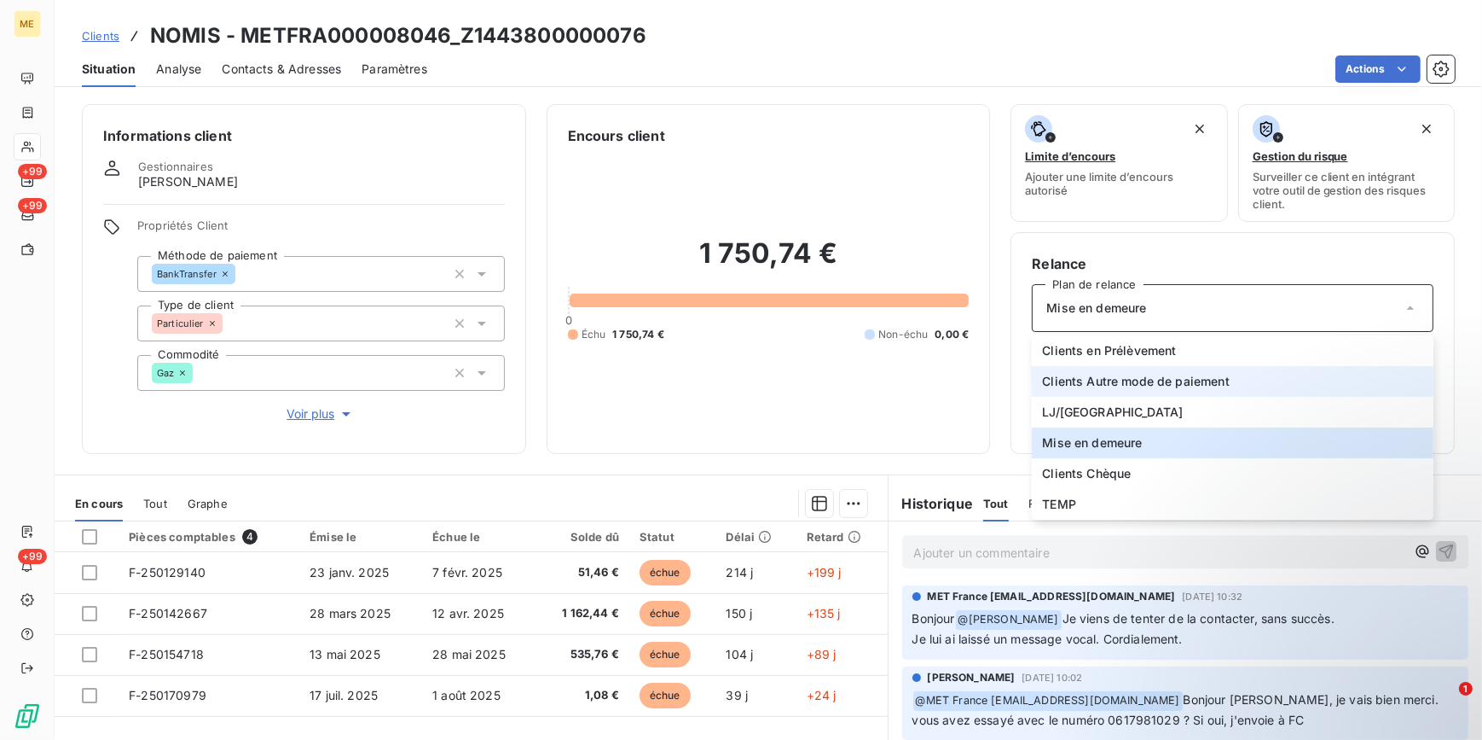
click at [1087, 373] on span "Clients Autre mode de paiement" at bounding box center [1136, 381] width 188 height 17
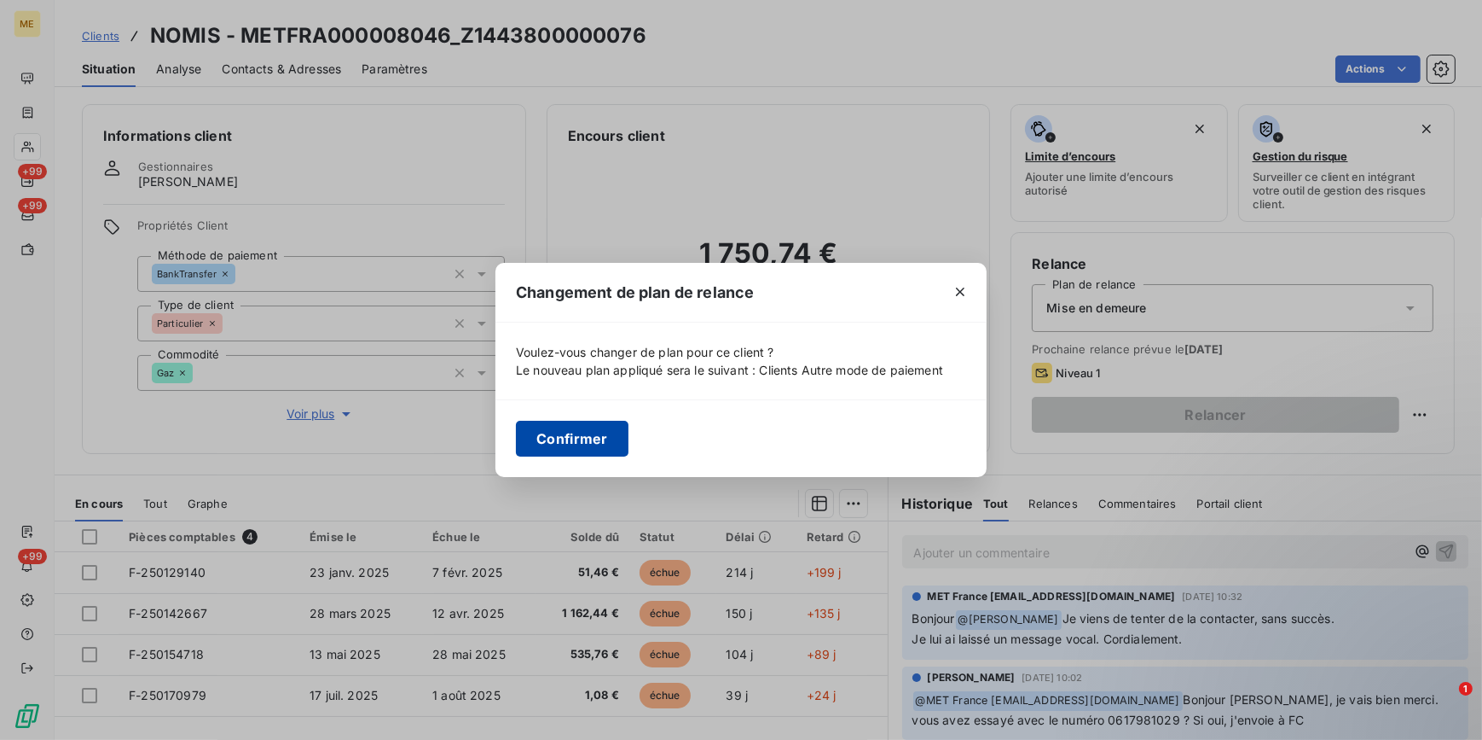
click at [592, 439] on button "Confirmer" at bounding box center [572, 439] width 113 height 36
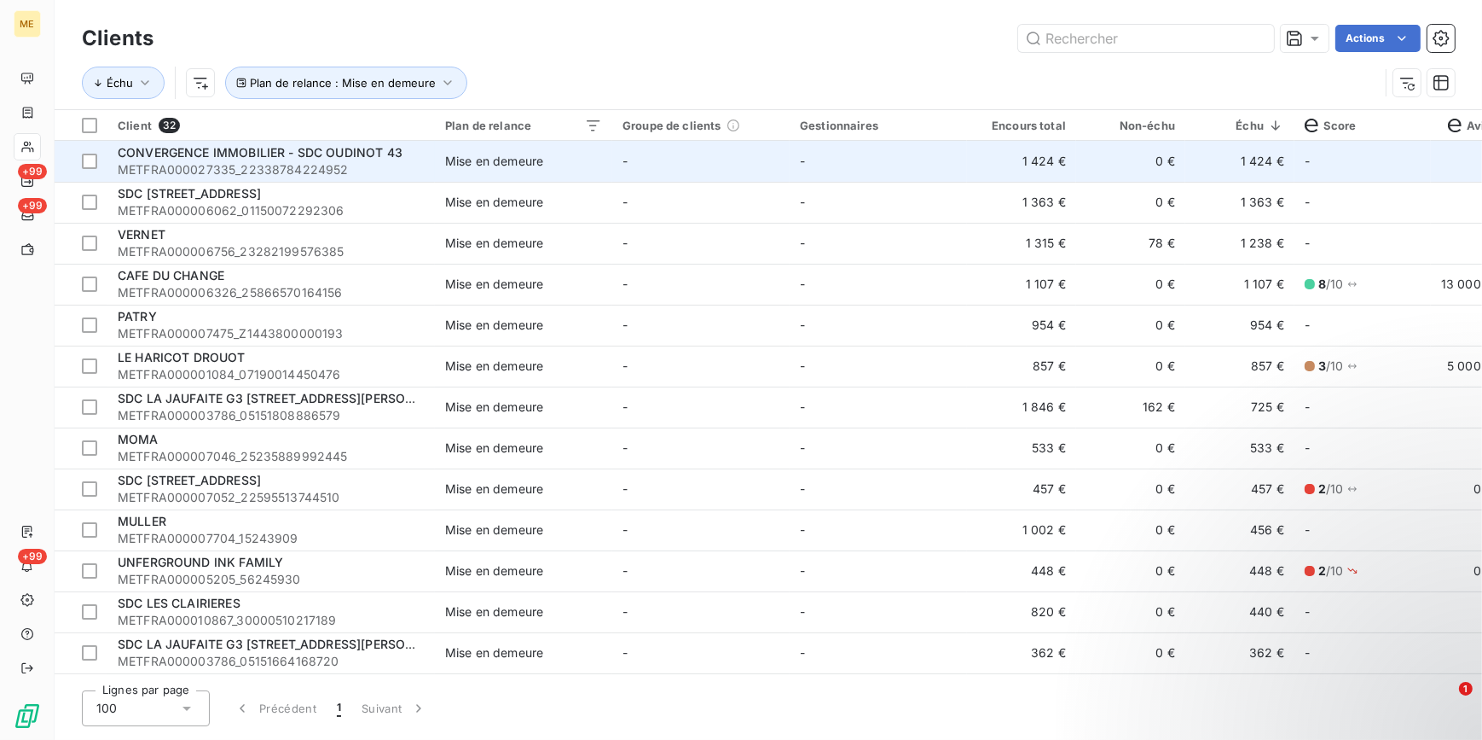
click at [678, 164] on td "-" at bounding box center [700, 161] width 177 height 41
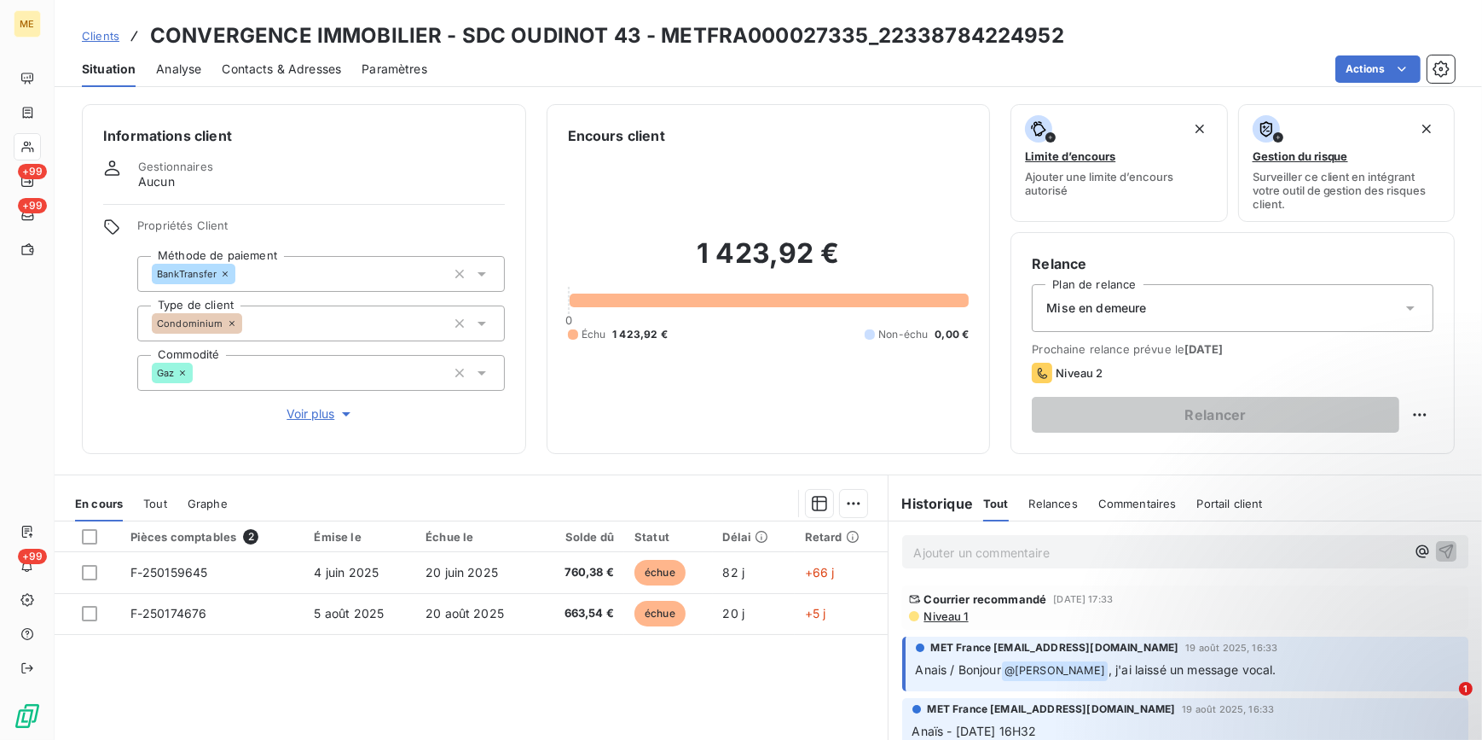
click at [1250, 310] on div "Mise en demeure" at bounding box center [1233, 308] width 402 height 48
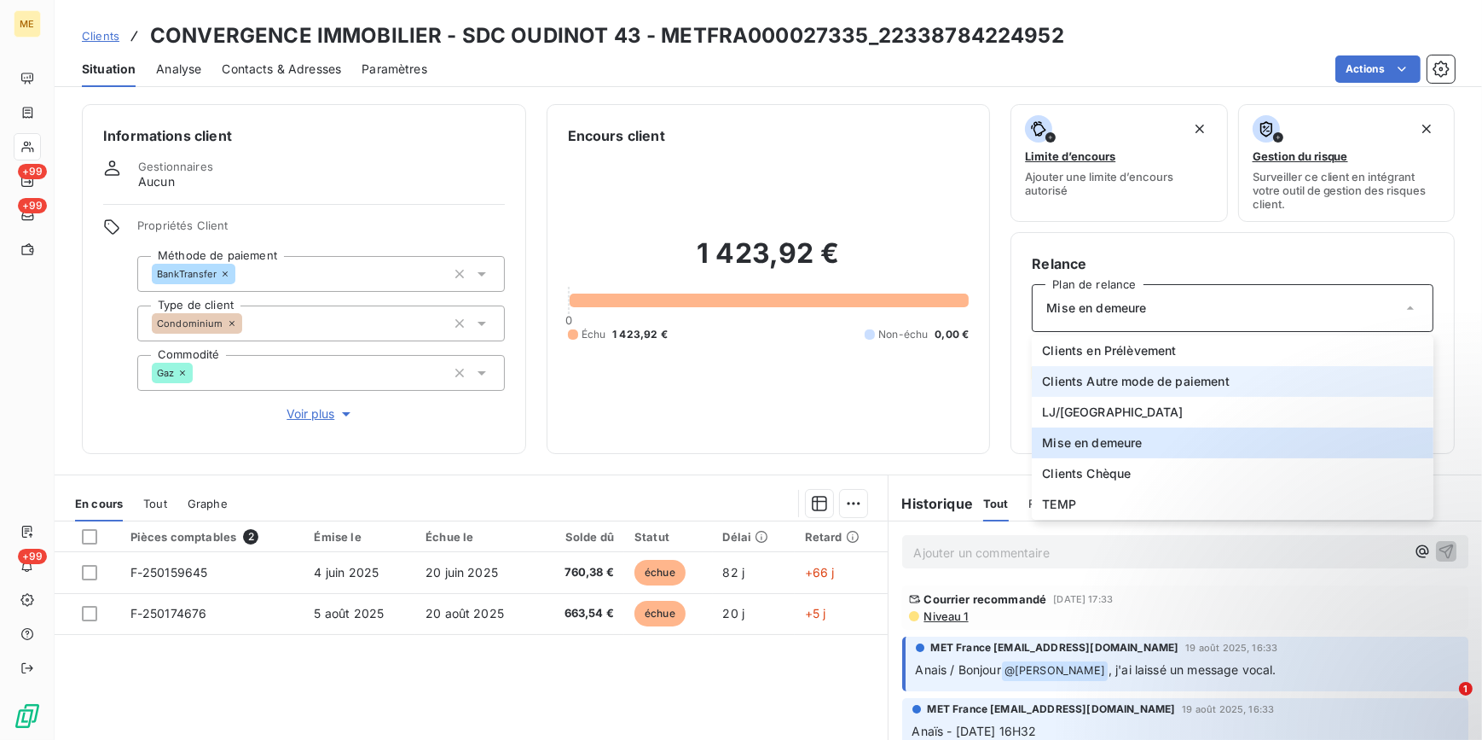
click at [1194, 383] on span "Clients Autre mode de paiement" at bounding box center [1136, 381] width 188 height 17
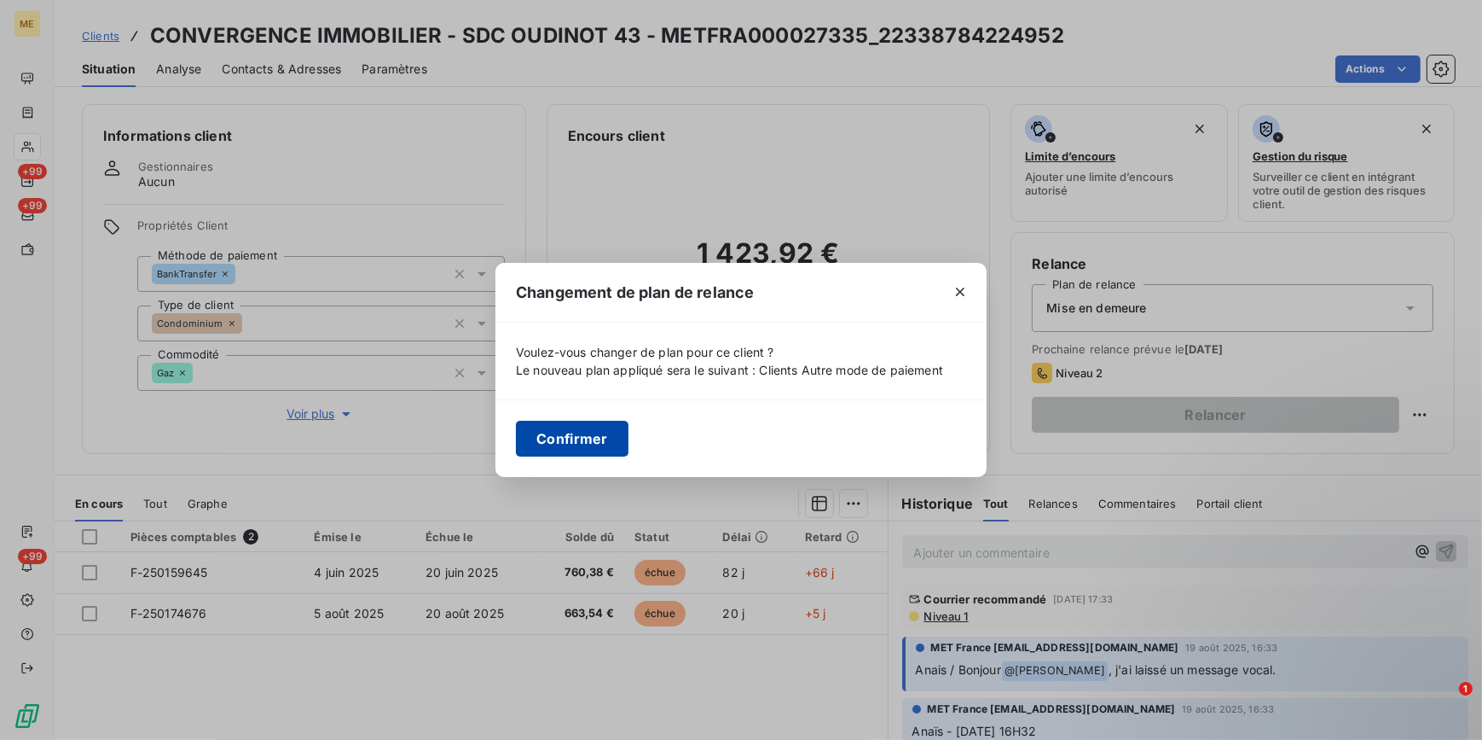
click at [577, 436] on button "Confirmer" at bounding box center [572, 439] width 113 height 36
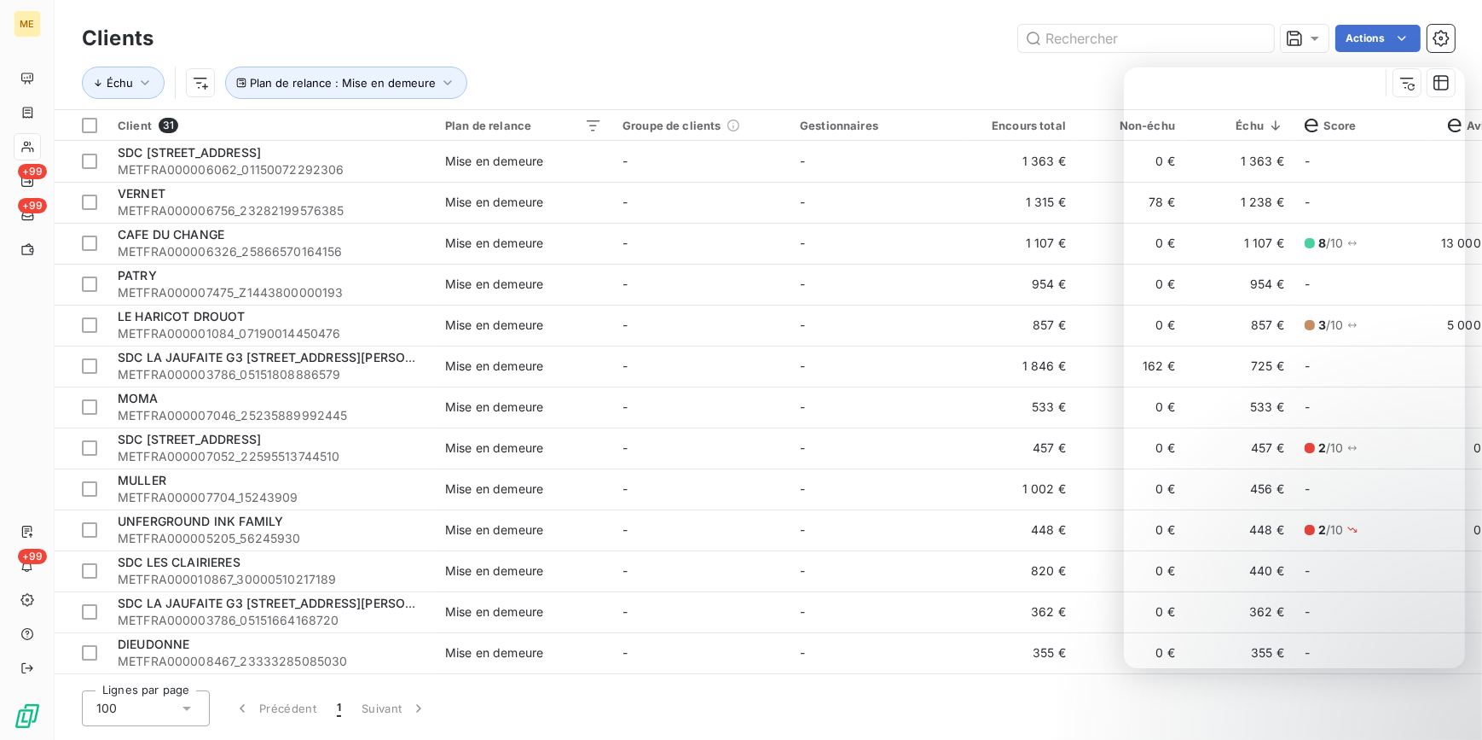
click at [812, 39] on div "Actions" at bounding box center [814, 38] width 1281 height 27
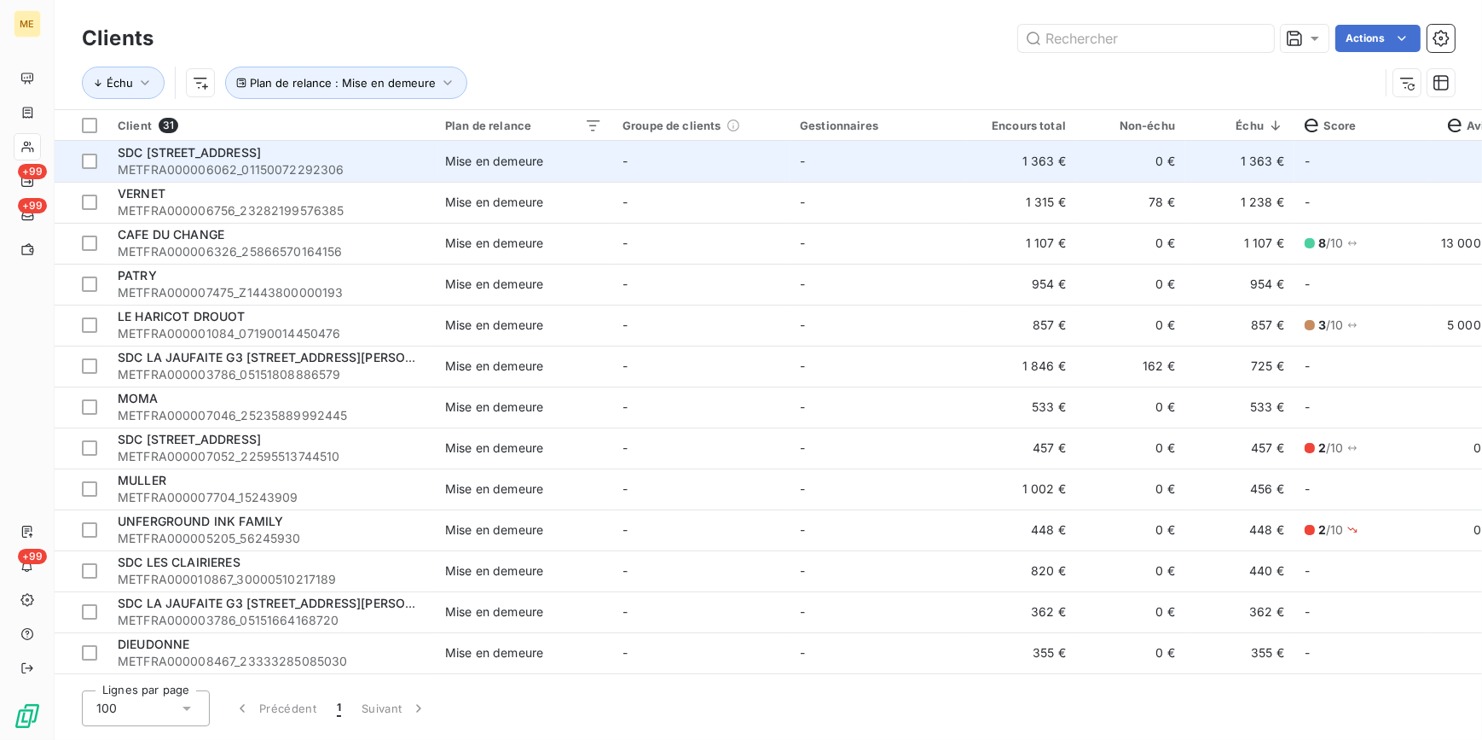
click at [421, 165] on span "METFRA000006062_01150072292306" at bounding box center [271, 169] width 307 height 17
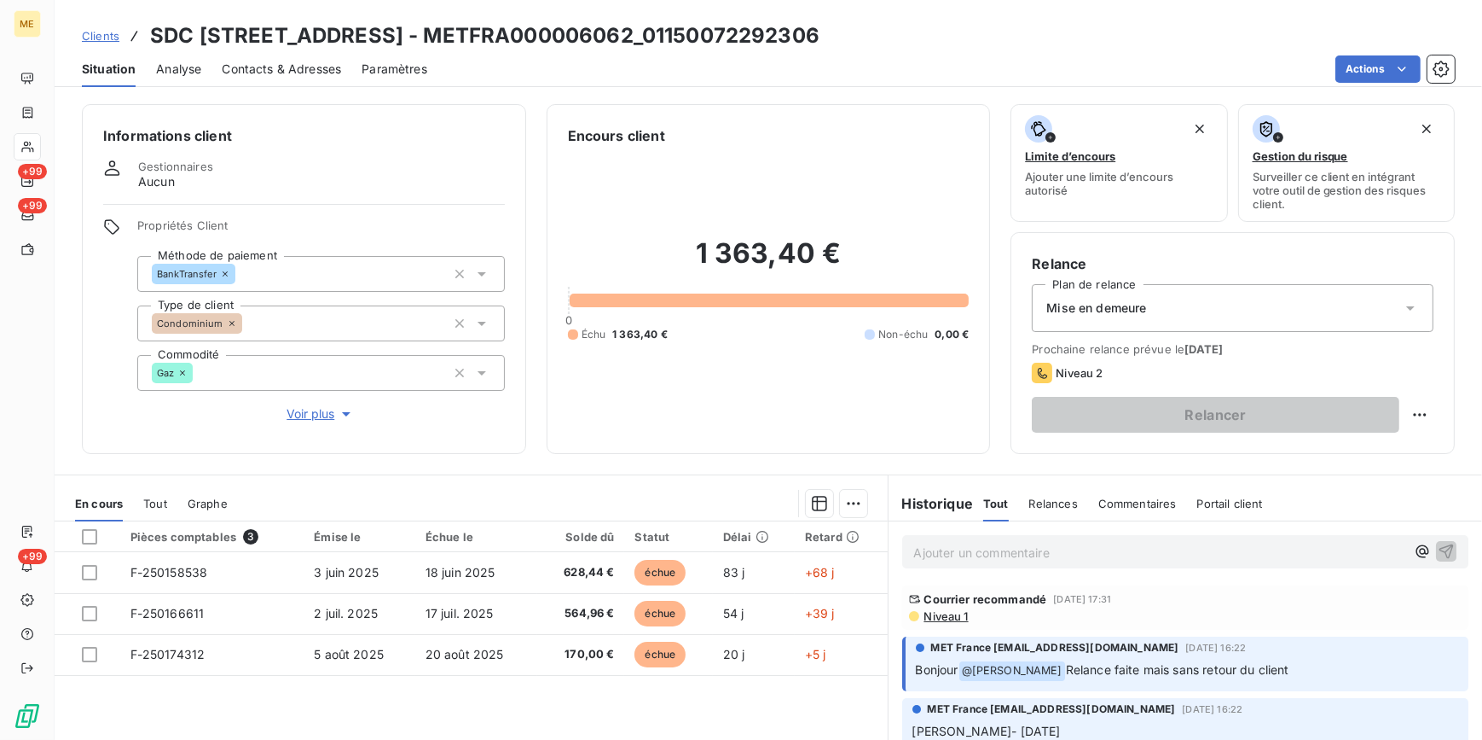
click at [1227, 307] on div "Mise en demeure" at bounding box center [1233, 308] width 402 height 48
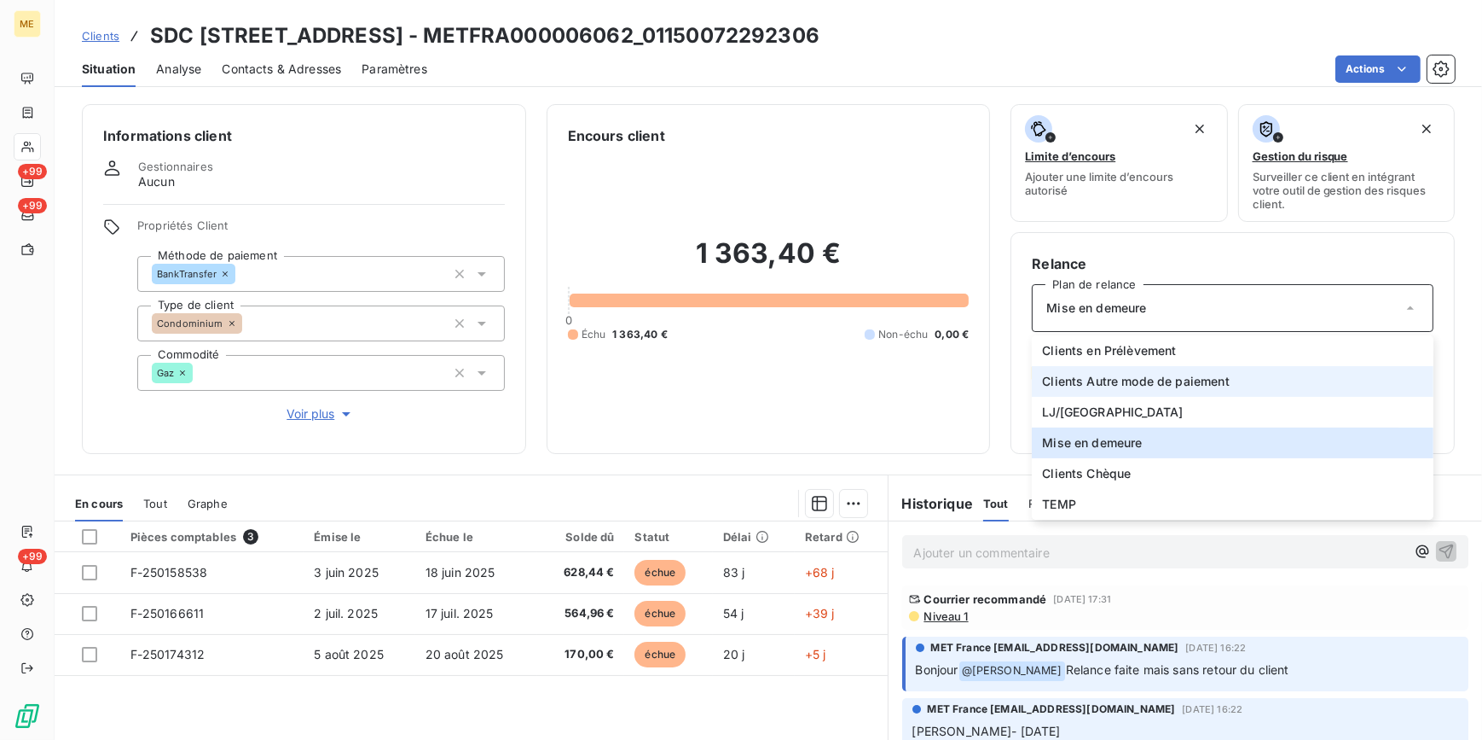
click at [1148, 383] on span "Clients Autre mode de paiement" at bounding box center [1136, 381] width 188 height 17
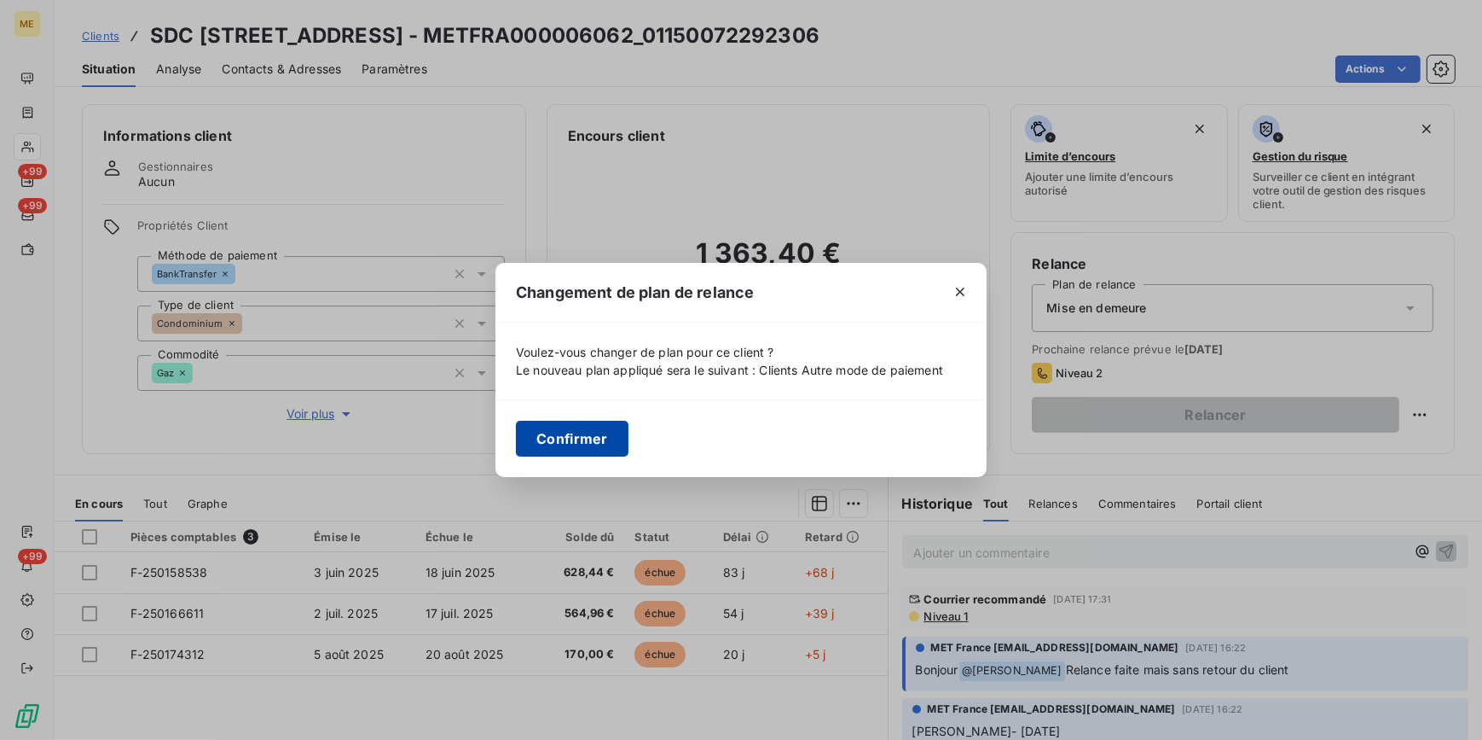
click at [582, 438] on button "Confirmer" at bounding box center [572, 439] width 113 height 36
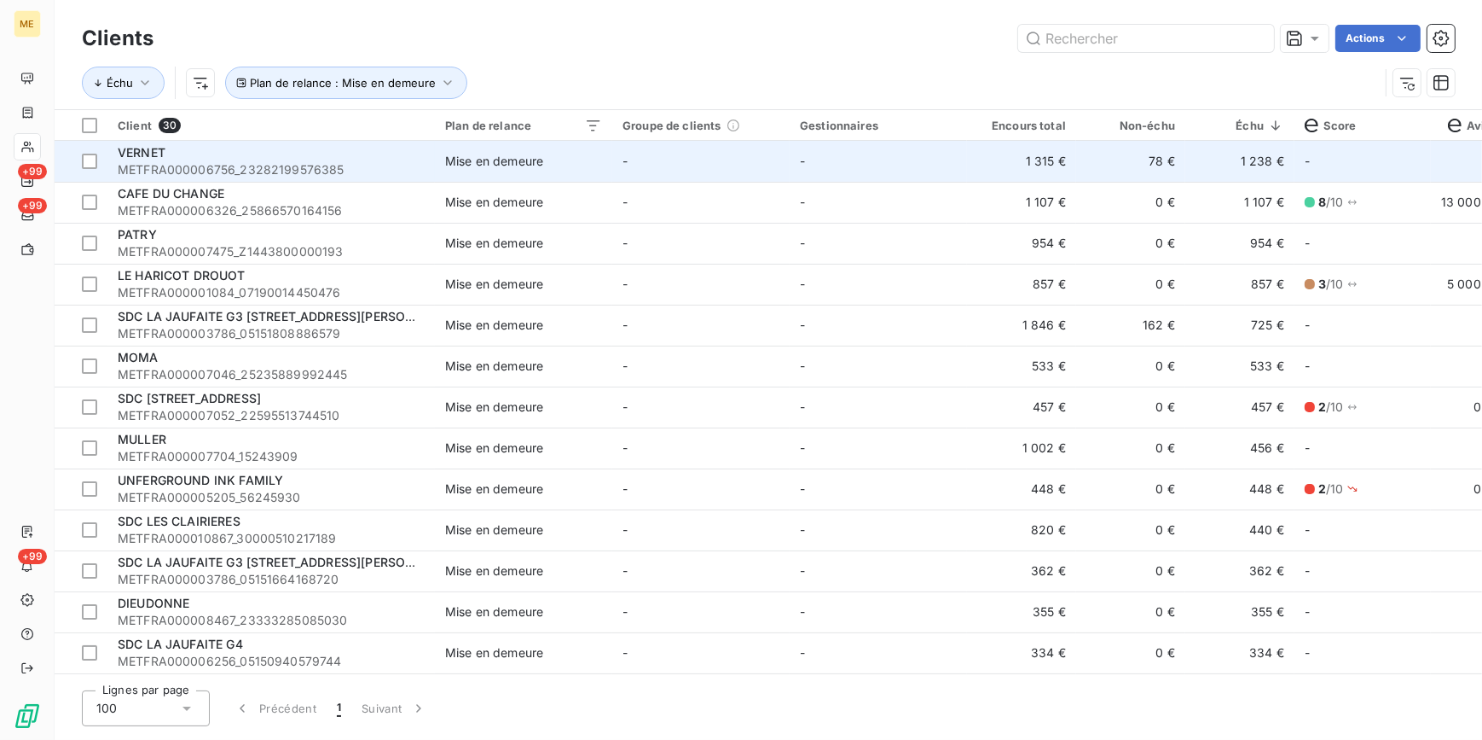
click at [534, 171] on td "Mise en demeure" at bounding box center [523, 161] width 177 height 41
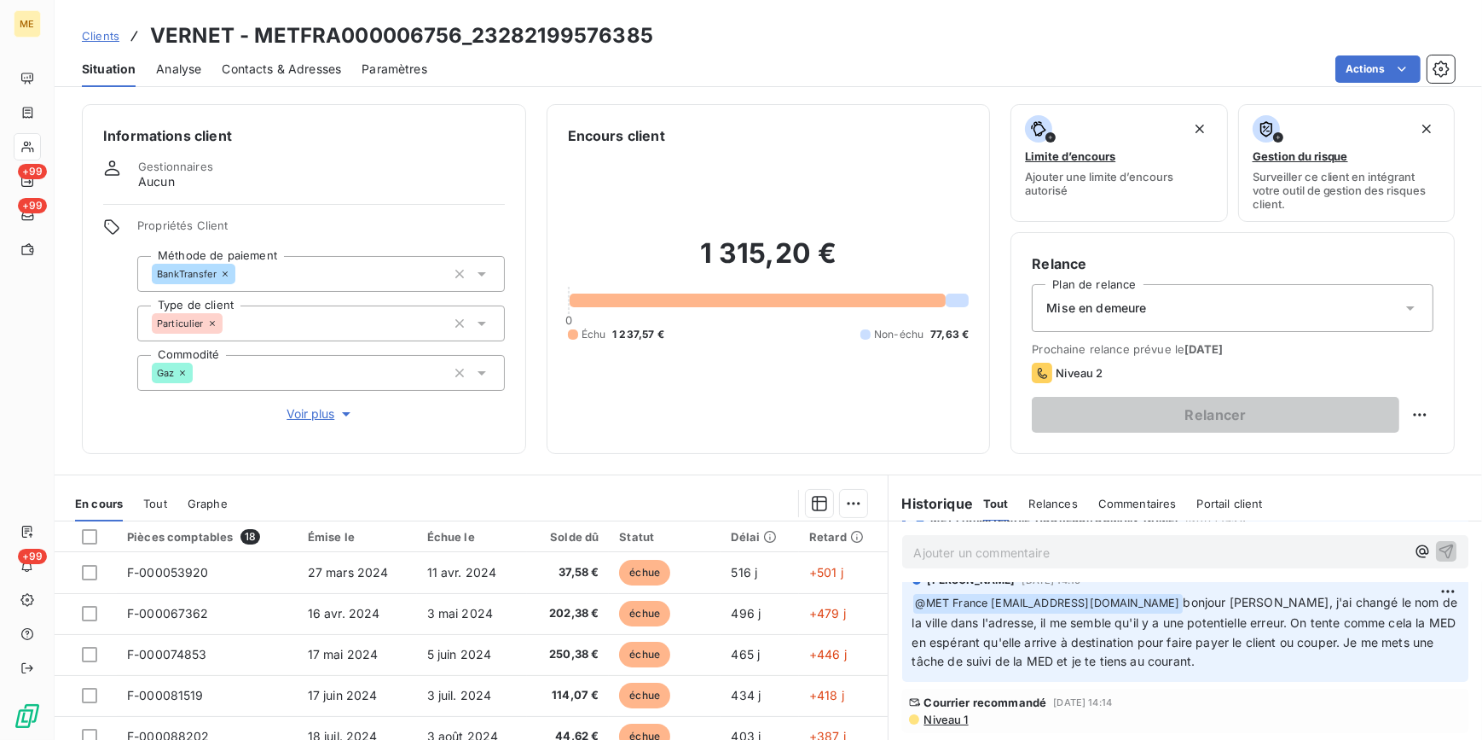
scroll to position [77, 0]
click at [952, 722] on span "Niveau 1" at bounding box center [946, 720] width 46 height 14
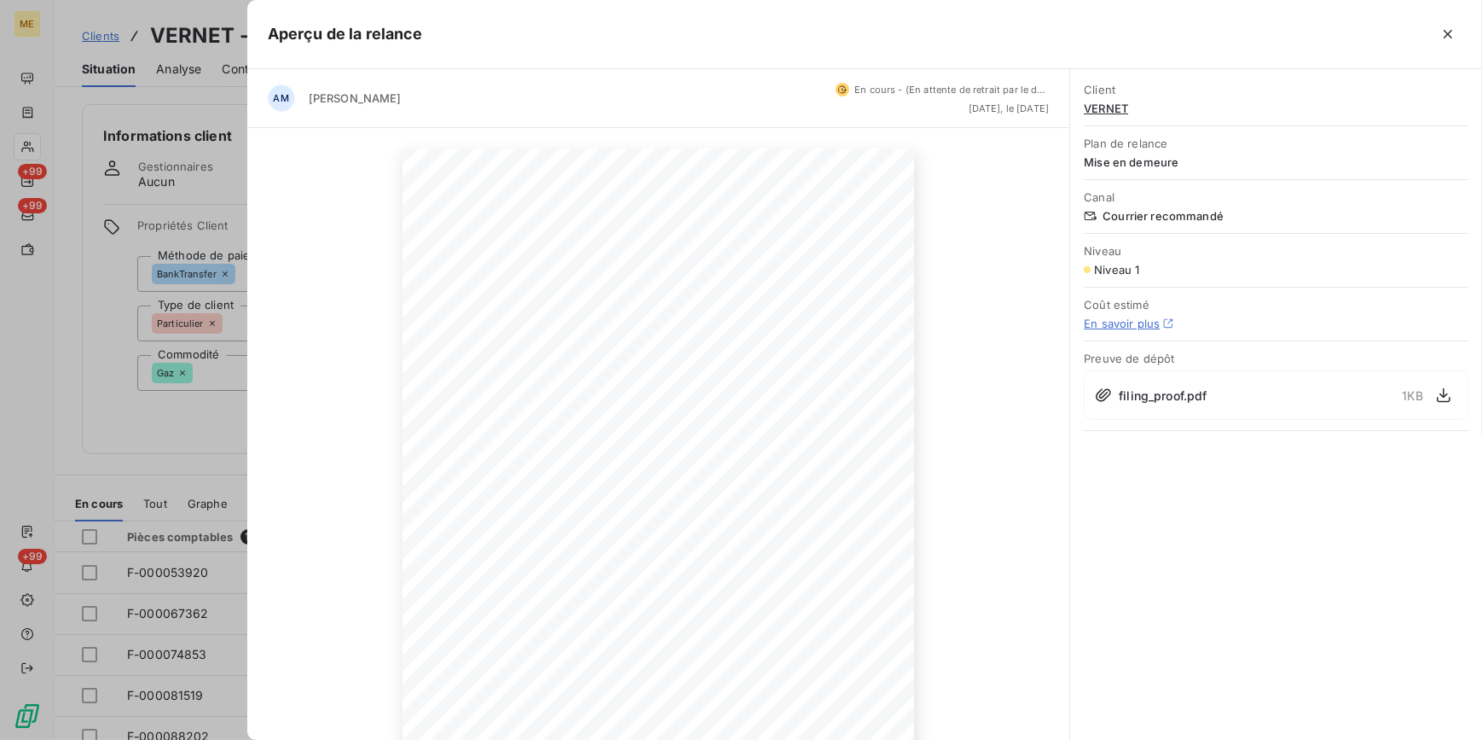
click at [204, 141] on div at bounding box center [741, 370] width 1482 height 740
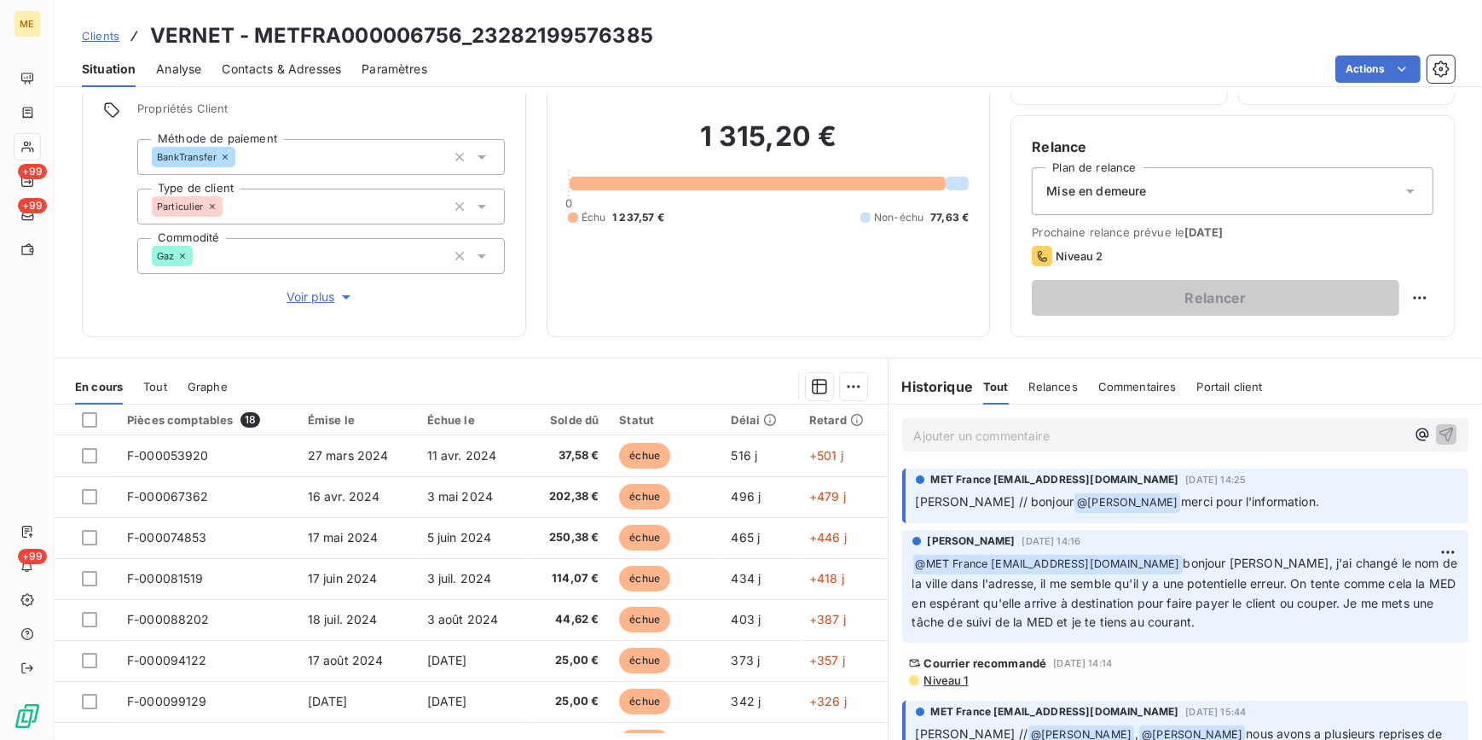
scroll to position [83, 0]
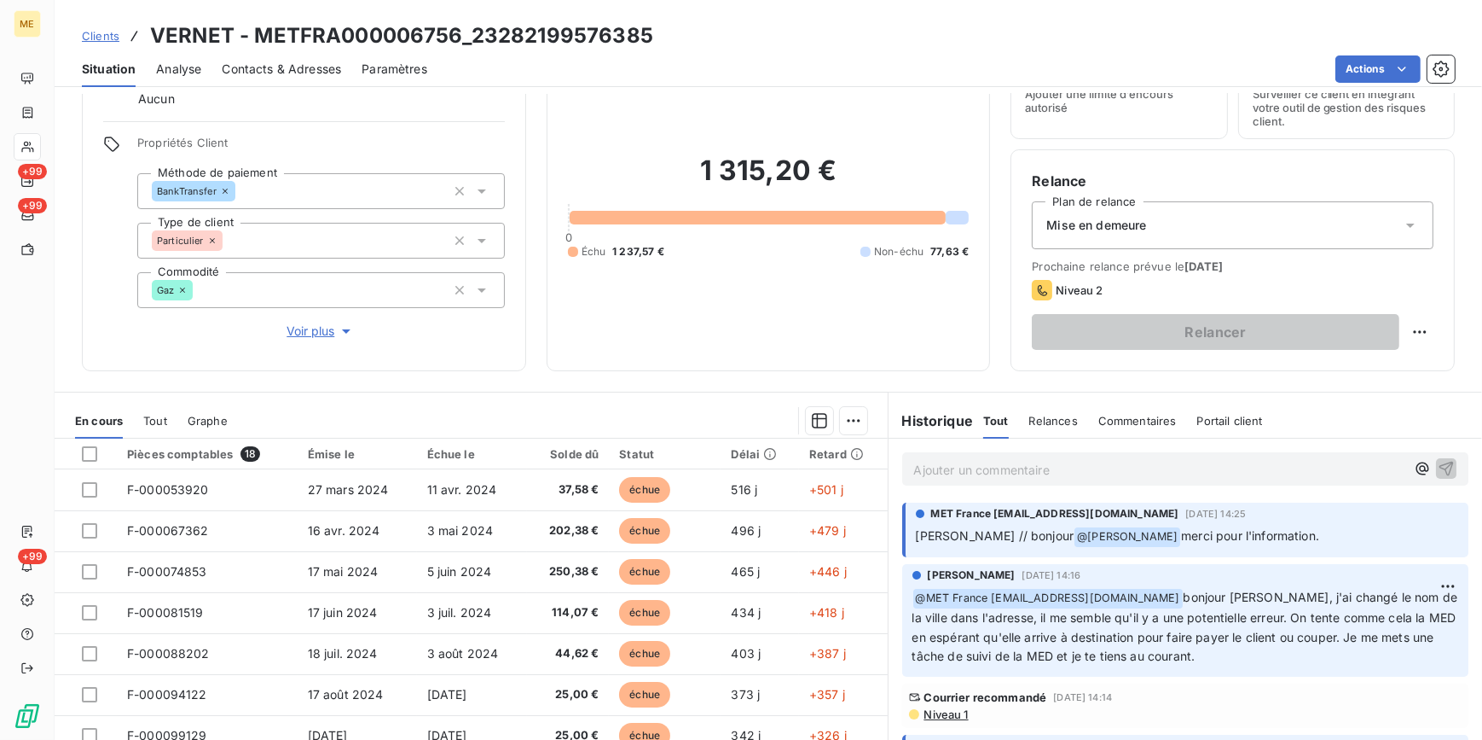
click at [1211, 228] on div "Mise en demeure" at bounding box center [1233, 225] width 402 height 48
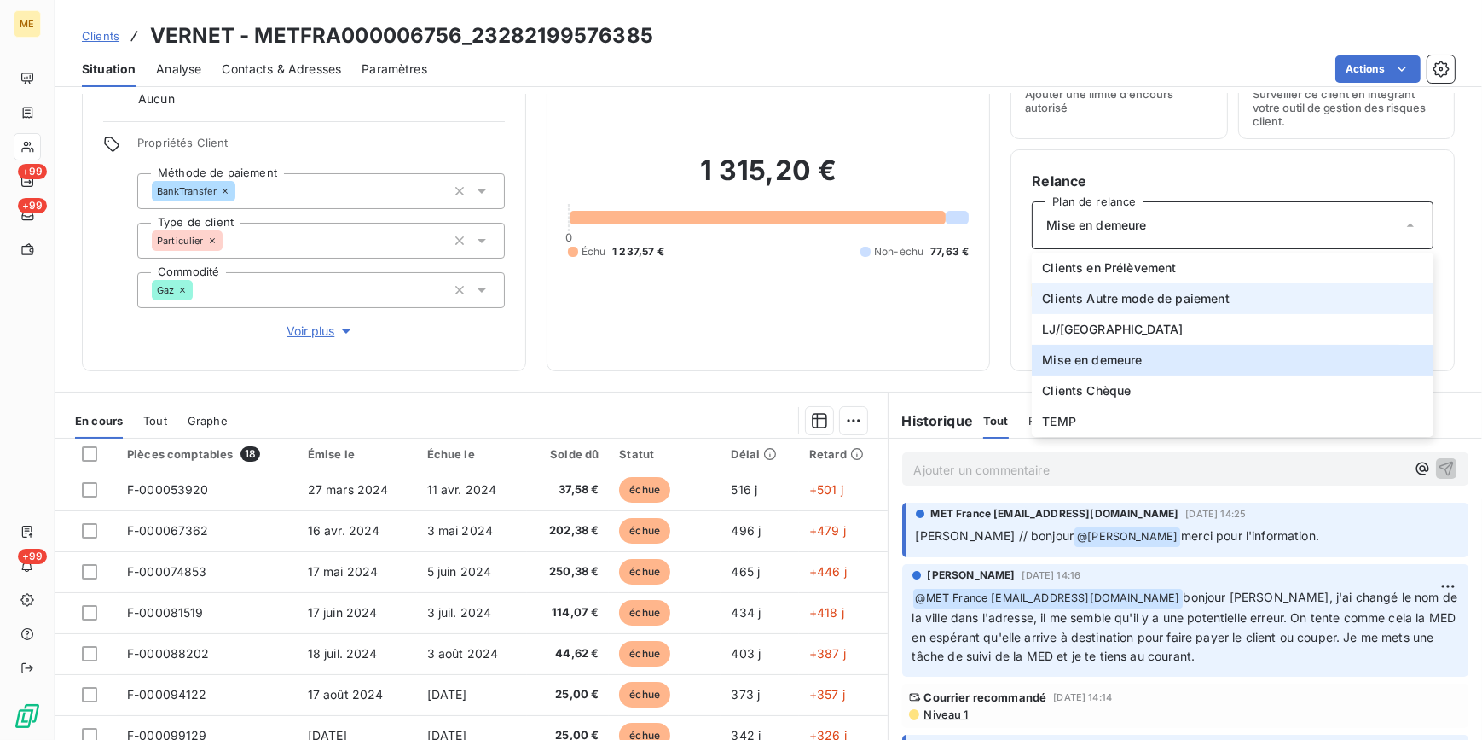
click at [1203, 295] on span "Clients Autre mode de paiement" at bounding box center [1136, 298] width 188 height 17
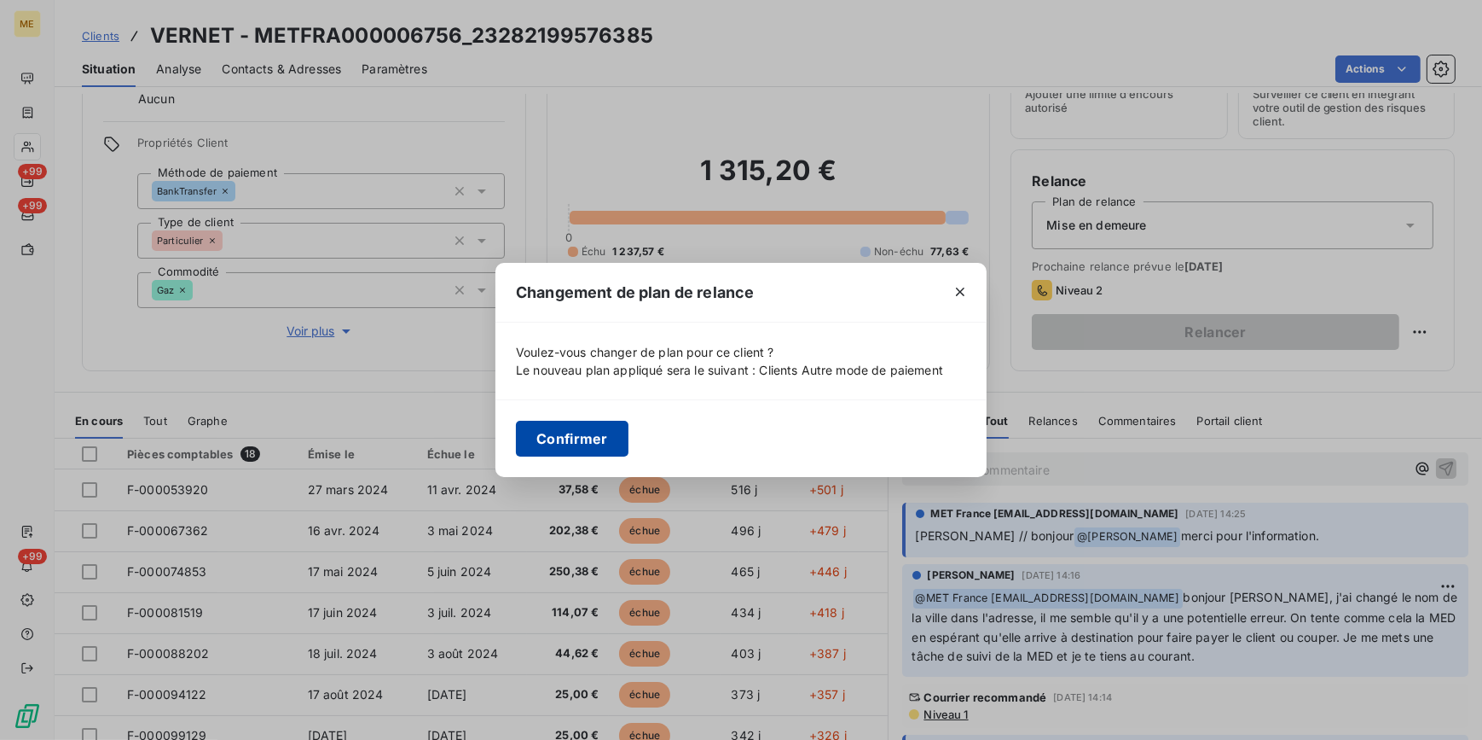
click at [541, 426] on button "Confirmer" at bounding box center [572, 439] width 113 height 36
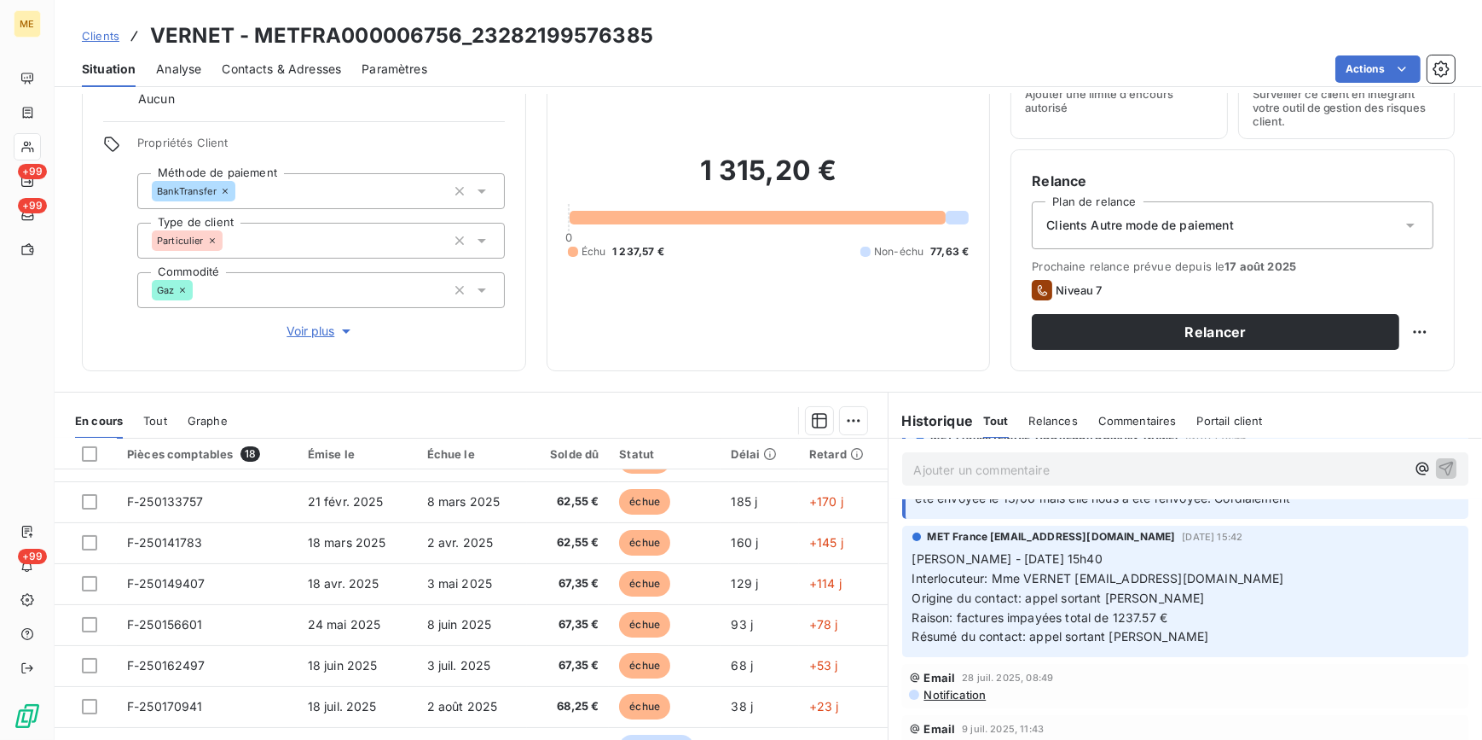
scroll to position [0, 0]
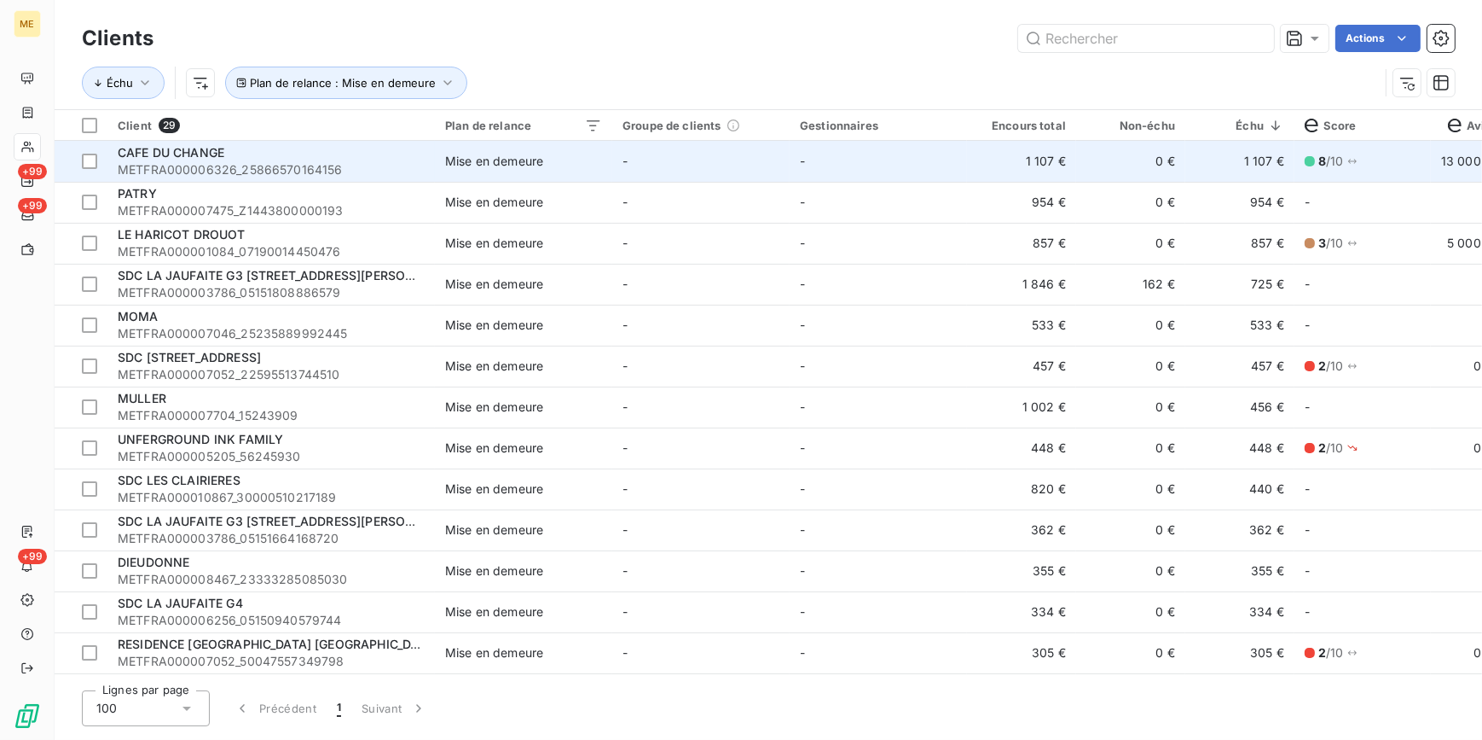
click at [612, 146] on td "-" at bounding box center [700, 161] width 177 height 41
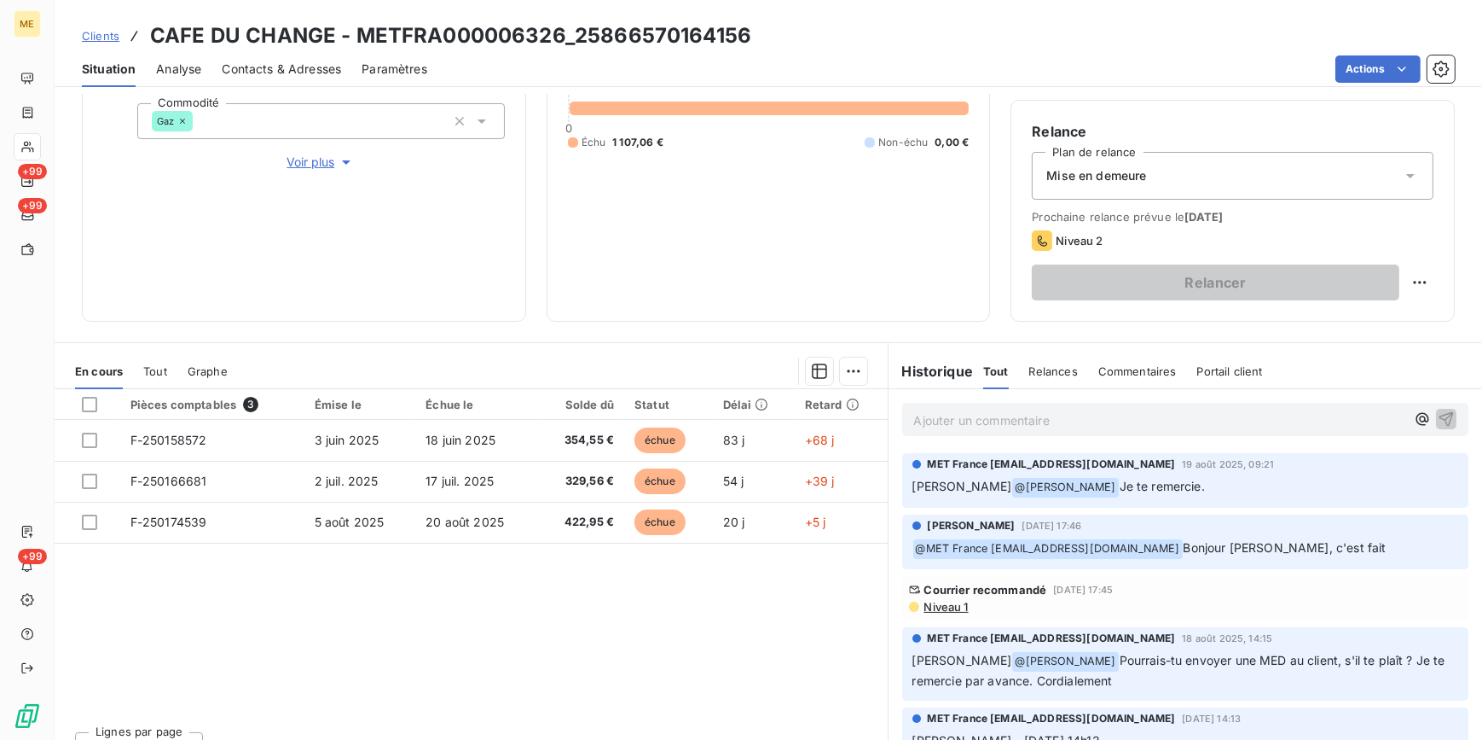
scroll to position [280, 0]
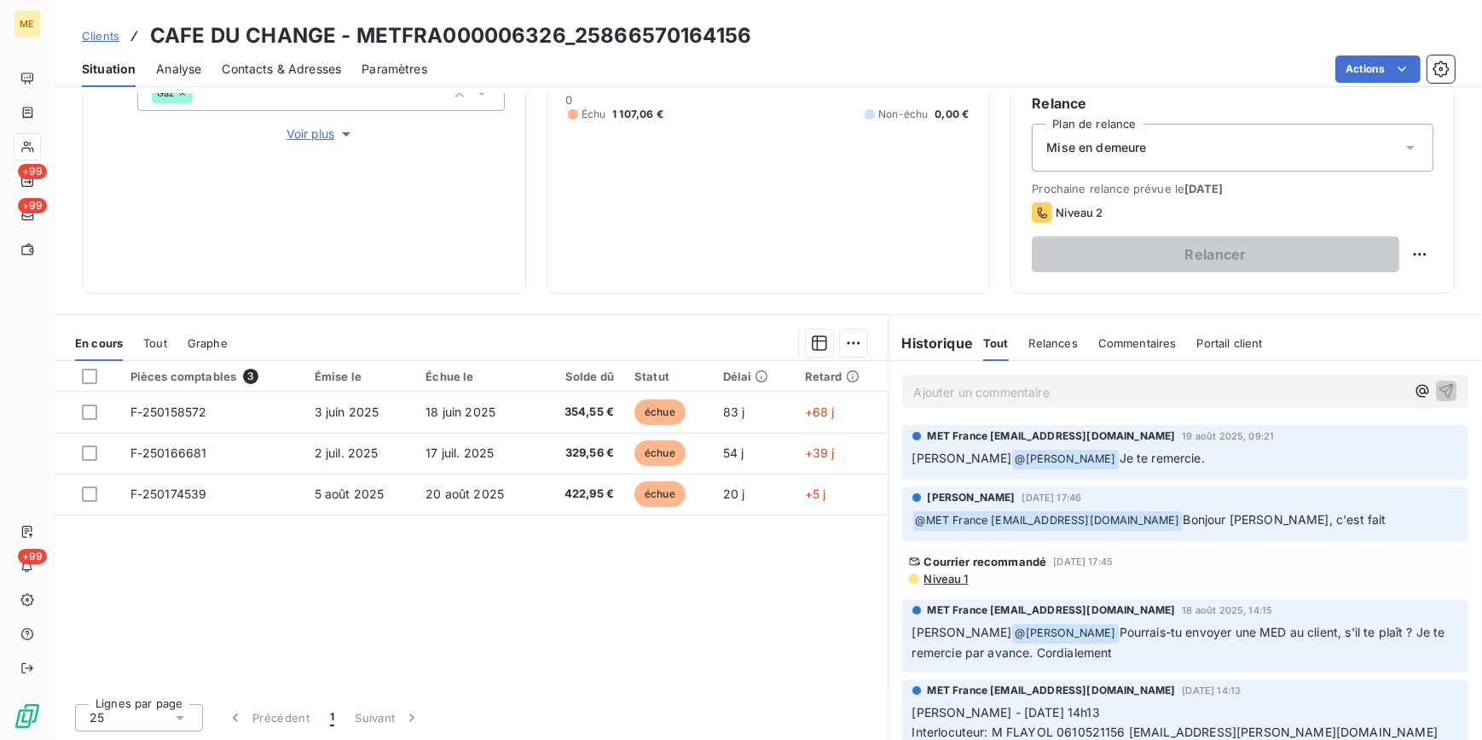
click at [1159, 146] on div "Mise en demeure" at bounding box center [1233, 148] width 402 height 48
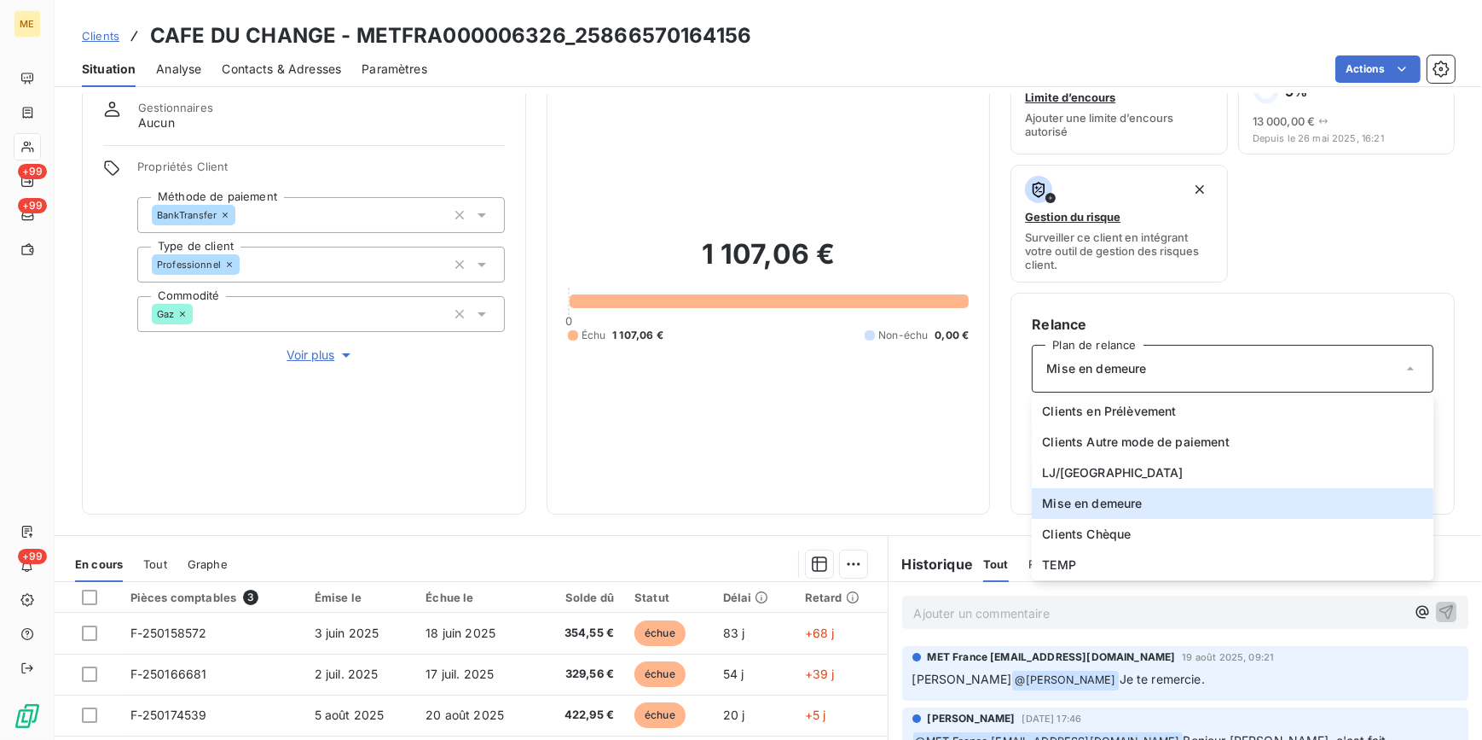
scroll to position [47, 0]
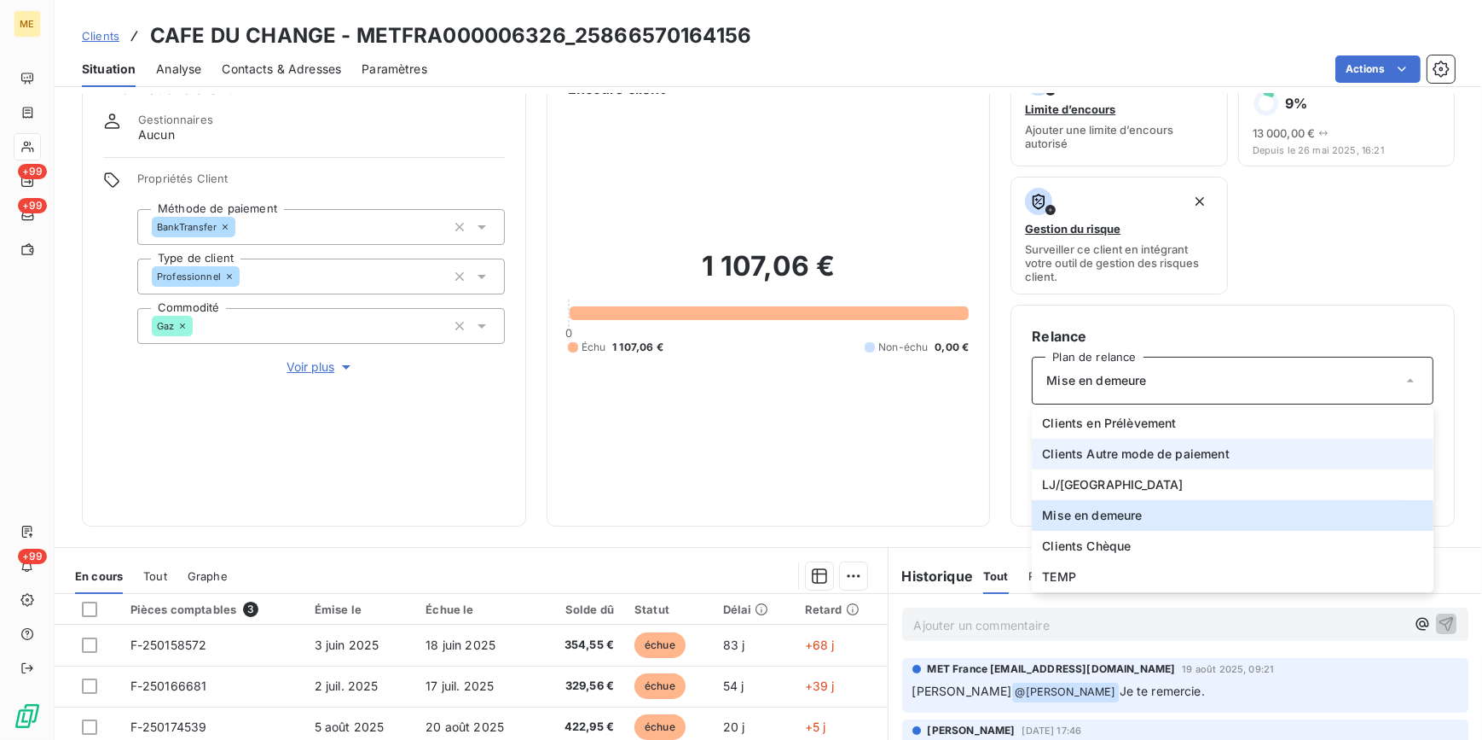
click at [1163, 451] on span "Clients Autre mode de paiement" at bounding box center [1136, 453] width 188 height 17
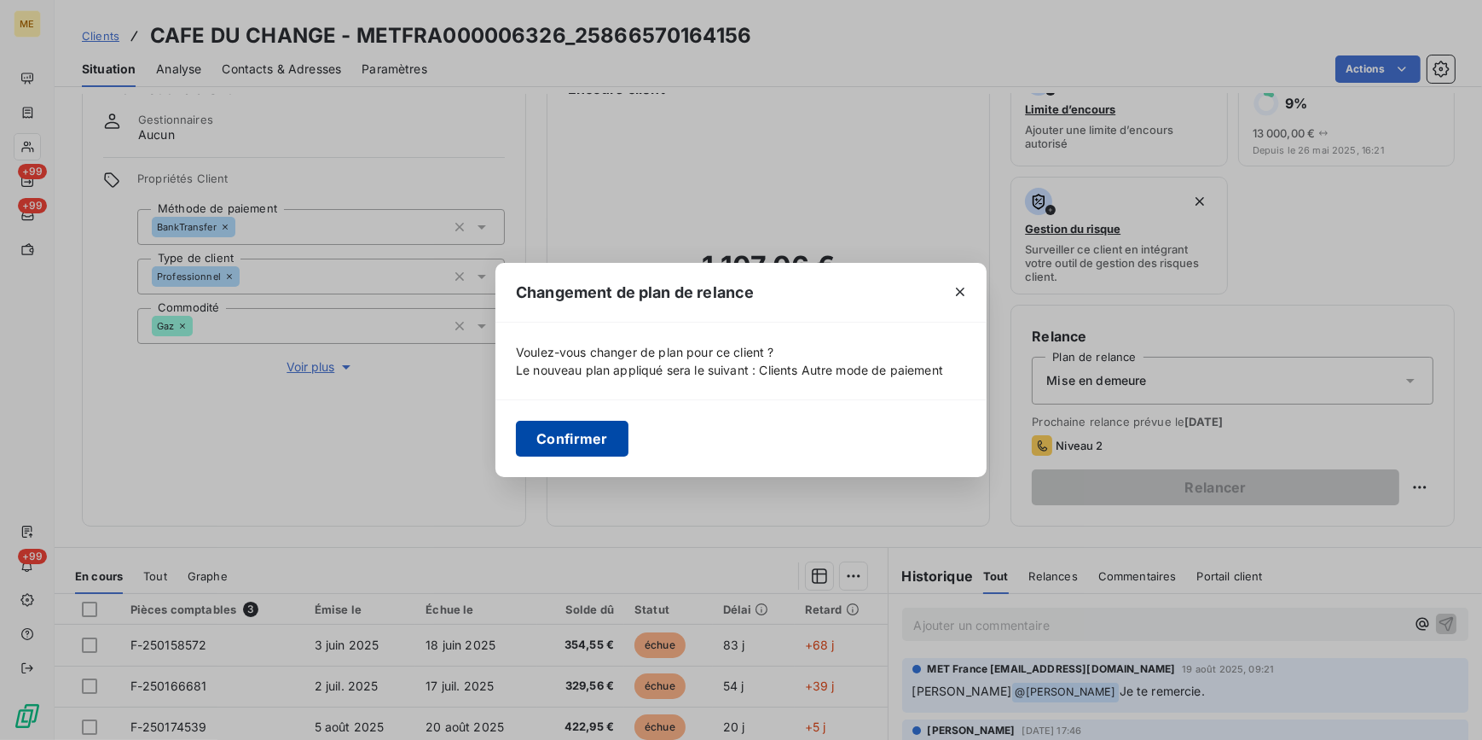
click at [596, 437] on button "Confirmer" at bounding box center [572, 439] width 113 height 36
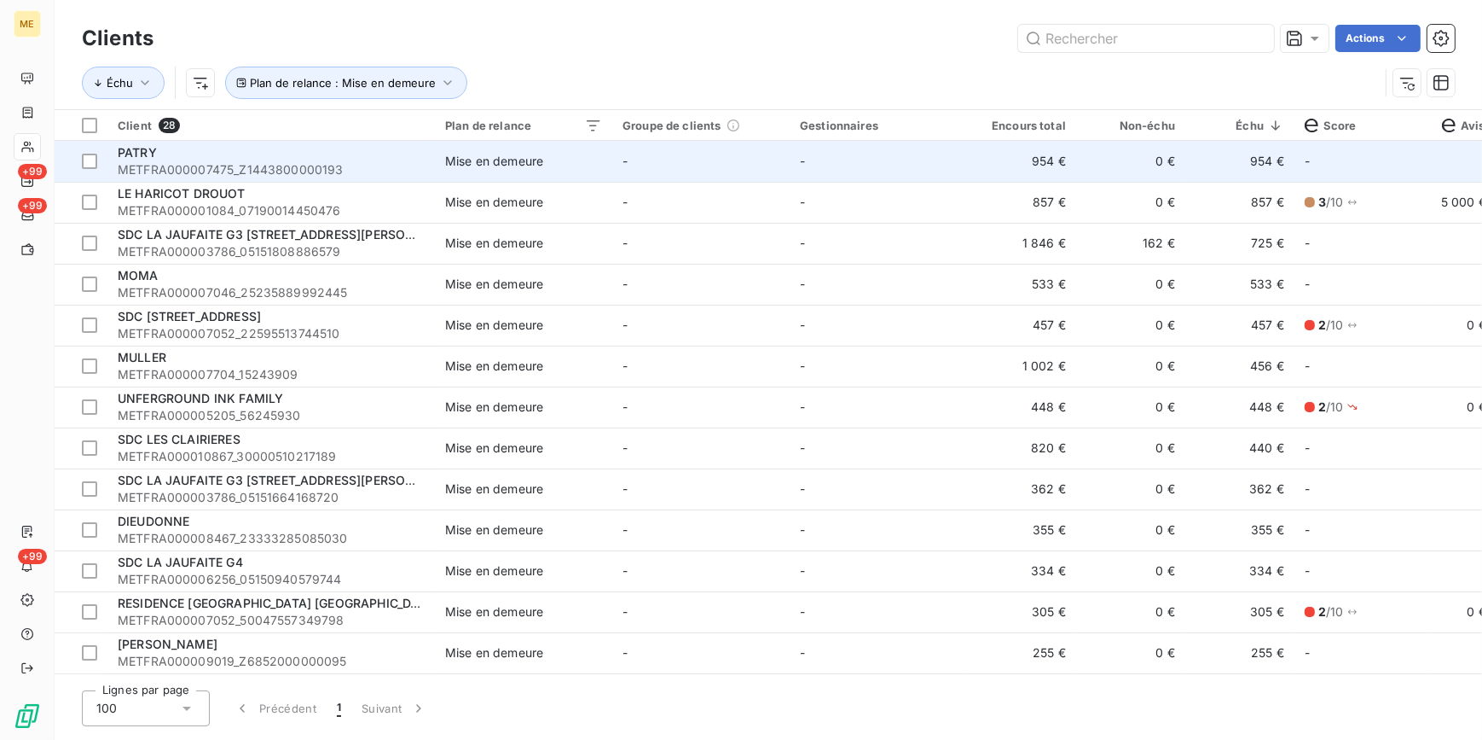
click at [396, 162] on span "METFRA000007475_Z1443800000193" at bounding box center [271, 169] width 307 height 17
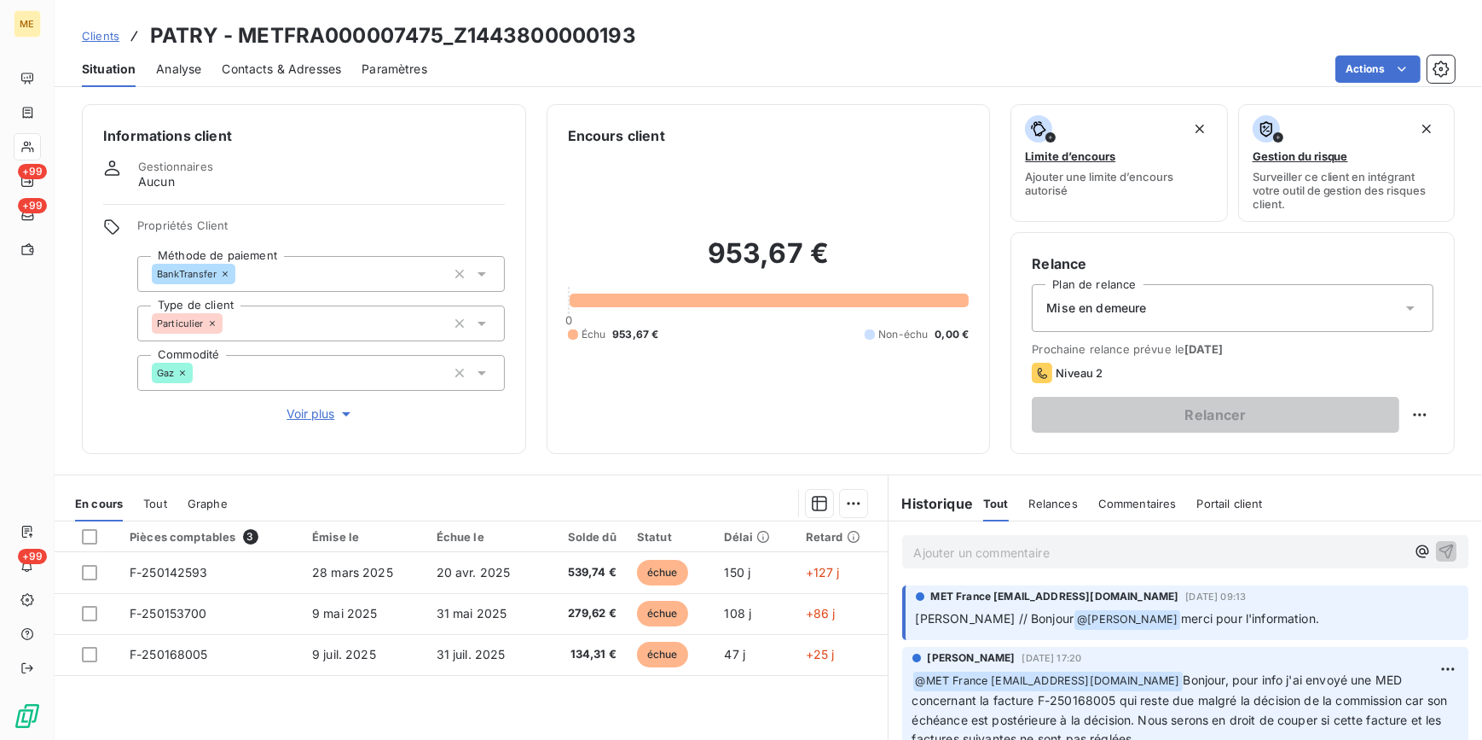
click at [1126, 306] on span "Mise en demeure" at bounding box center [1097, 307] width 100 height 17
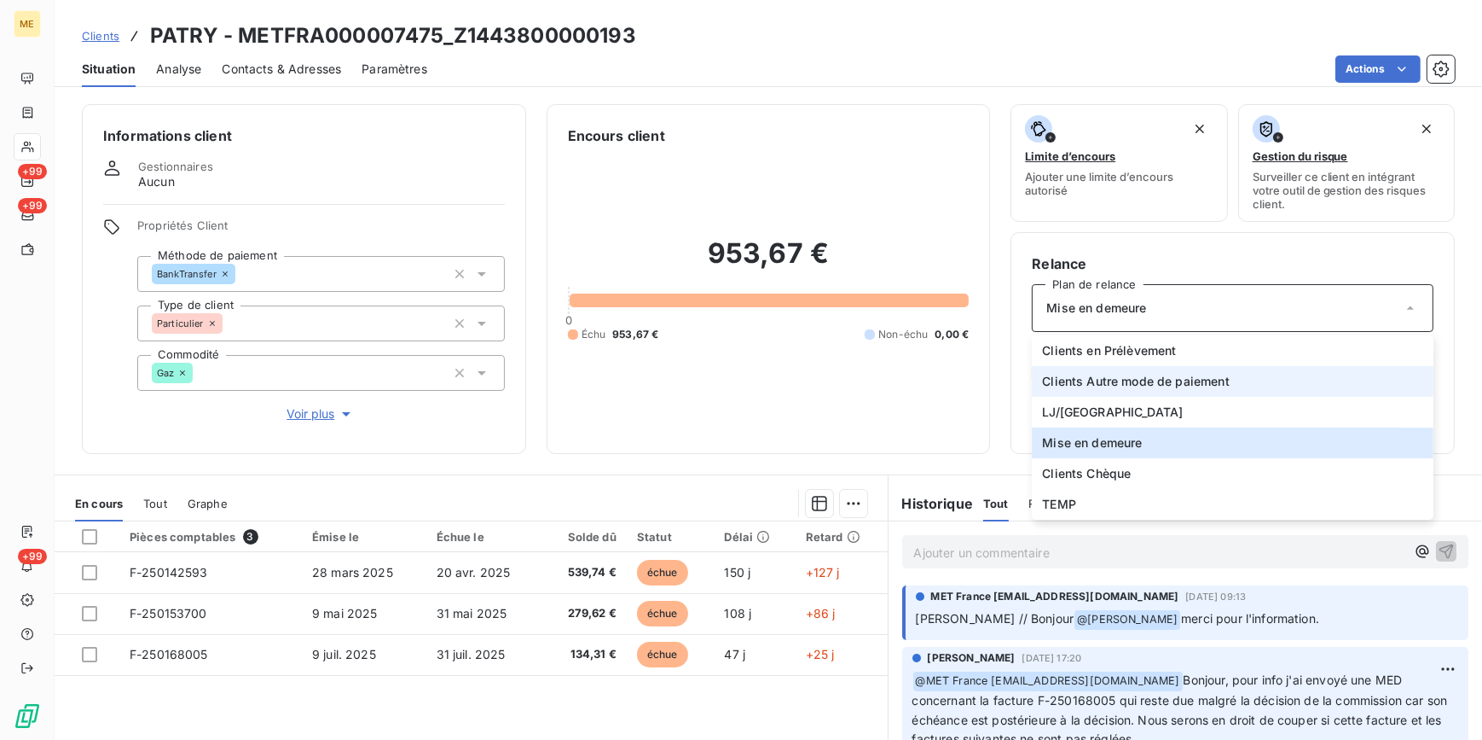
click at [1146, 380] on span "Clients Autre mode de paiement" at bounding box center [1136, 381] width 188 height 17
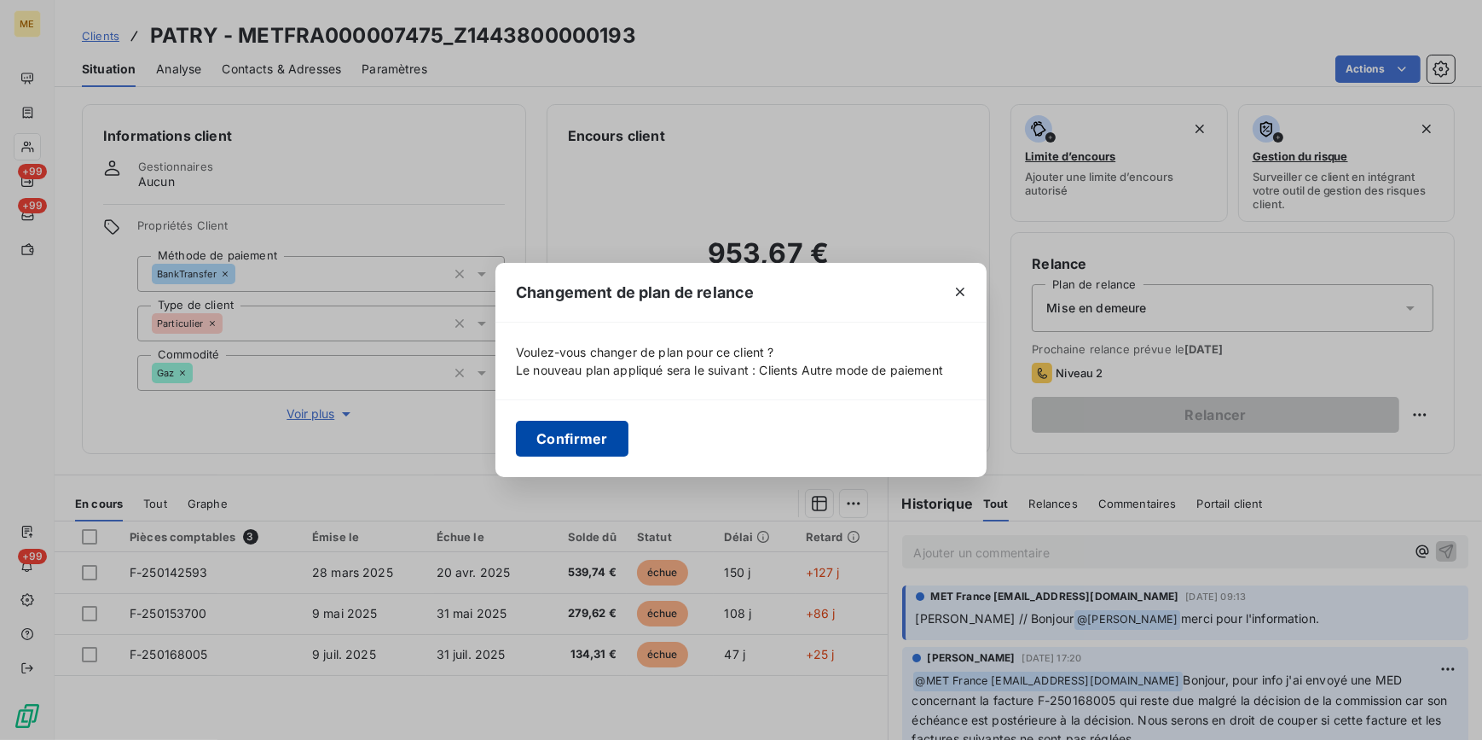
click at [586, 443] on button "Confirmer" at bounding box center [572, 439] width 113 height 36
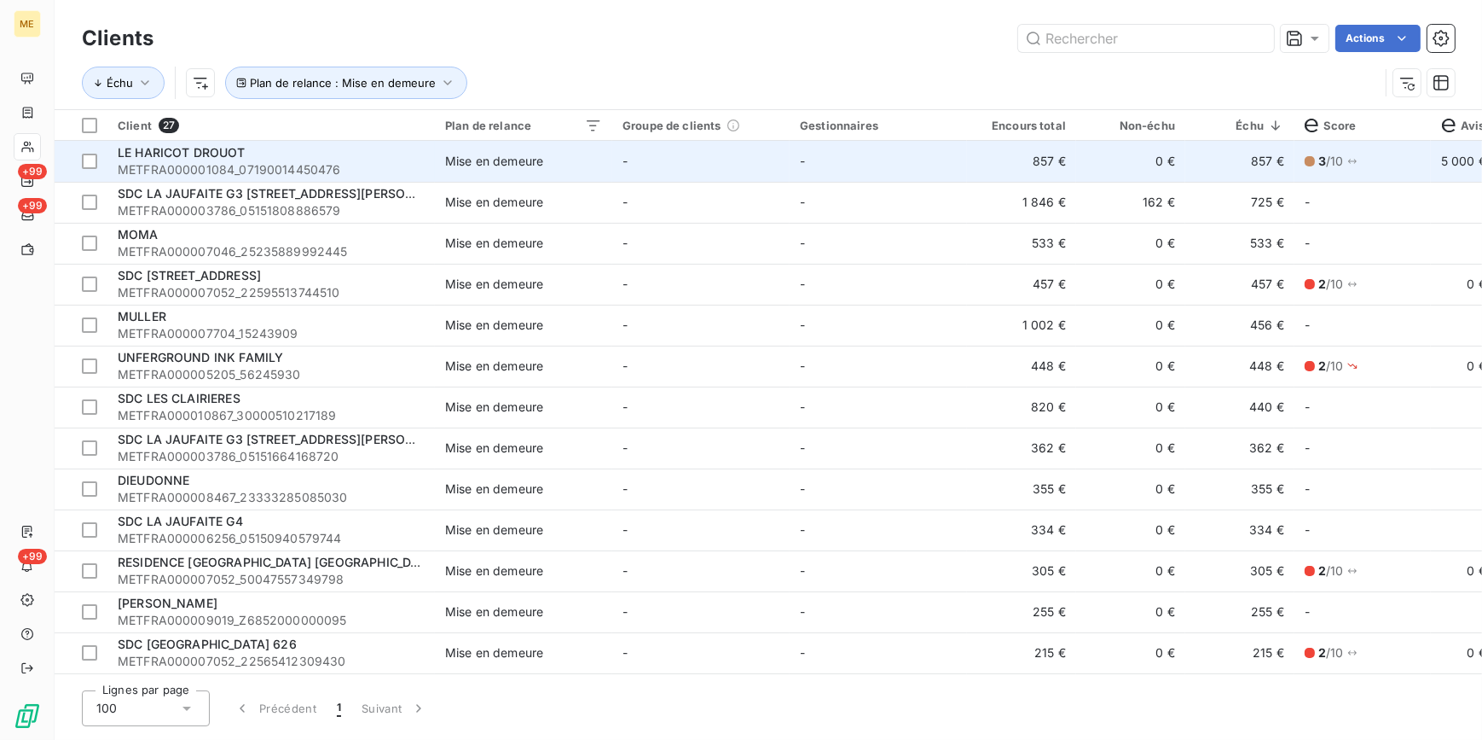
click at [448, 180] on td "Mise en demeure" at bounding box center [523, 161] width 177 height 41
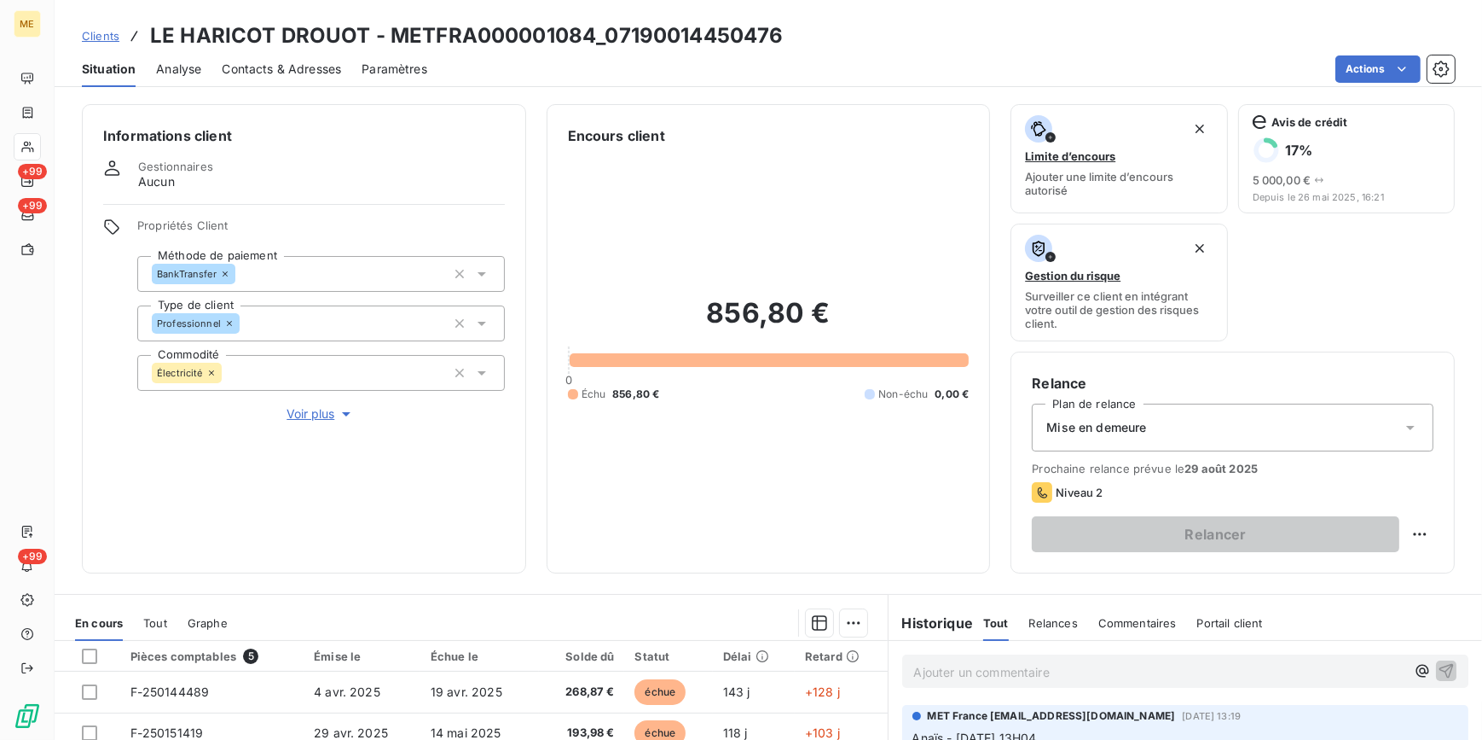
click at [1211, 432] on div "Mise en demeure" at bounding box center [1233, 427] width 402 height 48
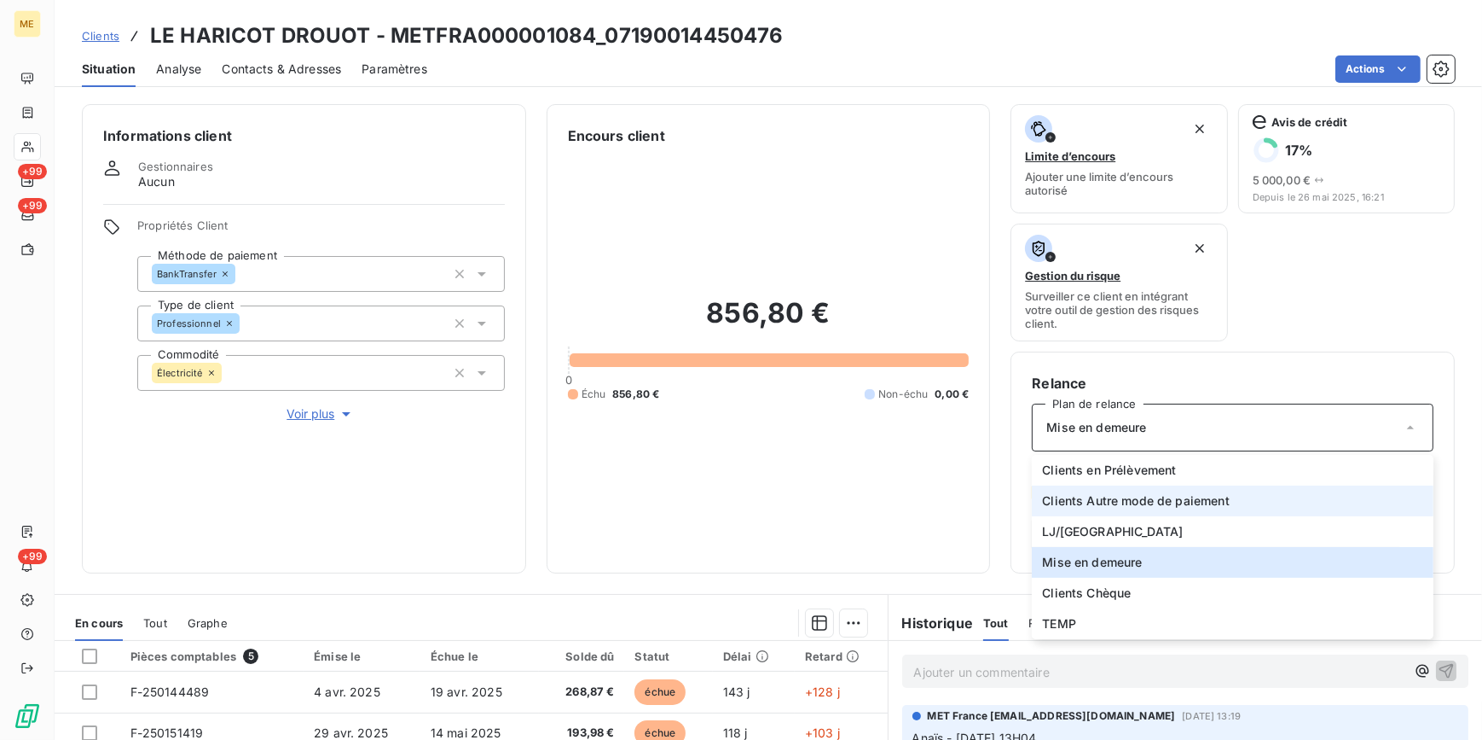
click at [1175, 506] on span "Clients Autre mode de paiement" at bounding box center [1136, 500] width 188 height 17
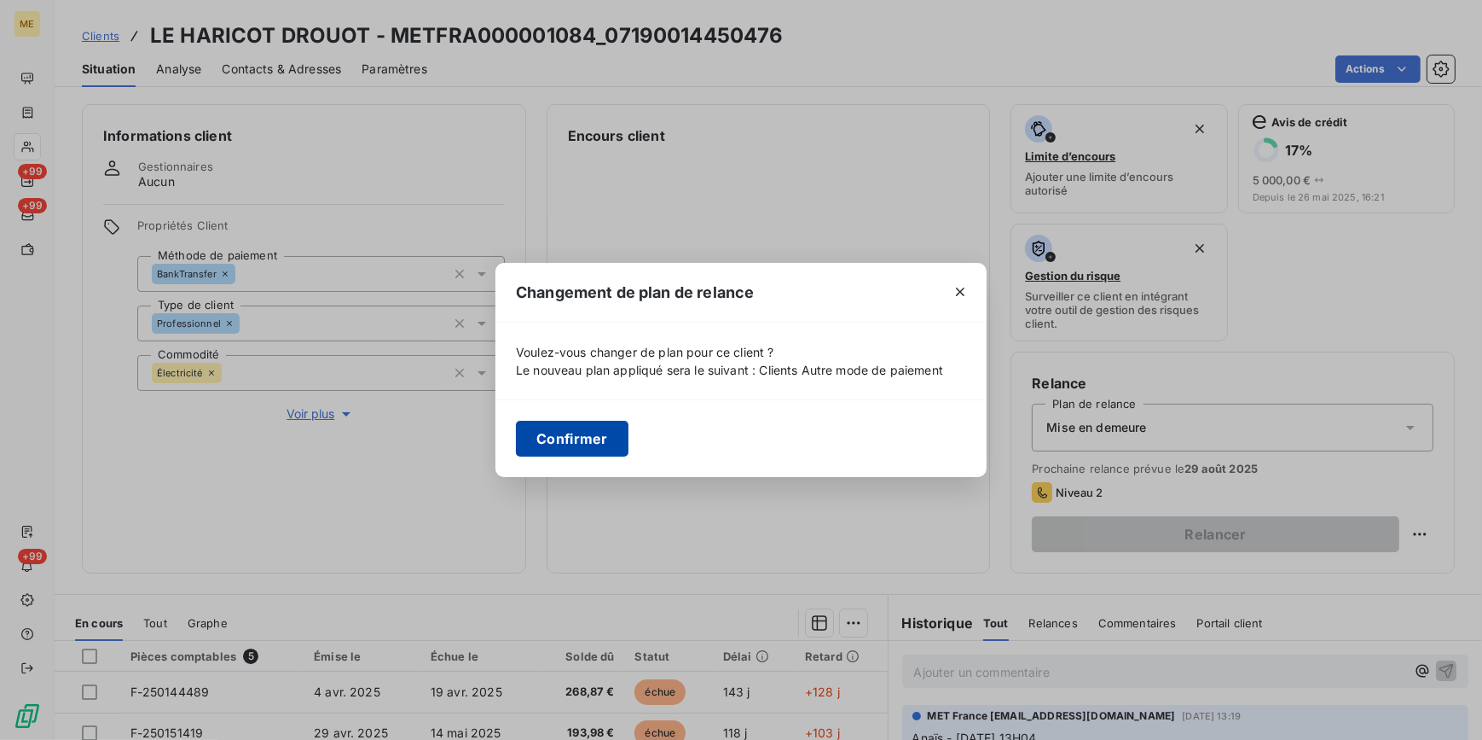
click at [560, 422] on button "Confirmer" at bounding box center [572, 439] width 113 height 36
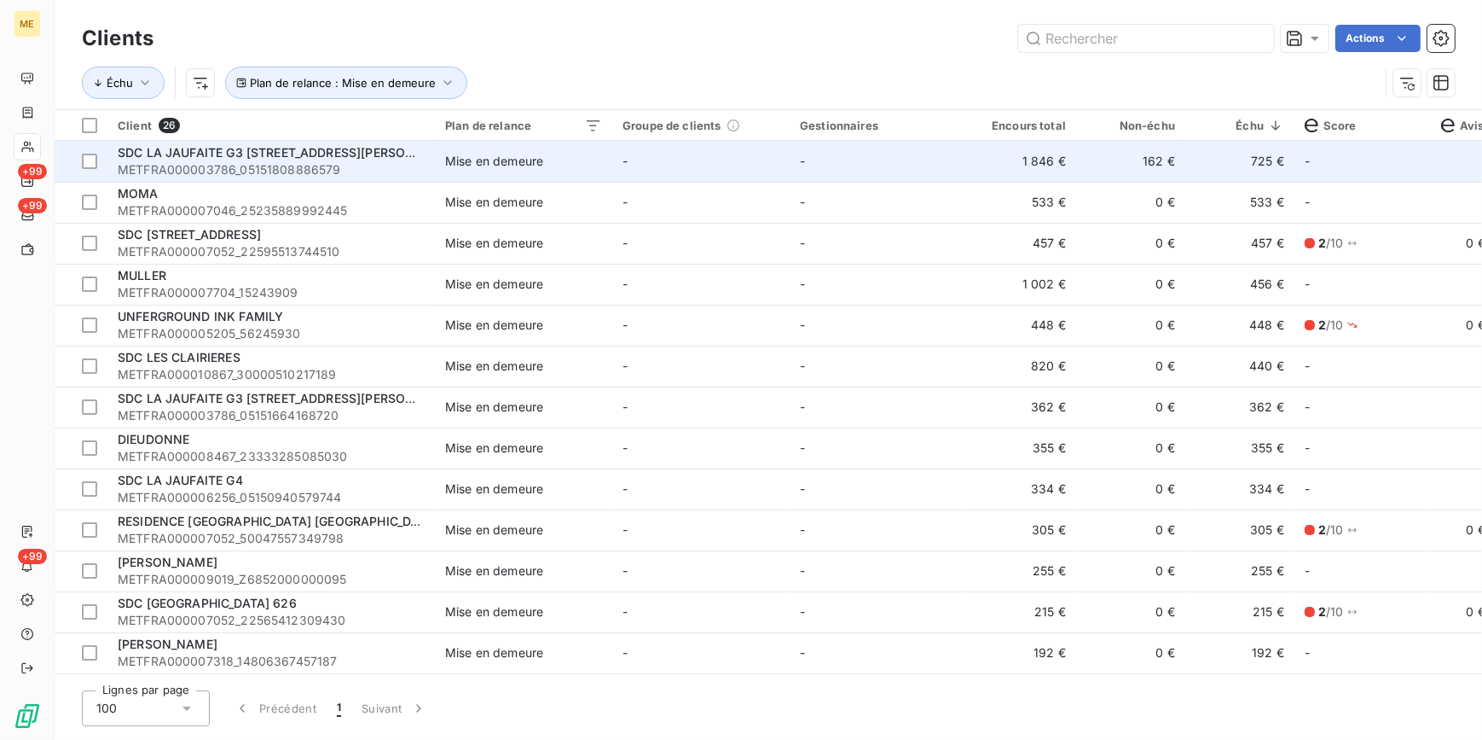
click at [687, 171] on td "-" at bounding box center [700, 161] width 177 height 41
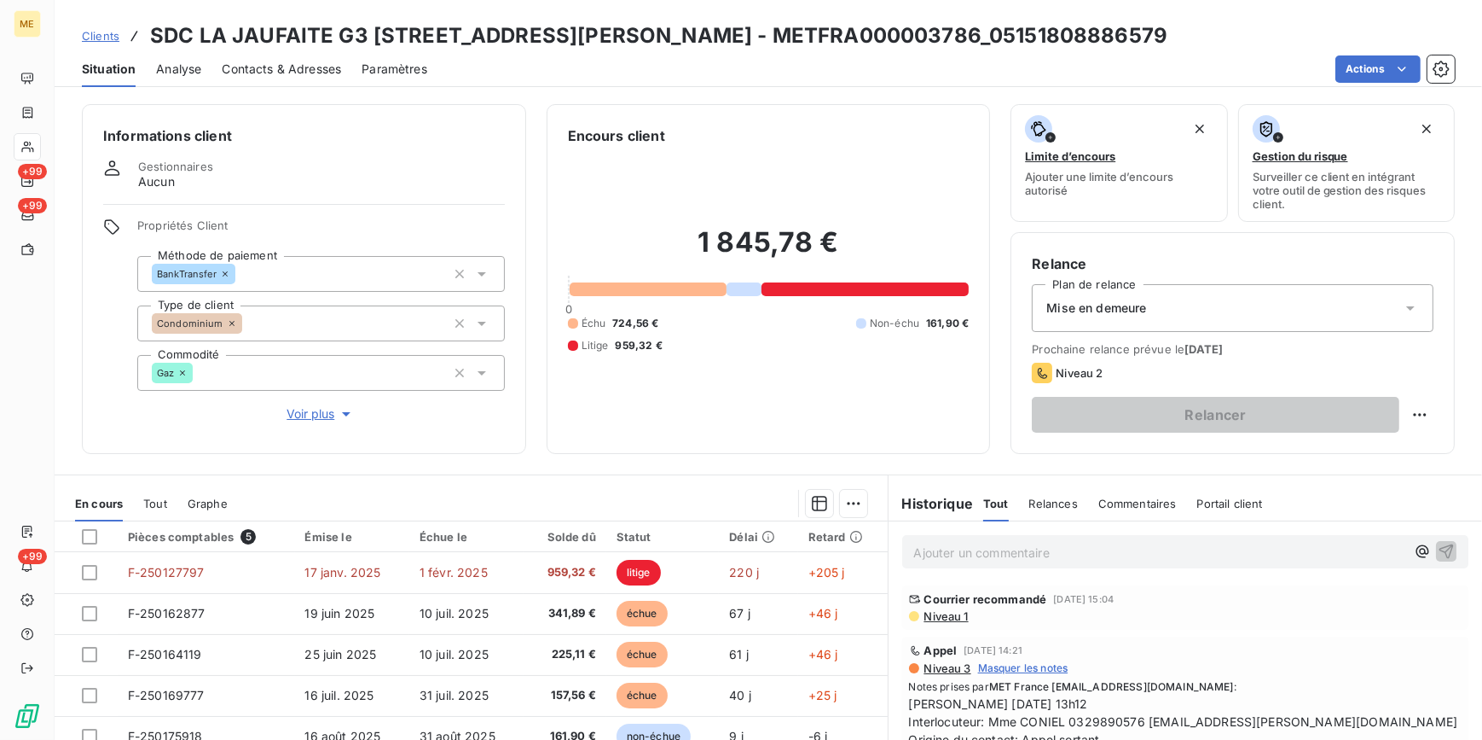
click at [1133, 295] on div "Mise en demeure" at bounding box center [1233, 308] width 402 height 48
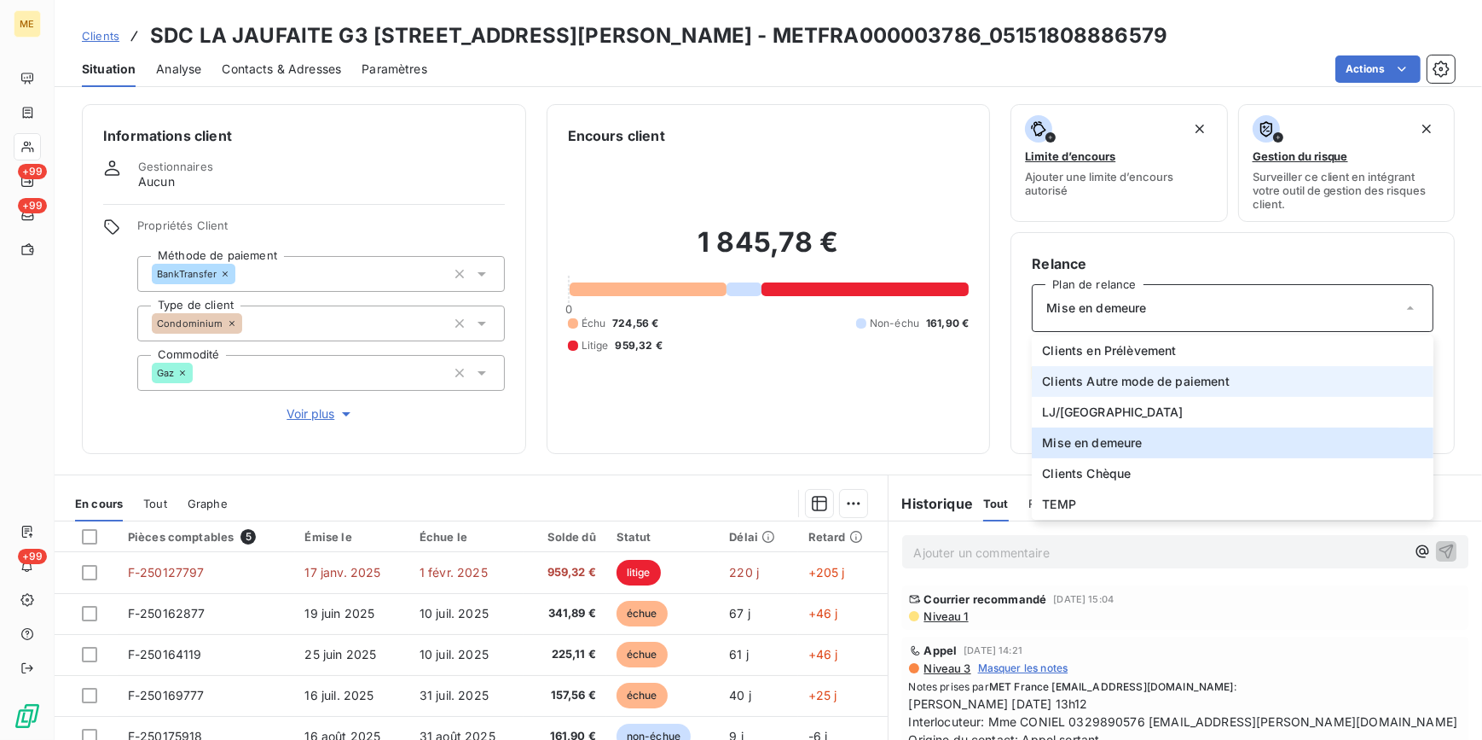
click at [1106, 373] on span "Clients Autre mode de paiement" at bounding box center [1136, 381] width 188 height 17
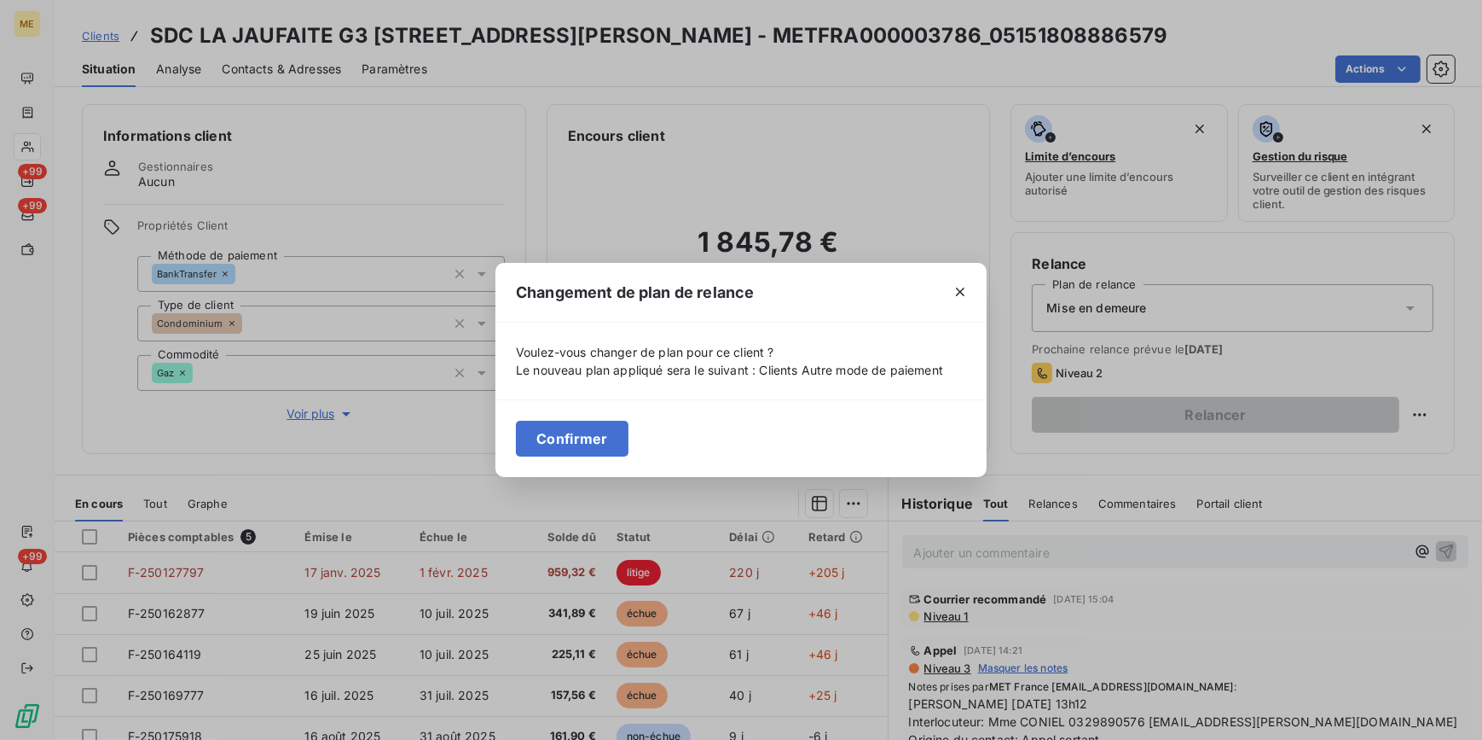
click at [559, 449] on button "Confirmer" at bounding box center [572, 439] width 113 height 36
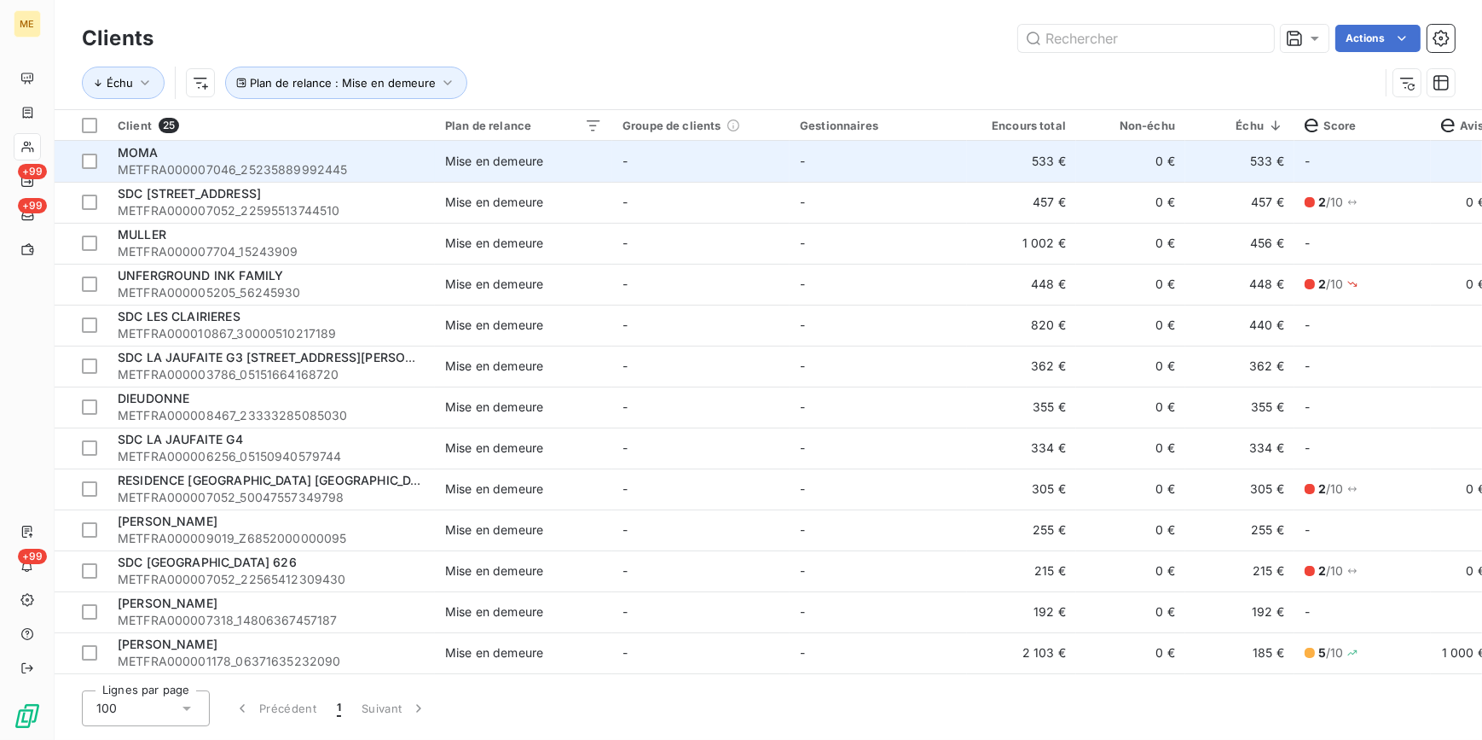
click at [618, 160] on td "-" at bounding box center [700, 161] width 177 height 41
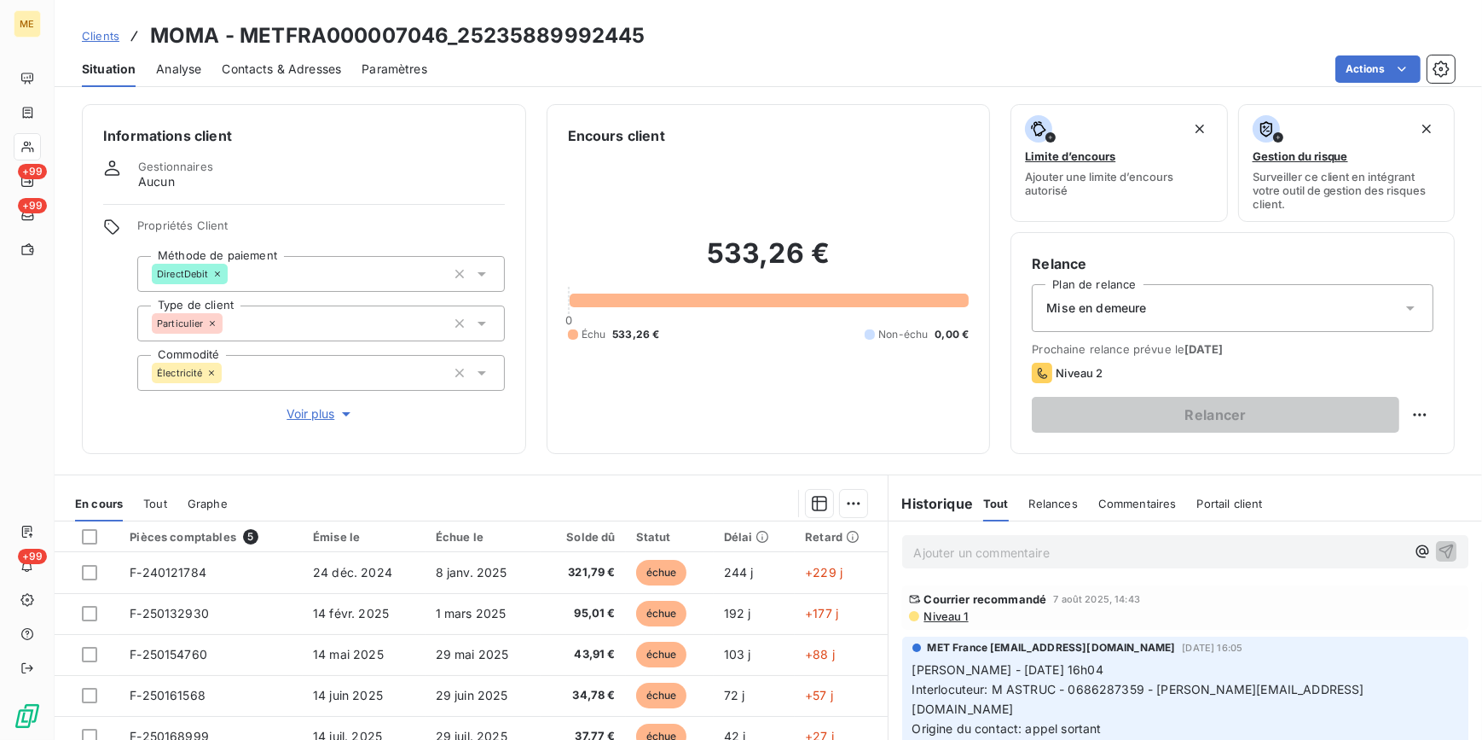
click at [1203, 307] on div "Mise en demeure" at bounding box center [1233, 308] width 402 height 48
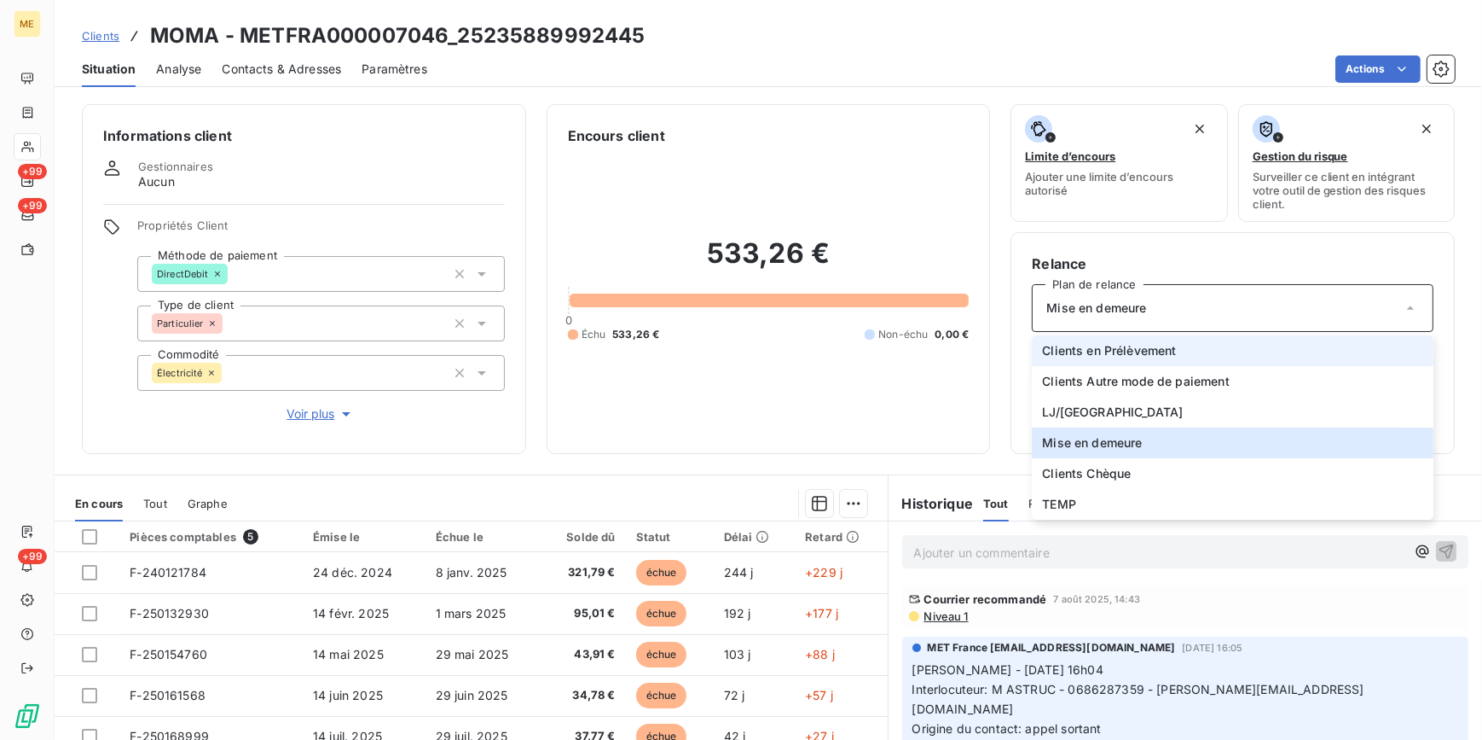
click at [1127, 350] on span "Clients en Prélèvement" at bounding box center [1109, 350] width 134 height 17
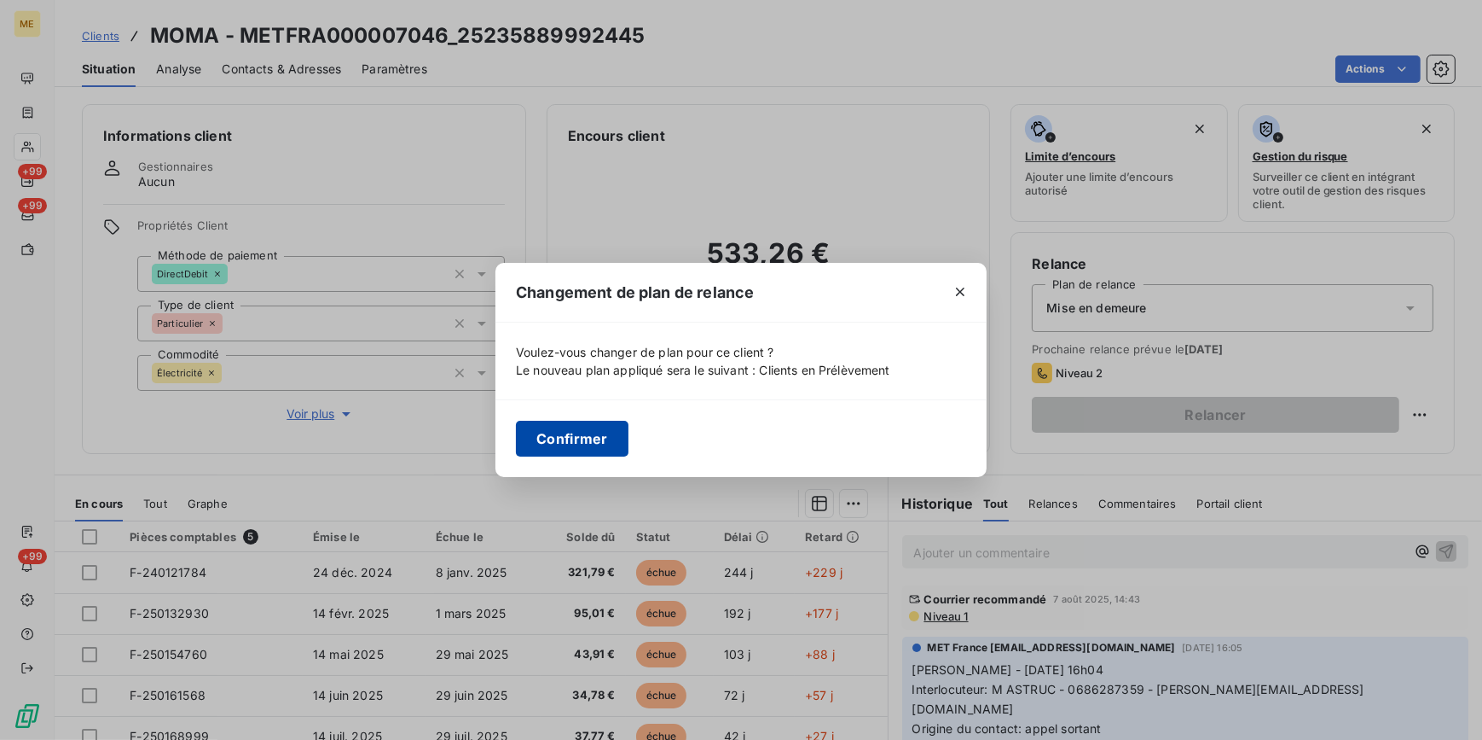
click at [581, 429] on button "Confirmer" at bounding box center [572, 439] width 113 height 36
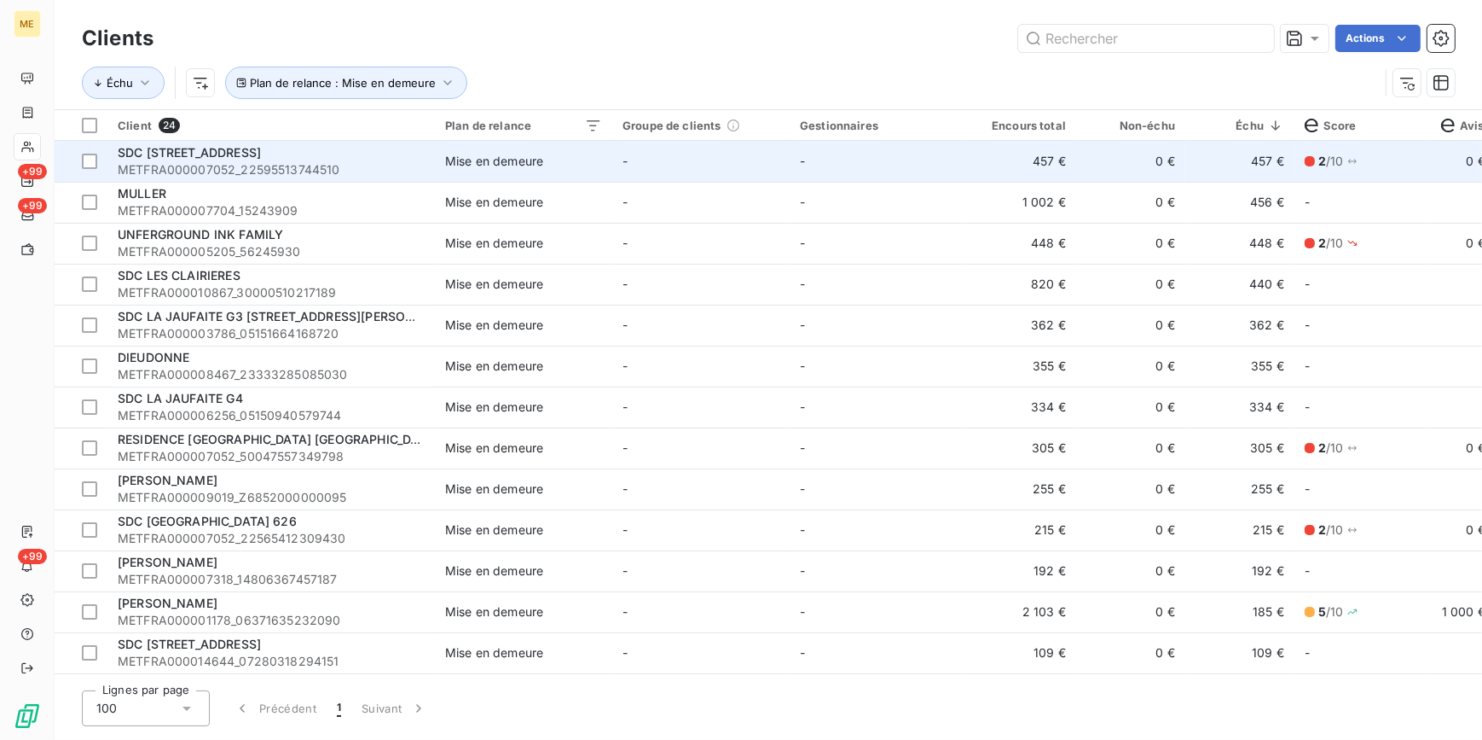
click at [300, 145] on div "SDC [STREET_ADDRESS]" at bounding box center [271, 152] width 307 height 17
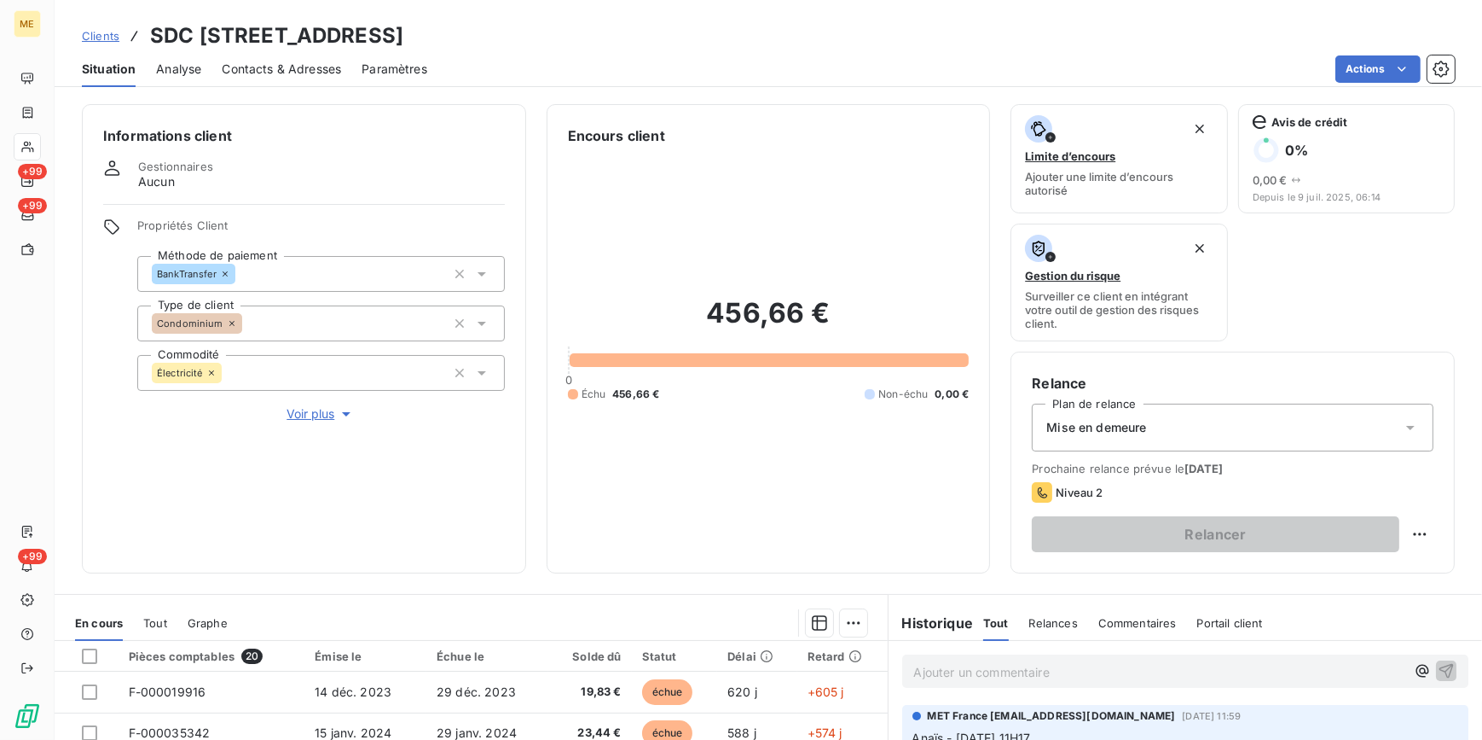
click at [1191, 422] on div "Mise en demeure" at bounding box center [1233, 427] width 402 height 48
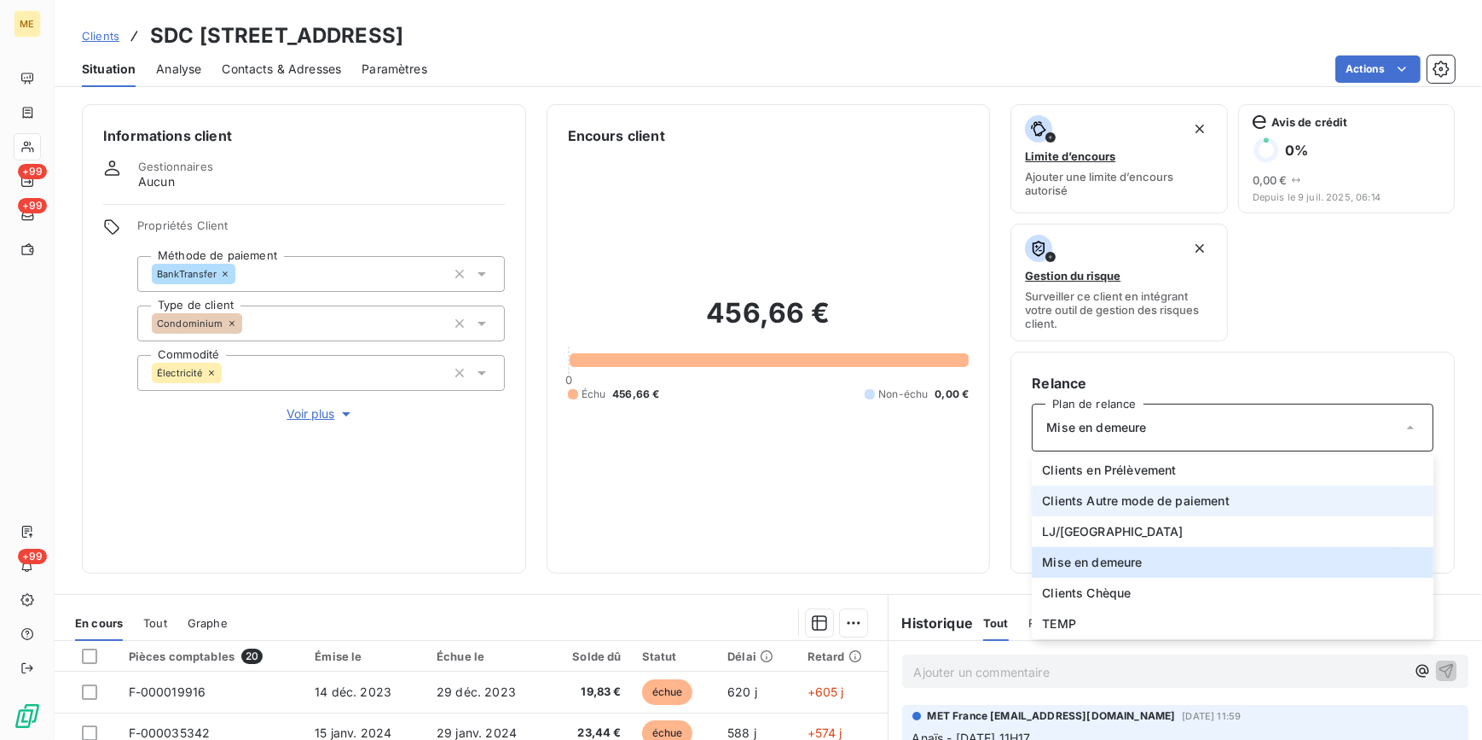
click at [1177, 496] on span "Clients Autre mode de paiement" at bounding box center [1136, 500] width 188 height 17
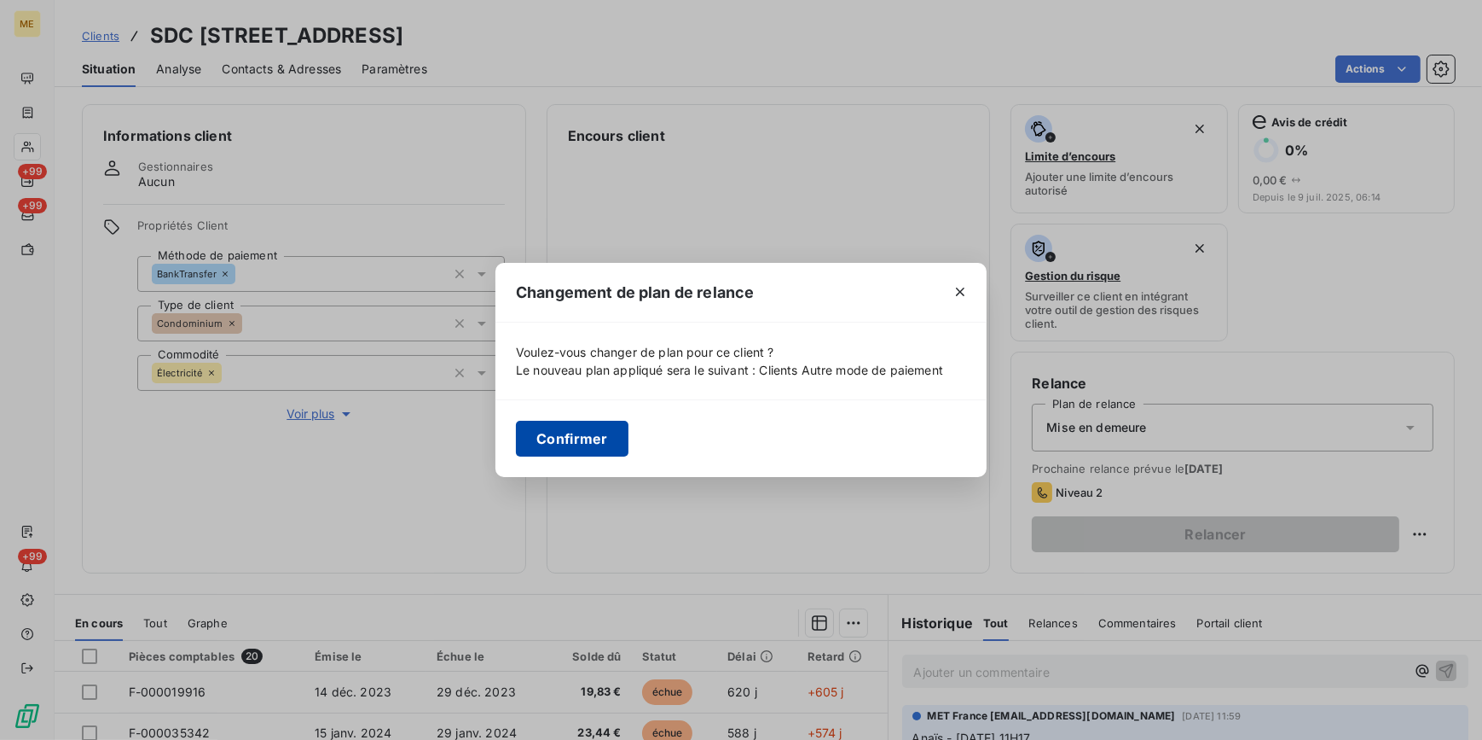
click at [596, 444] on button "Confirmer" at bounding box center [572, 439] width 113 height 36
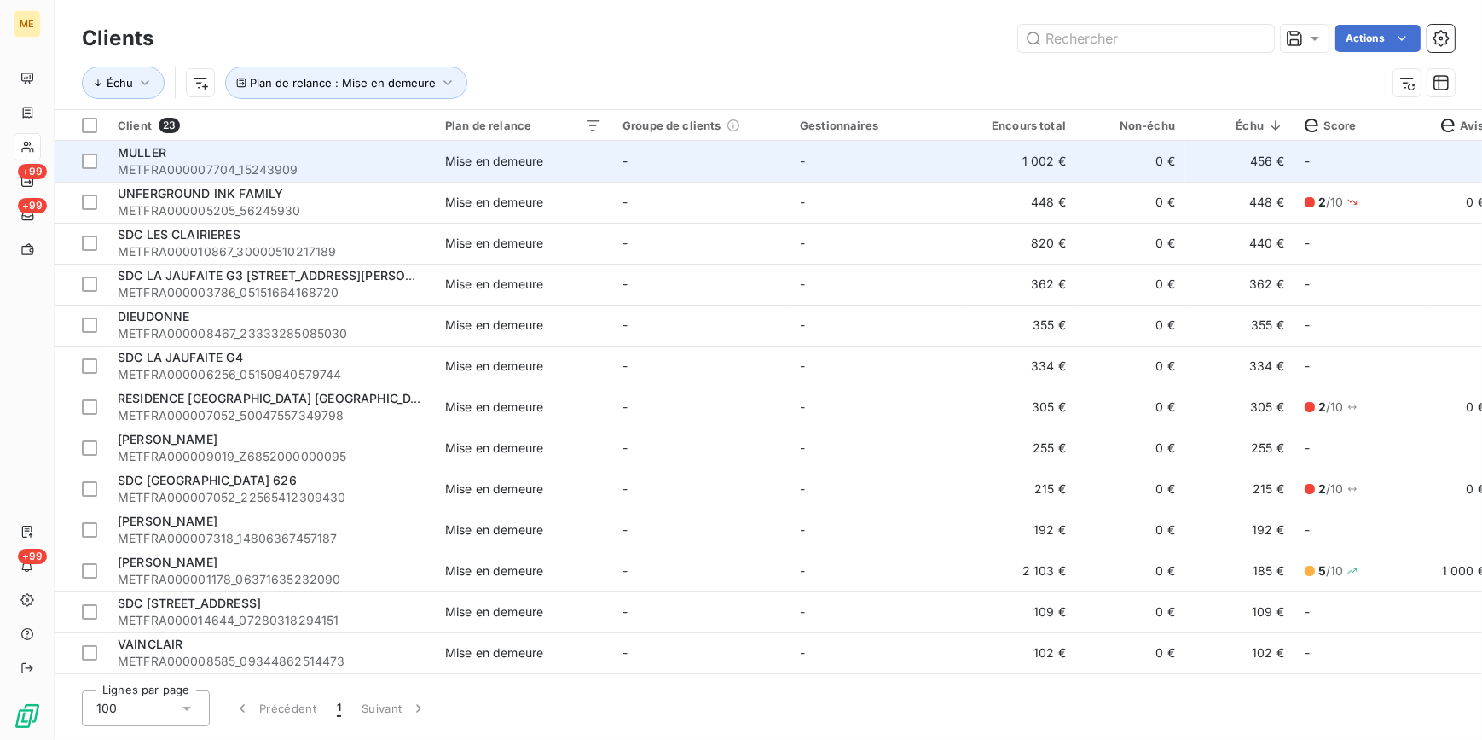
click at [225, 154] on div "MULLER" at bounding box center [271, 152] width 307 height 17
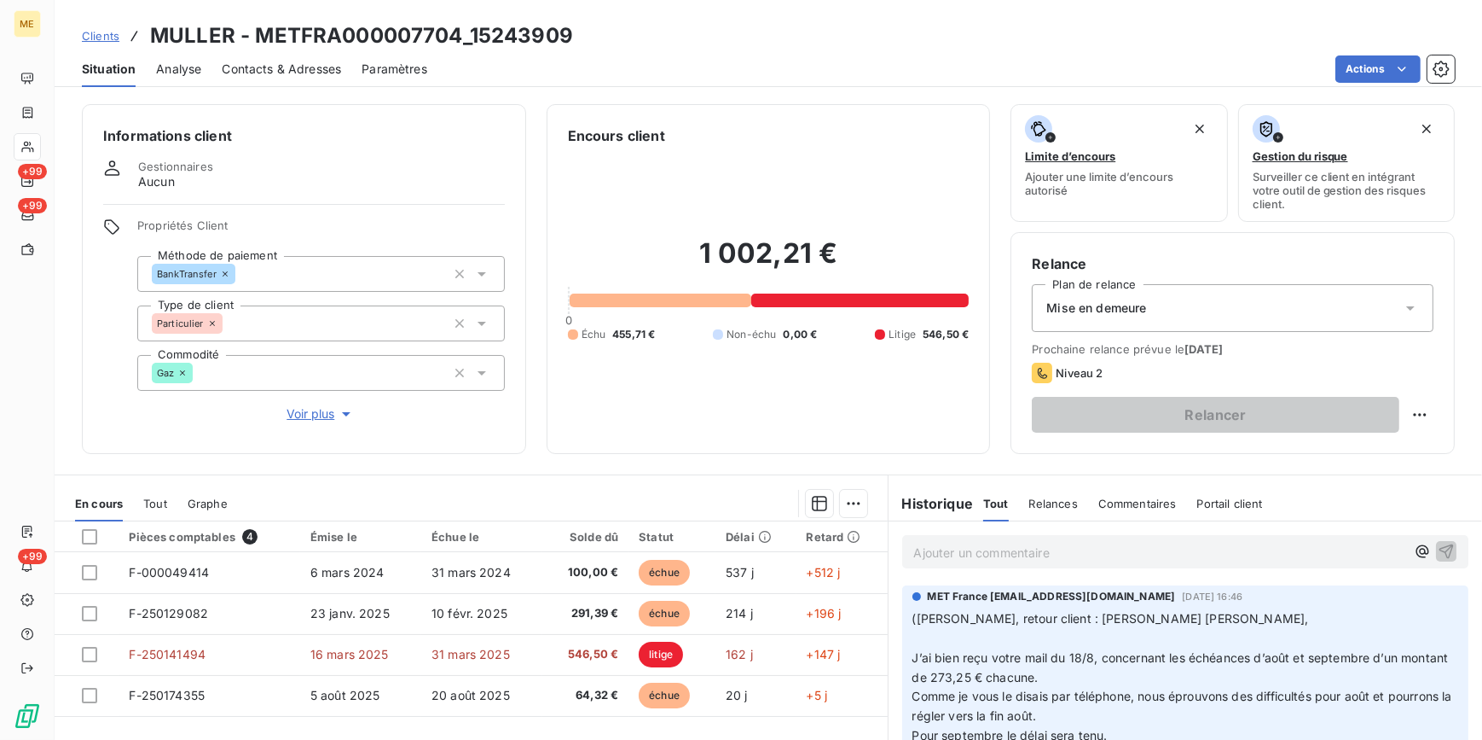
click at [1203, 313] on div "Mise en demeure" at bounding box center [1233, 308] width 402 height 48
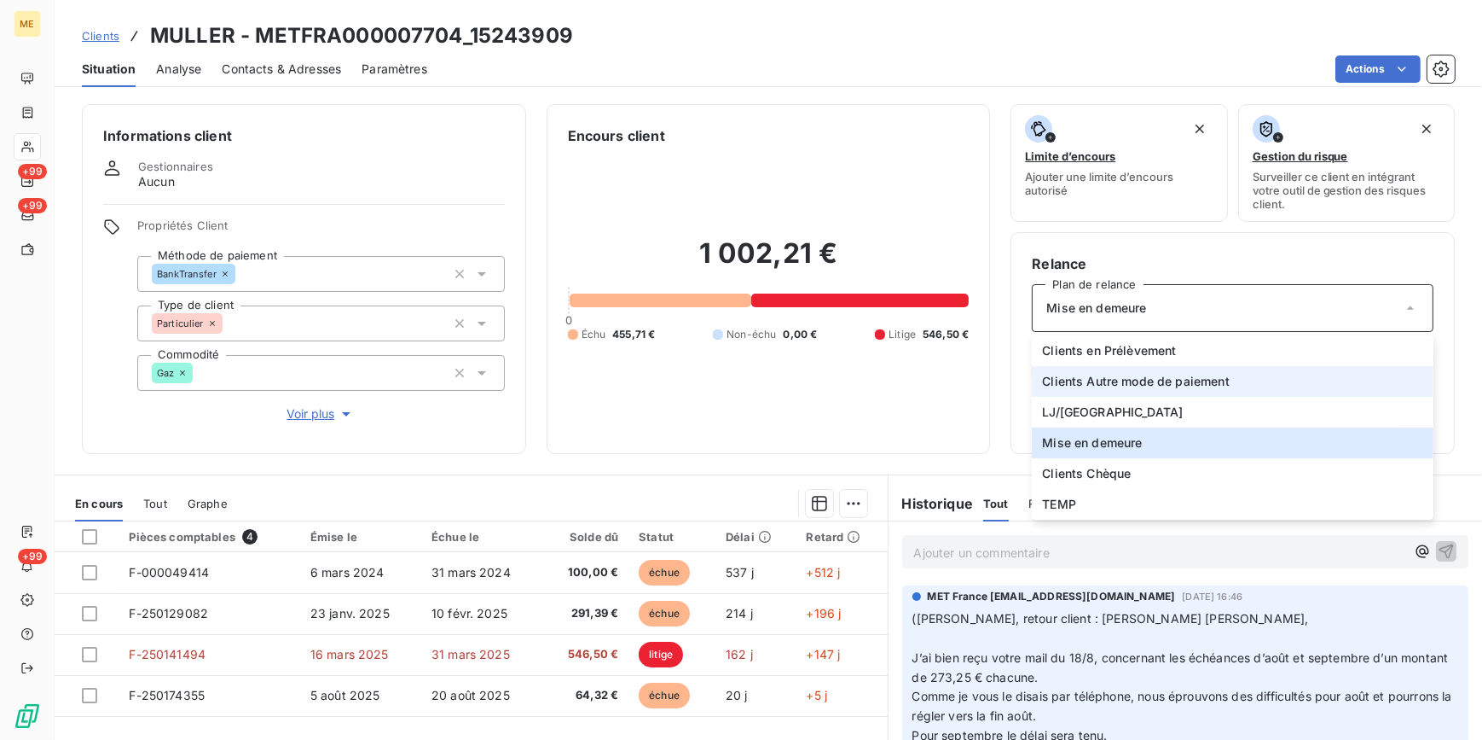
click at [1181, 381] on span "Clients Autre mode de paiement" at bounding box center [1136, 381] width 188 height 17
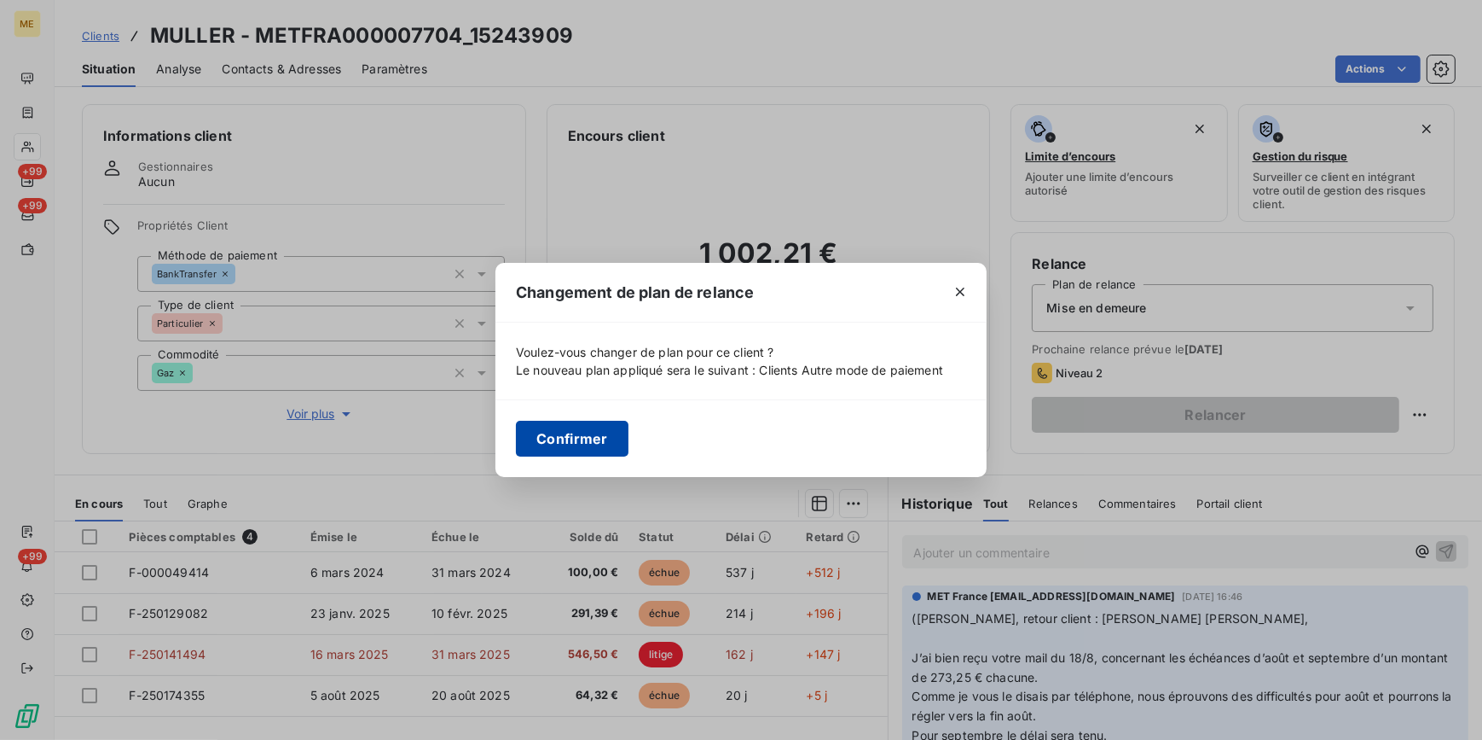
click at [590, 433] on button "Confirmer" at bounding box center [572, 439] width 113 height 36
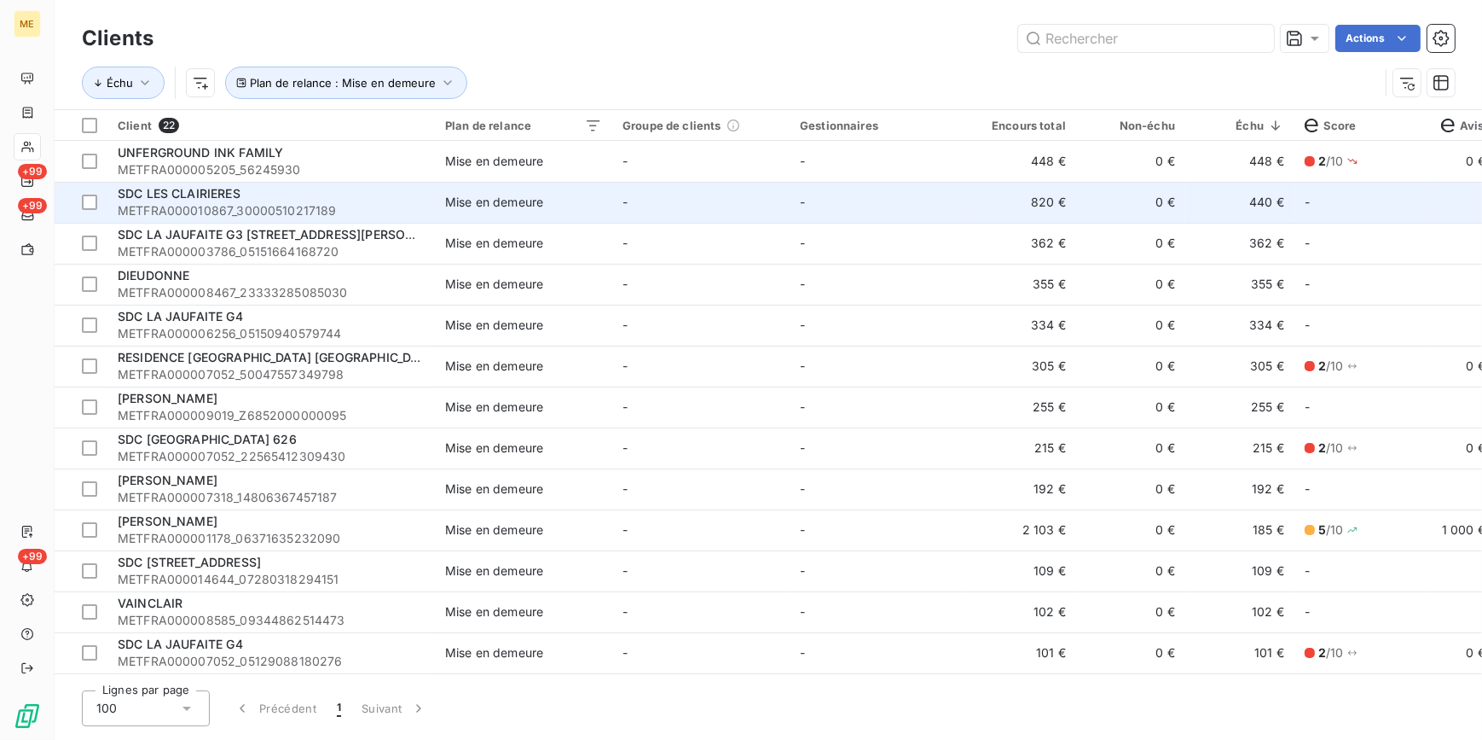
click at [505, 187] on td "Mise en demeure" at bounding box center [523, 202] width 177 height 41
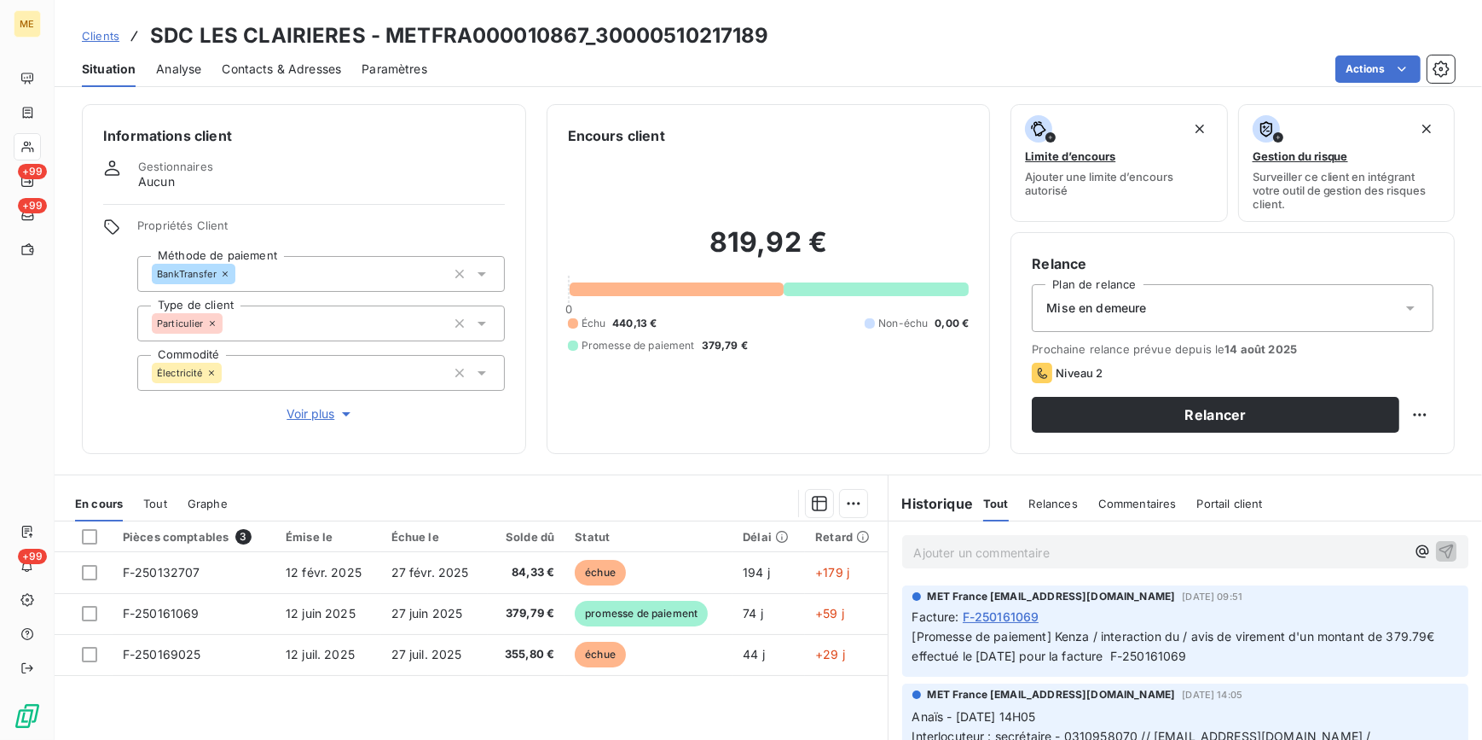
click at [1180, 310] on div "Mise en demeure" at bounding box center [1233, 308] width 402 height 48
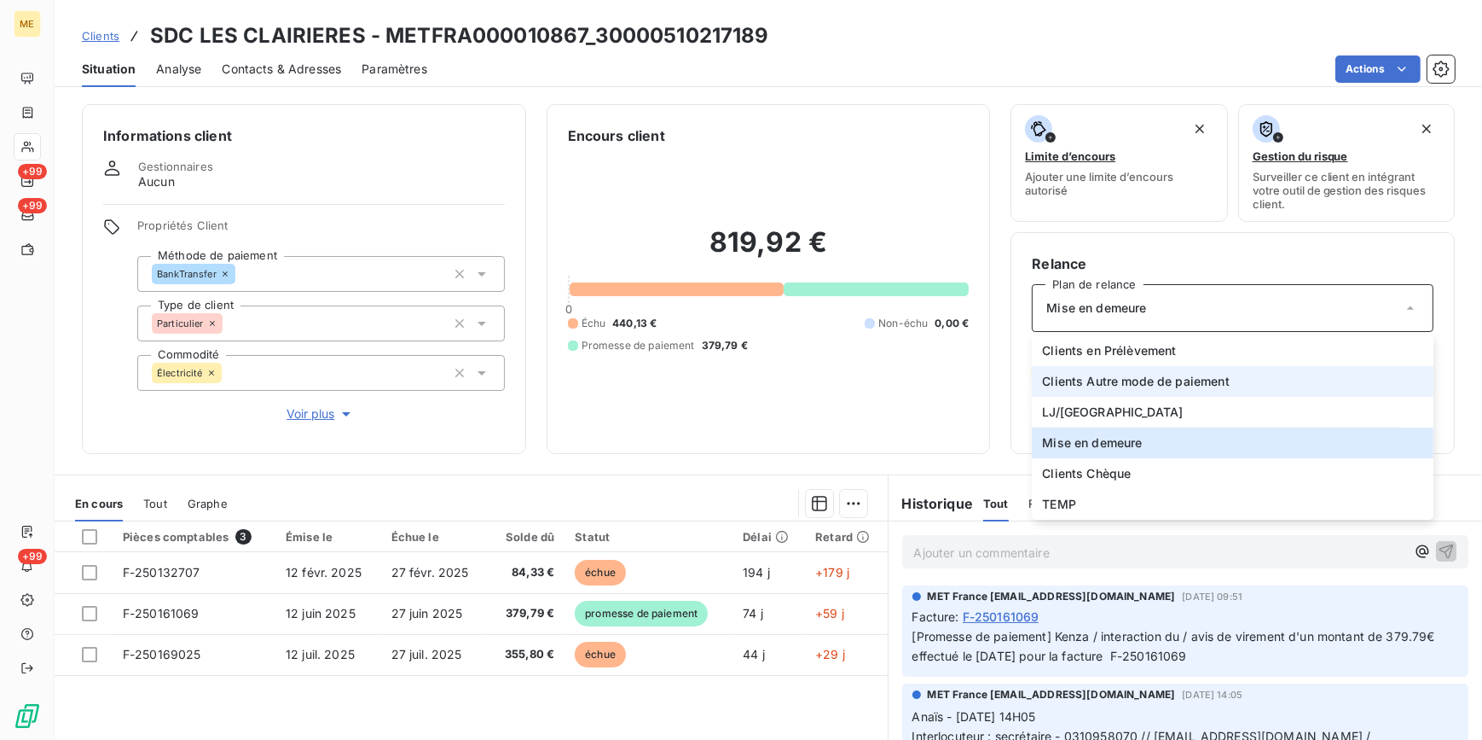
click at [1158, 384] on span "Clients Autre mode de paiement" at bounding box center [1136, 381] width 188 height 17
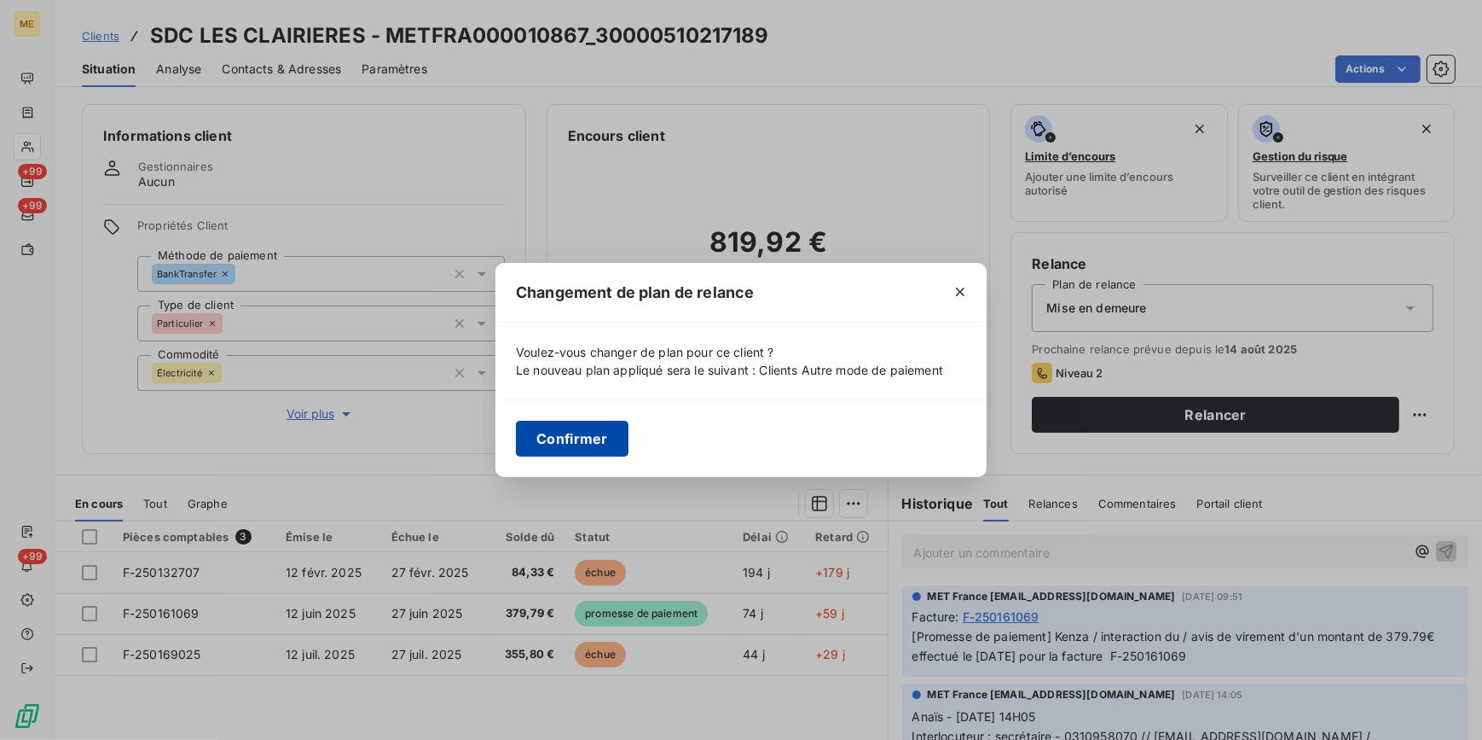
click at [556, 431] on button "Confirmer" at bounding box center [572, 439] width 113 height 36
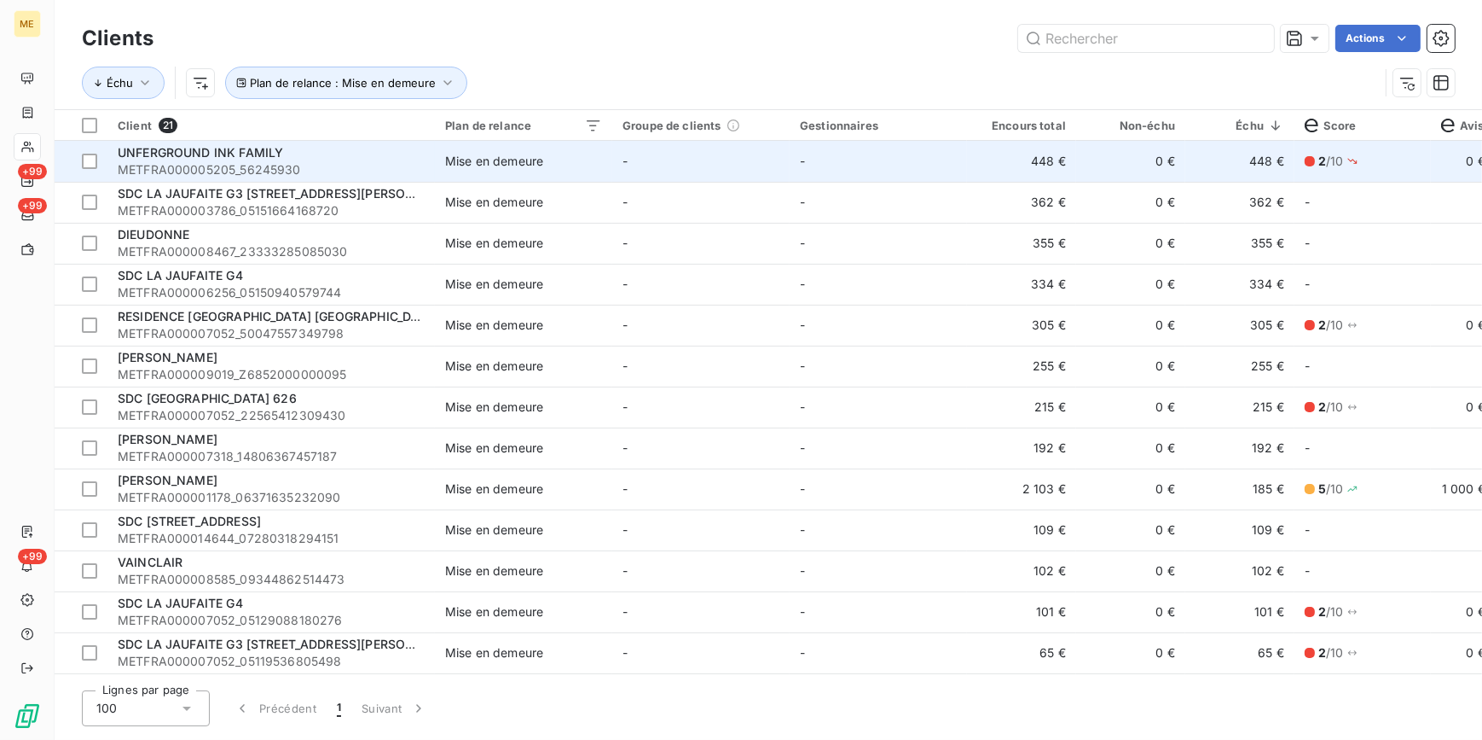
click at [471, 154] on div "Mise en demeure" at bounding box center [494, 161] width 98 height 17
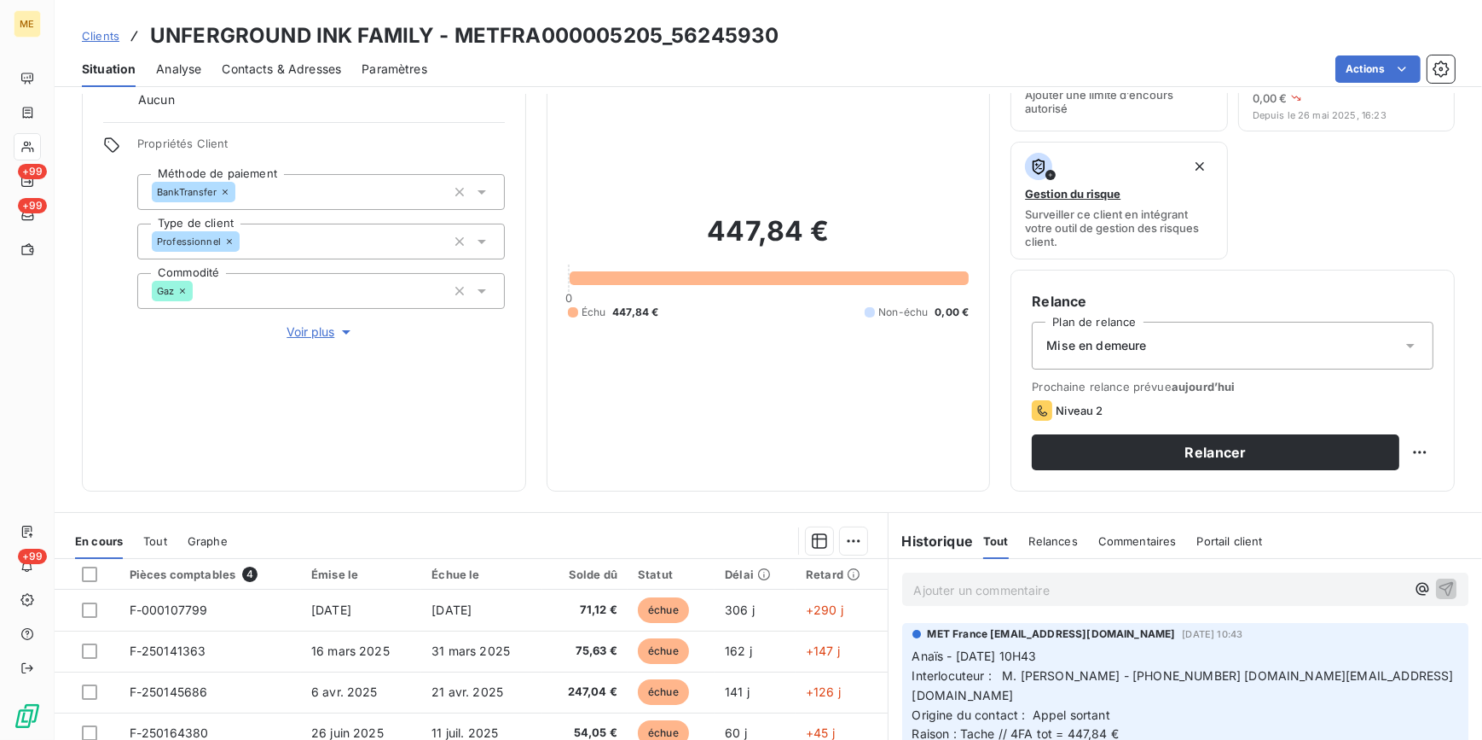
scroll to position [280, 0]
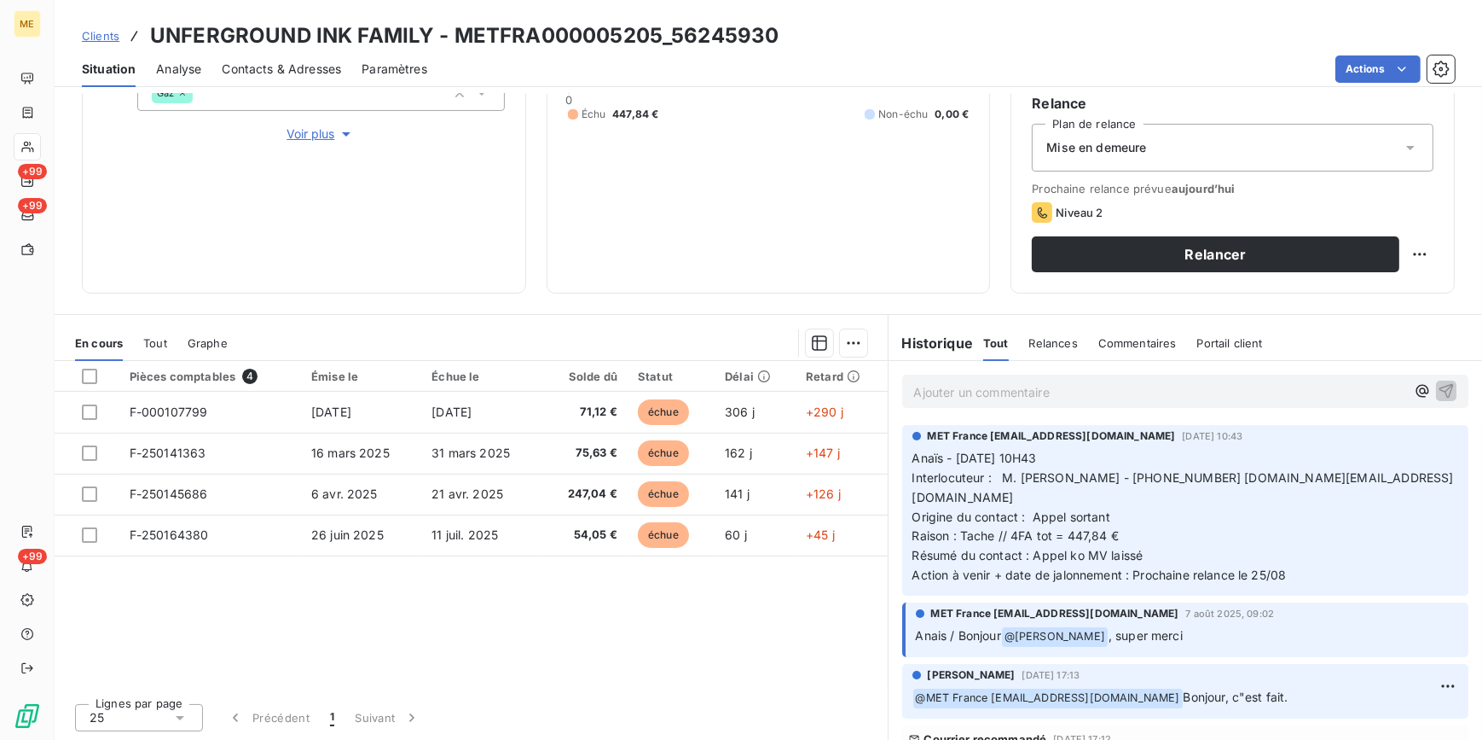
click at [1194, 156] on div "Mise en demeure" at bounding box center [1233, 148] width 402 height 48
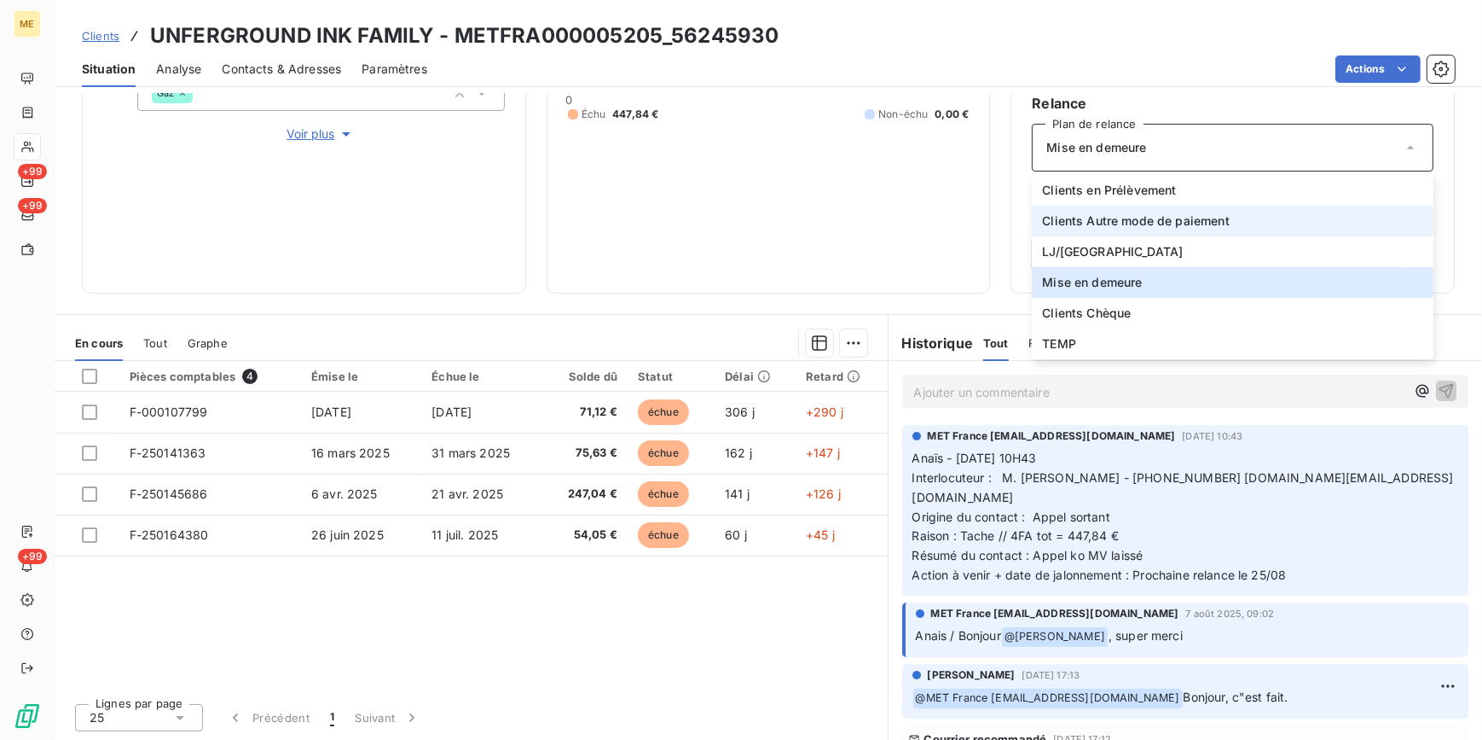
click at [1151, 218] on span "Clients Autre mode de paiement" at bounding box center [1136, 220] width 188 height 17
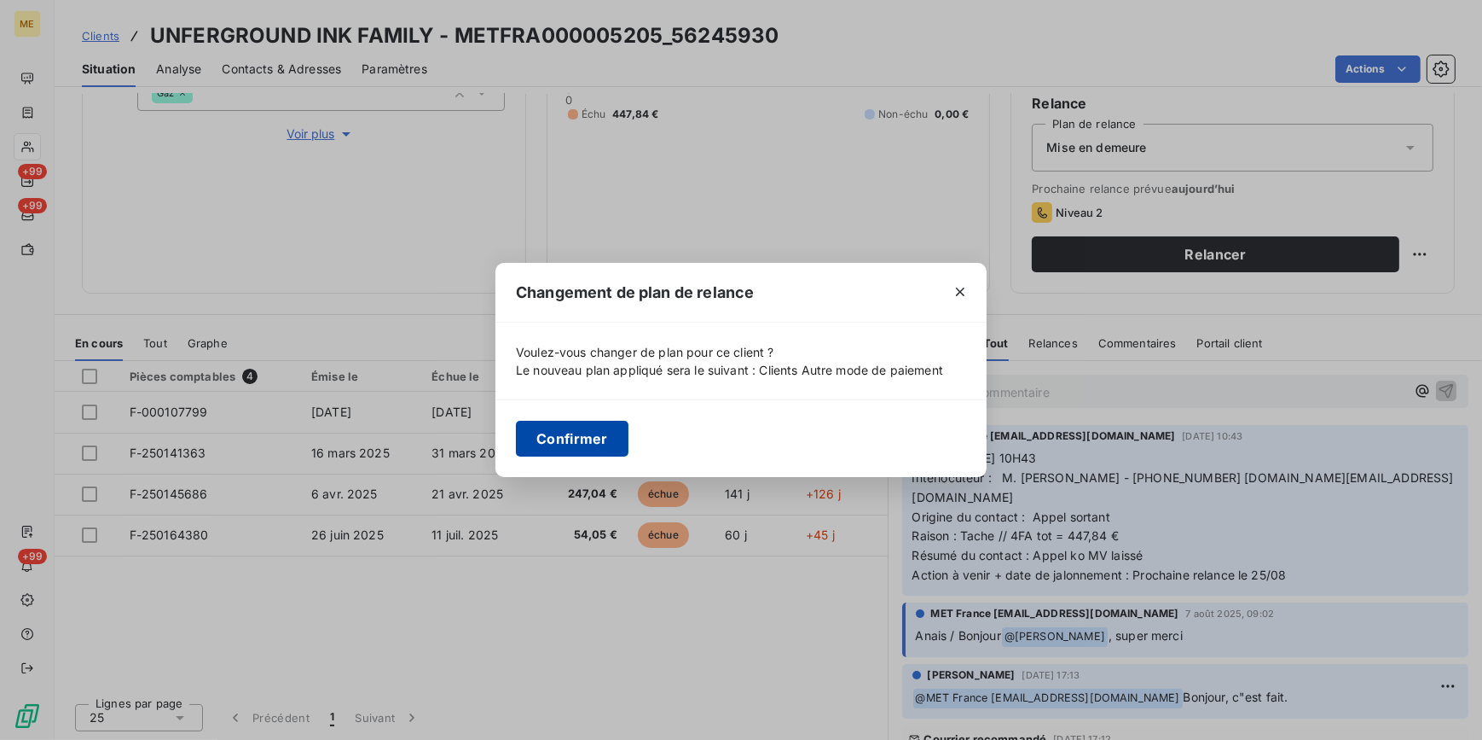
click at [589, 427] on button "Confirmer" at bounding box center [572, 439] width 113 height 36
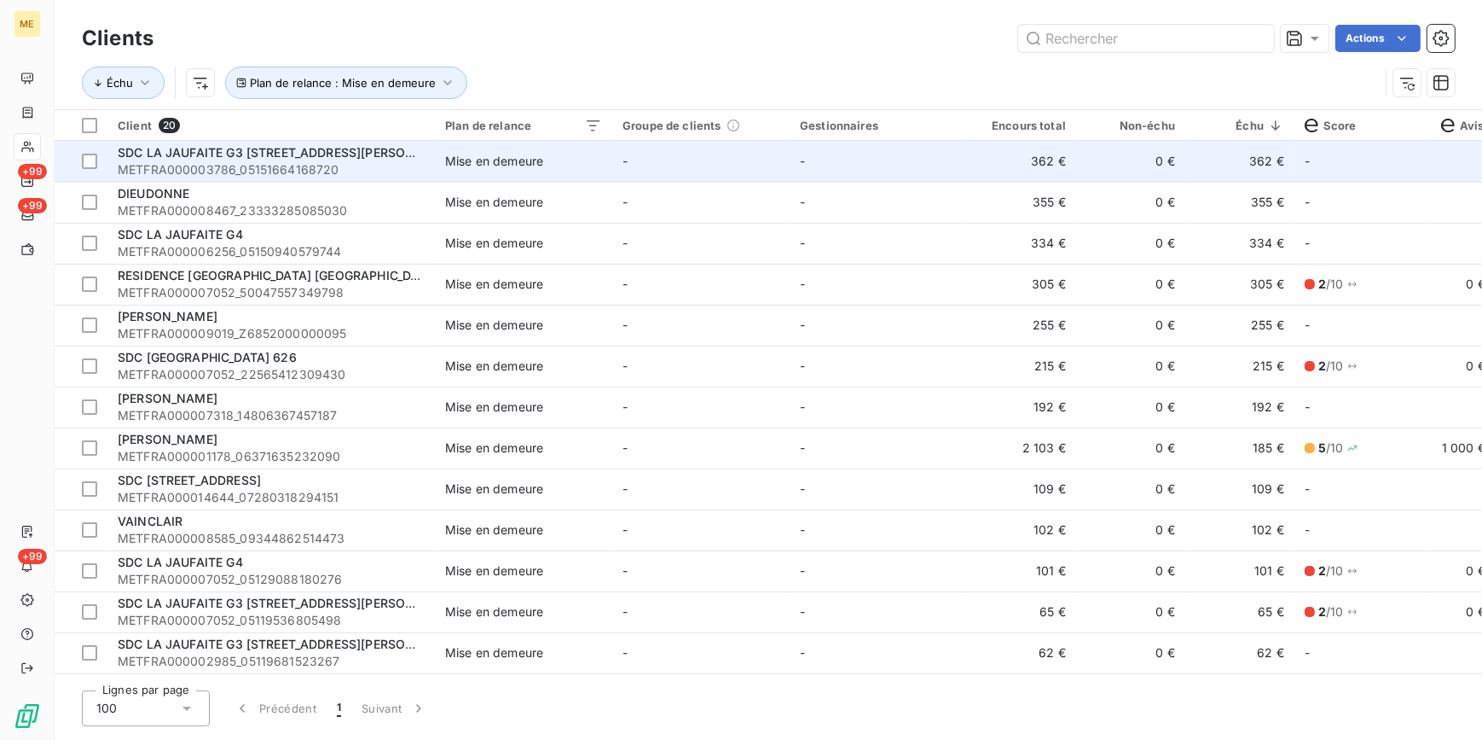
click at [340, 171] on span "METFRA000003786_05151664168720" at bounding box center [271, 169] width 307 height 17
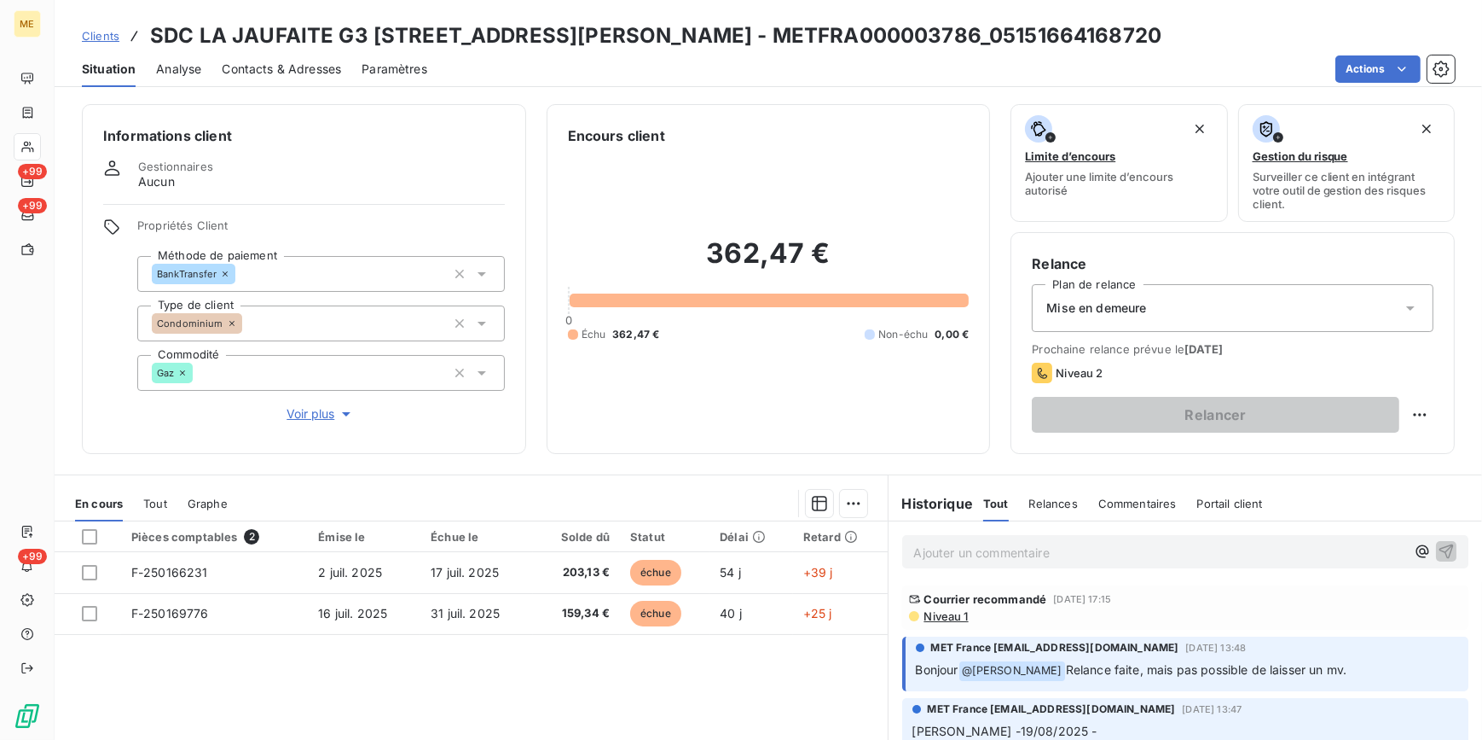
click at [1135, 319] on div "Mise en demeure" at bounding box center [1233, 308] width 402 height 48
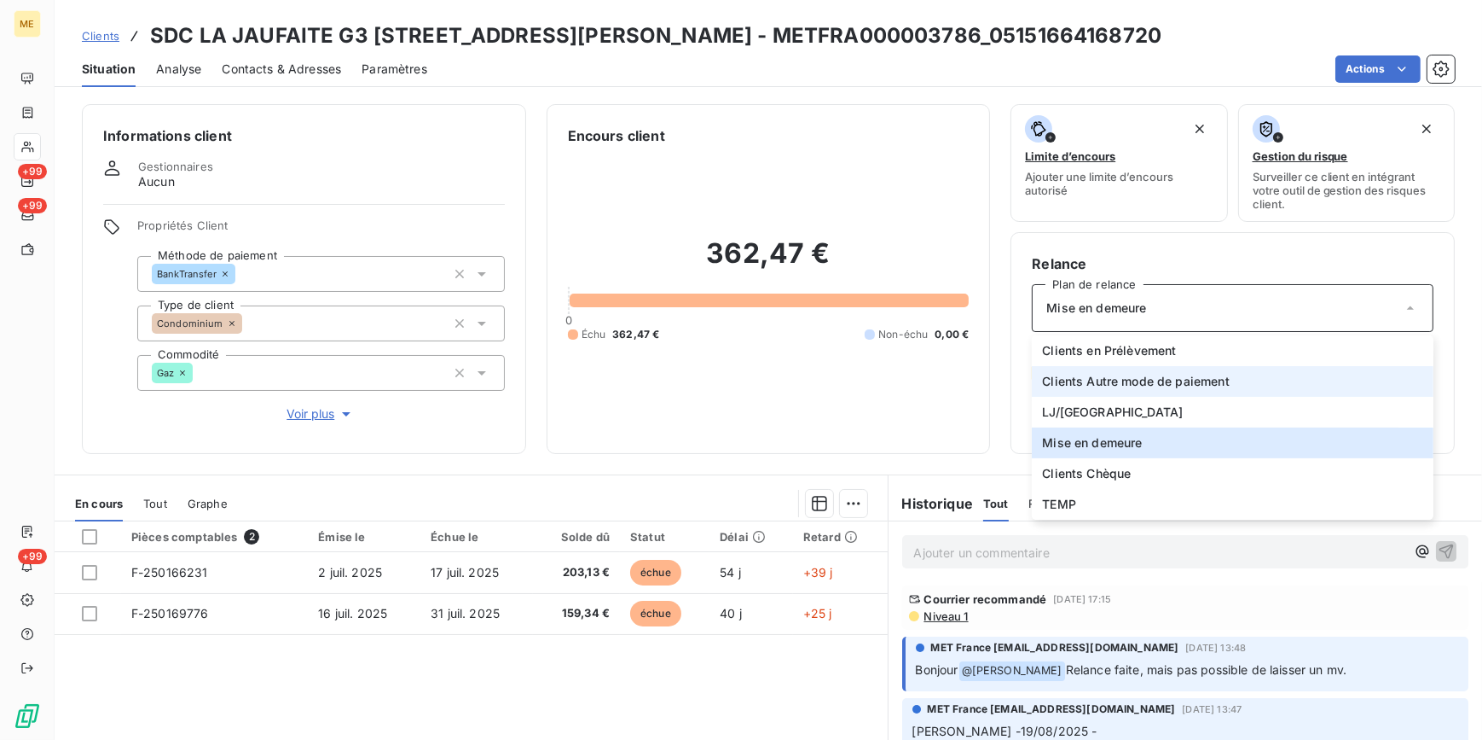
click at [1112, 383] on span "Clients Autre mode de paiement" at bounding box center [1136, 381] width 188 height 17
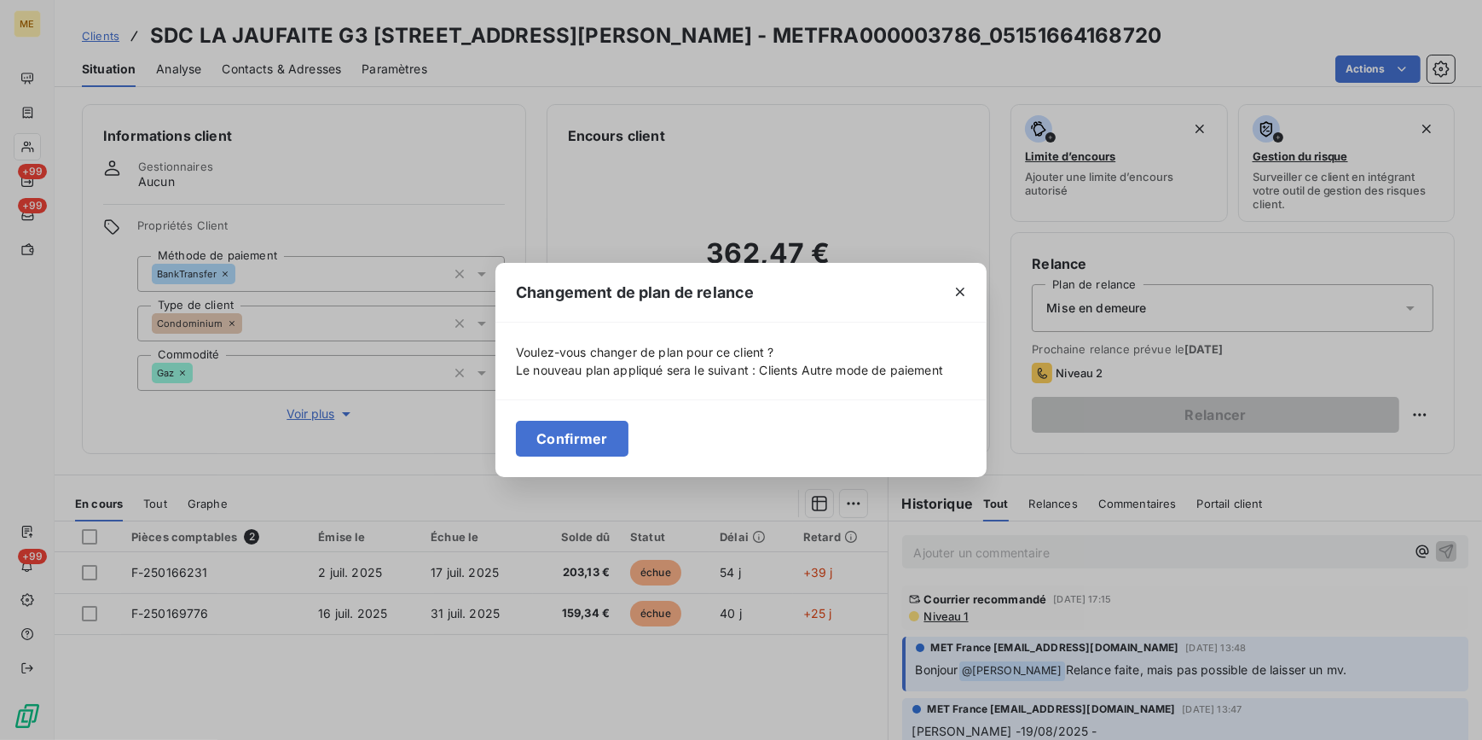
drag, startPoint x: 573, startPoint y: 439, endPoint x: 402, endPoint y: 413, distance: 173.5
click at [571, 442] on button "Confirmer" at bounding box center [572, 439] width 113 height 36
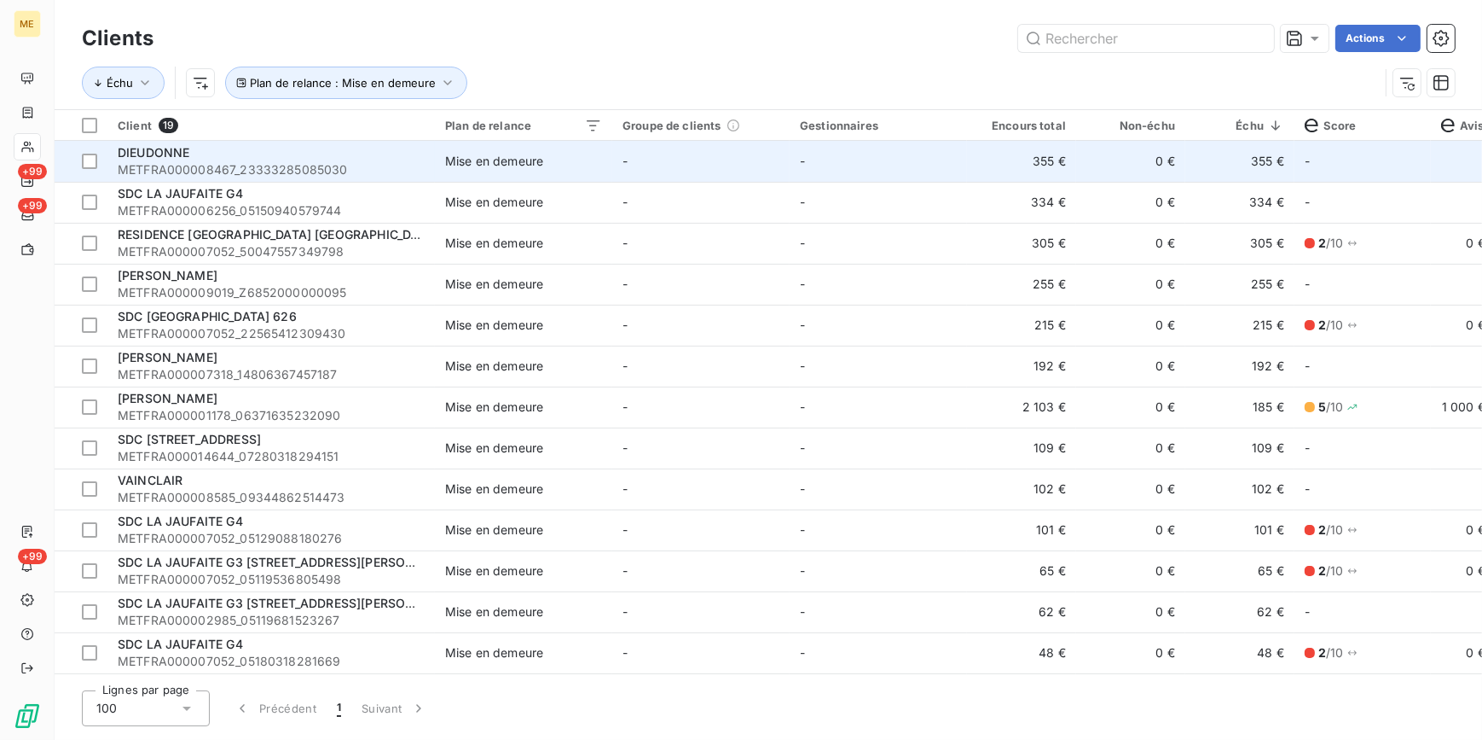
click at [419, 150] on div "DIEUDONNE" at bounding box center [271, 152] width 307 height 17
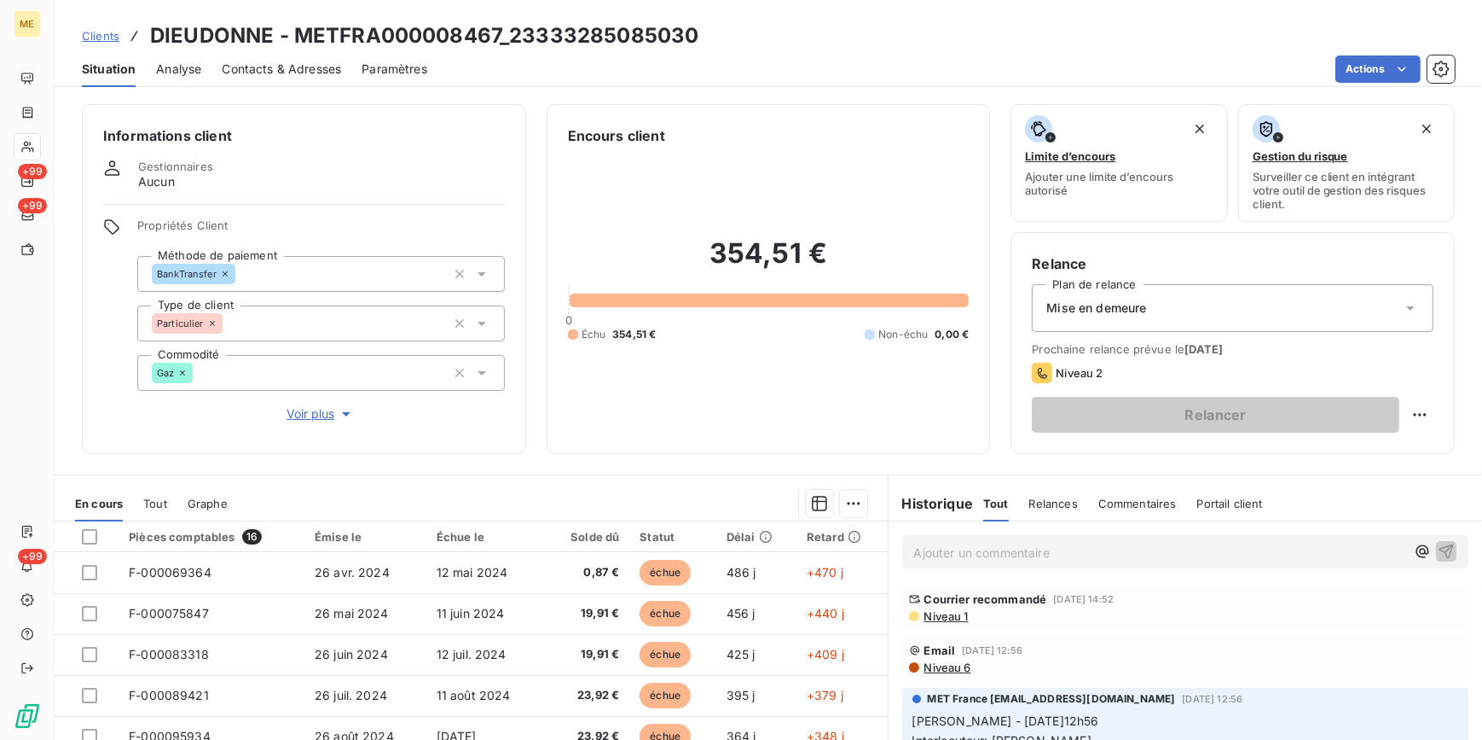
click at [1099, 309] on span "Mise en demeure" at bounding box center [1097, 307] width 100 height 17
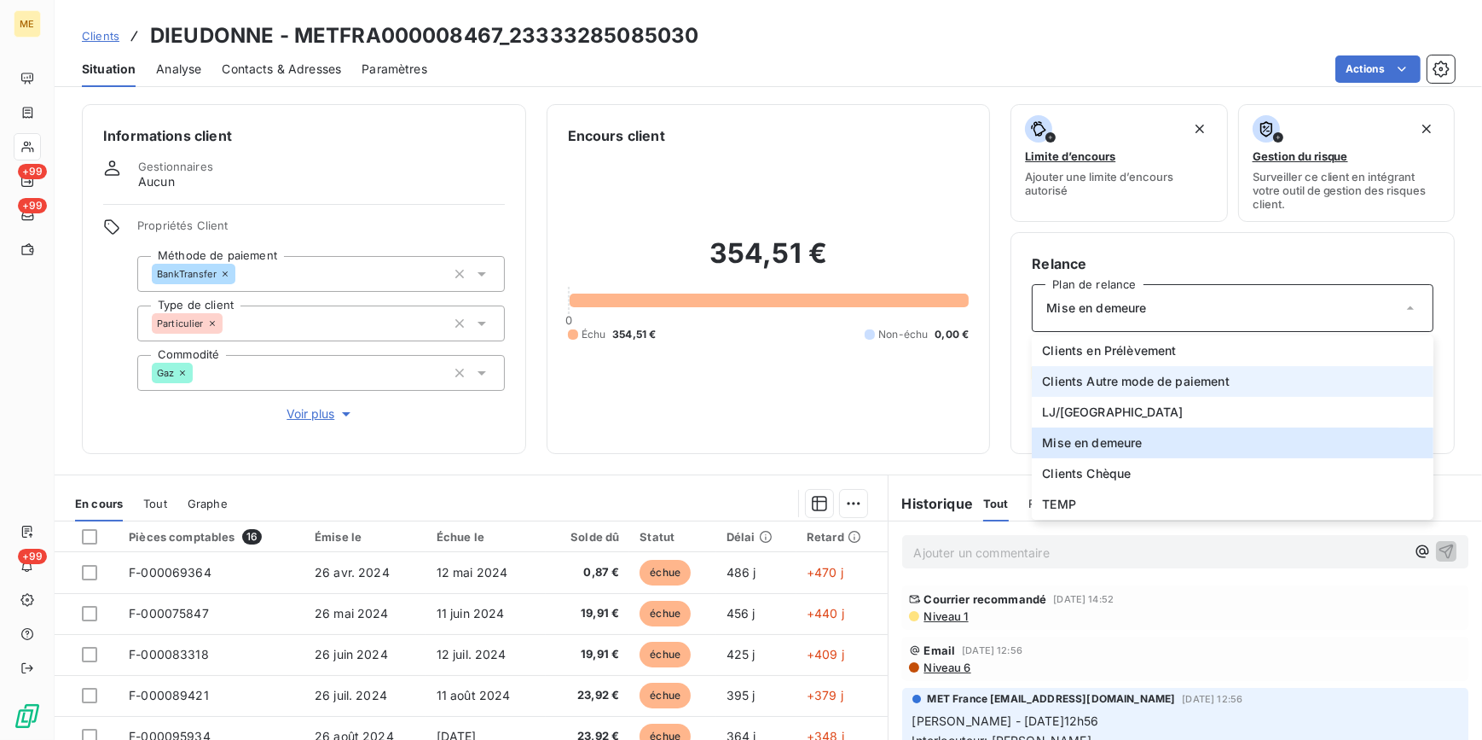
click at [1126, 374] on span "Clients Autre mode de paiement" at bounding box center [1136, 381] width 188 height 17
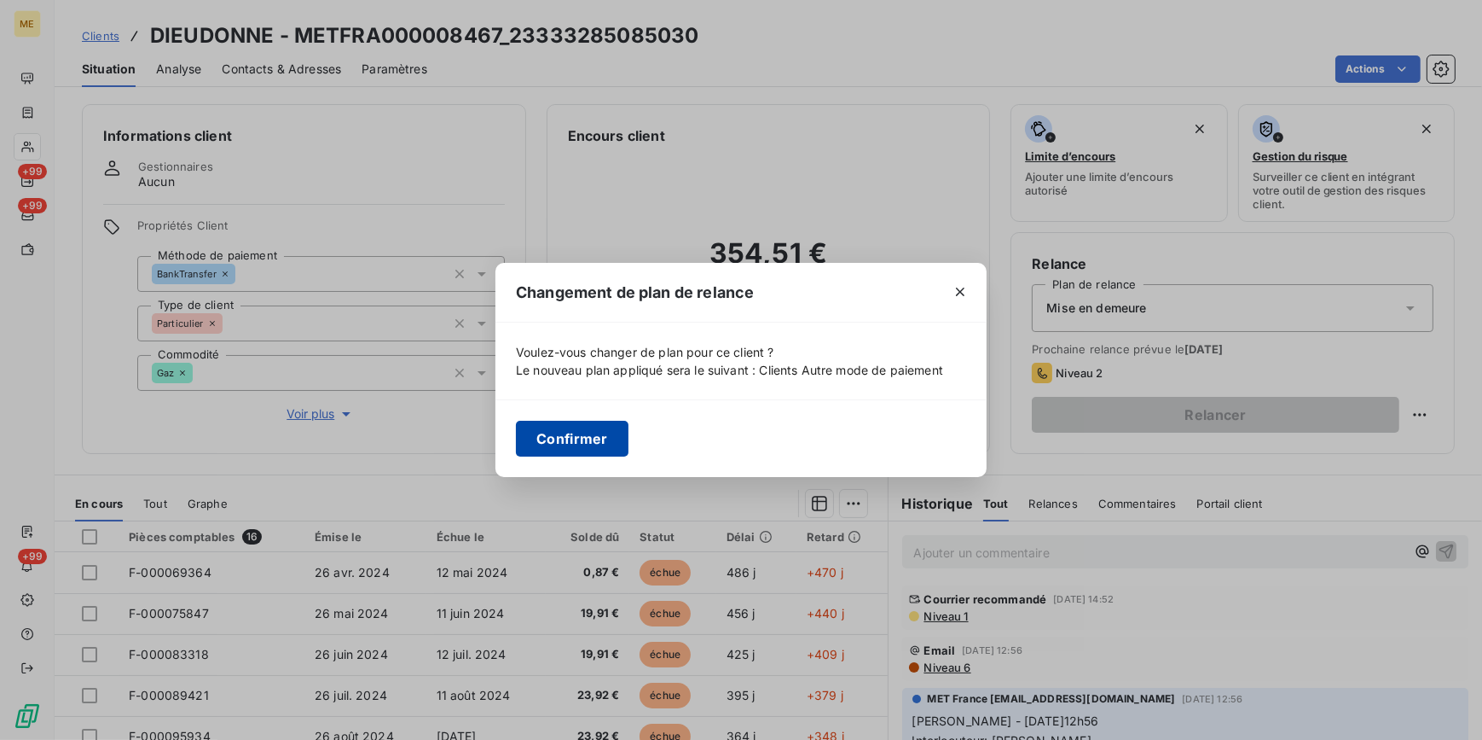
click at [606, 439] on button "Confirmer" at bounding box center [572, 439] width 113 height 36
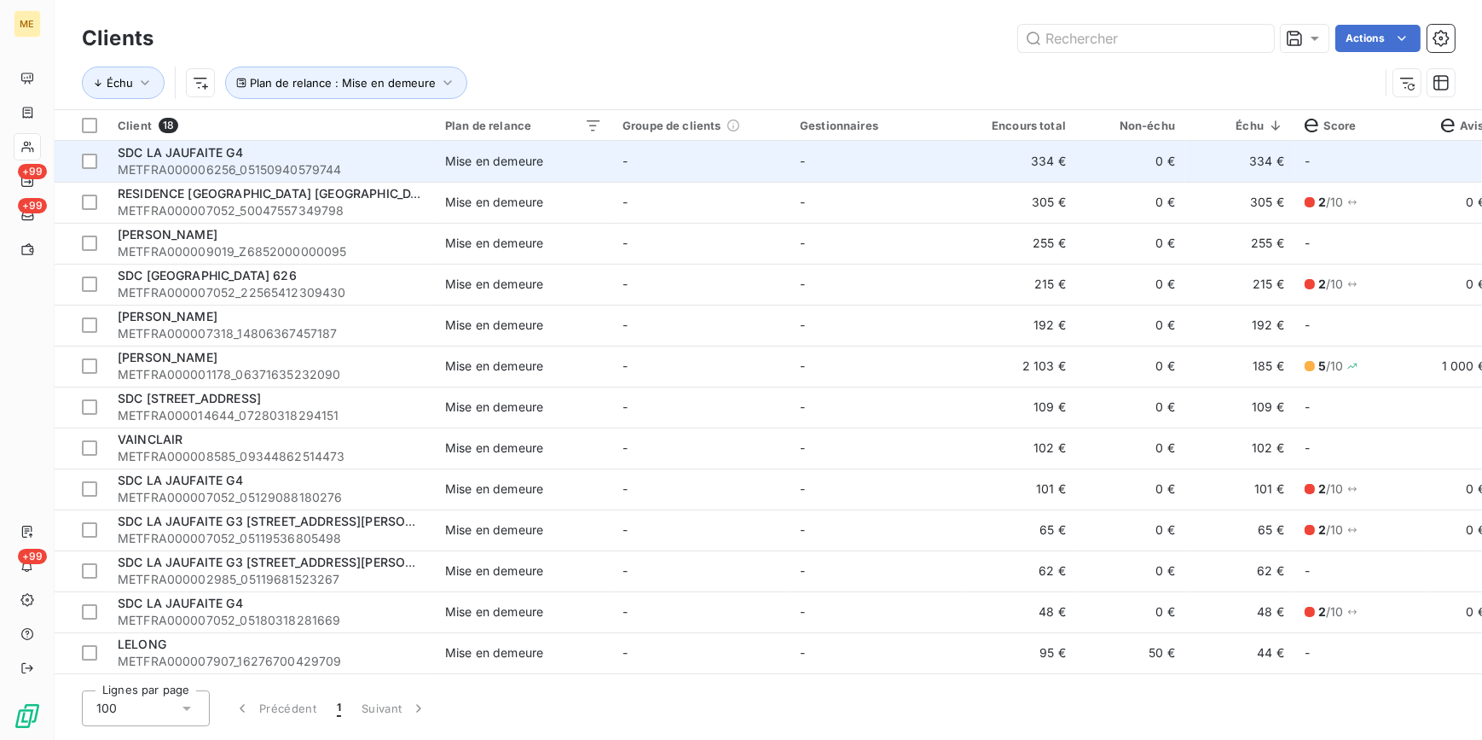
click at [336, 177] on span "METFRA000006256_05150940579744" at bounding box center [271, 169] width 307 height 17
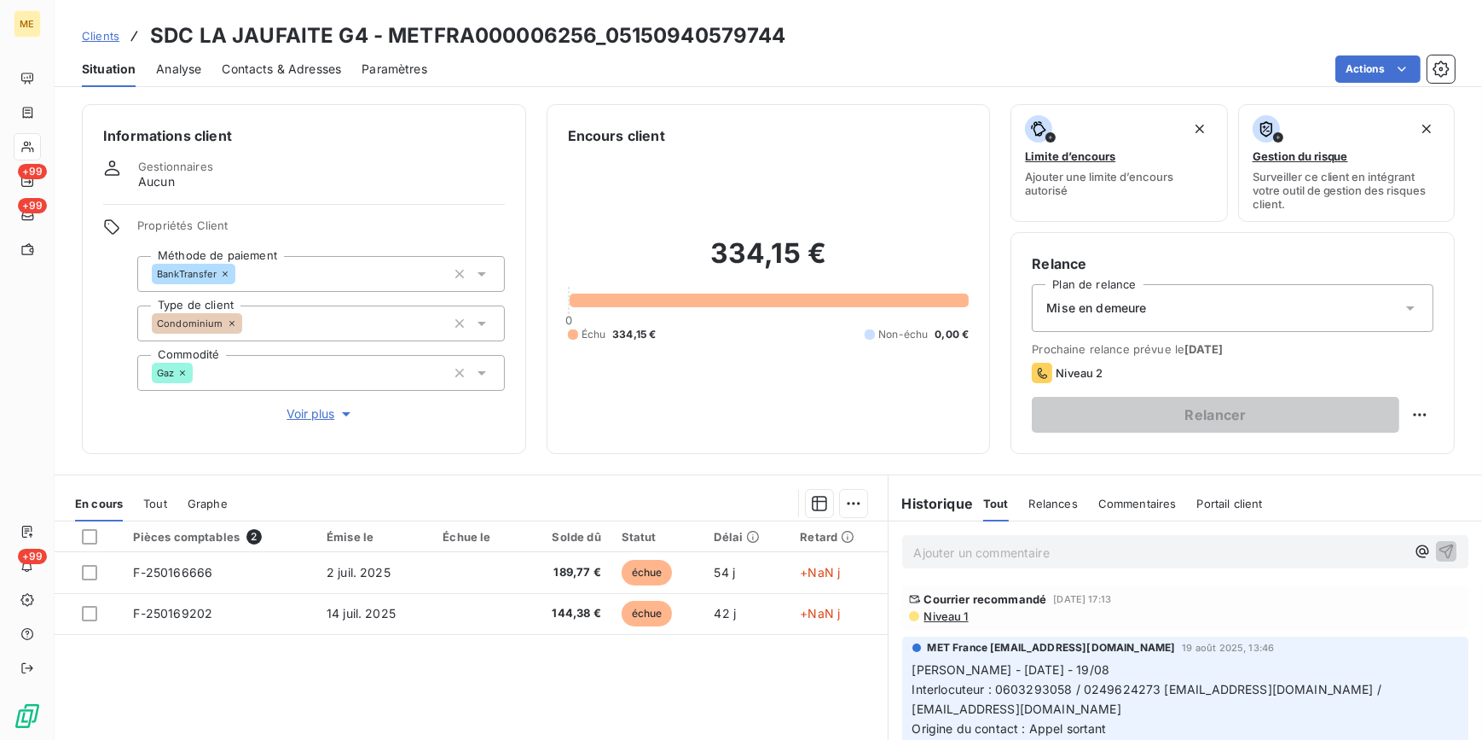
click at [1172, 312] on div "Mise en demeure" at bounding box center [1233, 308] width 402 height 48
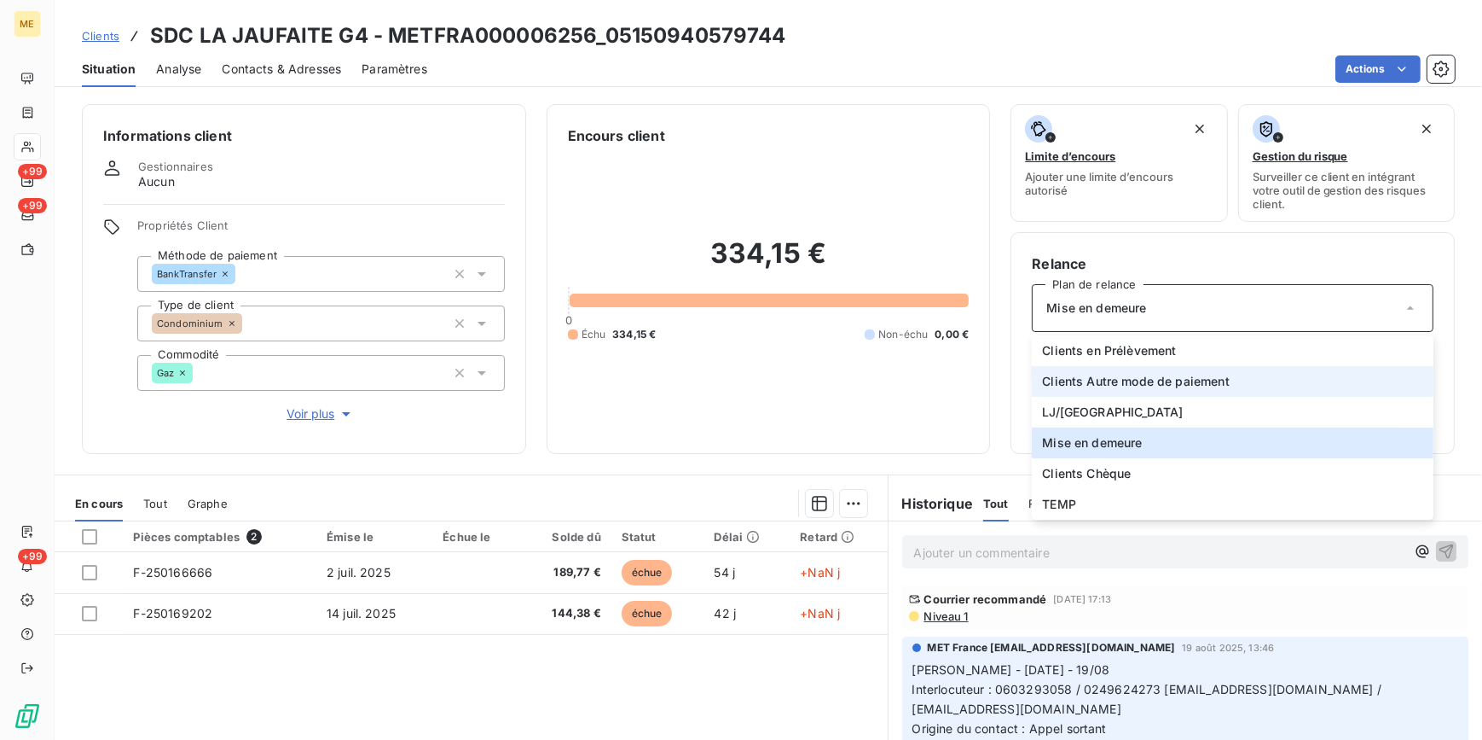
click at [1169, 380] on span "Clients Autre mode de paiement" at bounding box center [1136, 381] width 188 height 17
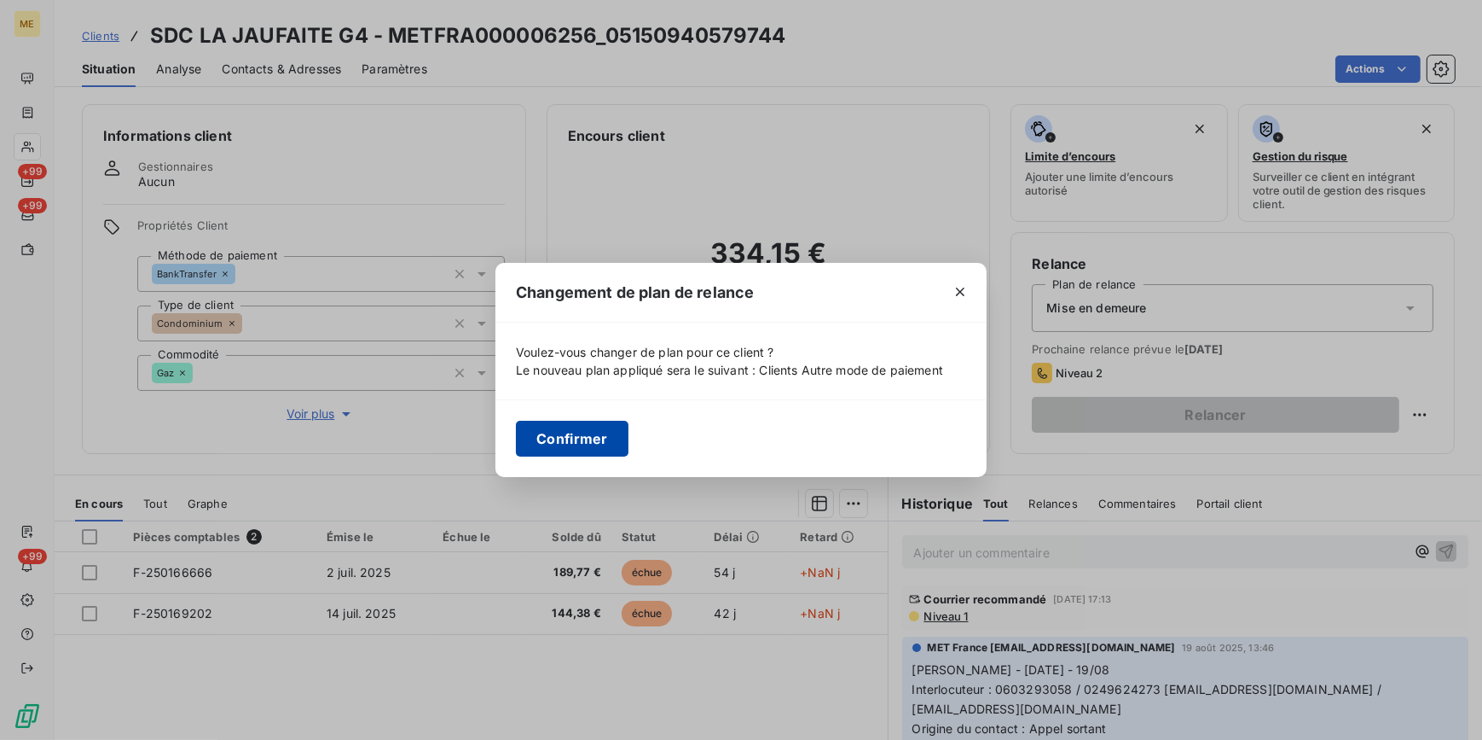
click at [566, 436] on button "Confirmer" at bounding box center [572, 439] width 113 height 36
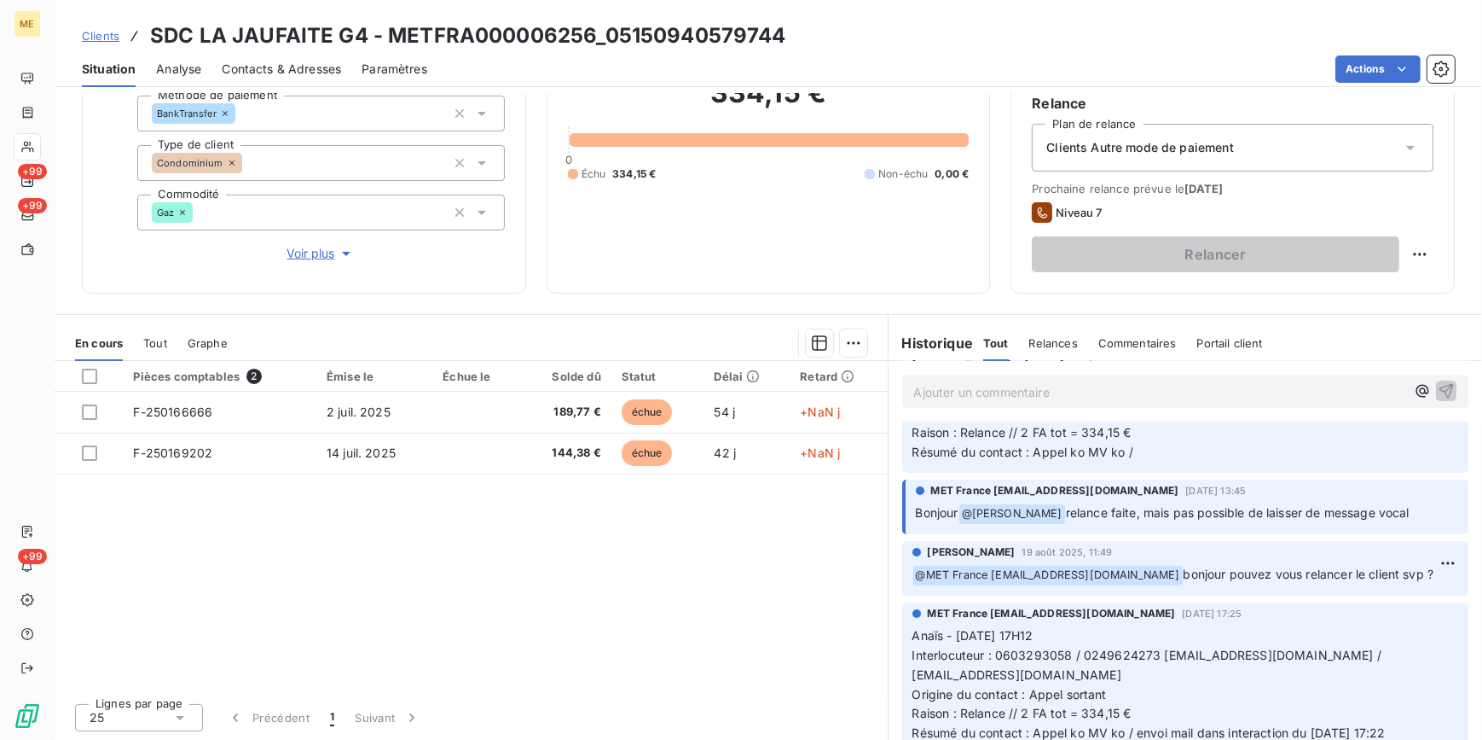
scroll to position [232, 0]
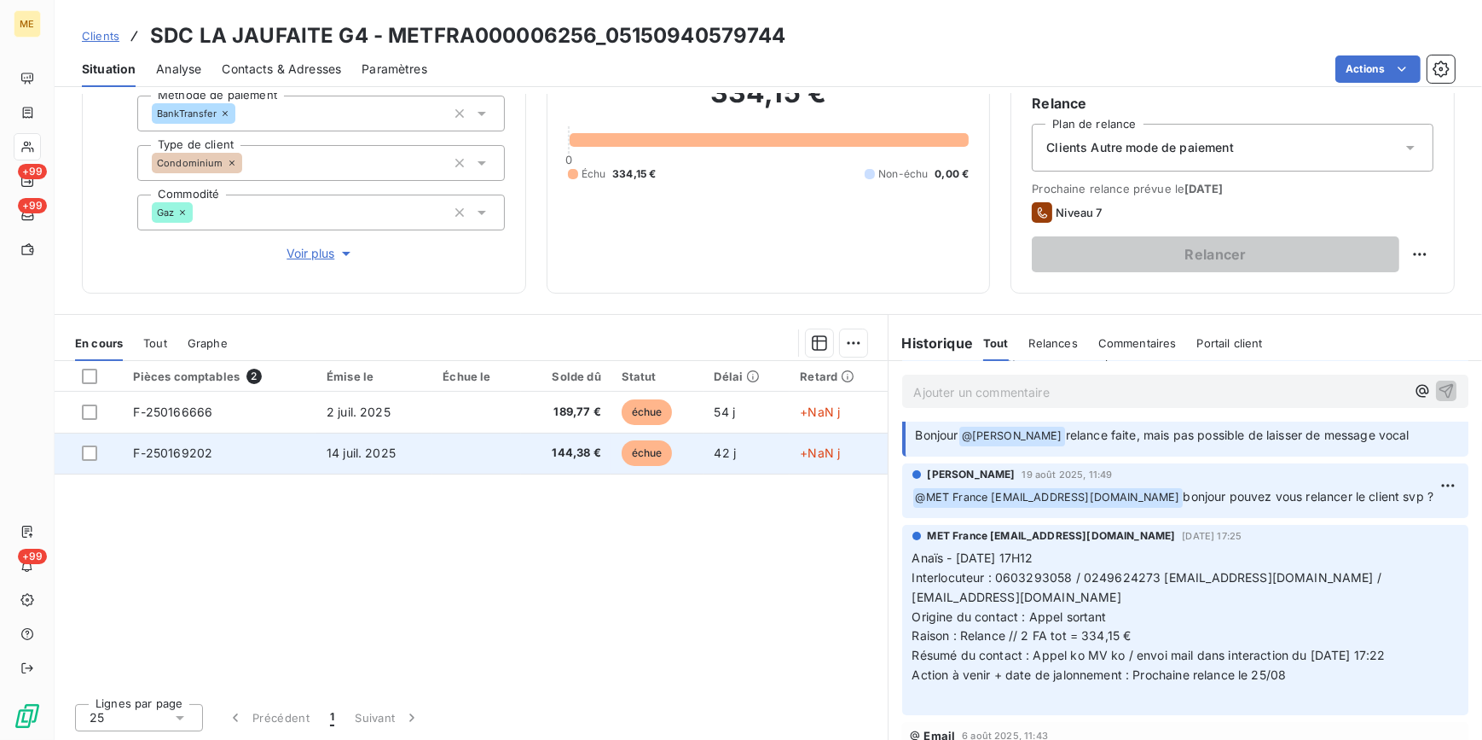
click at [726, 451] on span "42 j" at bounding box center [725, 452] width 22 height 15
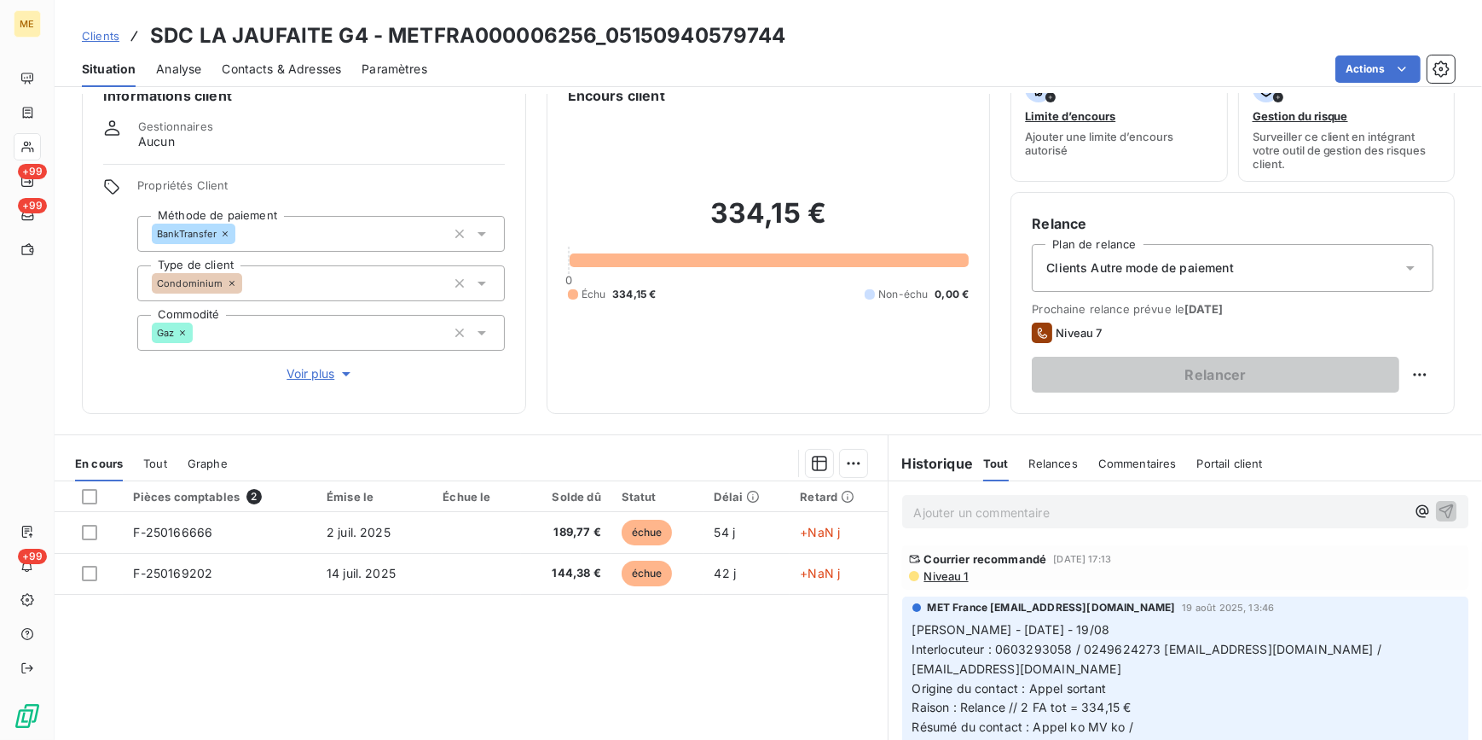
scroll to position [77, 0]
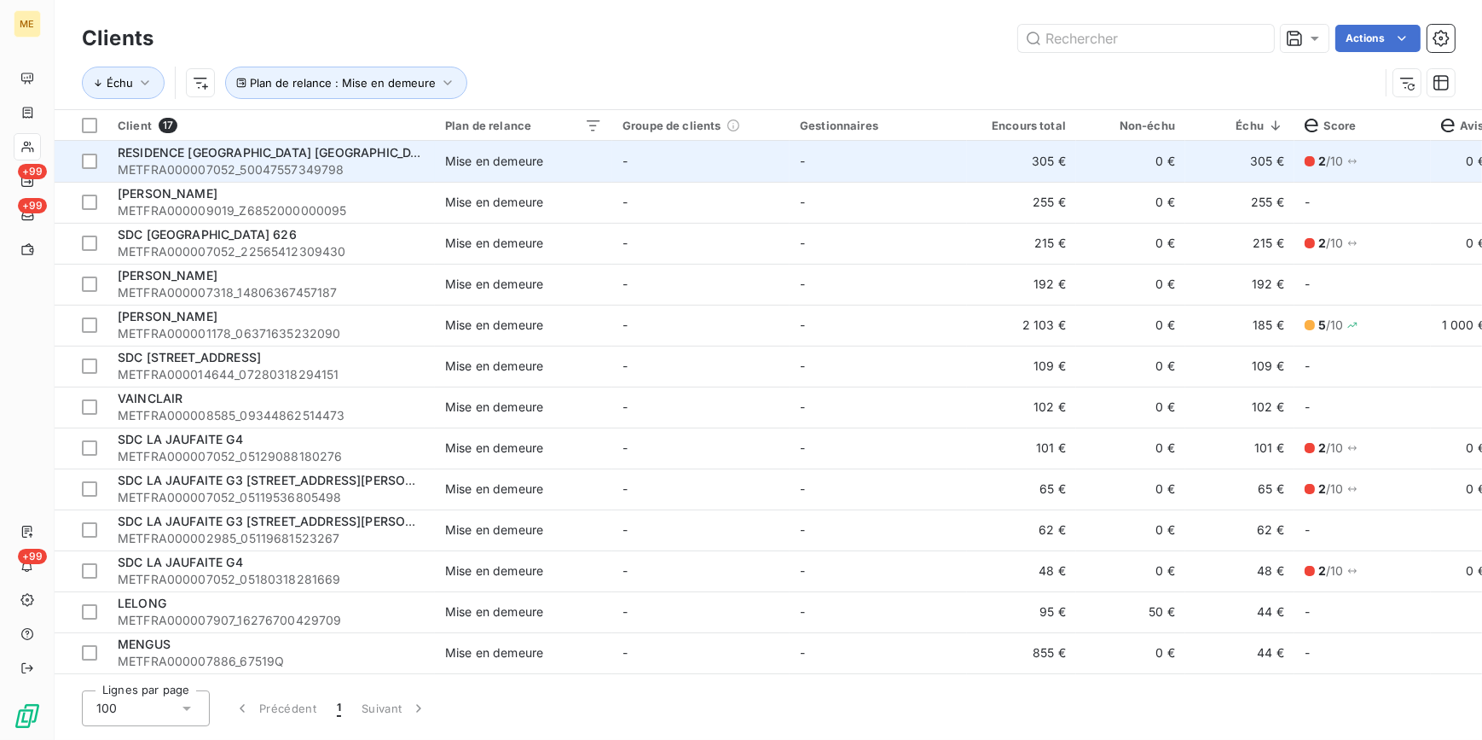
click at [838, 171] on td "-" at bounding box center [878, 161] width 177 height 41
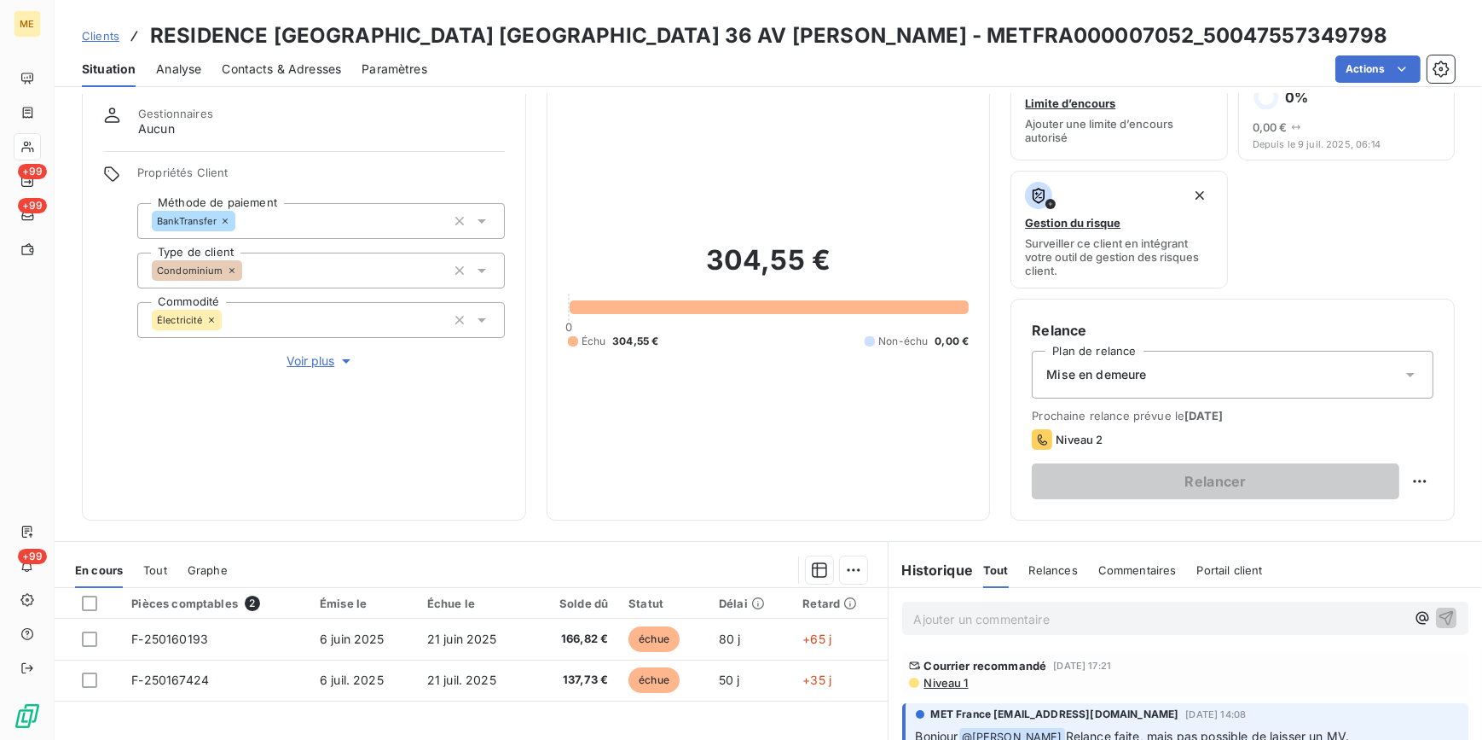
scroll to position [77, 0]
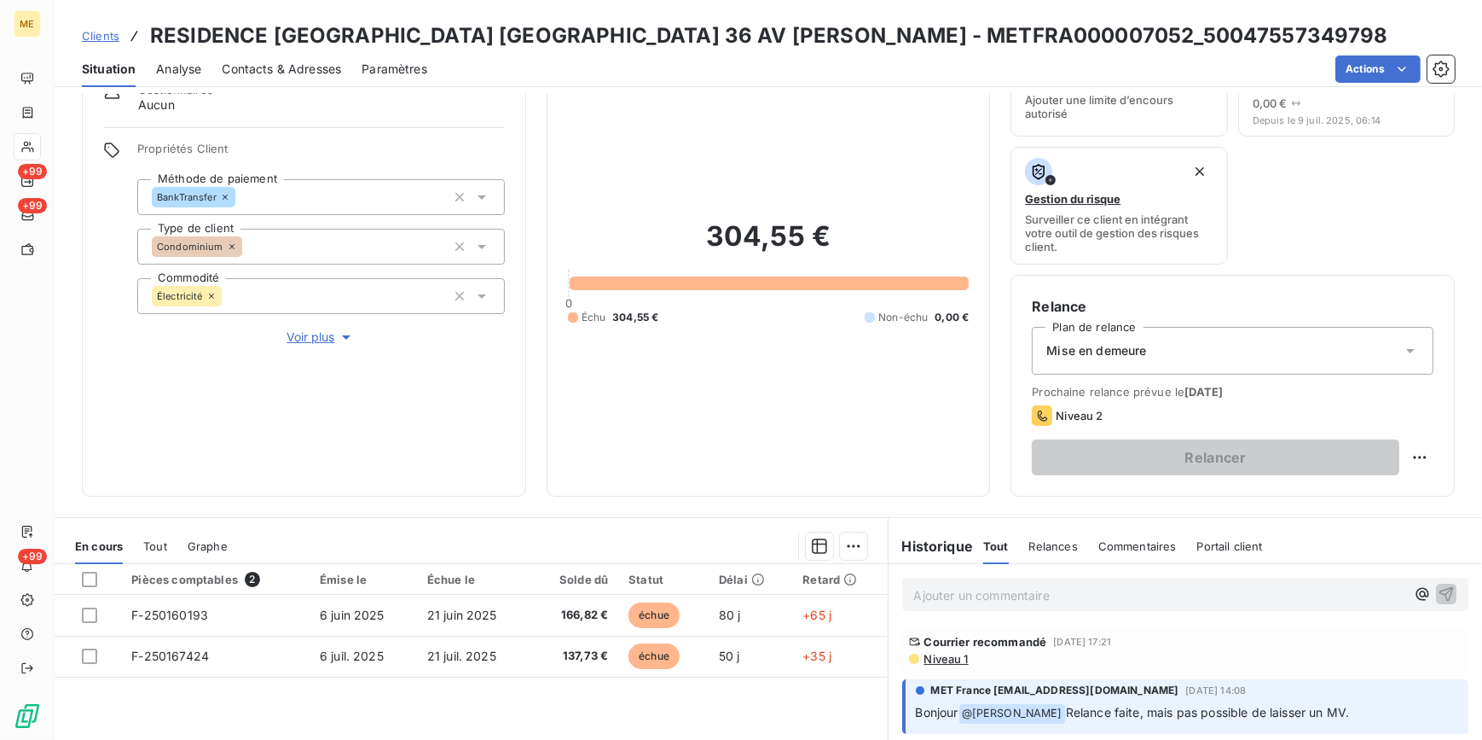
click at [1137, 338] on div "Mise en demeure" at bounding box center [1233, 351] width 402 height 48
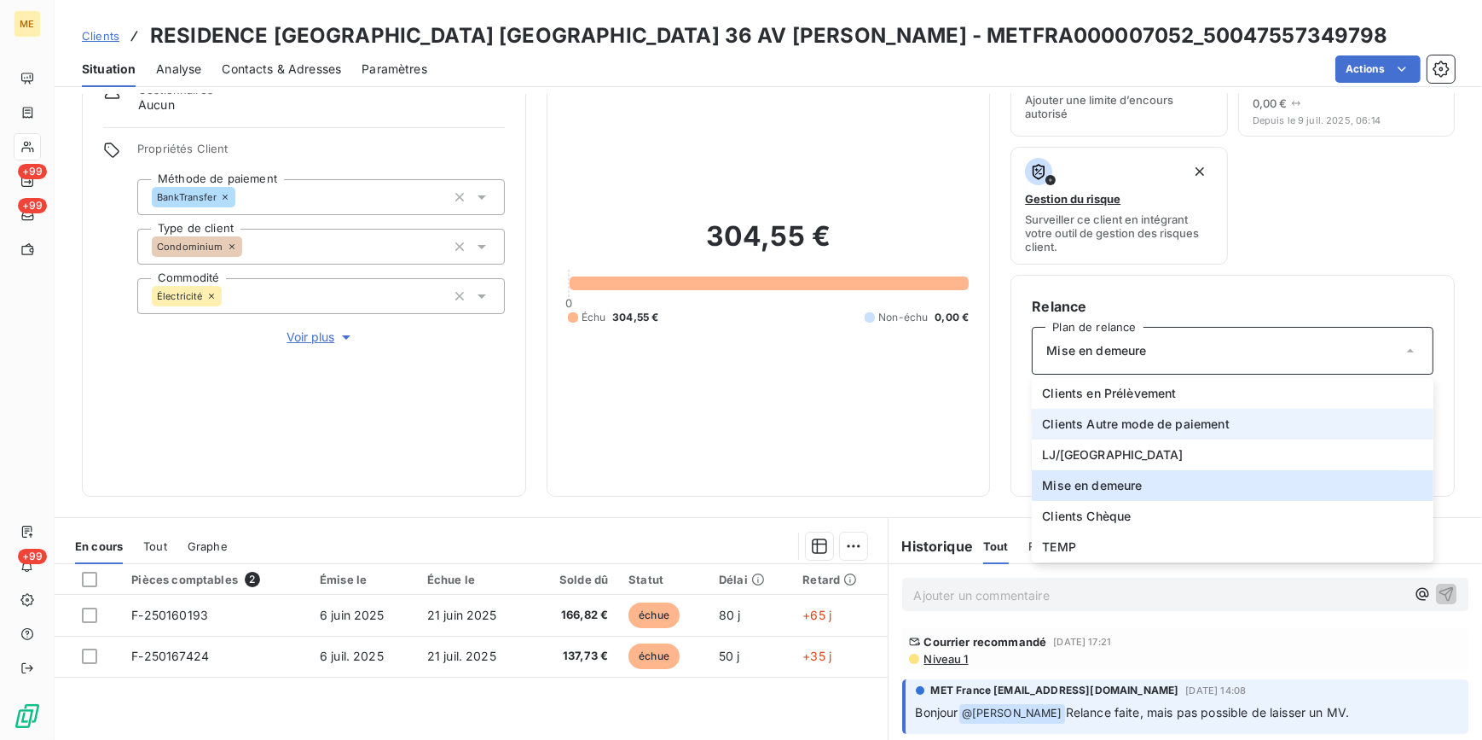
click at [1128, 420] on span "Clients Autre mode de paiement" at bounding box center [1136, 423] width 188 height 17
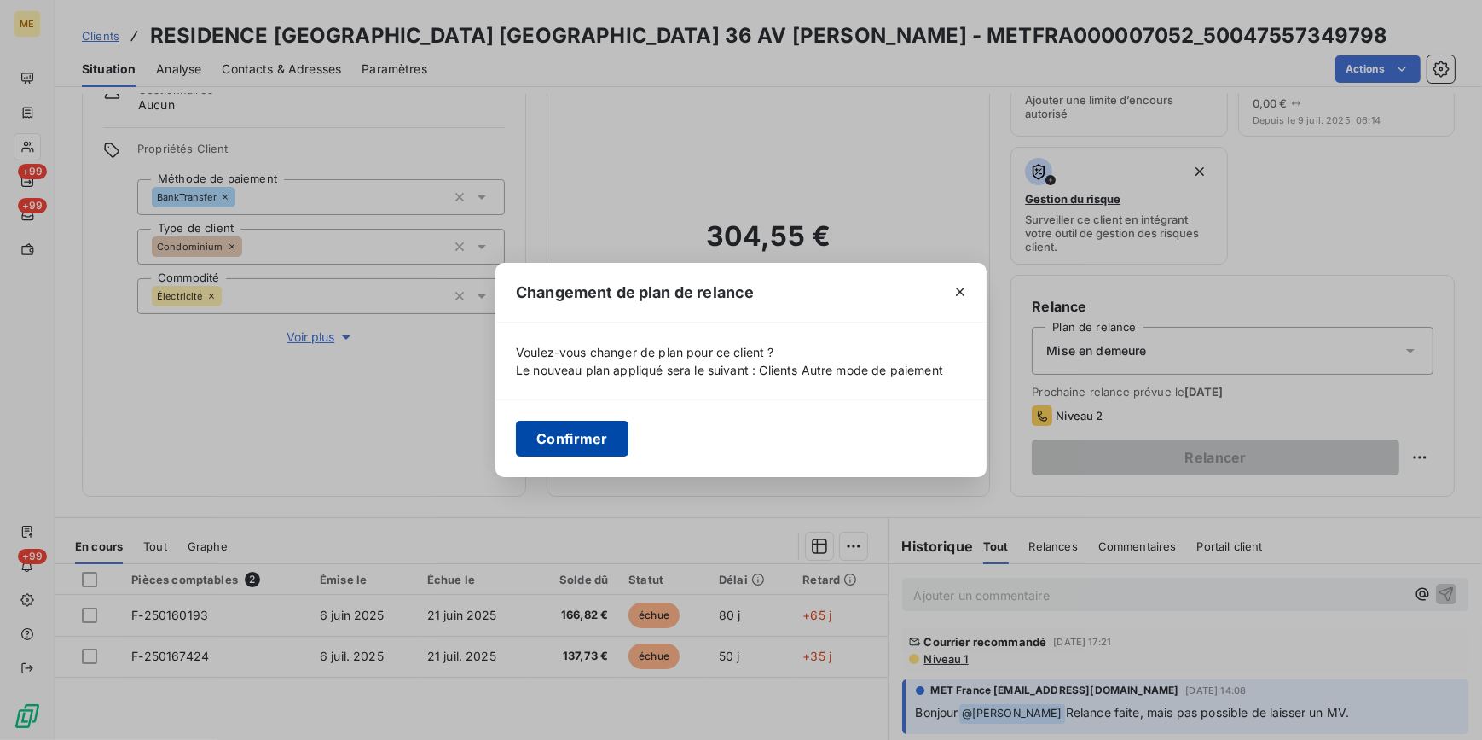
click at [589, 453] on button "Confirmer" at bounding box center [572, 439] width 113 height 36
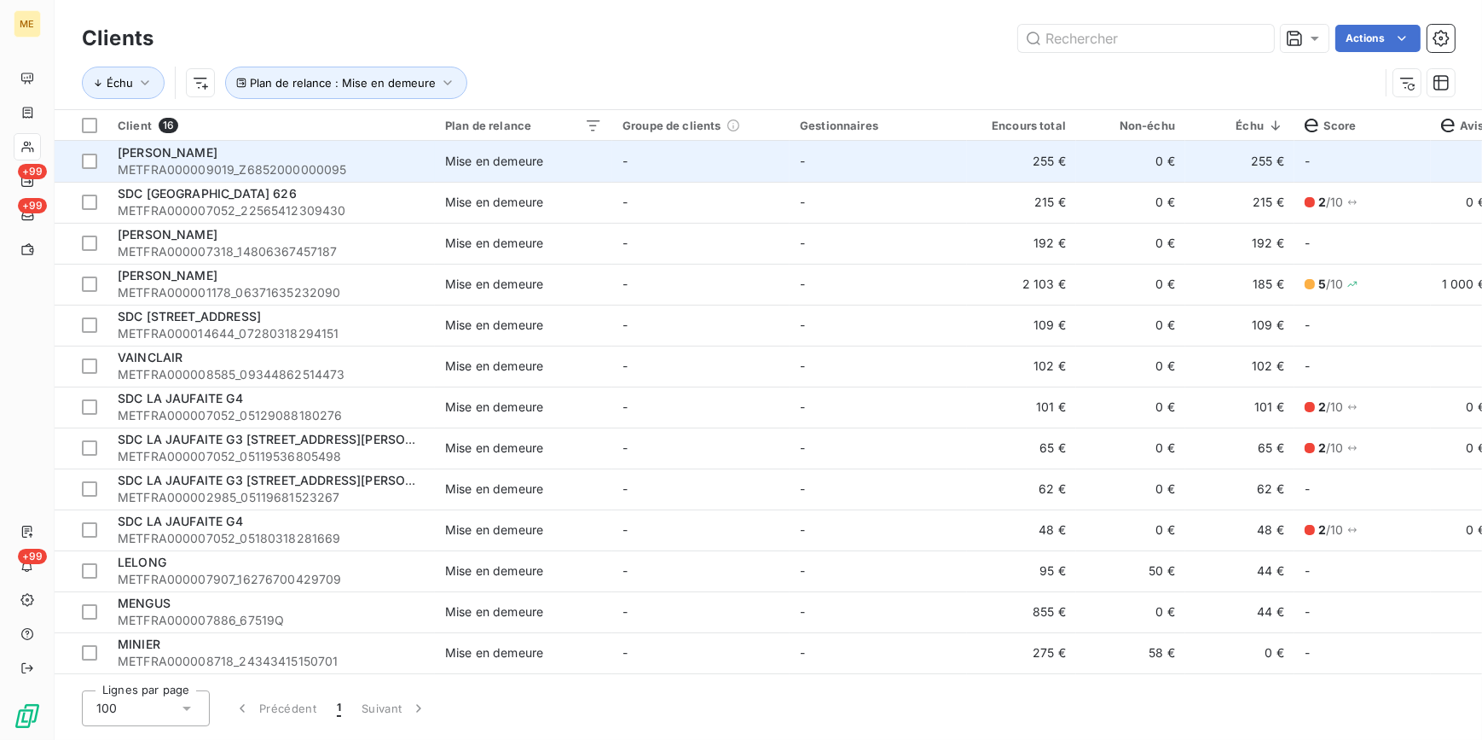
click at [427, 164] on td "[PERSON_NAME] METFRA000009019_Z6852000000095" at bounding box center [271, 161] width 328 height 41
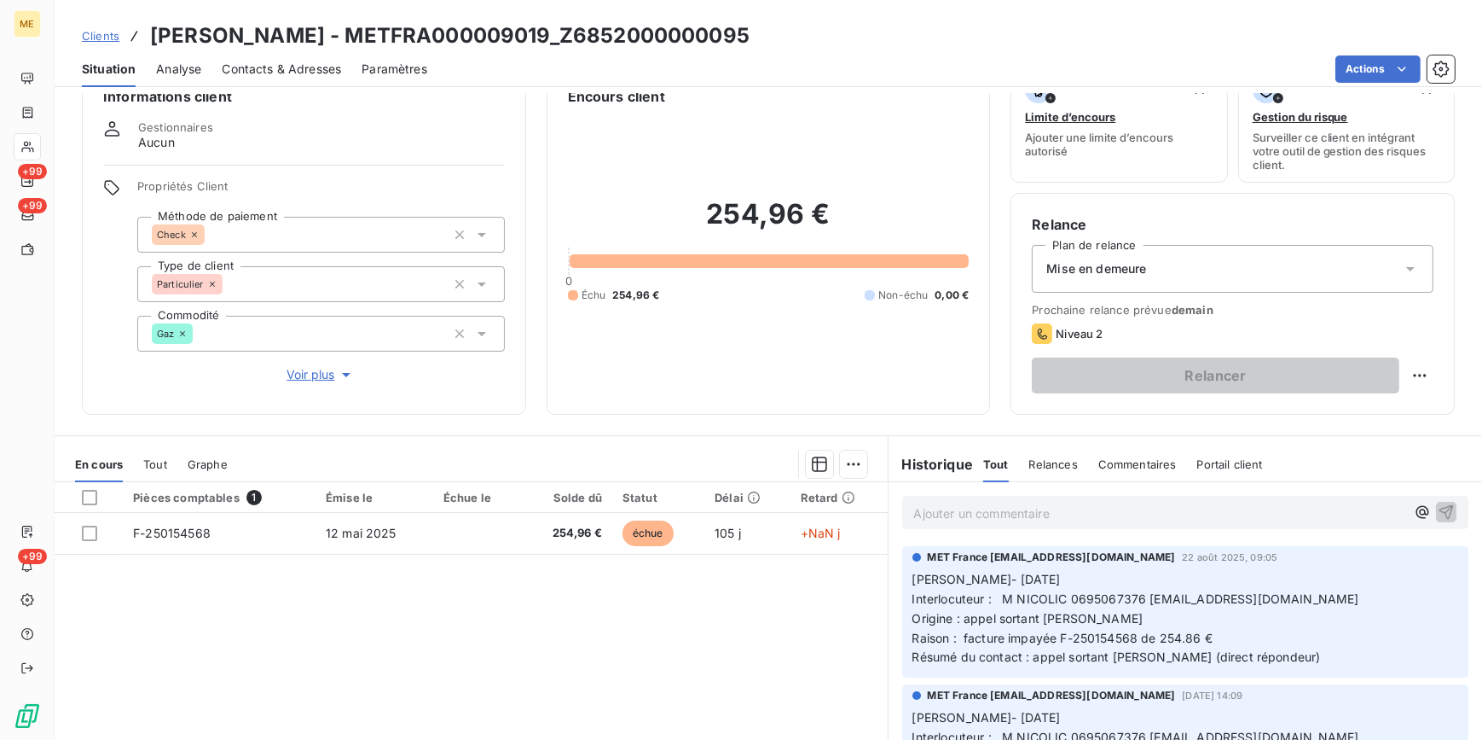
scroll to position [77, 0]
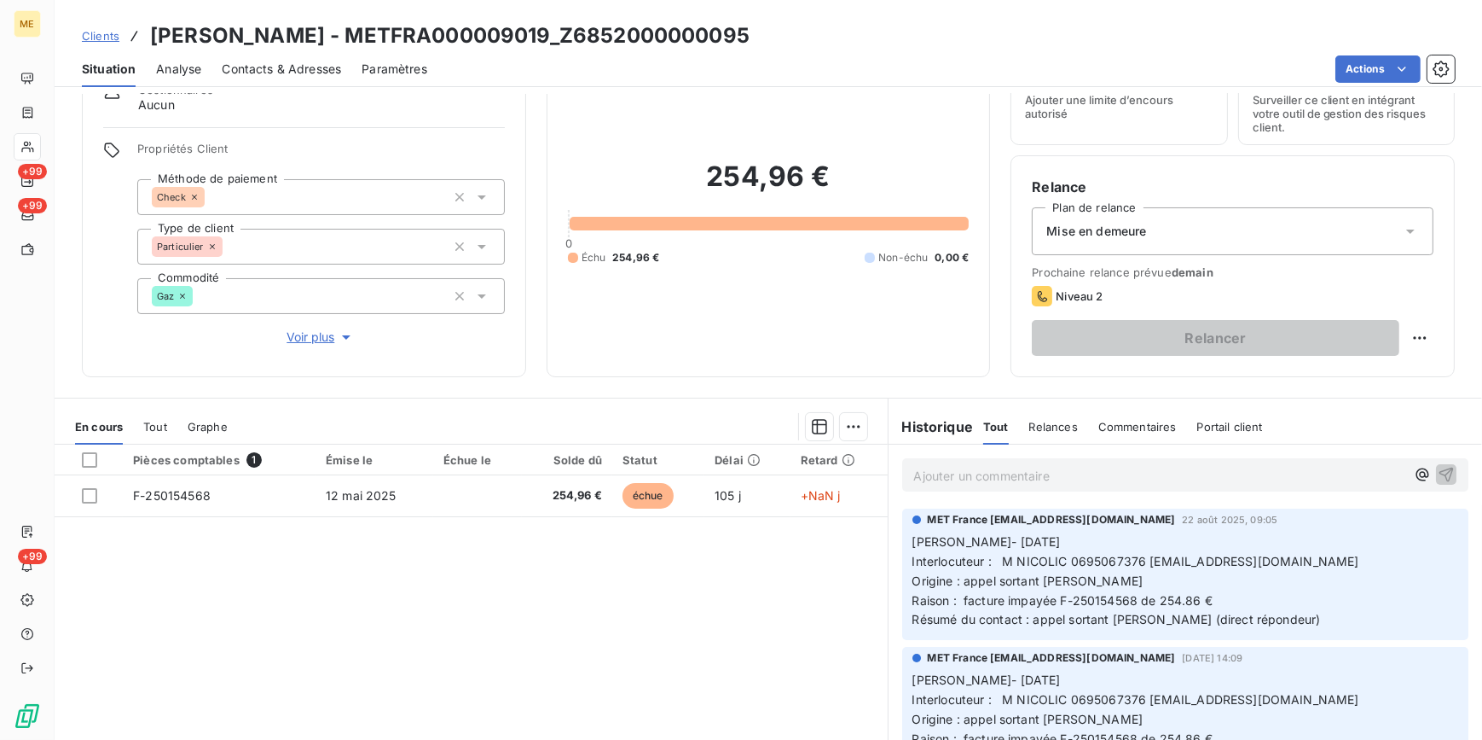
click at [1190, 229] on div "Mise en demeure" at bounding box center [1233, 231] width 402 height 48
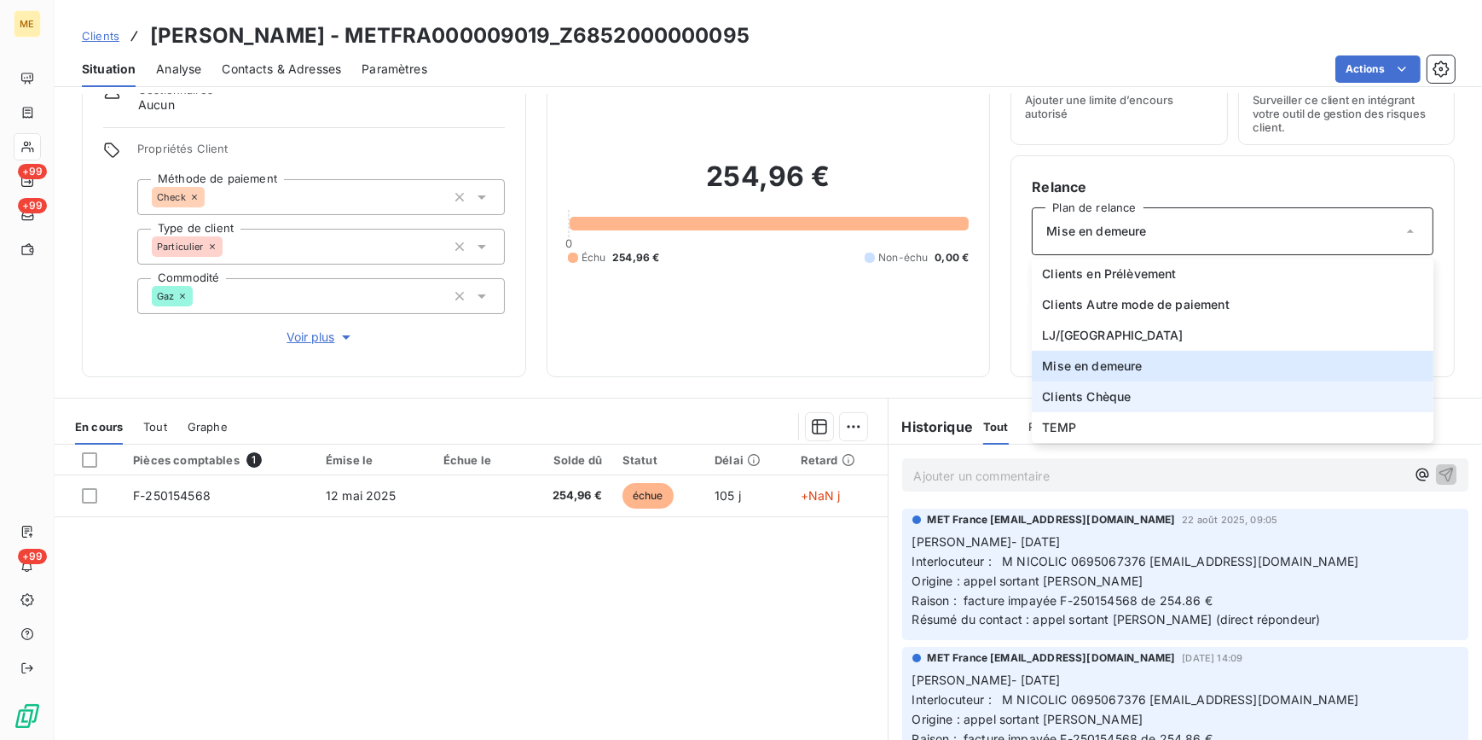
click at [1119, 392] on span "Clients Chèque" at bounding box center [1086, 396] width 89 height 17
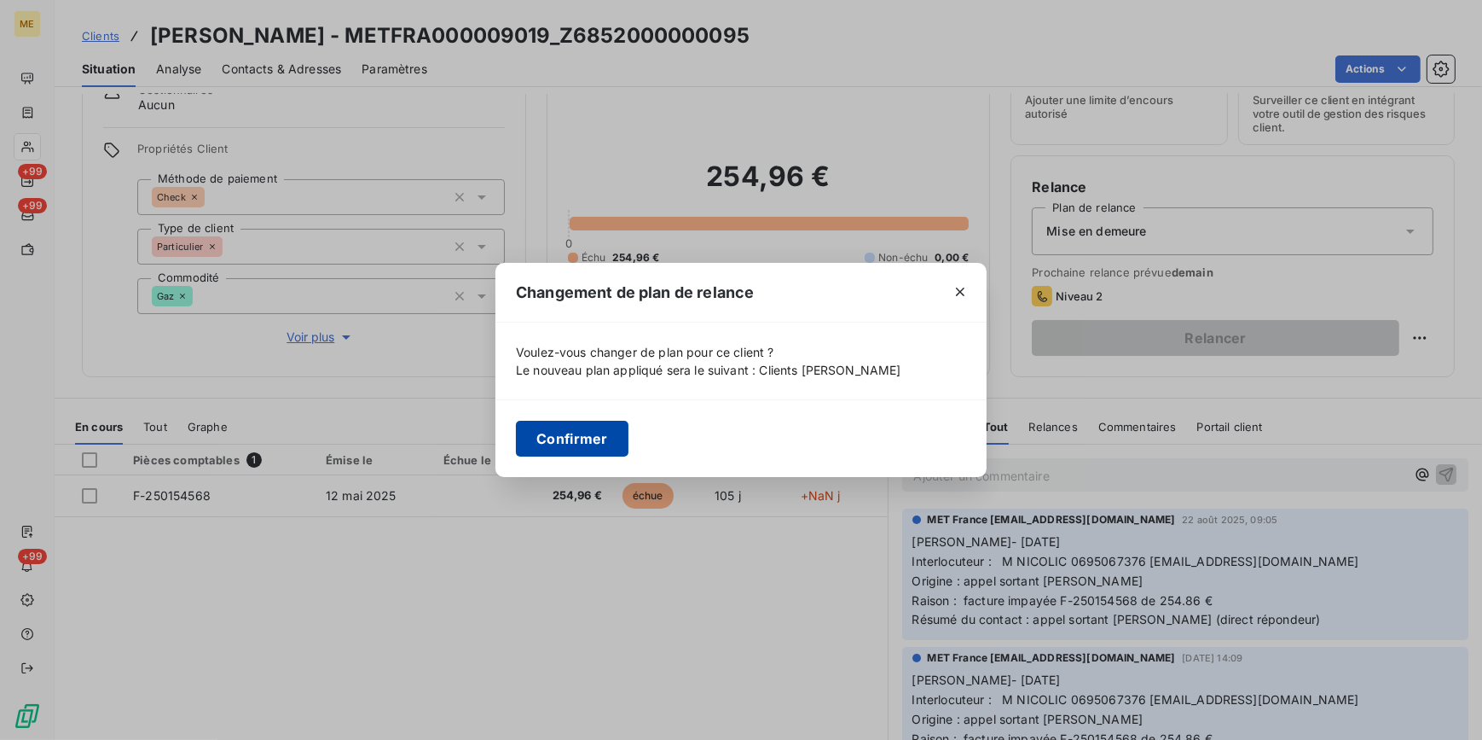
click at [582, 447] on button "Confirmer" at bounding box center [572, 439] width 113 height 36
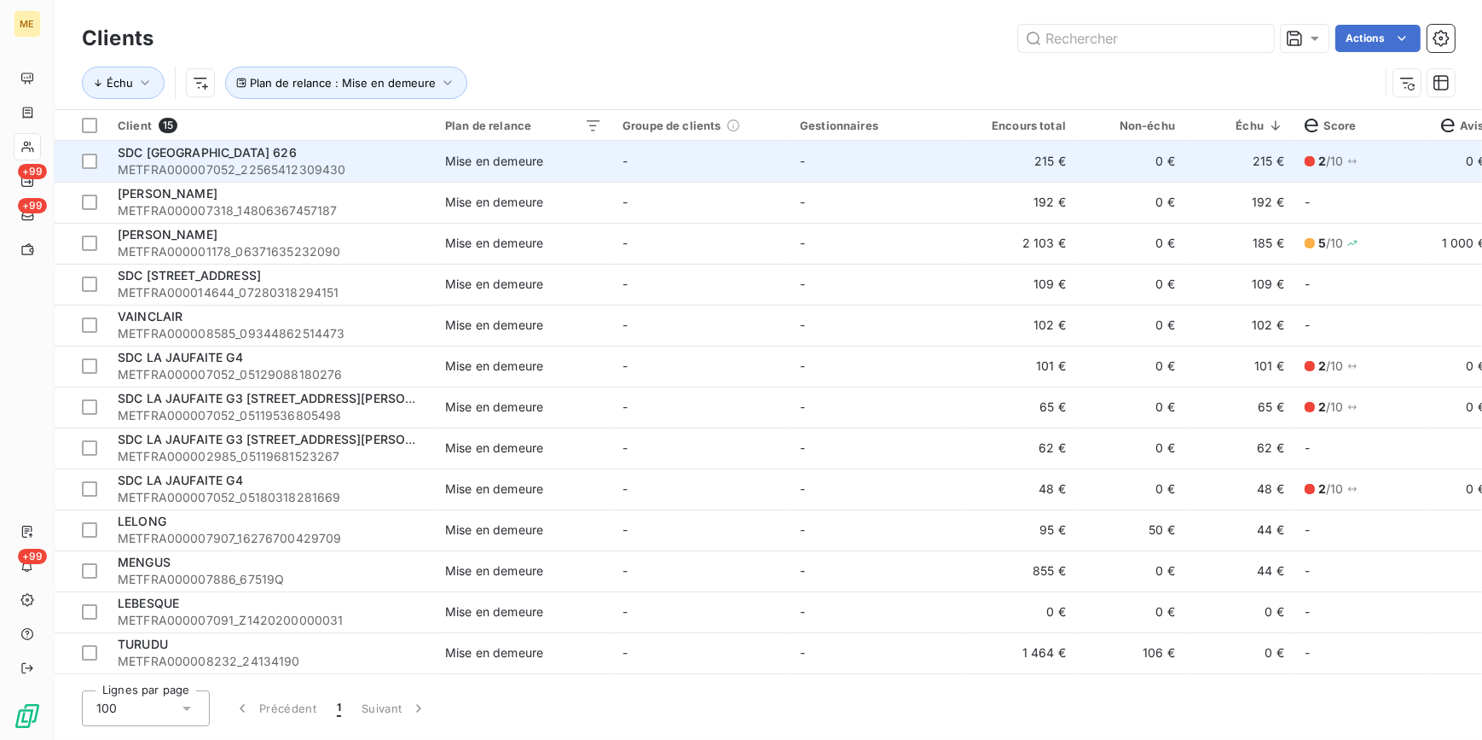
click at [570, 173] on td "Mise en demeure" at bounding box center [523, 161] width 177 height 41
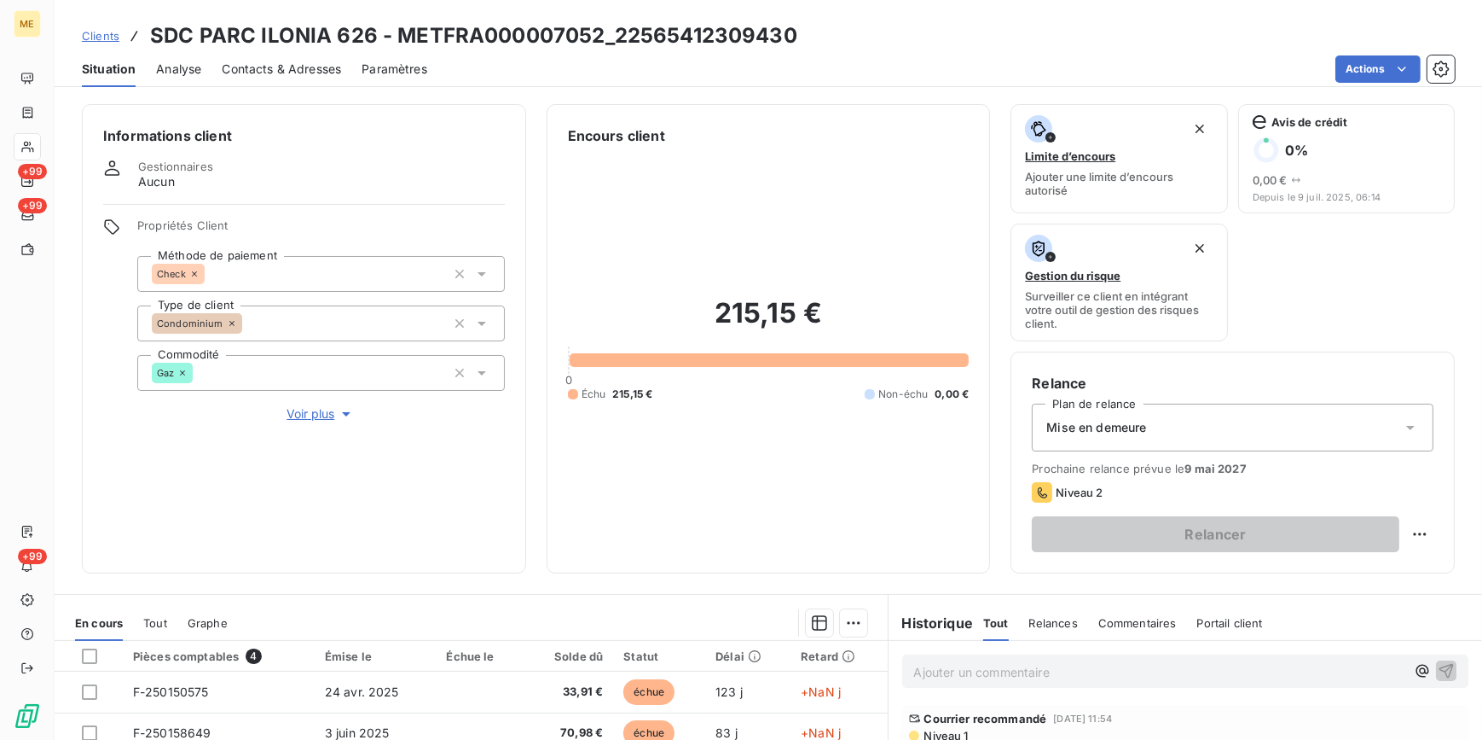
click at [1186, 429] on div "Mise en demeure" at bounding box center [1233, 427] width 402 height 48
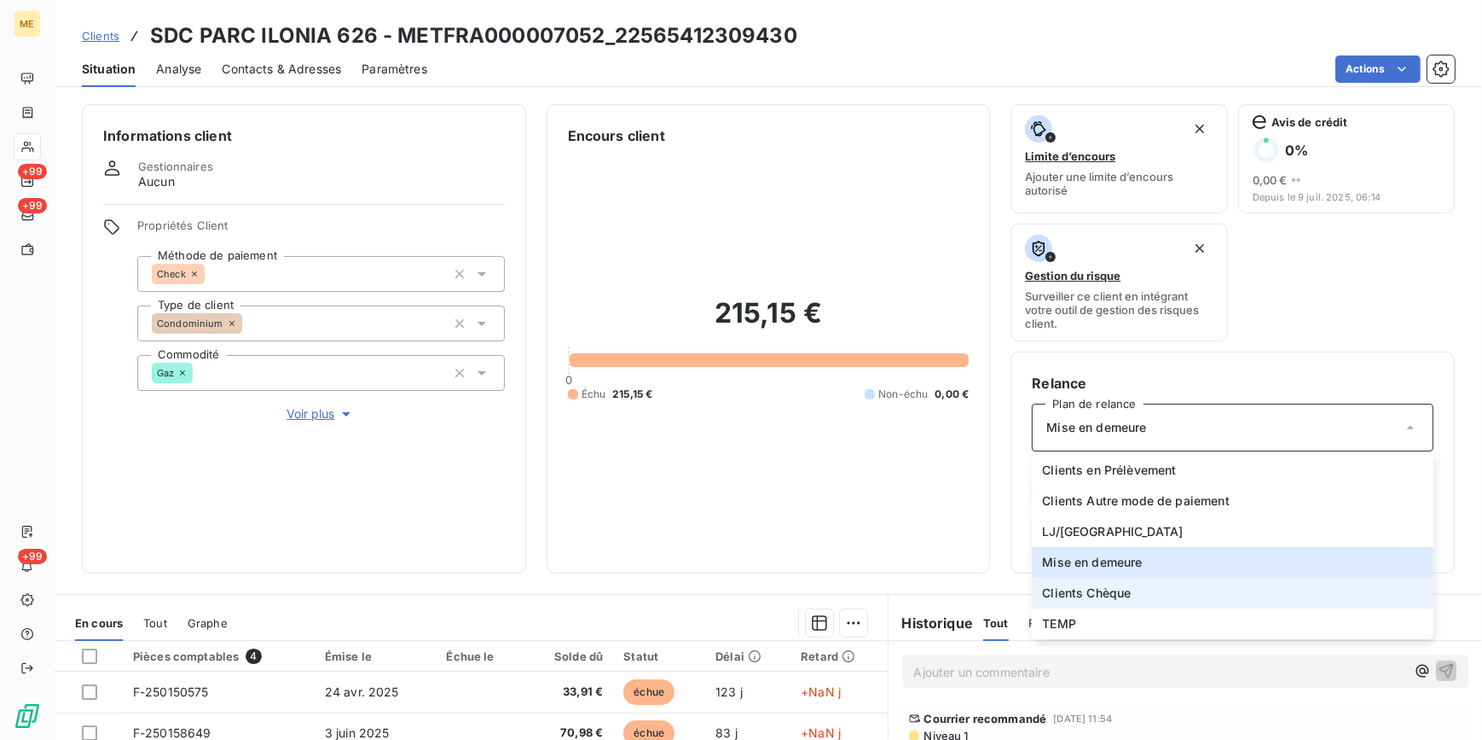
click at [1102, 588] on span "Clients Chèque" at bounding box center [1086, 592] width 89 height 17
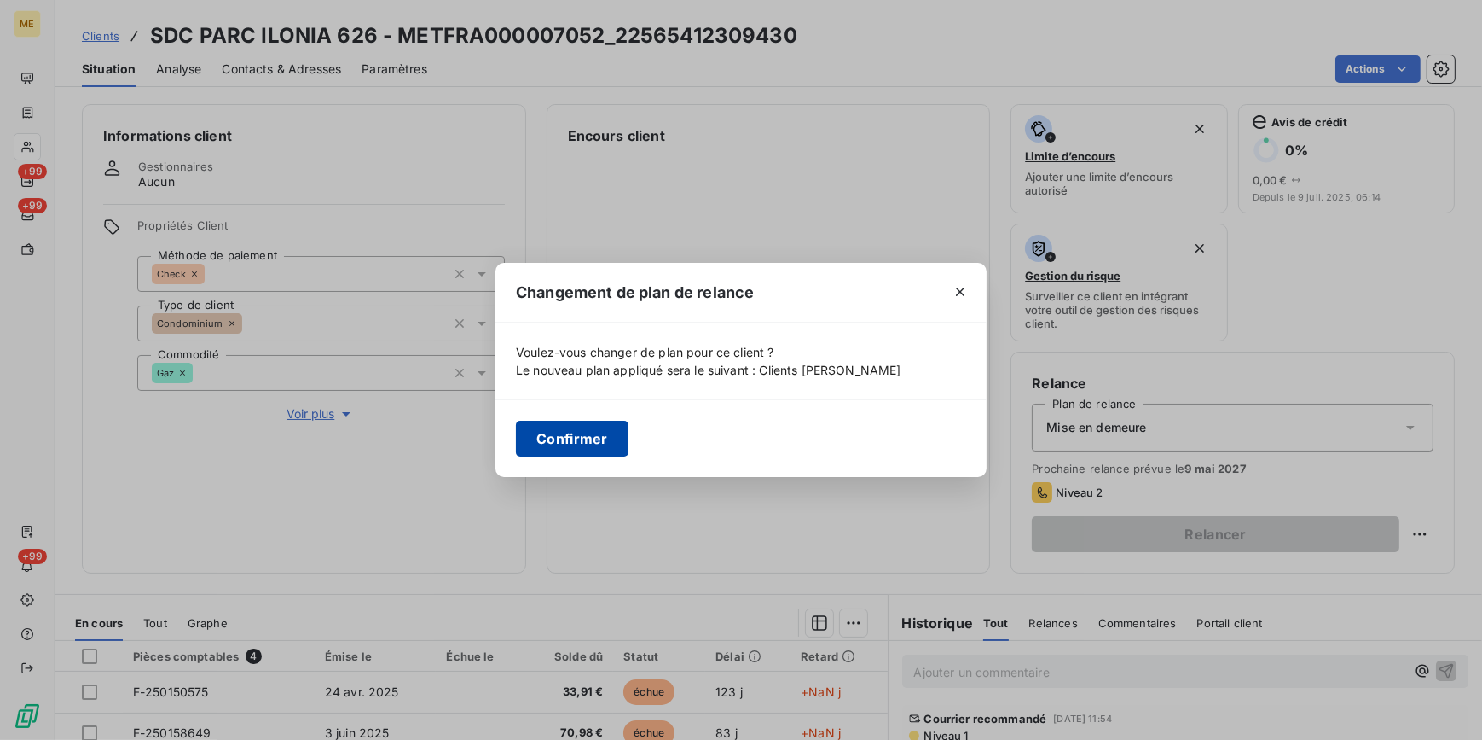
click at [568, 430] on button "Confirmer" at bounding box center [572, 439] width 113 height 36
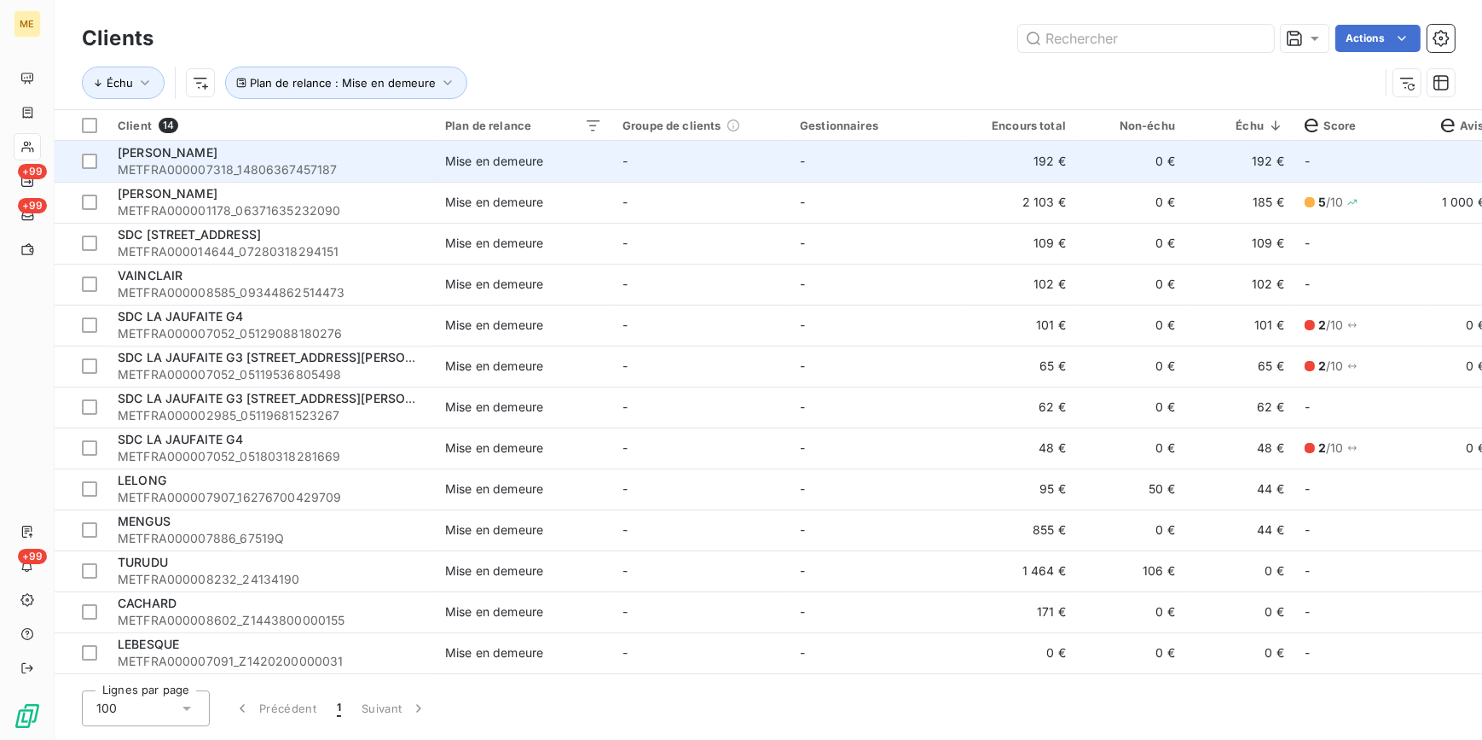
click at [383, 159] on div "[PERSON_NAME]" at bounding box center [271, 152] width 307 height 17
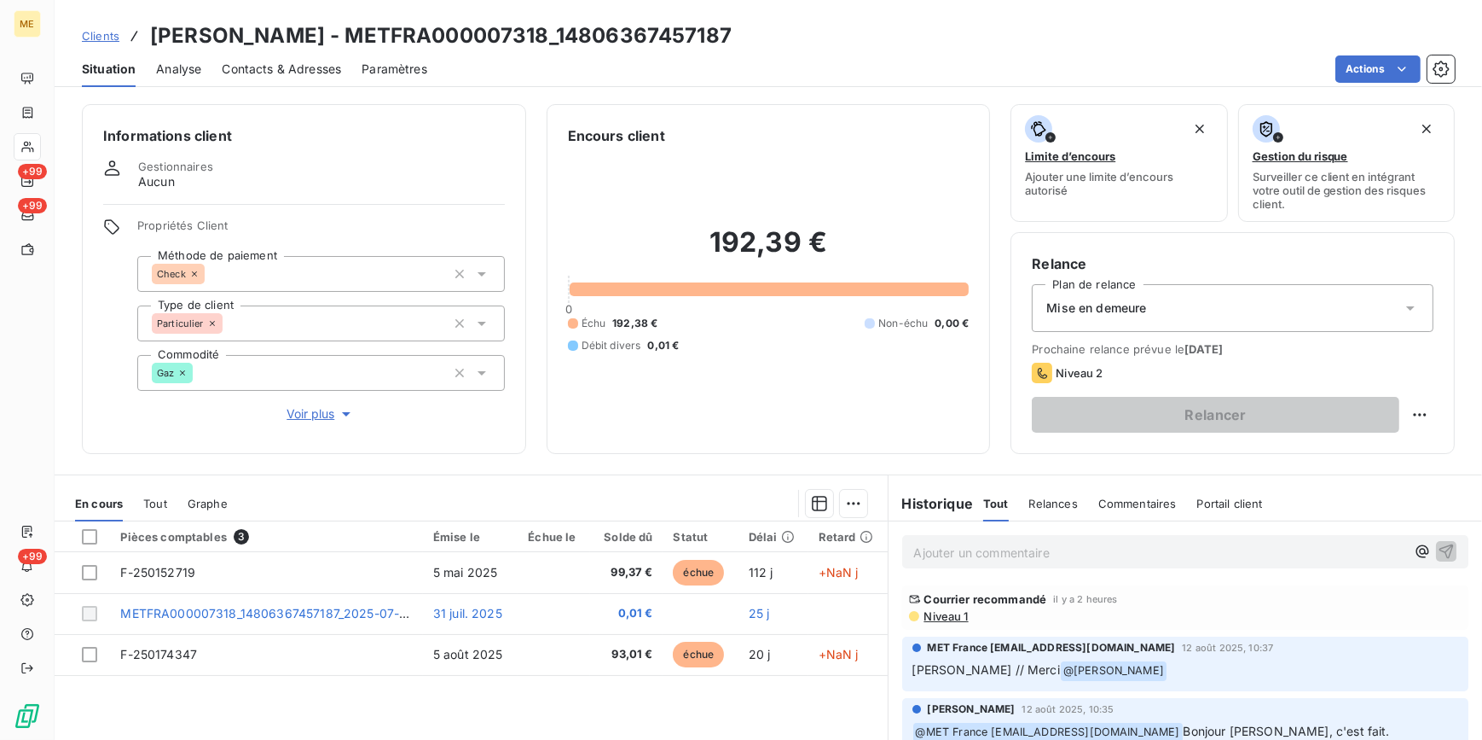
click at [1180, 302] on div "Mise en demeure" at bounding box center [1233, 308] width 402 height 48
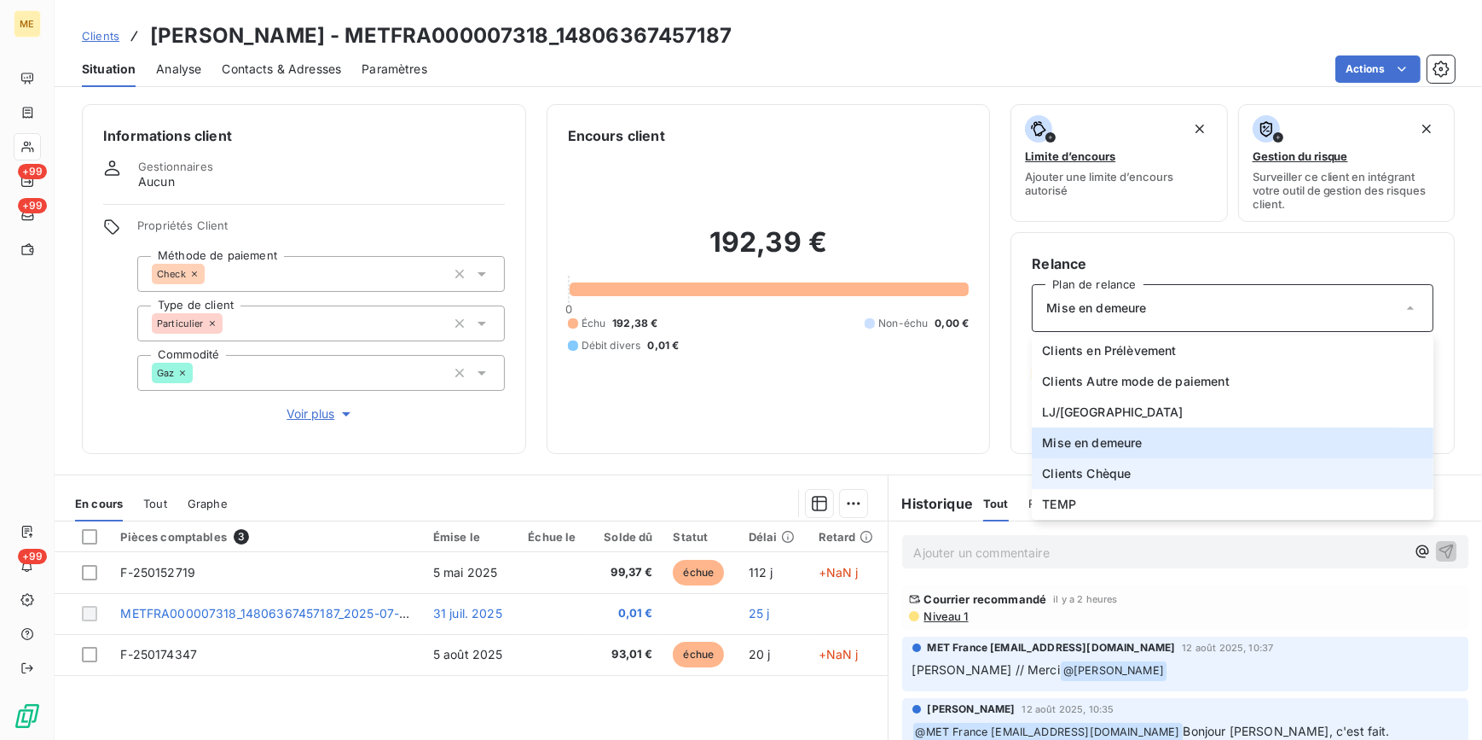
click at [1105, 470] on span "Clients Chèque" at bounding box center [1086, 473] width 89 height 17
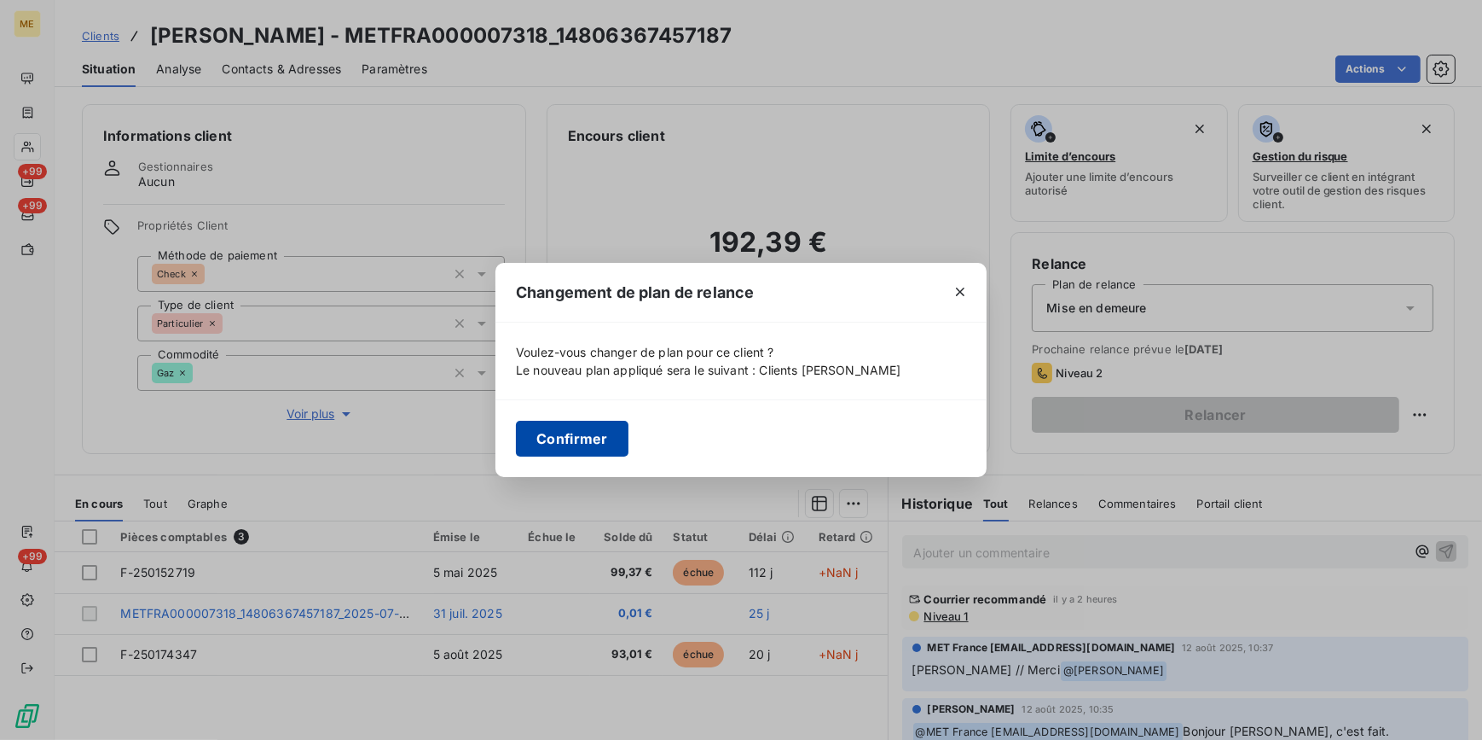
click at [575, 444] on button "Confirmer" at bounding box center [572, 439] width 113 height 36
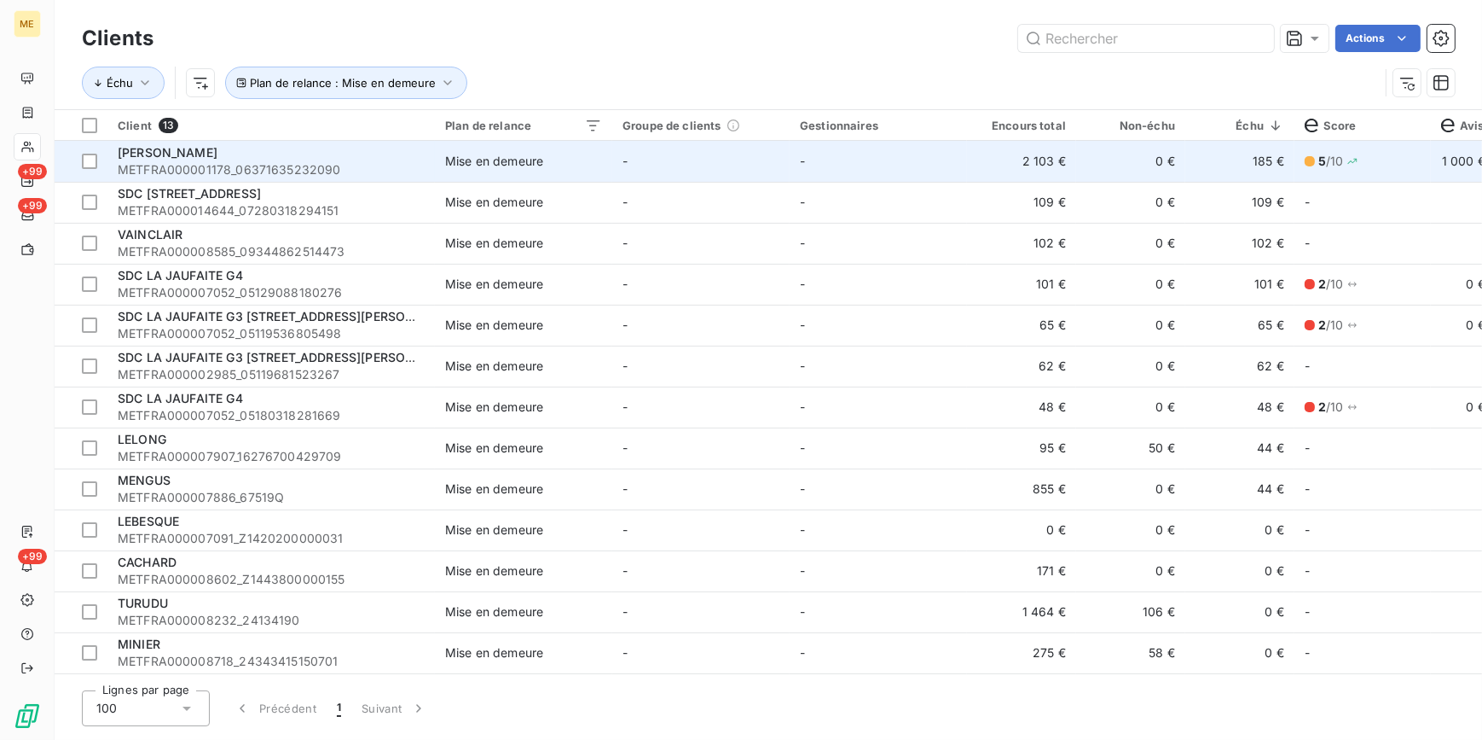
click at [590, 179] on td "Mise en demeure" at bounding box center [523, 161] width 177 height 41
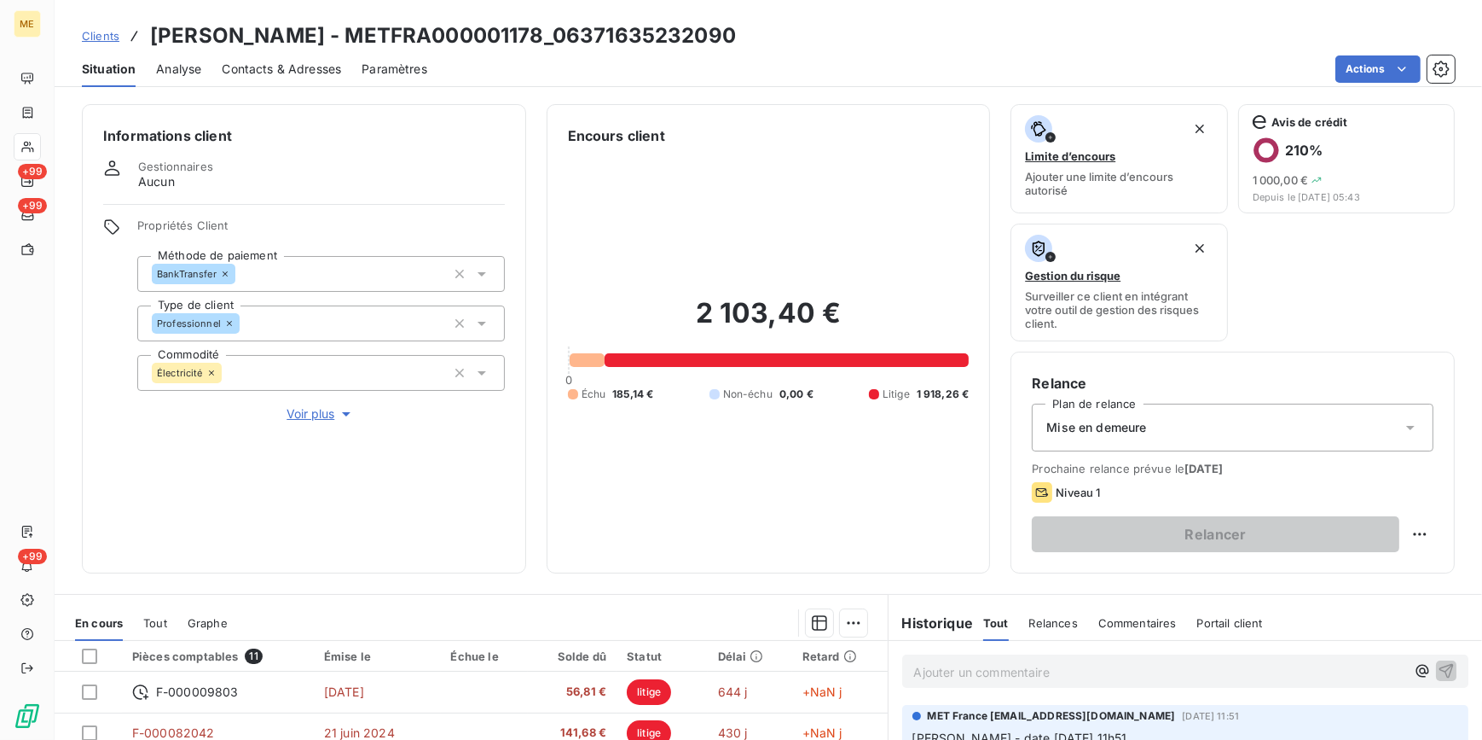
click at [1203, 423] on div "Mise en demeure" at bounding box center [1233, 427] width 402 height 48
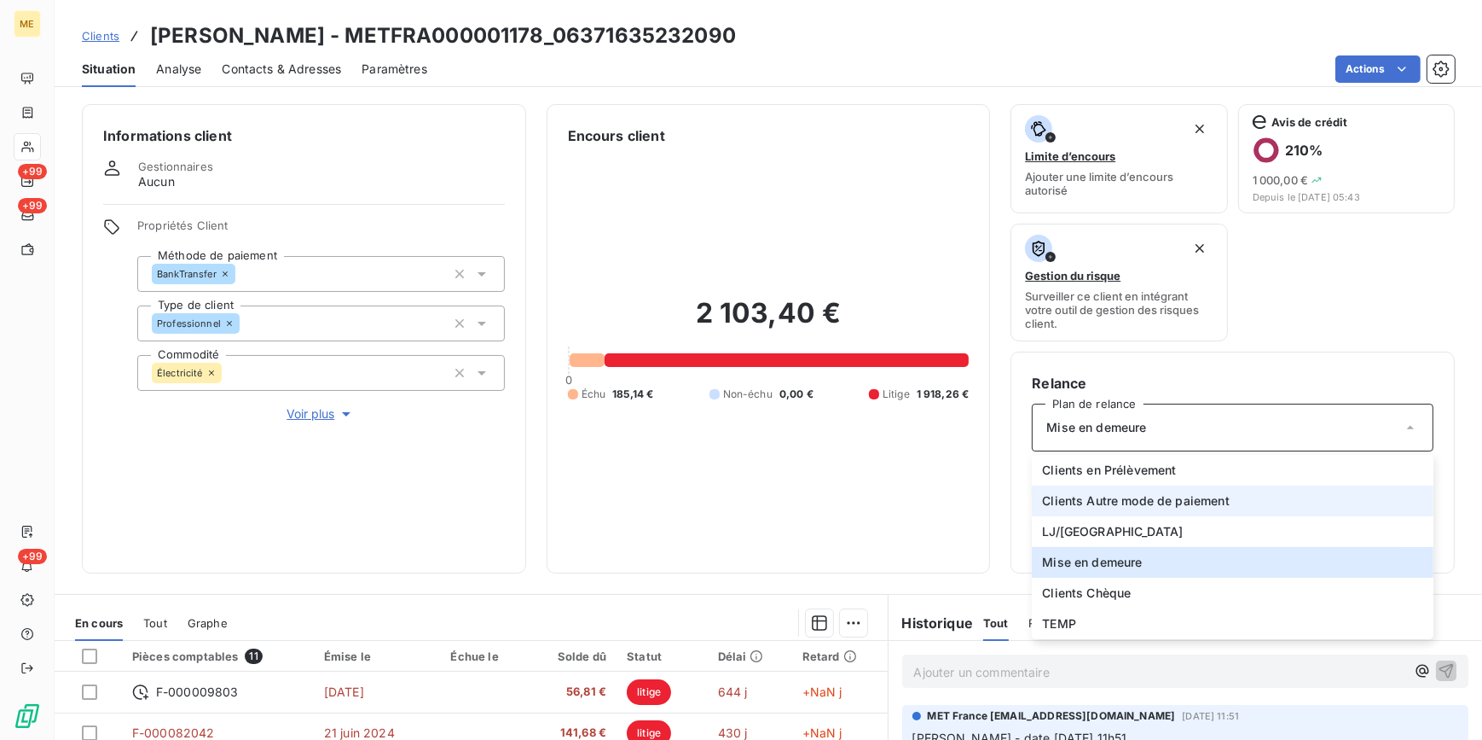
click at [1175, 494] on span "Clients Autre mode de paiement" at bounding box center [1136, 500] width 188 height 17
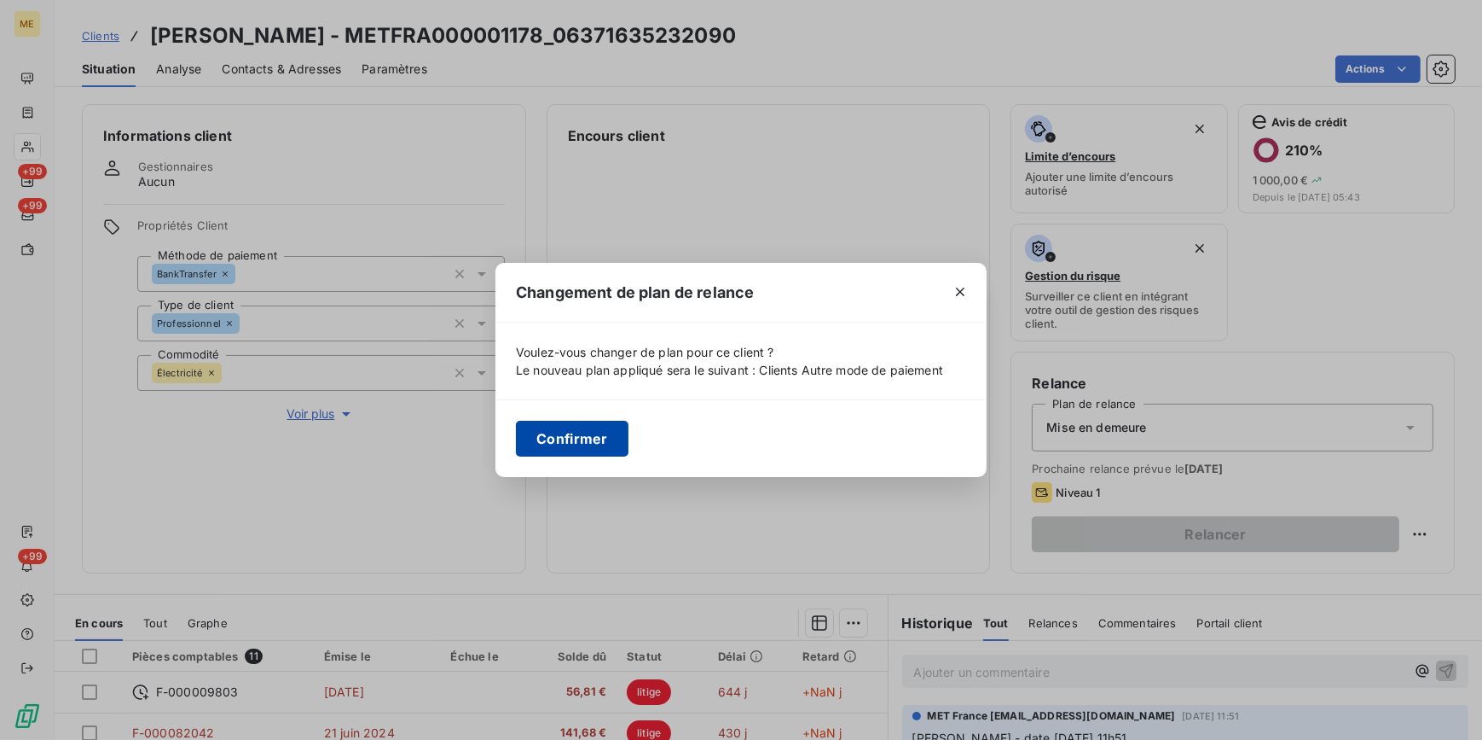
click at [560, 436] on button "Confirmer" at bounding box center [572, 439] width 113 height 36
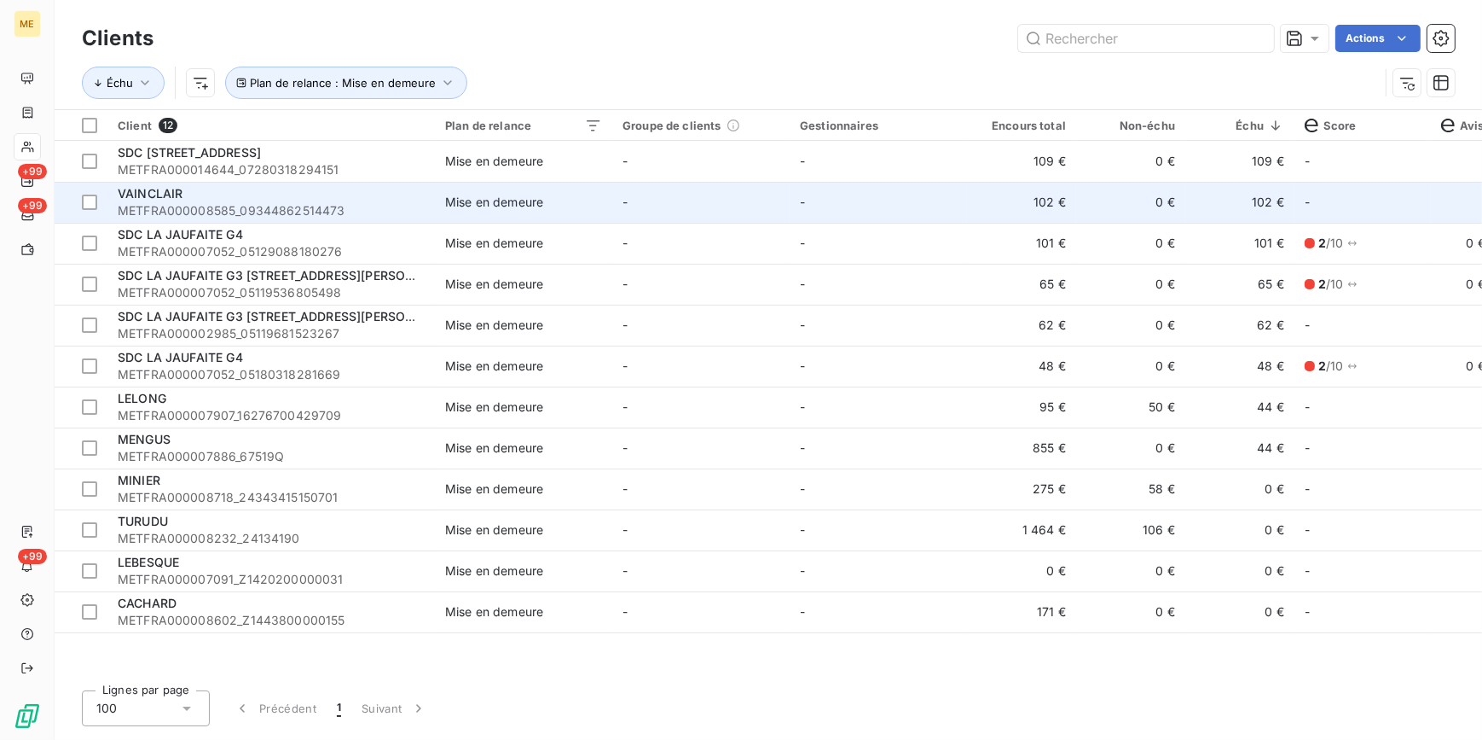
click at [779, 182] on td "-" at bounding box center [700, 202] width 177 height 41
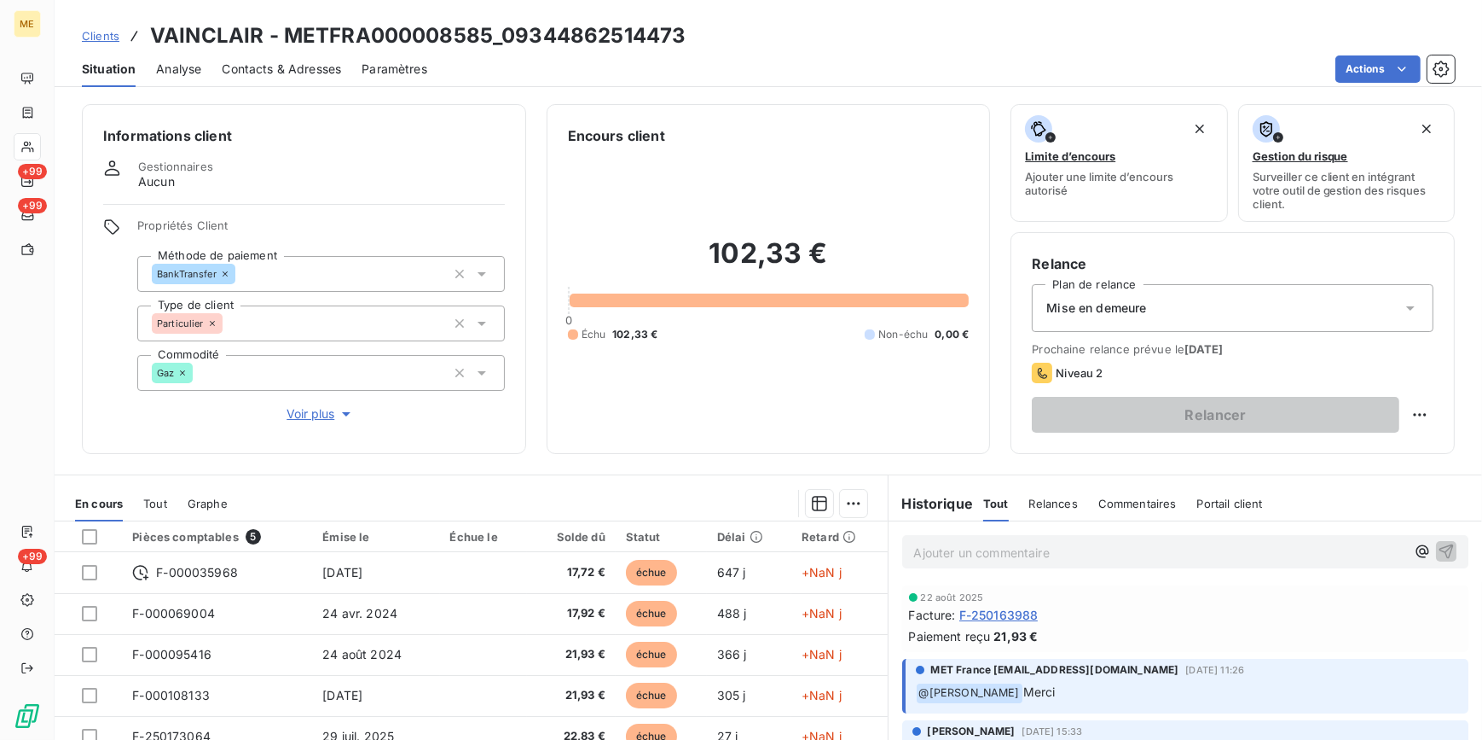
drag, startPoint x: 1210, startPoint y: 312, endPoint x: 1202, endPoint y: 331, distance: 20.6
click at [1210, 313] on div "Mise en demeure" at bounding box center [1233, 308] width 402 height 48
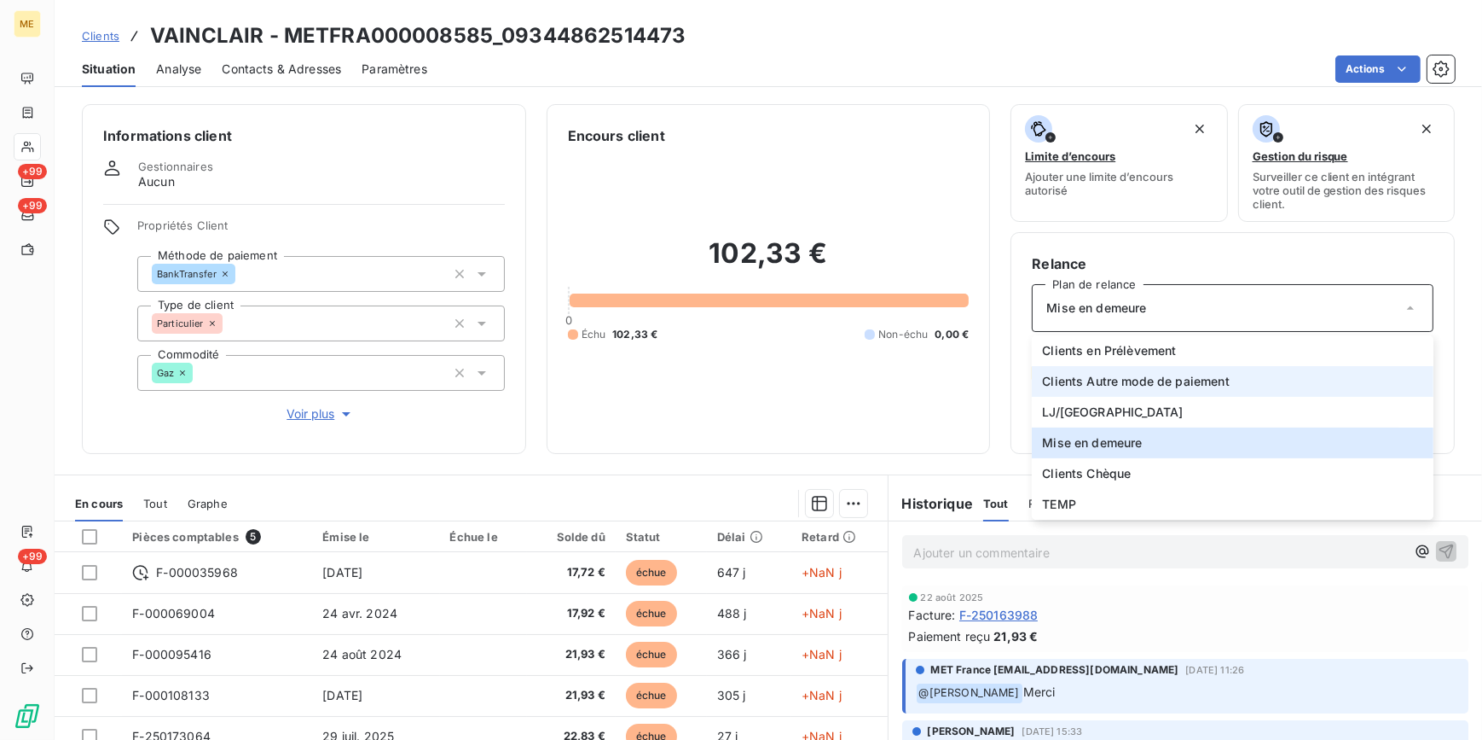
drag, startPoint x: 1176, startPoint y: 381, endPoint x: 1168, endPoint y: 384, distance: 8.9
click at [1168, 384] on span "Clients Autre mode de paiement" at bounding box center [1136, 381] width 188 height 17
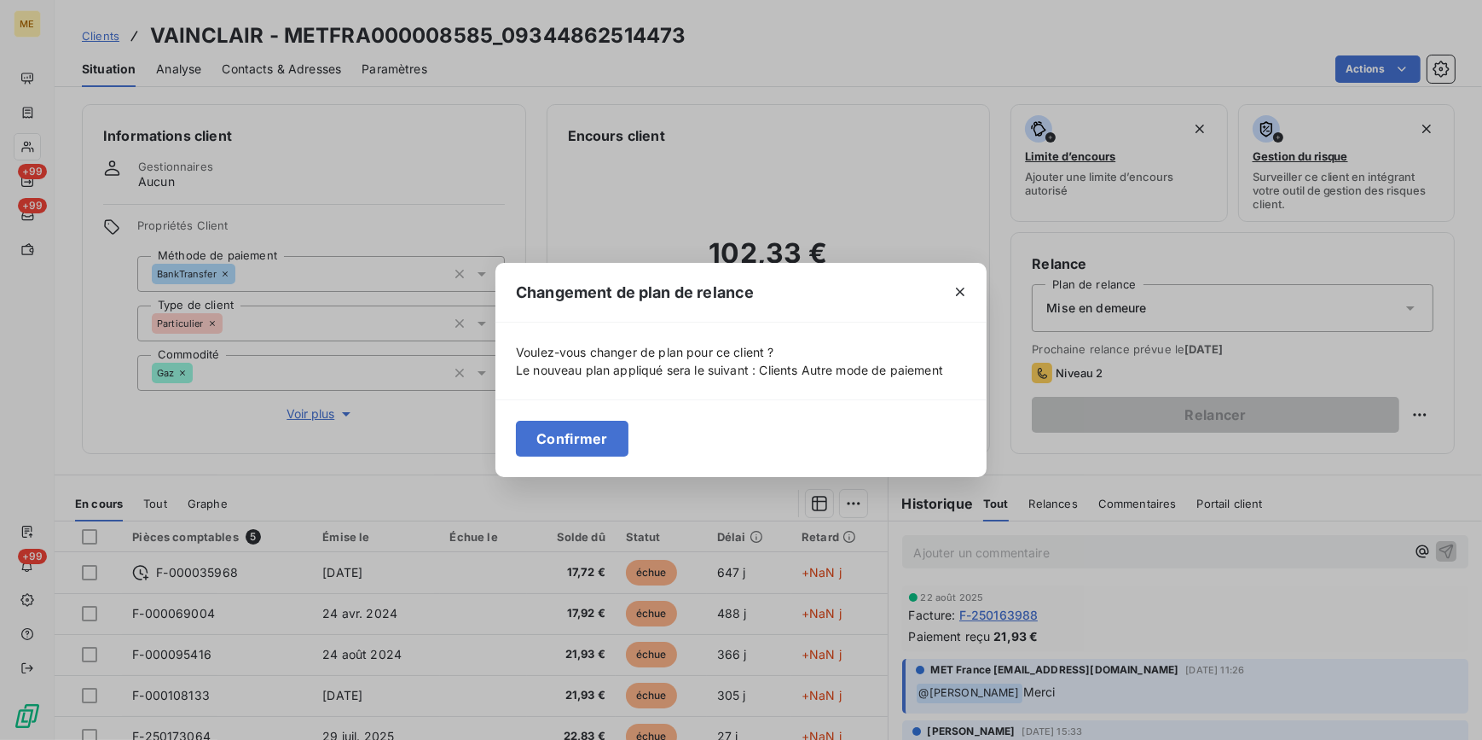
click at [635, 434] on div "Confirmer" at bounding box center [741, 438] width 491 height 78
click at [620, 440] on button "Confirmer" at bounding box center [572, 439] width 113 height 36
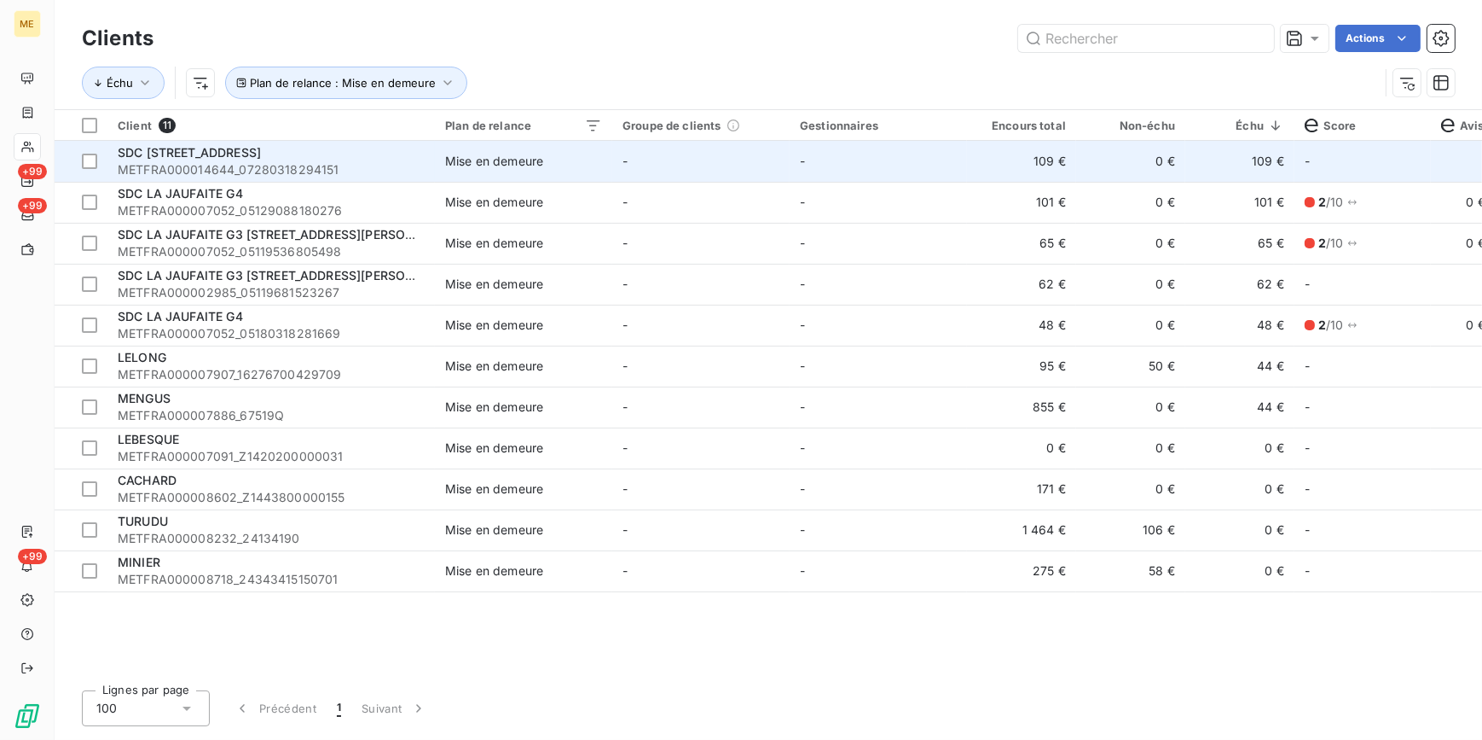
click at [608, 169] on td "Mise en demeure" at bounding box center [523, 161] width 177 height 41
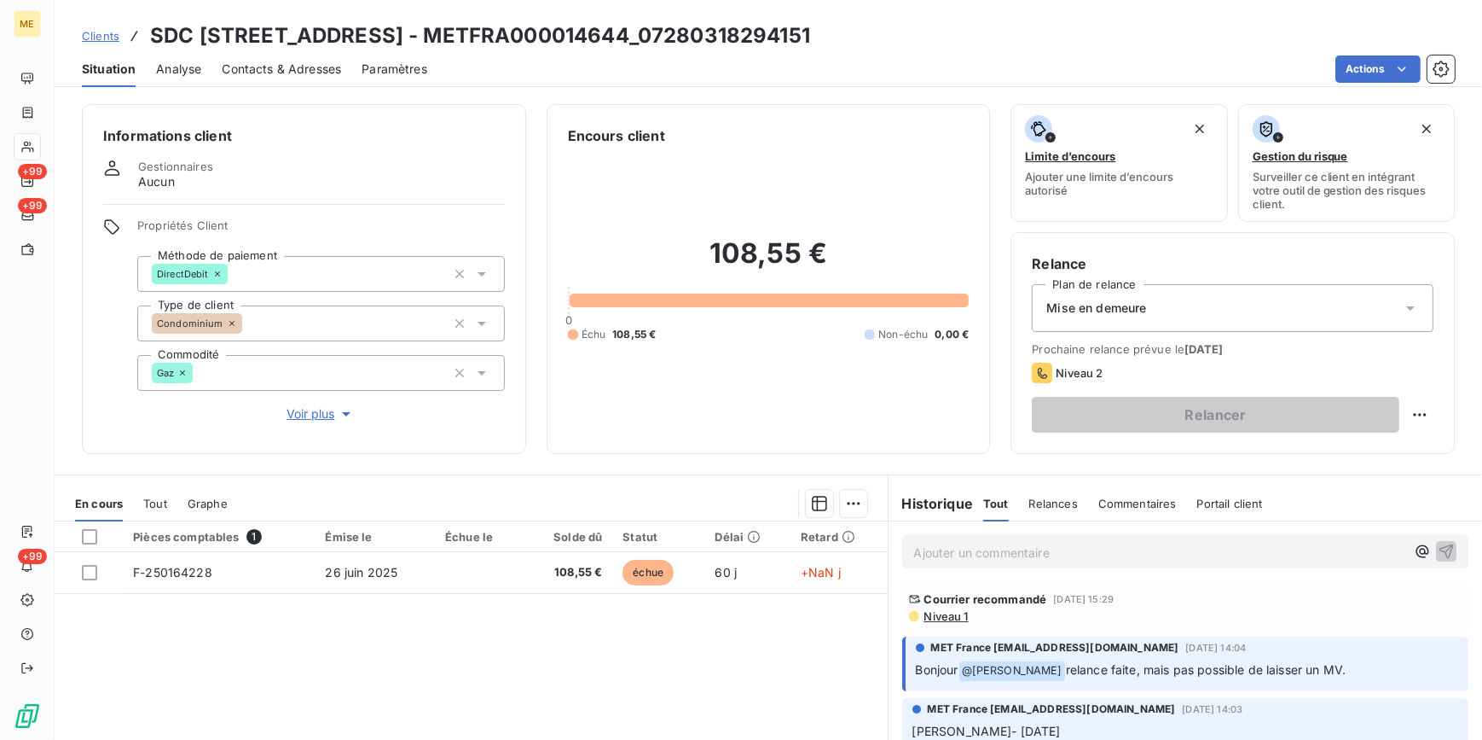
click at [1130, 320] on div "Mise en demeure" at bounding box center [1233, 308] width 402 height 48
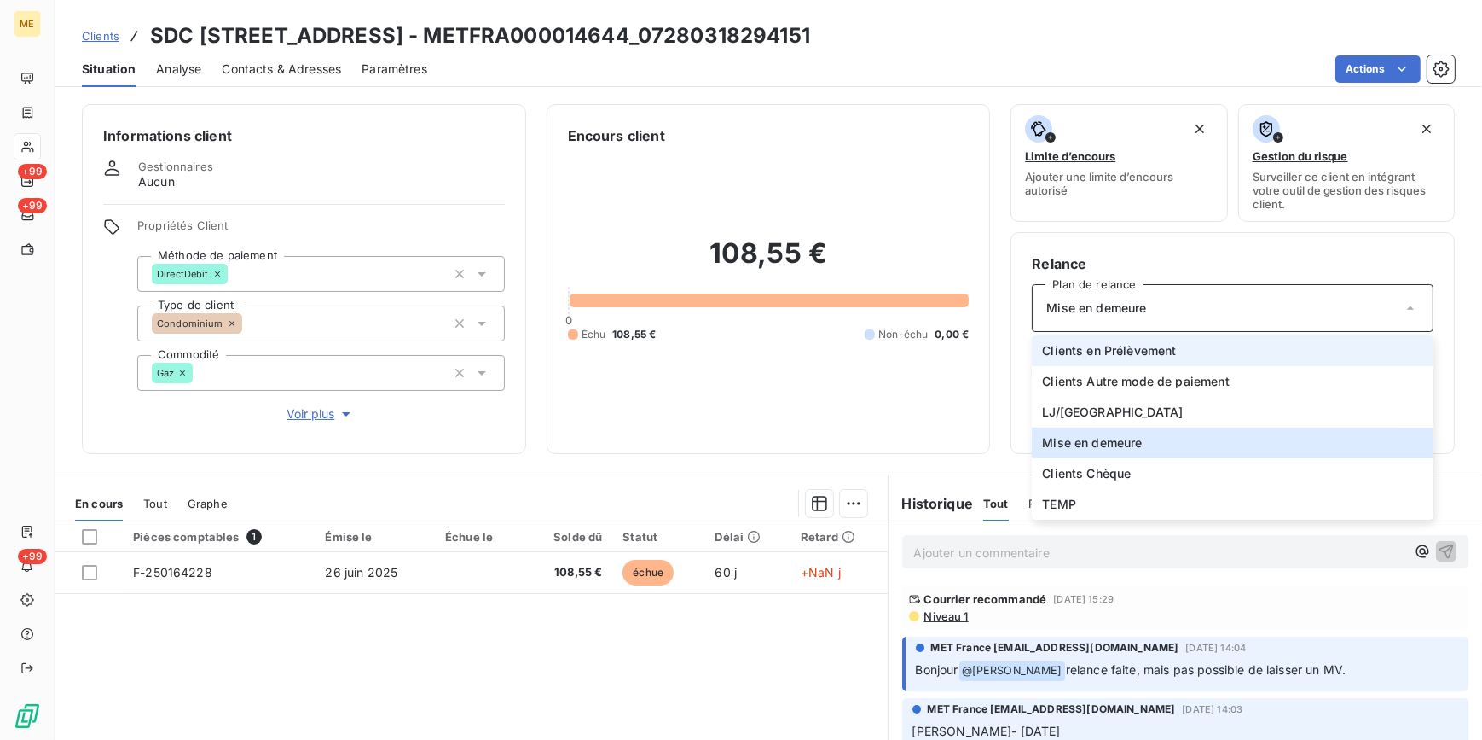
click at [1131, 351] on span "Clients en Prélèvement" at bounding box center [1109, 350] width 134 height 17
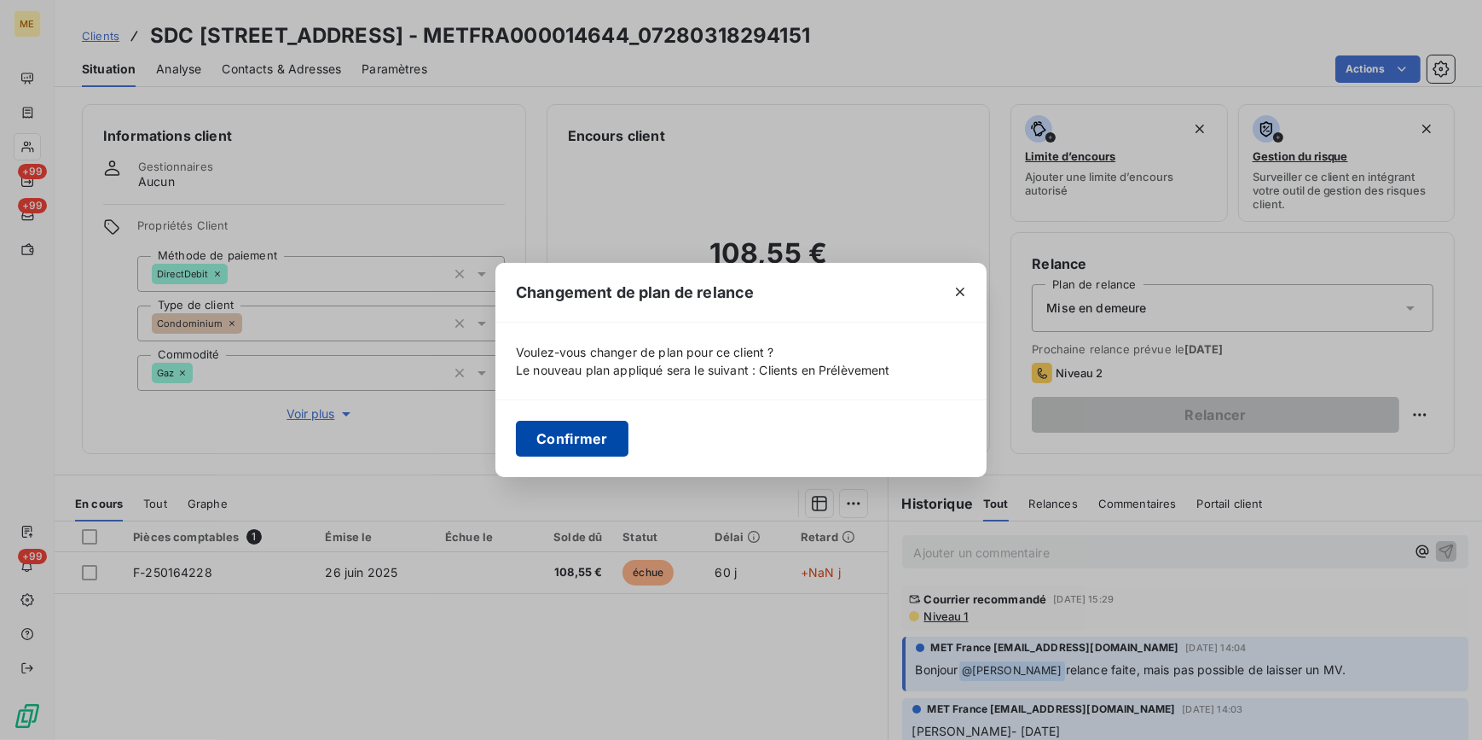
click at [563, 444] on button "Confirmer" at bounding box center [572, 439] width 113 height 36
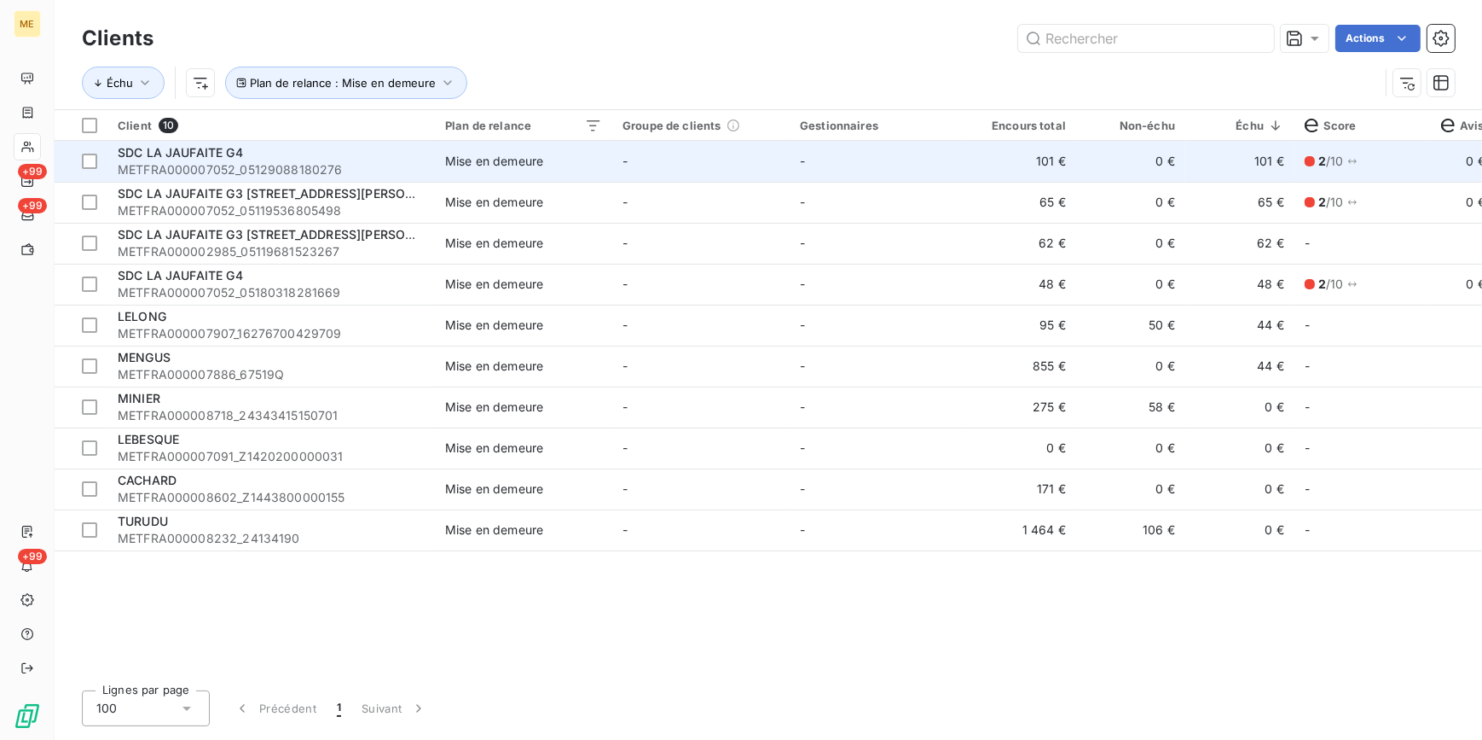
click at [374, 145] on div "SDC LA JAUFAITE G4" at bounding box center [271, 152] width 307 height 17
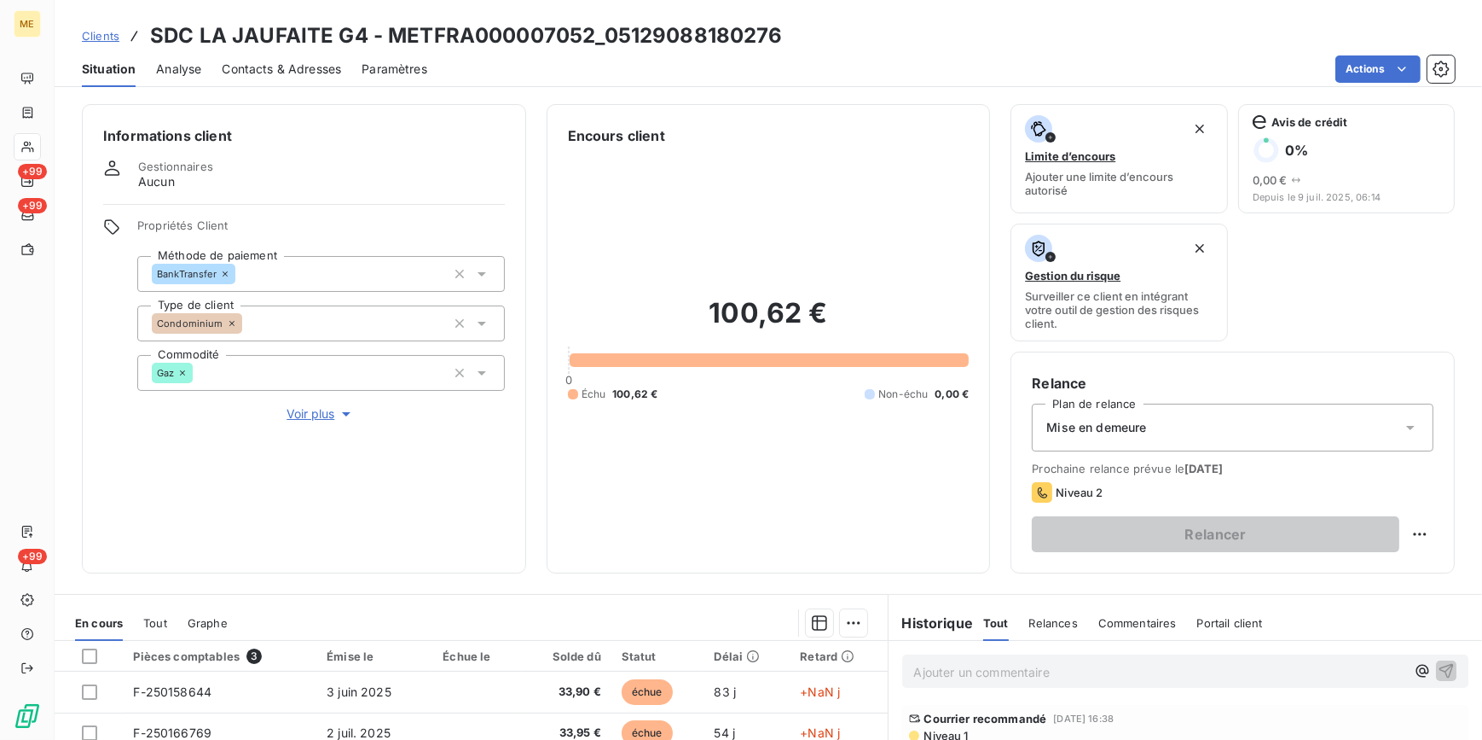
click at [1192, 426] on div "Mise en demeure" at bounding box center [1233, 427] width 402 height 48
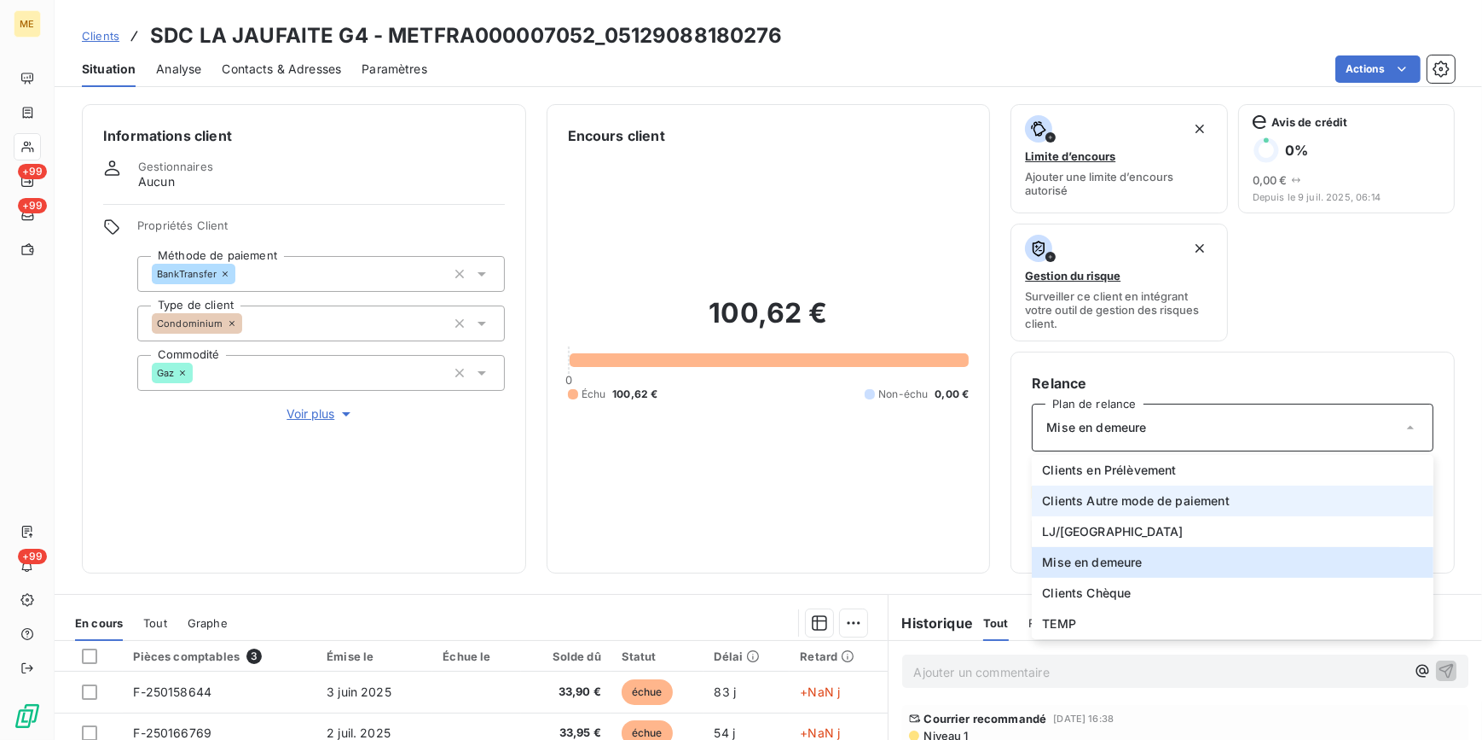
click at [1139, 495] on span "Clients Autre mode de paiement" at bounding box center [1136, 500] width 188 height 17
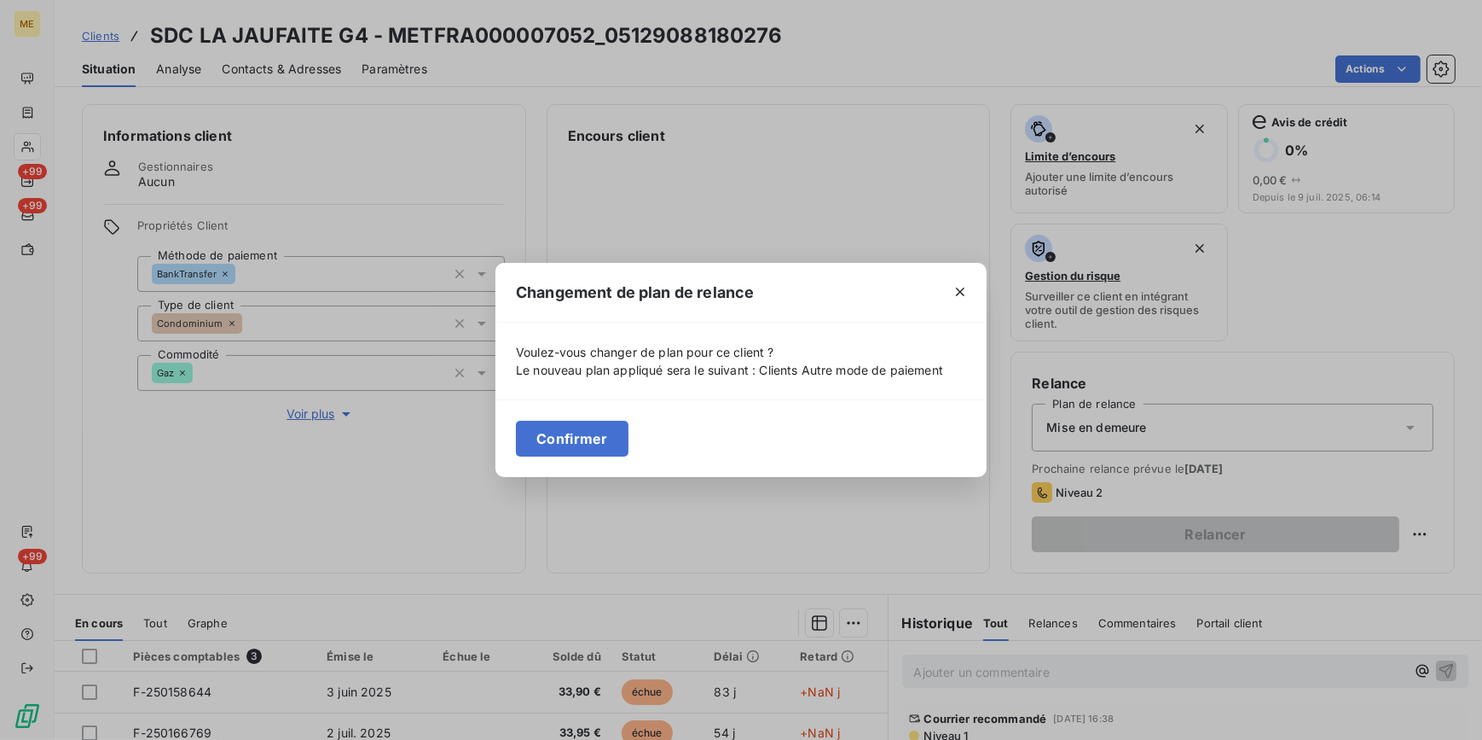
drag, startPoint x: 590, startPoint y: 429, endPoint x: 576, endPoint y: 428, distance: 14.5
click at [585, 430] on button "Confirmer" at bounding box center [572, 439] width 113 height 36
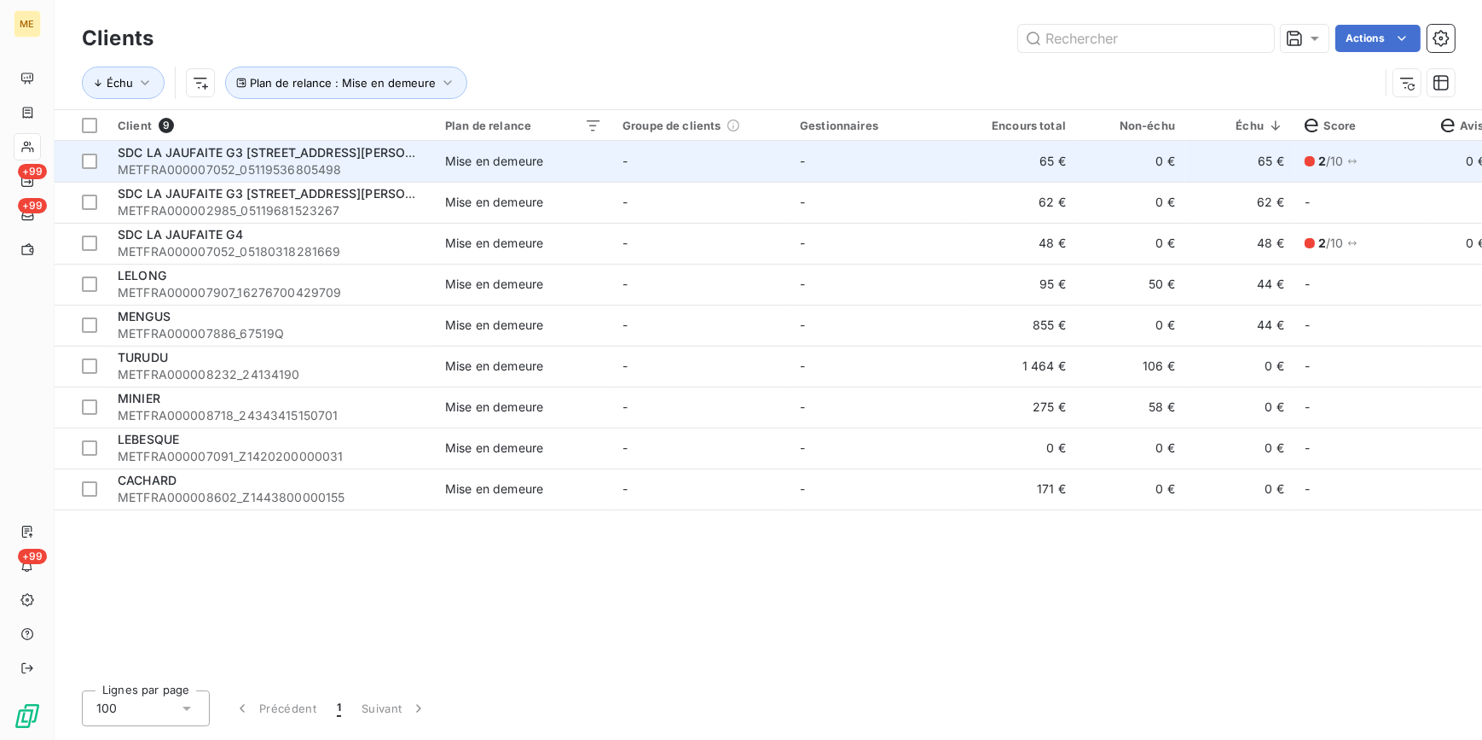
click at [508, 176] on td "Mise en demeure" at bounding box center [523, 161] width 177 height 41
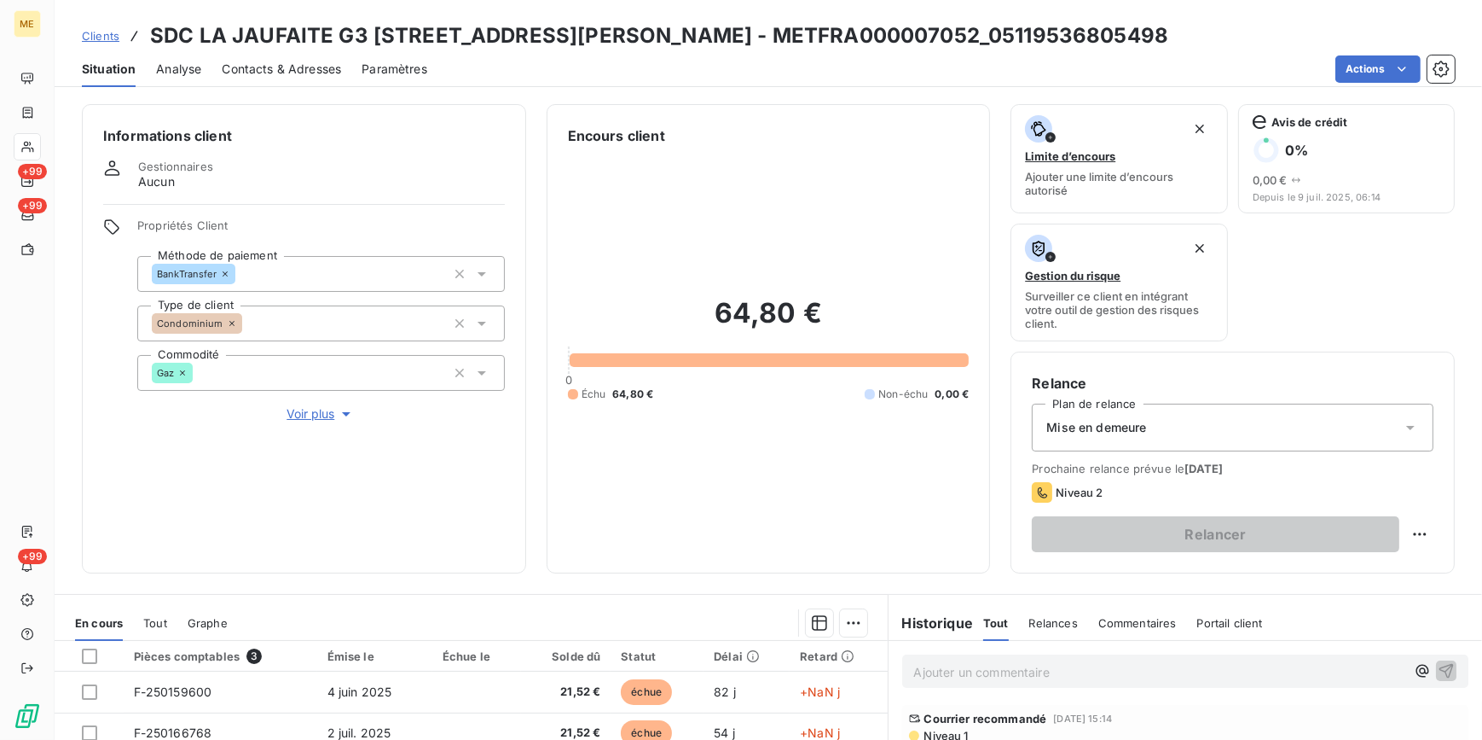
click at [1241, 432] on div "Mise en demeure" at bounding box center [1233, 427] width 402 height 48
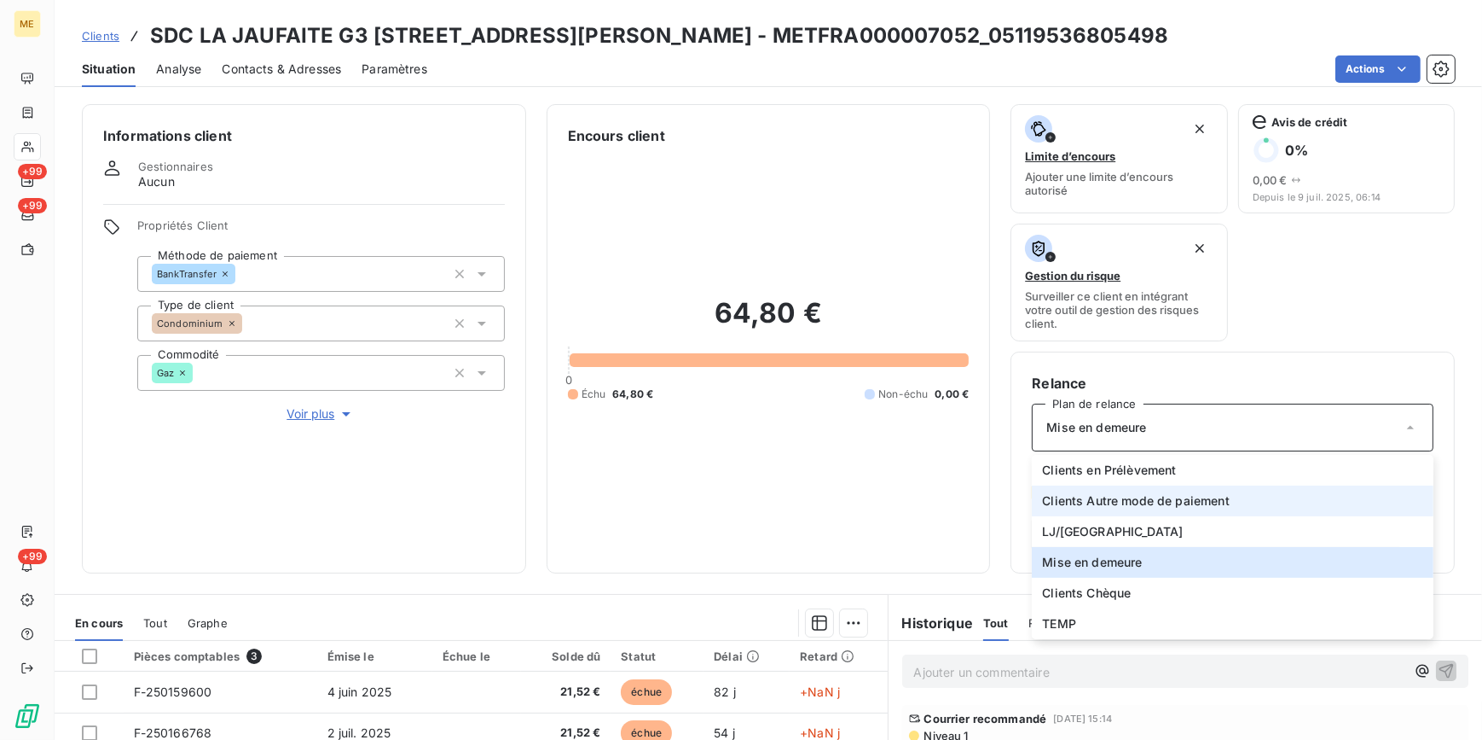
click at [1191, 498] on span "Clients Autre mode de paiement" at bounding box center [1136, 500] width 188 height 17
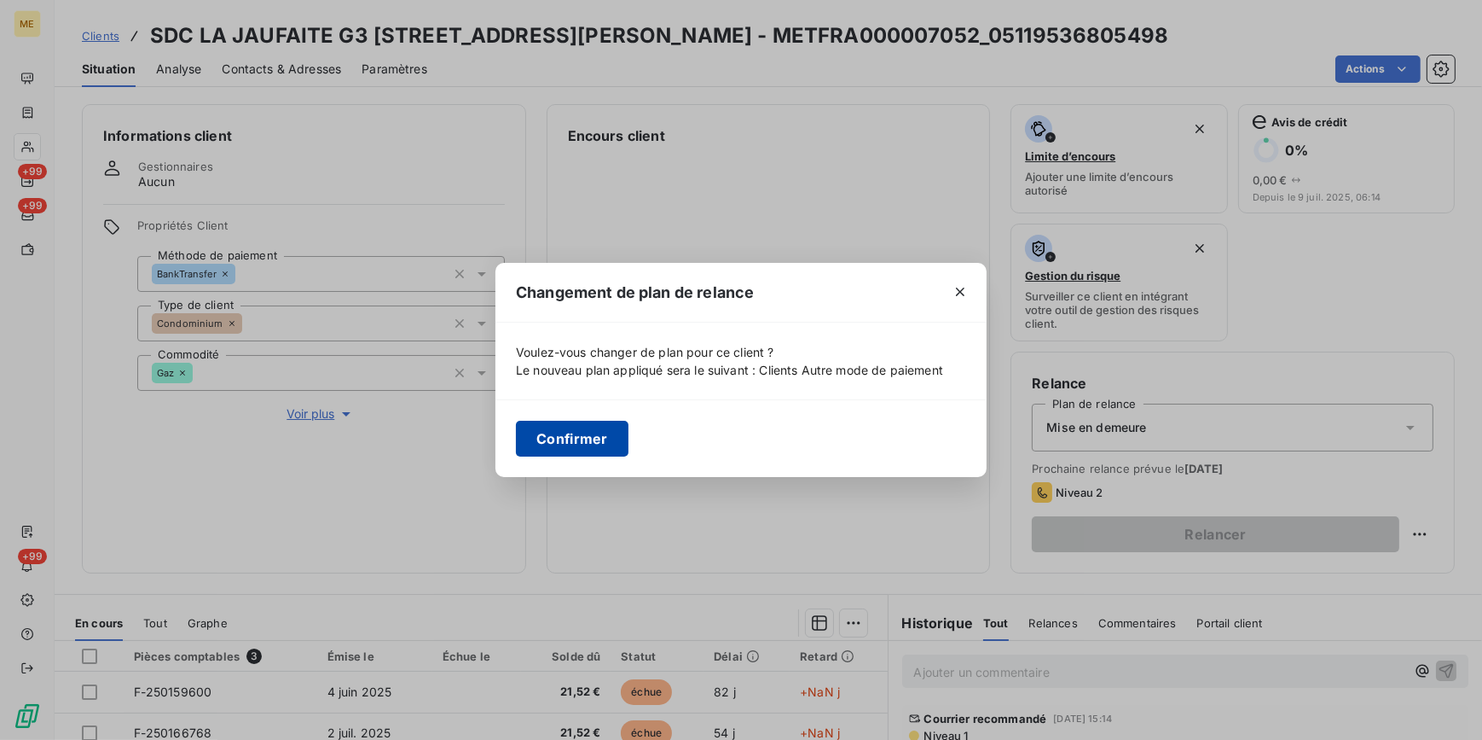
click at [586, 442] on button "Confirmer" at bounding box center [572, 439] width 113 height 36
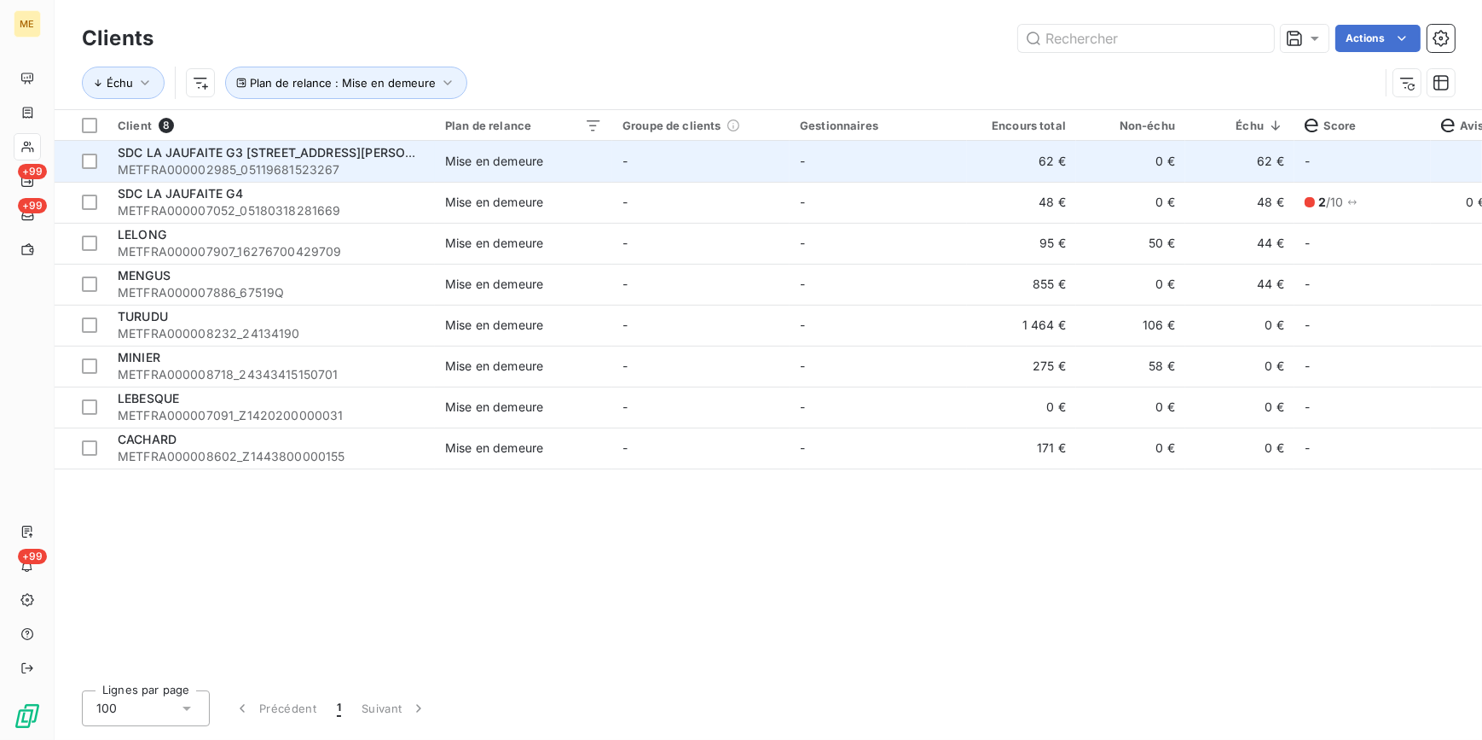
click at [431, 161] on td "SDC LA JAUFAITE G3 [STREET_ADDRESS][PERSON_NAME] METFRA000002985_05119681523267" at bounding box center [271, 161] width 328 height 41
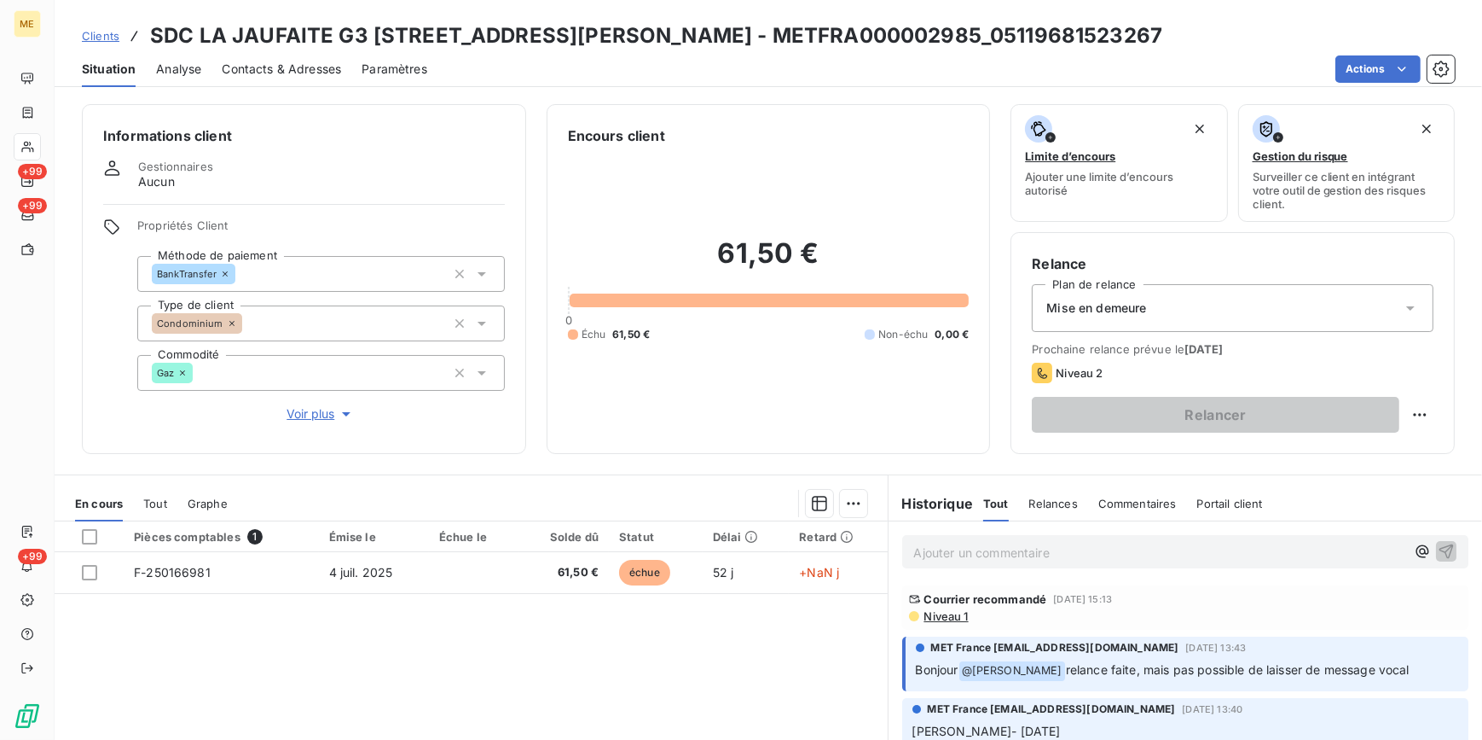
click at [1207, 295] on div "Mise en demeure" at bounding box center [1233, 308] width 402 height 48
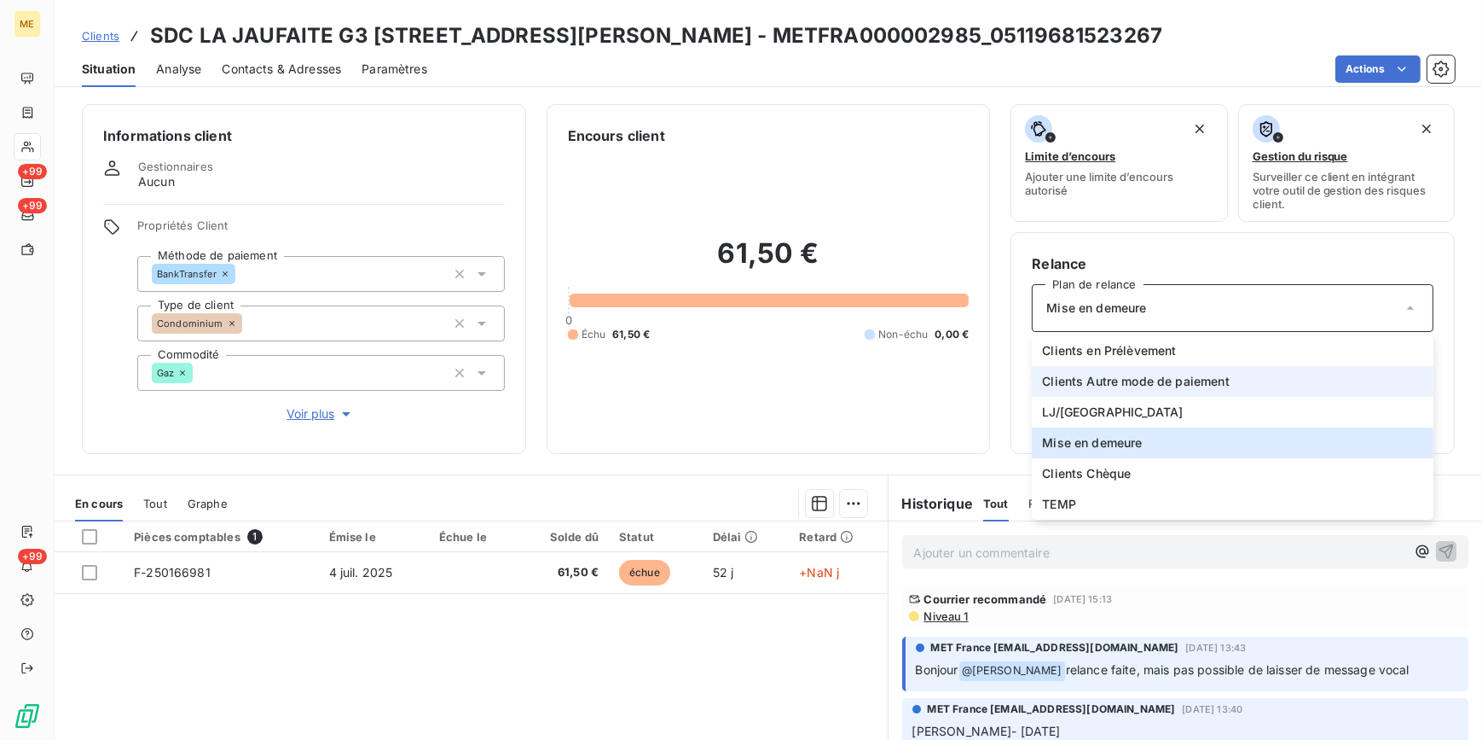
click at [1164, 383] on span "Clients Autre mode de paiement" at bounding box center [1136, 381] width 188 height 17
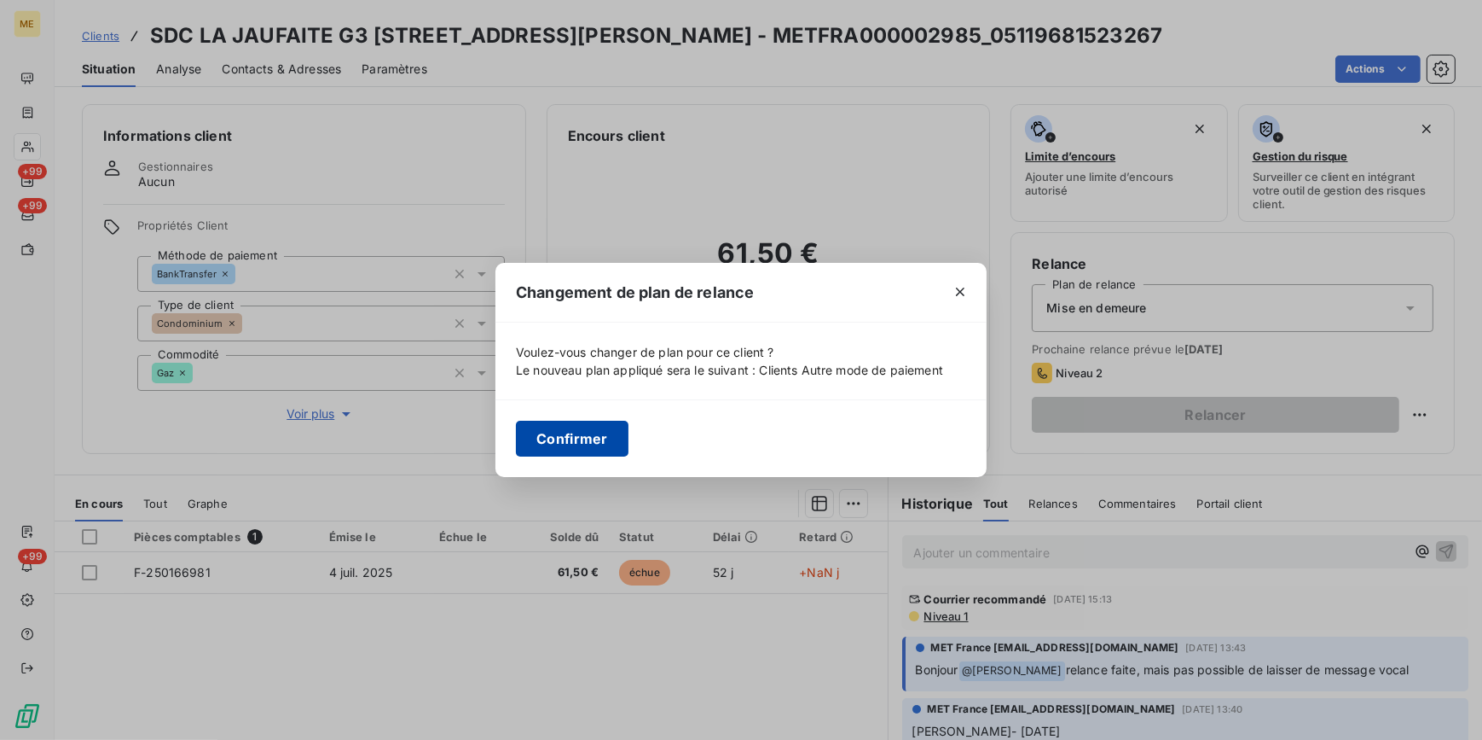
click at [584, 441] on button "Confirmer" at bounding box center [572, 439] width 113 height 36
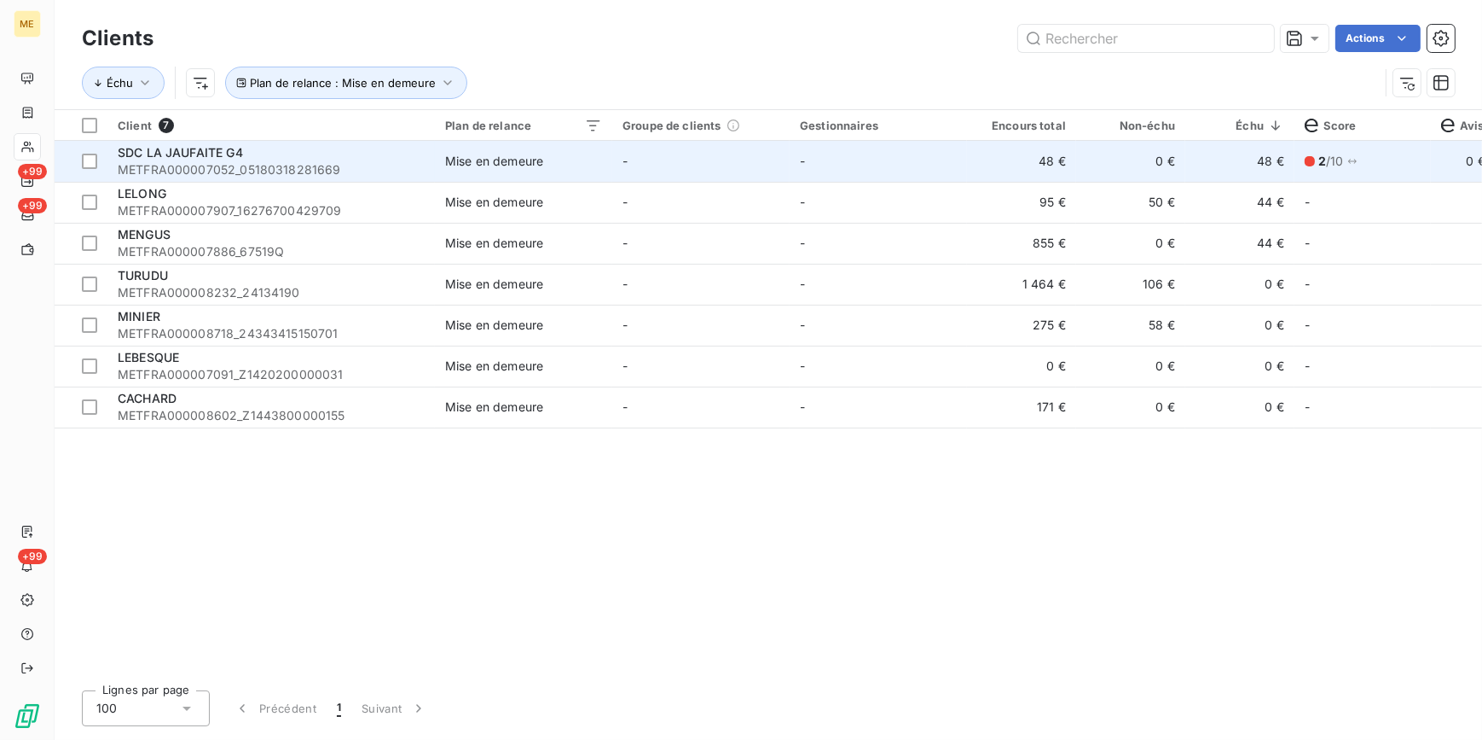
click at [310, 166] on span "METFRA000007052_05180318281669" at bounding box center [271, 169] width 307 height 17
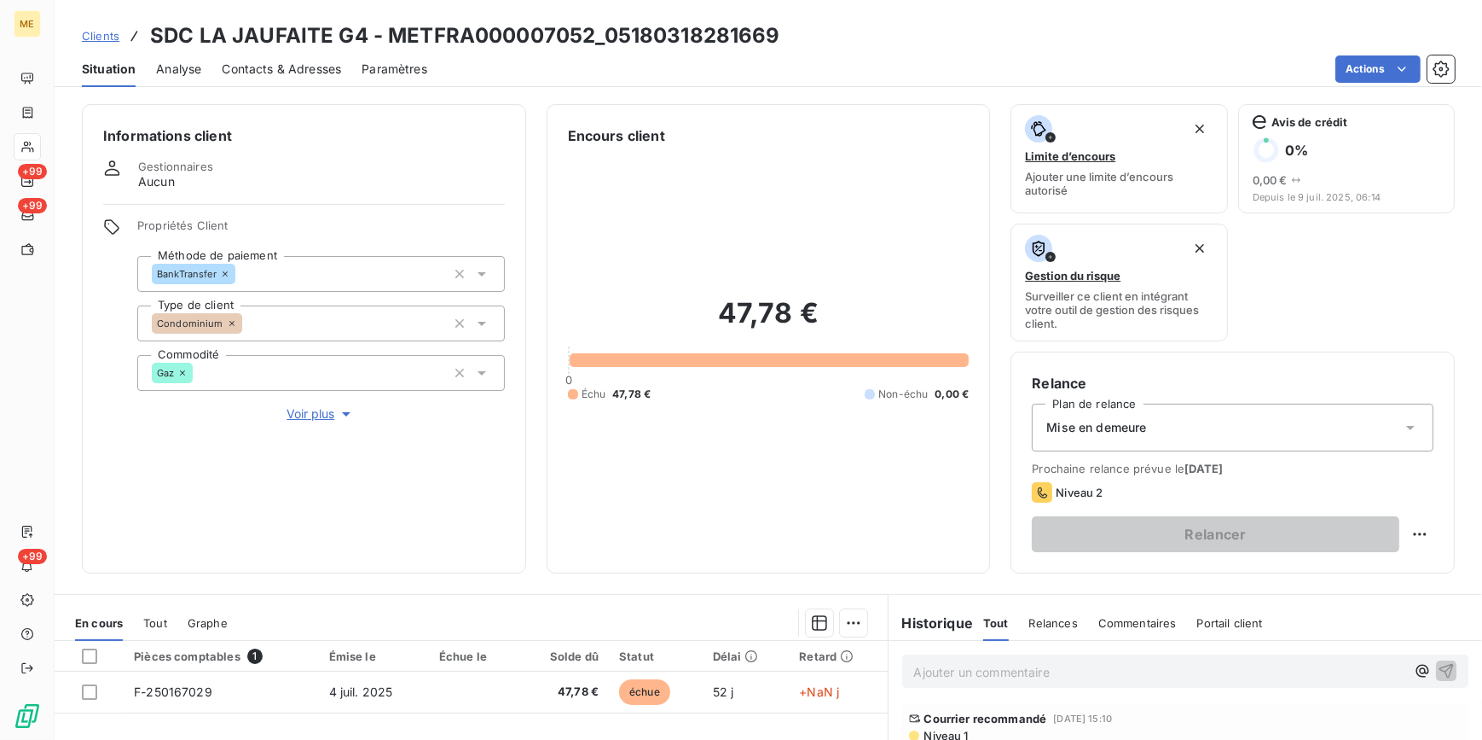
click at [1197, 415] on div "Mise en demeure" at bounding box center [1233, 427] width 402 height 48
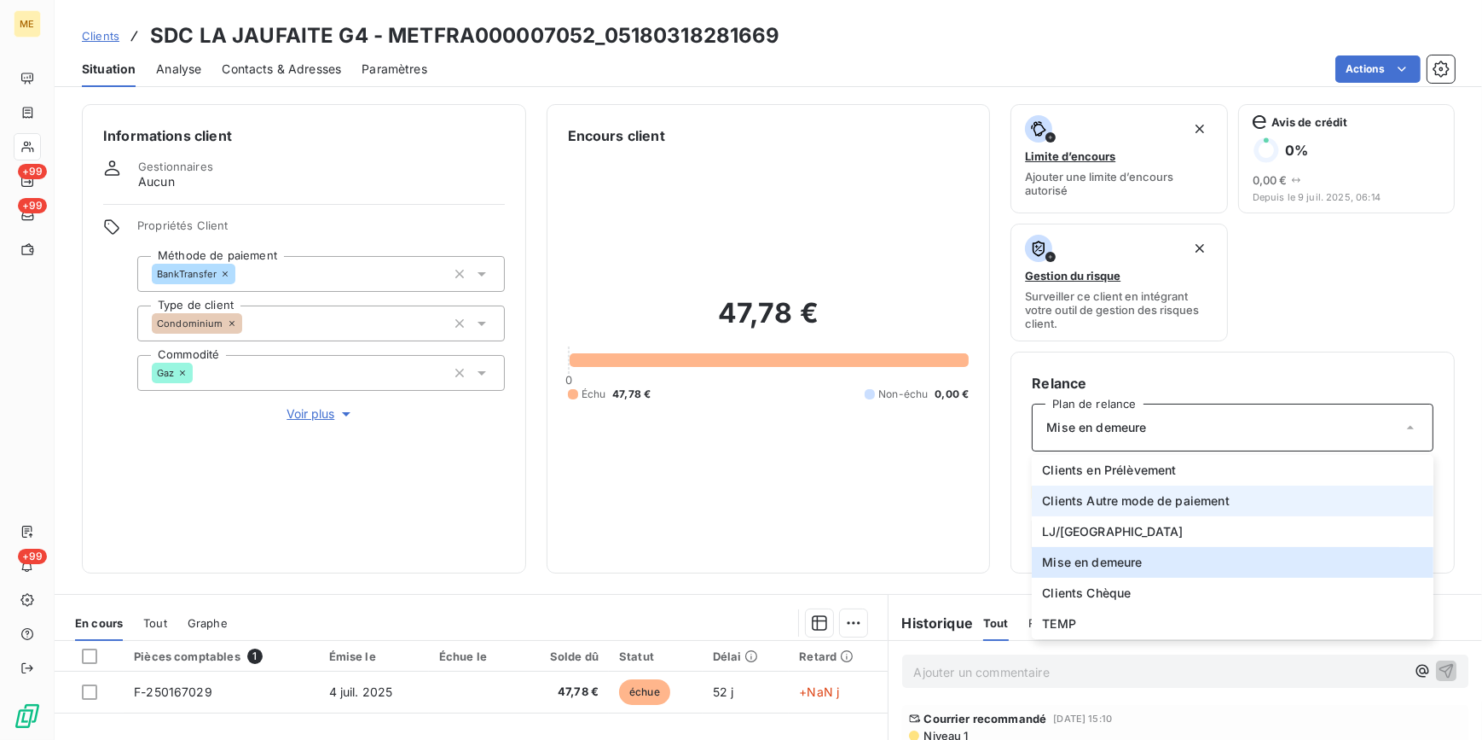
click at [1149, 498] on span "Clients Autre mode de paiement" at bounding box center [1136, 500] width 188 height 17
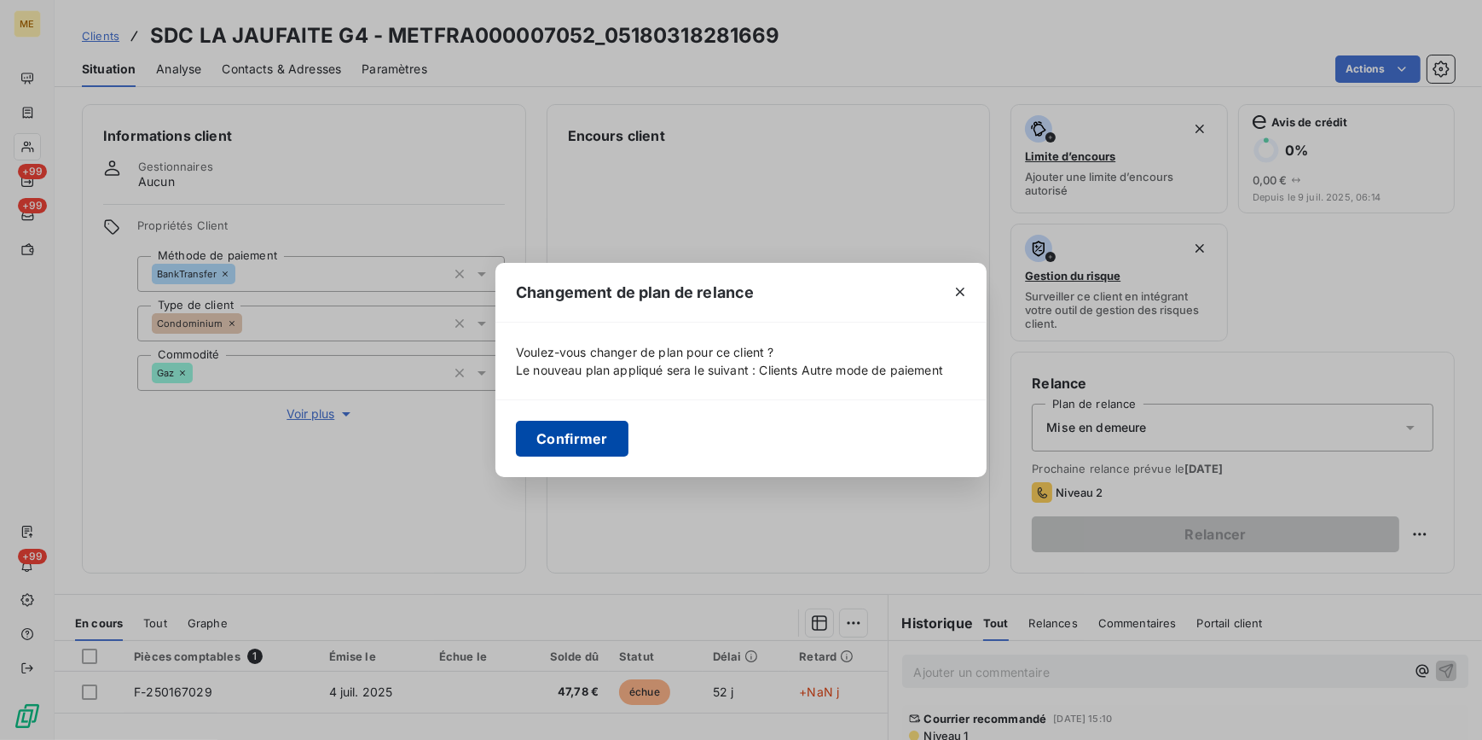
click at [556, 438] on button "Confirmer" at bounding box center [572, 439] width 113 height 36
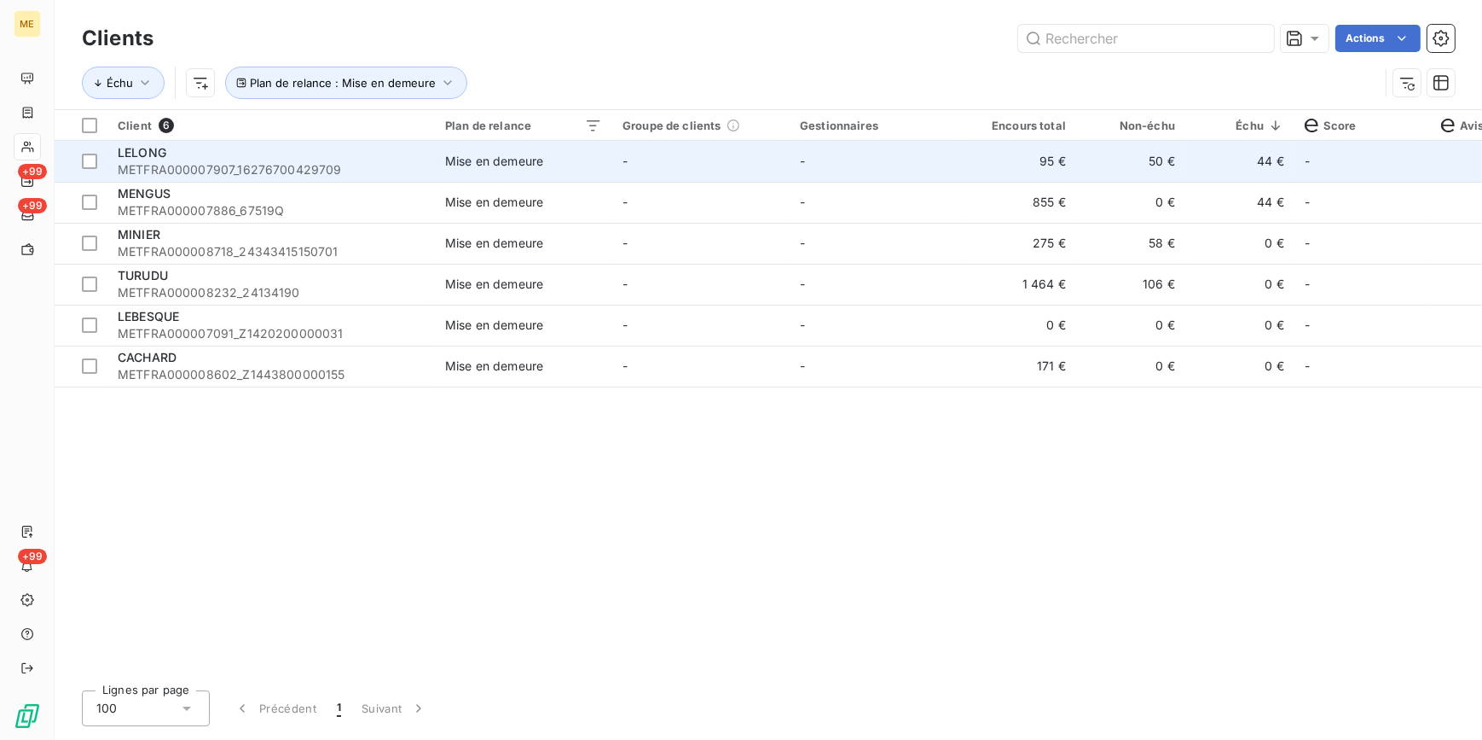
click at [339, 167] on span "METFRA000007907_16276700429709" at bounding box center [271, 169] width 307 height 17
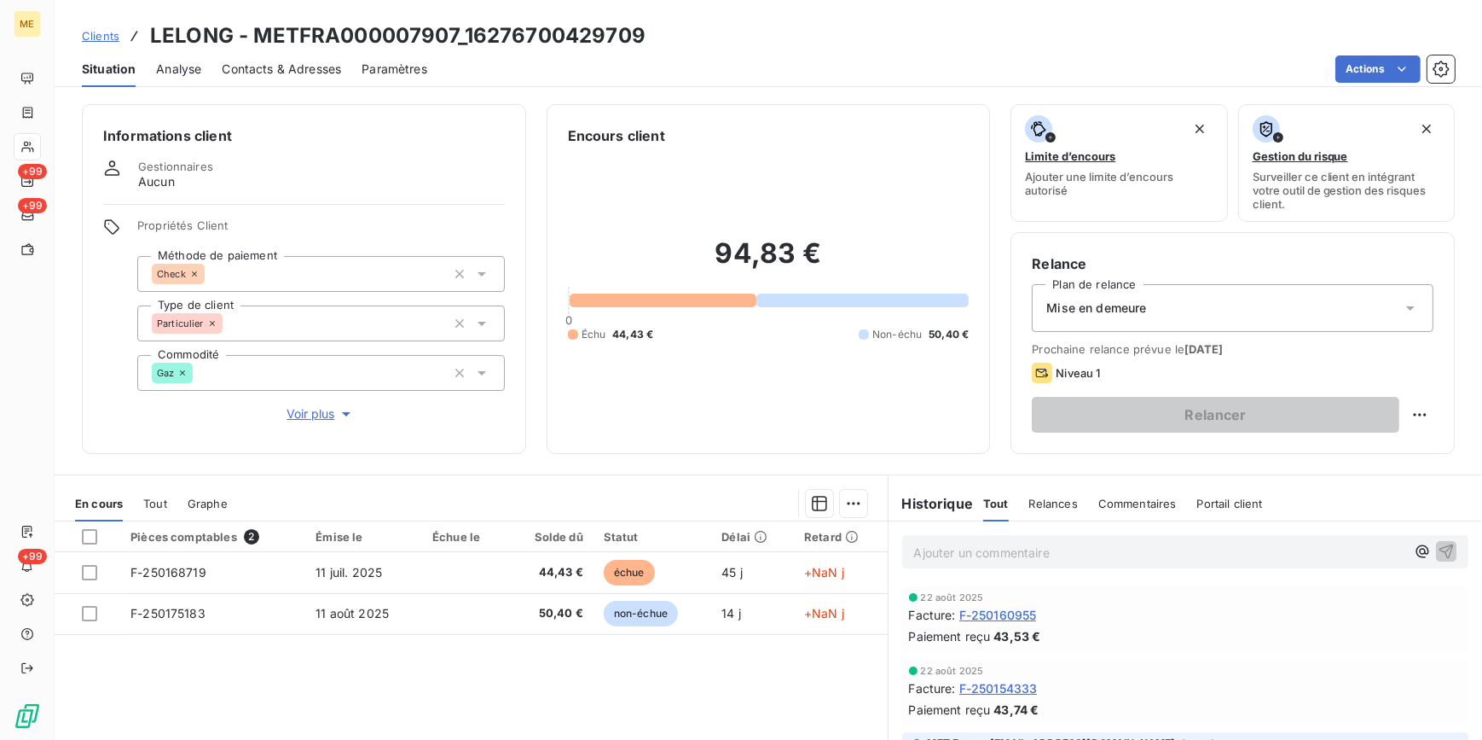
click at [1109, 300] on span "Mise en demeure" at bounding box center [1097, 307] width 100 height 17
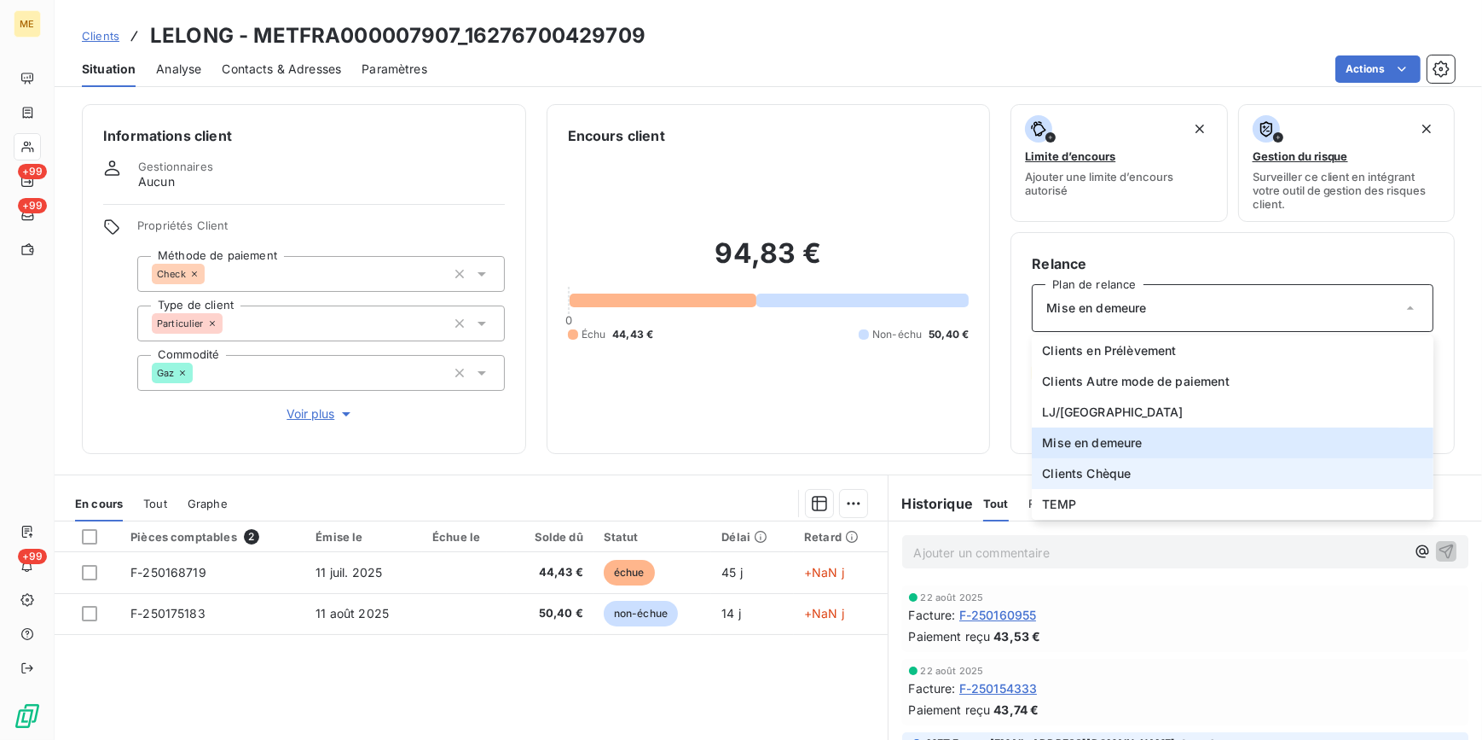
click at [1083, 469] on span "Clients Chèque" at bounding box center [1086, 473] width 89 height 17
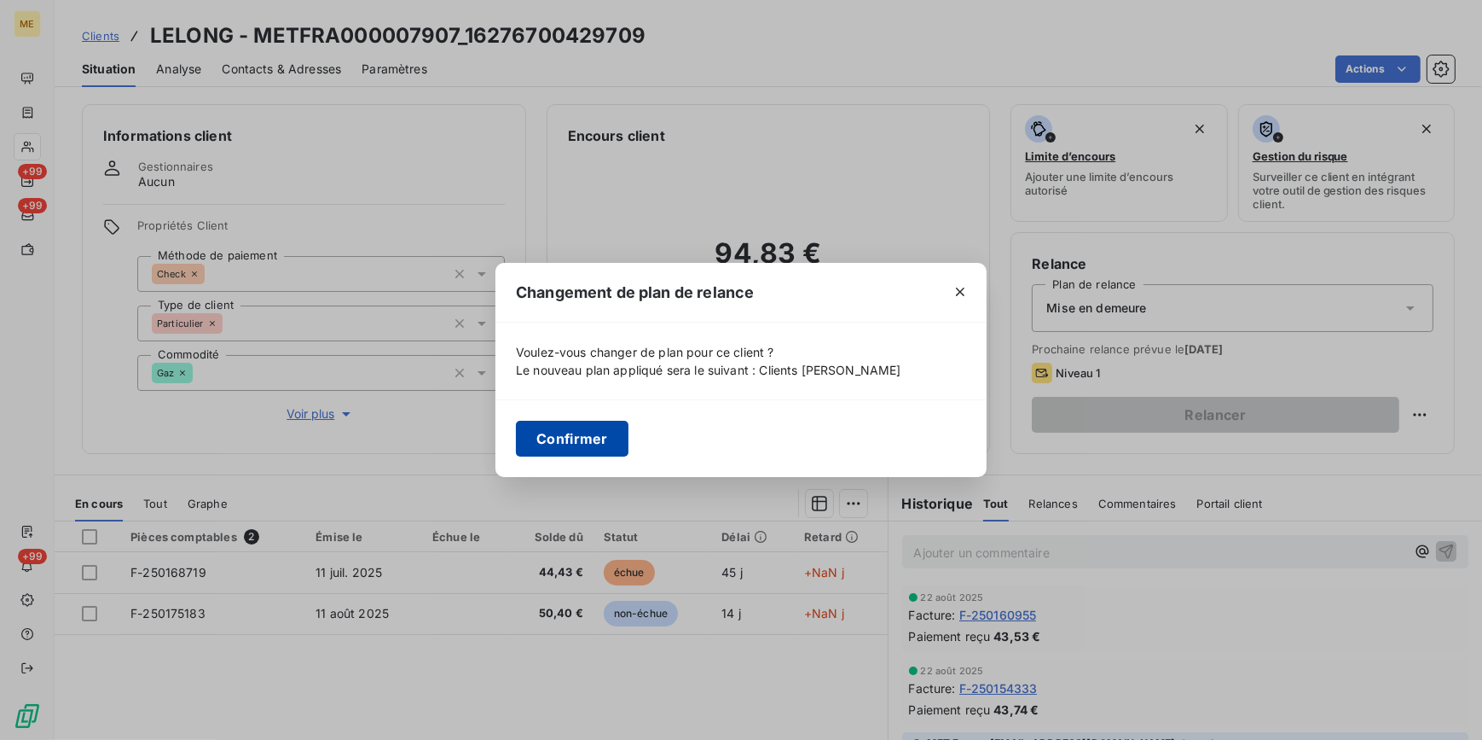
click at [579, 436] on button "Confirmer" at bounding box center [572, 439] width 113 height 36
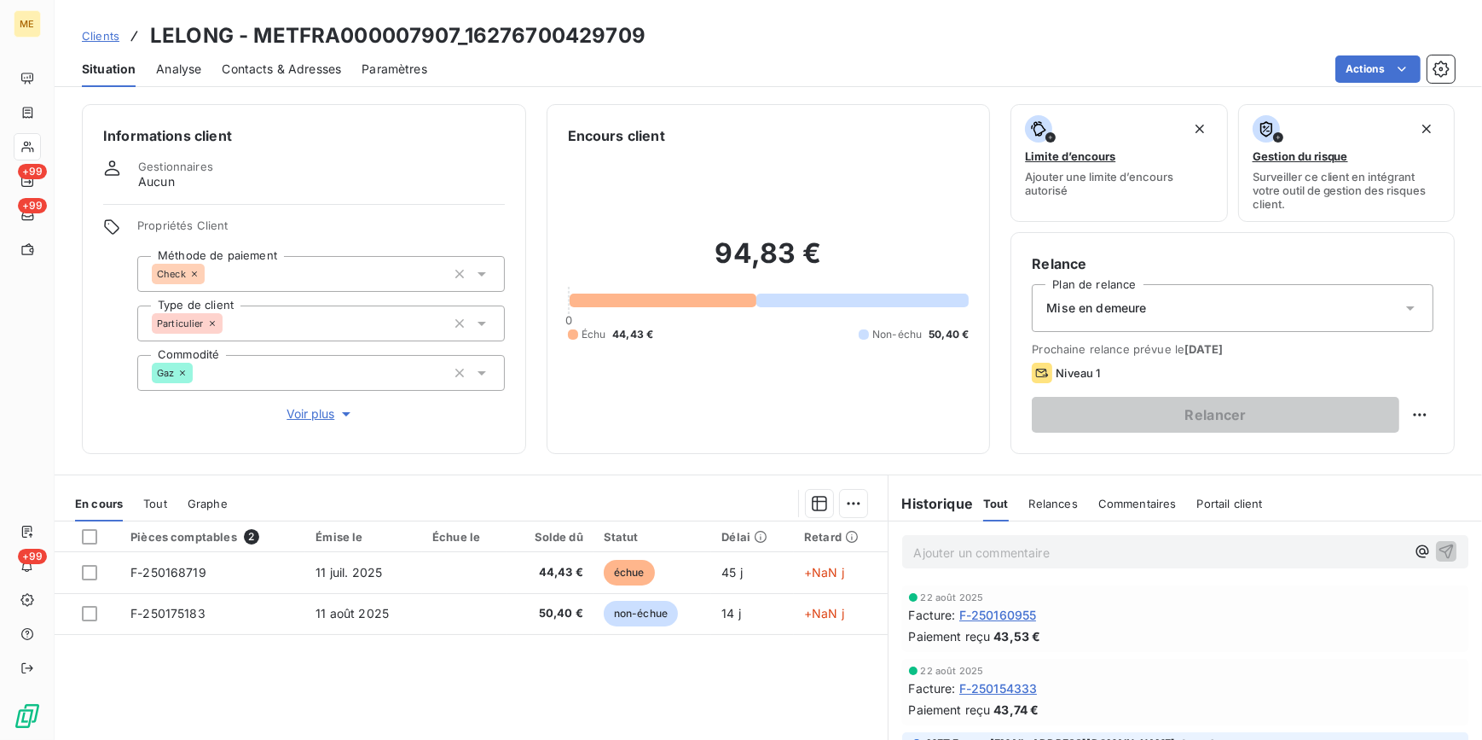
click at [91, 33] on span "Clients" at bounding box center [101, 36] width 38 height 14
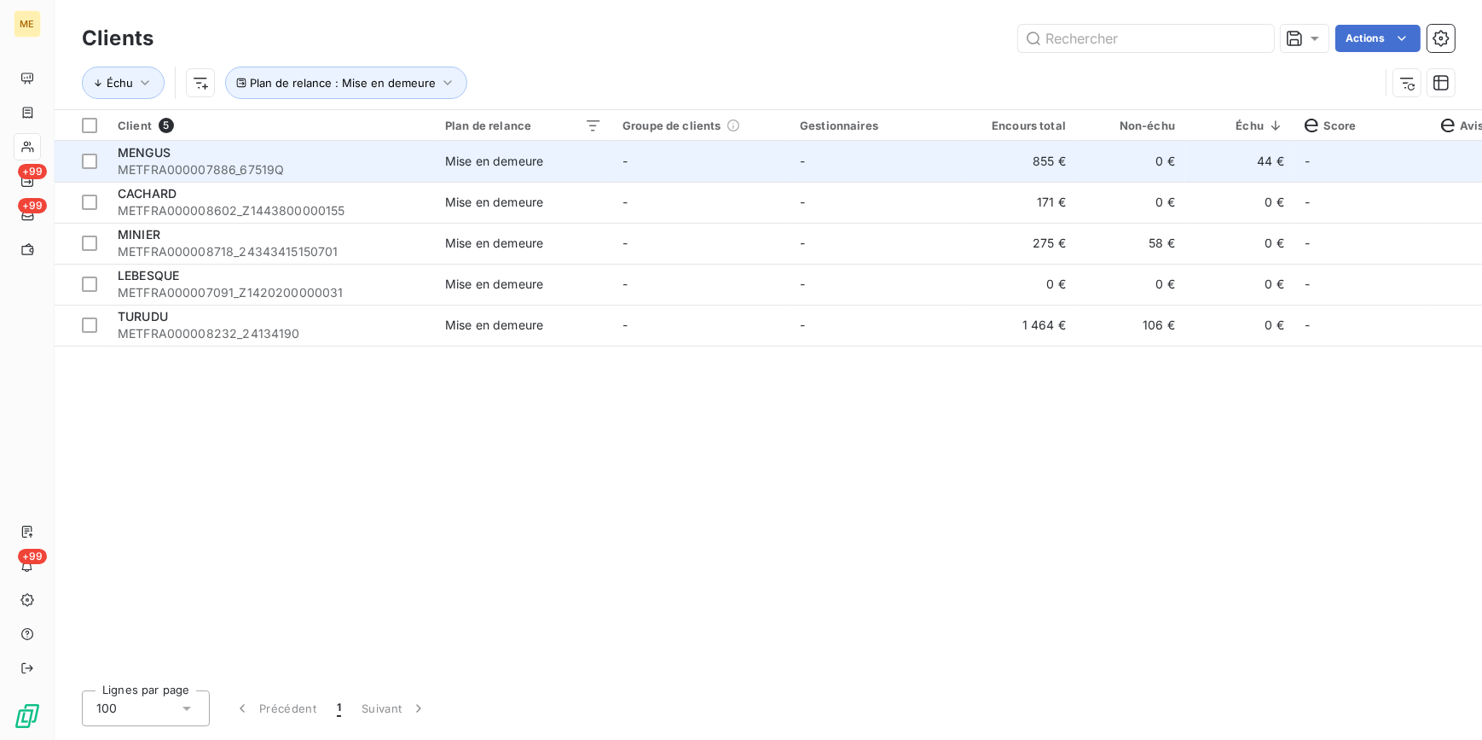
click at [198, 175] on span "METFRA000007886_67519Q" at bounding box center [271, 169] width 307 height 17
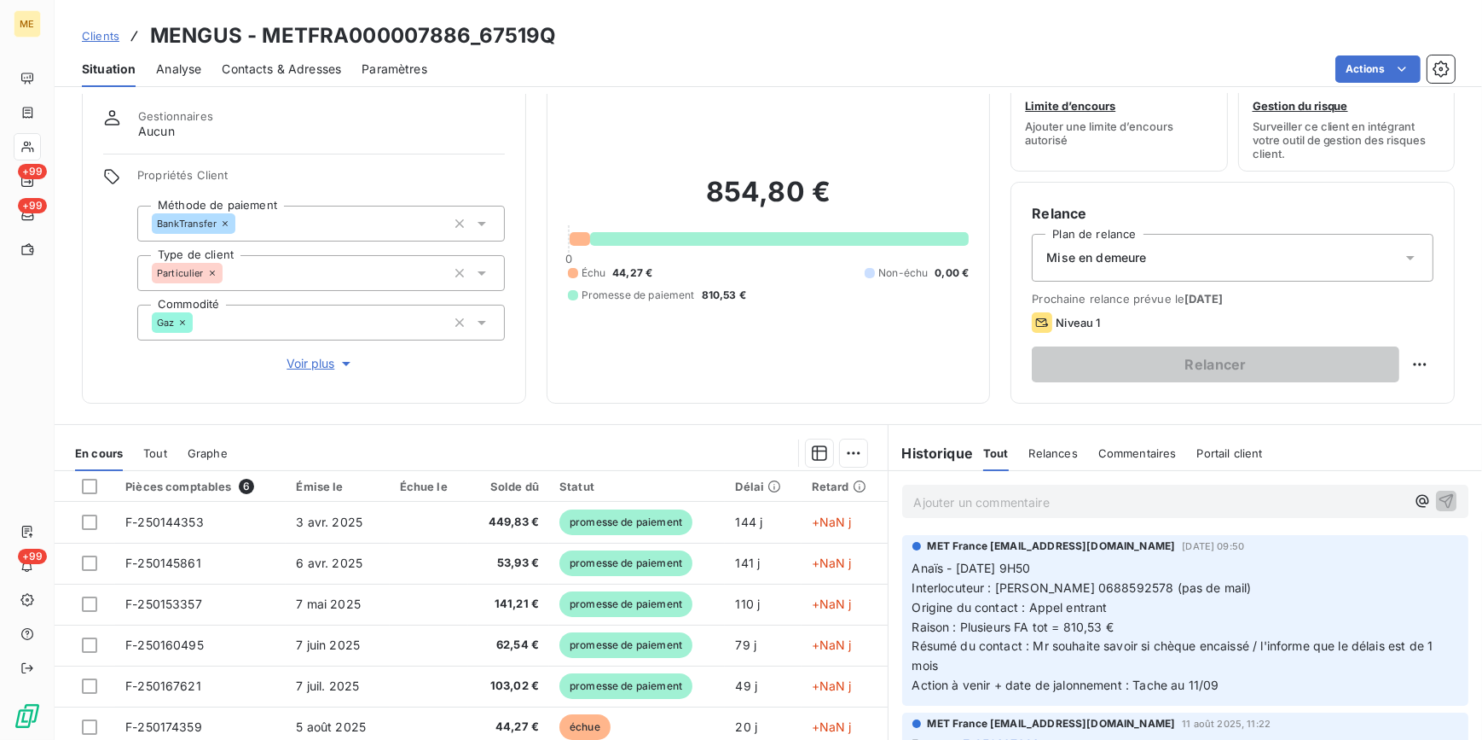
scroll to position [77, 0]
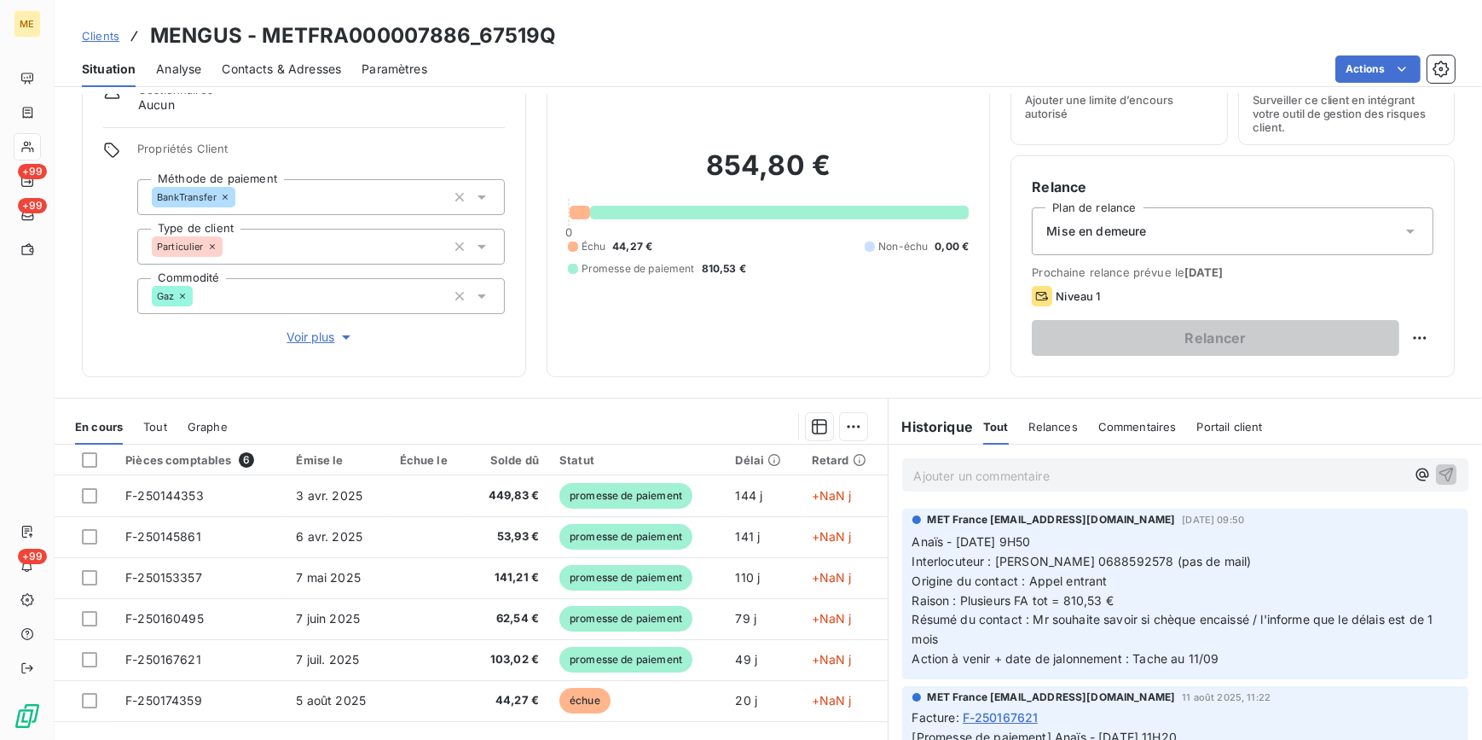
click at [1188, 230] on div "Mise en demeure" at bounding box center [1233, 231] width 402 height 48
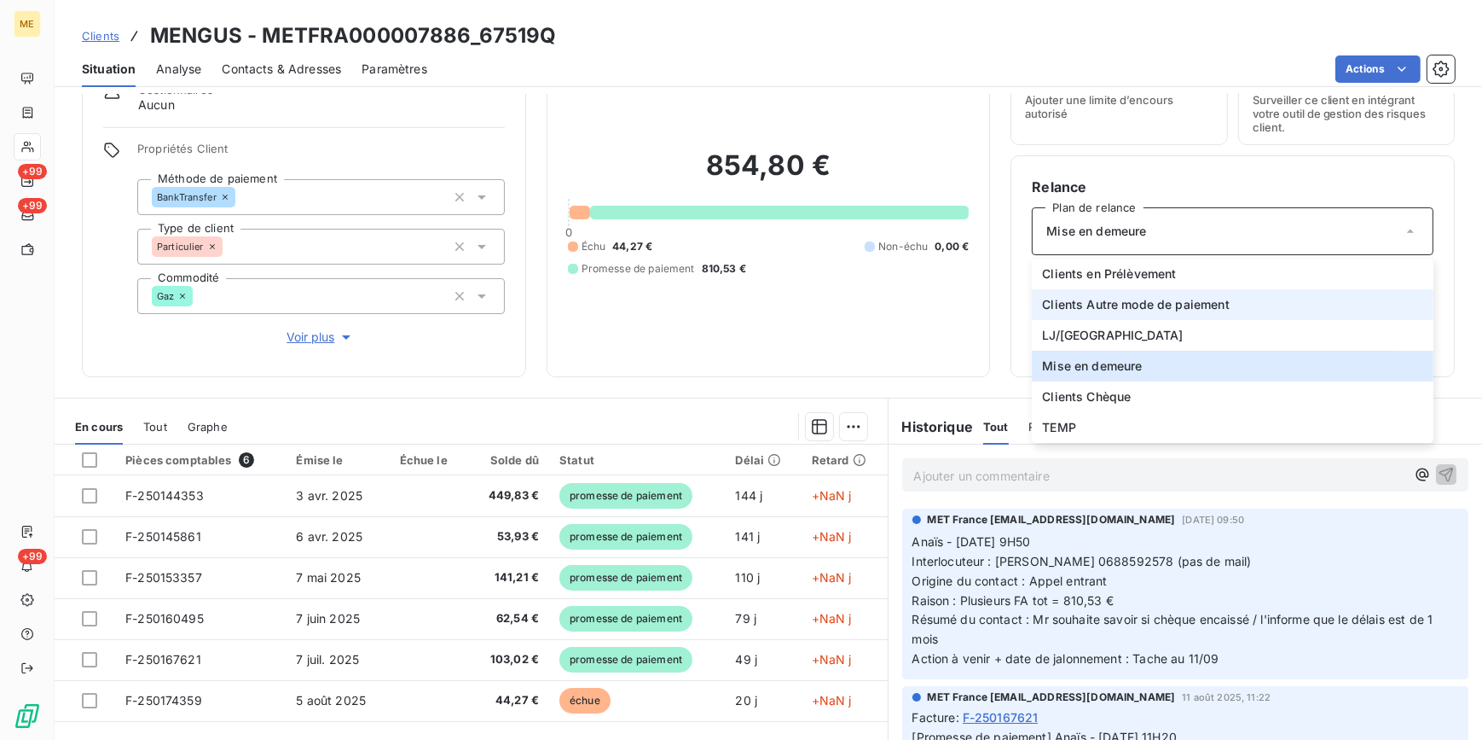
click at [1184, 300] on span "Clients Autre mode de paiement" at bounding box center [1136, 304] width 188 height 17
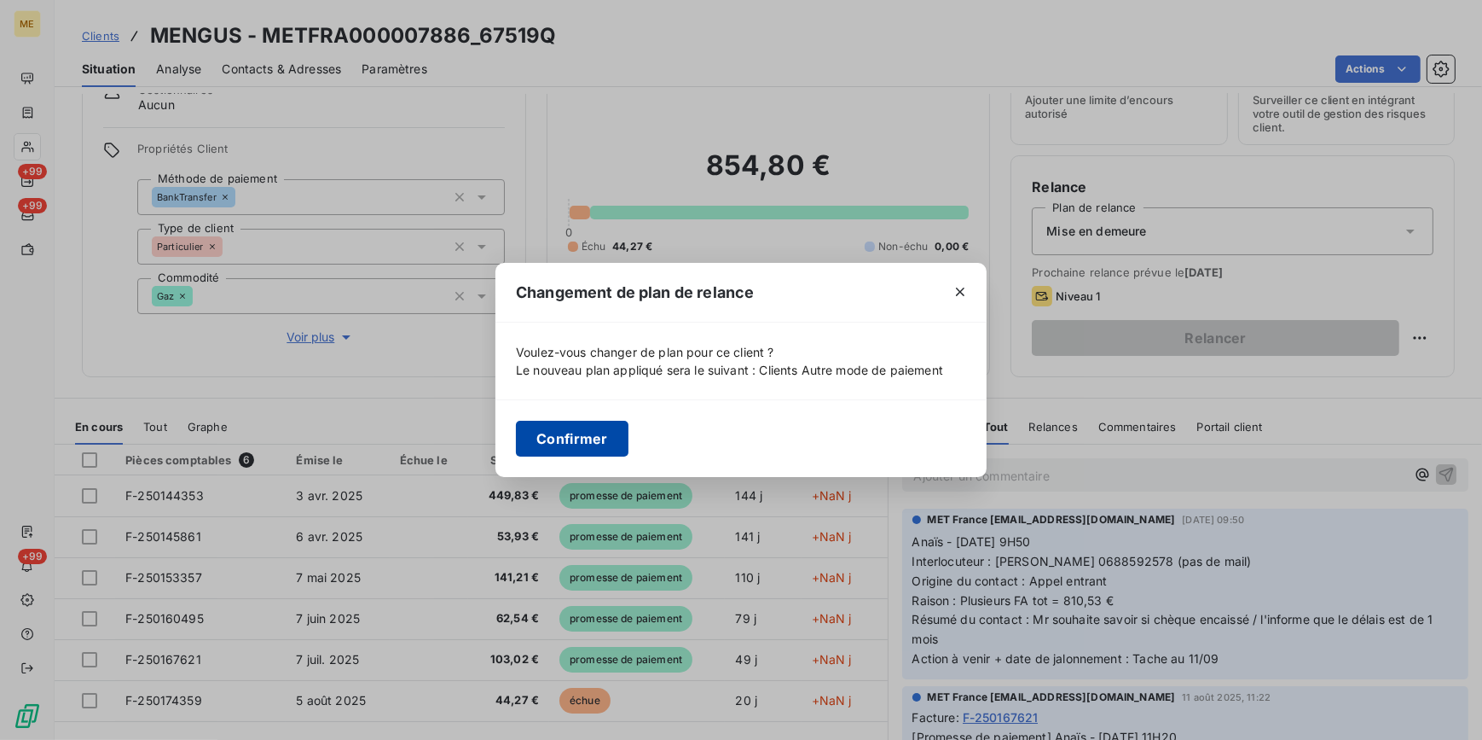
click at [537, 436] on button "Confirmer" at bounding box center [572, 439] width 113 height 36
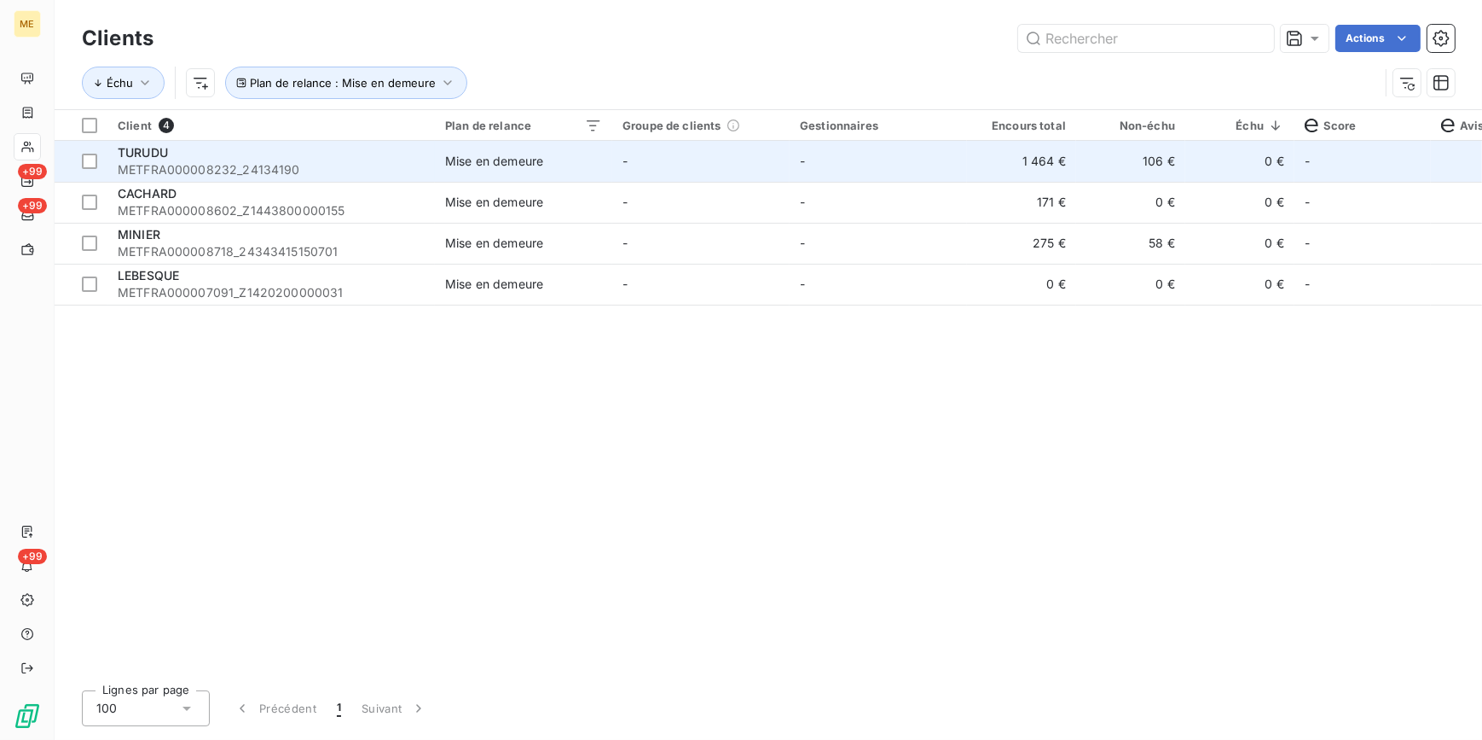
click at [571, 167] on span "Mise en demeure" at bounding box center [523, 161] width 157 height 17
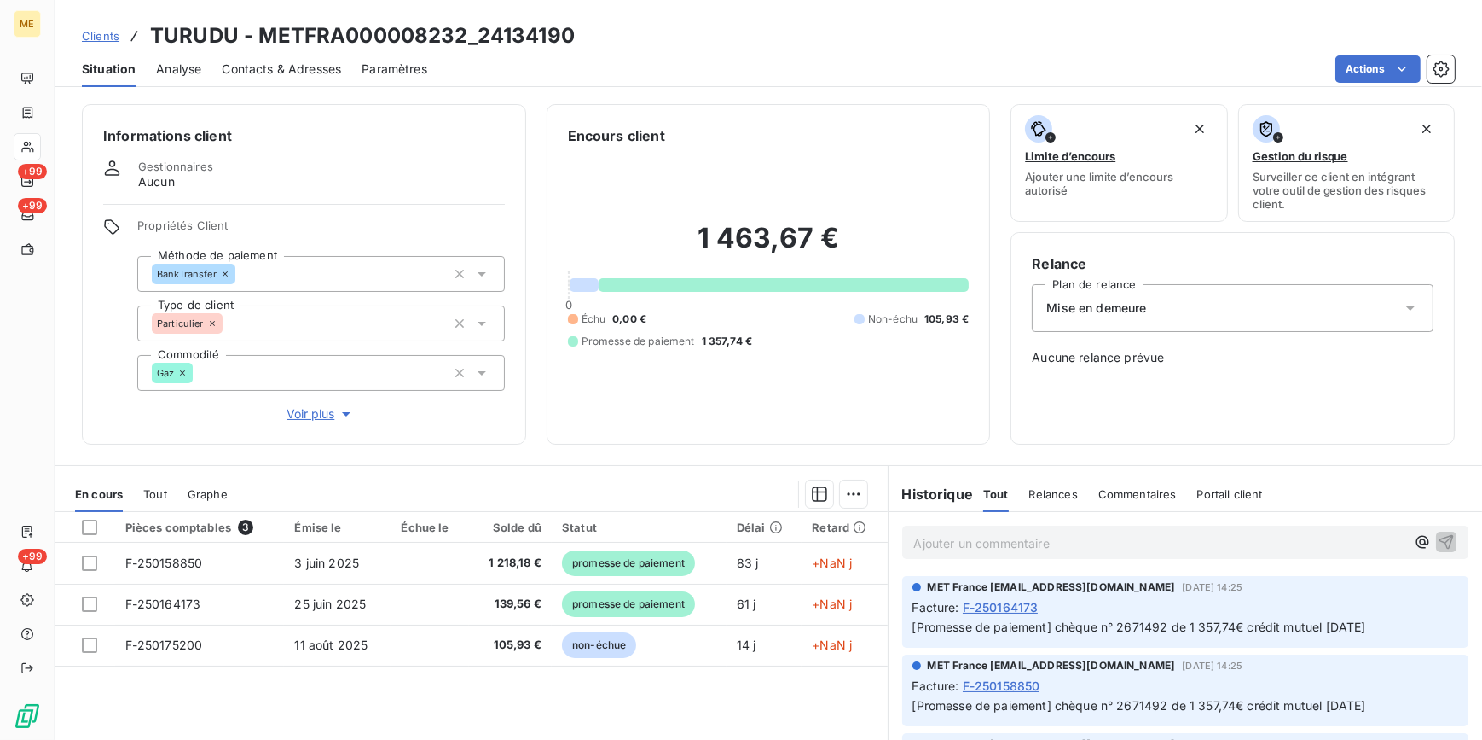
click at [1168, 330] on div "Mise en demeure" at bounding box center [1233, 308] width 402 height 48
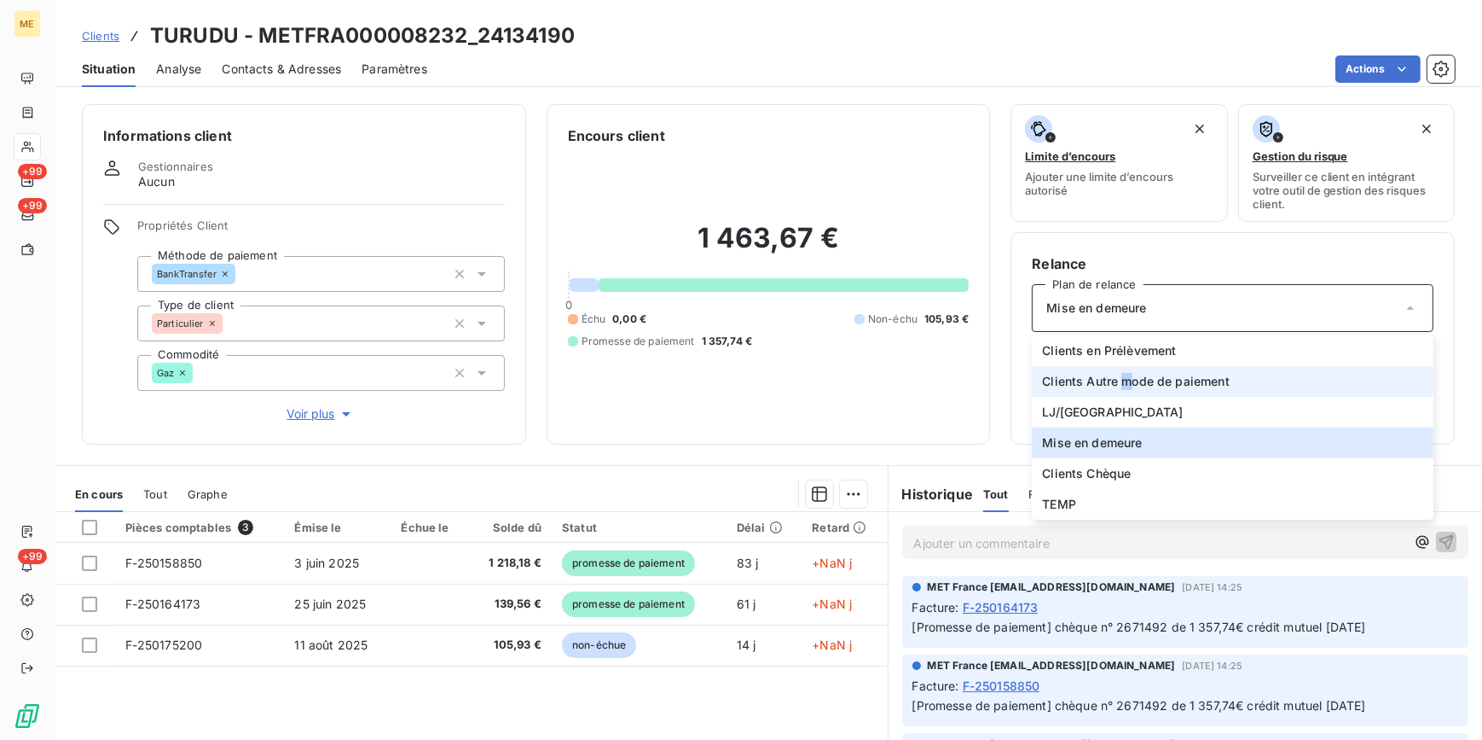
click at [1113, 373] on span "Clients Autre mode de paiement" at bounding box center [1136, 381] width 188 height 17
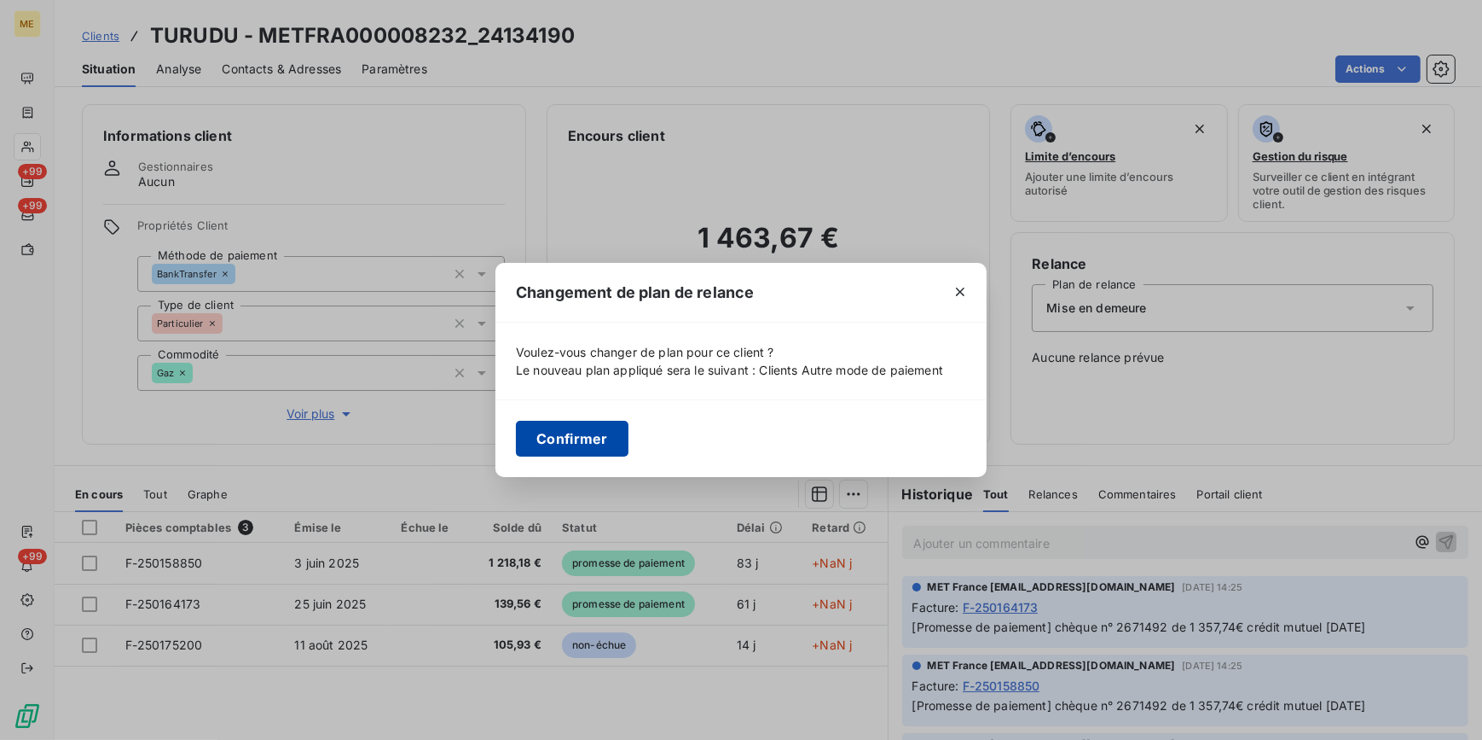
click at [576, 434] on button "Confirmer" at bounding box center [572, 439] width 113 height 36
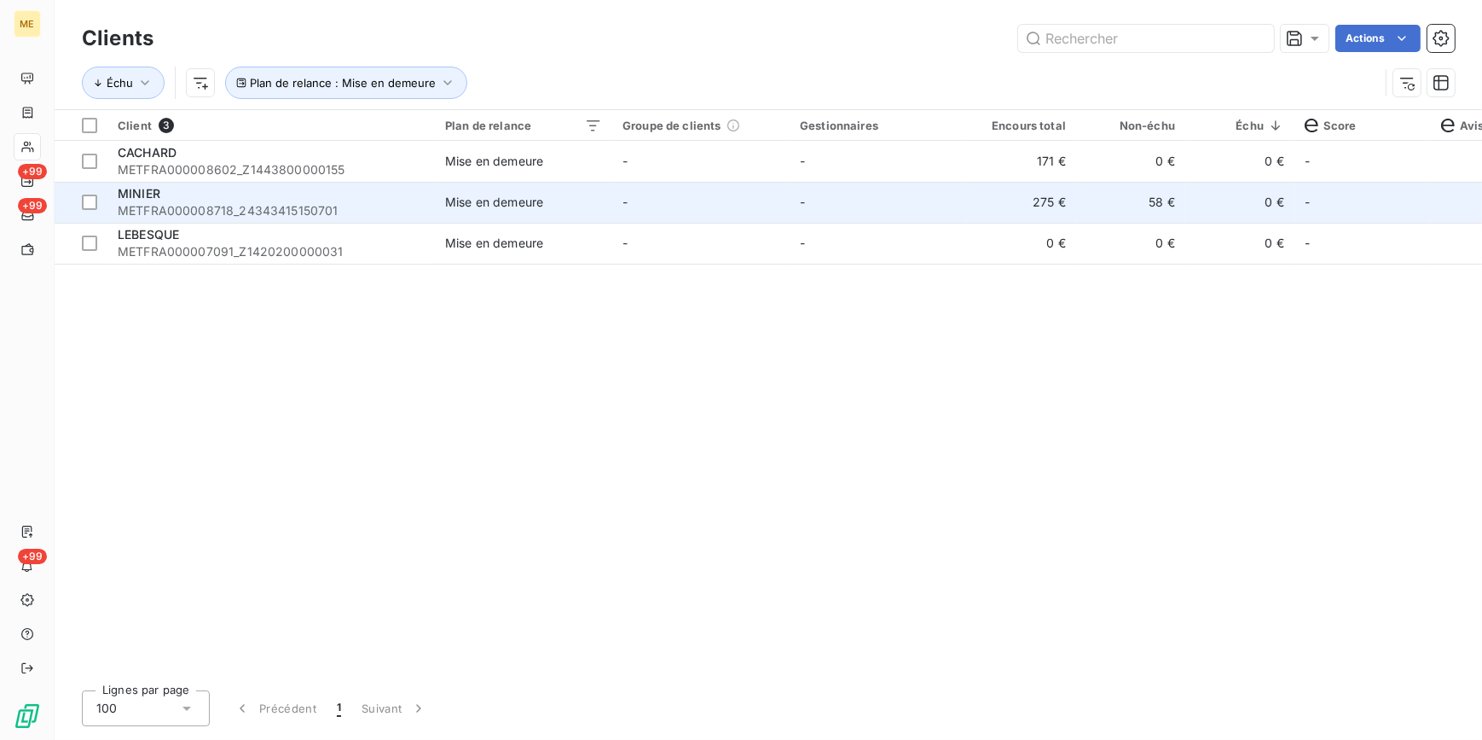
click at [386, 196] on div "MINIER" at bounding box center [271, 193] width 307 height 17
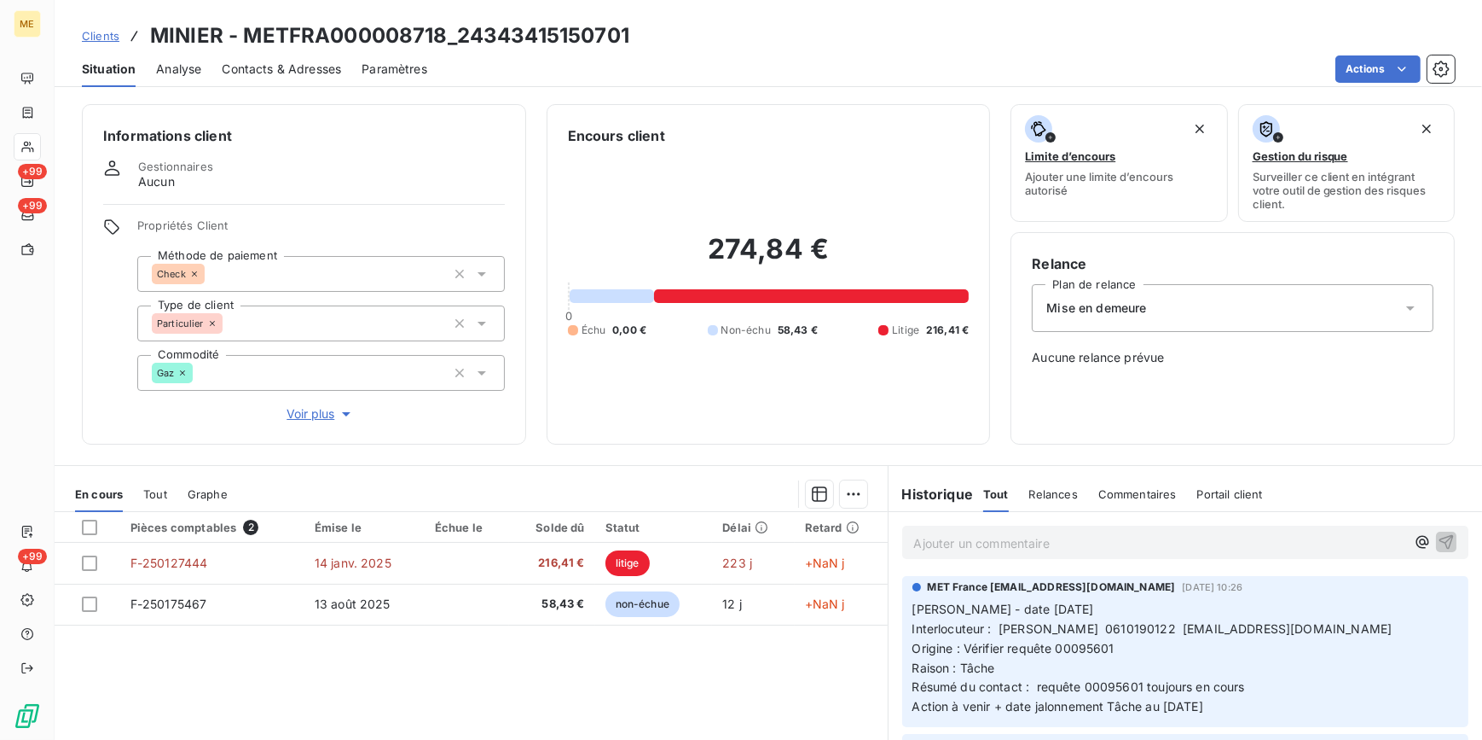
click at [1179, 302] on div "Mise en demeure" at bounding box center [1233, 308] width 402 height 48
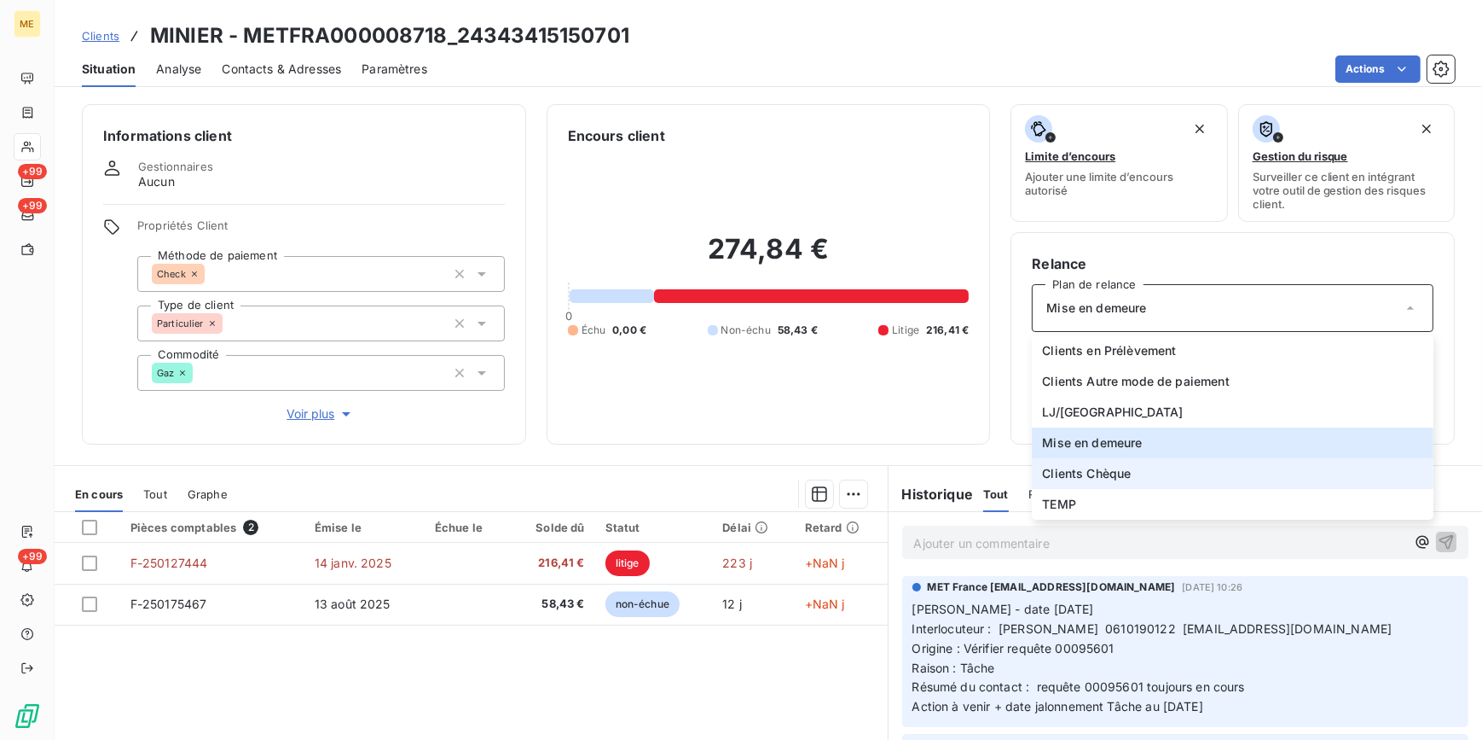
click at [1120, 467] on span "Clients Chèque" at bounding box center [1086, 473] width 89 height 17
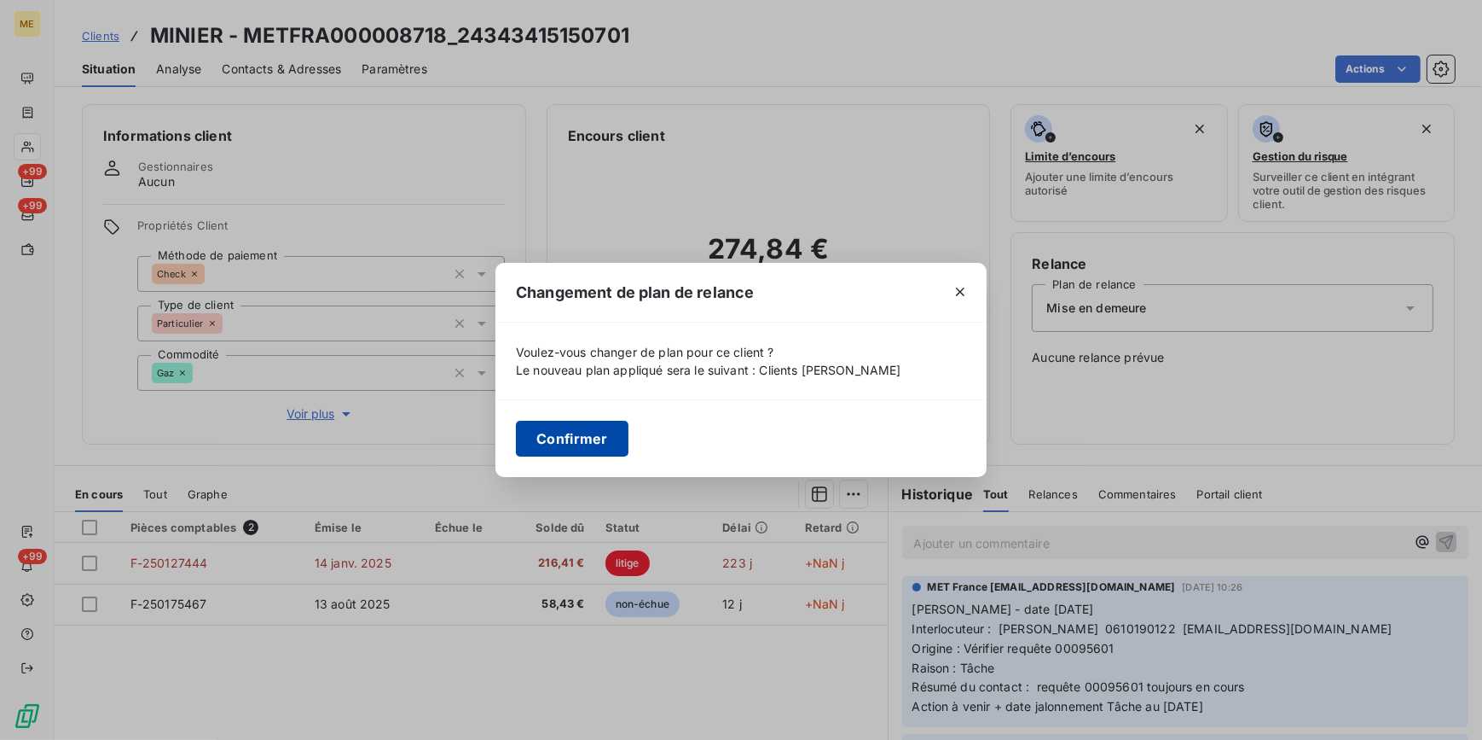
click at [557, 454] on button "Confirmer" at bounding box center [572, 439] width 113 height 36
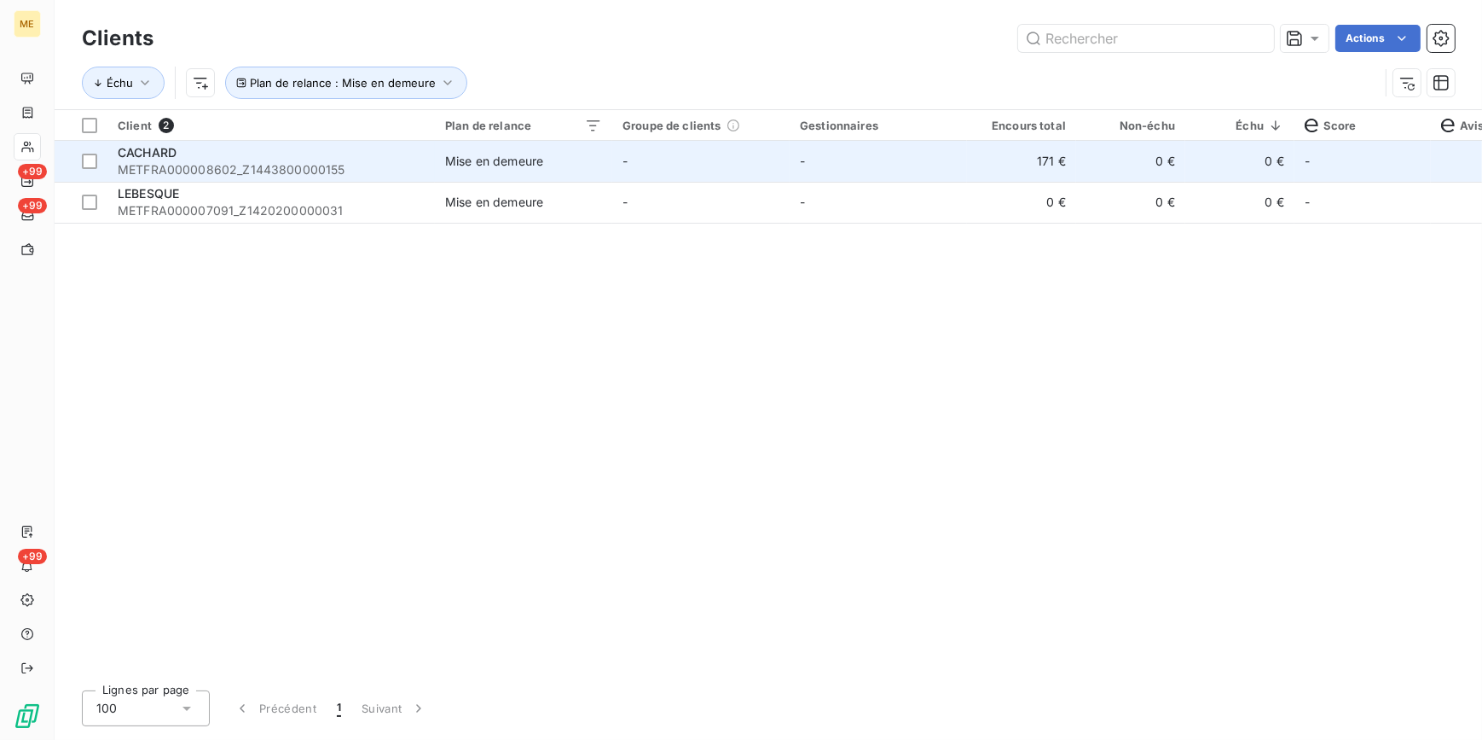
click at [594, 176] on td "Mise en demeure" at bounding box center [523, 161] width 177 height 41
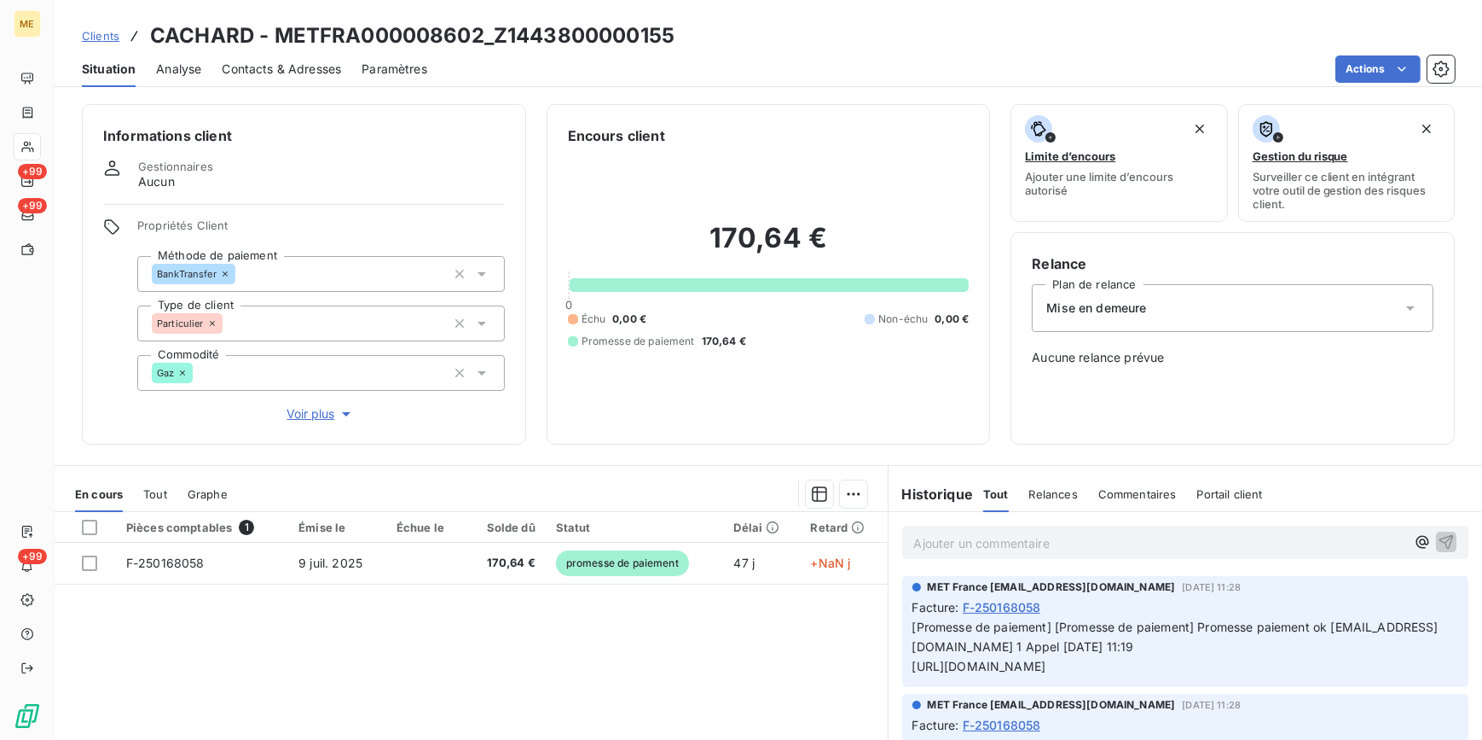
click at [1194, 319] on div "Mise en demeure" at bounding box center [1233, 308] width 402 height 48
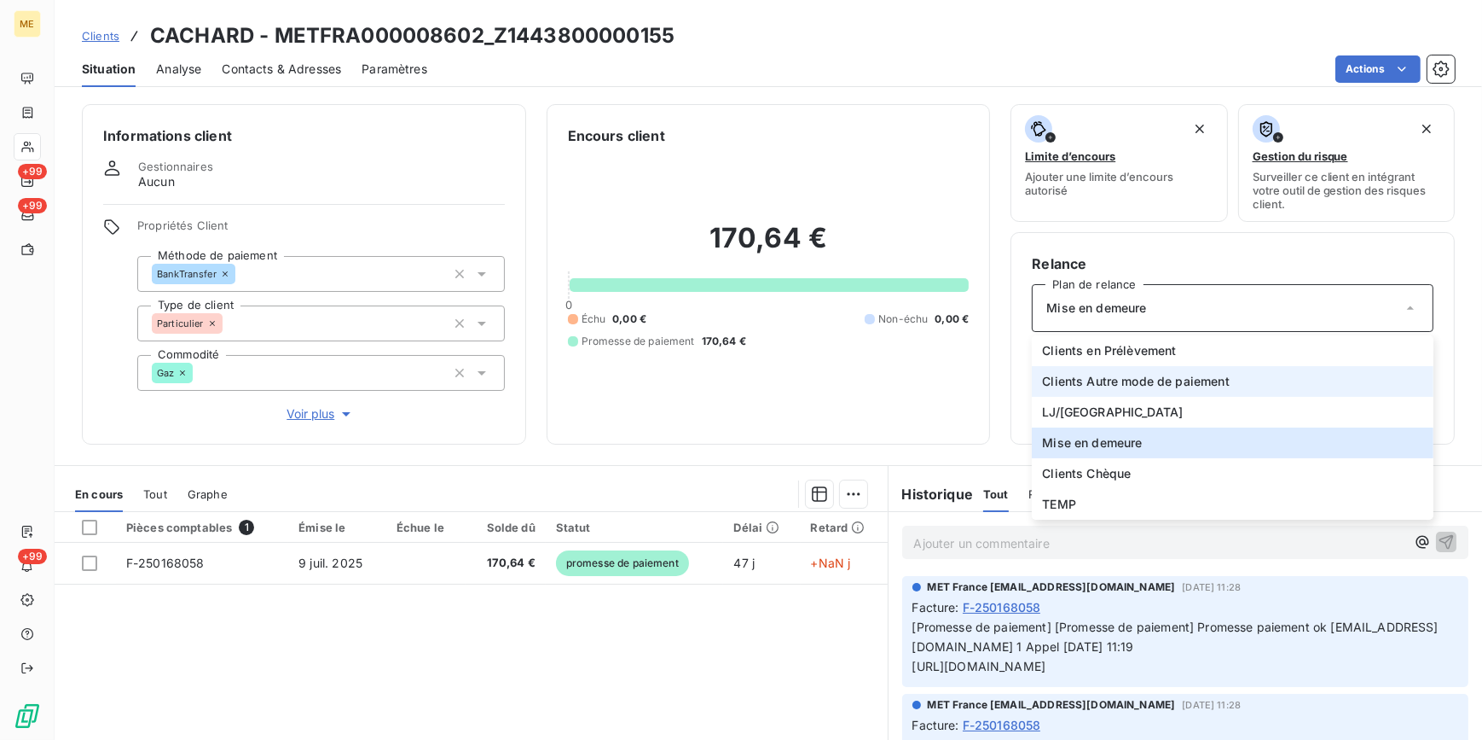
click at [1160, 378] on span "Clients Autre mode de paiement" at bounding box center [1136, 381] width 188 height 17
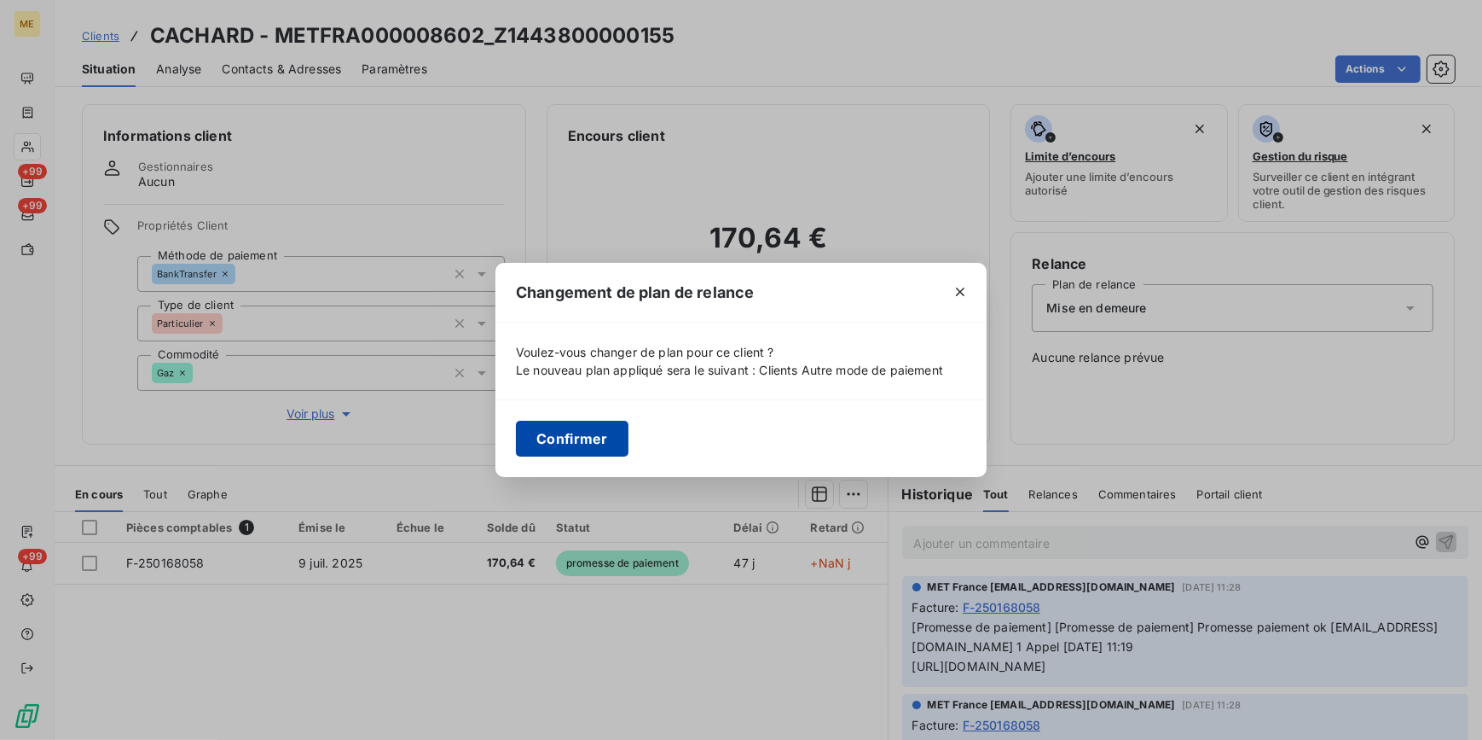
click at [618, 438] on button "Confirmer" at bounding box center [572, 439] width 113 height 36
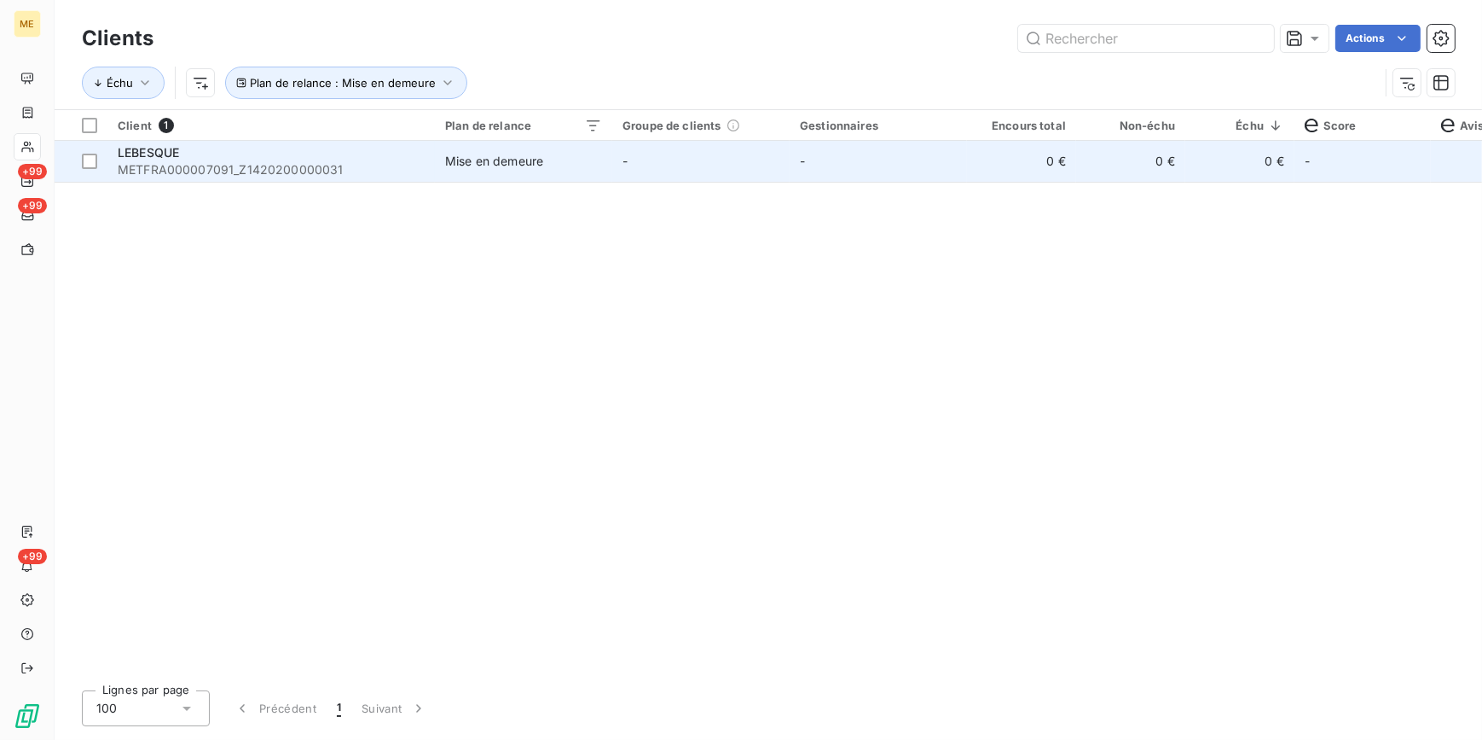
click at [556, 153] on span "Mise en demeure" at bounding box center [523, 161] width 157 height 17
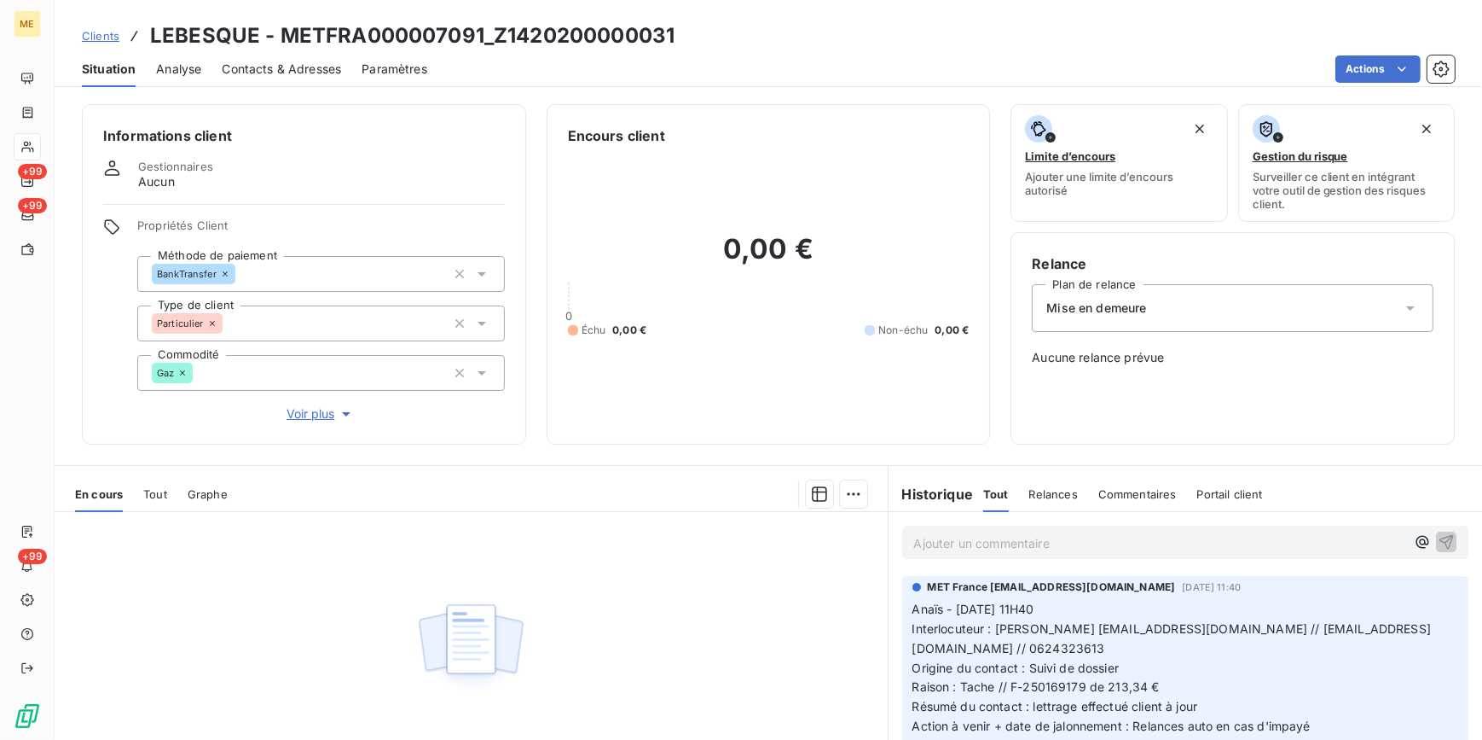
click at [1194, 316] on div "Mise en demeure" at bounding box center [1233, 308] width 402 height 48
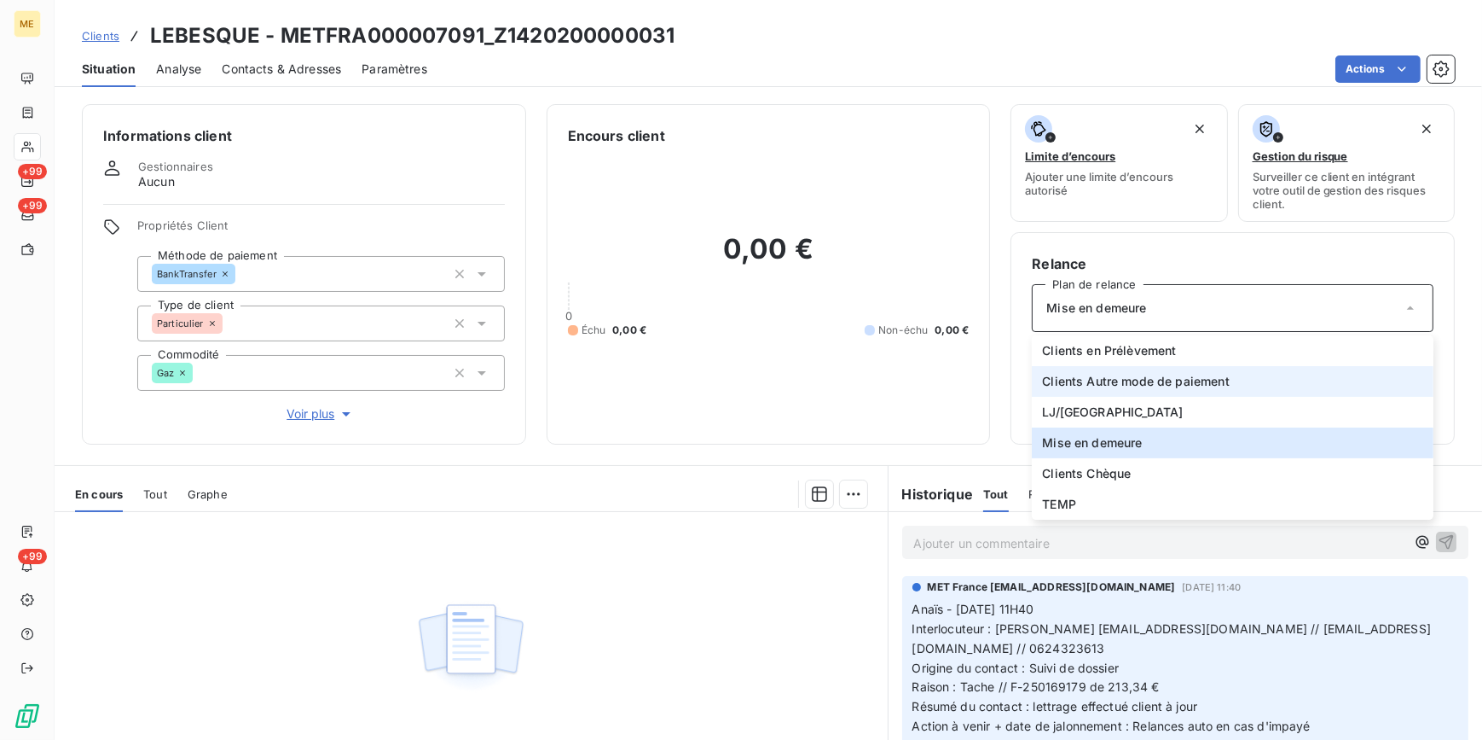
click at [1074, 394] on li "Clients Autre mode de paiement" at bounding box center [1233, 381] width 402 height 31
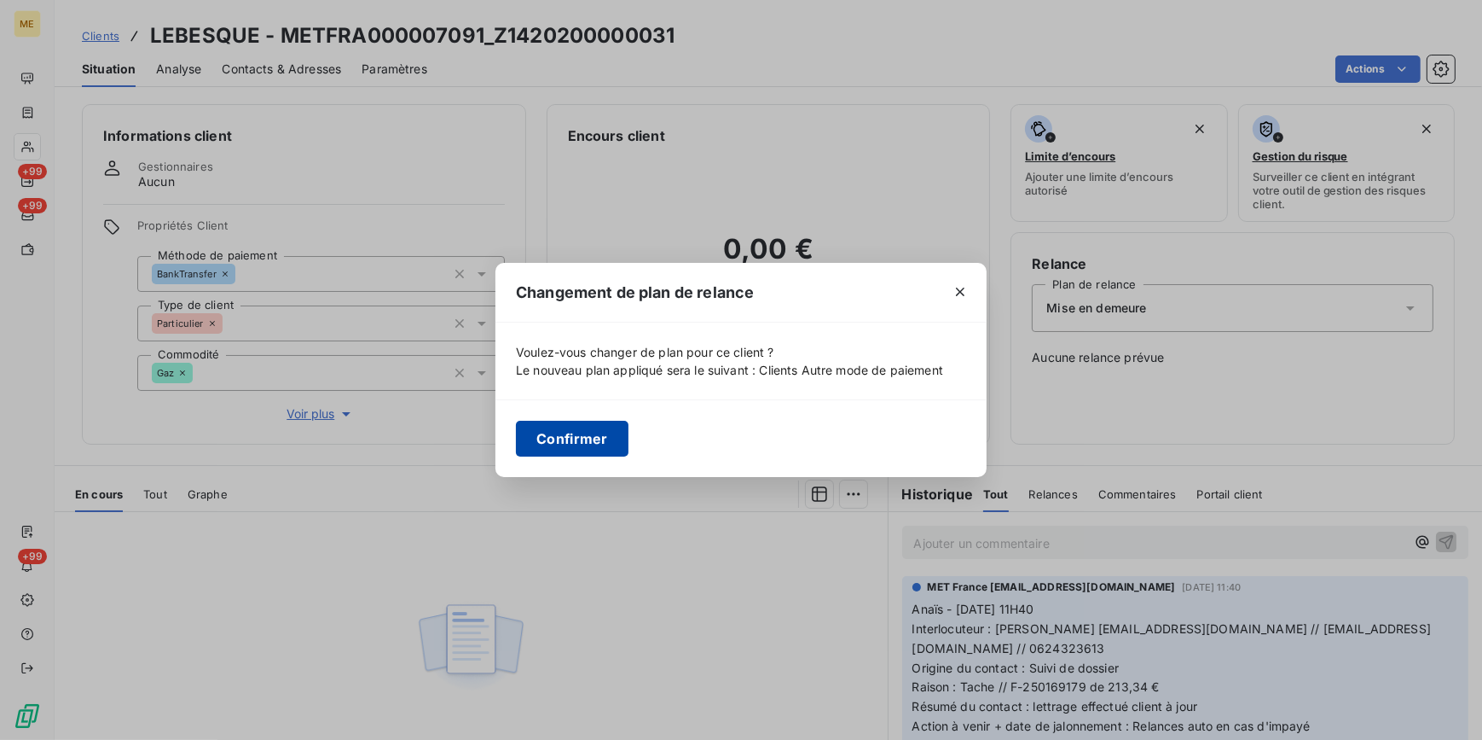
click at [607, 439] on button "Confirmer" at bounding box center [572, 439] width 113 height 36
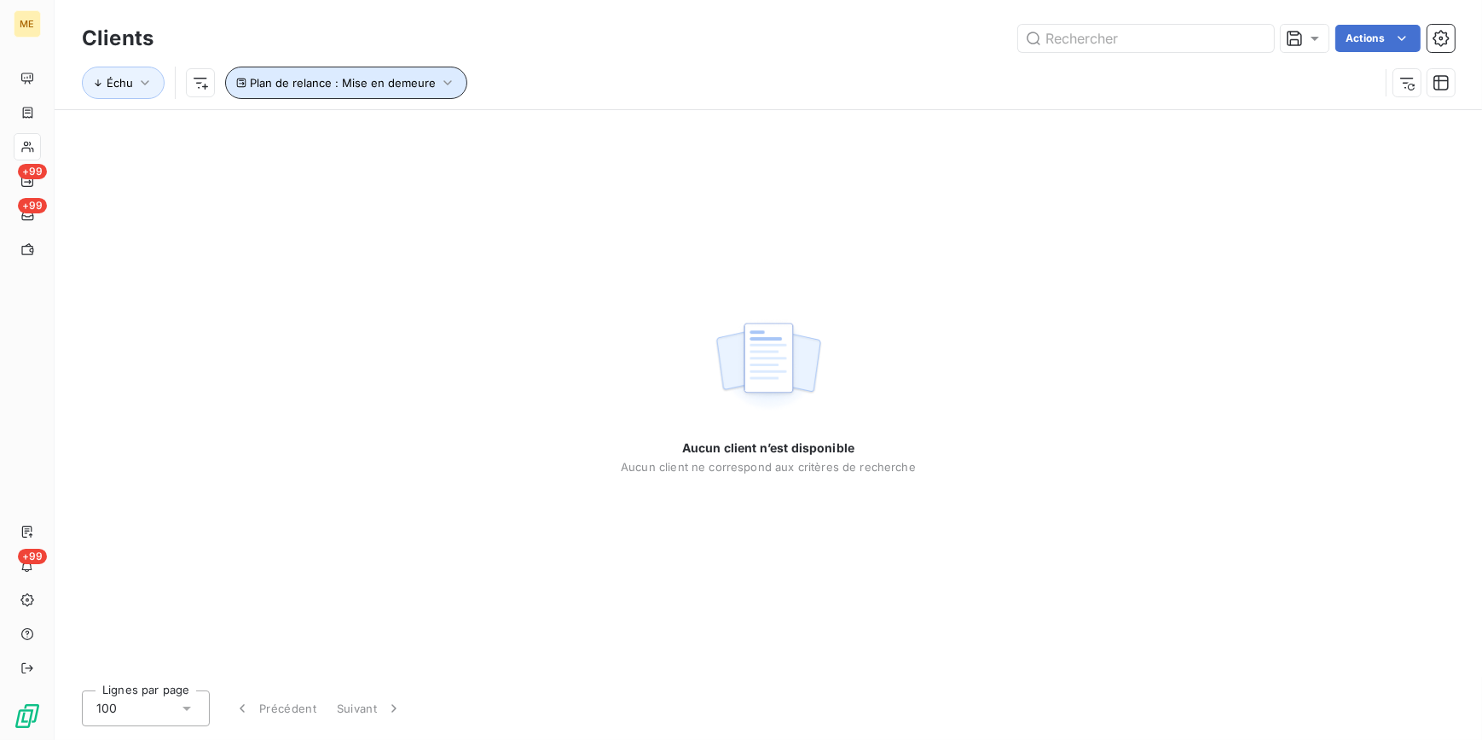
click at [442, 90] on button "Plan de relance : Mise en demeure" at bounding box center [346, 83] width 242 height 32
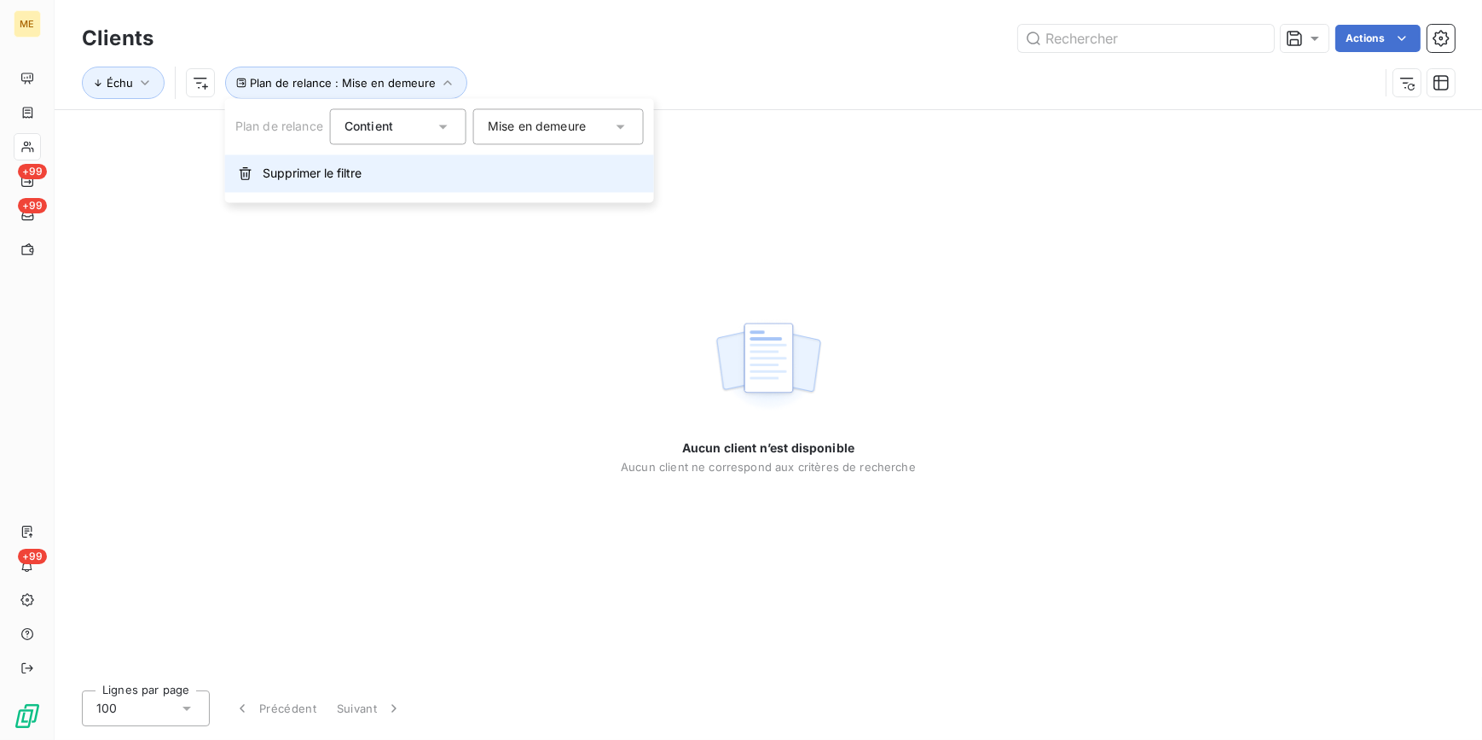
click at [336, 176] on span "Supprimer le filtre" at bounding box center [312, 173] width 99 height 17
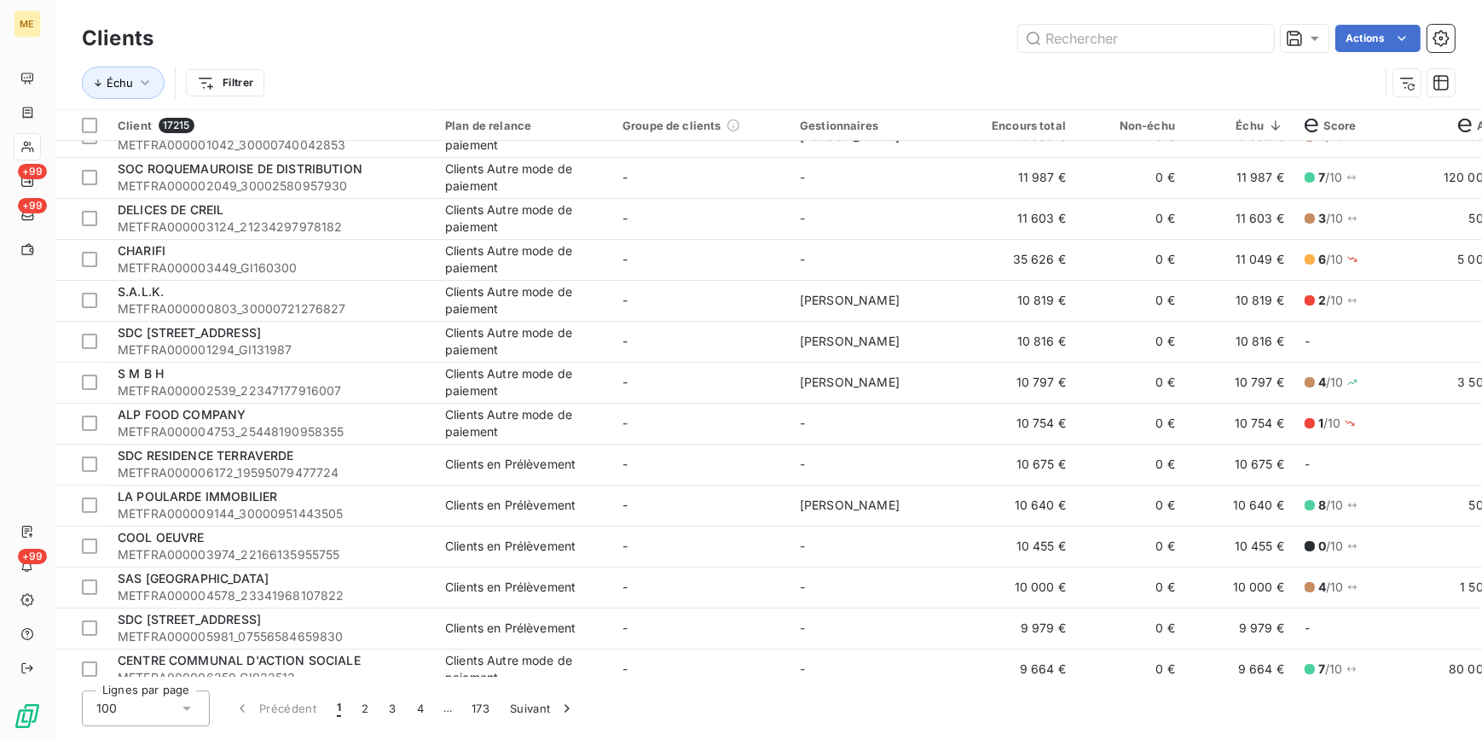
scroll to position [853, 0]
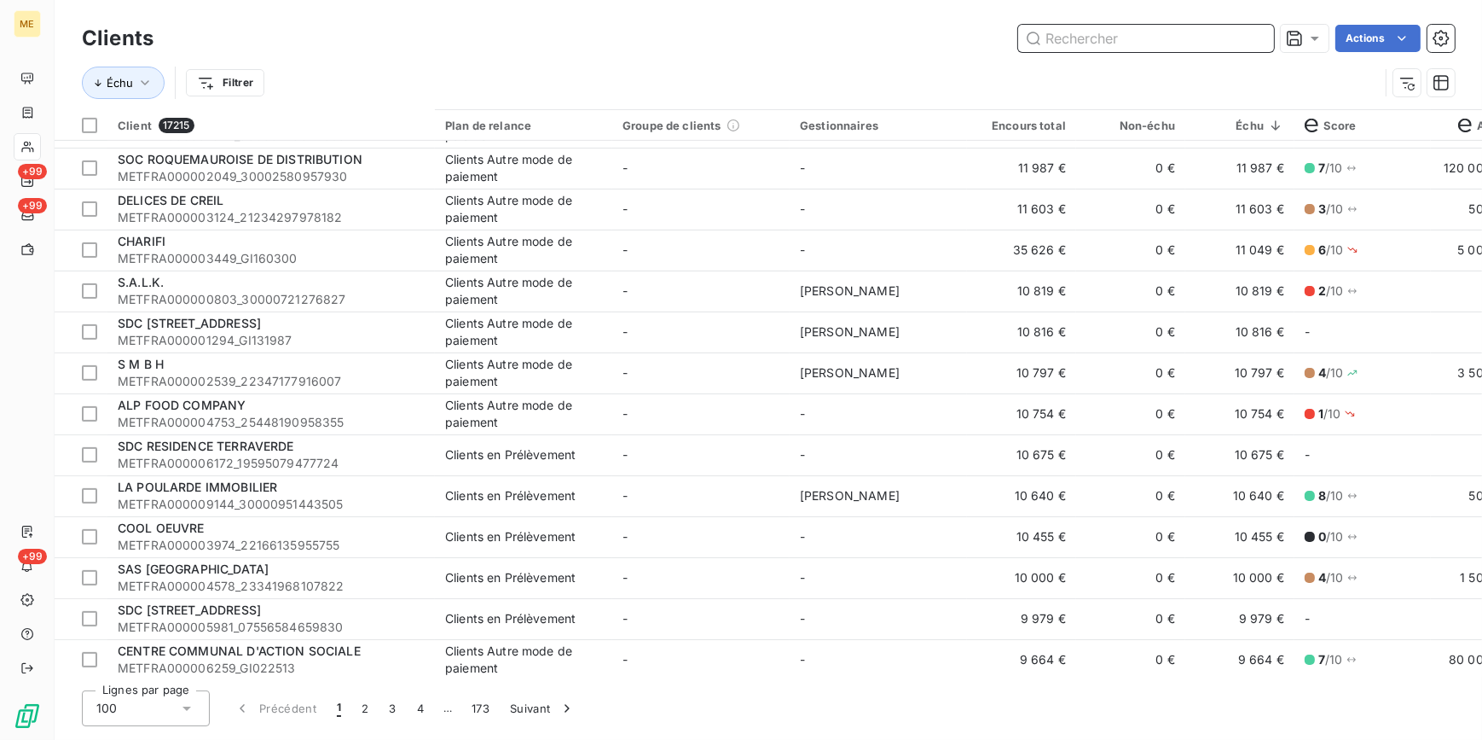
click at [1091, 33] on input "text" at bounding box center [1146, 38] width 256 height 27
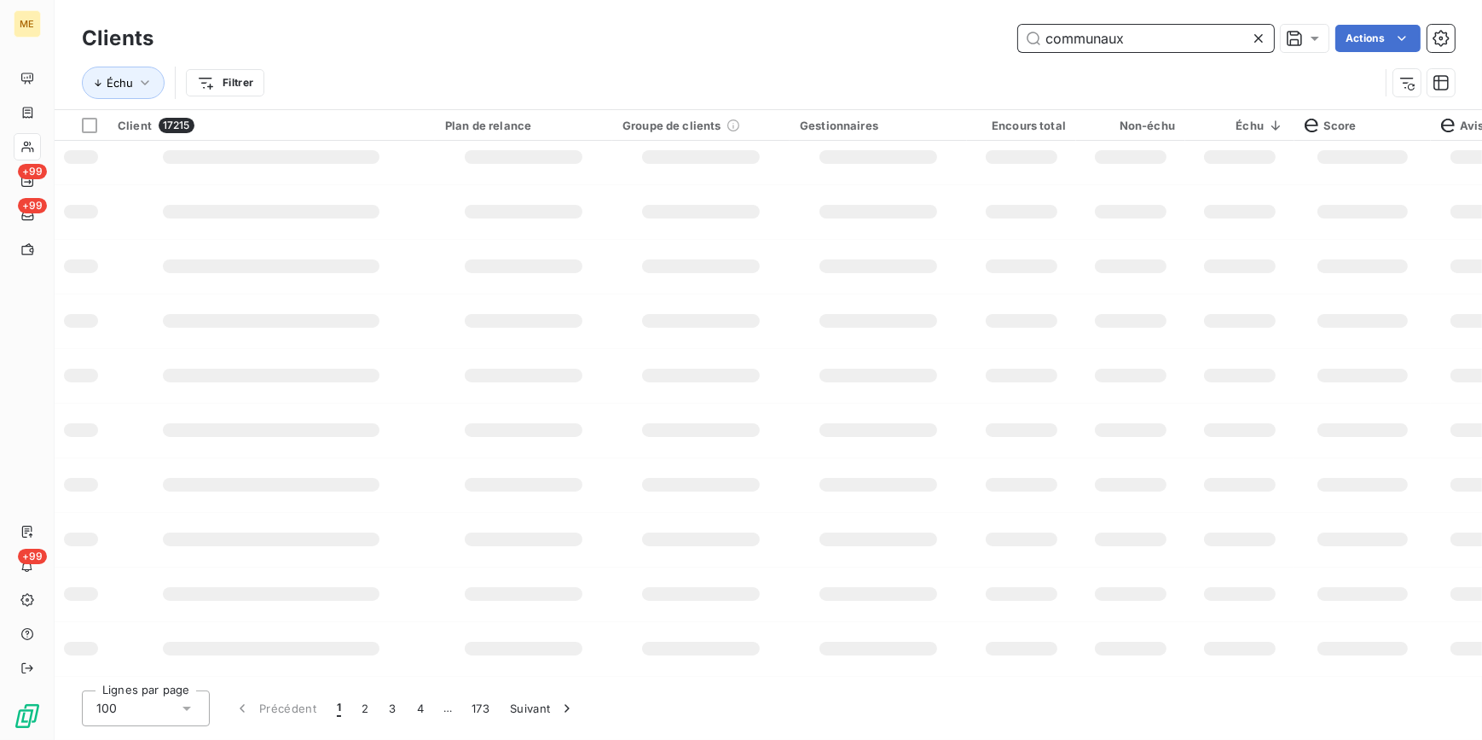
scroll to position [0, 0]
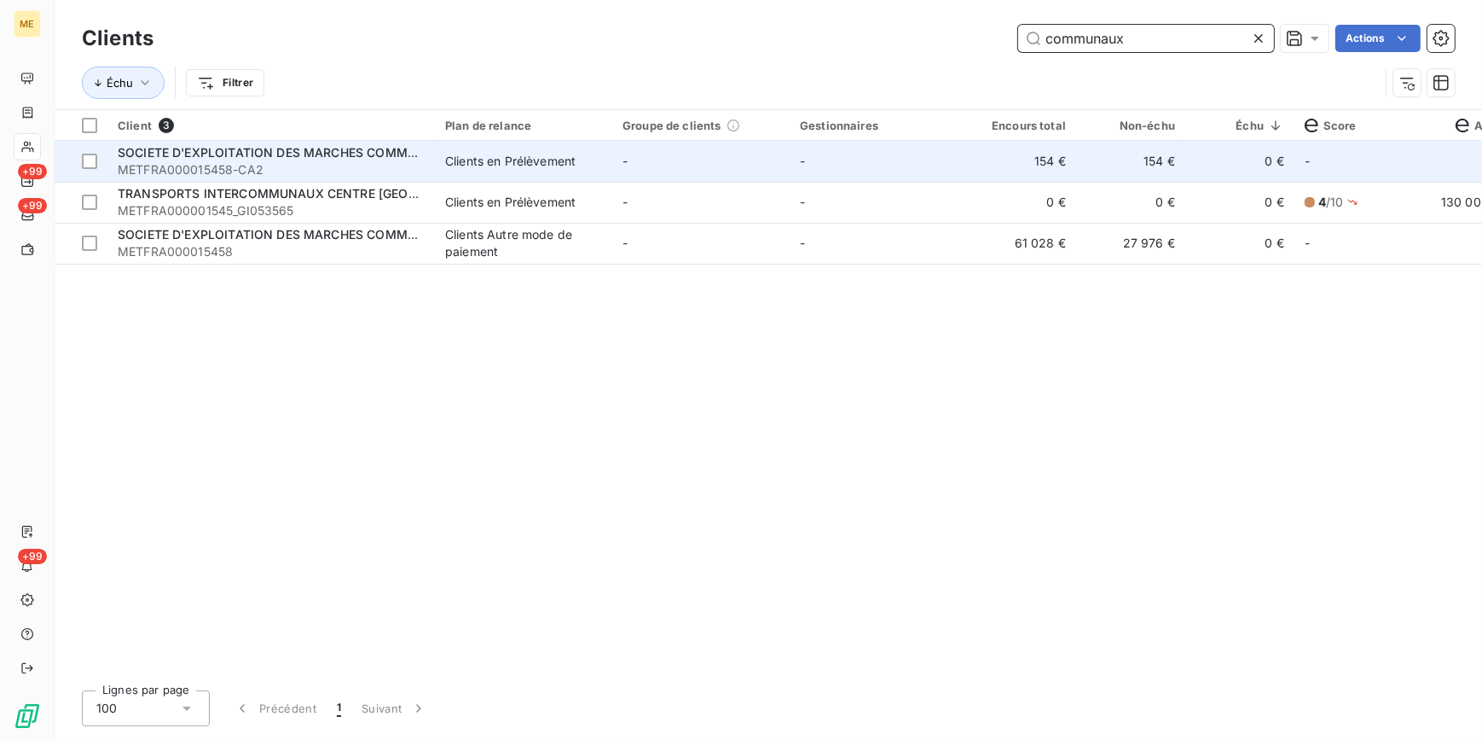
type input "communaux"
click at [461, 162] on div "Clients en Prélèvement" at bounding box center [510, 161] width 131 height 17
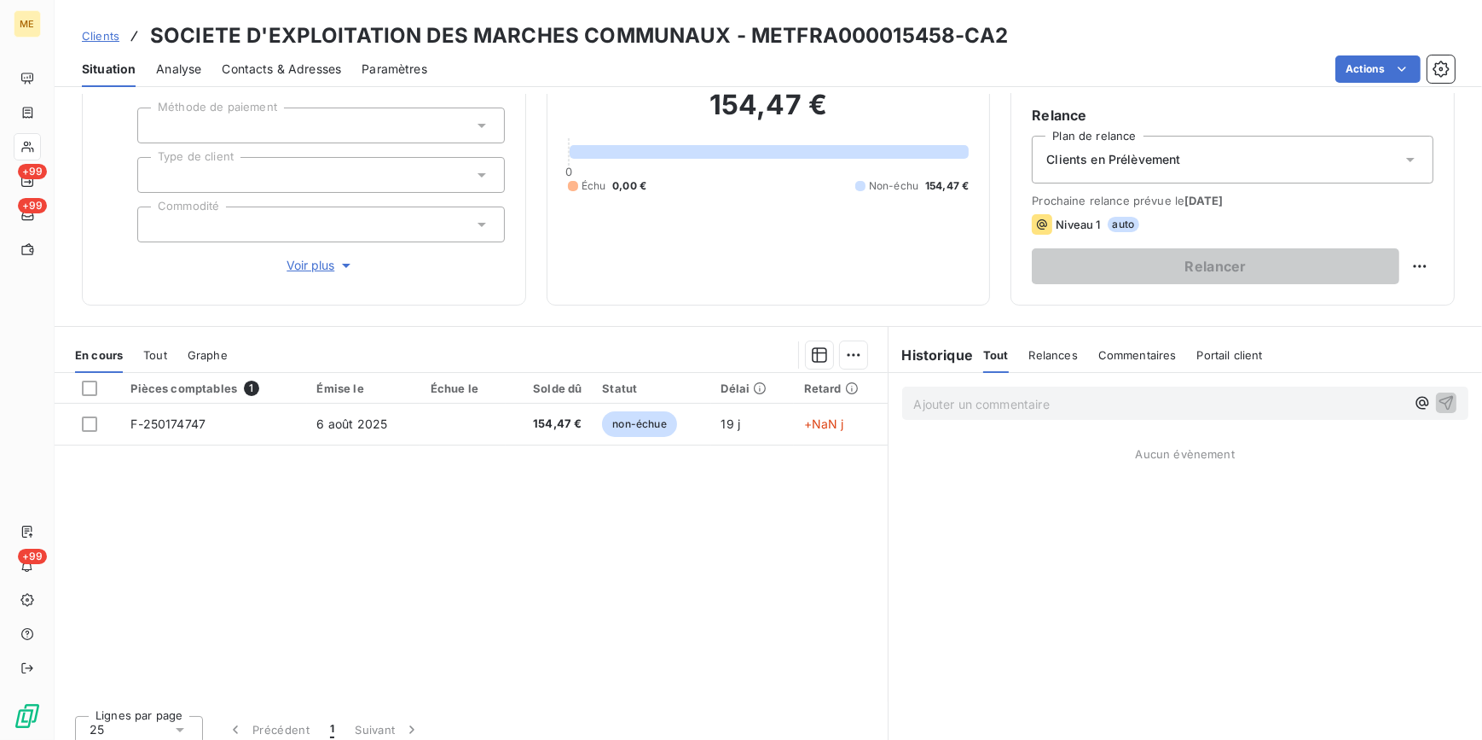
scroll to position [160, 0]
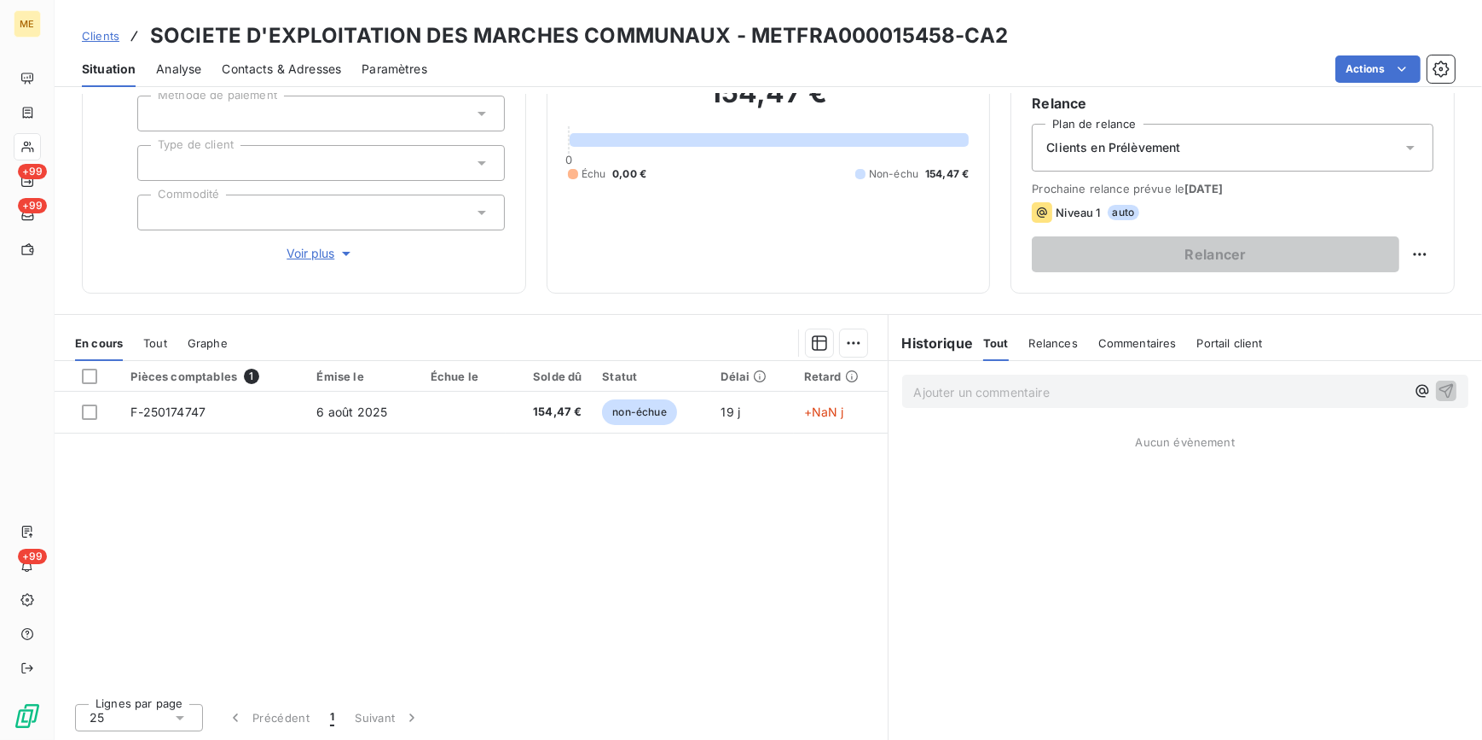
click at [1051, 338] on span "Relances" at bounding box center [1054, 343] width 49 height 14
click at [1118, 331] on div "Commentaires" at bounding box center [1139, 343] width 78 height 36
click at [973, 349] on div "Historique" at bounding box center [937, 343] width 96 height 20
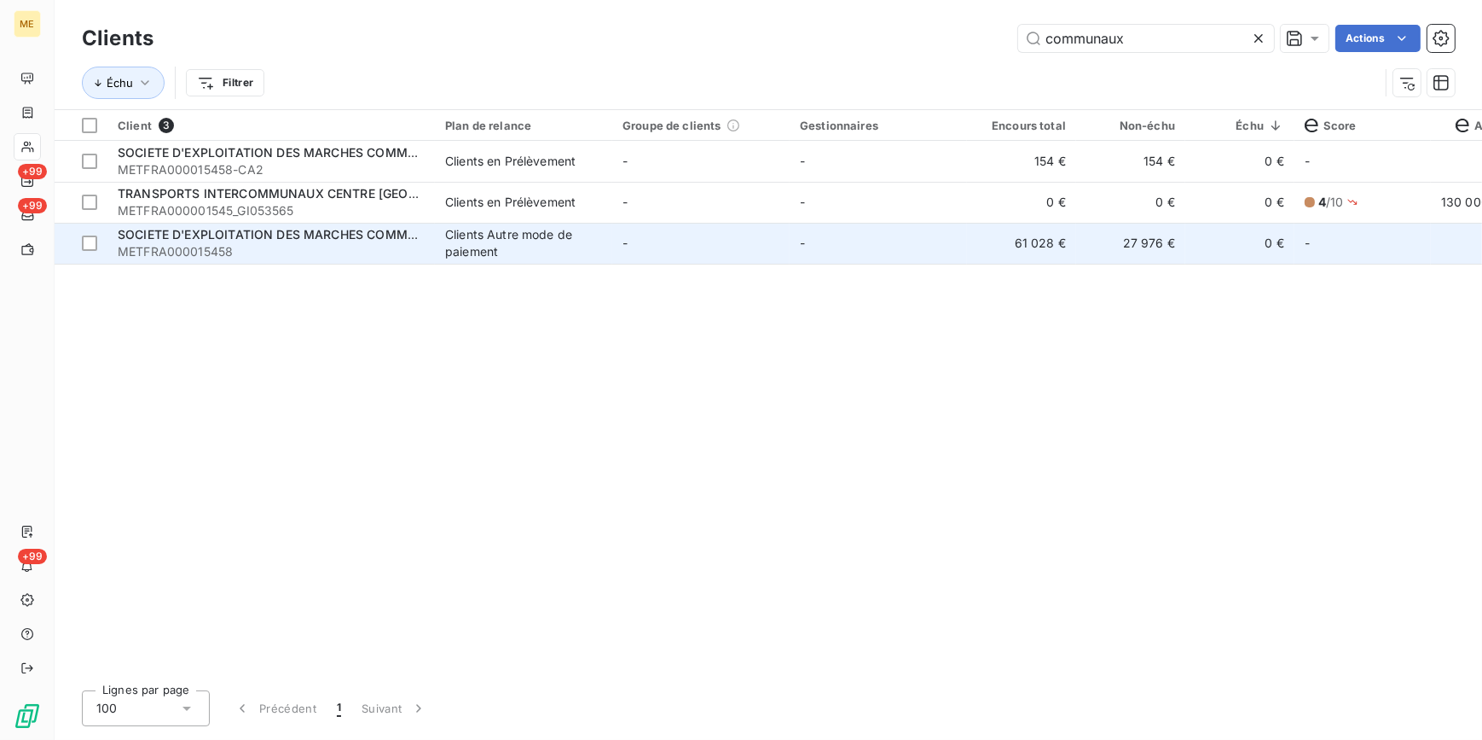
click at [484, 255] on div "Clients Autre mode de paiement" at bounding box center [523, 243] width 157 height 34
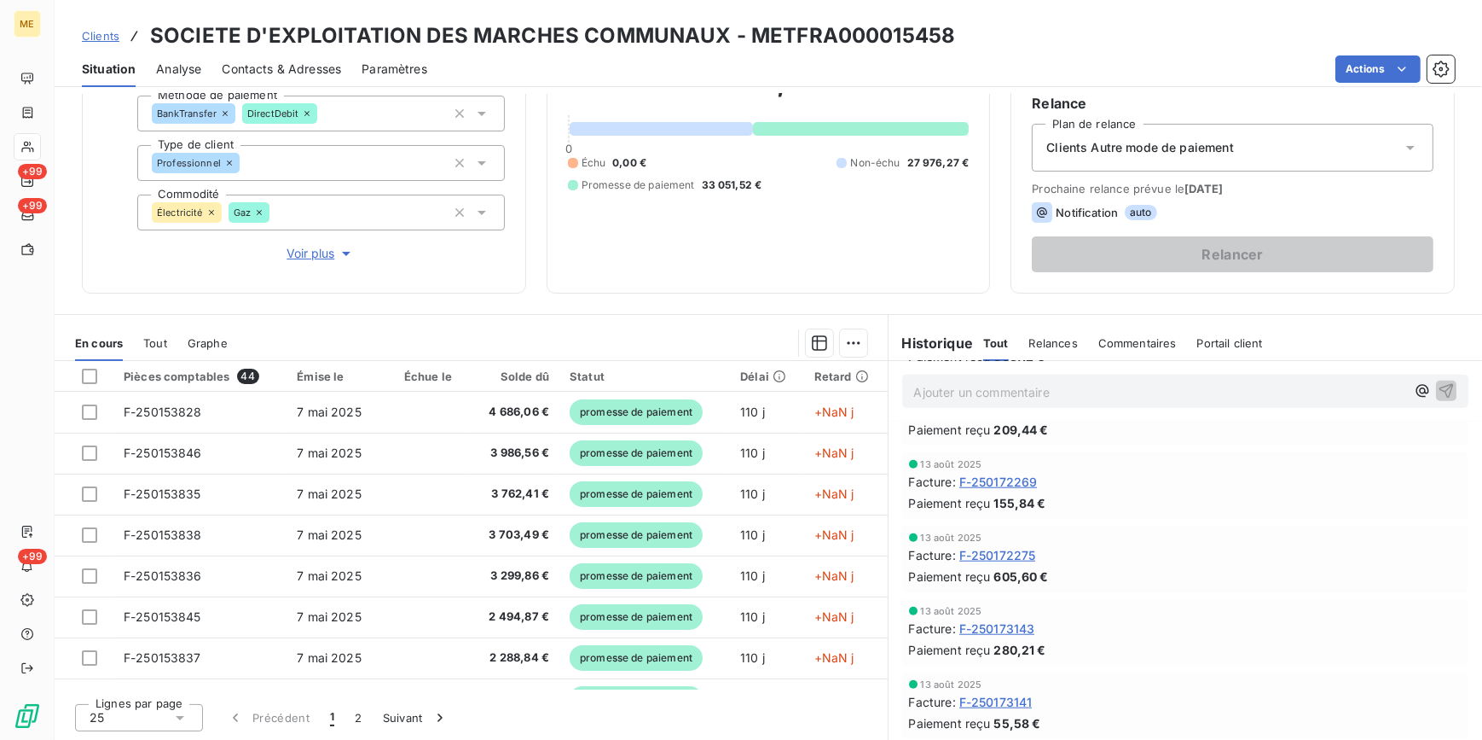
scroll to position [2171, 0]
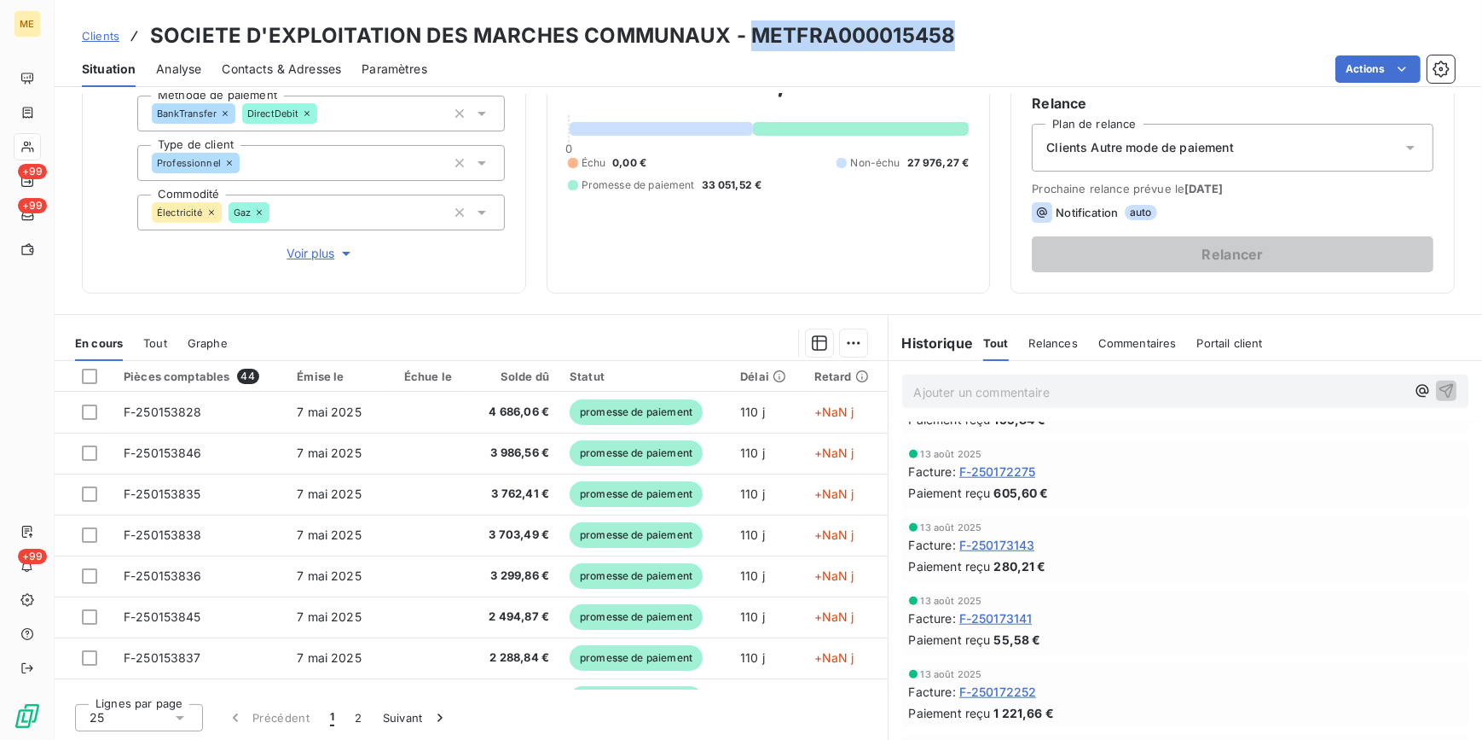
drag, startPoint x: 899, startPoint y: 35, endPoint x: 749, endPoint y: 33, distance: 150.1
click at [749, 33] on div "Clients SOCIETE D'EXPLOITATION DES MARCHES COMMUNAUX - METFRA000015458" at bounding box center [769, 35] width 1428 height 31
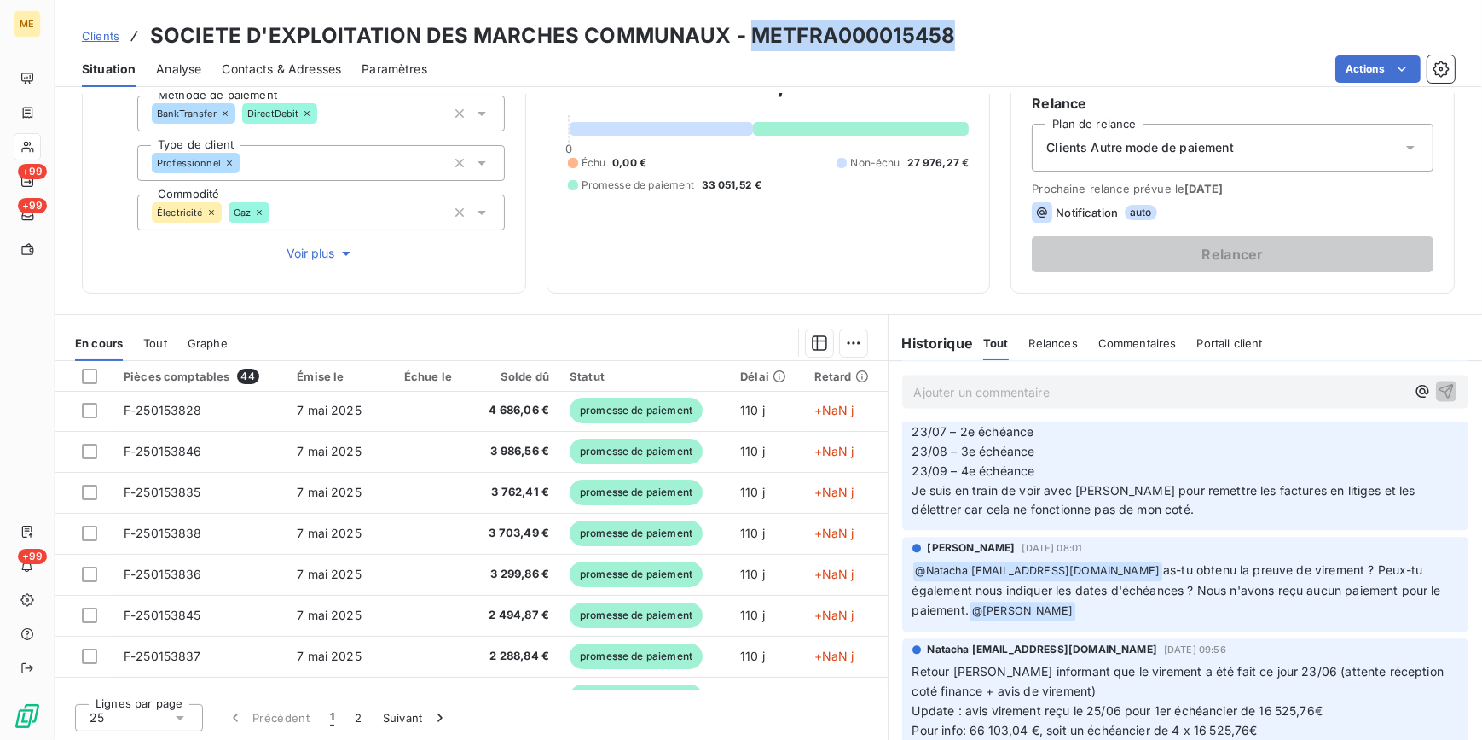
scroll to position [0, 0]
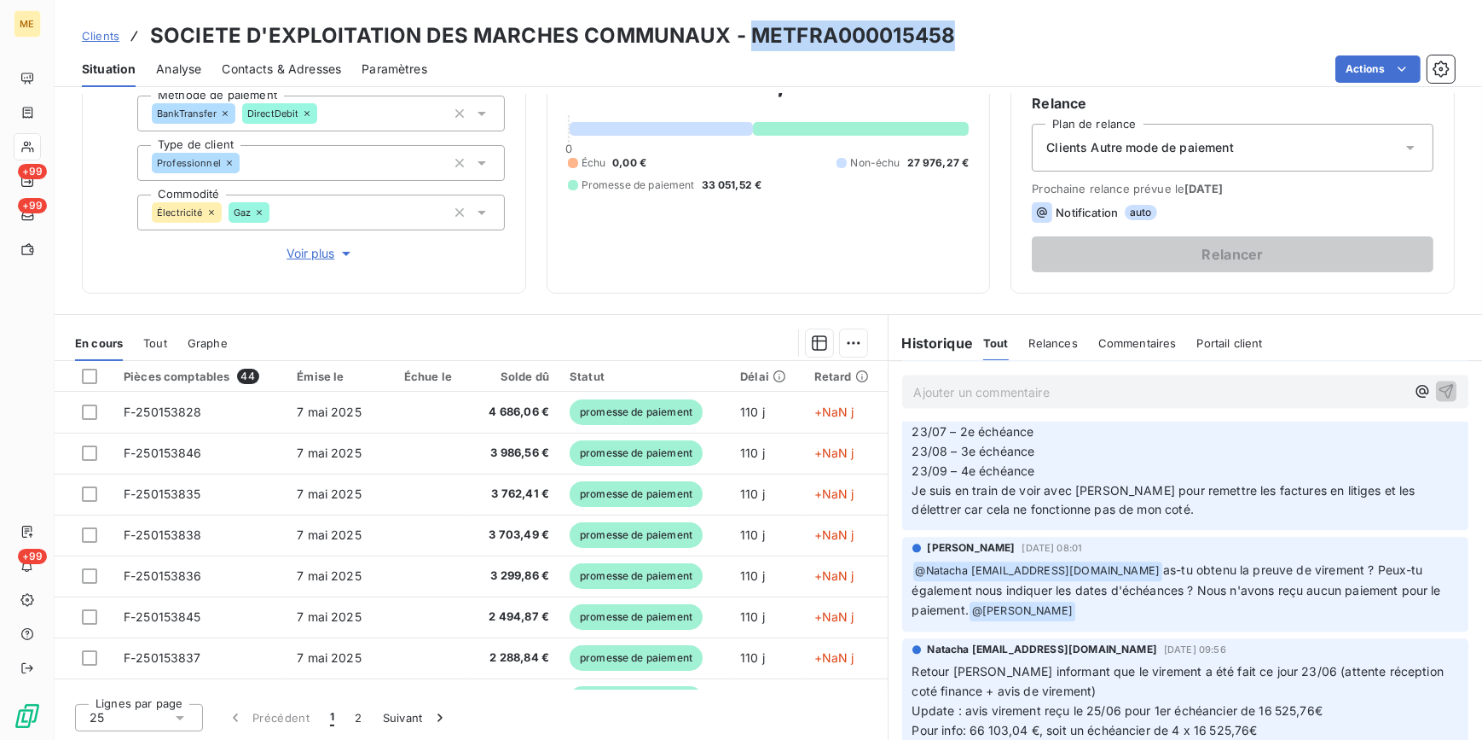
click at [148, 350] on div "Tout" at bounding box center [155, 343] width 24 height 36
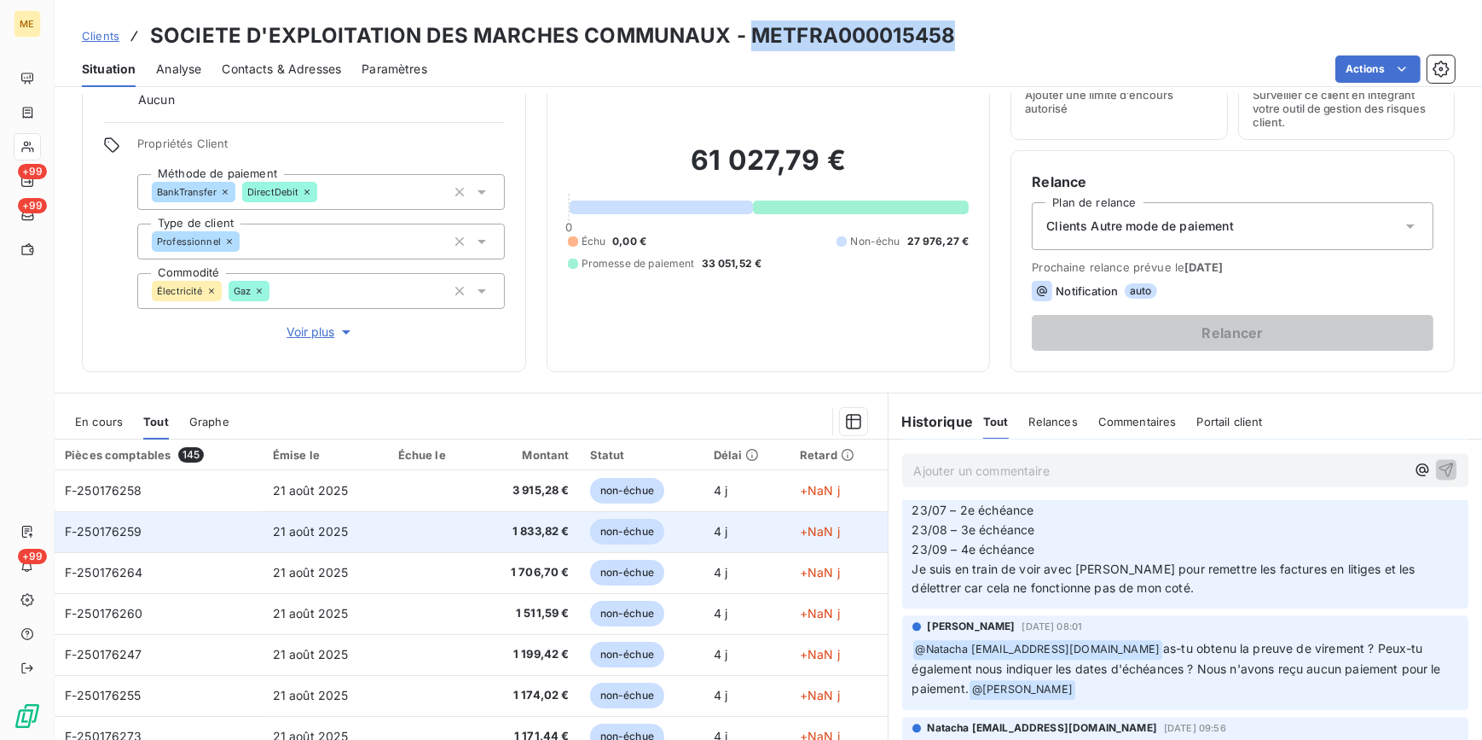
scroll to position [160, 0]
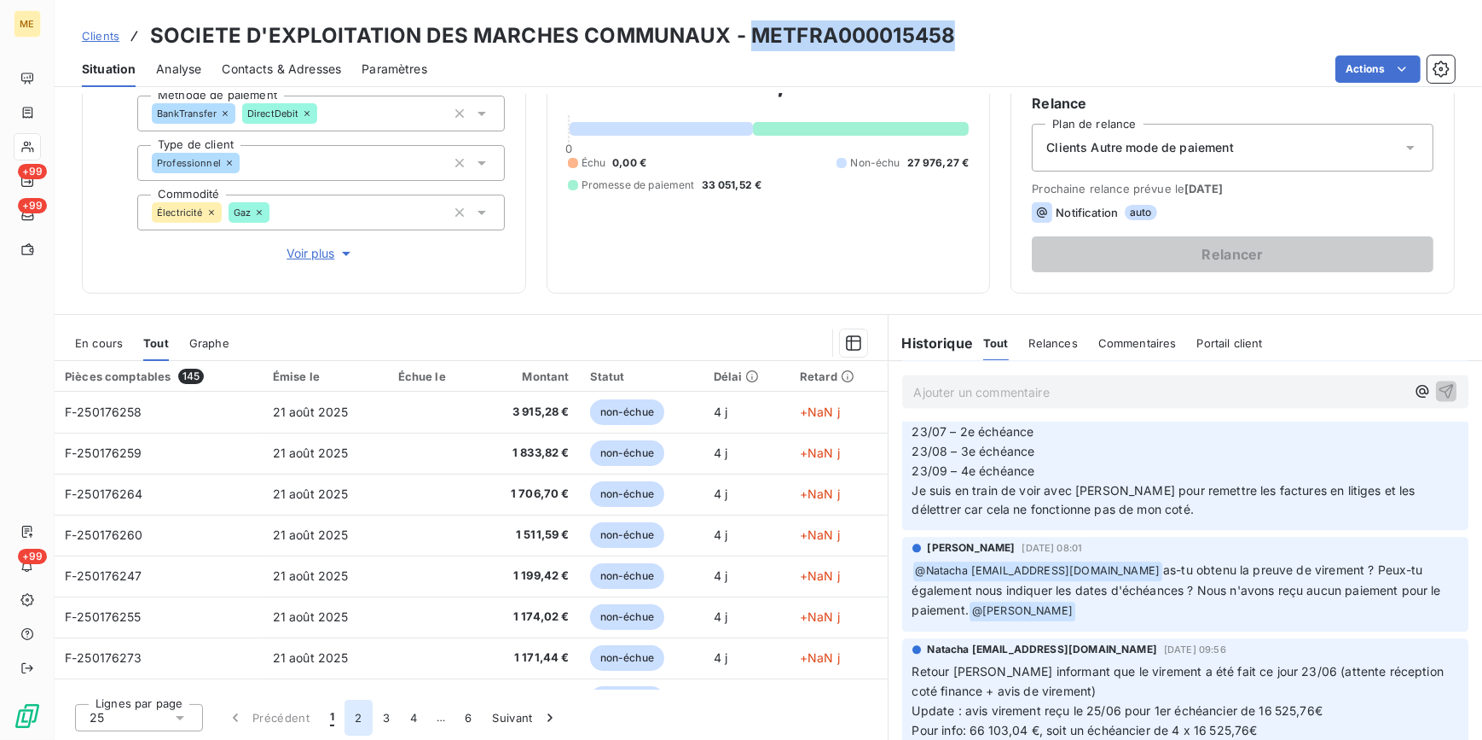
click at [350, 725] on button "2" at bounding box center [358, 717] width 27 height 36
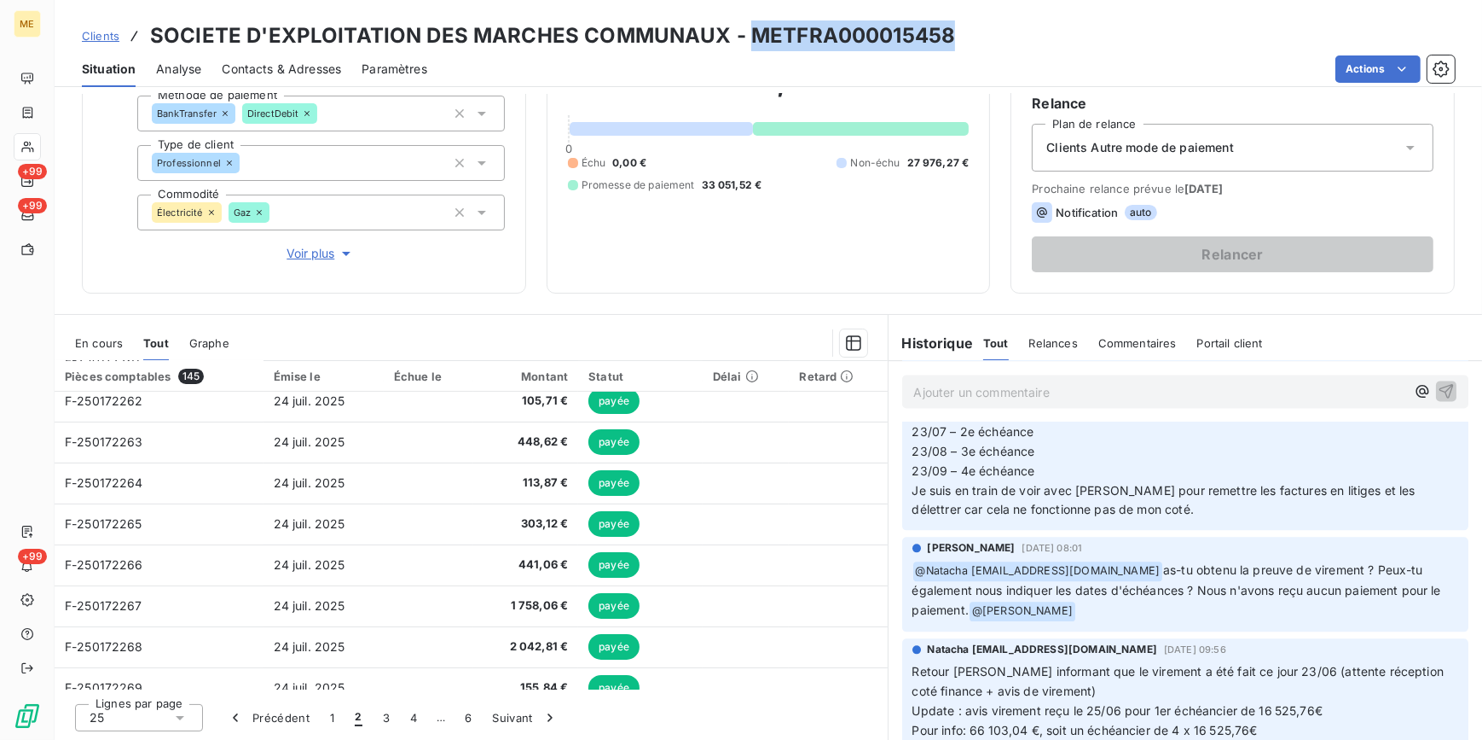
scroll to position [725, 0]
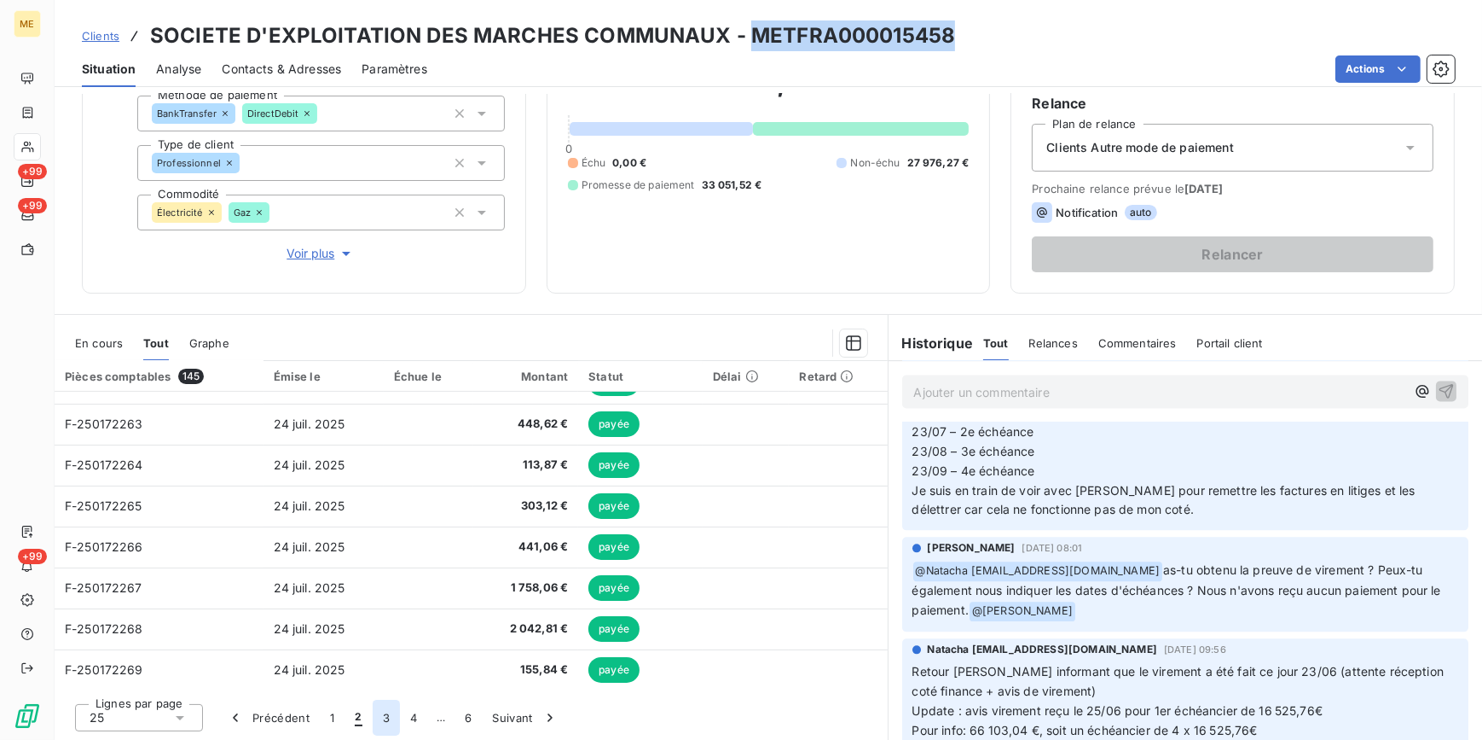
click at [383, 725] on button "3" at bounding box center [386, 717] width 27 height 36
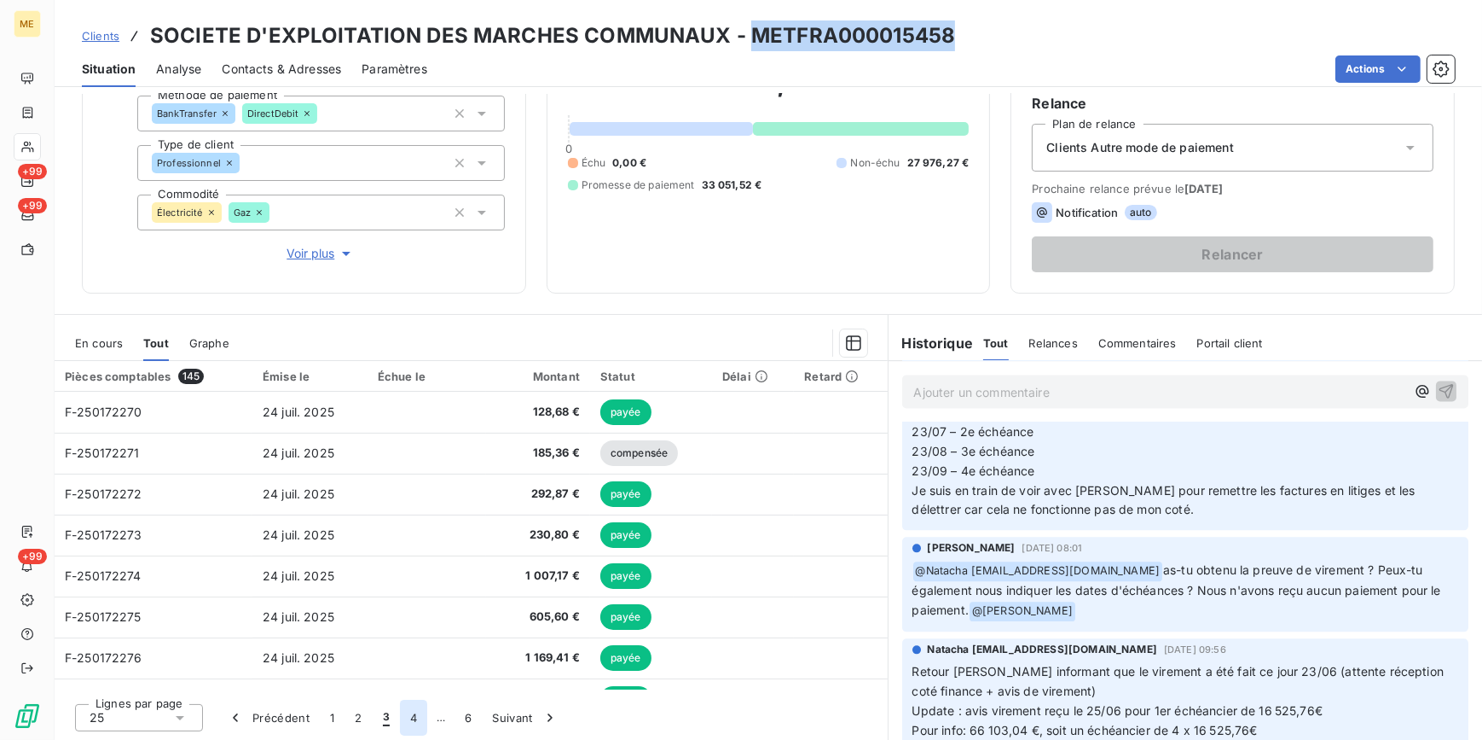
click at [407, 725] on button "4" at bounding box center [413, 717] width 27 height 36
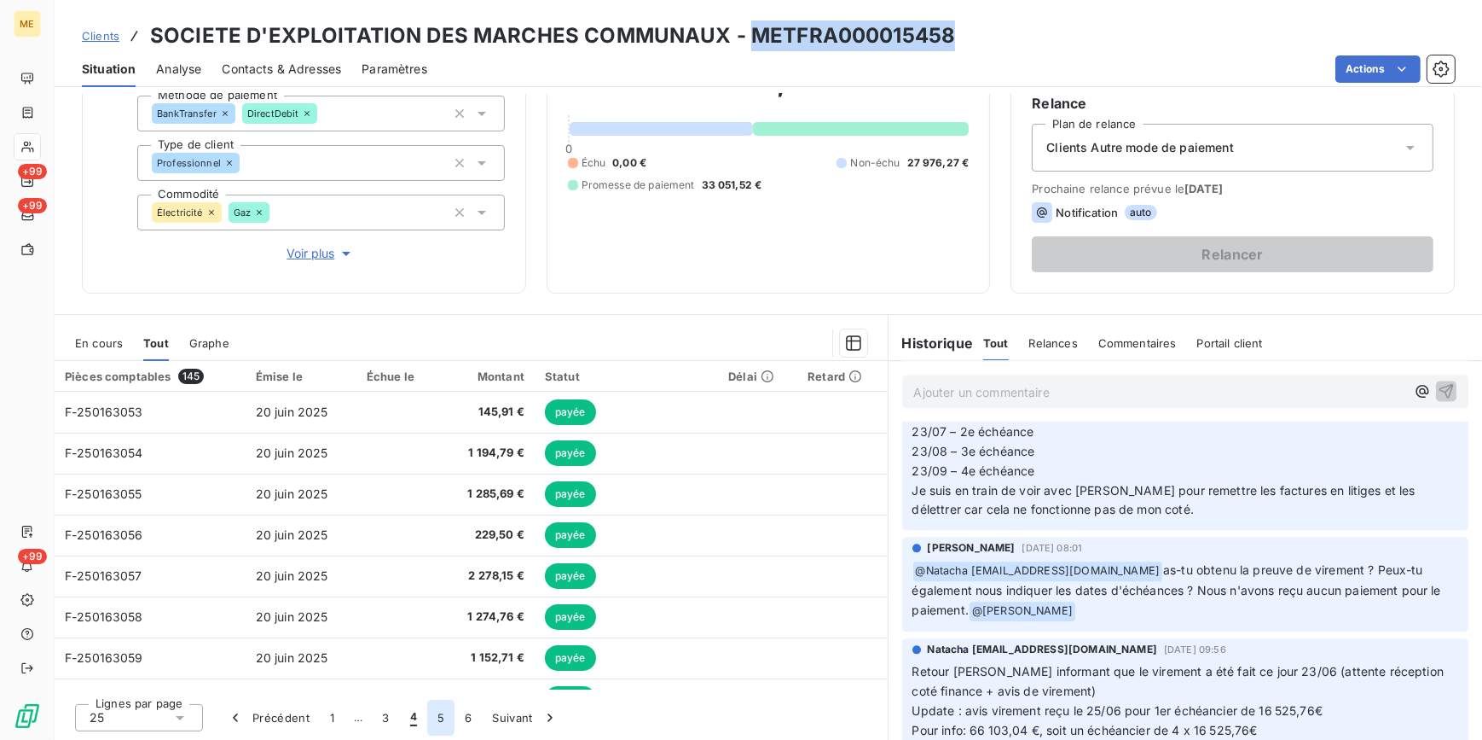
click at [433, 712] on button "5" at bounding box center [440, 717] width 27 height 36
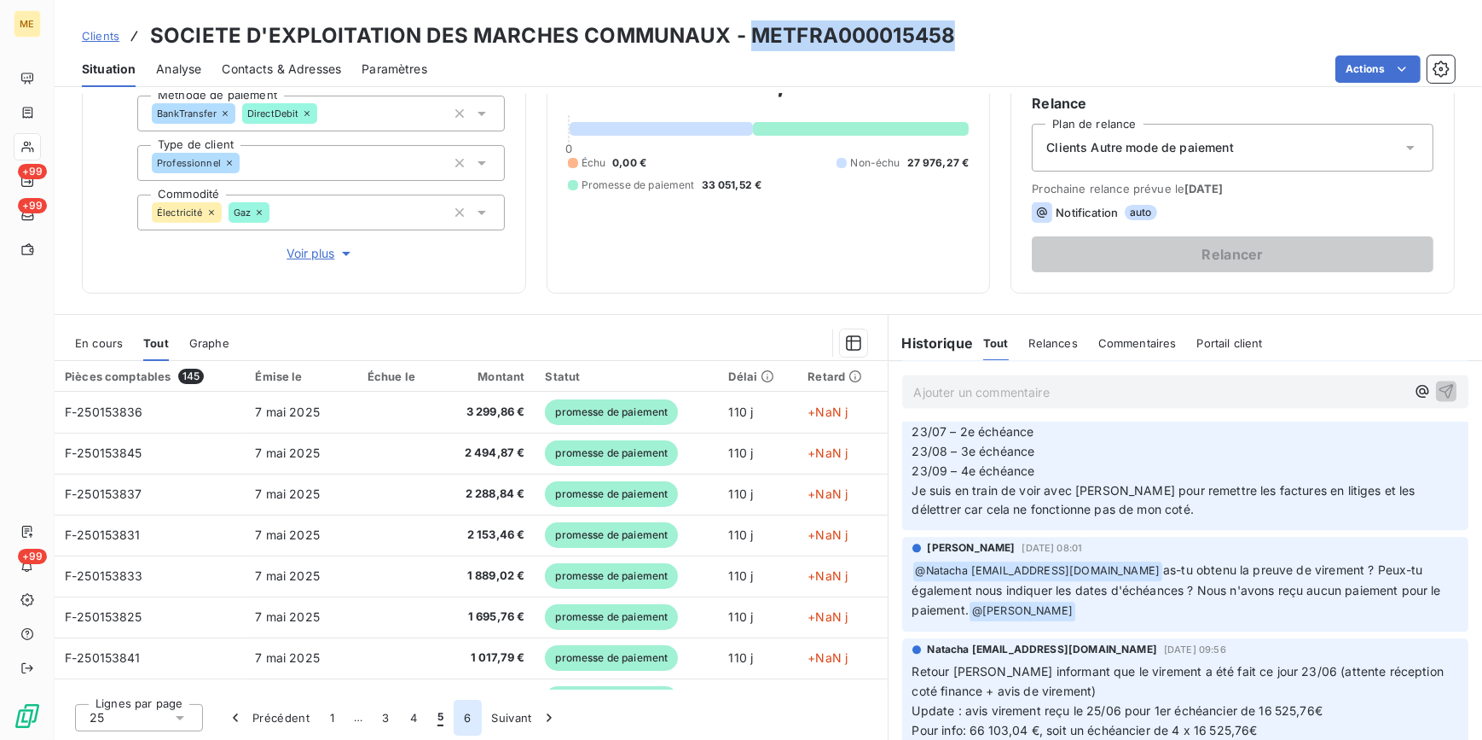
click at [456, 718] on button "6" at bounding box center [467, 717] width 27 height 36
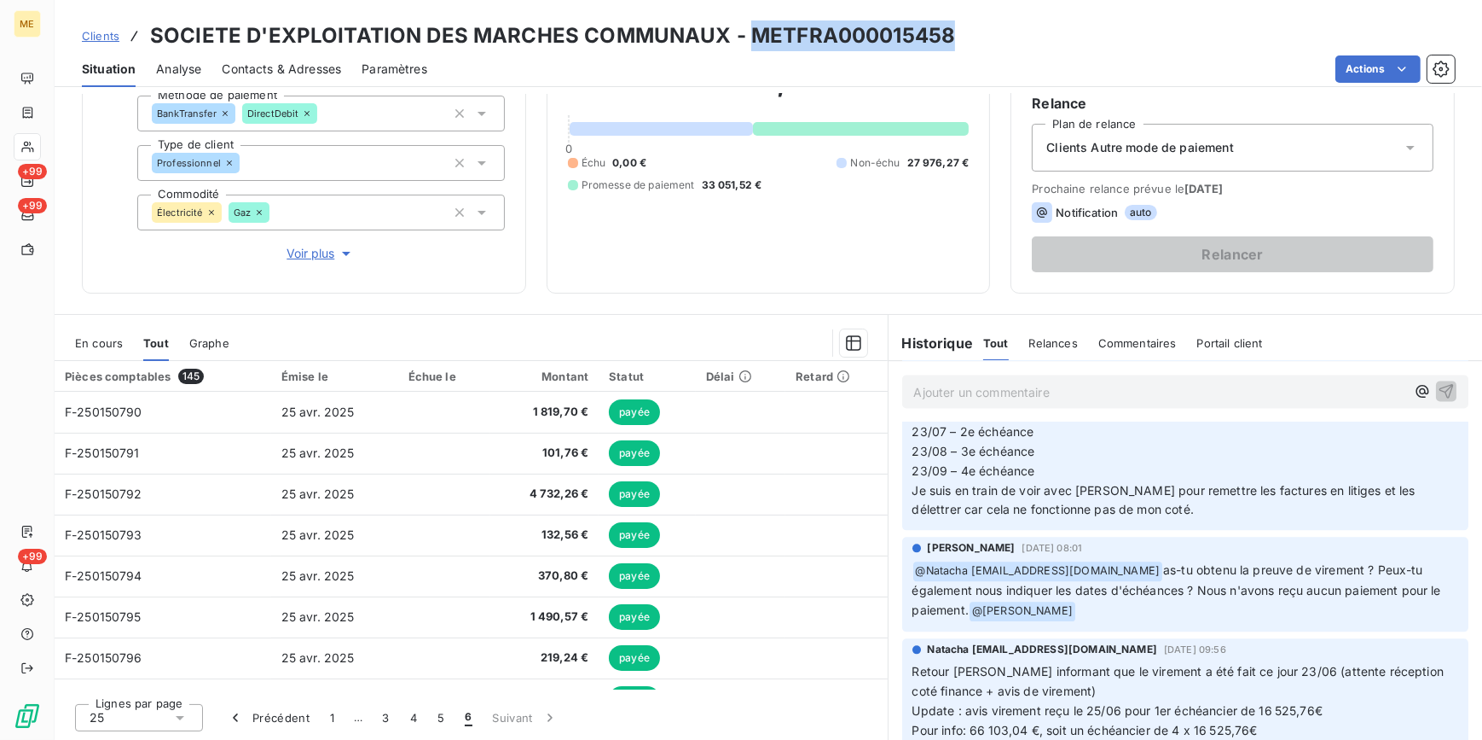
click at [107, 41] on span "Clients" at bounding box center [101, 36] width 38 height 14
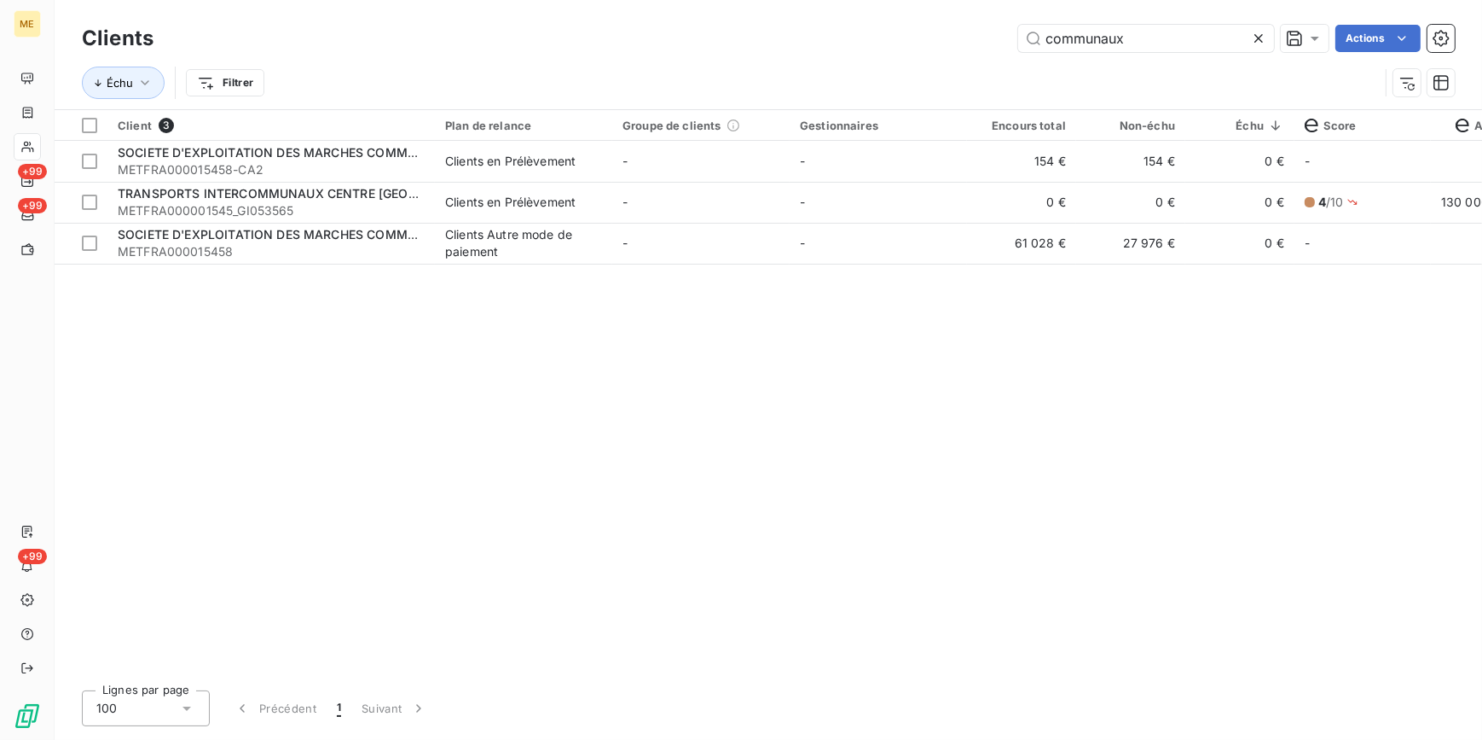
click at [1257, 44] on icon at bounding box center [1258, 38] width 17 height 17
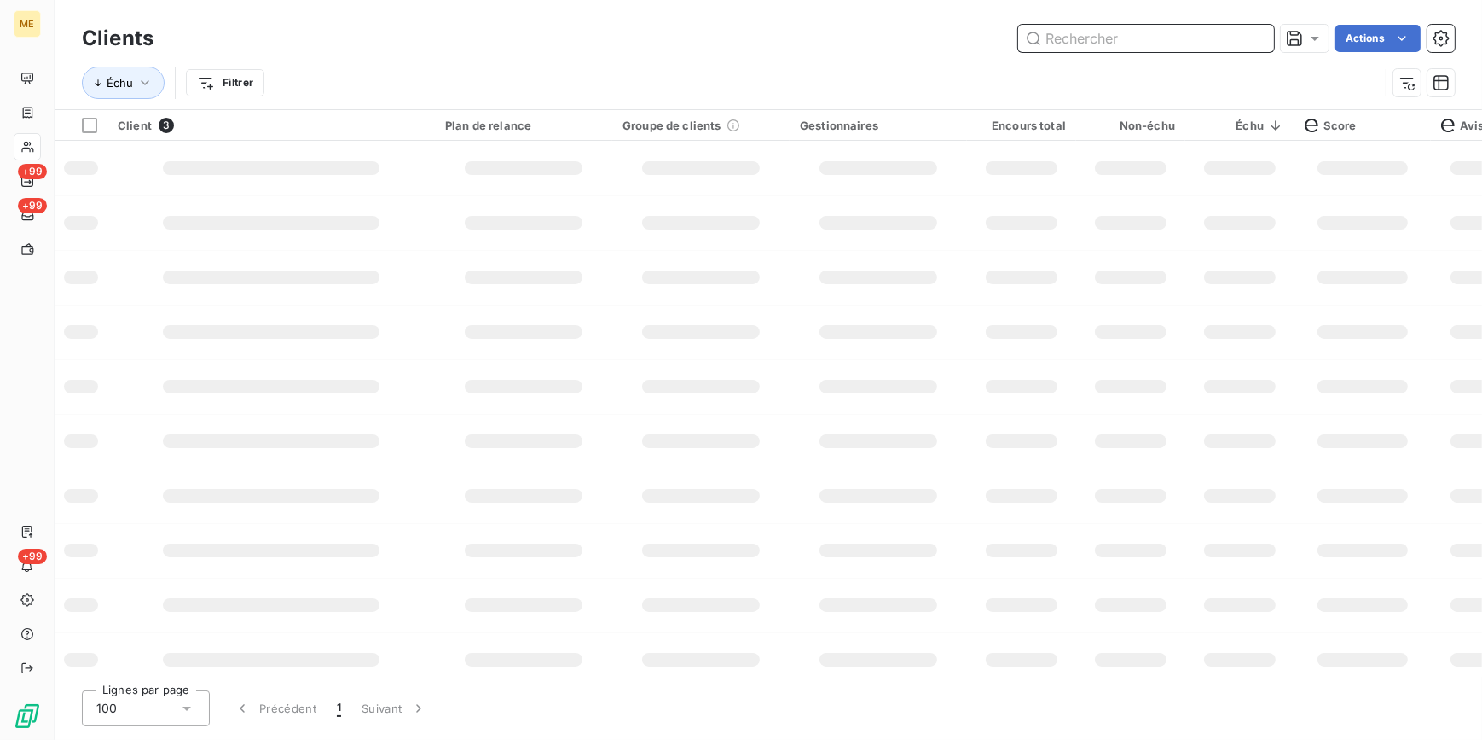
click at [1235, 44] on input "text" at bounding box center [1146, 38] width 256 height 27
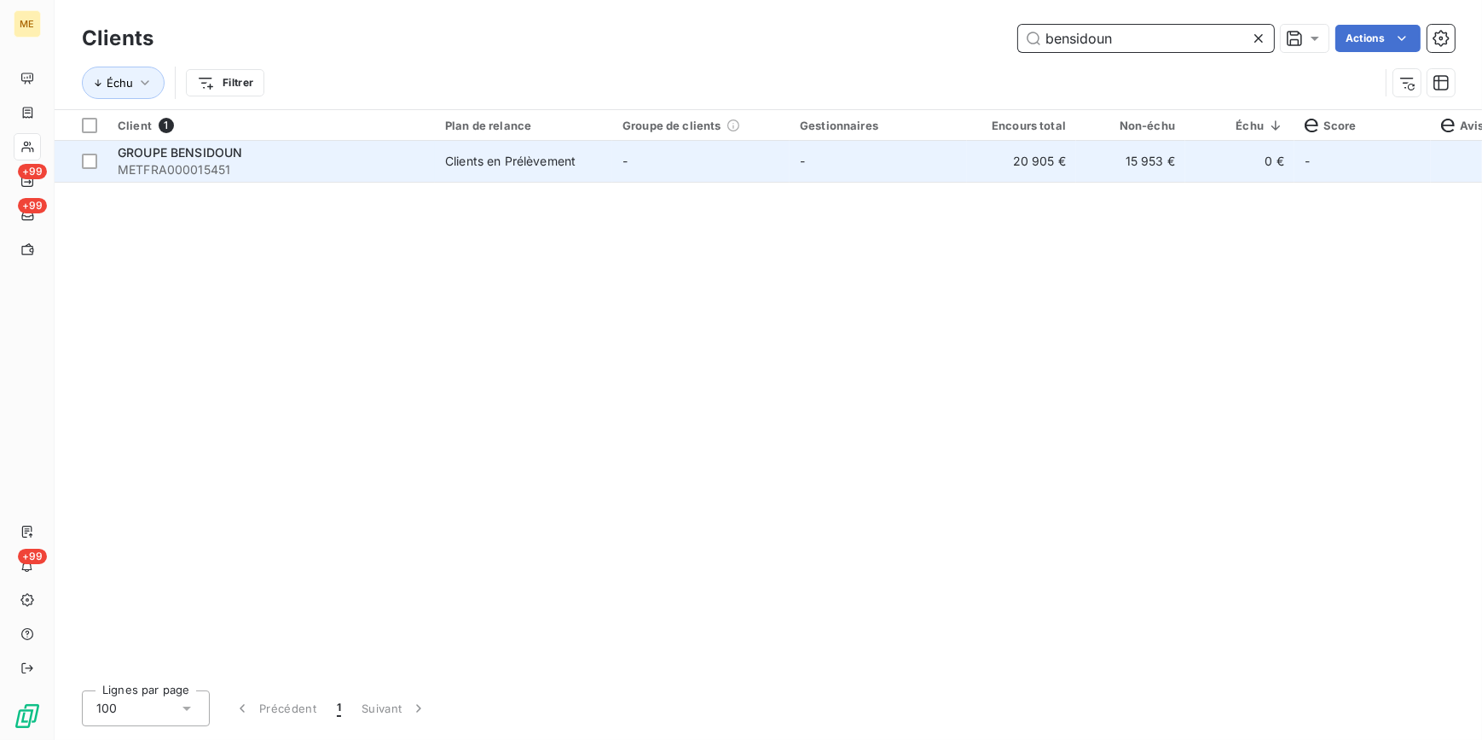
type input "bensidoun"
click at [774, 158] on td "-" at bounding box center [700, 161] width 177 height 41
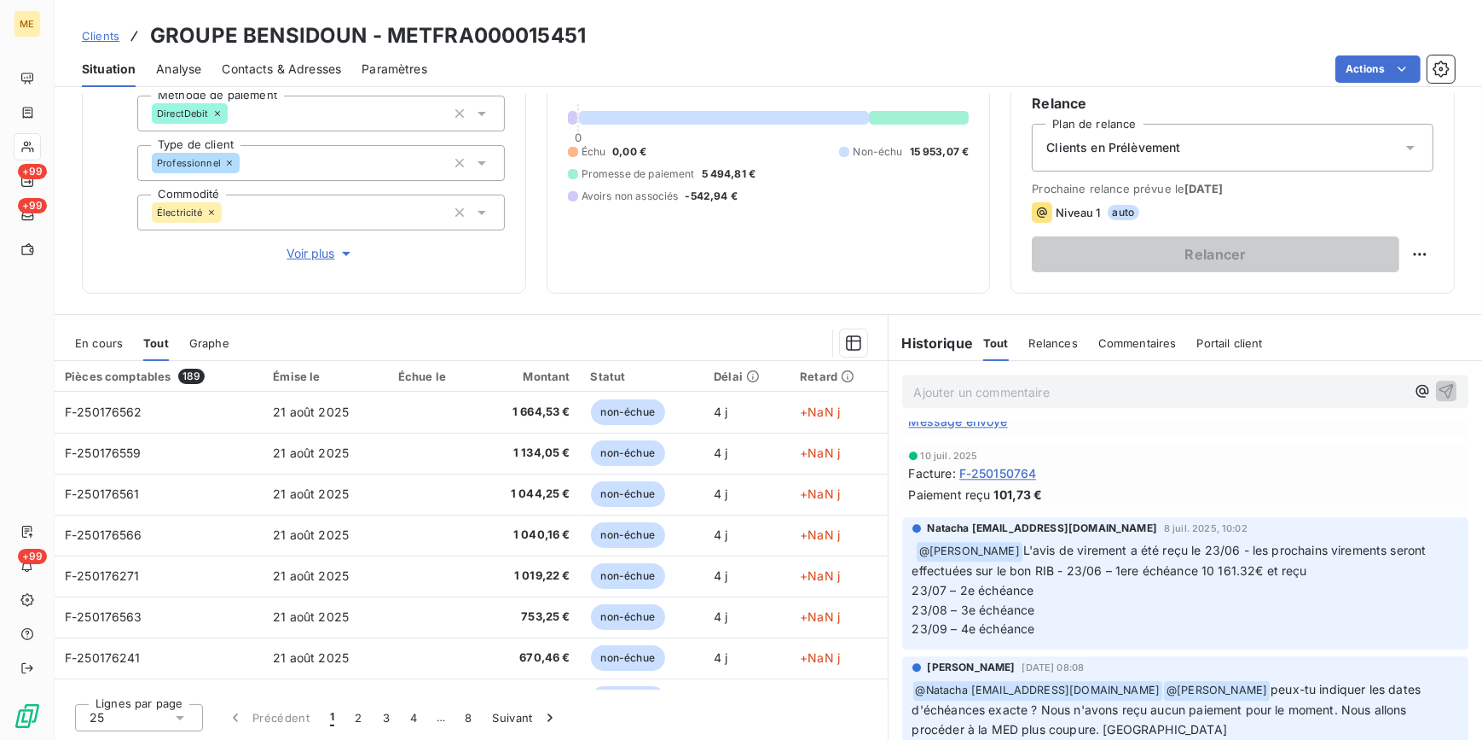
scroll to position [5382, 0]
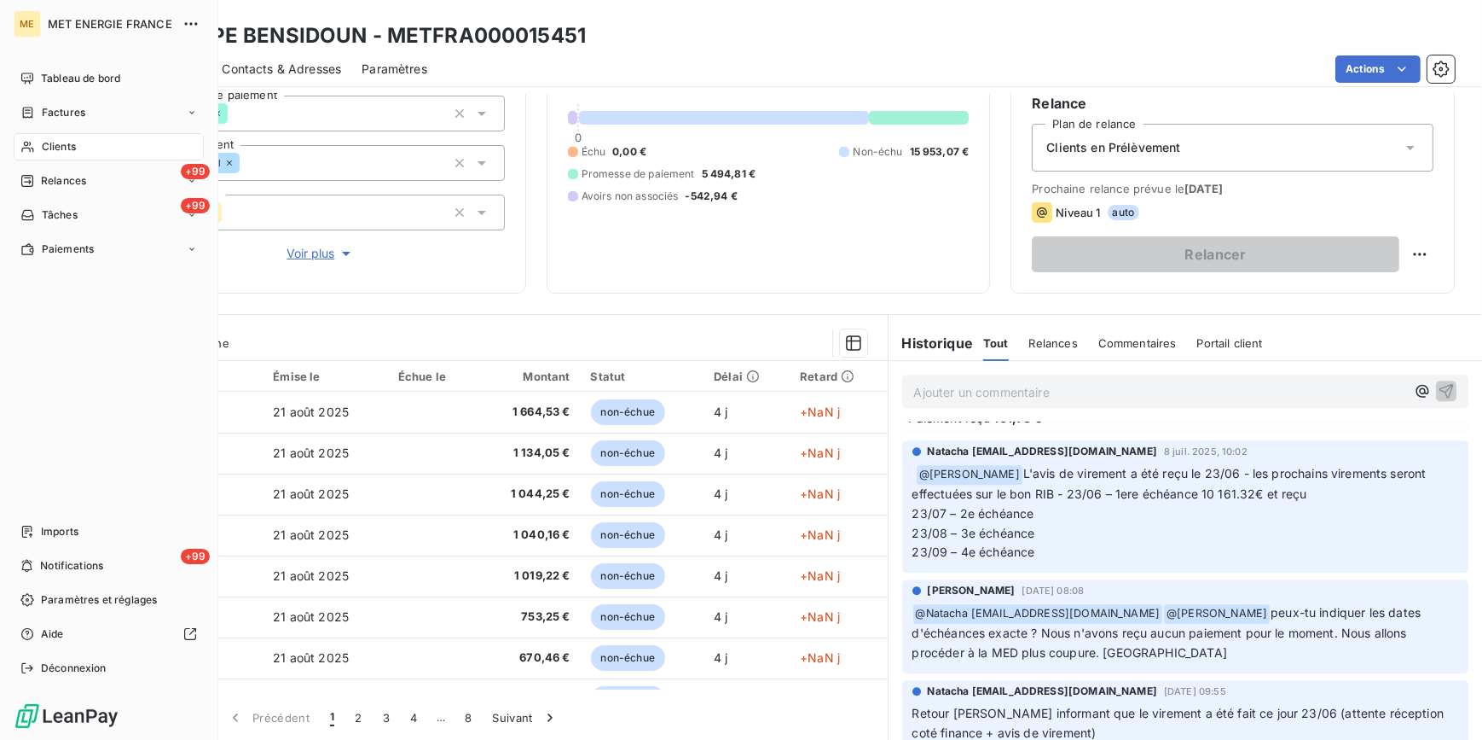
click at [71, 146] on span "Clients" at bounding box center [59, 146] width 34 height 15
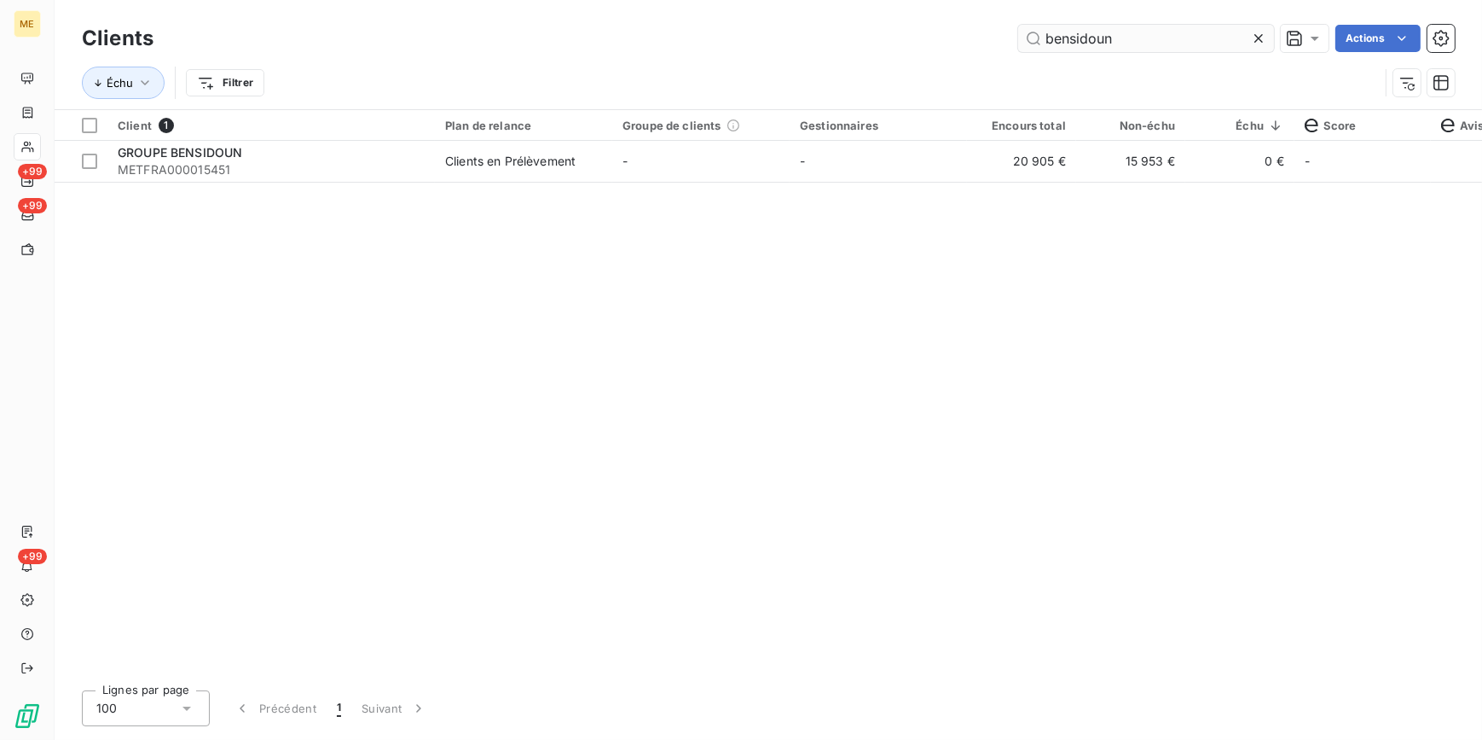
click at [1254, 30] on icon at bounding box center [1258, 38] width 17 height 17
click at [1254, 33] on input "text" at bounding box center [1146, 38] width 256 height 27
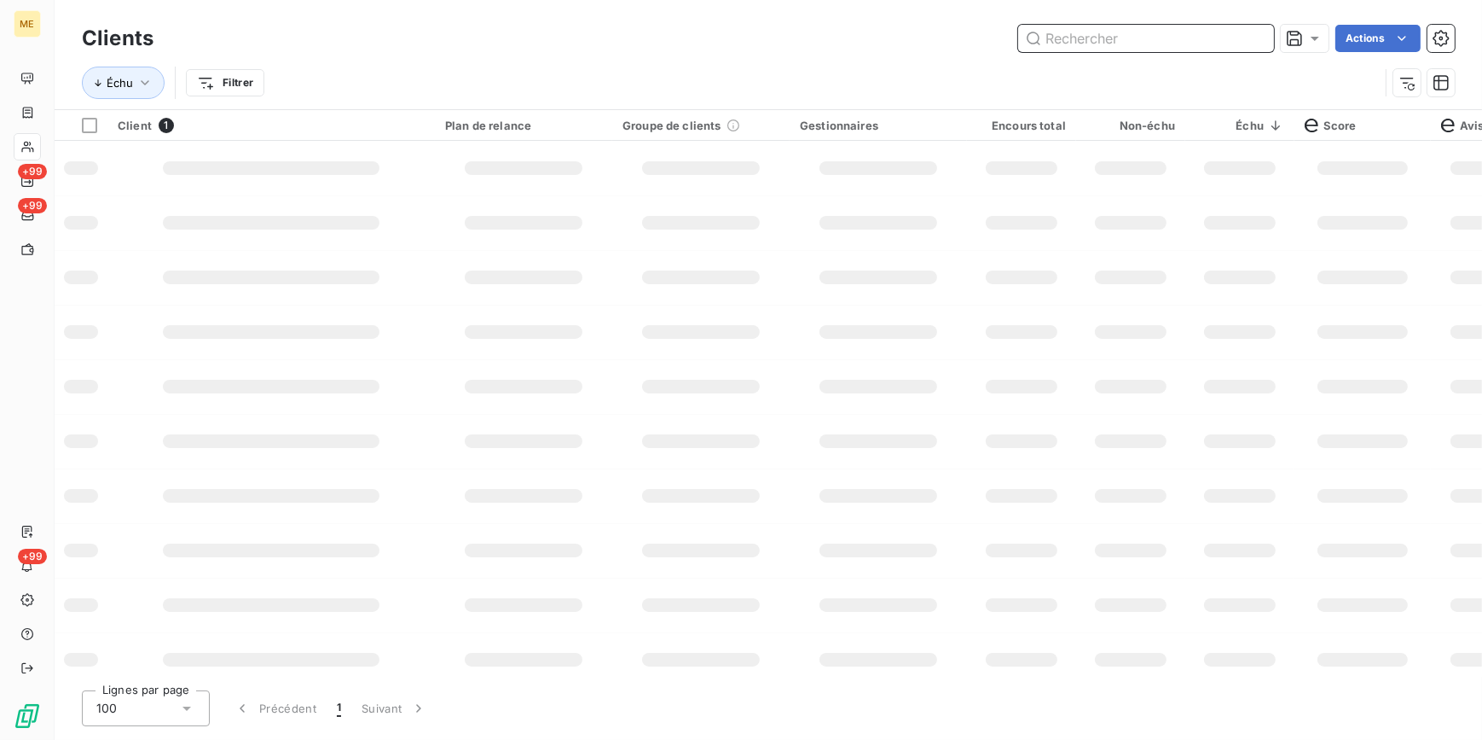
paste input "METFRA000010679"
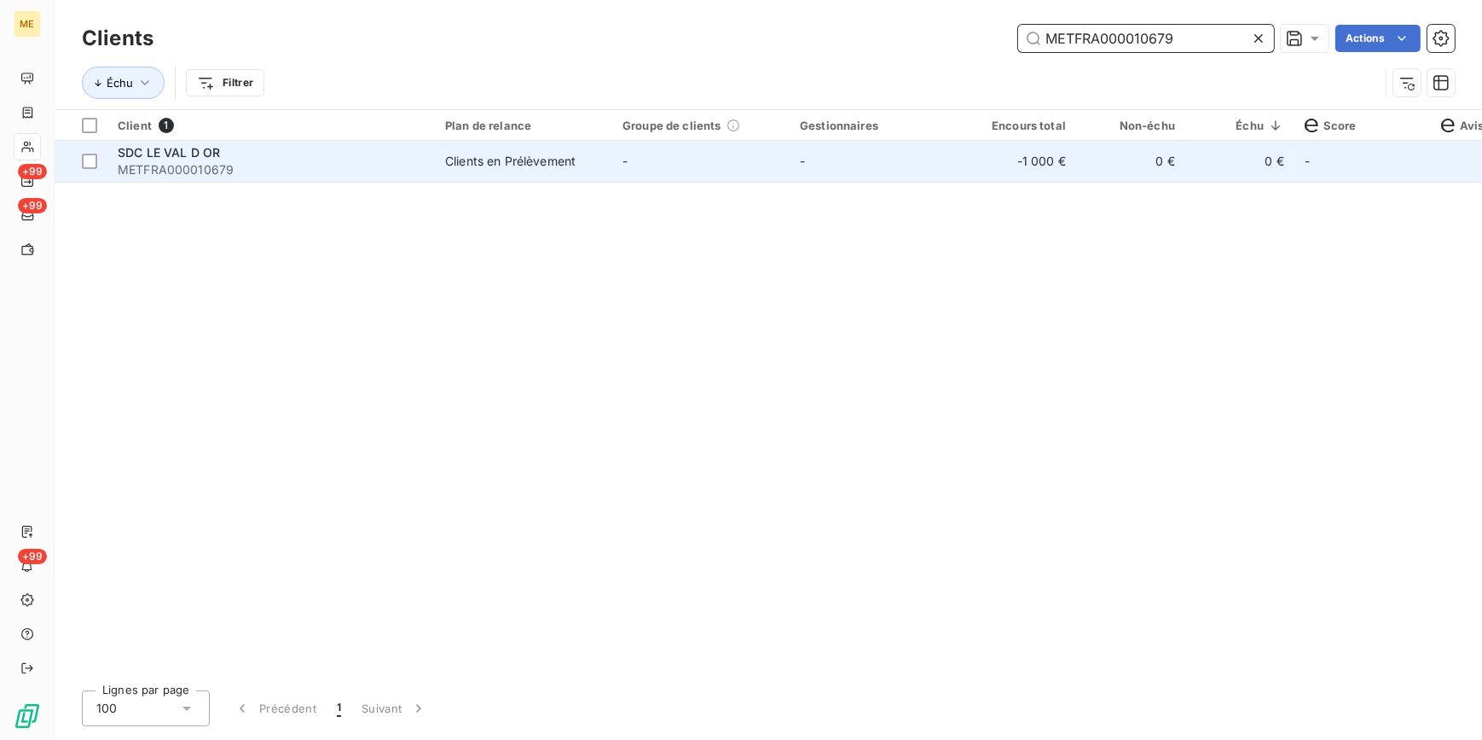
type input "METFRA000010679"
click at [884, 169] on td "-" at bounding box center [878, 161] width 177 height 41
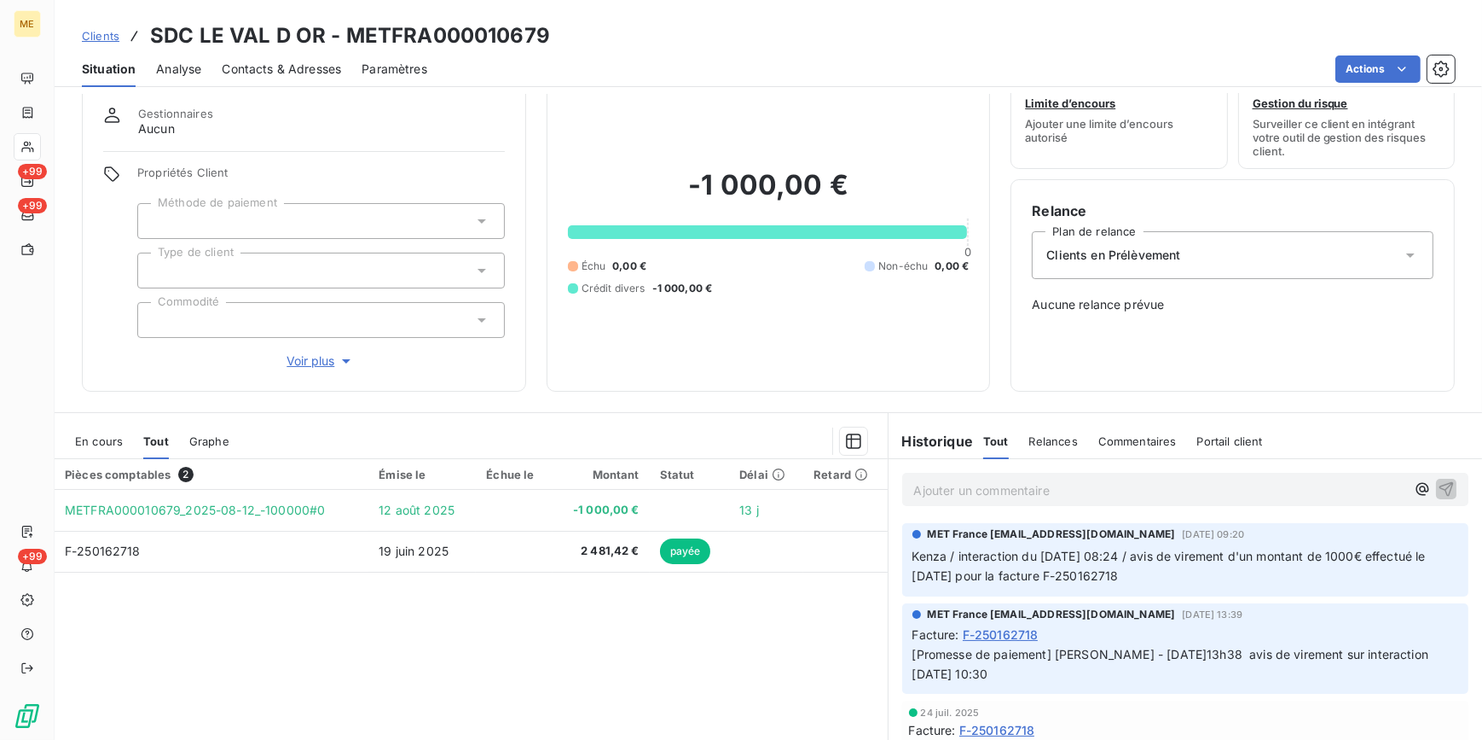
scroll to position [77, 0]
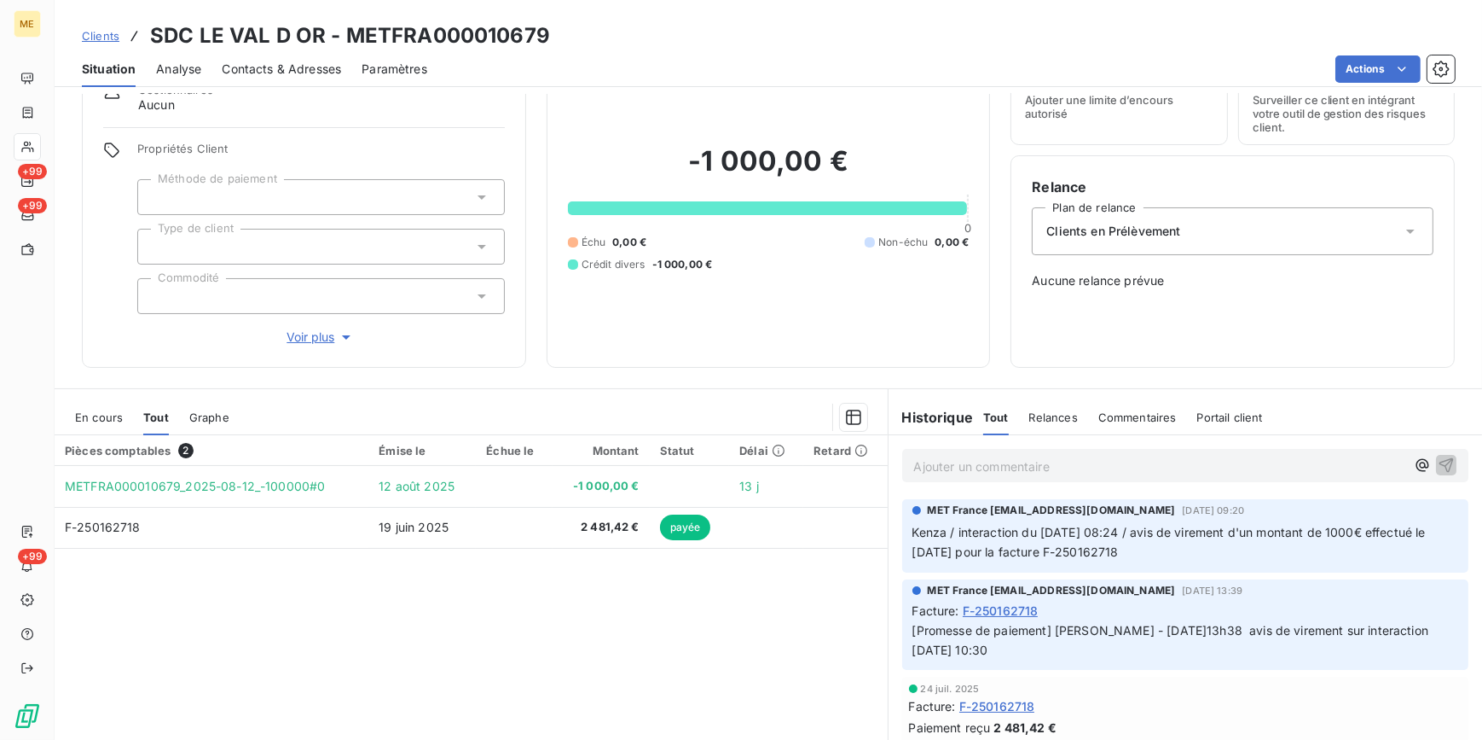
click at [102, 29] on span "Clients" at bounding box center [101, 36] width 38 height 14
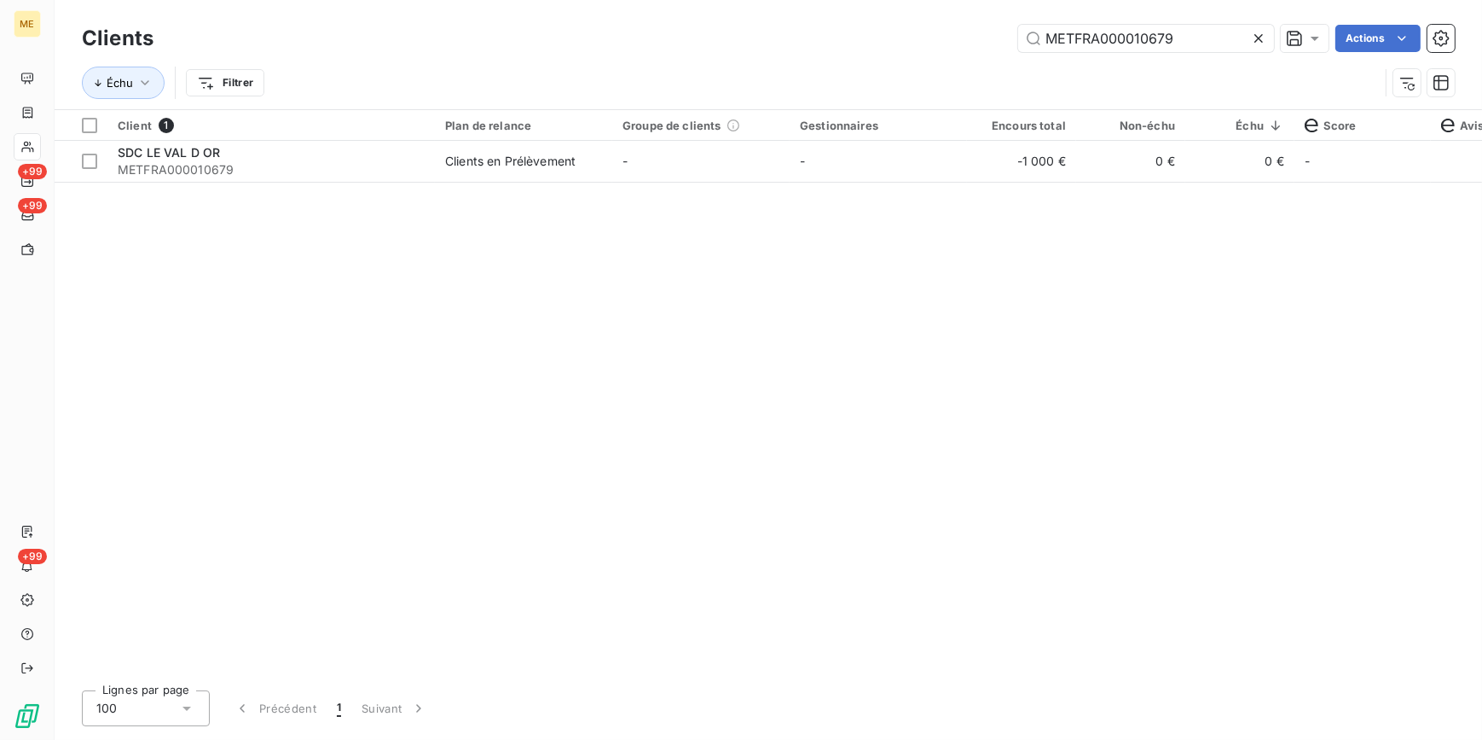
click at [1265, 32] on icon at bounding box center [1258, 38] width 17 height 17
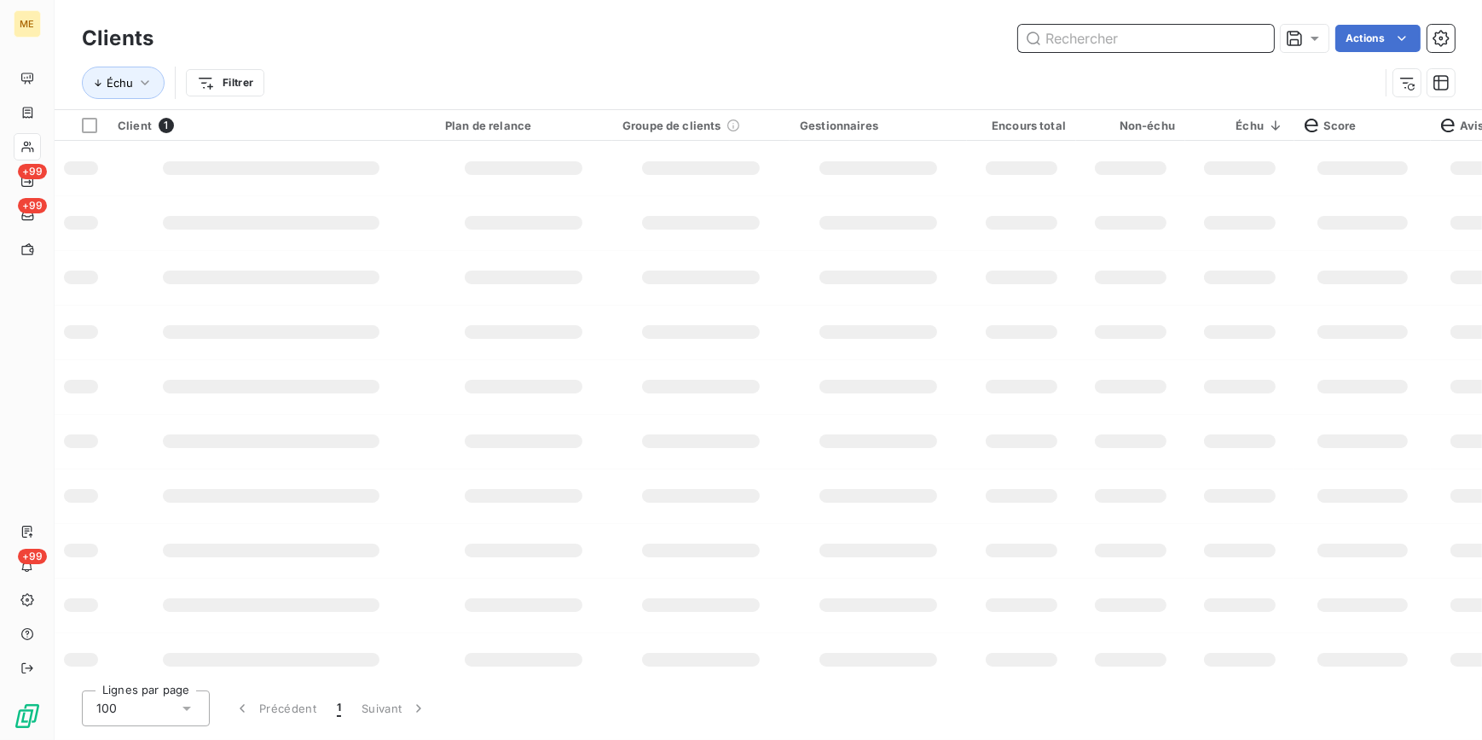
click at [1253, 33] on input "text" at bounding box center [1146, 38] width 256 height 27
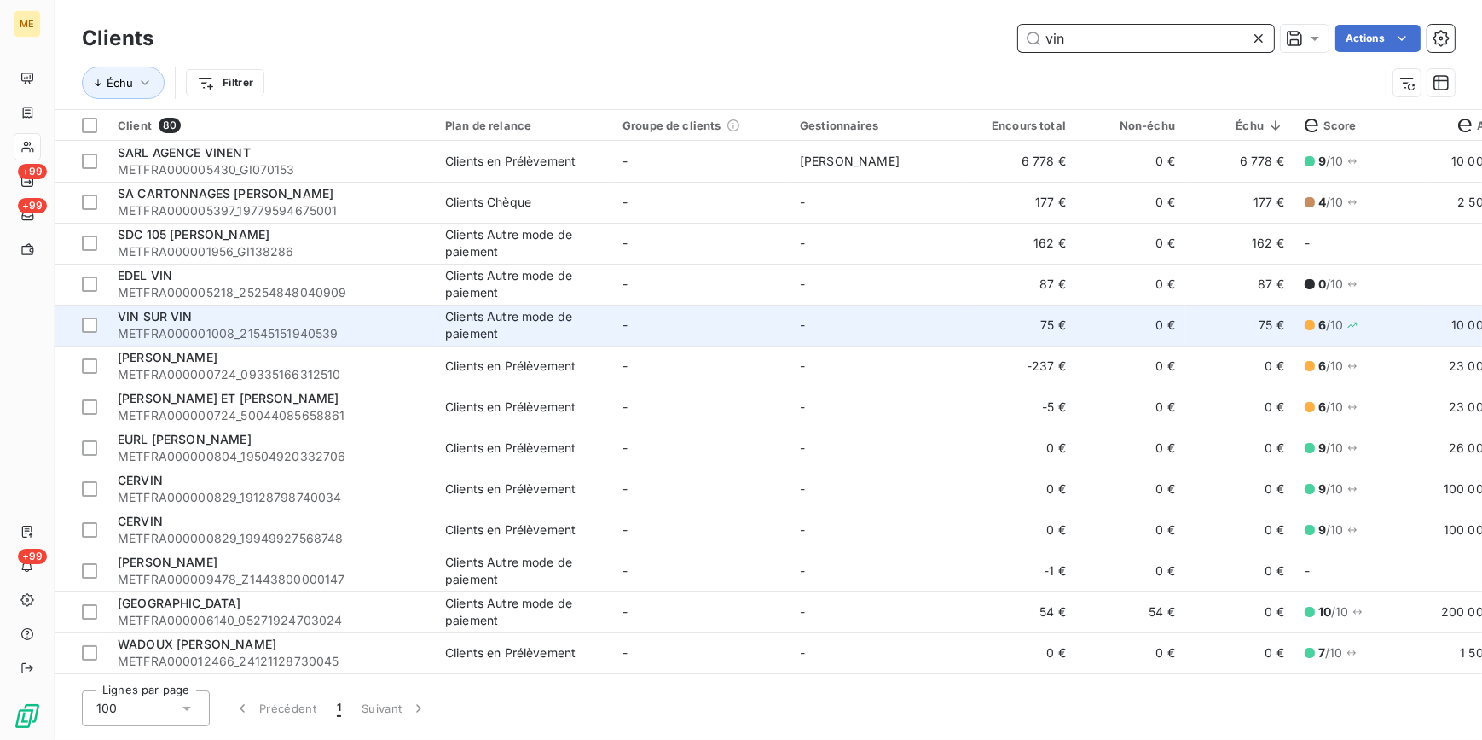
type input "vin"
click at [584, 325] on div "Clients Autre mode de paiement" at bounding box center [523, 325] width 157 height 34
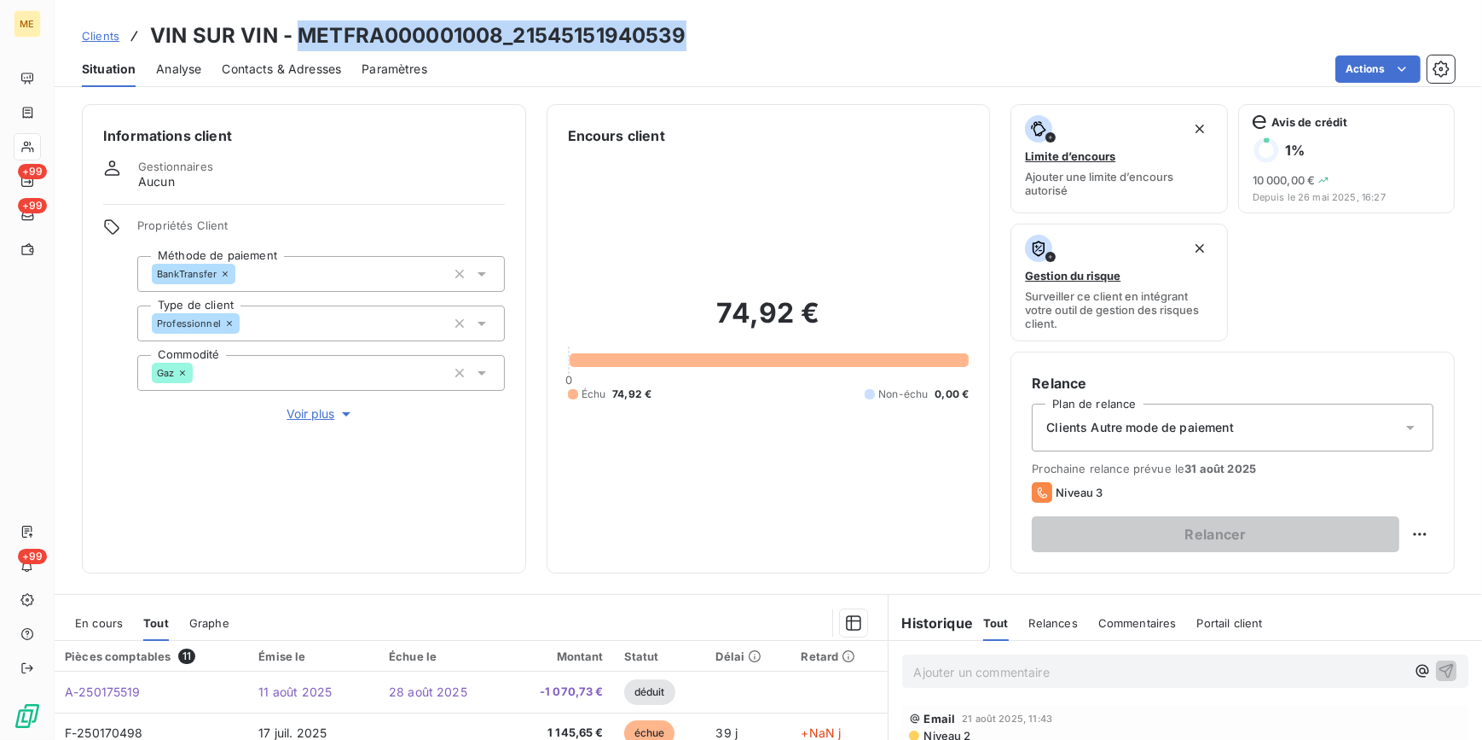
drag, startPoint x: 705, startPoint y: 39, endPoint x: 293, endPoint y: 21, distance: 412.4
click at [293, 21] on div "Clients VIN SUR VIN - METFRA000001008_21545151940539" at bounding box center [769, 35] width 1428 height 31
click at [93, 32] on span "Clients" at bounding box center [101, 36] width 38 height 14
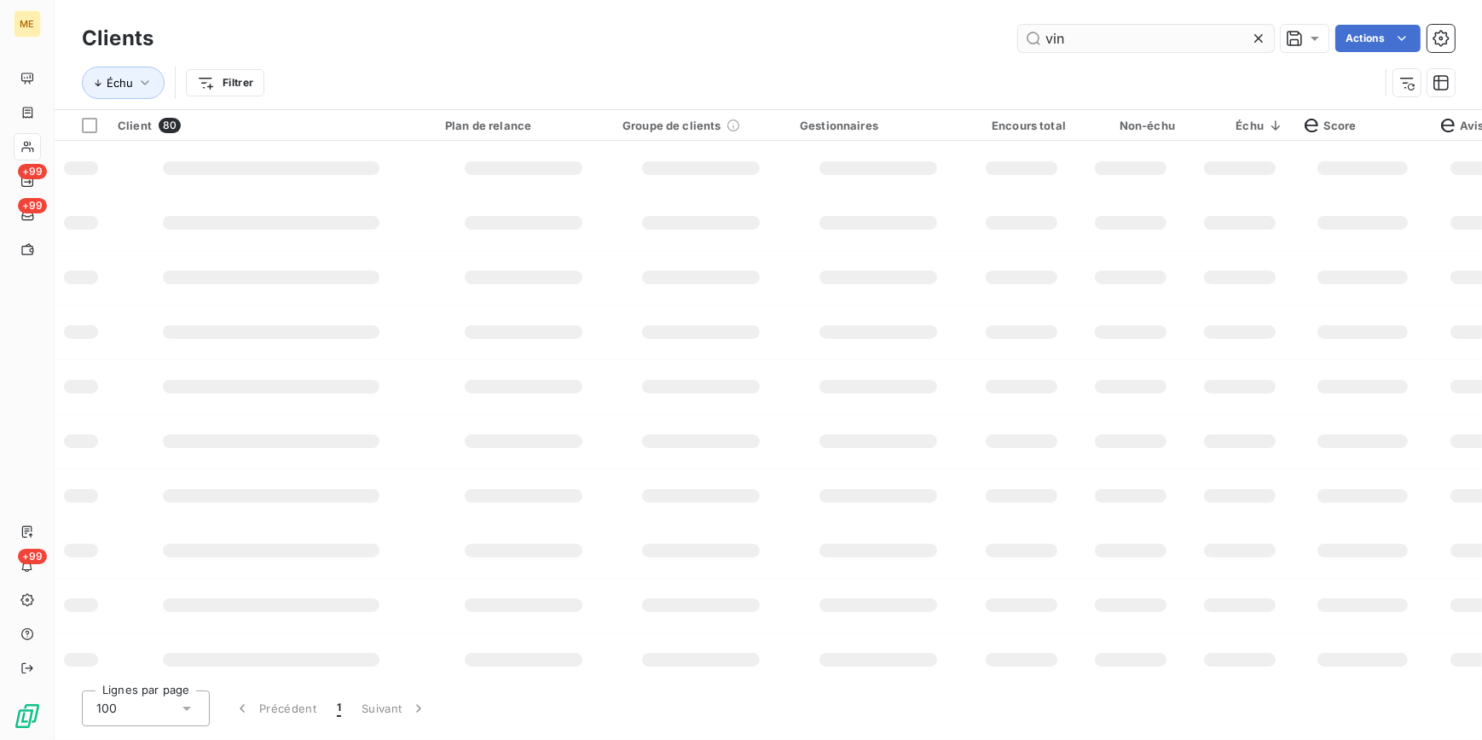
click at [1257, 43] on icon at bounding box center [1258, 38] width 17 height 17
click at [1217, 32] on input "text" at bounding box center [1146, 38] width 256 height 27
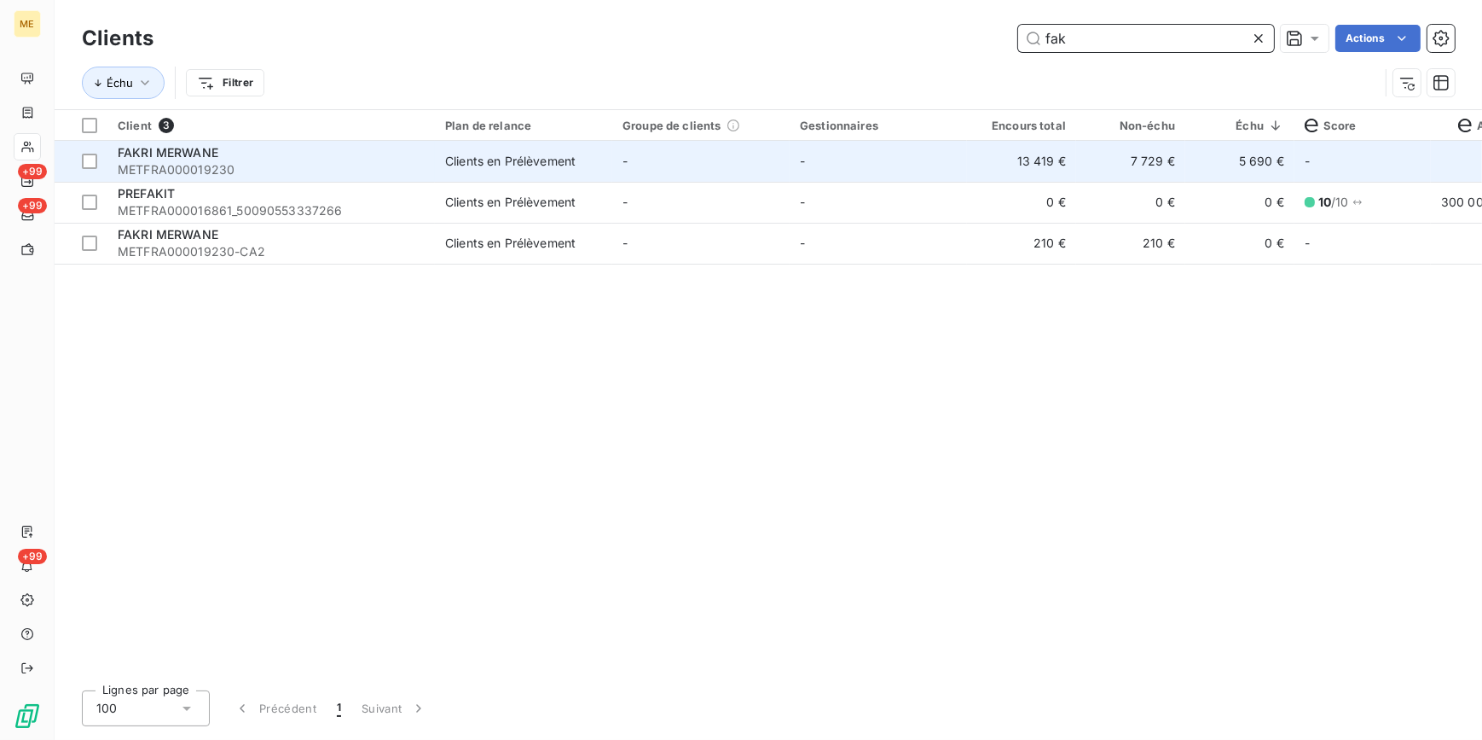
type input "fak"
click at [740, 150] on td "-" at bounding box center [700, 161] width 177 height 41
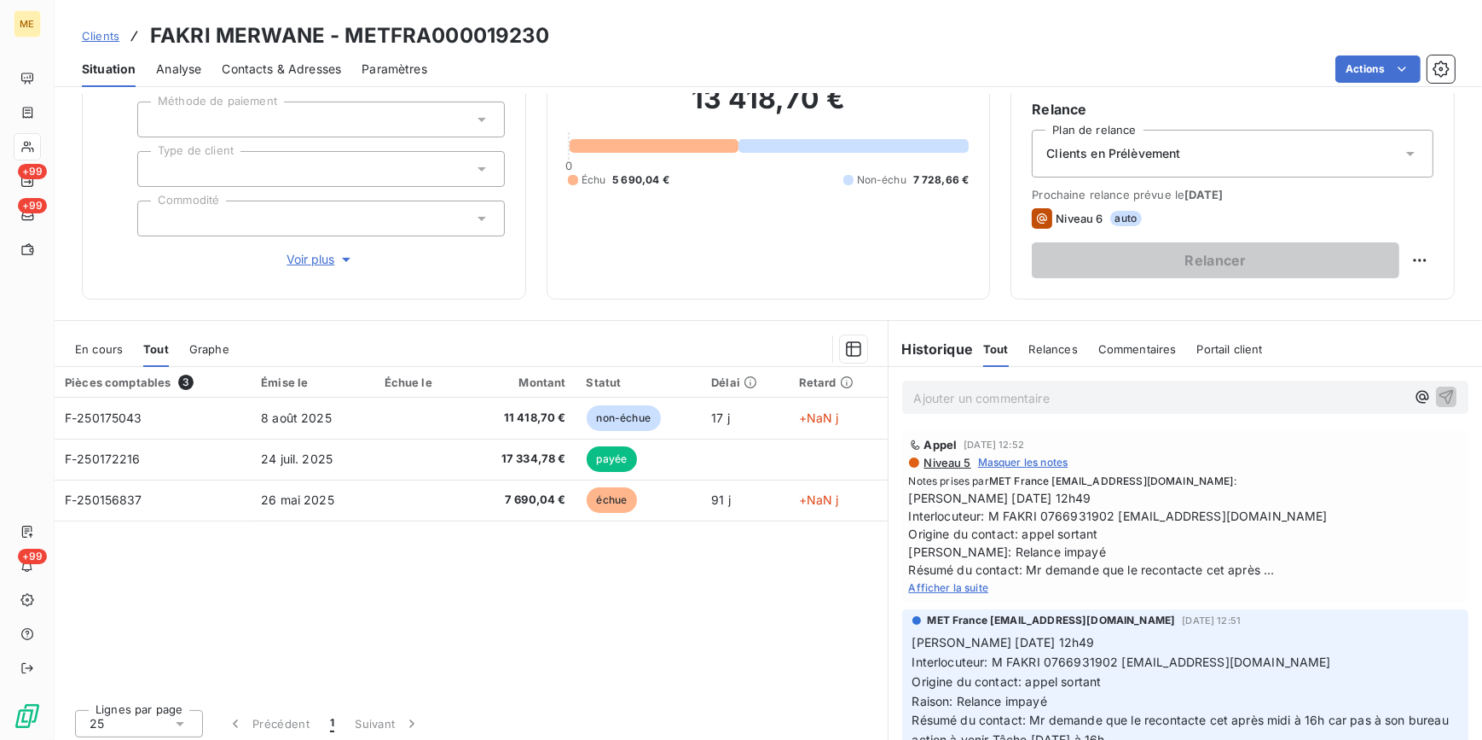
click at [960, 581] on span "Afficher la suite" at bounding box center [949, 587] width 80 height 13
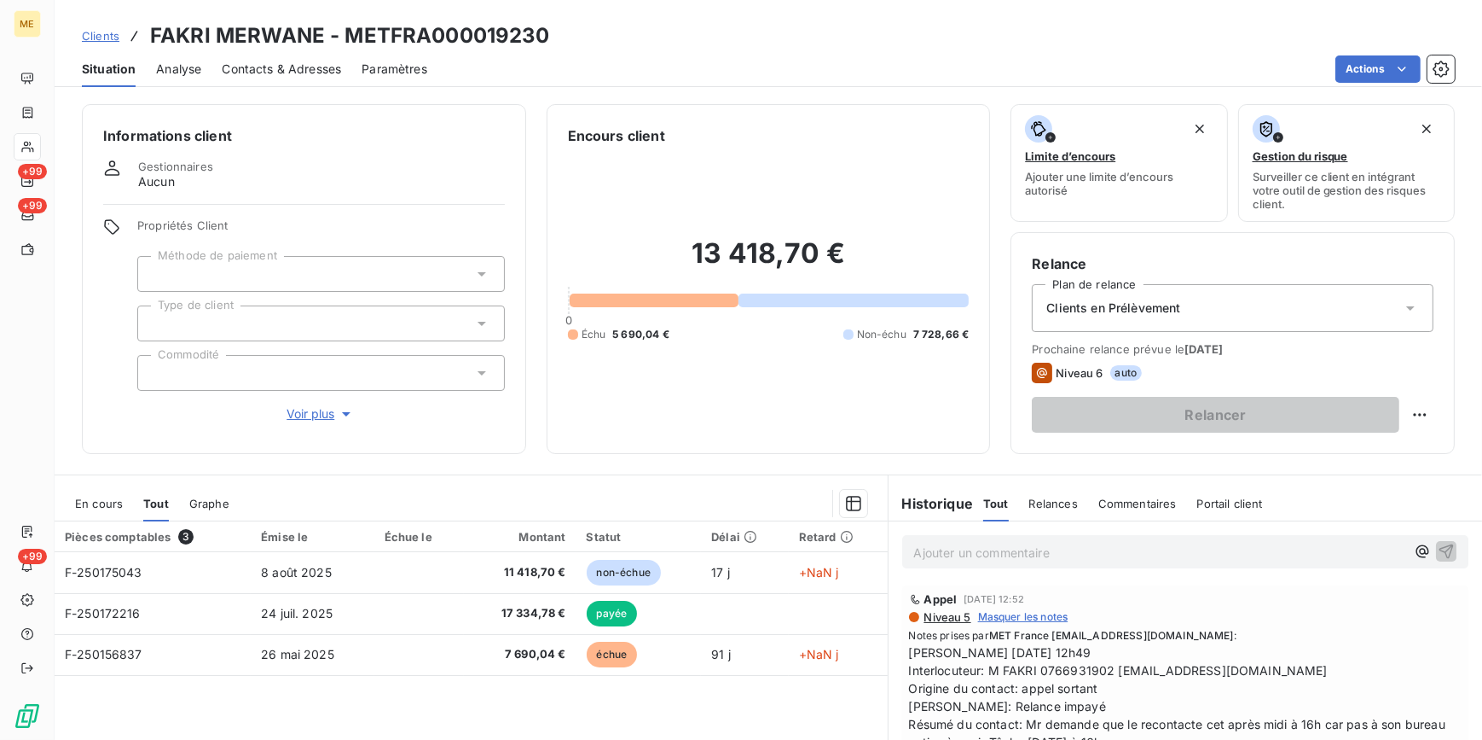
click at [194, 61] on span "Analyse" at bounding box center [178, 69] width 45 height 17
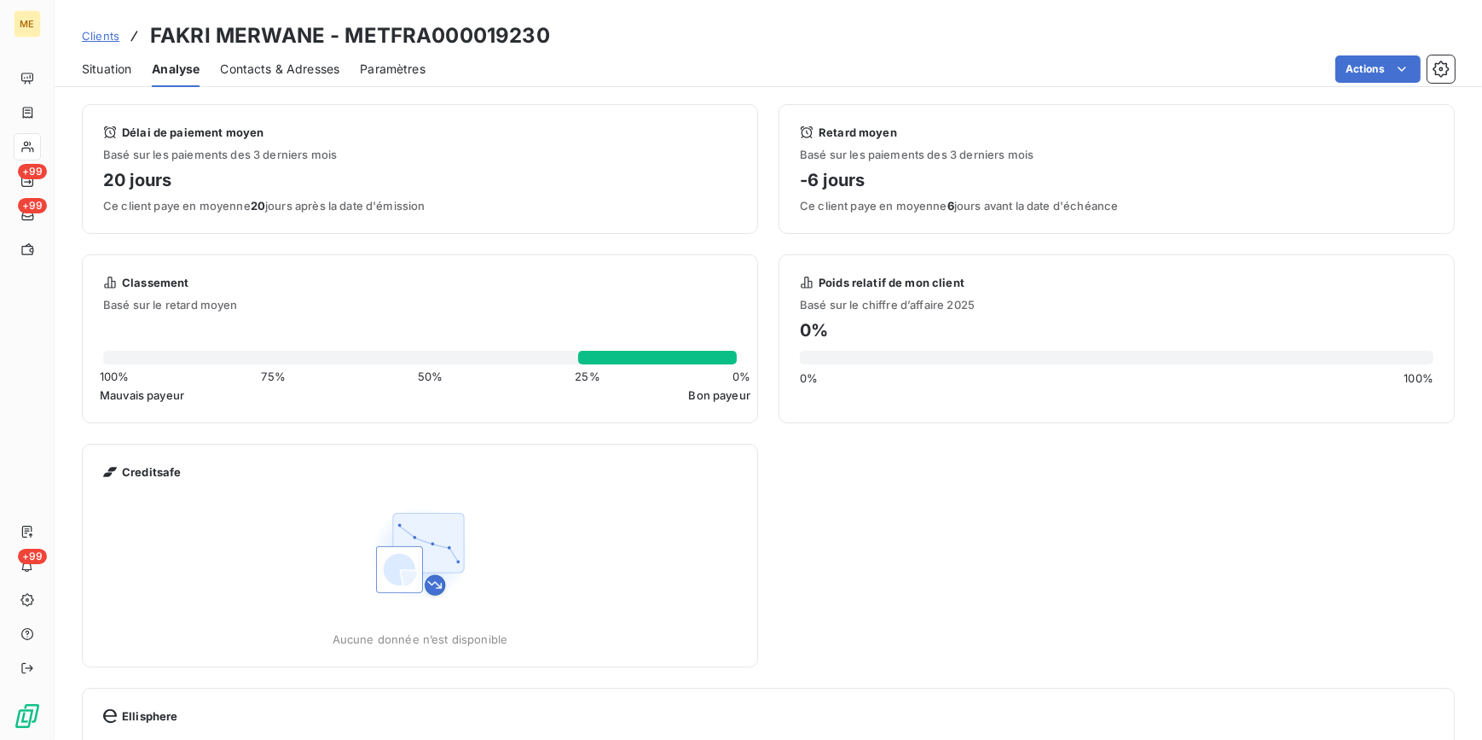
click at [324, 68] on span "Contacts & Adresses" at bounding box center [279, 69] width 119 height 17
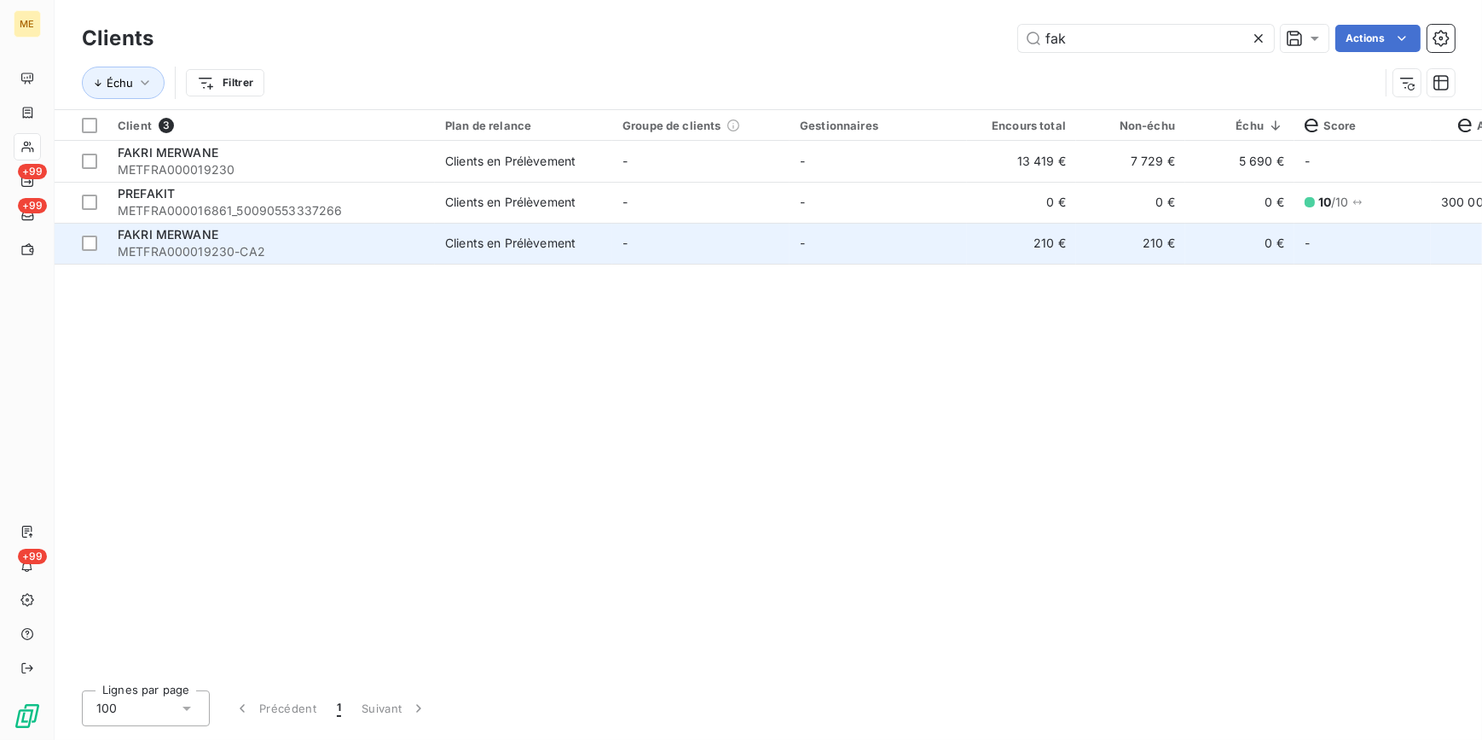
click at [345, 245] on span "METFRA000019230-CA2" at bounding box center [271, 251] width 307 height 17
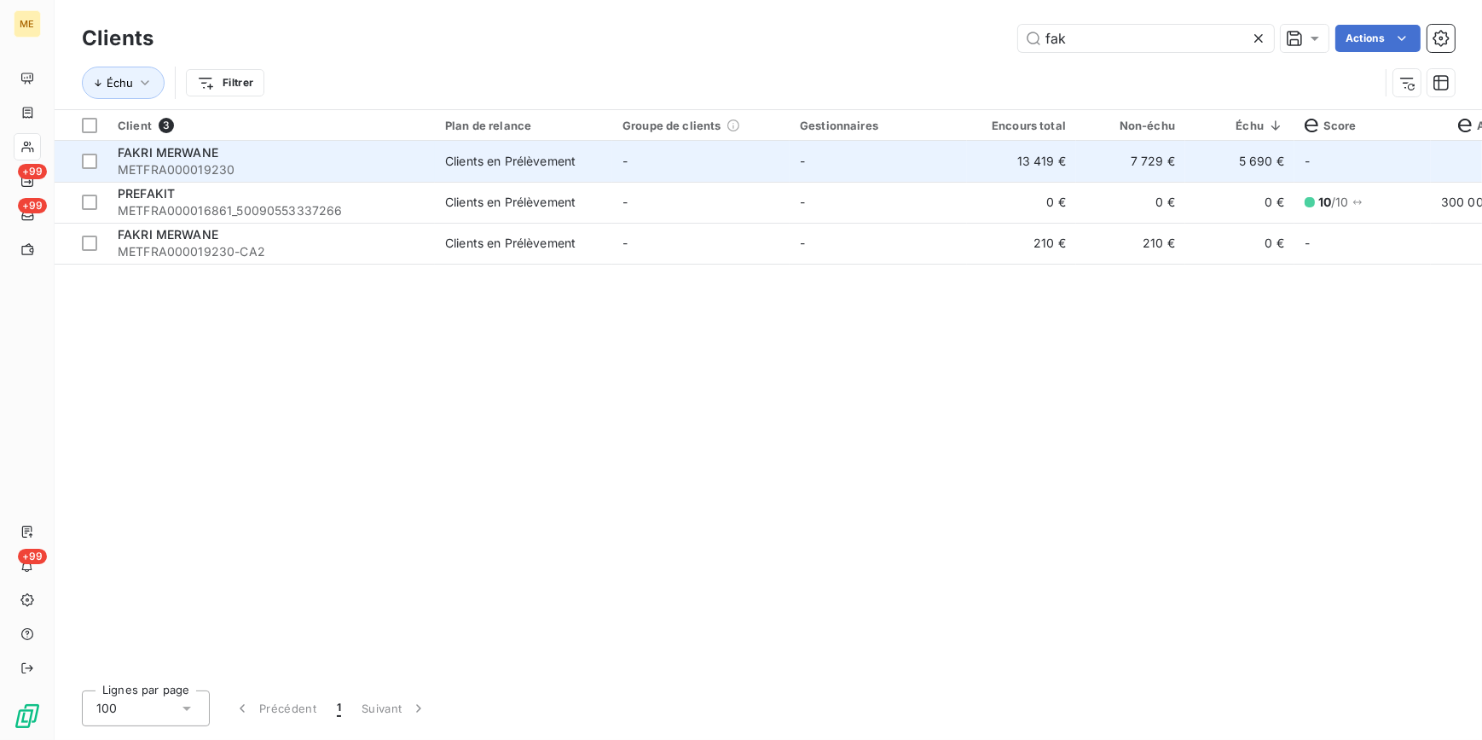
click at [521, 150] on td "Clients en Prélèvement" at bounding box center [523, 161] width 177 height 41
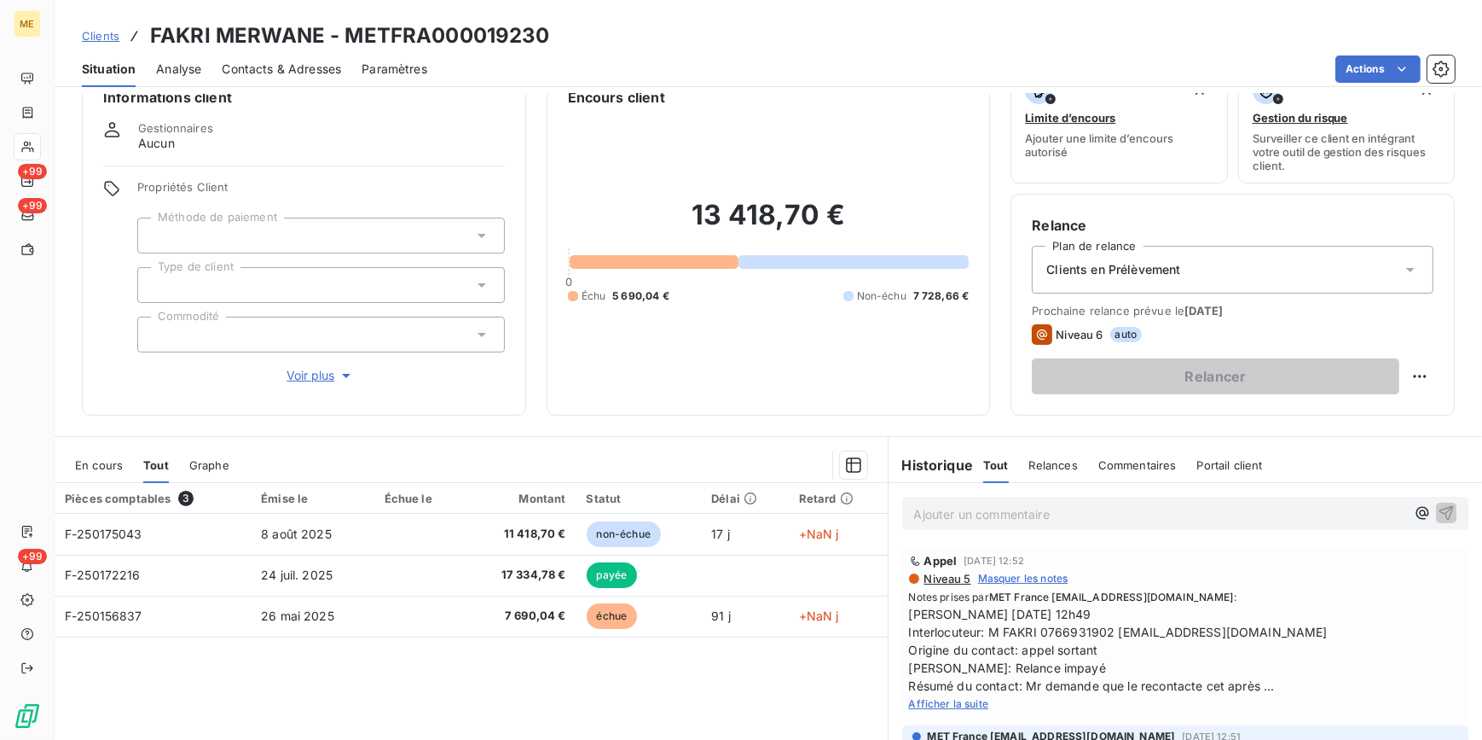
scroll to position [5, 0]
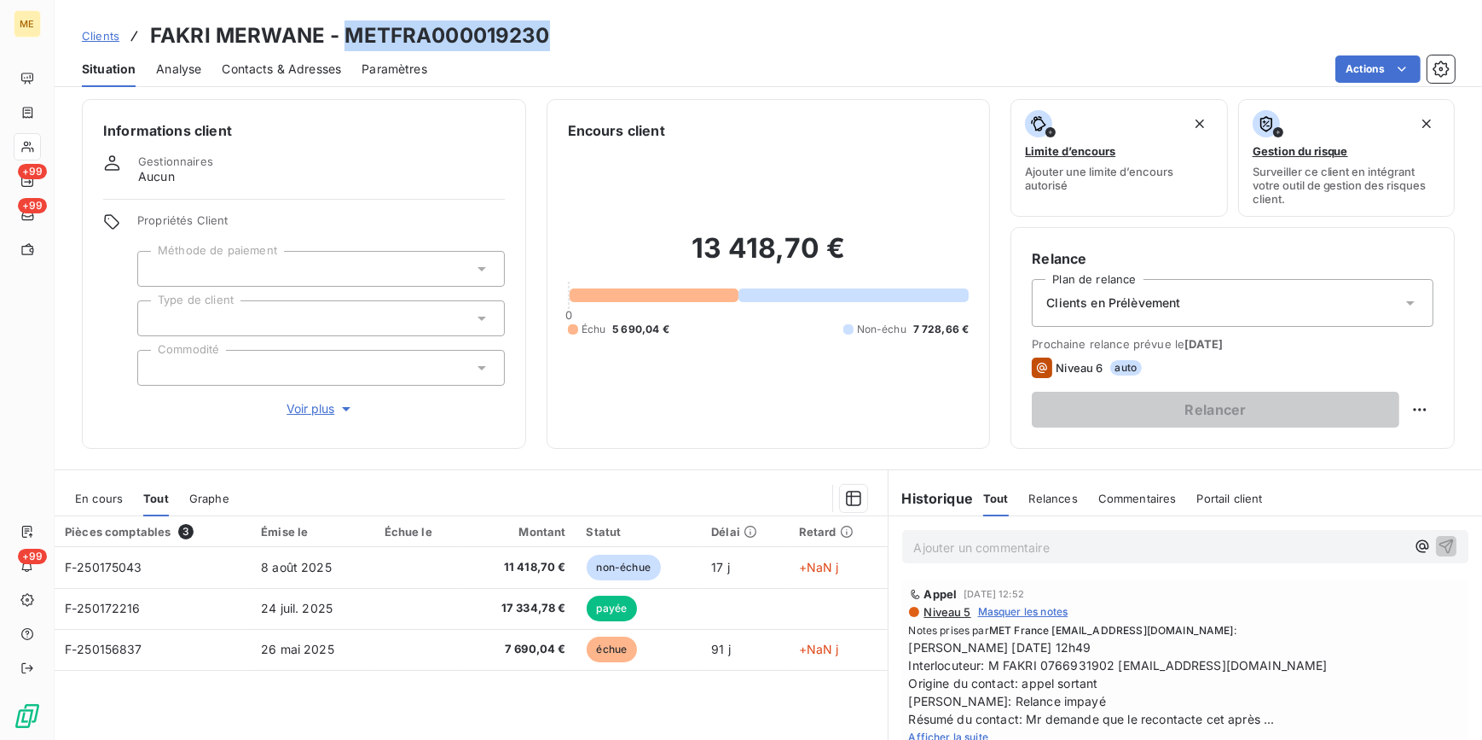
drag, startPoint x: 566, startPoint y: 31, endPoint x: 345, endPoint y: 35, distance: 221.8
click at [345, 35] on div "Clients FAKRI MERWANE - METFRA000019230" at bounding box center [769, 35] width 1428 height 31
copy h3 "METFRA000019230"
click at [106, 34] on span "Clients" at bounding box center [101, 36] width 38 height 14
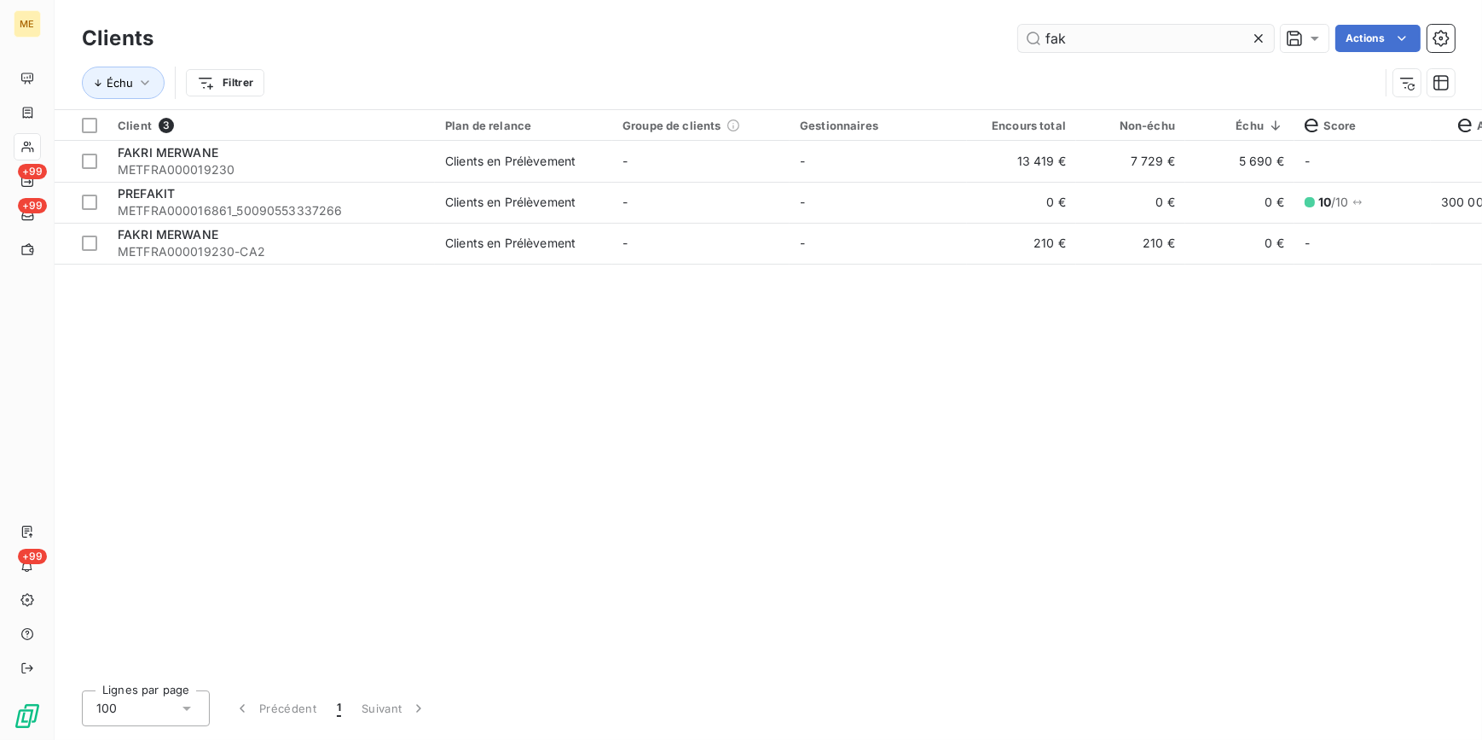
click at [1256, 41] on icon at bounding box center [1258, 38] width 17 height 17
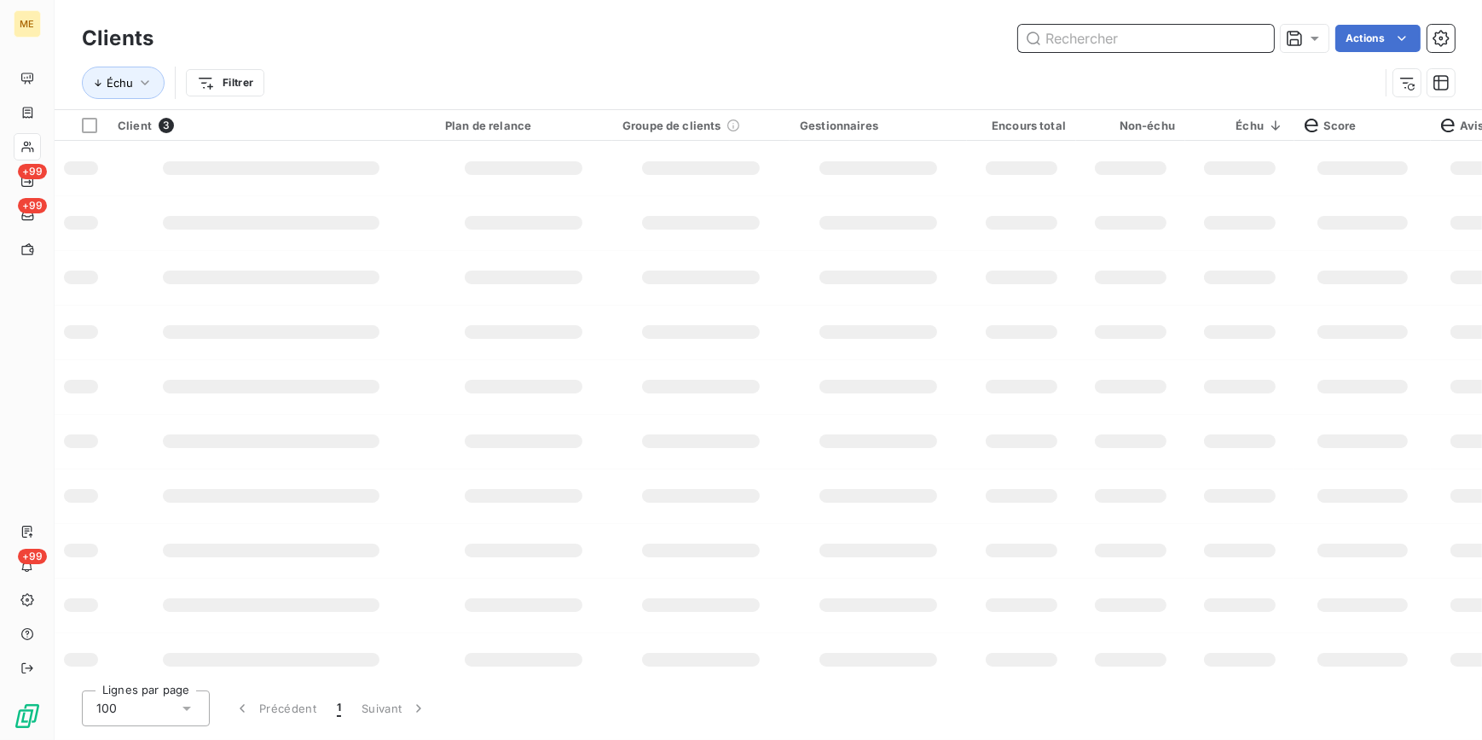
click at [1246, 34] on input "text" at bounding box center [1146, 38] width 256 height 27
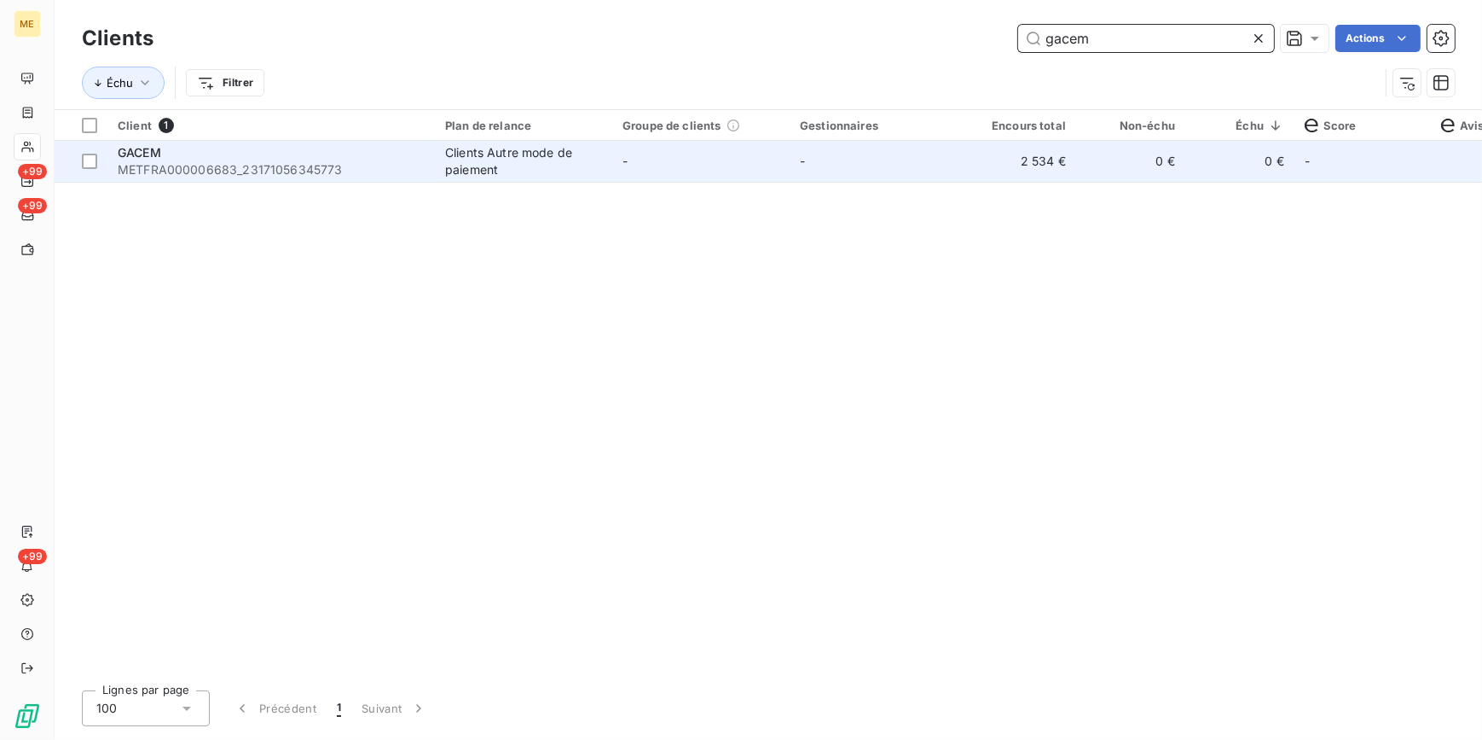
type input "gacem"
click at [983, 168] on td "2 534 €" at bounding box center [1021, 161] width 109 height 41
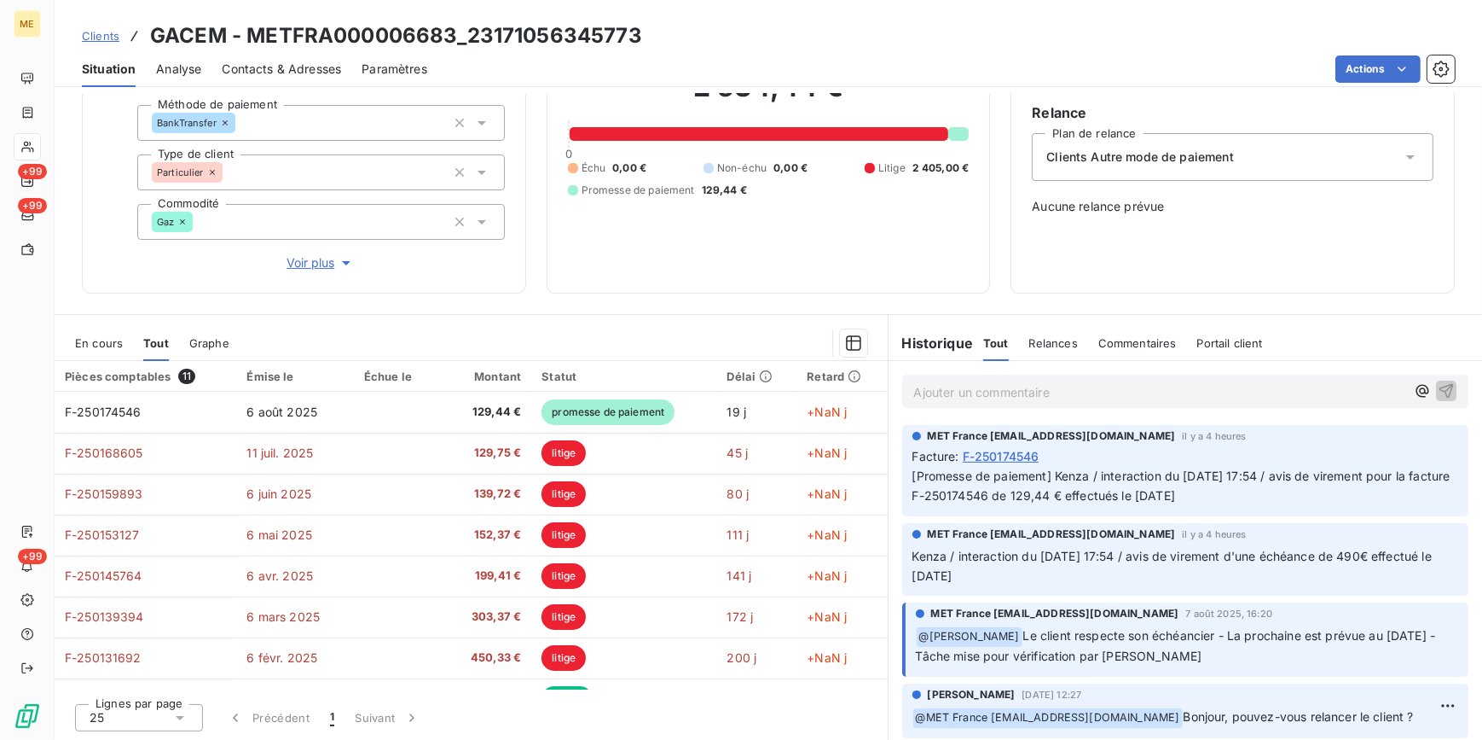
click at [103, 34] on span "Clients" at bounding box center [101, 36] width 38 height 14
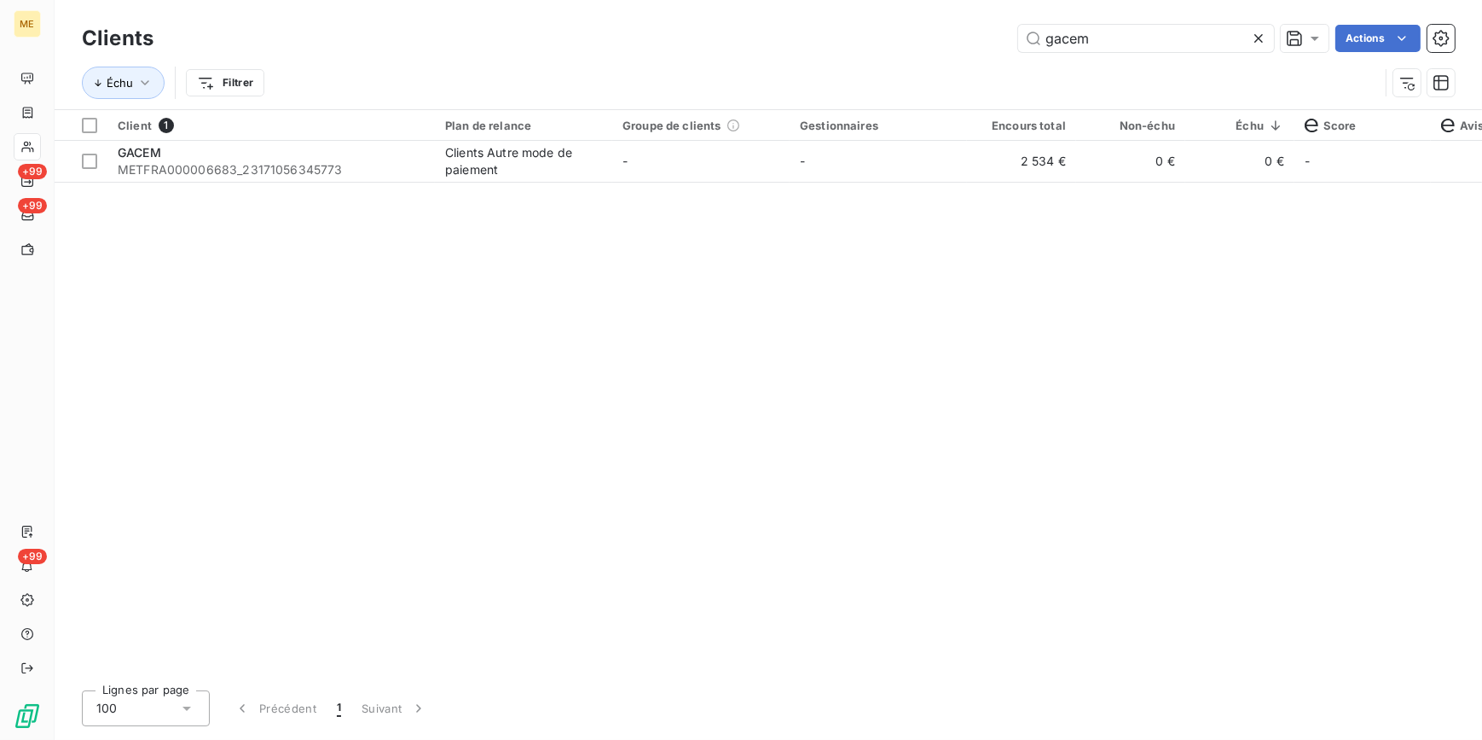
click at [1265, 34] on icon at bounding box center [1258, 38] width 17 height 17
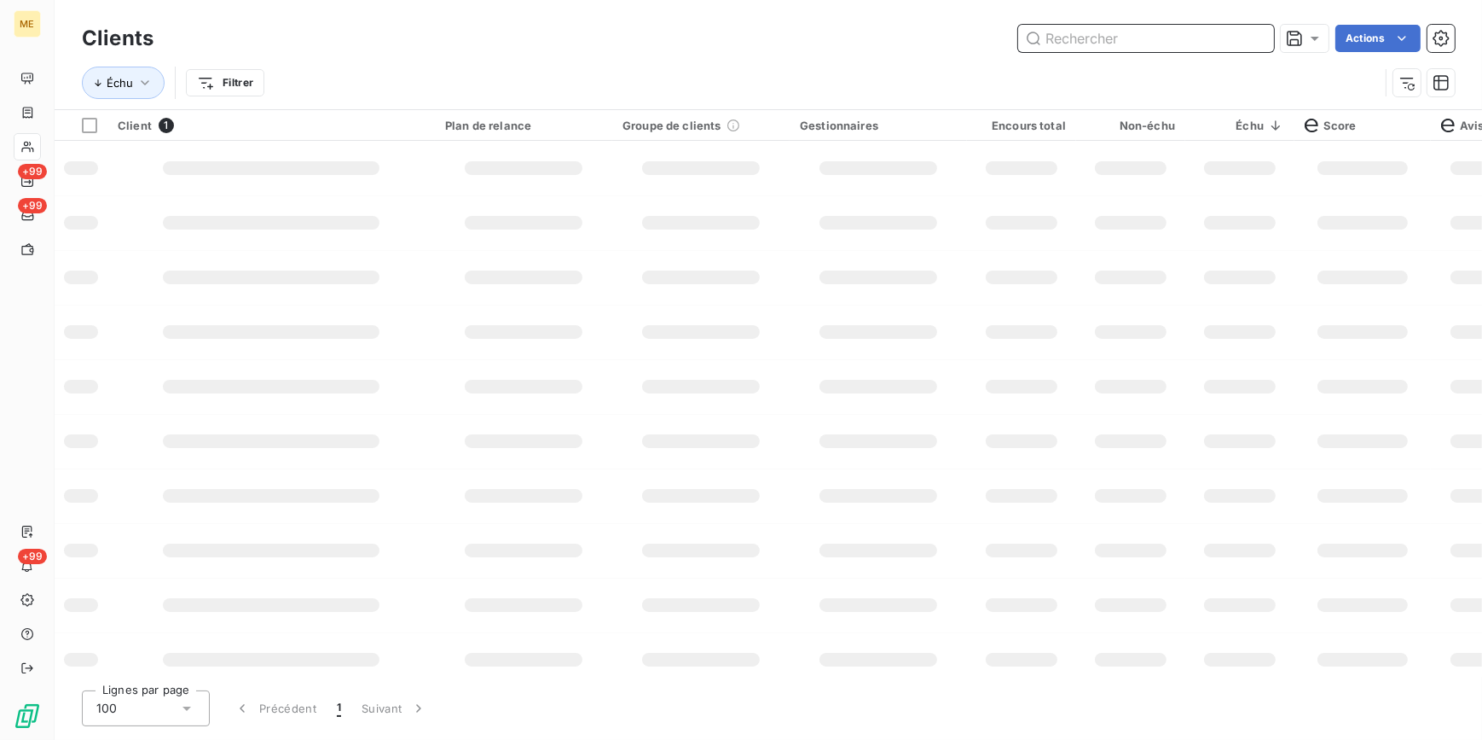
click at [1262, 33] on input "text" at bounding box center [1146, 38] width 256 height 27
paste input "DAVOUT"
type input "D"
type input "p"
type input "2"
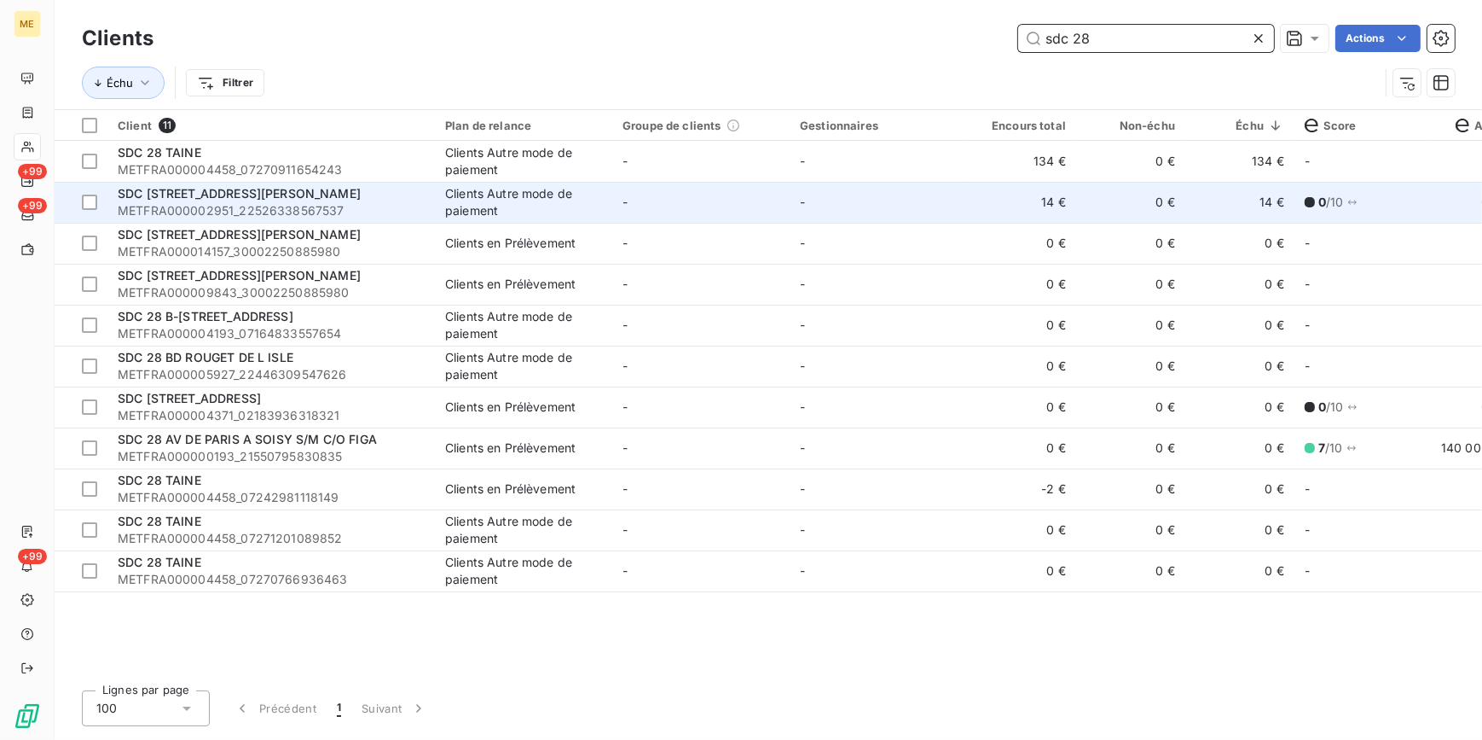
type input "sdc 28"
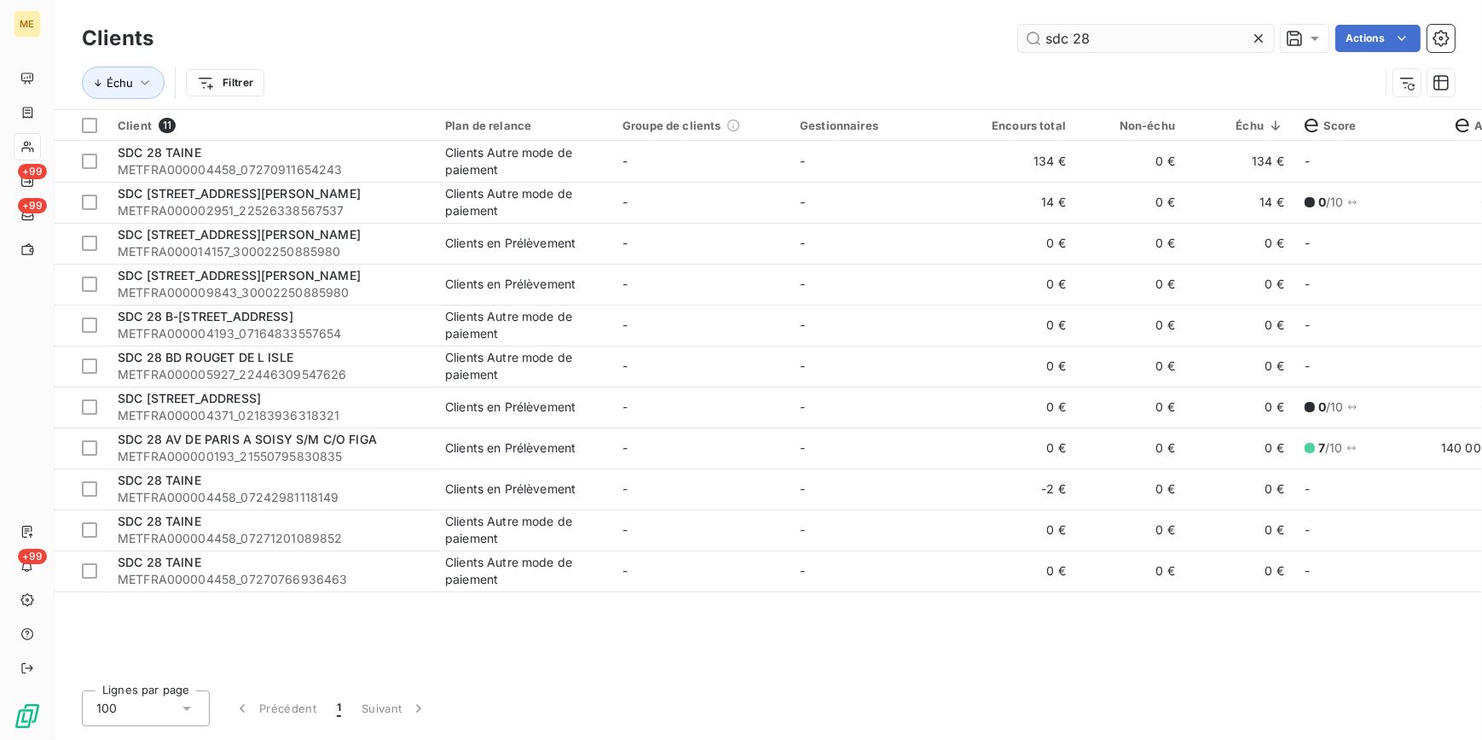
click at [1255, 38] on icon at bounding box center [1258, 38] width 17 height 17
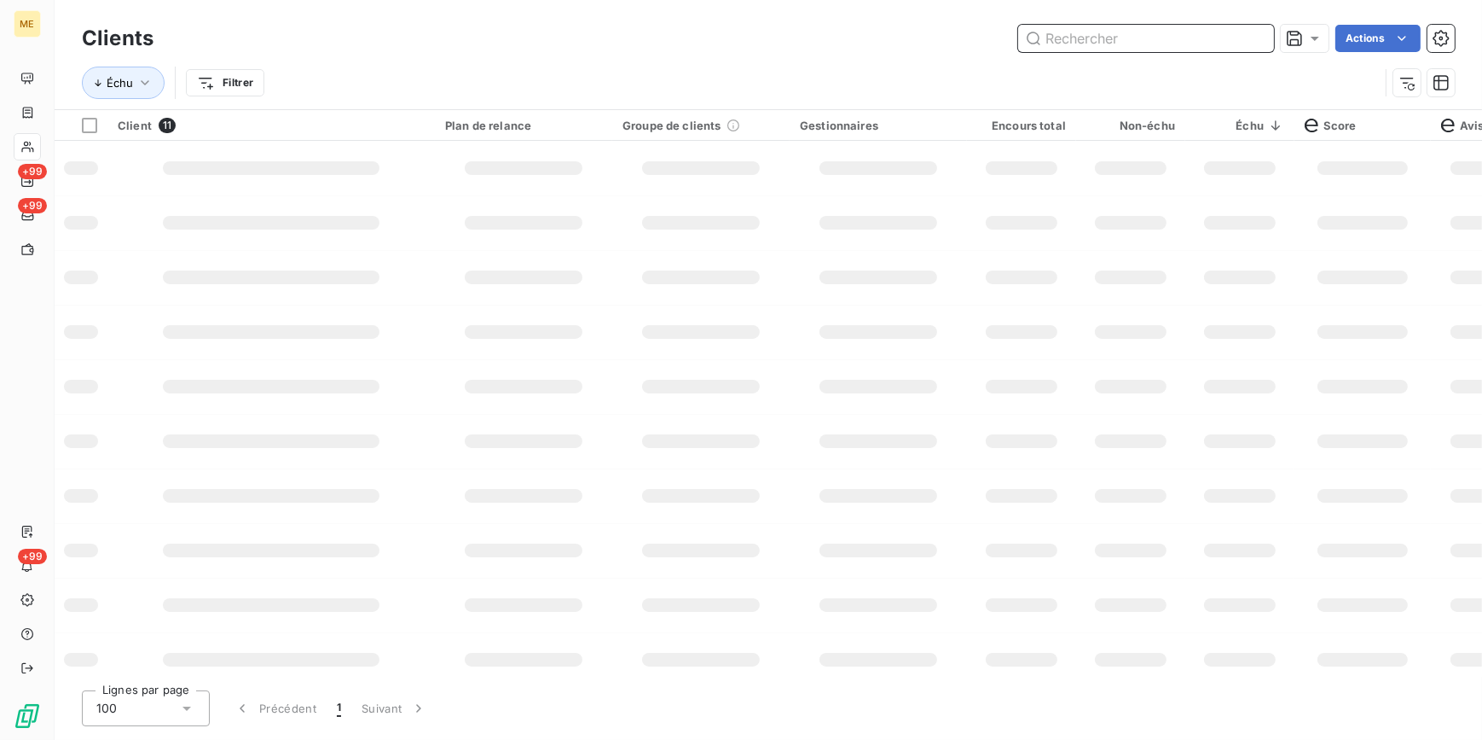
click at [1249, 35] on input "text" at bounding box center [1146, 38] width 256 height 27
type input "i"
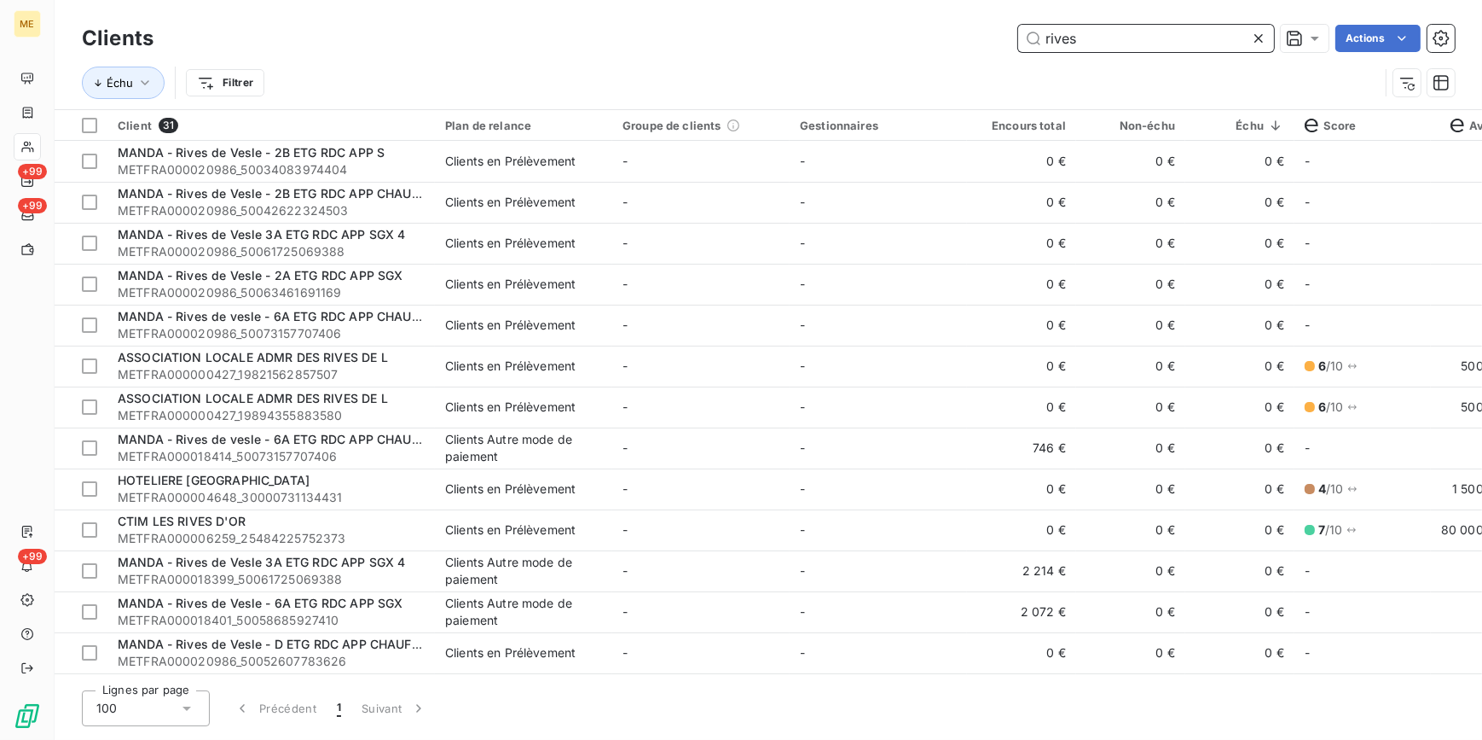
type input "rives"
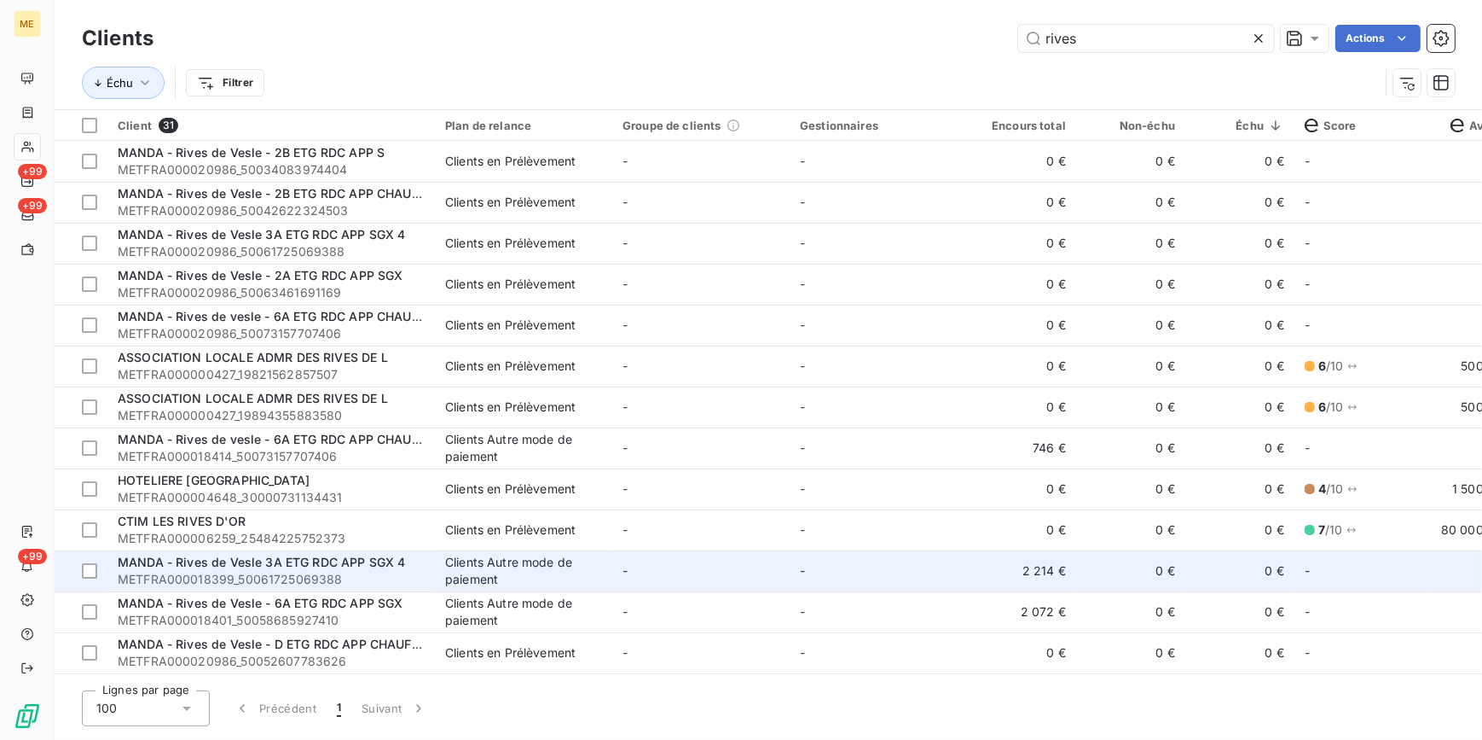
click at [715, 566] on td "-" at bounding box center [700, 570] width 177 height 41
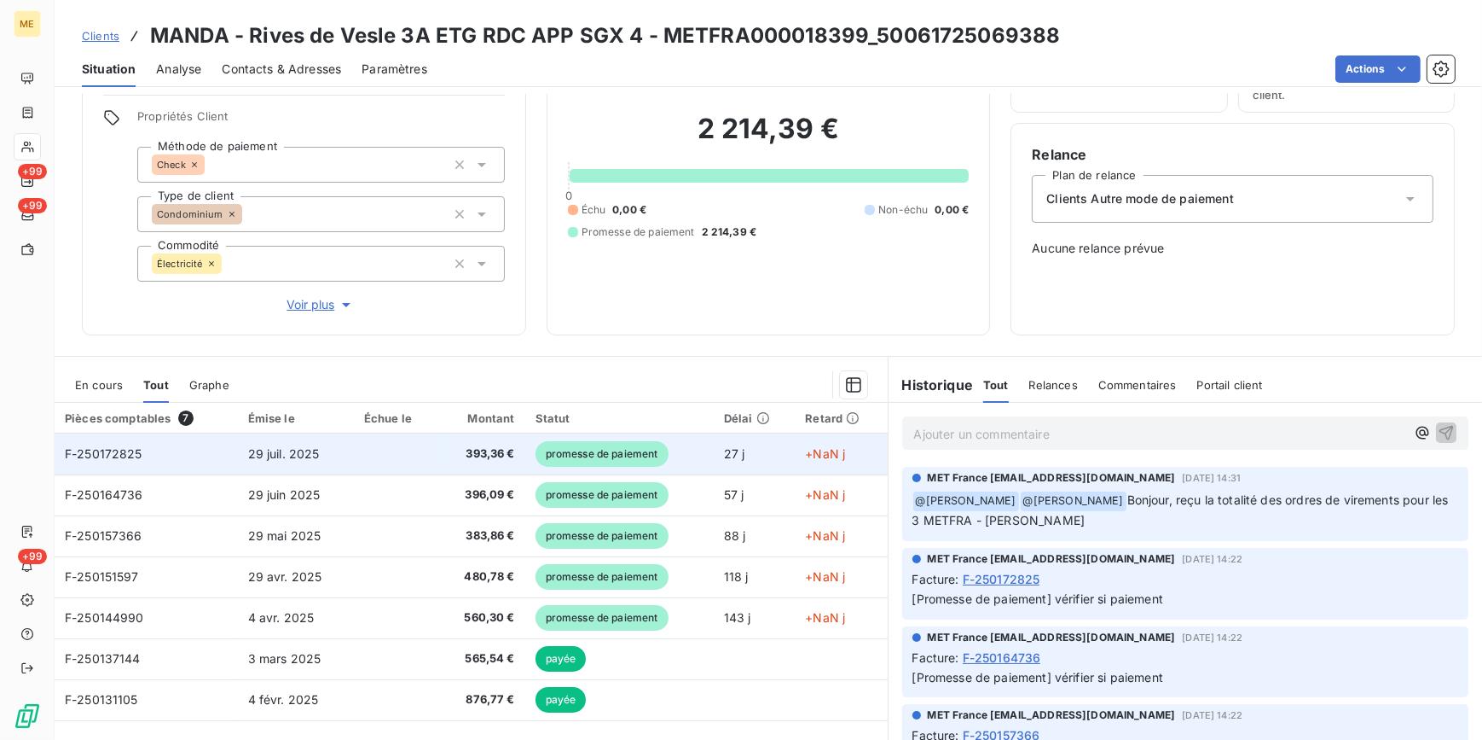
scroll to position [73, 0]
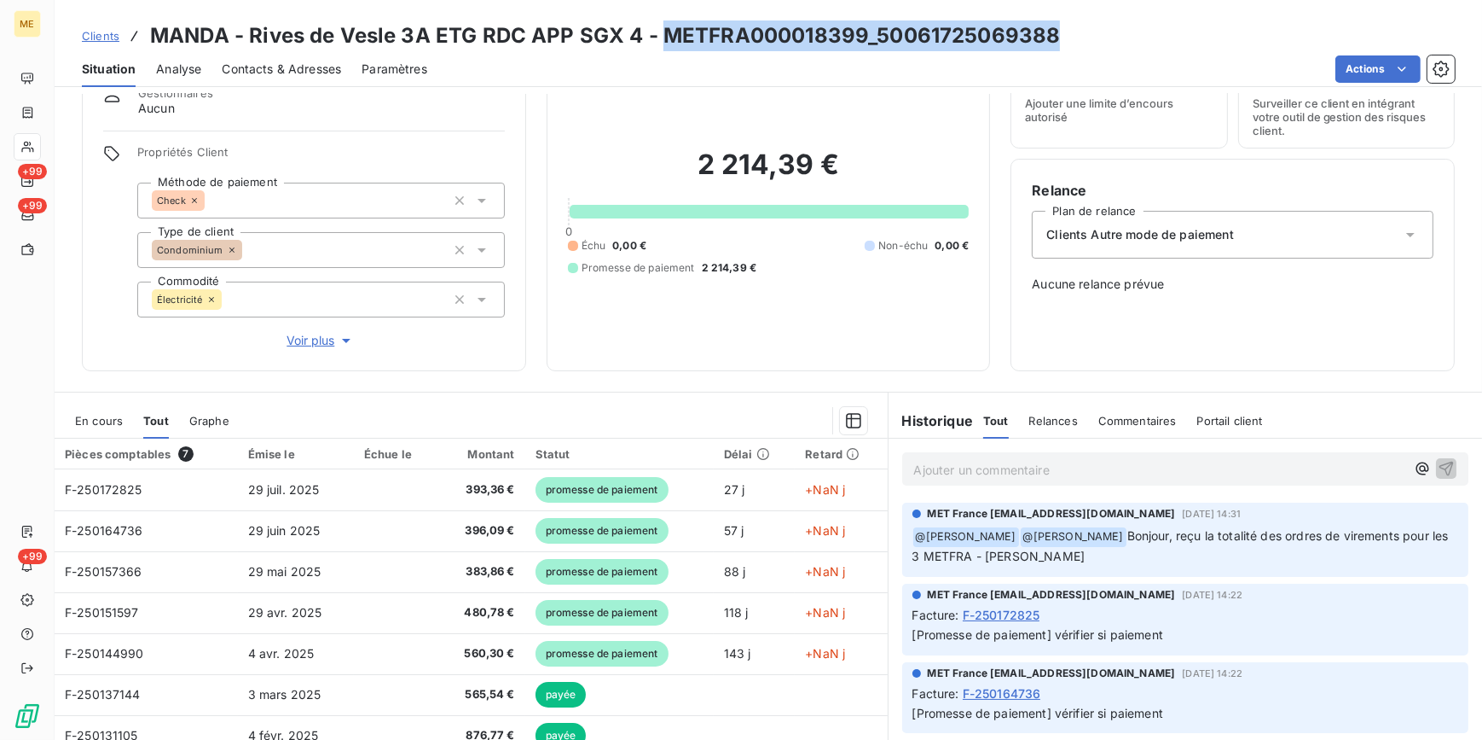
drag, startPoint x: 1118, startPoint y: 29, endPoint x: 664, endPoint y: 34, distance: 454.7
click at [664, 34] on div "Clients MANDA - Rives de Vesle 3A ETG RDC APP SGX 4 - METFRA000018399_500617250…" at bounding box center [769, 35] width 1428 height 31
copy h3 "METFRA000018399_50061725069388"
click at [80, 26] on div "Clients MANDA - Rives de Vesle 3A ETG RDC APP SGX 4 - METFRA000018399_500617250…" at bounding box center [769, 35] width 1428 height 31
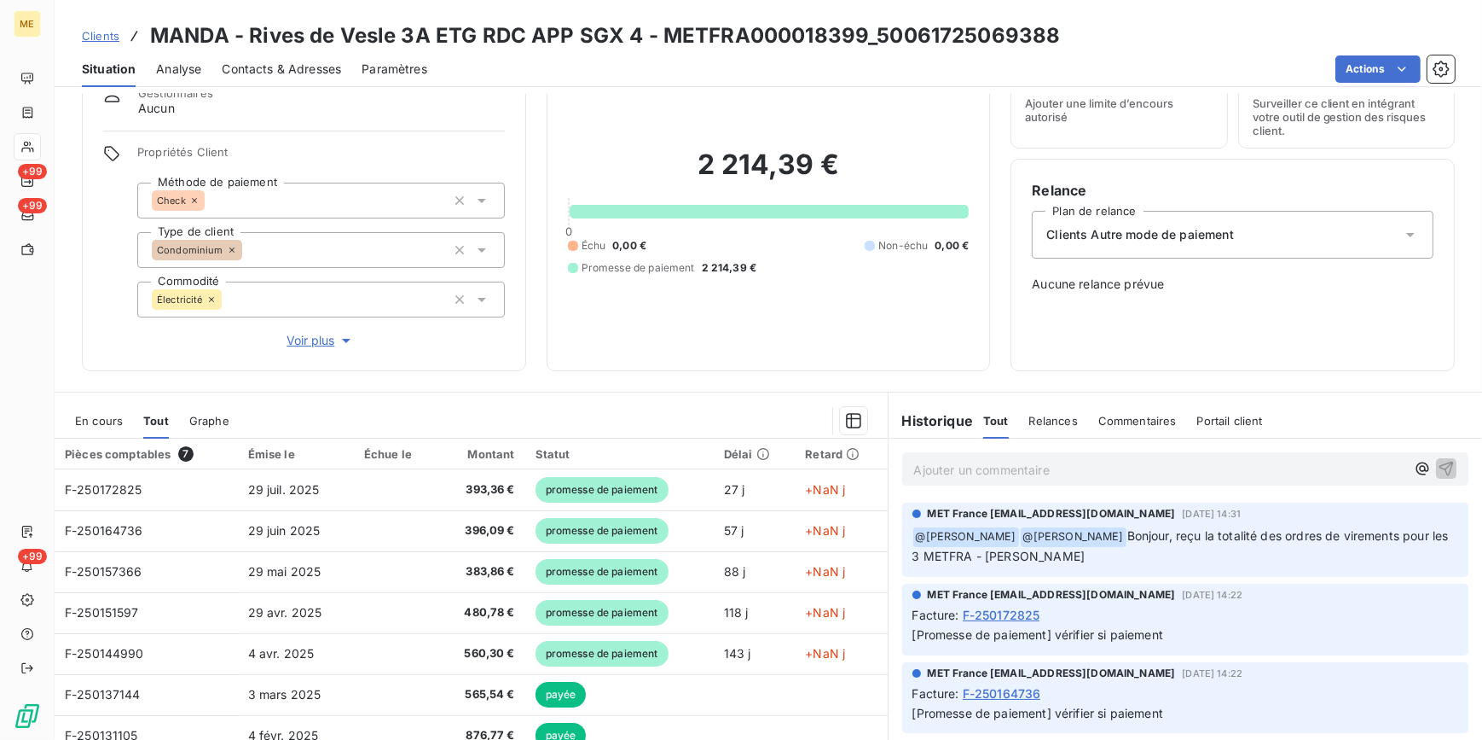
click at [85, 29] on span "Clients" at bounding box center [101, 36] width 38 height 14
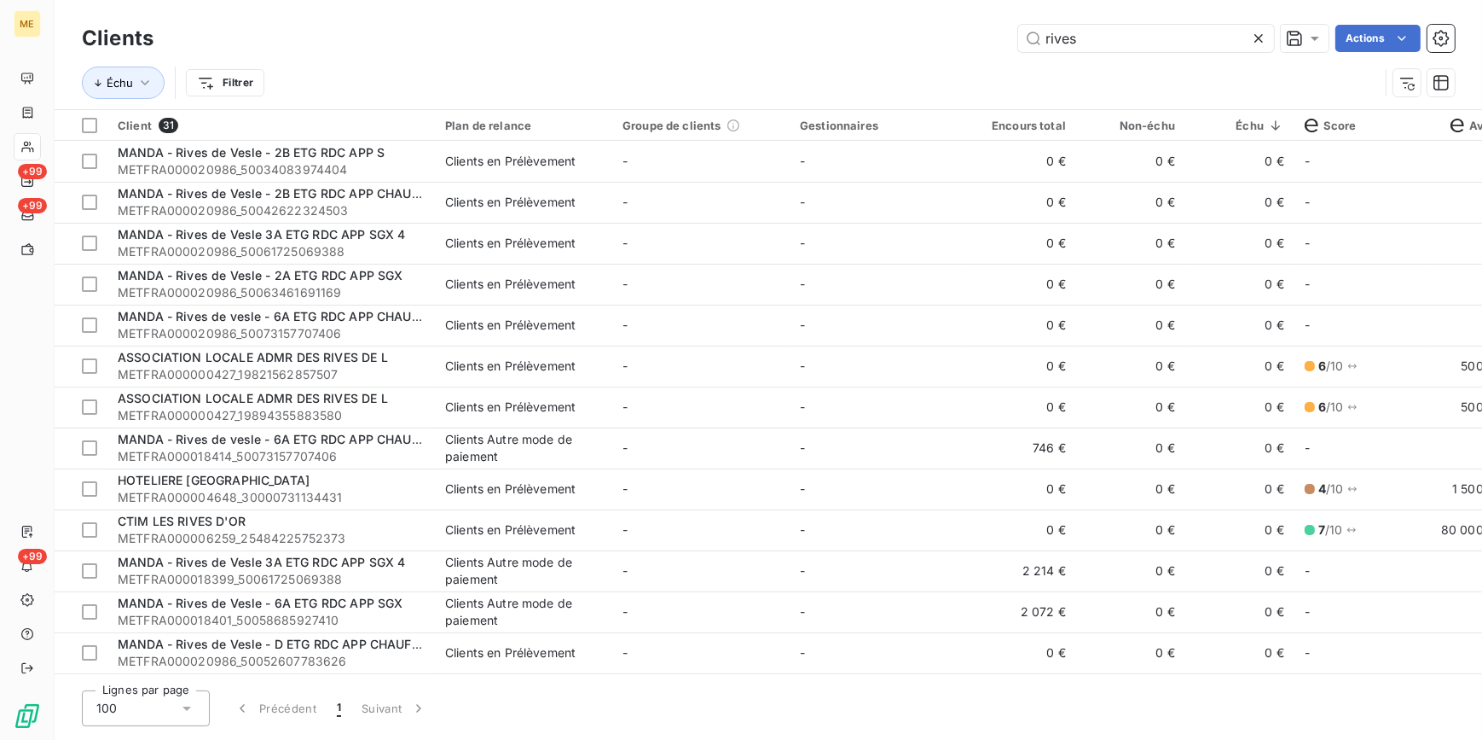
click at [1265, 34] on icon at bounding box center [1258, 38] width 17 height 17
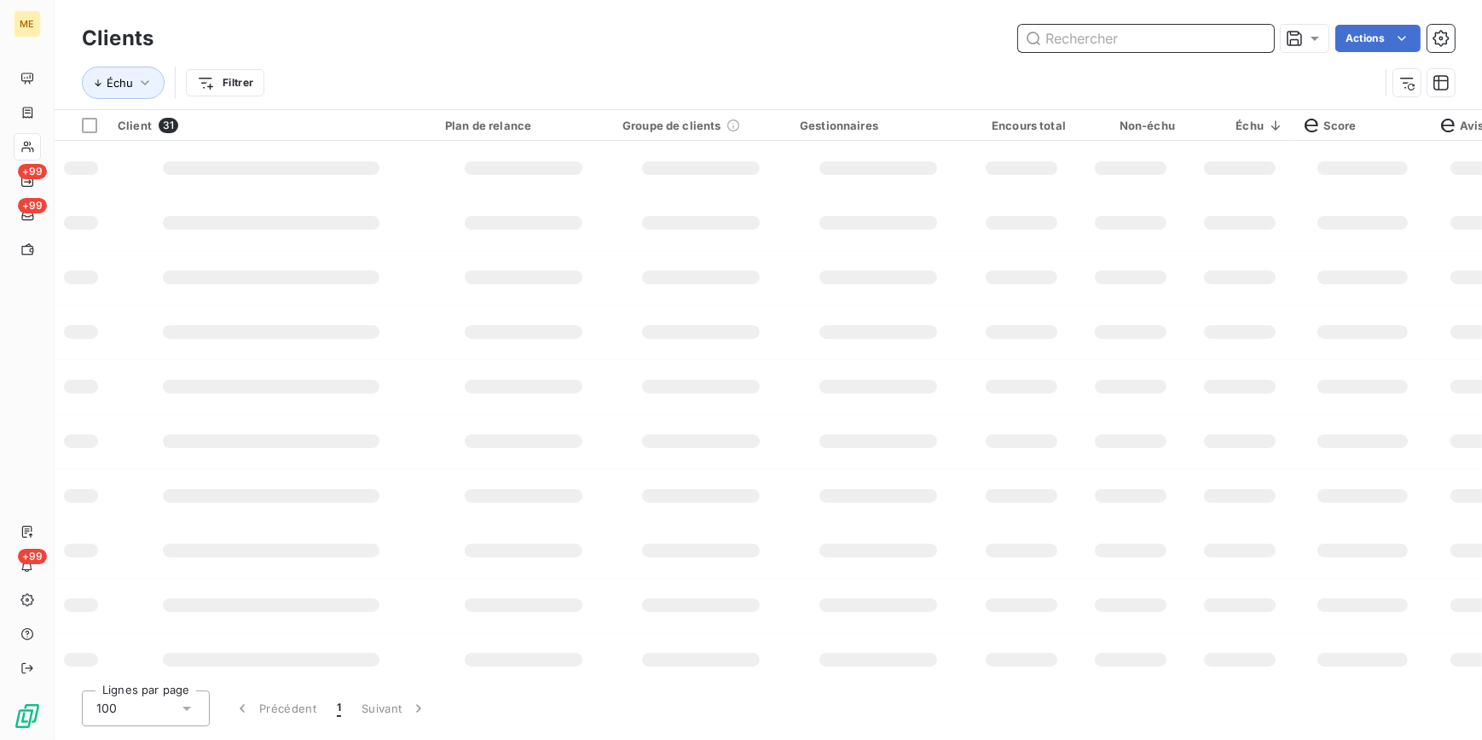
click at [1256, 34] on input "text" at bounding box center [1146, 38] width 256 height 27
paste input "PROXISERVE"
type input "P"
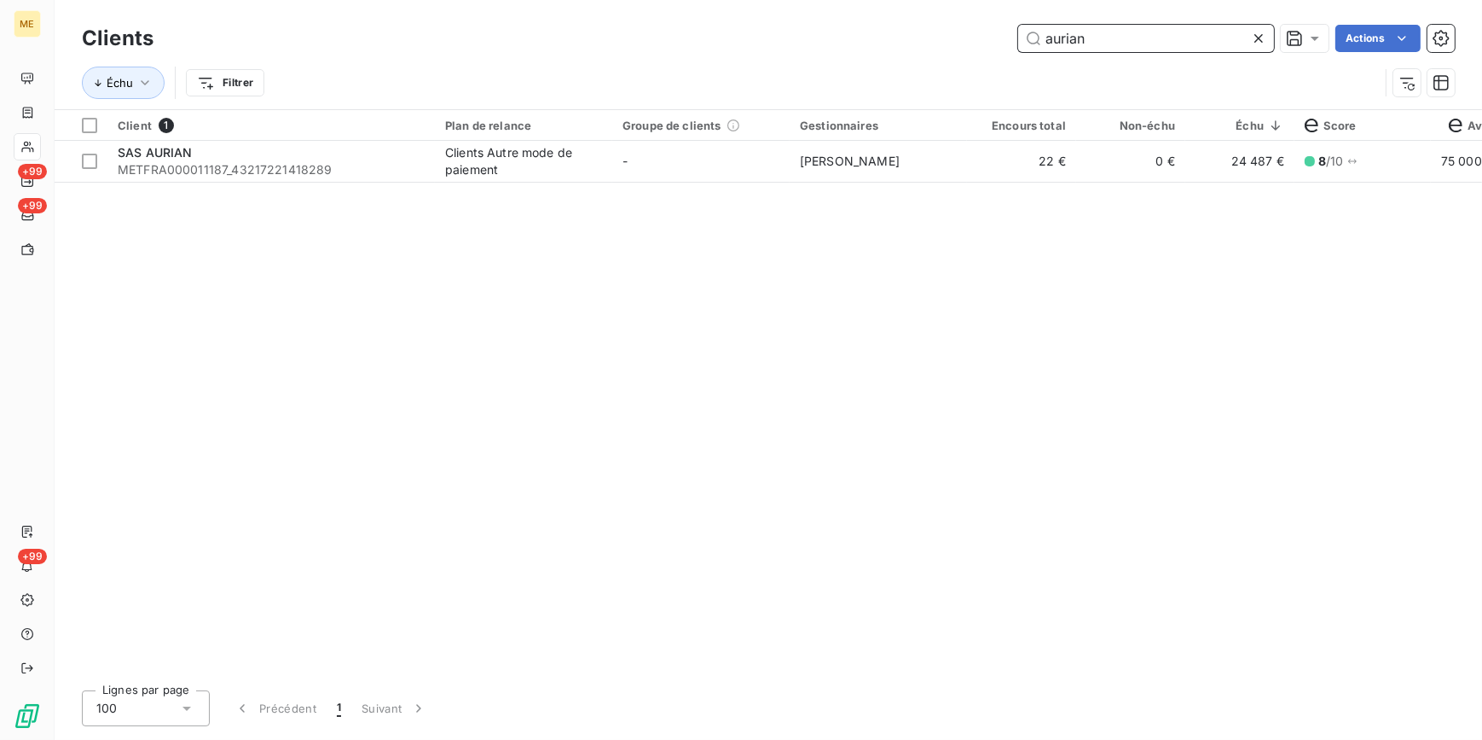
type input "aurian"
click at [1260, 40] on icon at bounding box center [1259, 38] width 9 height 9
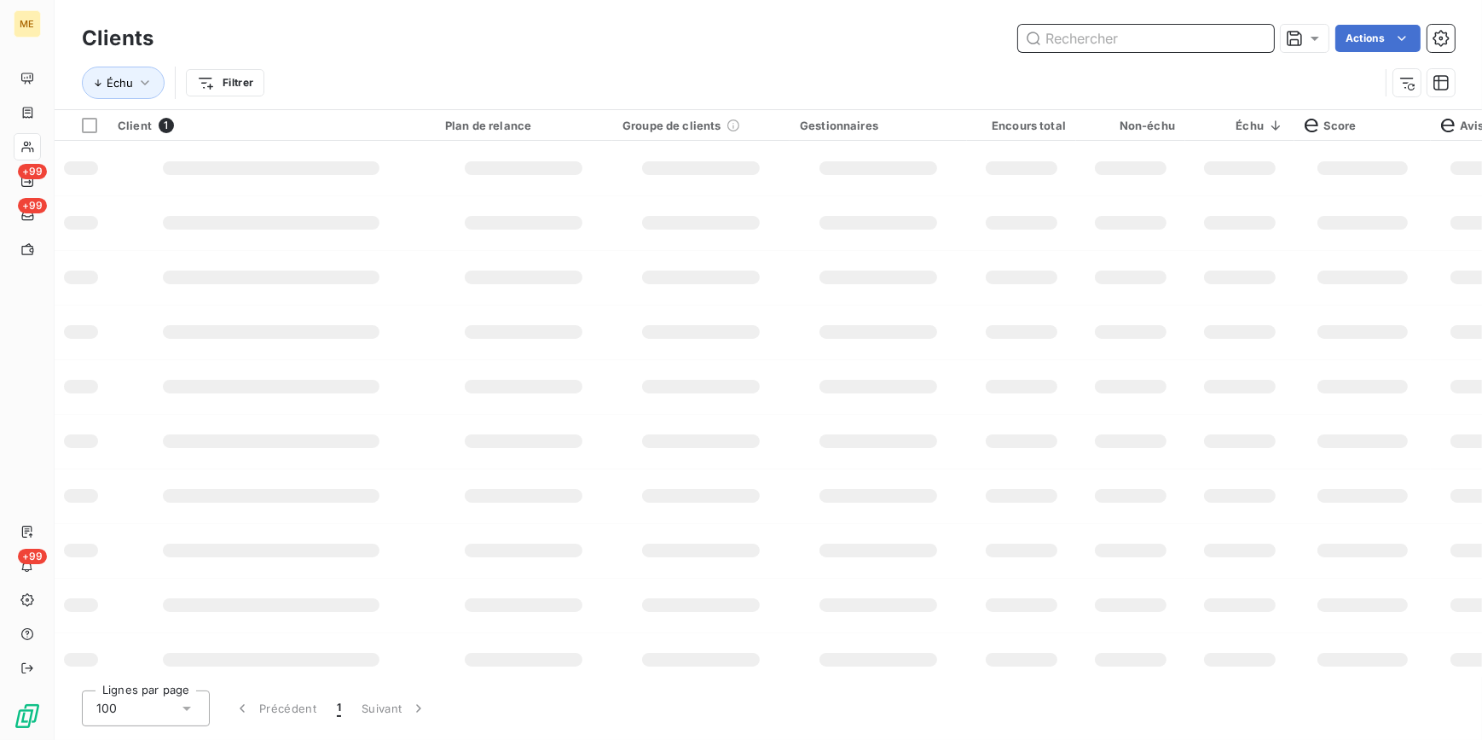
click at [1238, 38] on input "text" at bounding box center [1146, 38] width 256 height 27
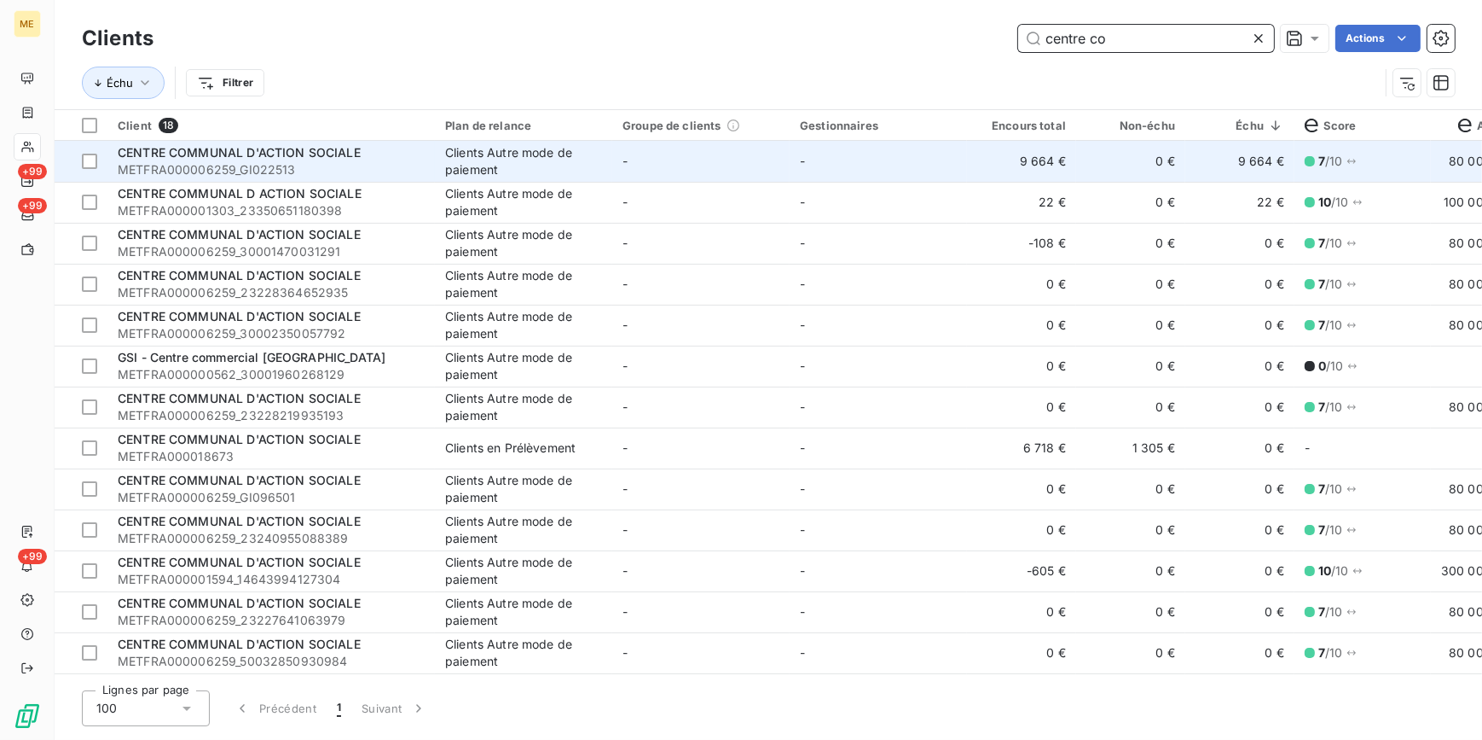
type input "centre co"
click at [792, 161] on td "-" at bounding box center [878, 161] width 177 height 41
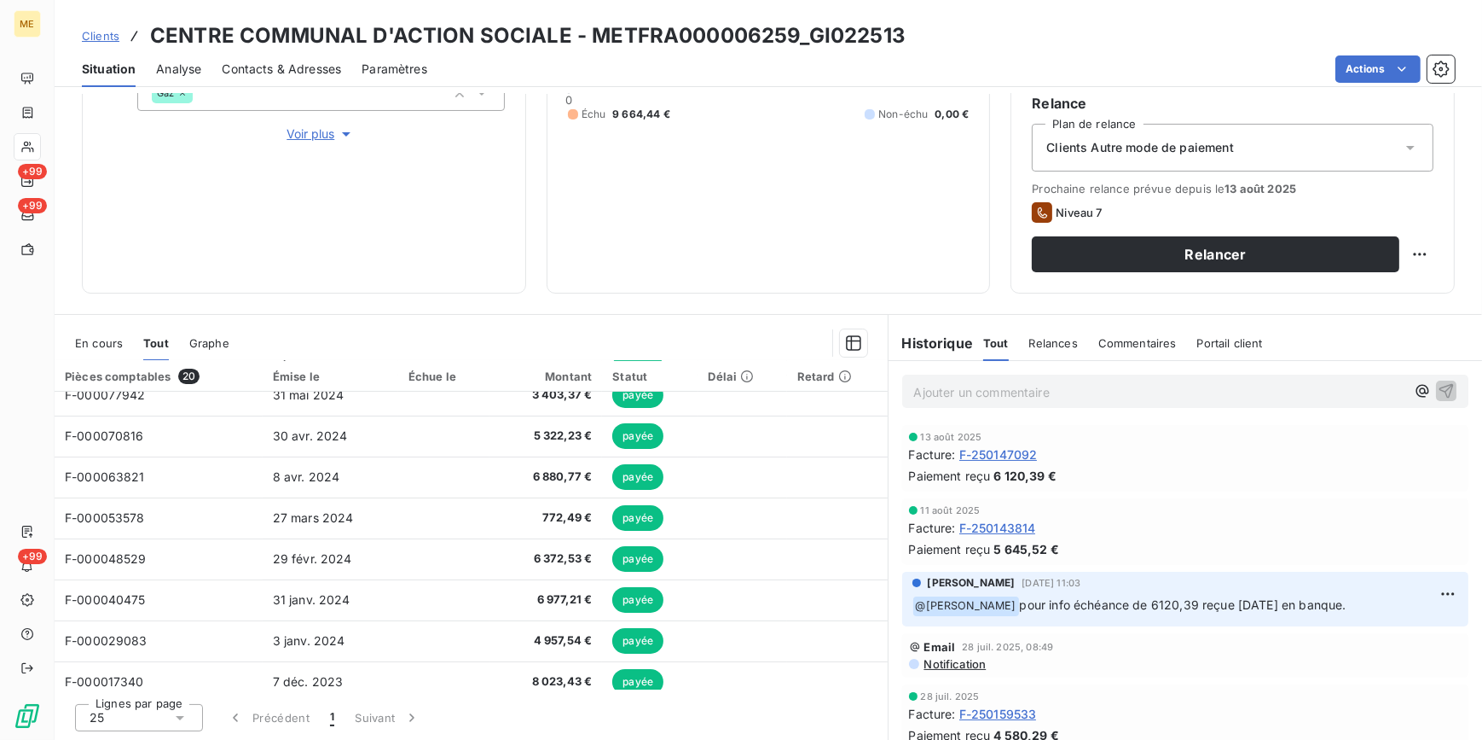
scroll to position [520, 0]
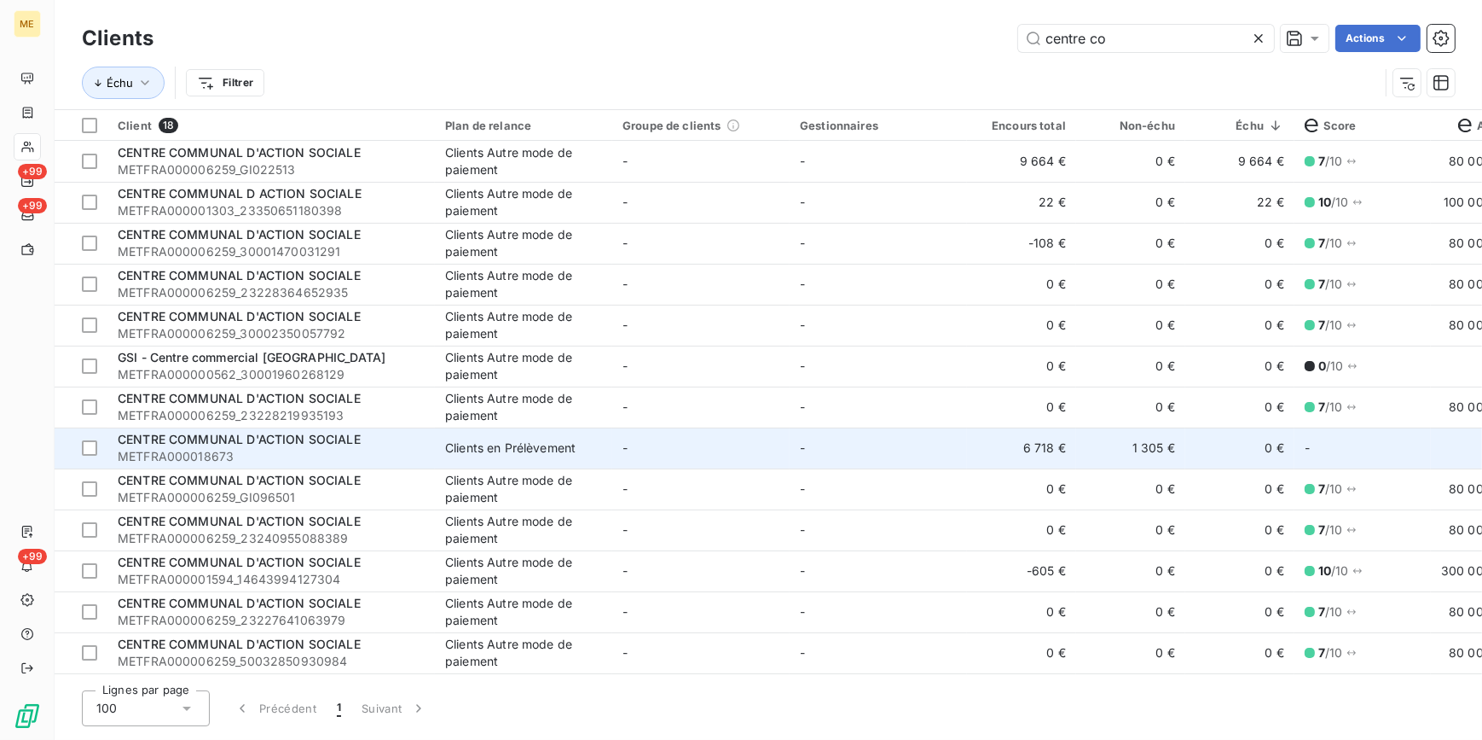
click at [848, 435] on td "-" at bounding box center [878, 447] width 177 height 41
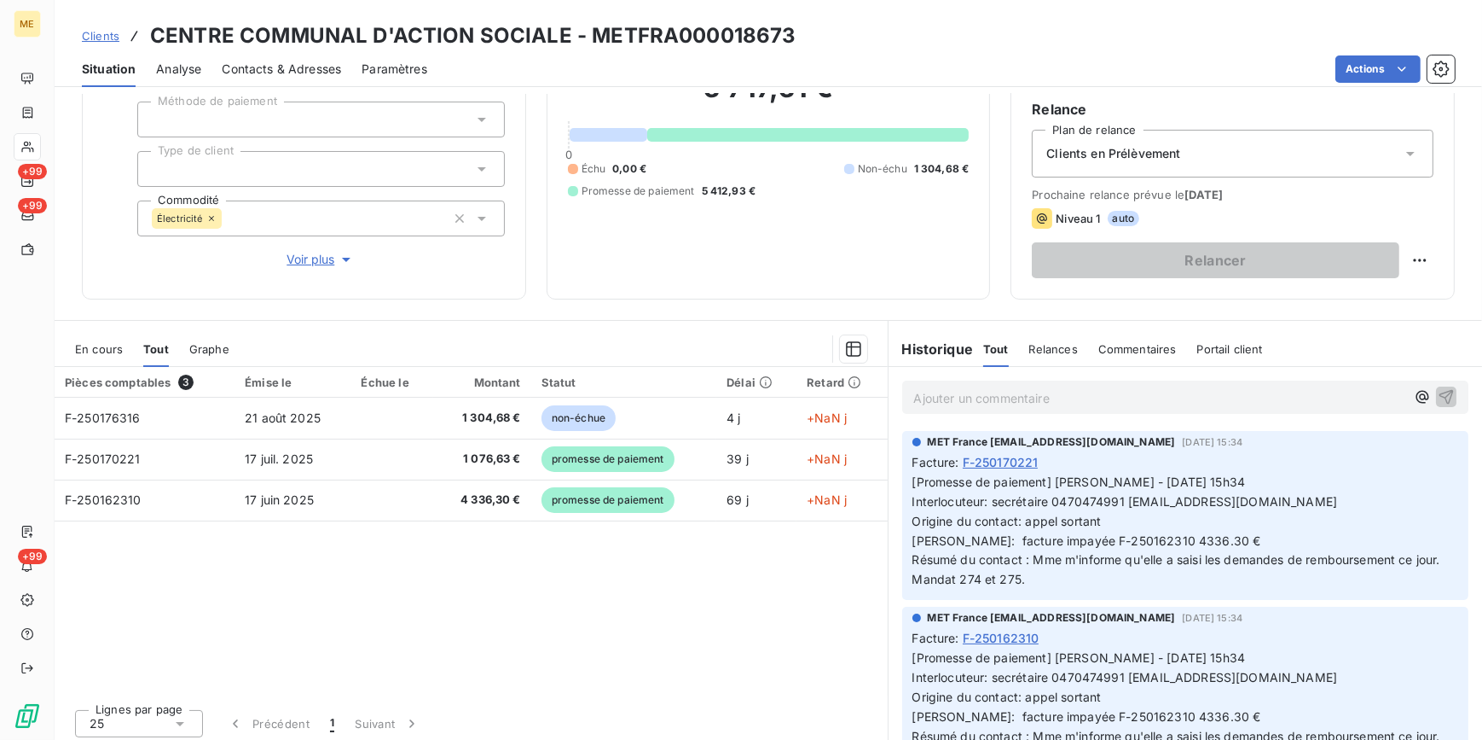
click at [110, 37] on span "Clients" at bounding box center [101, 36] width 38 height 14
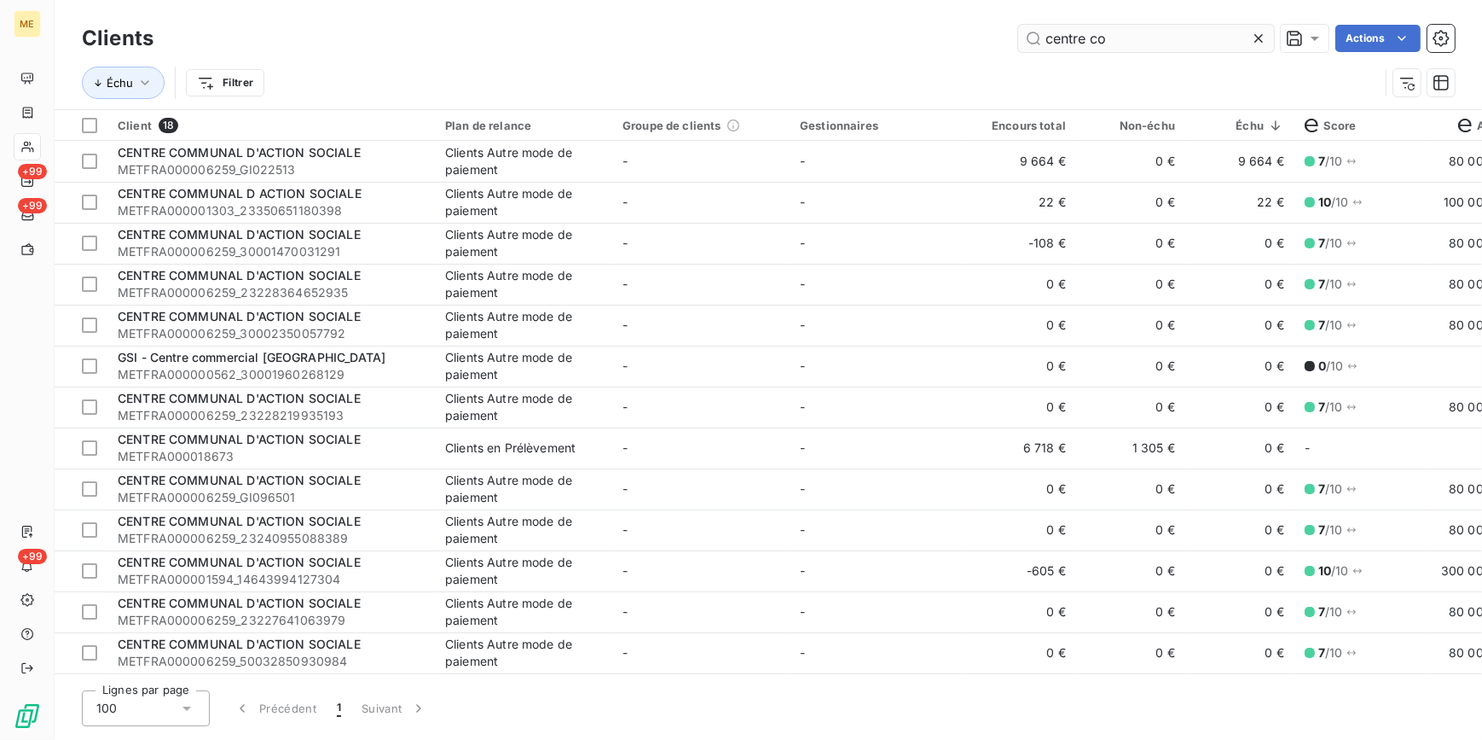
drag, startPoint x: 1267, startPoint y: 43, endPoint x: 1240, endPoint y: 41, distance: 27.3
click at [1262, 44] on div at bounding box center [1262, 38] width 24 height 27
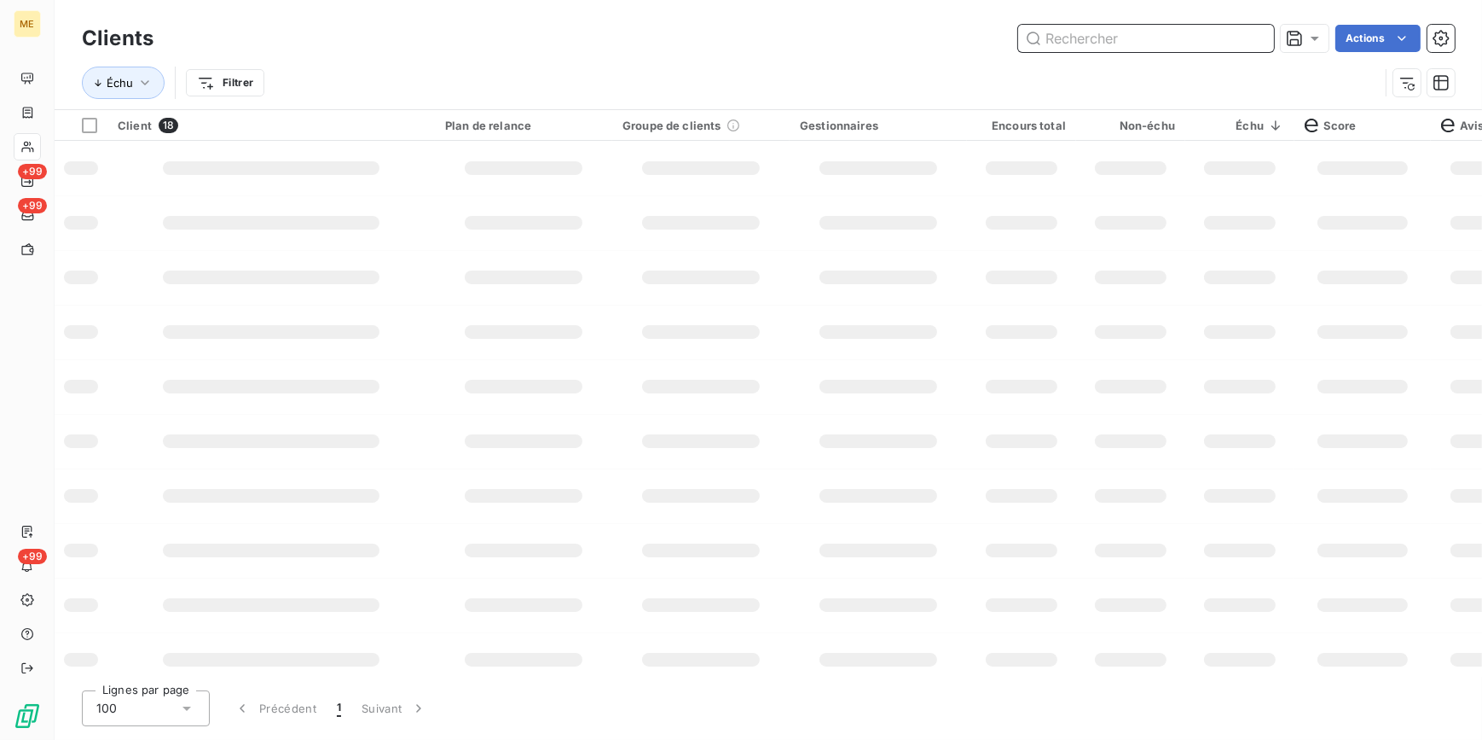
click at [1238, 41] on input "text" at bounding box center [1146, 38] width 256 height 27
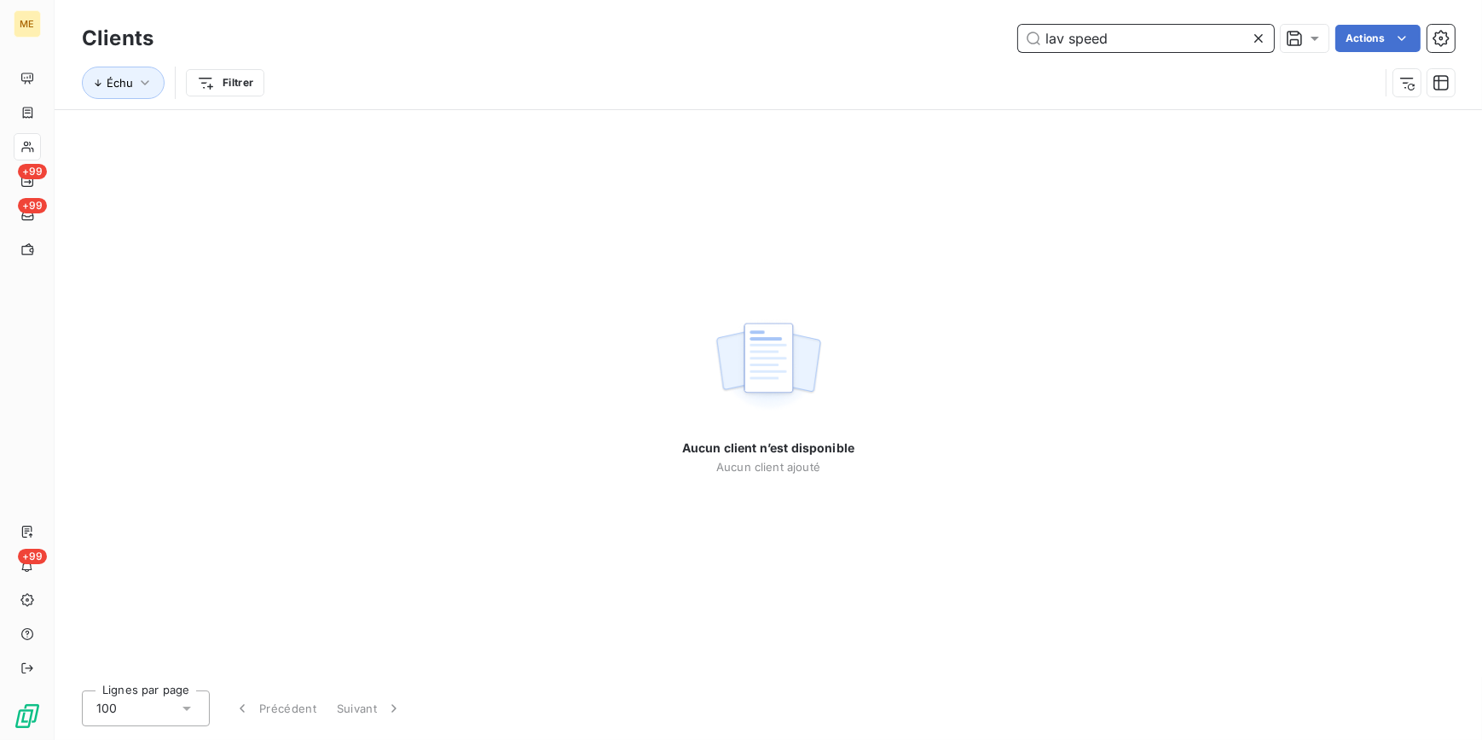
click at [1068, 35] on input "lav speed" at bounding box center [1146, 38] width 256 height 27
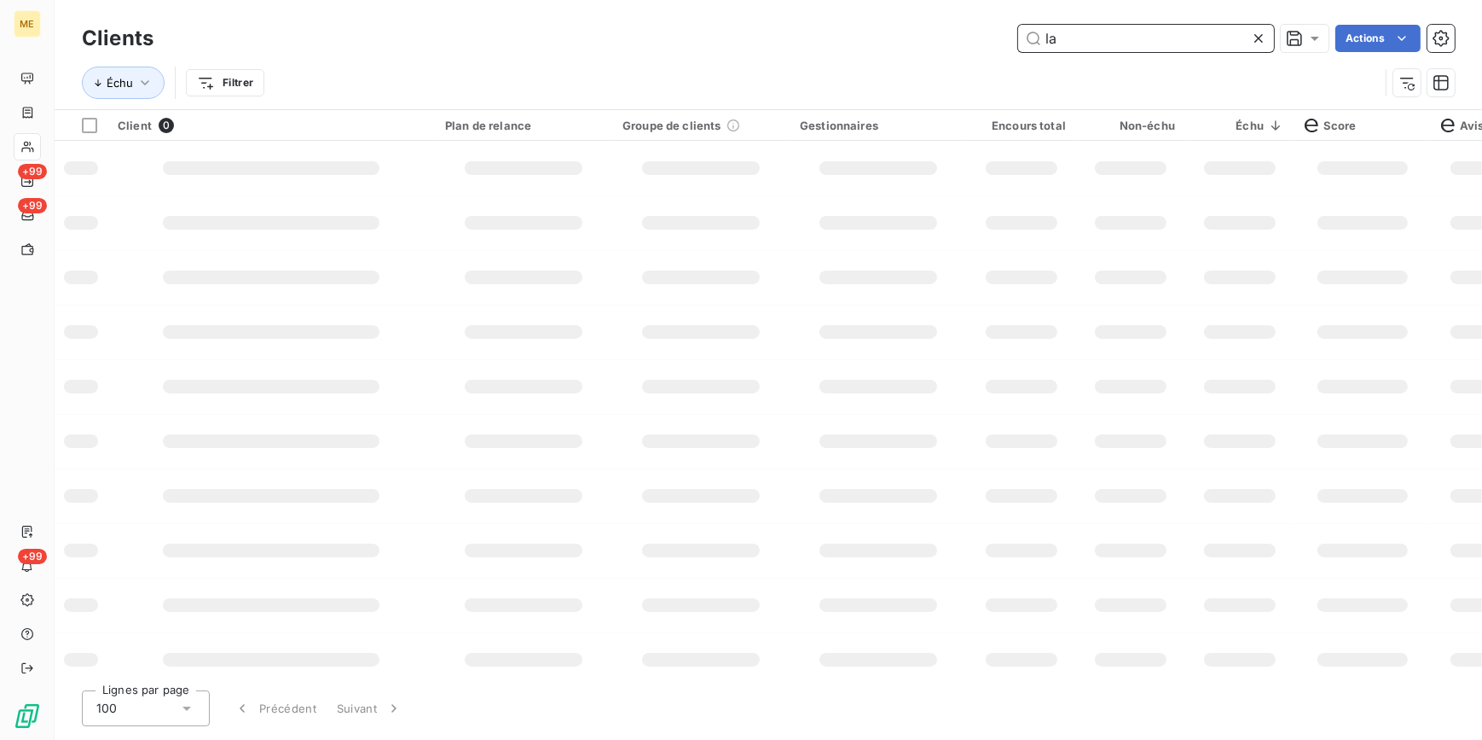
type input "l"
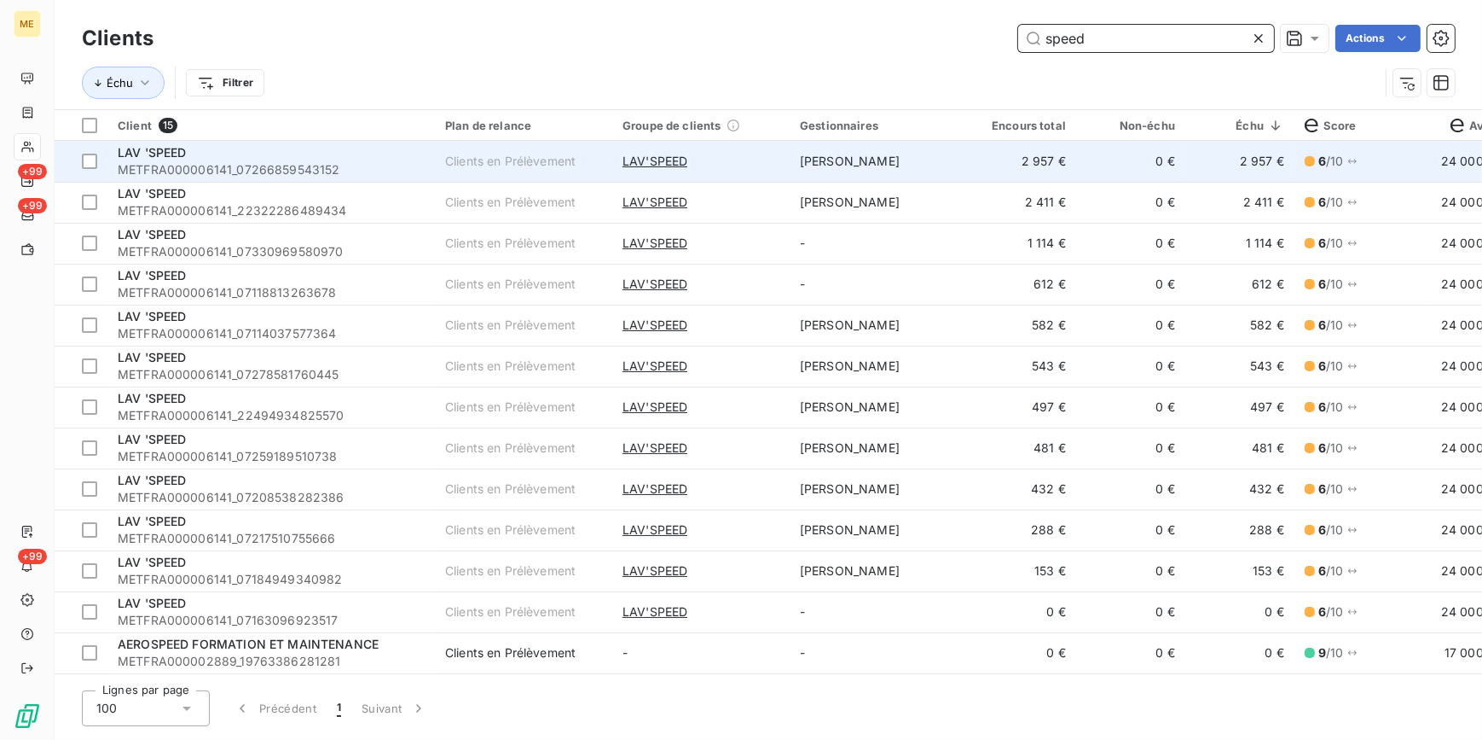
type input "speed"
click at [1250, 159] on td "2 957 €" at bounding box center [1240, 161] width 109 height 41
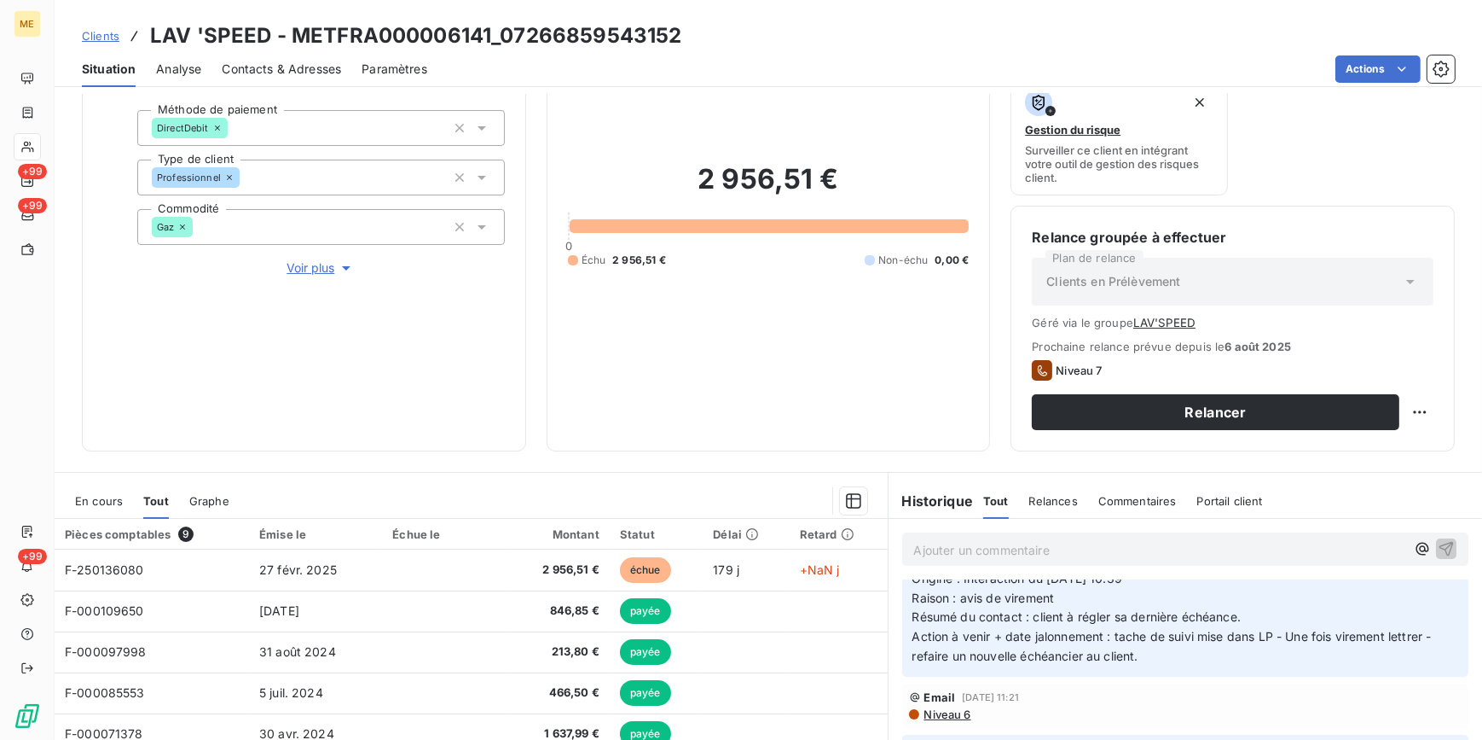
scroll to position [71, 0]
